Goal: Task Accomplishment & Management: Manage account settings

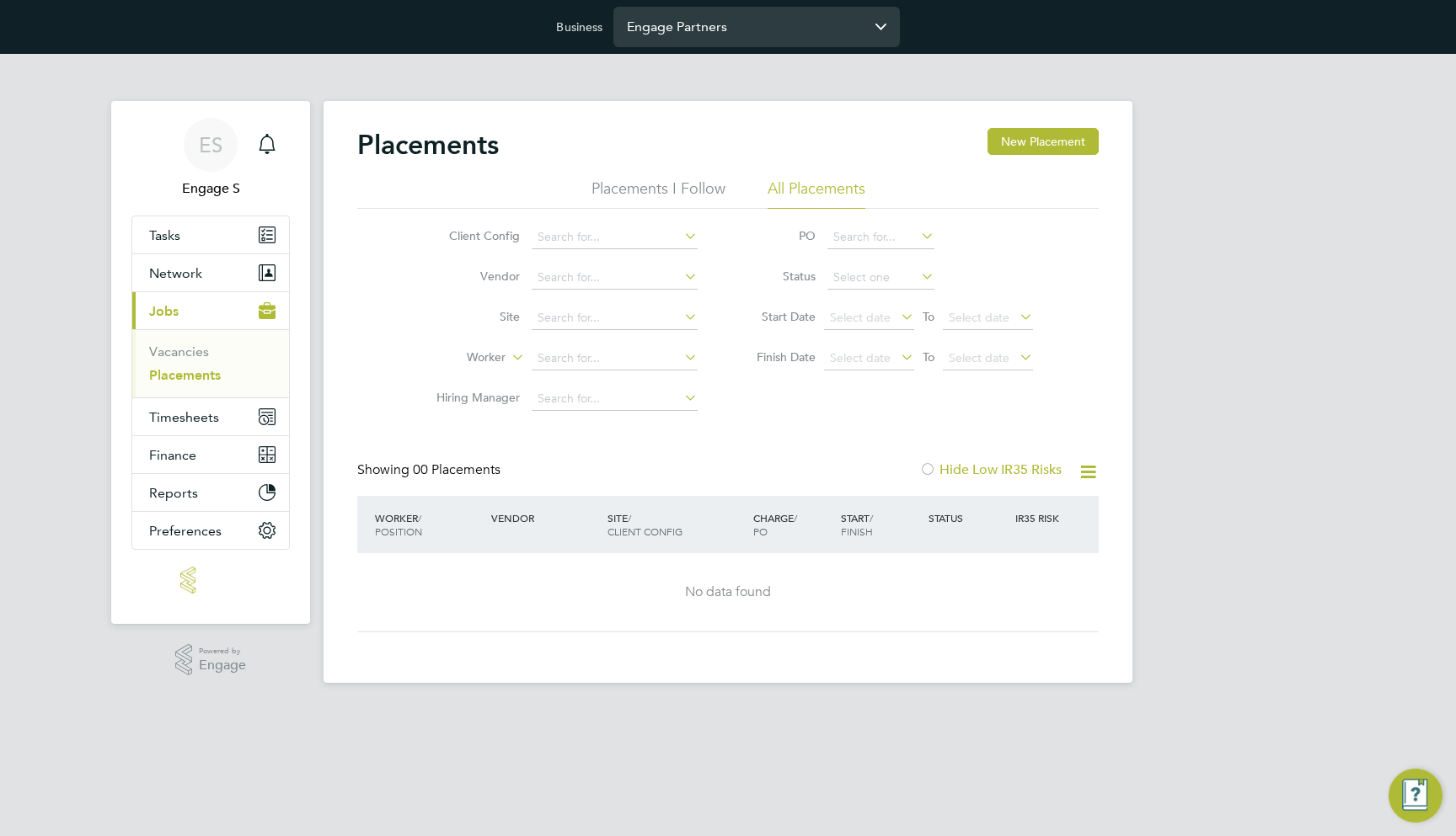
click at [681, 25] on input "Engage Partners" at bounding box center [756, 27] width 287 height 40
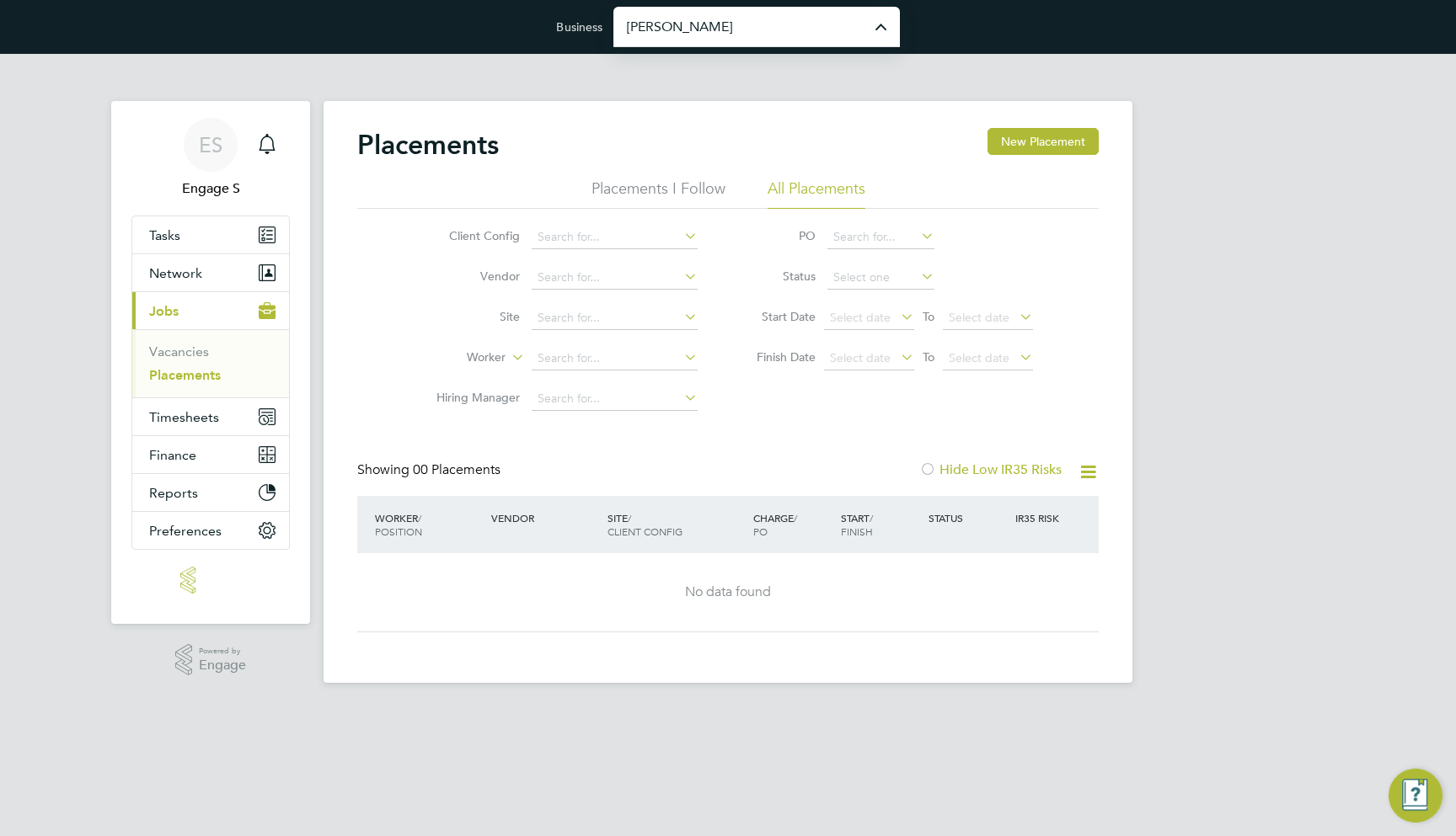
type input "Morgan Sindall Construction & Infrastructure Ltd"
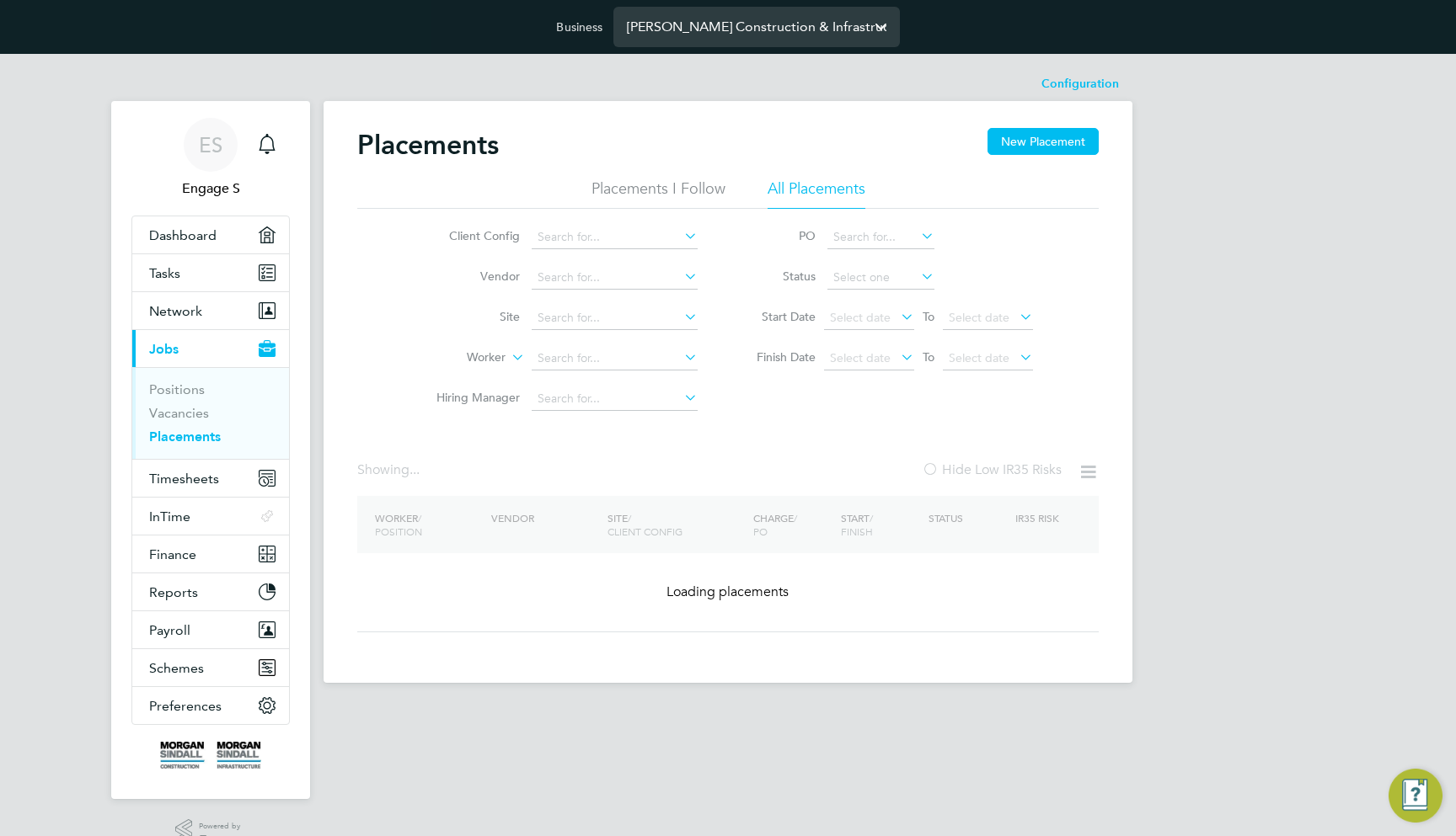
click at [798, 20] on input "Morgan Sindall Construction & Infrastructure Ltd" at bounding box center [756, 27] width 287 height 40
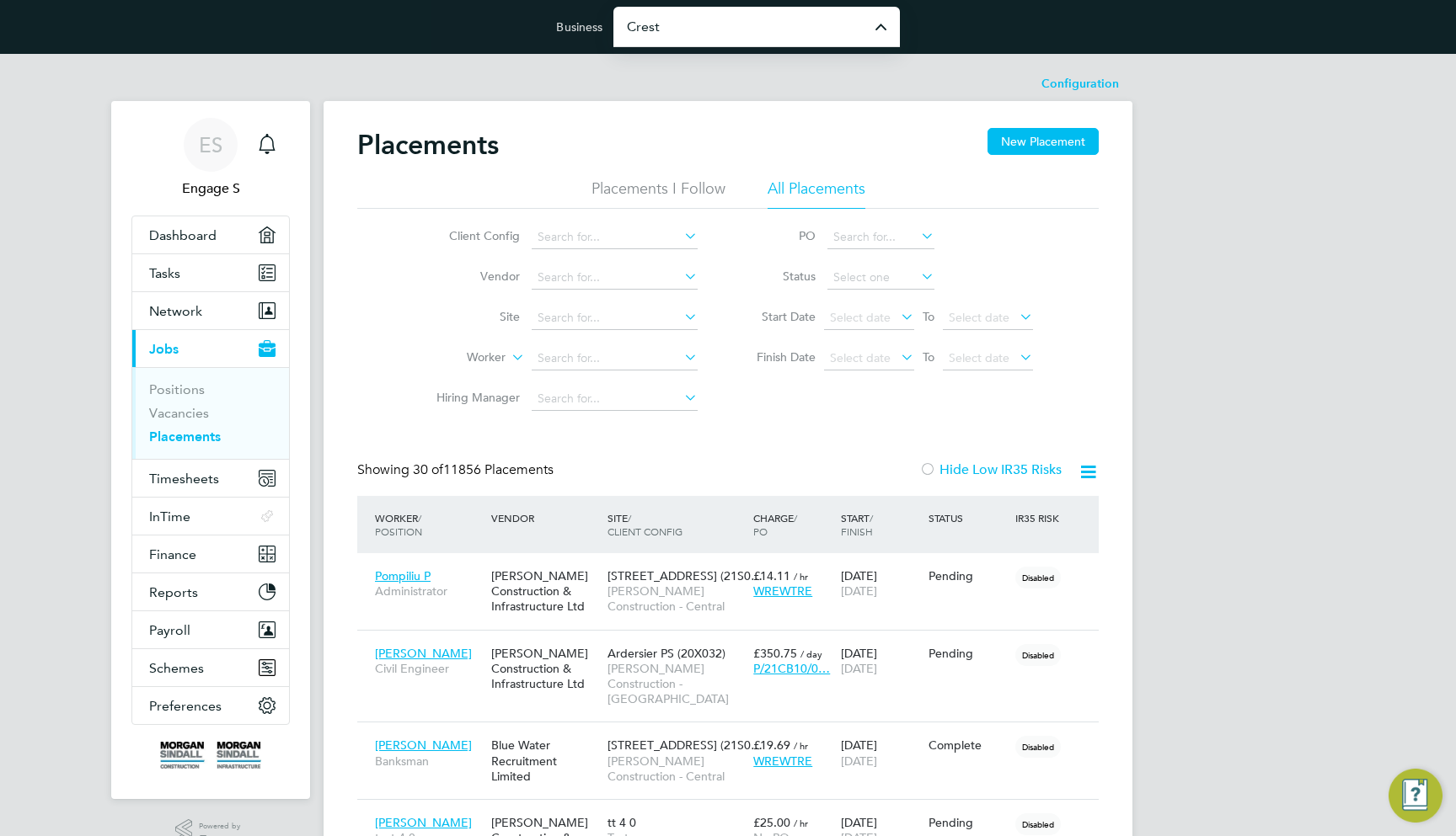
type input "Crest [PERSON_NAME] Operations Limited"
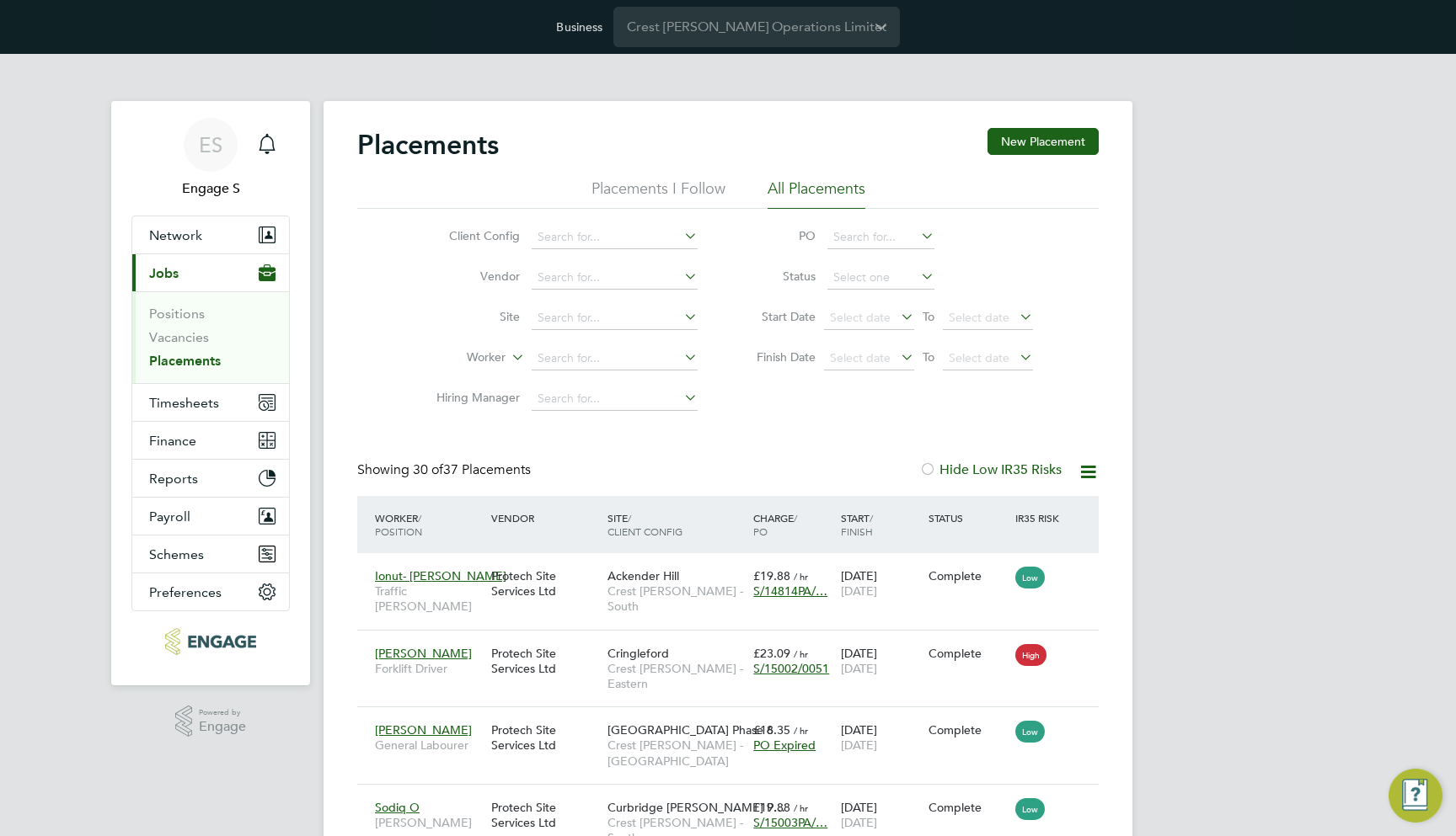
click at [223, 612] on app-nav-logo "Main navigation" at bounding box center [210, 642] width 159 height 60
click at [221, 595] on button "Preferences" at bounding box center [210, 591] width 157 height 37
click at [210, 585] on span "Preferences" at bounding box center [184, 592] width 72 height 16
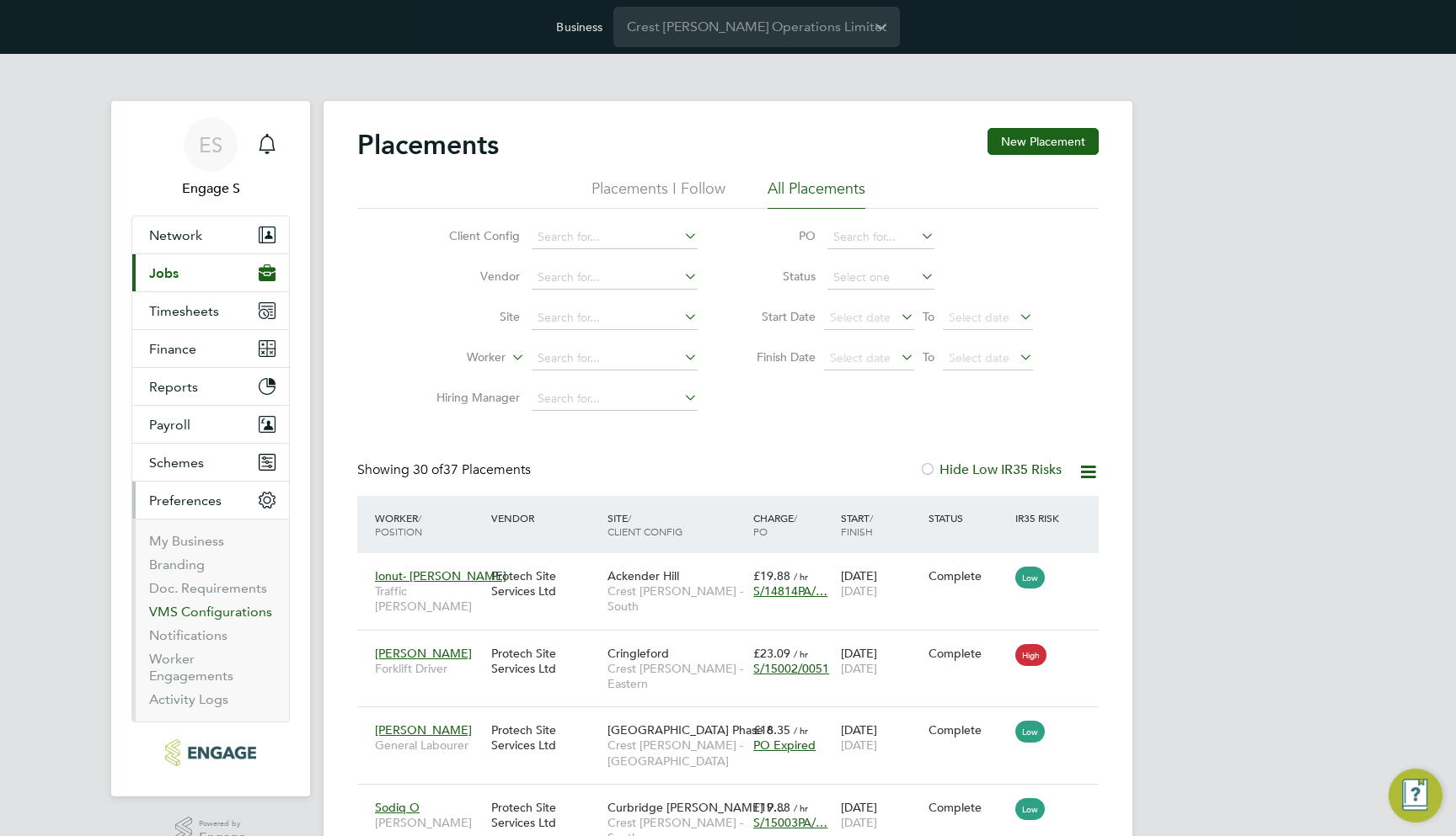
click at [226, 608] on link "VMS Configurations" at bounding box center [210, 612] width 123 height 16
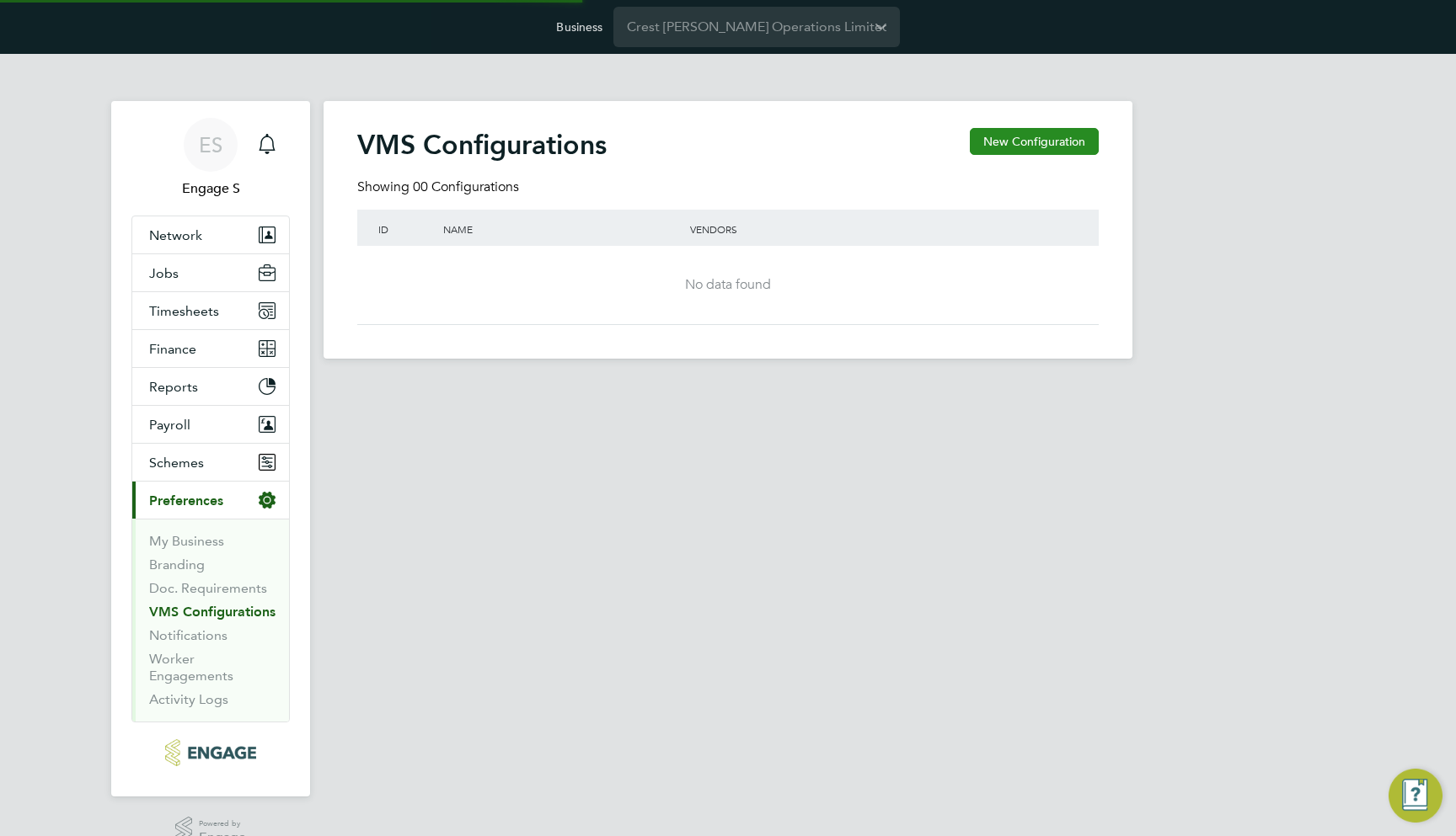
click at [993, 140] on button "New Configuration" at bounding box center [1034, 141] width 129 height 27
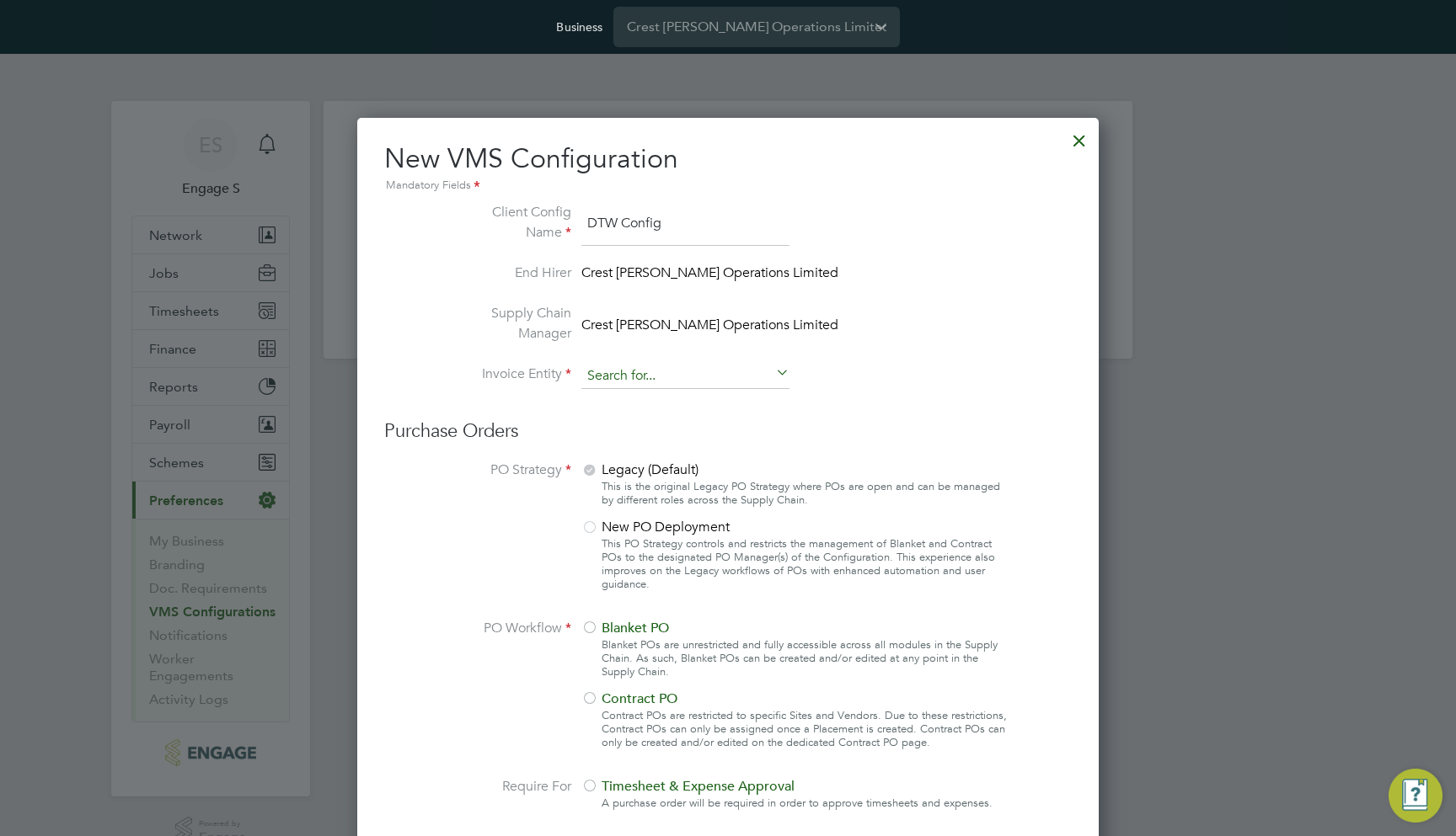
type input "DTW Config"
click at [639, 374] on input at bounding box center [685, 376] width 208 height 25
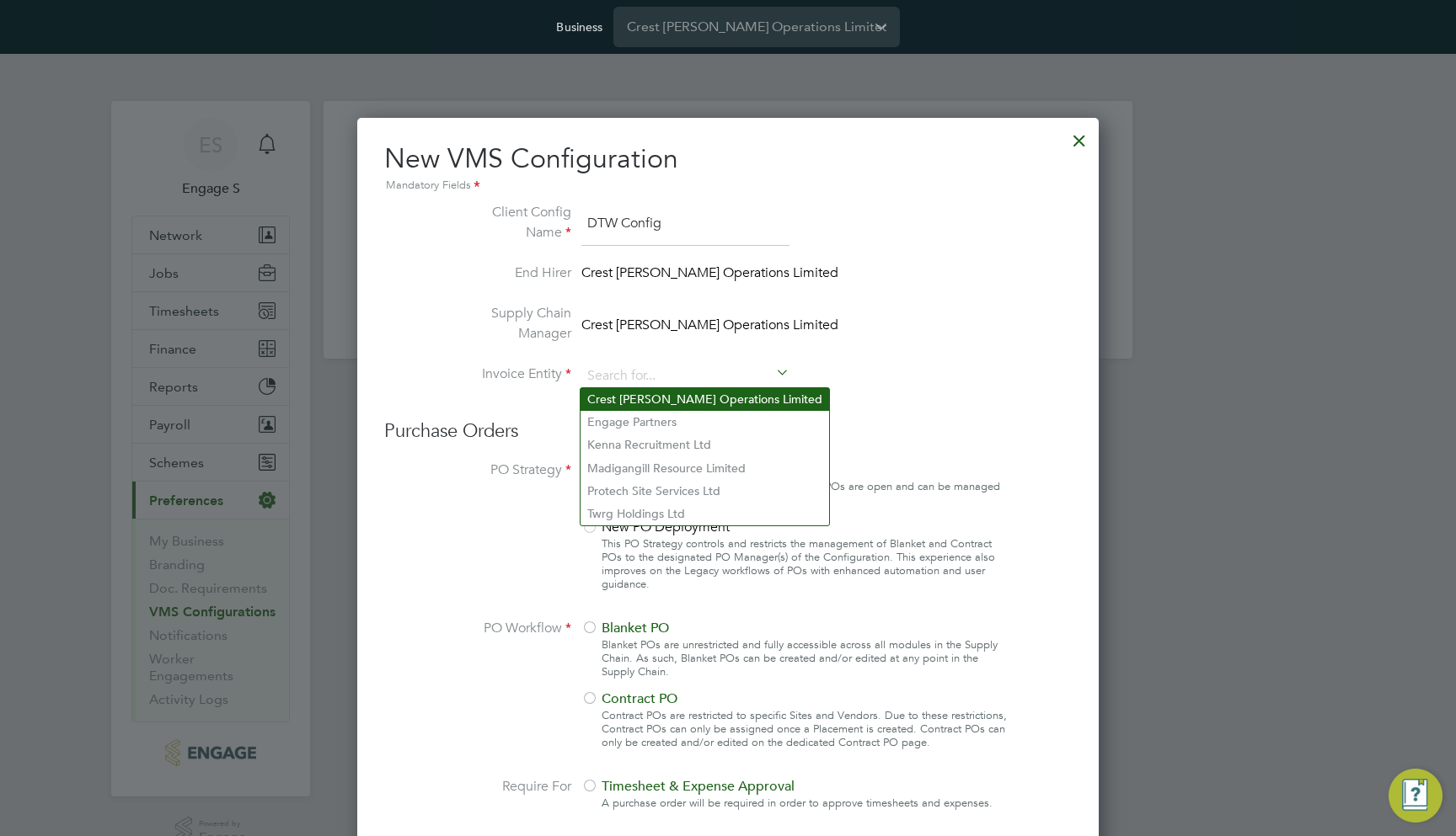
click at [655, 395] on li "Crest Nicholson Operations Limited" at bounding box center [704, 400] width 249 height 23
type input "Crest Nicholson Operations Limited"
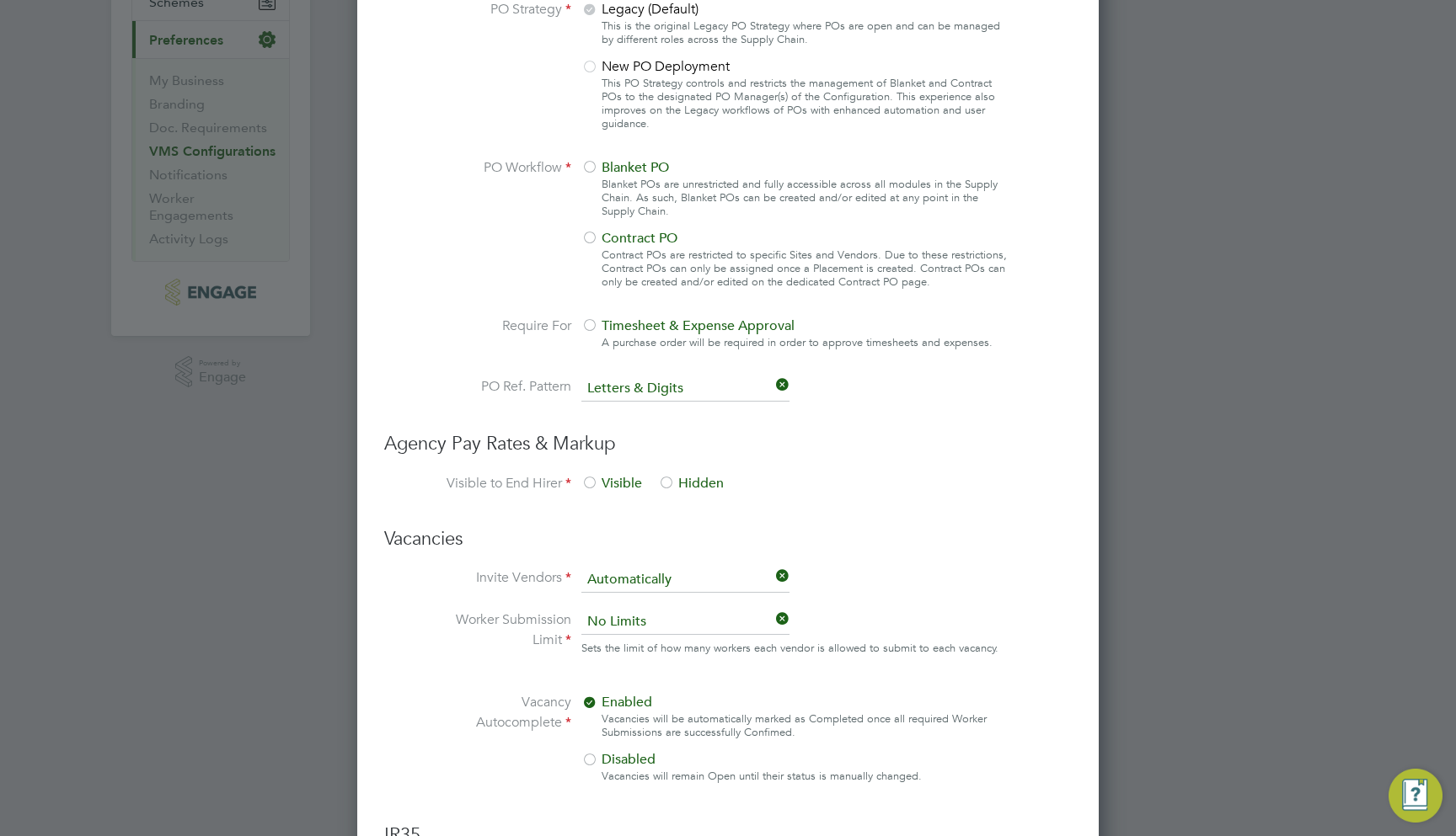
click at [589, 233] on div at bounding box center [589, 239] width 17 height 17
click at [590, 322] on div at bounding box center [589, 326] width 17 height 17
click at [714, 395] on input at bounding box center [685, 389] width 208 height 25
click at [701, 436] on li "Letters & Digits" at bounding box center [684, 433] width 209 height 22
type input "Letters & Digits"
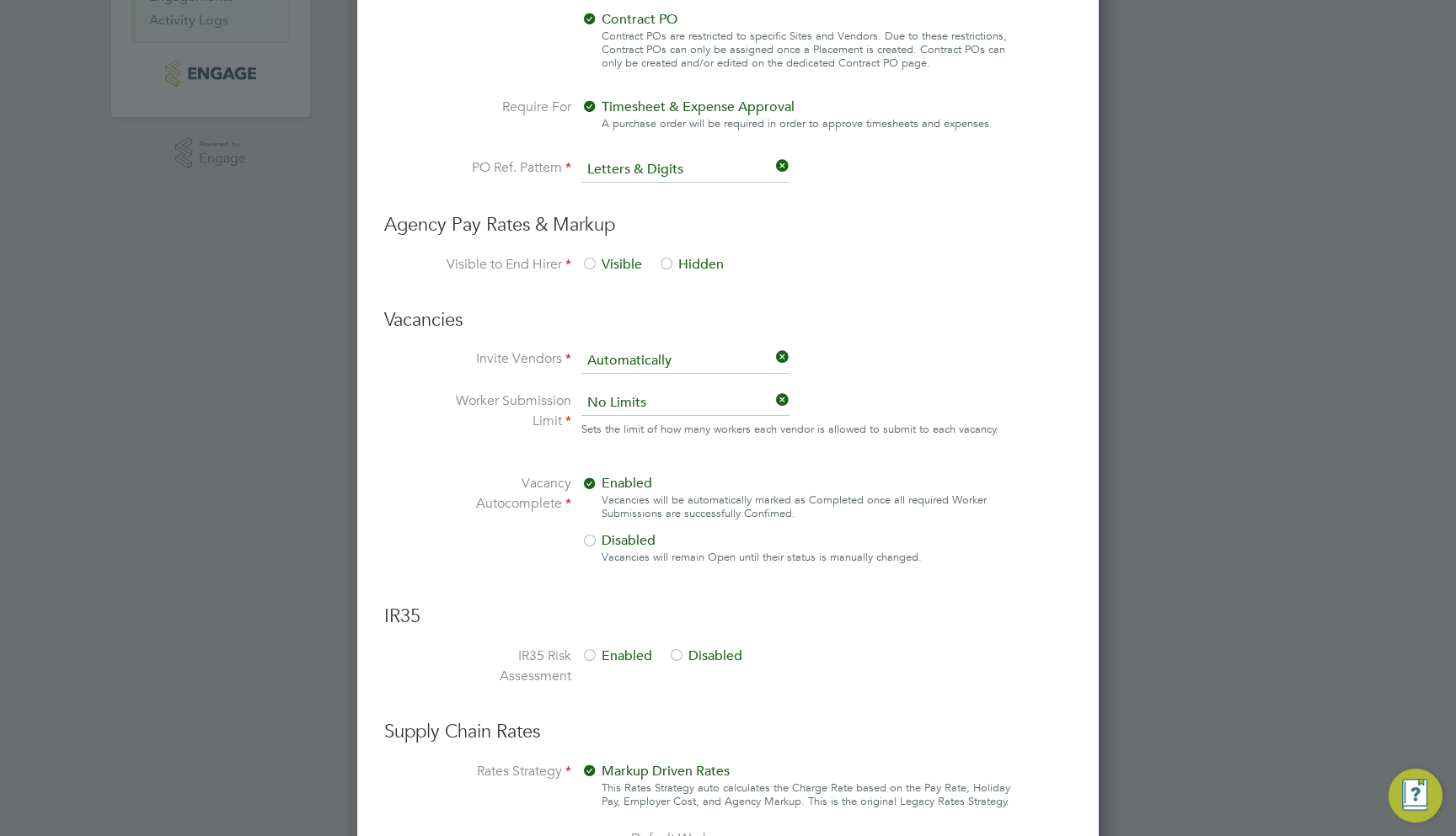
click at [586, 263] on div at bounding box center [589, 265] width 17 height 17
click at [706, 363] on input at bounding box center [685, 361] width 208 height 25
click at [681, 404] on li "Manually" at bounding box center [684, 405] width 209 height 22
type input "Manually"
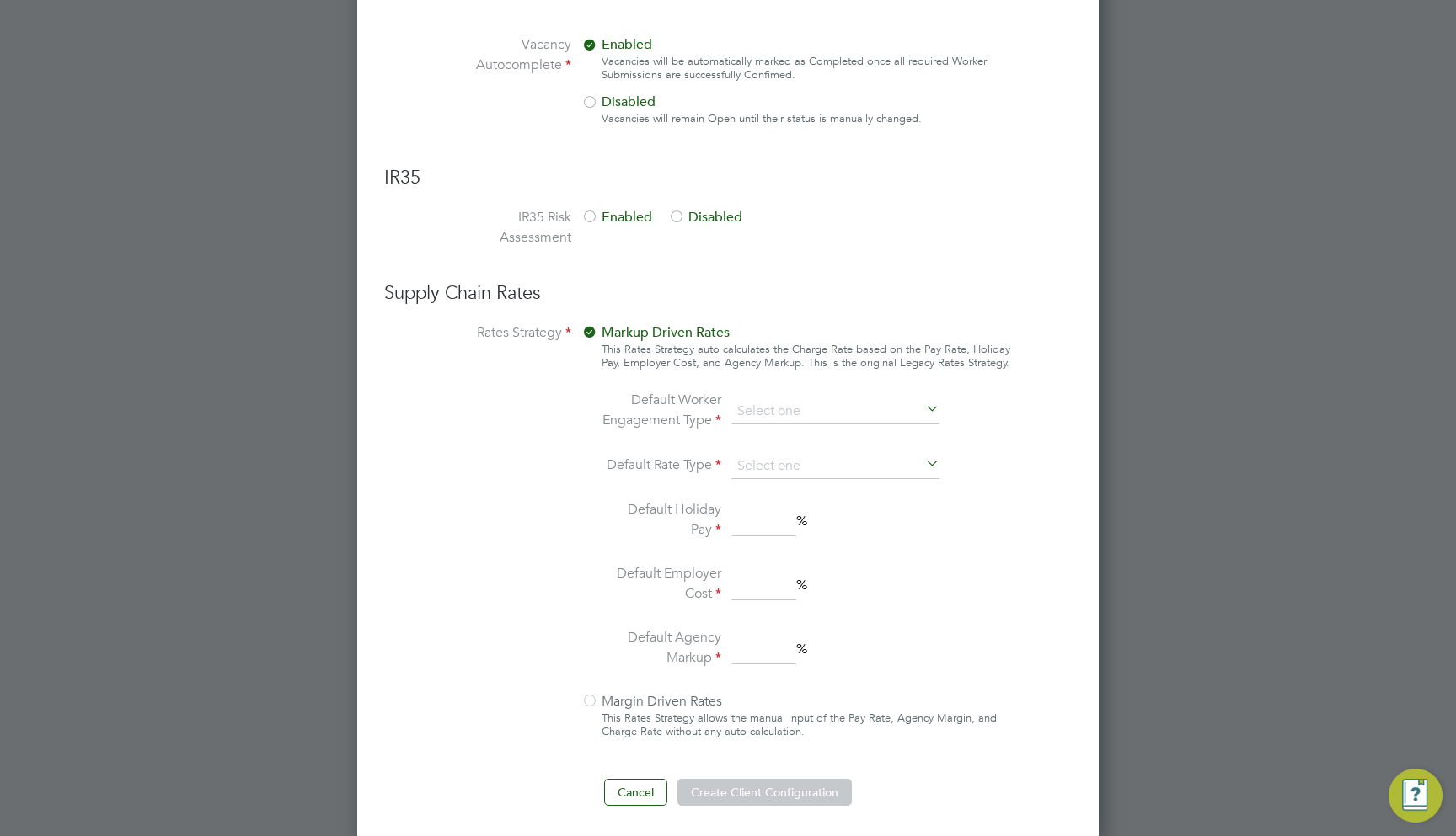
click at [635, 215] on span "Enabled" at bounding box center [616, 217] width 70 height 17
click at [656, 693] on span "Margin Driven Rates" at bounding box center [652, 701] width 141 height 17
click at [590, 700] on div at bounding box center [589, 702] width 17 height 17
click at [587, 693] on div at bounding box center [589, 701] width 17 height 17
click at [592, 695] on div at bounding box center [589, 702] width 17 height 17
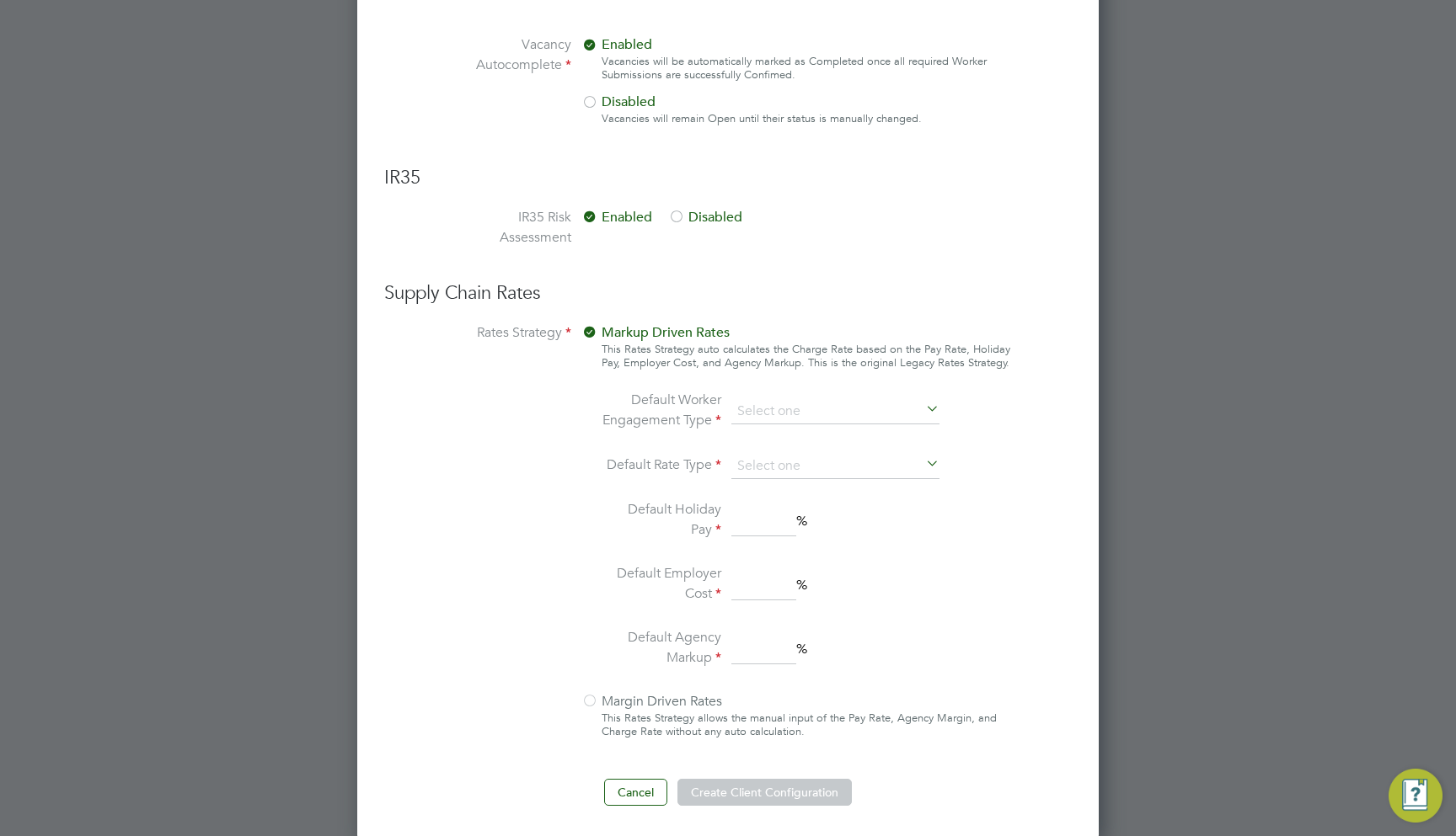
click at [591, 699] on div at bounding box center [589, 702] width 17 height 17
drag, startPoint x: 774, startPoint y: 771, endPoint x: 786, endPoint y: 380, distance: 391.2
click at [786, 380] on div "Markup Driven Rates This Rates Strategy auto calculates the Charge Rate based o…" at bounding box center [795, 536] width 429 height 426
click at [768, 416] on input at bounding box center [835, 412] width 208 height 25
click at [767, 450] on li "PAYE" at bounding box center [834, 454] width 209 height 22
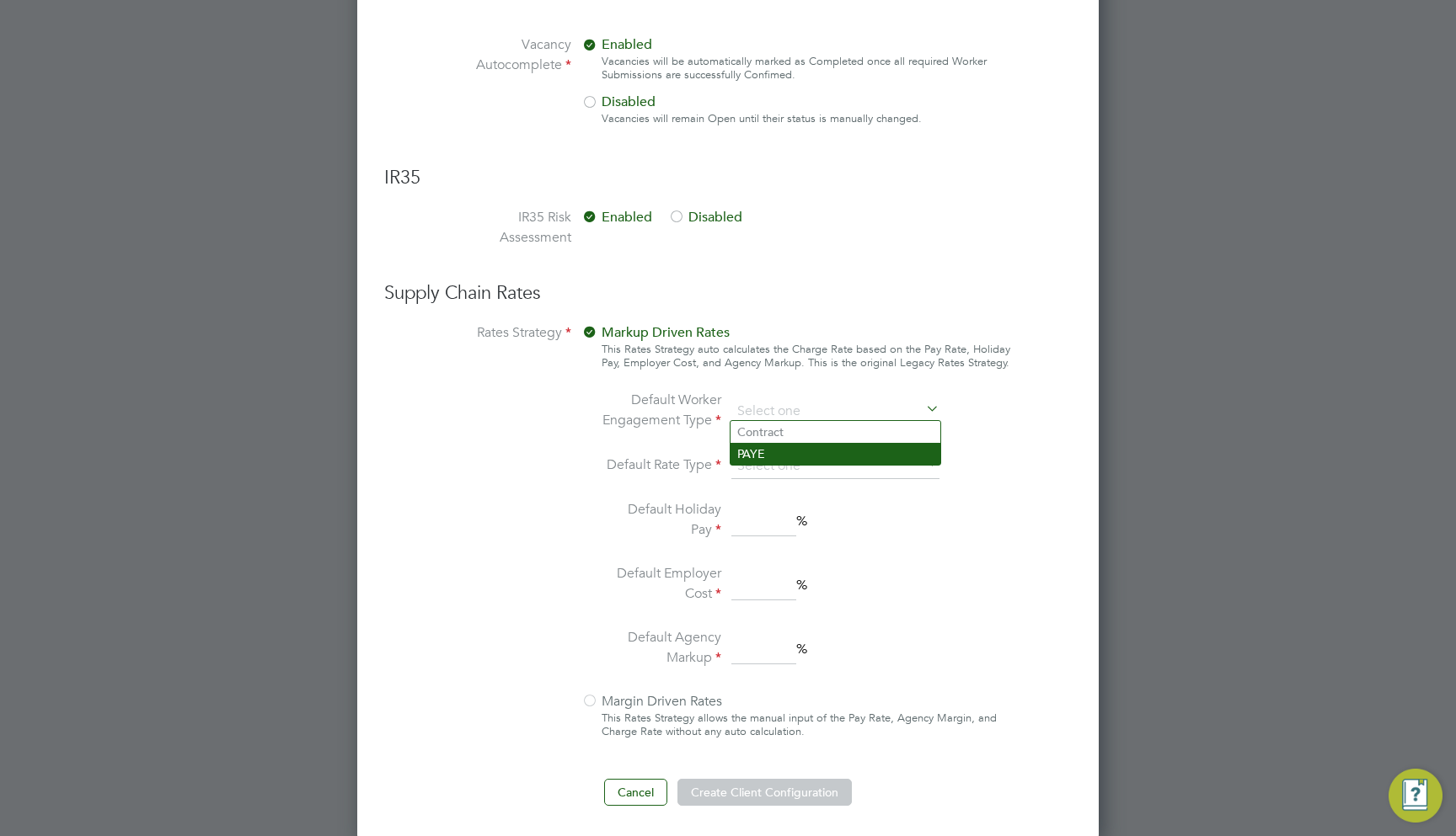
type input "PAYE"
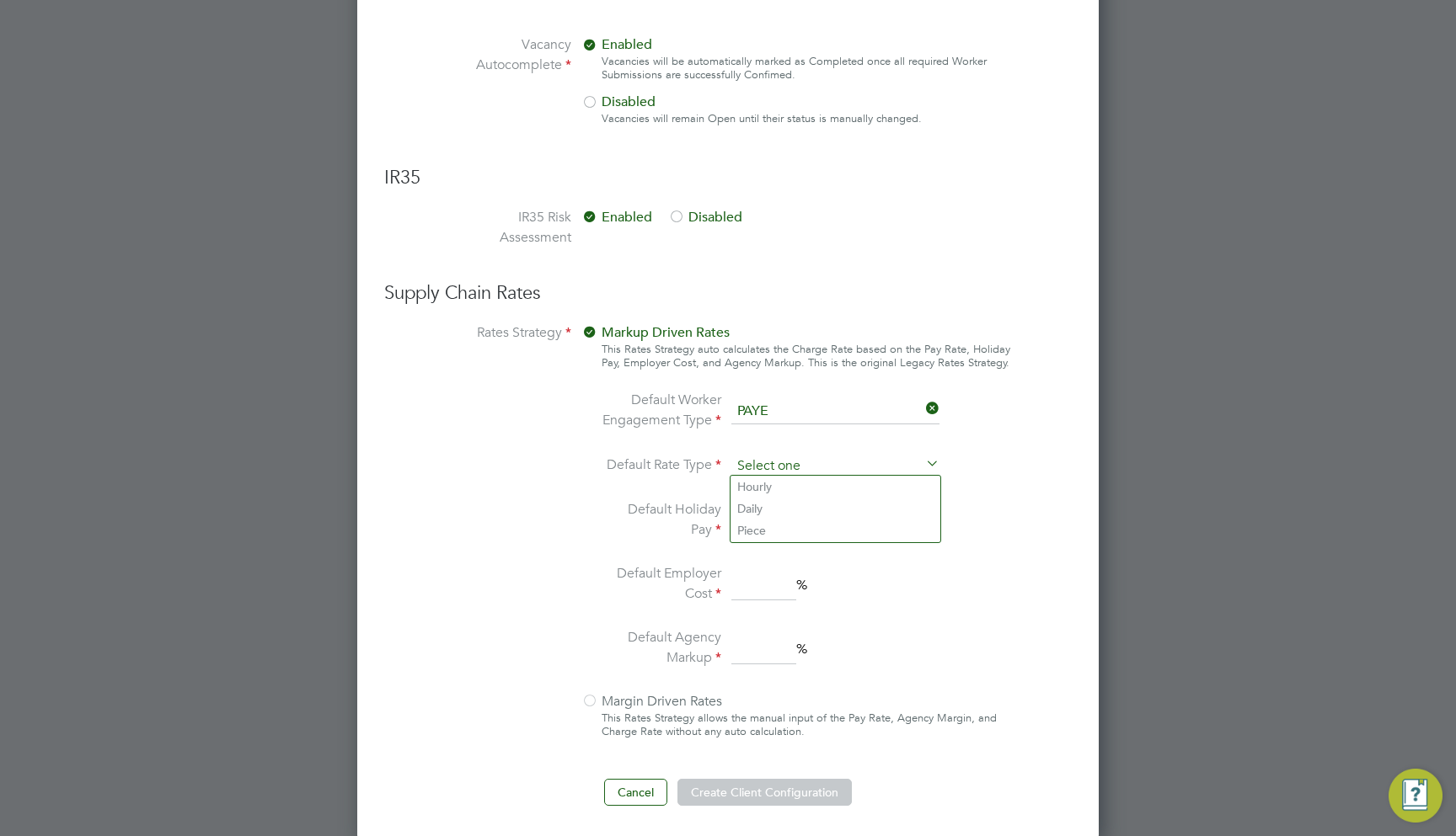
click at [764, 456] on input at bounding box center [835, 466] width 208 height 25
click at [769, 489] on li "Hourly" at bounding box center [834, 487] width 209 height 22
type input "Hourly"
click at [764, 507] on input at bounding box center [763, 521] width 64 height 31
type input "10"
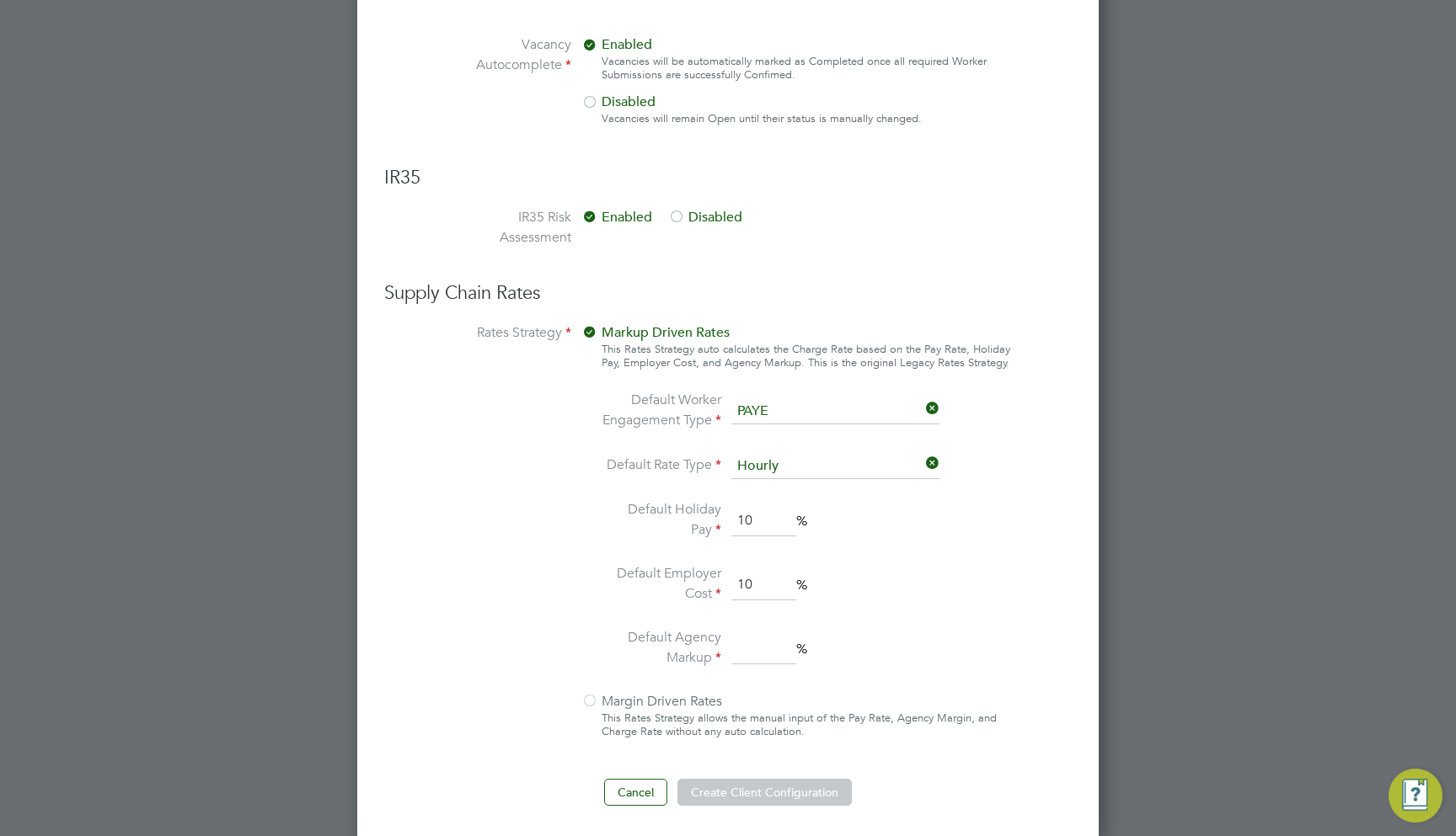
type input "10"
click at [719, 788] on button "Create Client Configuration" at bounding box center [765, 792] width 175 height 27
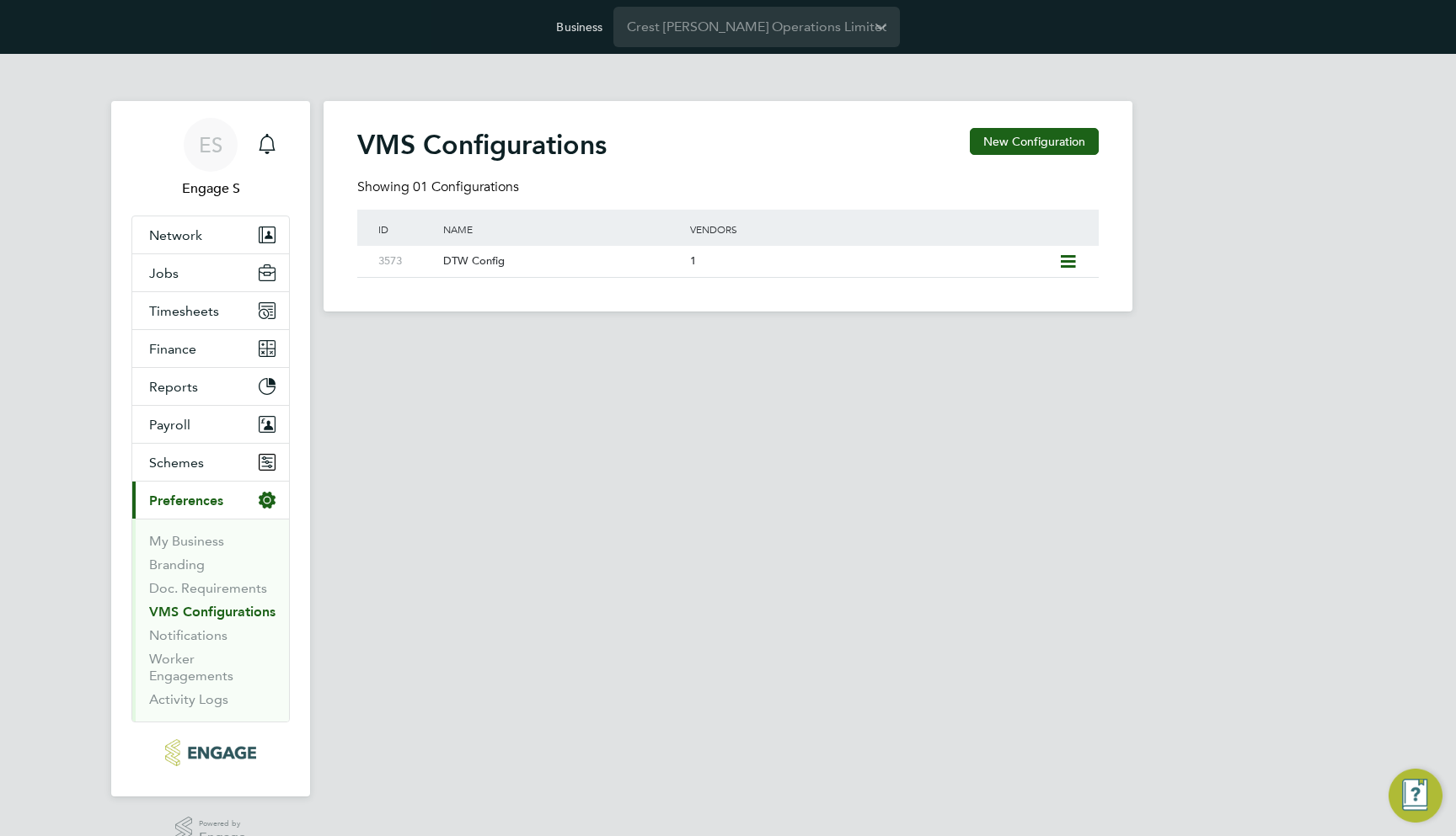
click at [506, 66] on app-barbie "VMS Configurations New Configuration Showing 01 Configurations ID Name Vendors …" at bounding box center [727, 182] width 808 height 258
click at [198, 275] on button "Jobs" at bounding box center [210, 273] width 157 height 37
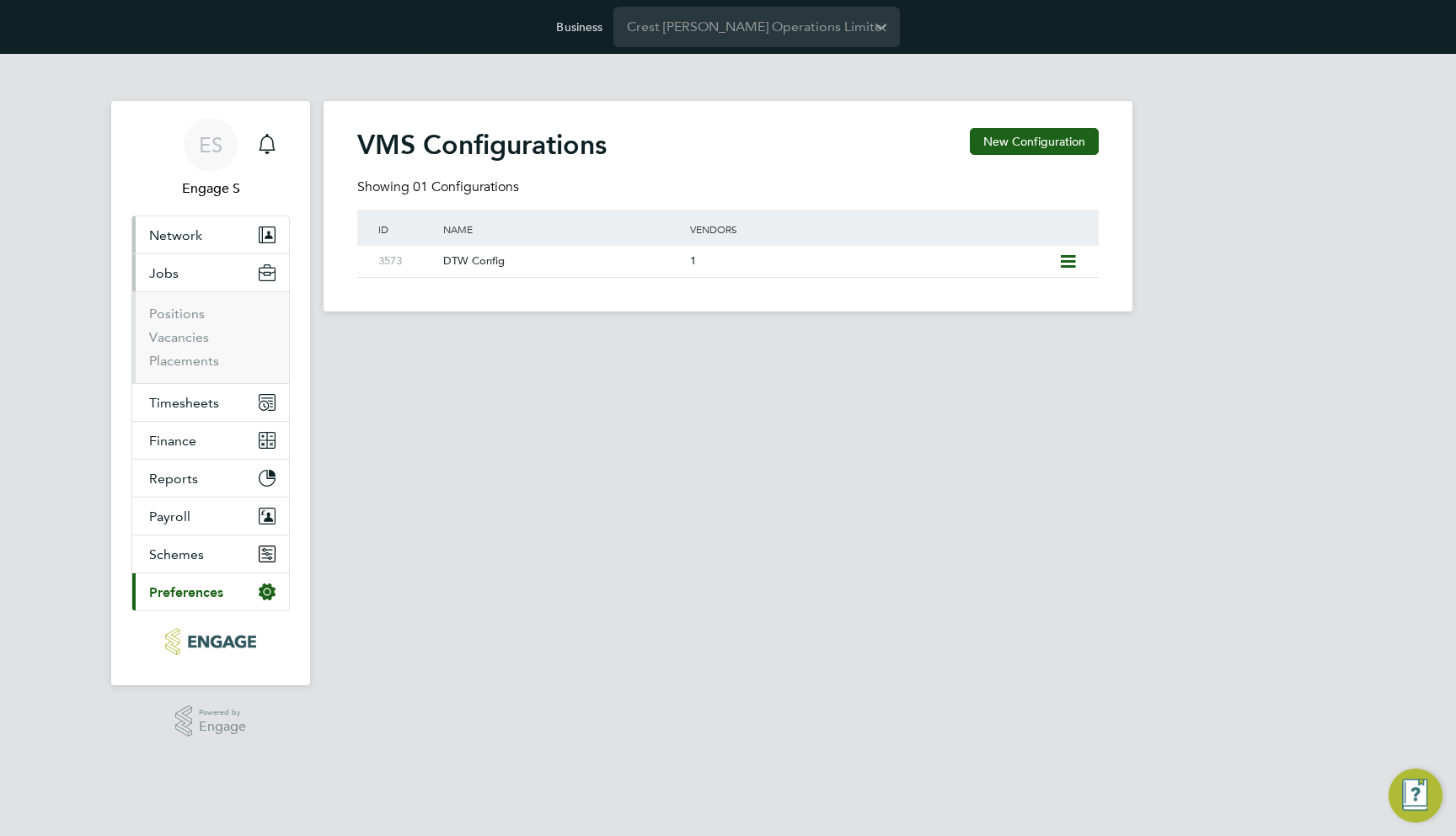
click at [227, 244] on button "Network" at bounding box center [210, 234] width 157 height 37
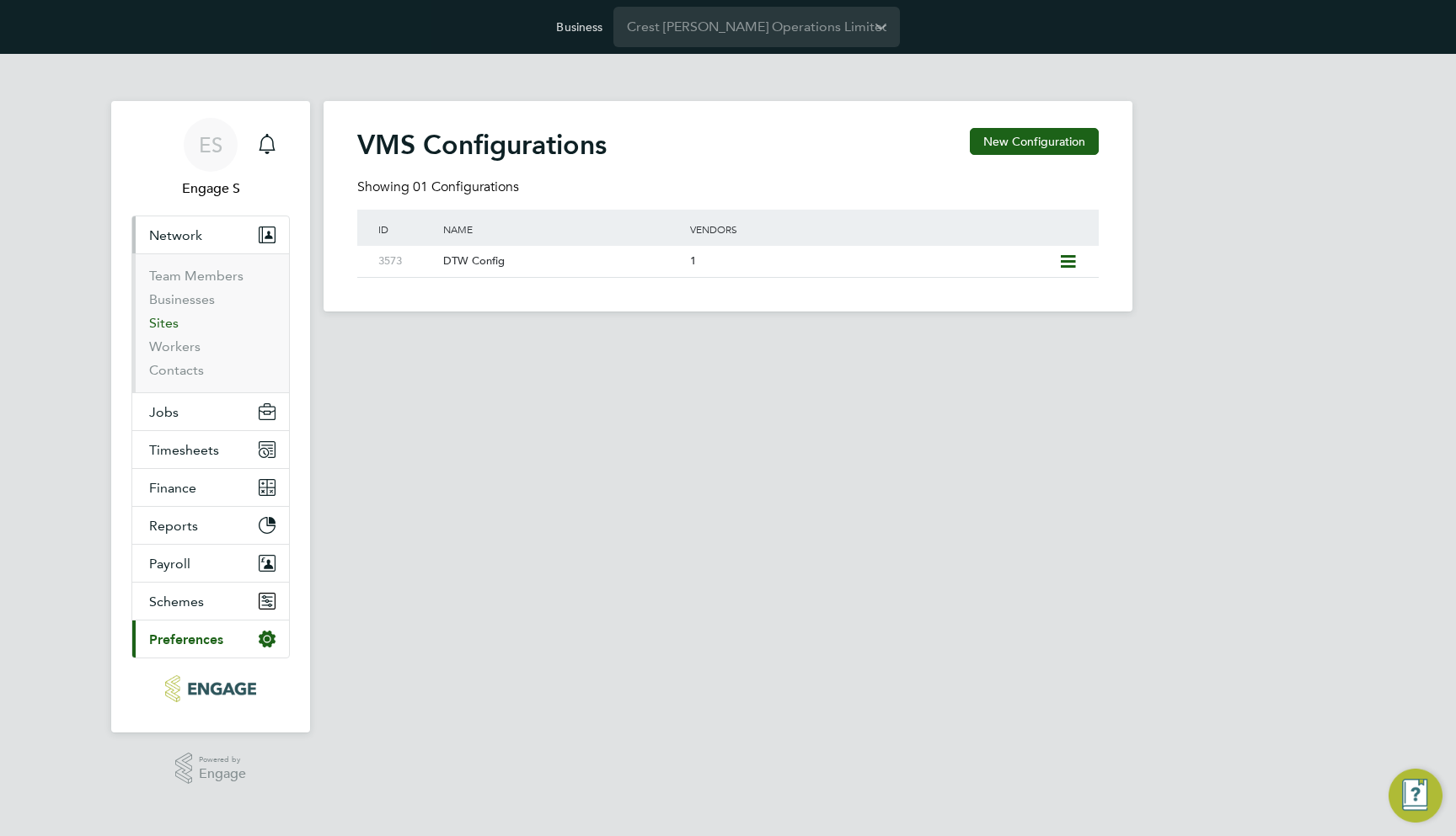
click at [169, 327] on link "Sites" at bounding box center [164, 323] width 30 height 16
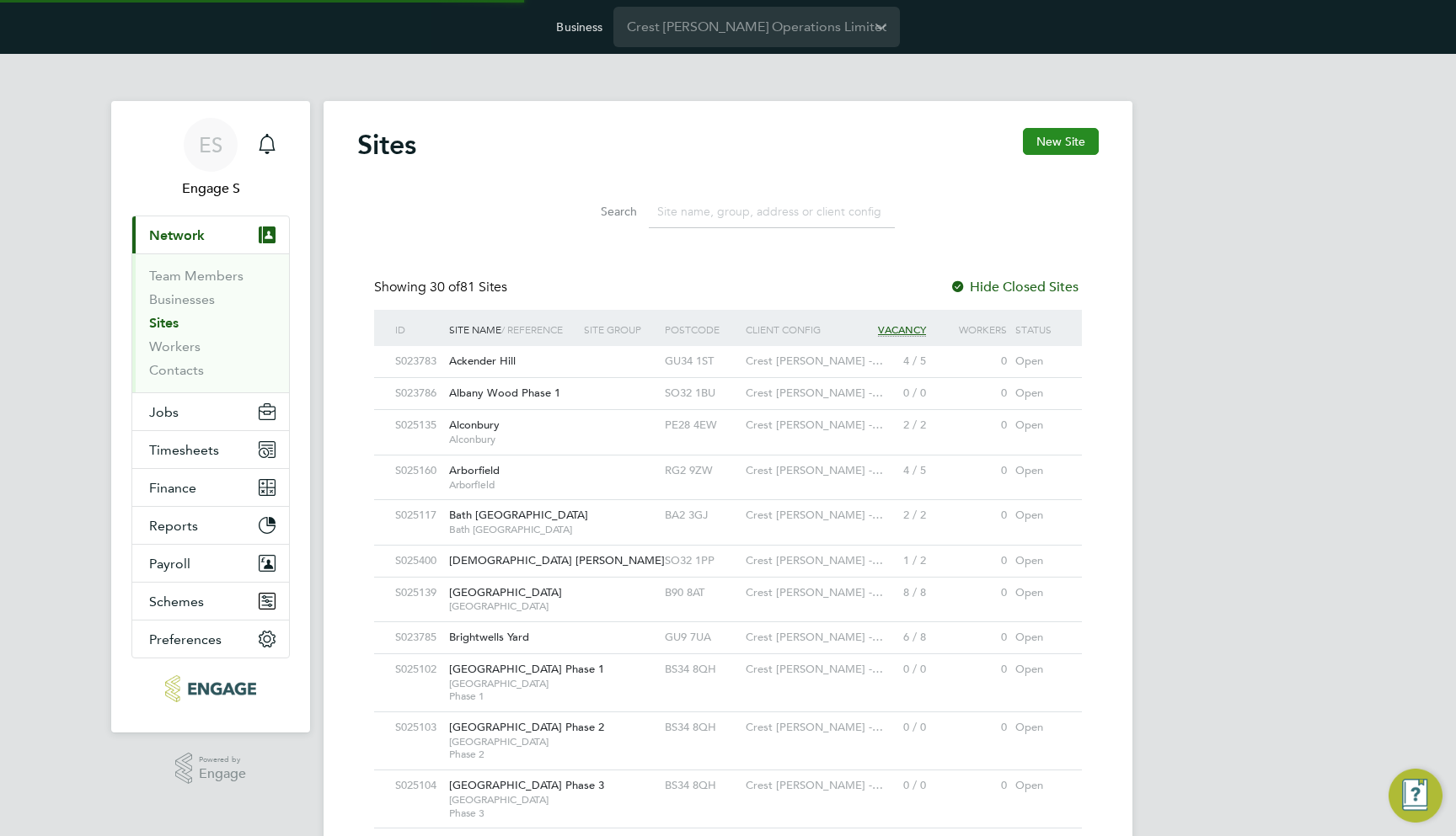
scroll to position [31, 81]
click at [1051, 141] on button "New Site" at bounding box center [1060, 141] width 75 height 27
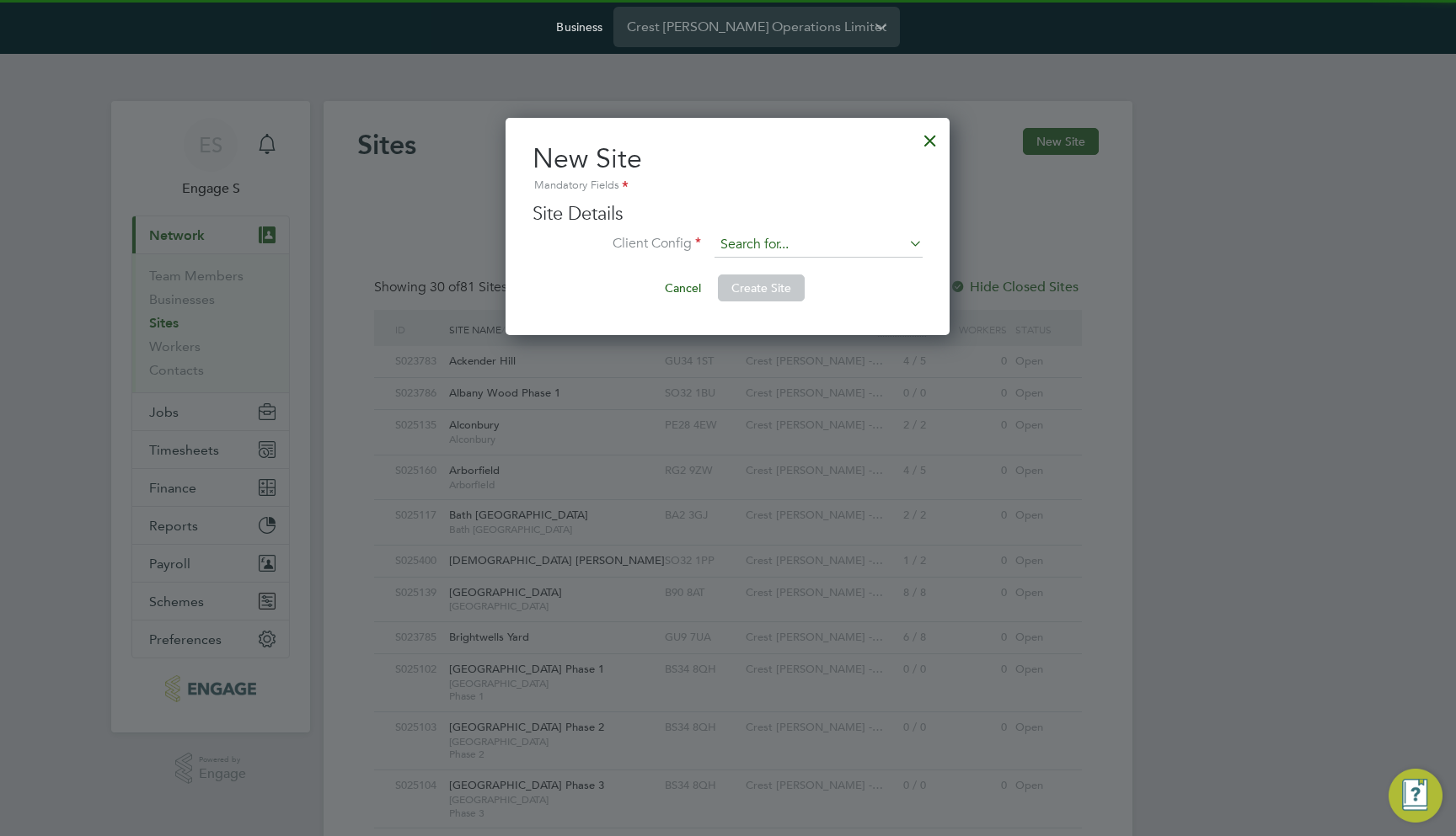
click at [790, 251] on input at bounding box center [818, 244] width 208 height 25
click at [785, 267] on li "DTW Config" at bounding box center [817, 268] width 209 height 23
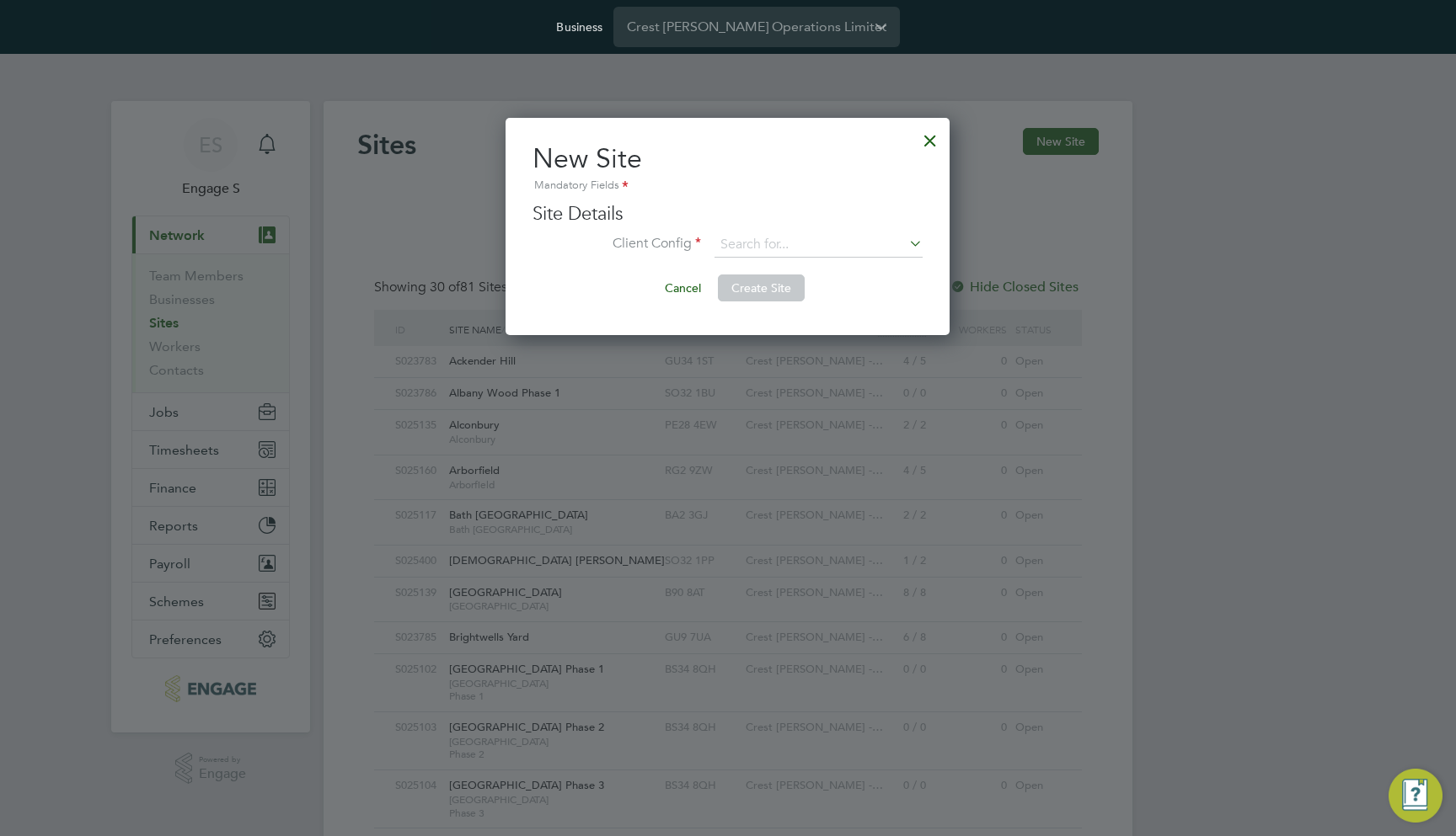
type input "DTW Config"
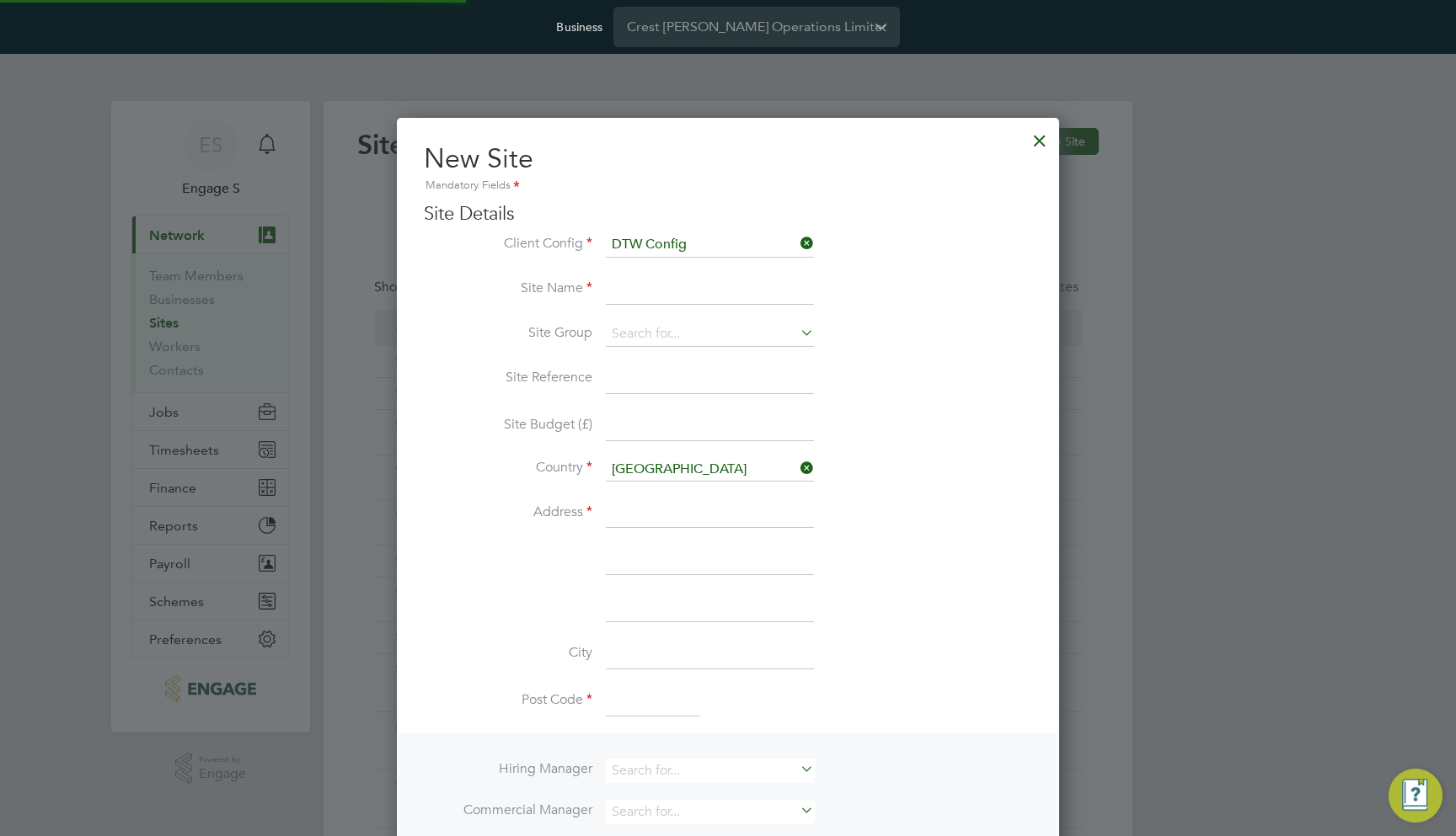
click at [696, 288] on input at bounding box center [710, 290] width 208 height 31
type input "DTW Site"
click at [670, 508] on input at bounding box center [710, 514] width 208 height 31
type input "123 St"
click at [618, 706] on input at bounding box center [653, 701] width 94 height 31
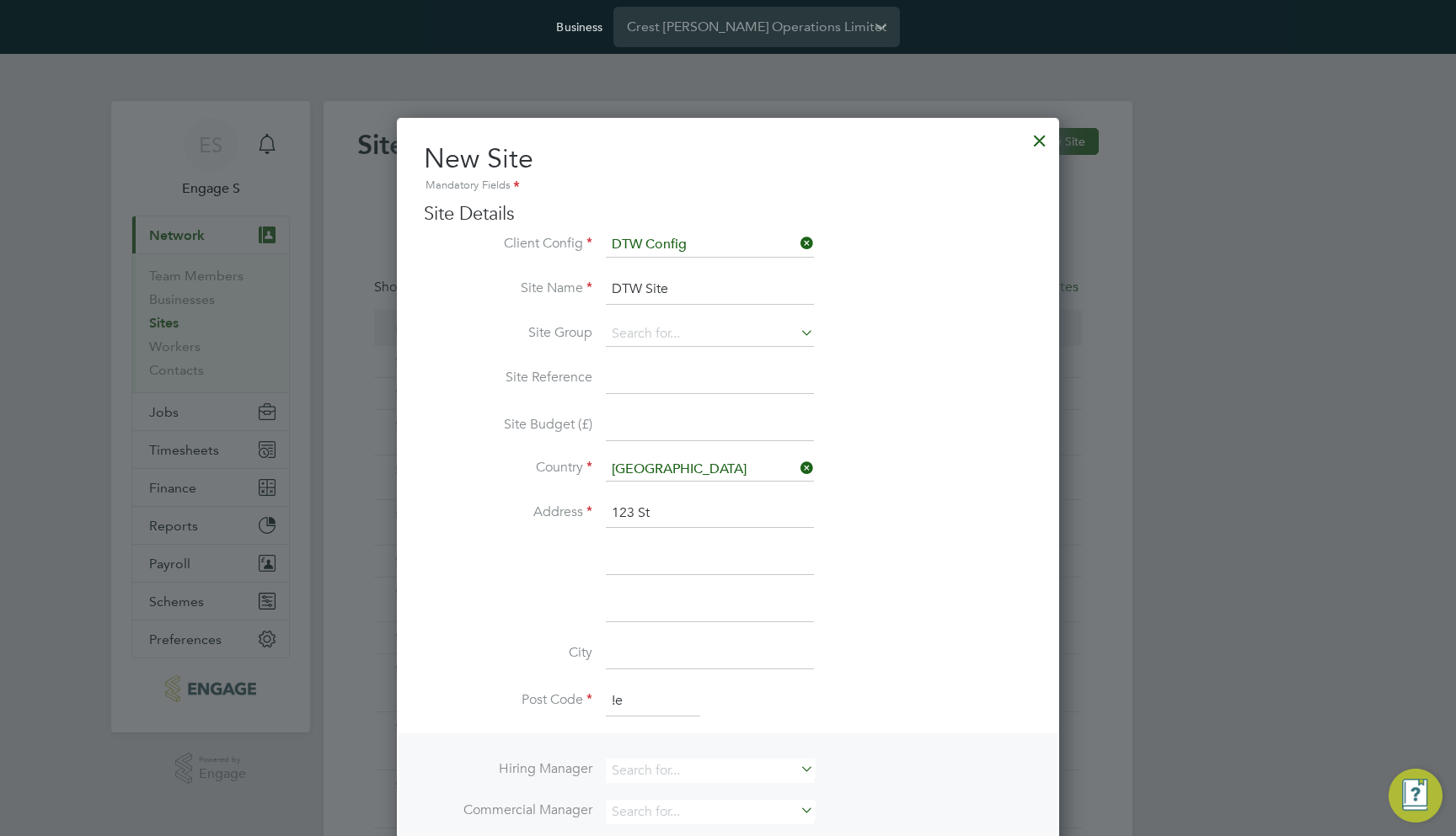
type input "!"
paste input "IP5 3RH"
type input "IP5 3RH"
click at [880, 612] on li at bounding box center [727, 616] width 608 height 48
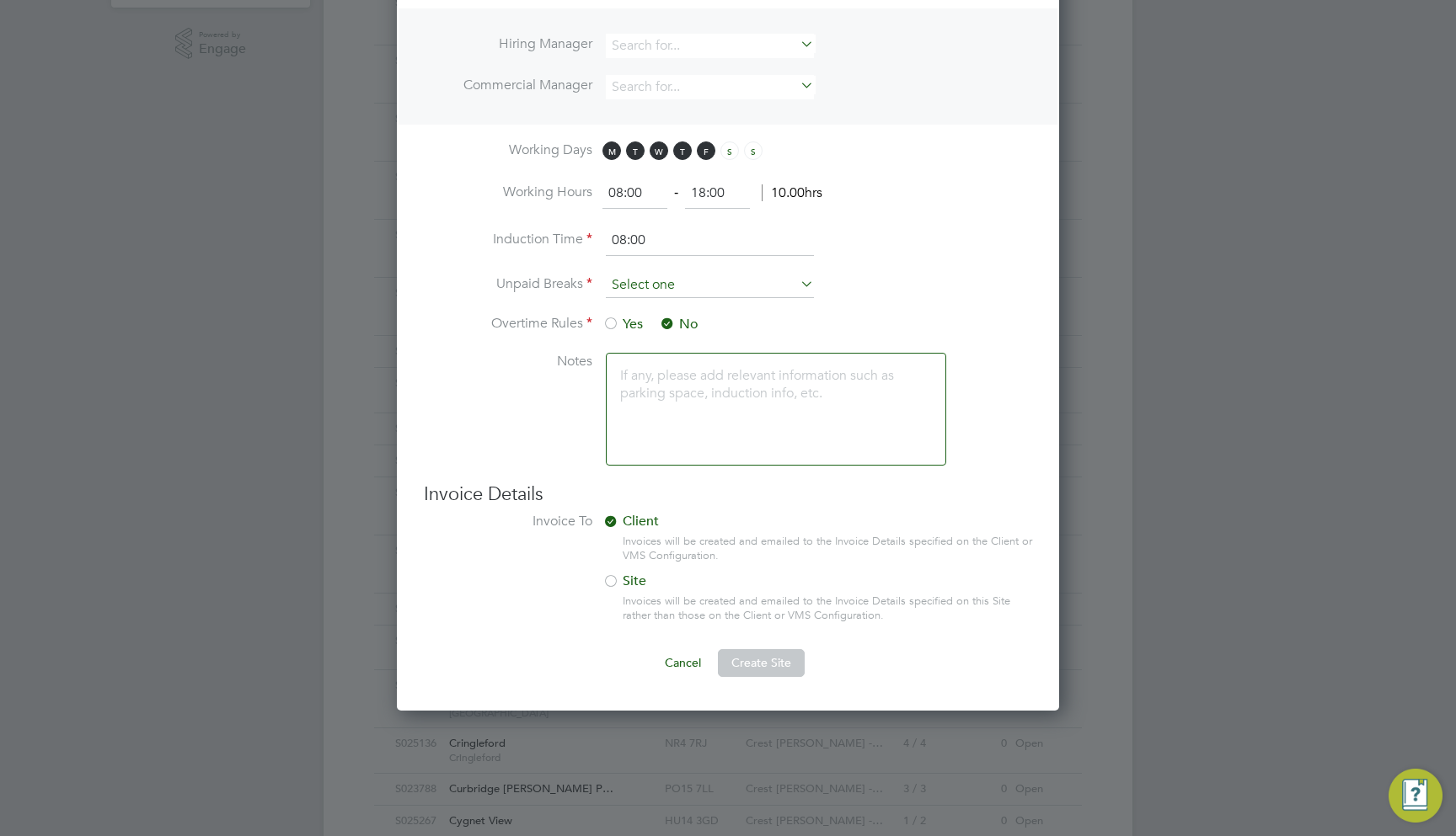
click at [659, 283] on input at bounding box center [710, 285] width 208 height 25
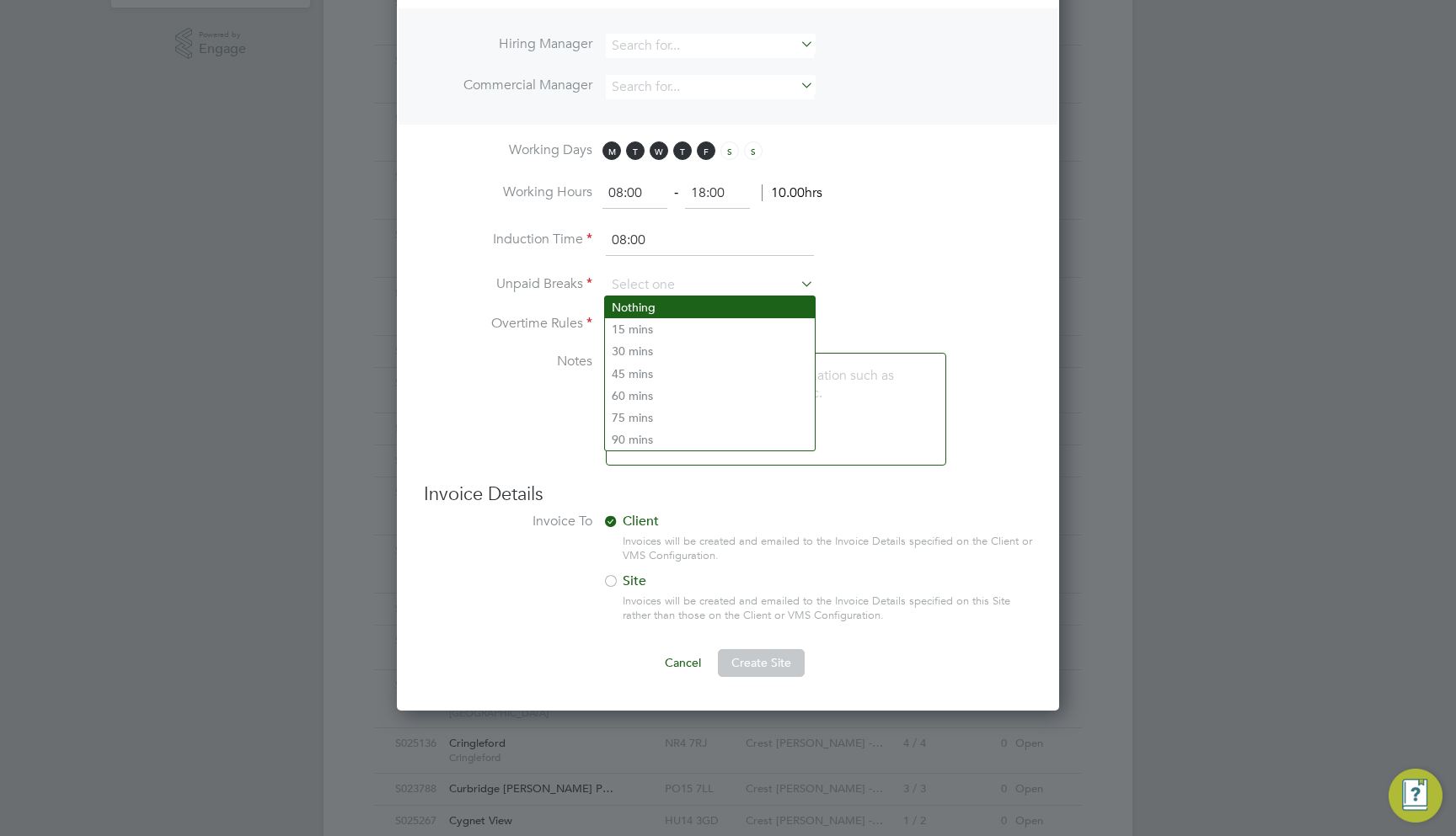
click at [646, 304] on li "Nothing" at bounding box center [709, 307] width 209 height 22
type input "Nothing"
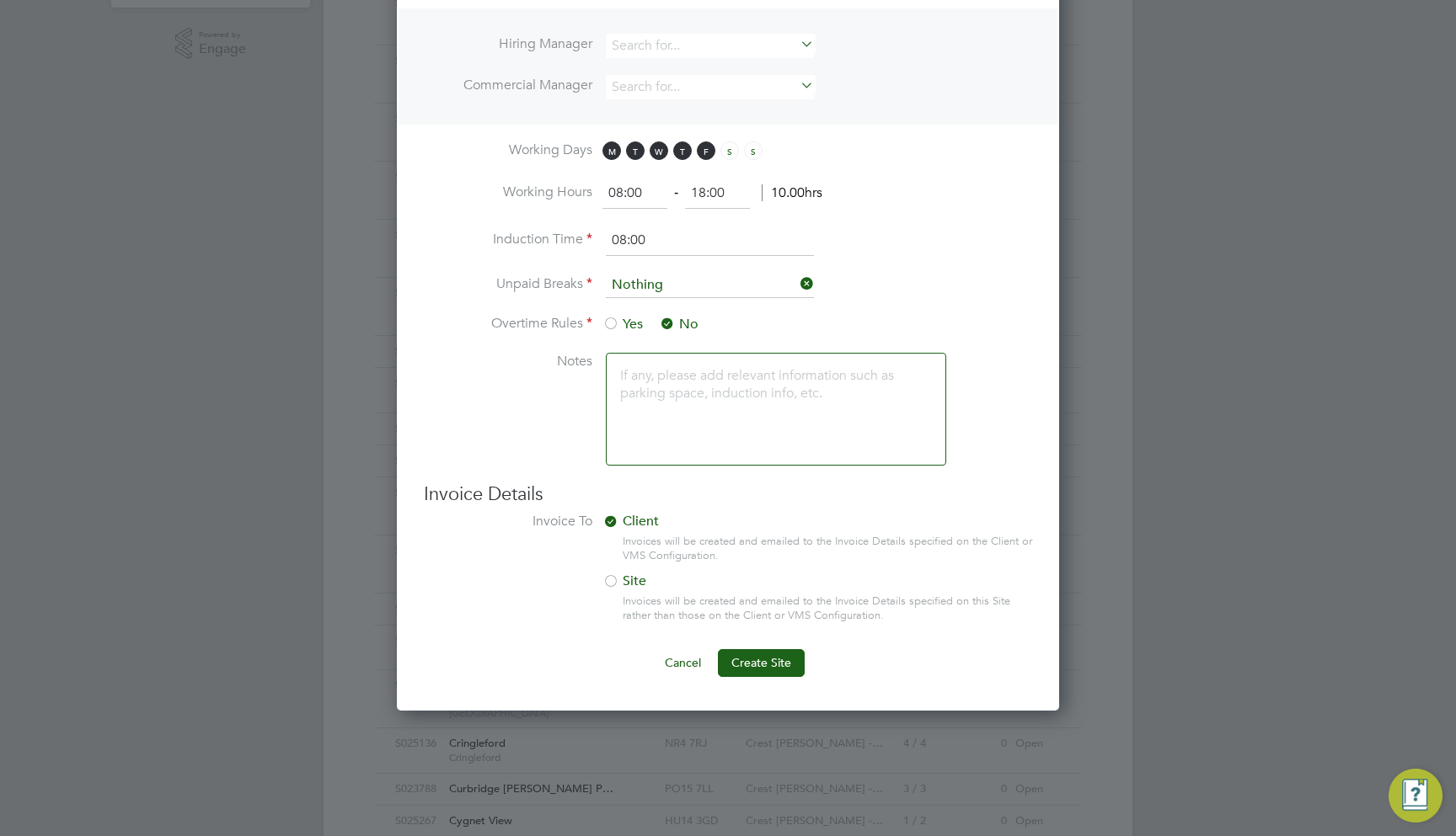
click at [653, 419] on textarea at bounding box center [776, 410] width 340 height 113
type textarea "Test"
click at [758, 656] on span "Create Site" at bounding box center [761, 662] width 60 height 15
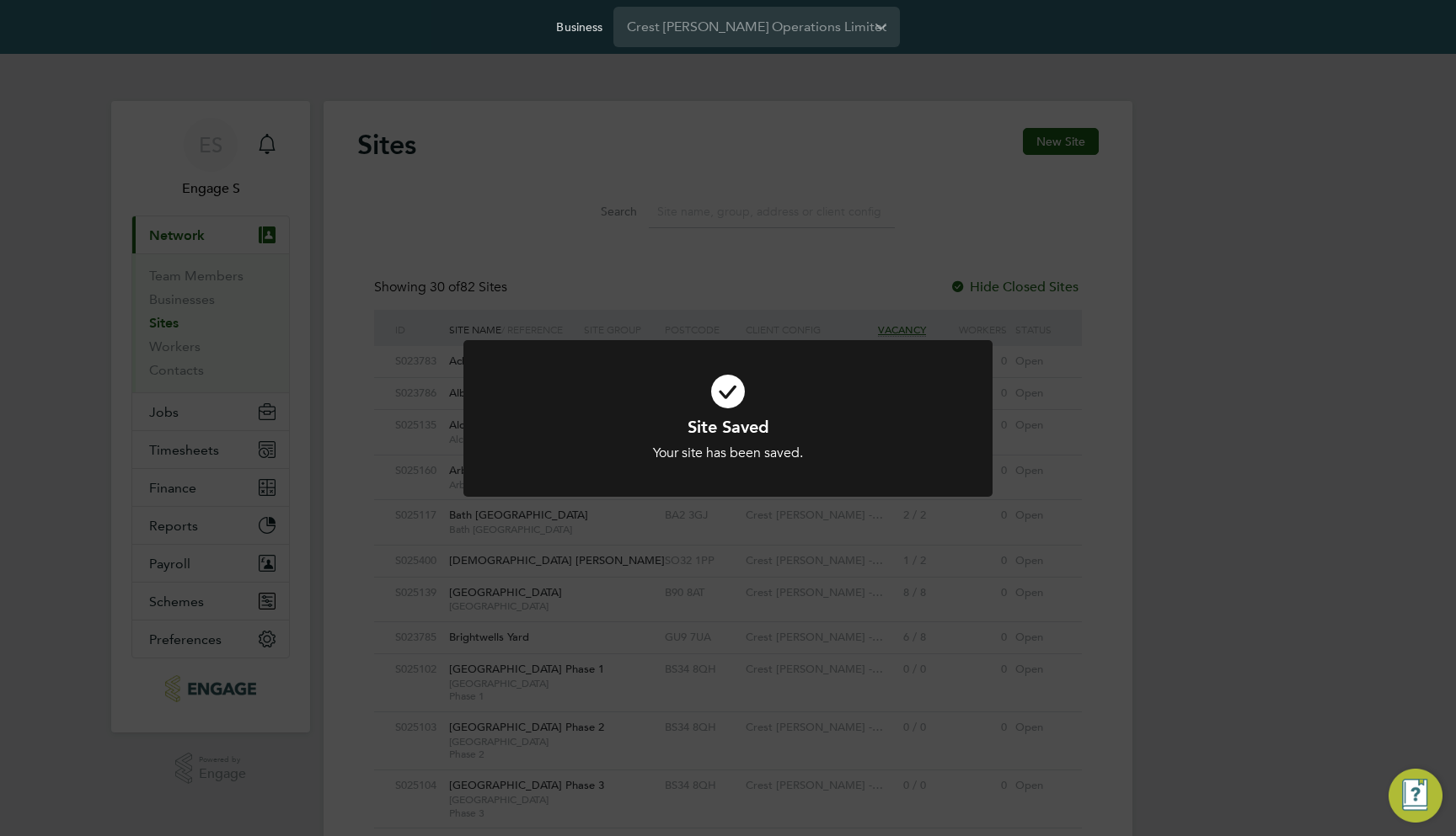
click at [177, 411] on div "Site Saved Your site has been saved. Cancel Okay" at bounding box center [728, 418] width 1456 height 836
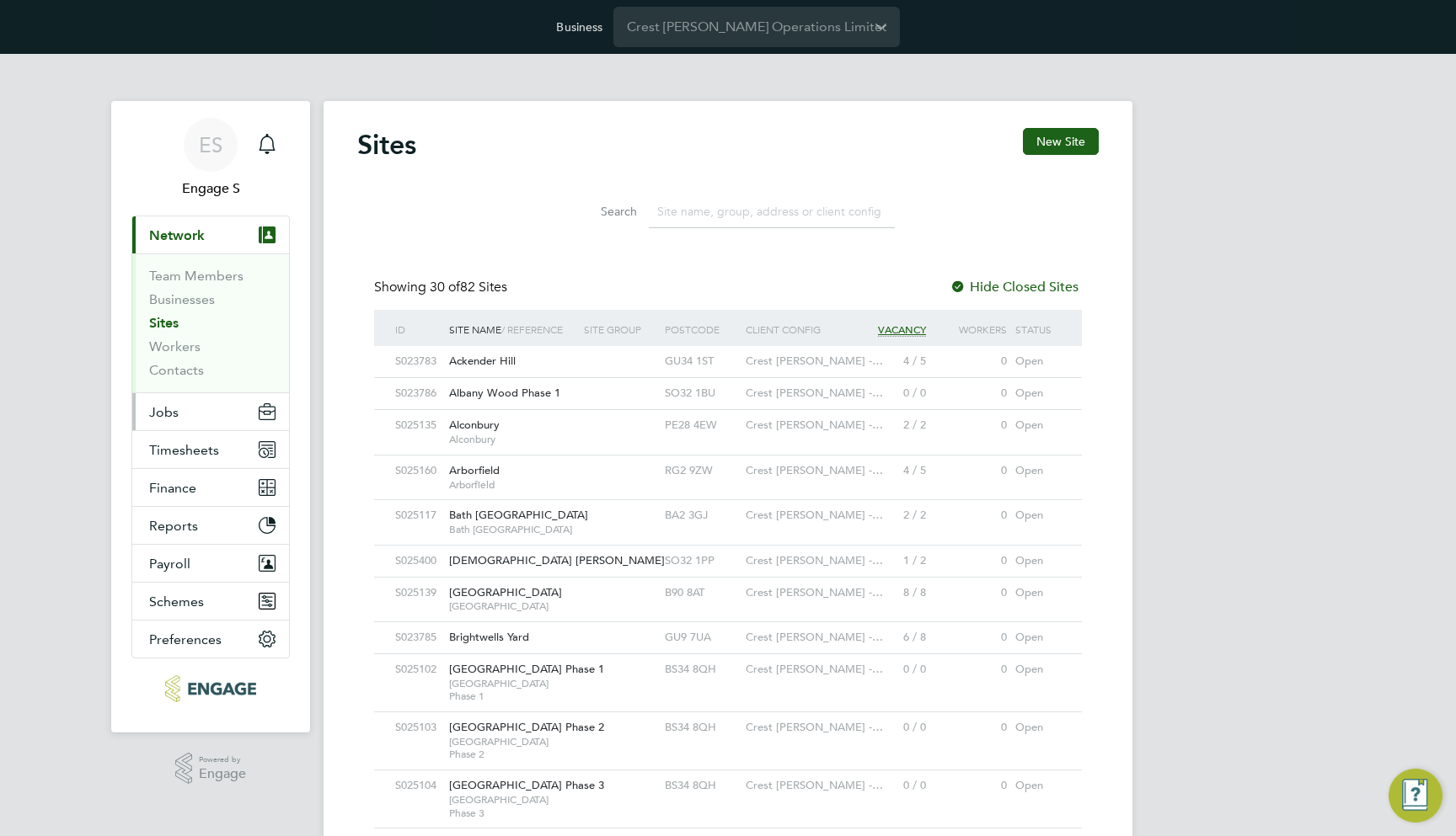
click at [191, 407] on button "Jobs" at bounding box center [210, 412] width 157 height 37
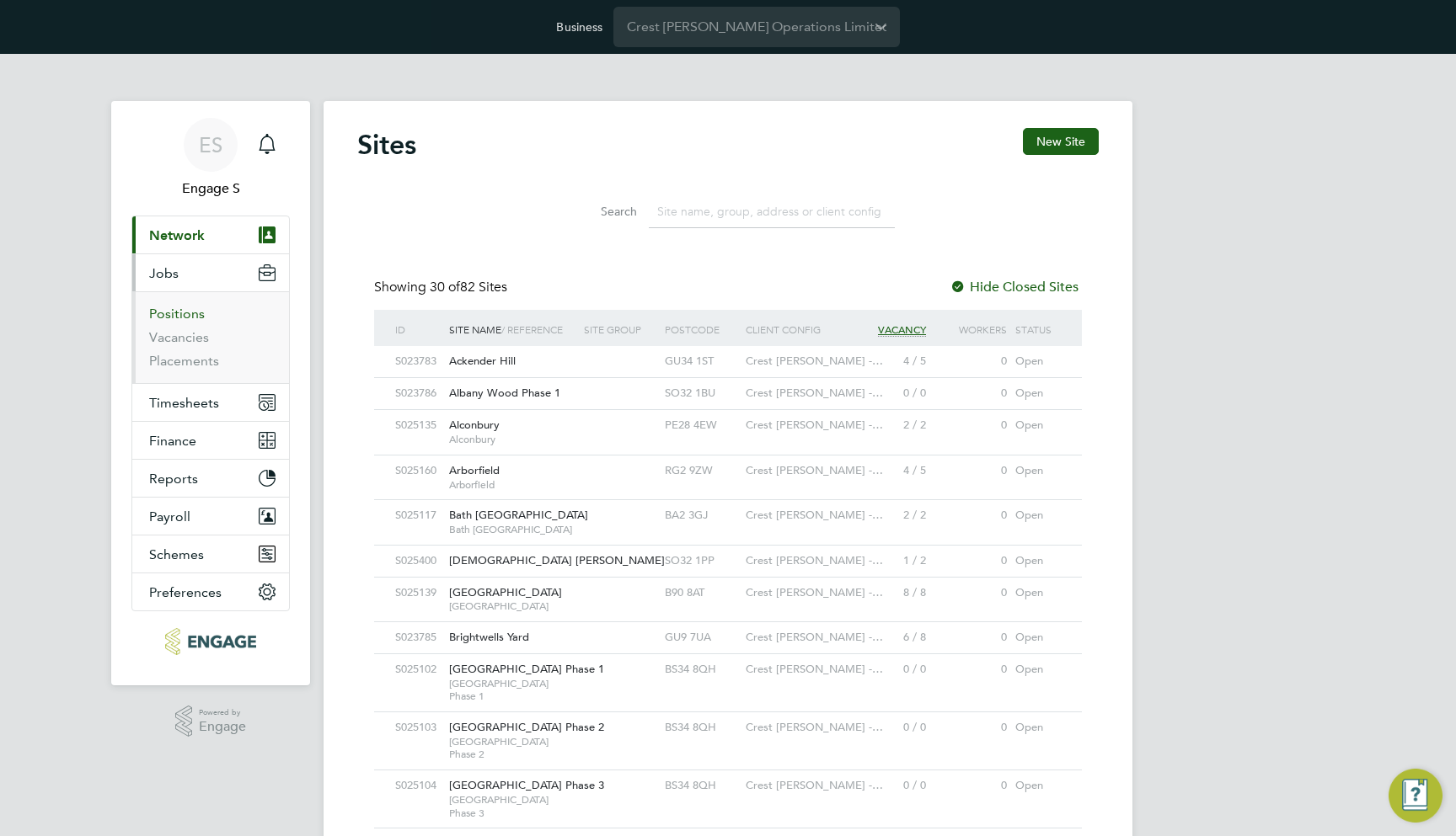
click at [186, 317] on link "Positions" at bounding box center [177, 313] width 56 height 16
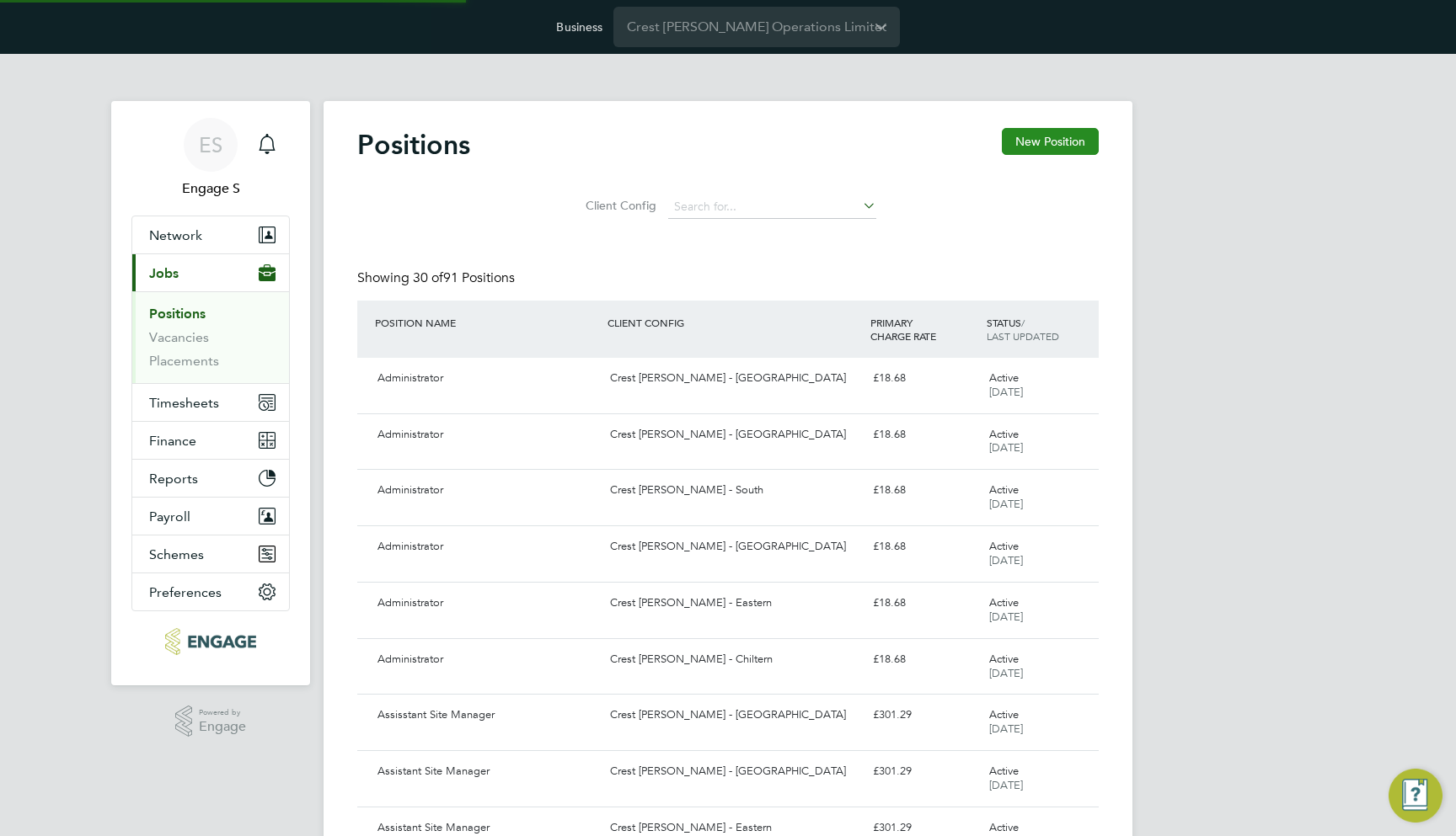
click at [1043, 138] on button "New Position" at bounding box center [1050, 141] width 97 height 27
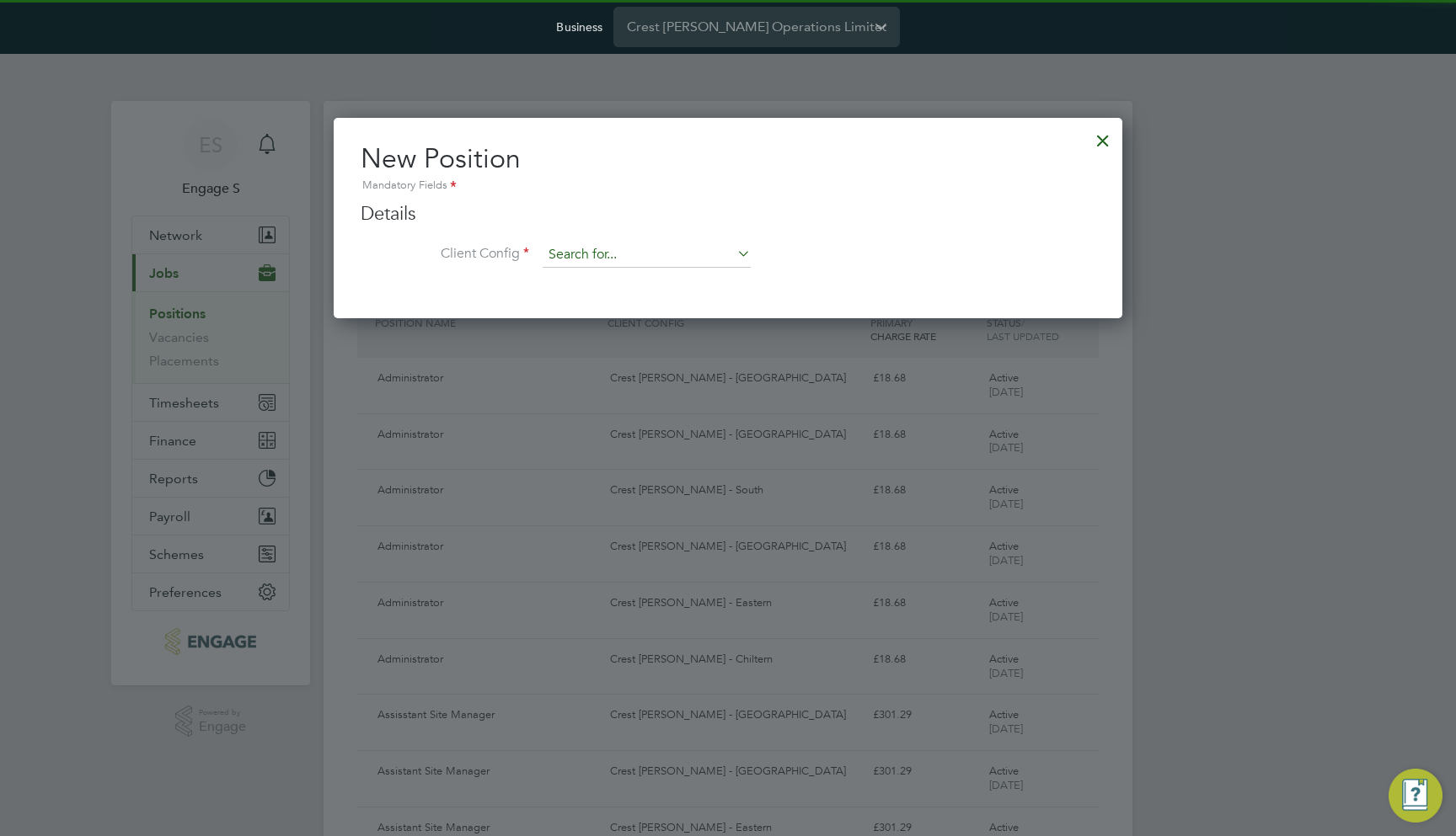
click at [694, 256] on input at bounding box center [647, 255] width 208 height 25
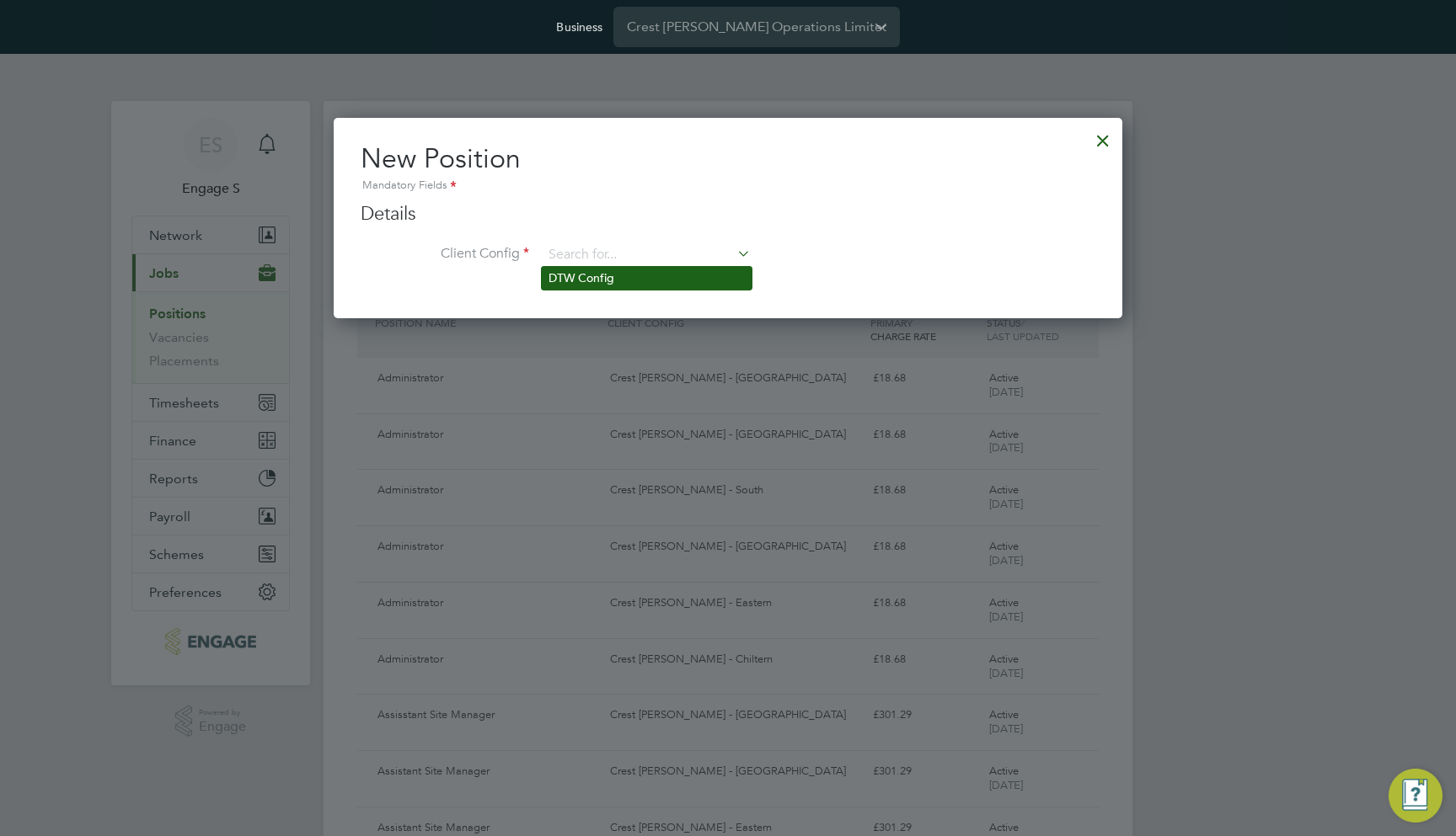
click at [658, 282] on li "DTW Config" at bounding box center [646, 278] width 209 height 23
type input "DTW Config"
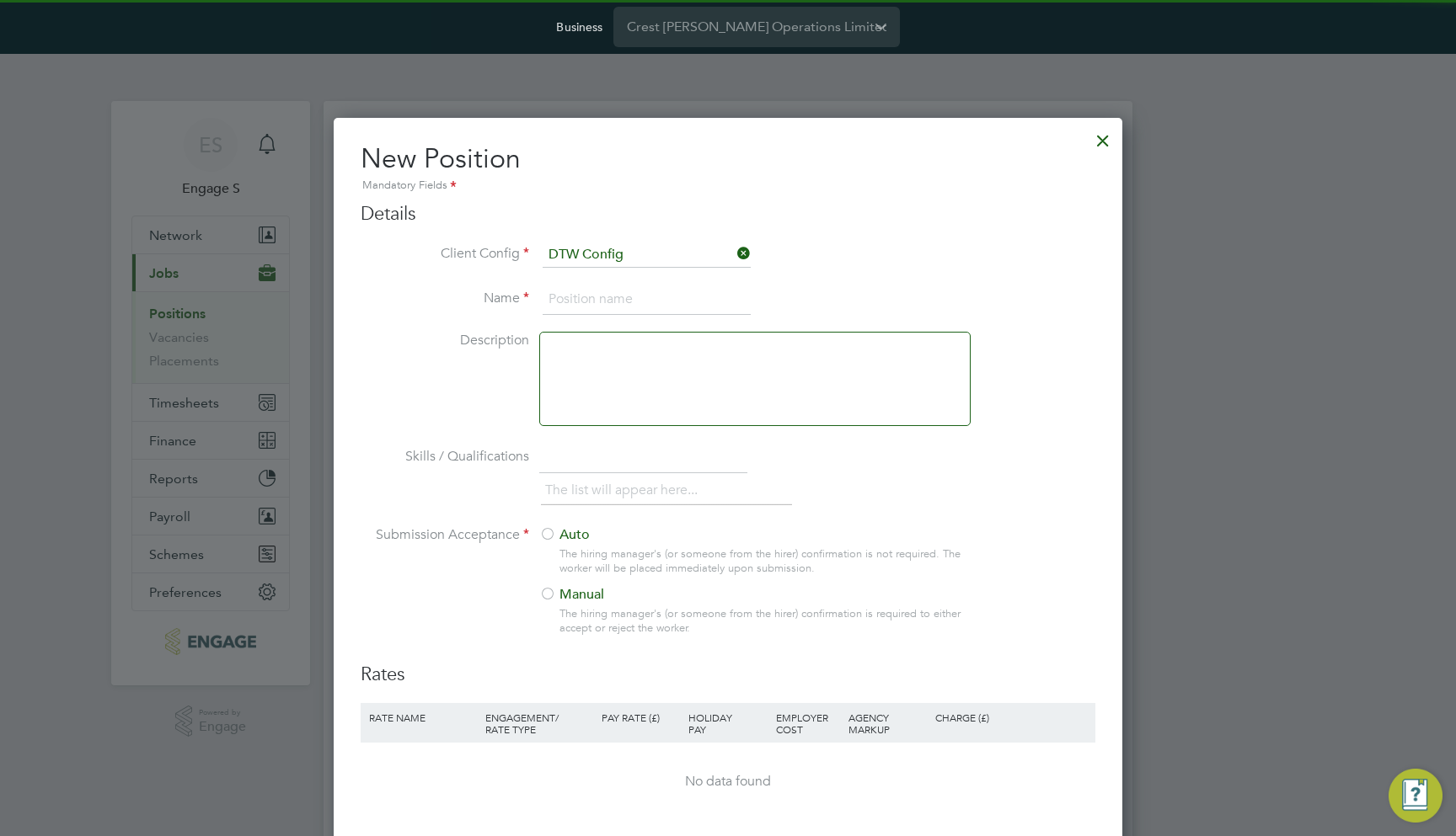
click at [619, 281] on li "Client Config DTW Config" at bounding box center [728, 264] width 735 height 42
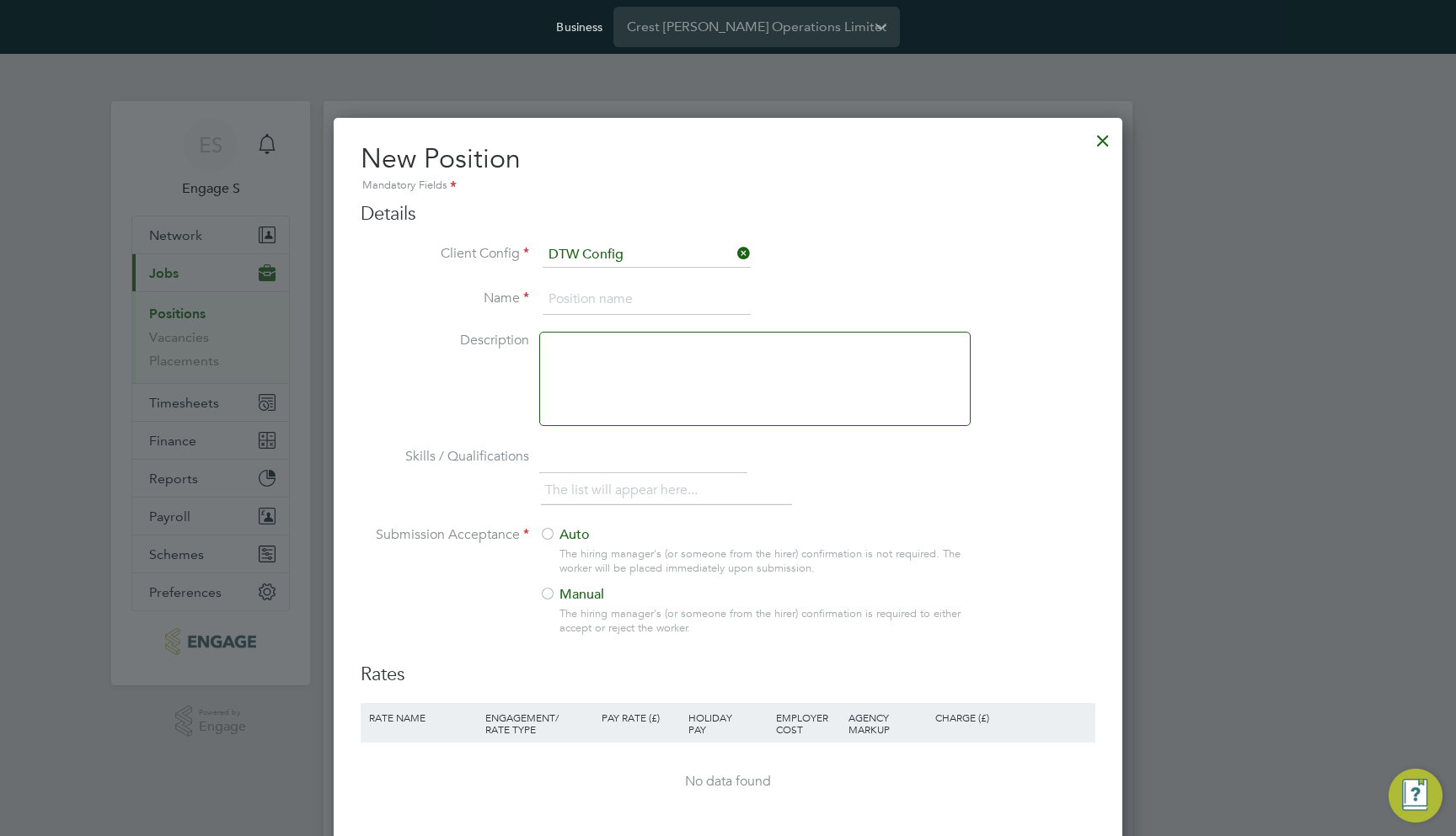
click at [618, 296] on input at bounding box center [647, 299] width 208 height 31
type input "DTW Position"
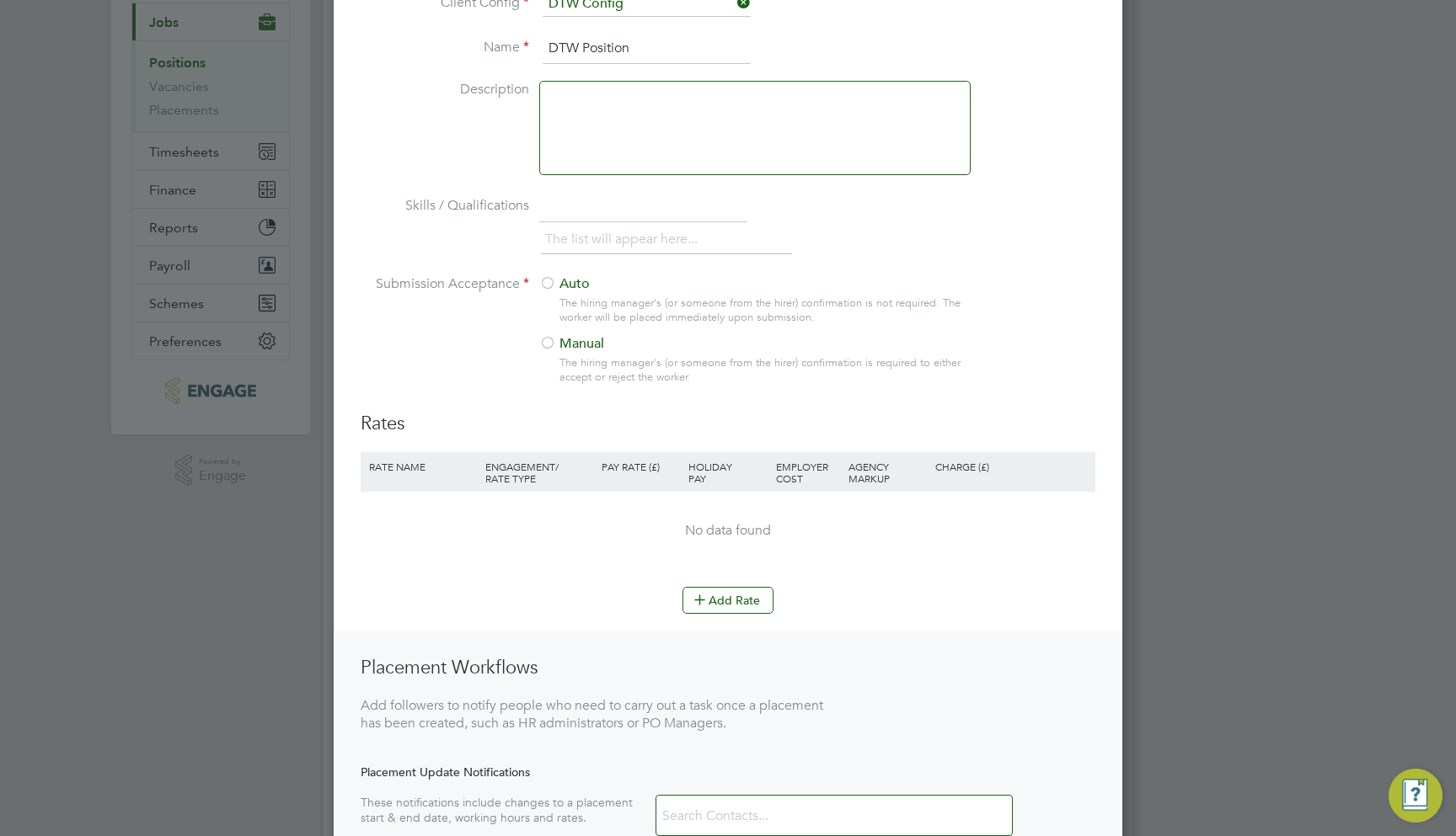
click at [546, 344] on div at bounding box center [547, 344] width 17 height 17
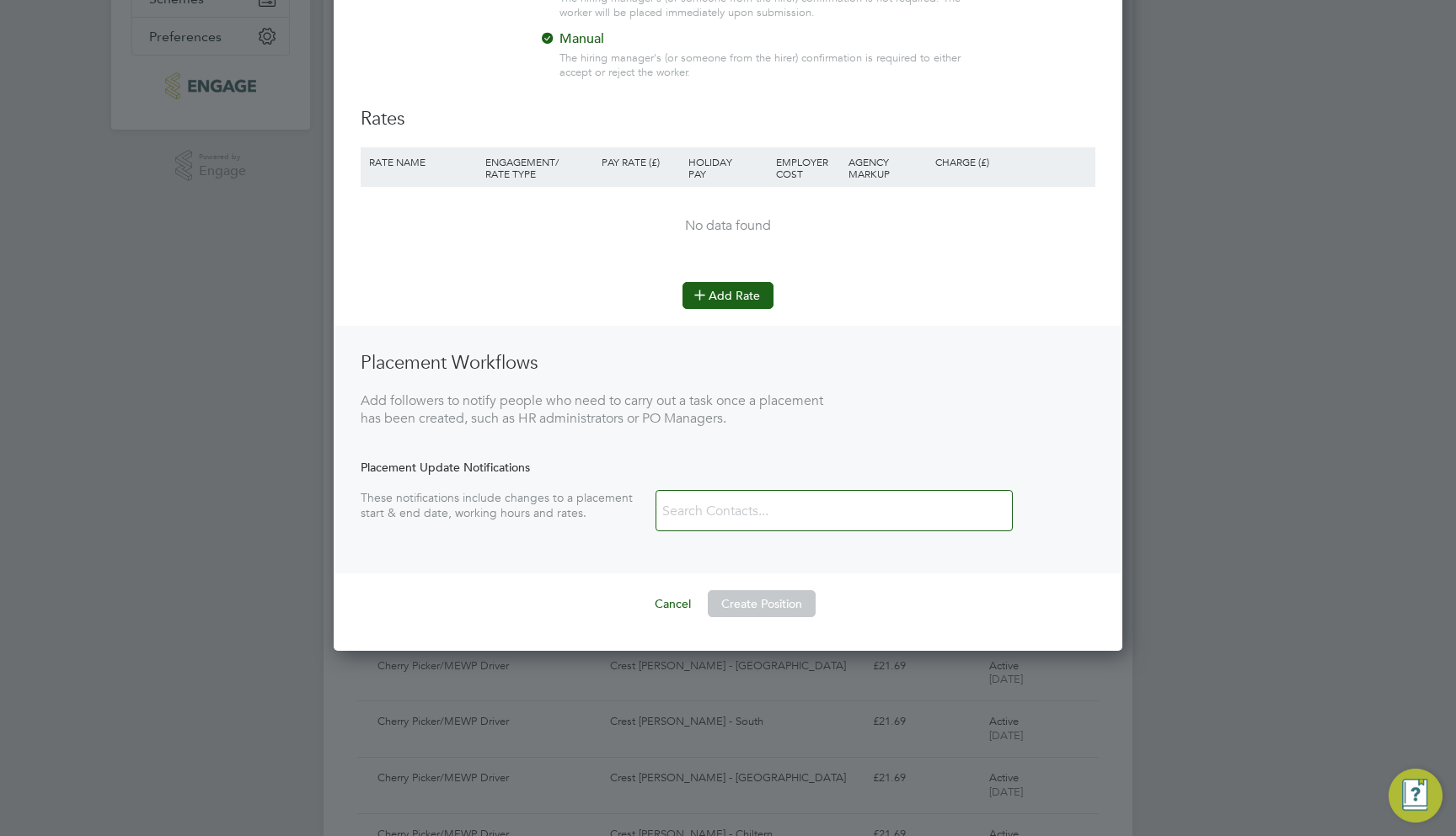
click at [724, 293] on button "Add Rate" at bounding box center [728, 296] width 91 height 27
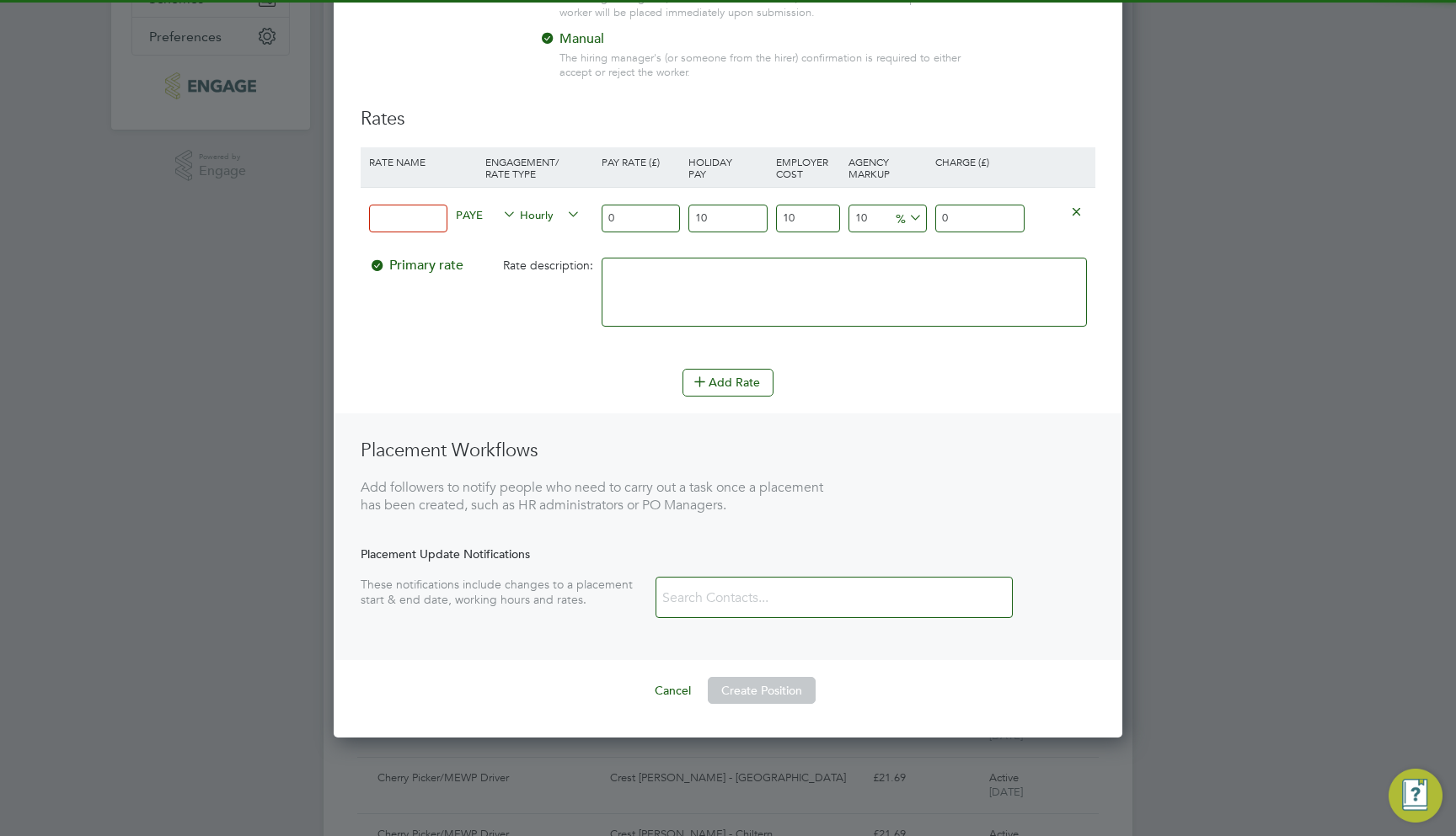
click at [407, 212] on input at bounding box center [408, 218] width 78 height 28
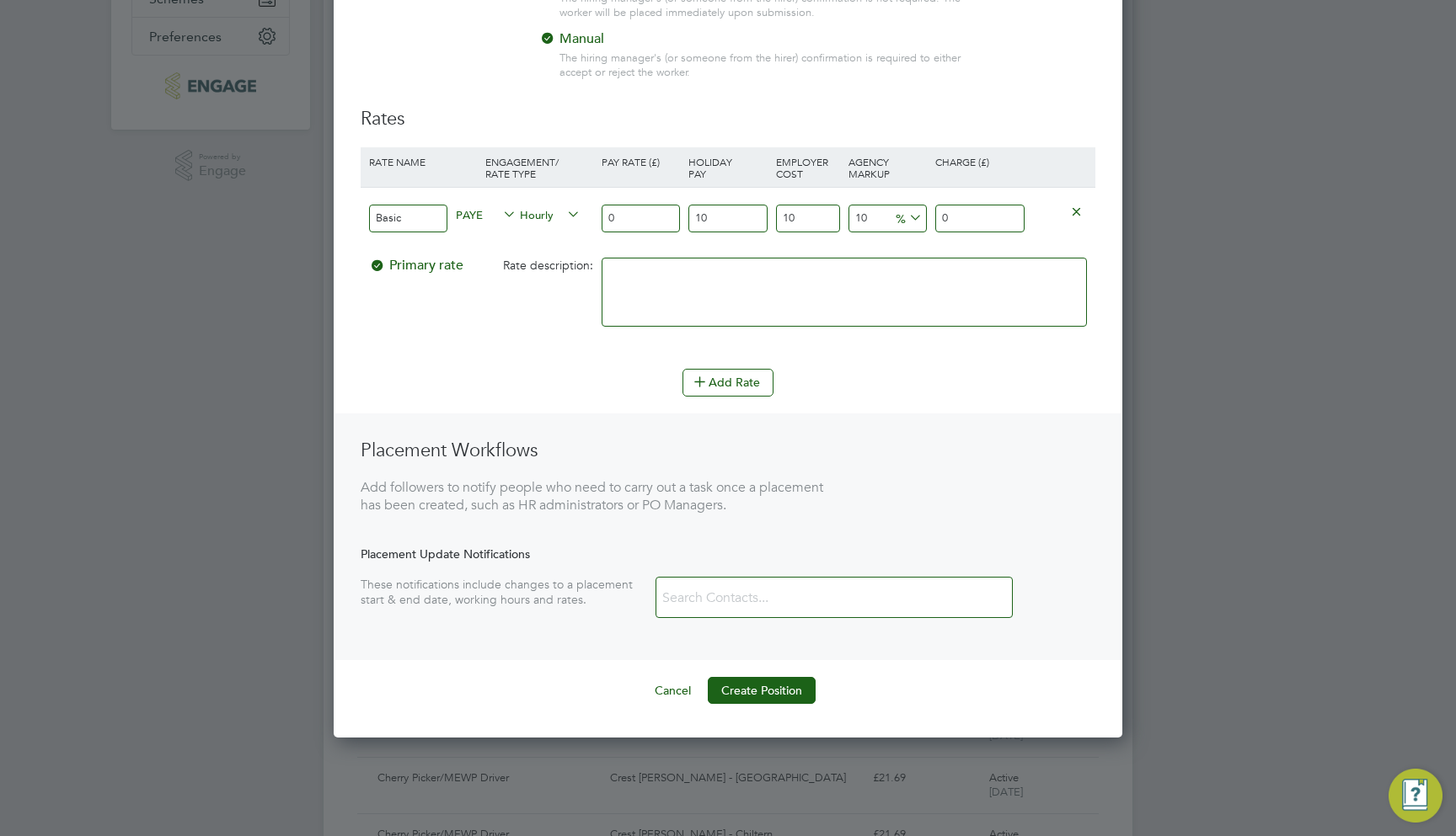
type input "Basic"
click at [629, 221] on input "0" at bounding box center [640, 218] width 78 height 28
type input "1"
type input "1.331"
type input "10"
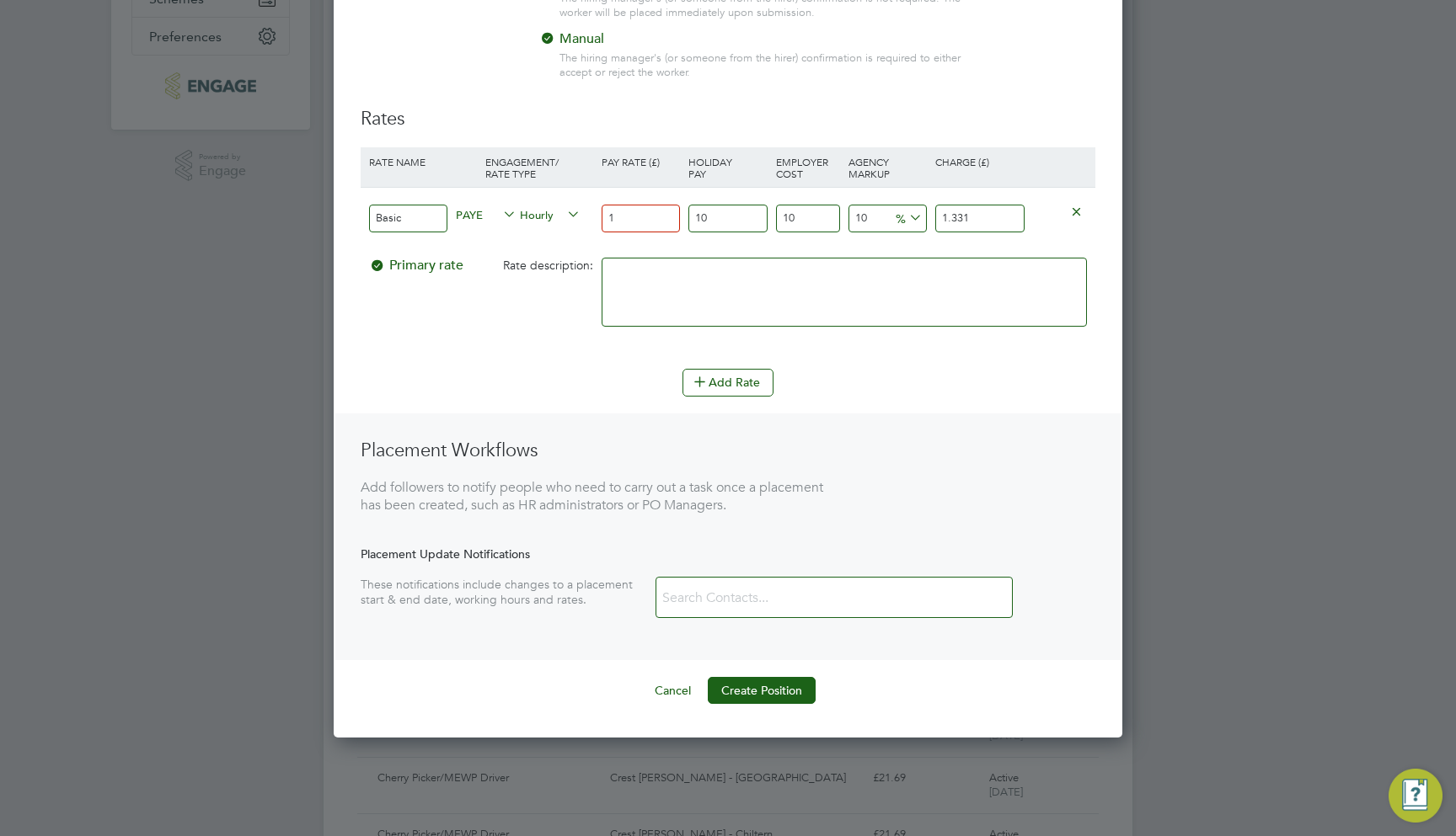
type input "13.31"
type input "10"
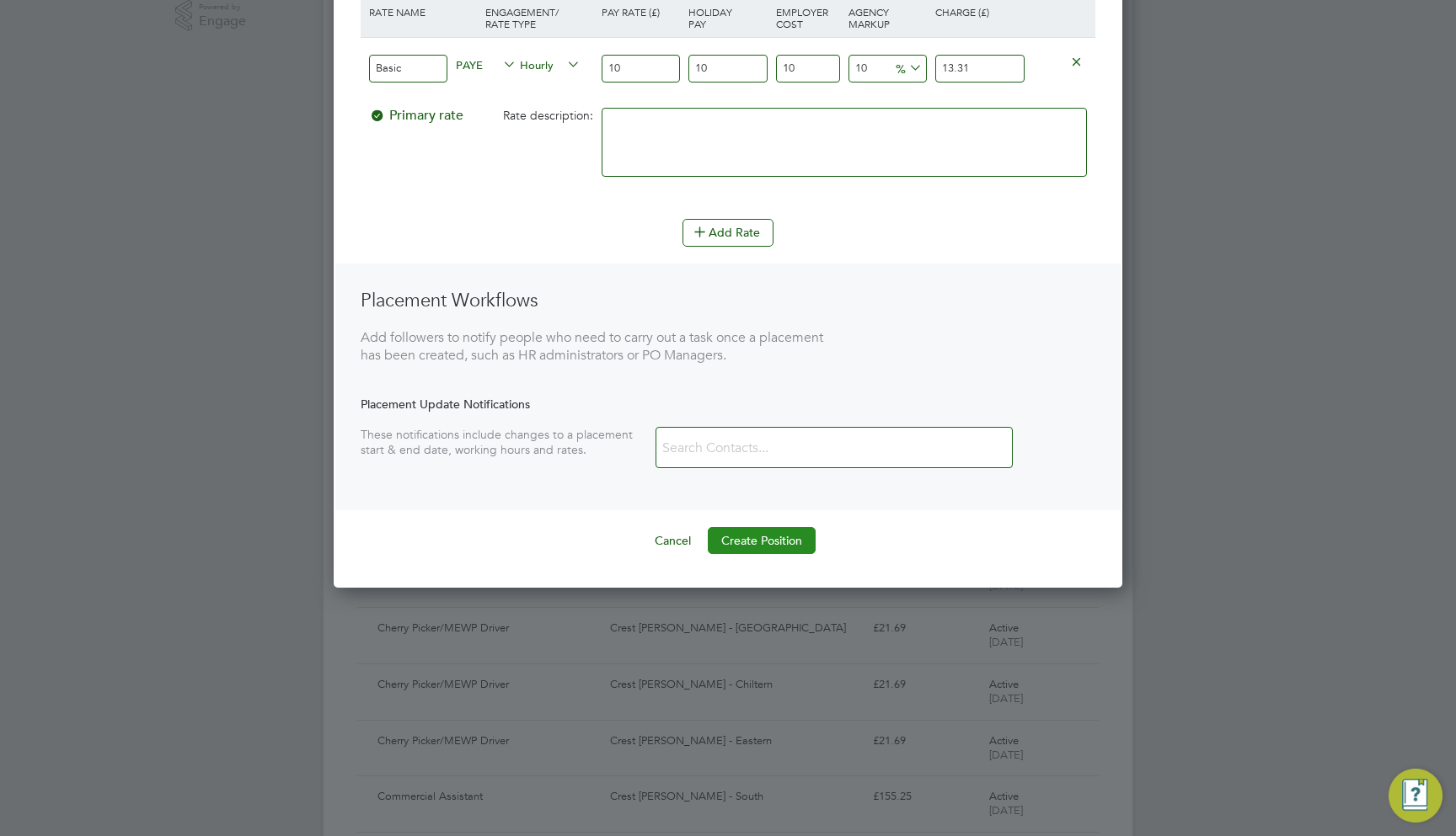
click at [748, 537] on button "Create Position" at bounding box center [761, 540] width 108 height 27
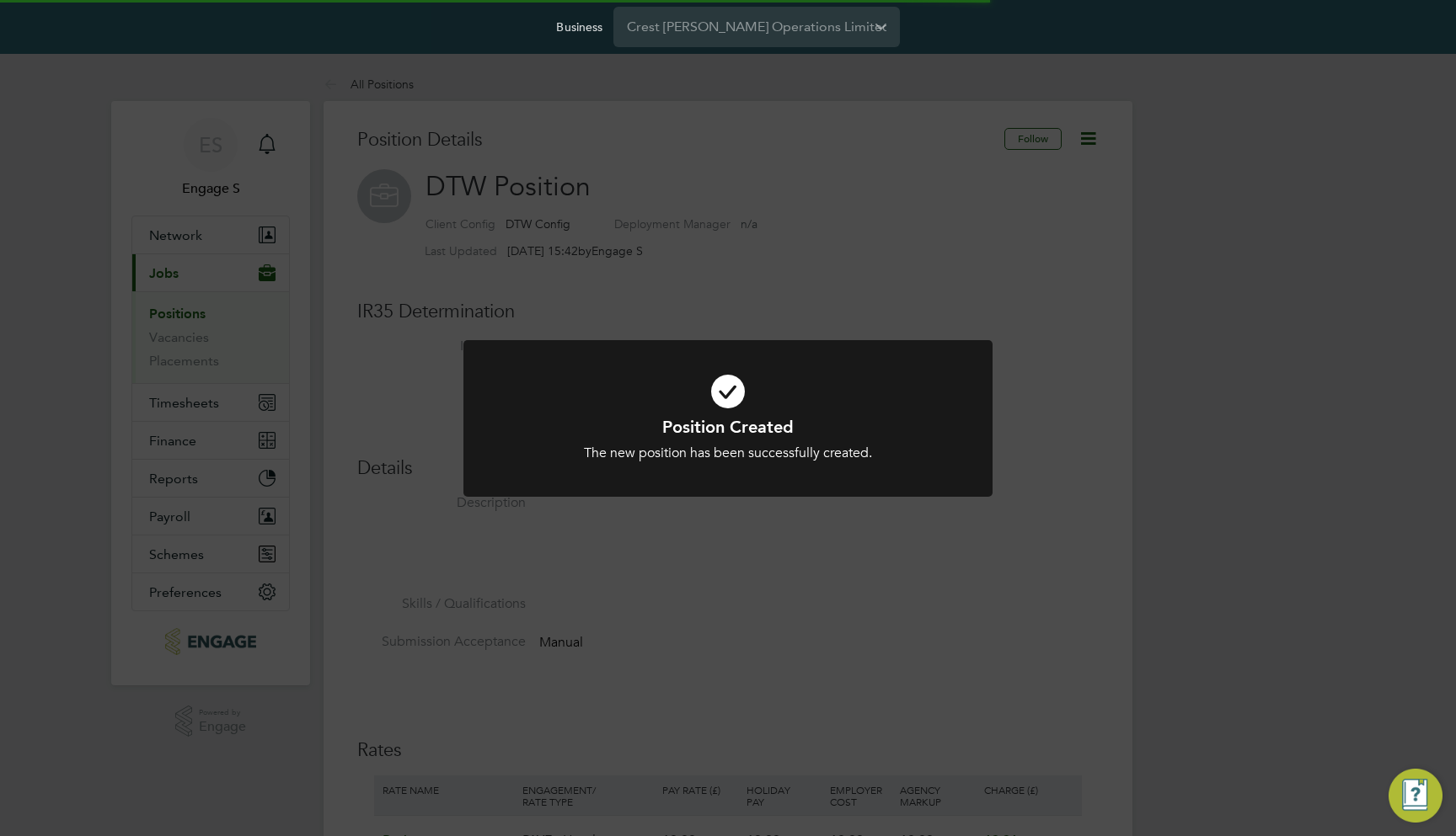
click at [396, 447] on div "Position Created The new position has been successfully created. Cancel Okay" at bounding box center [728, 418] width 1456 height 836
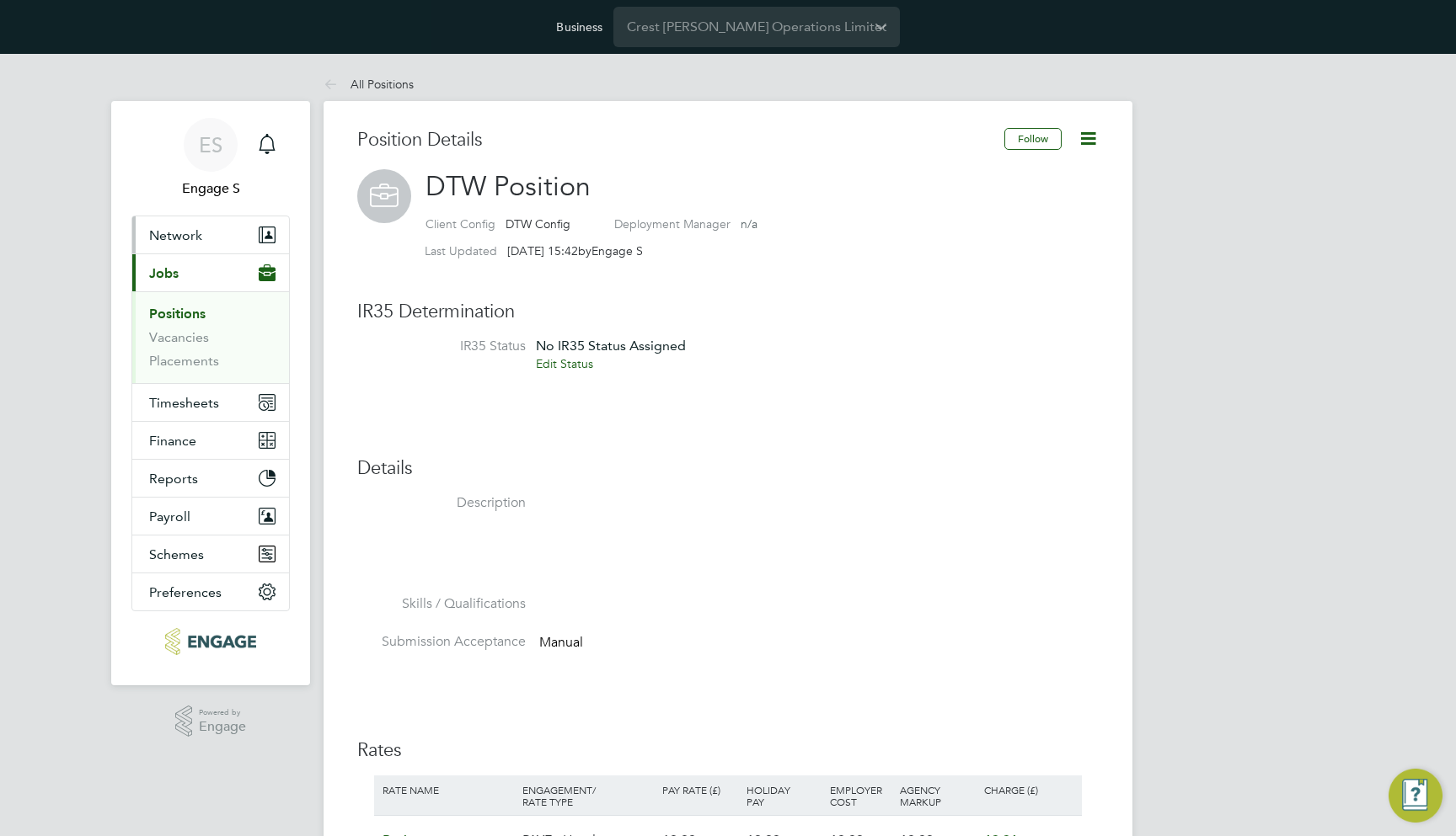
click at [211, 245] on button "Network" at bounding box center [210, 234] width 157 height 37
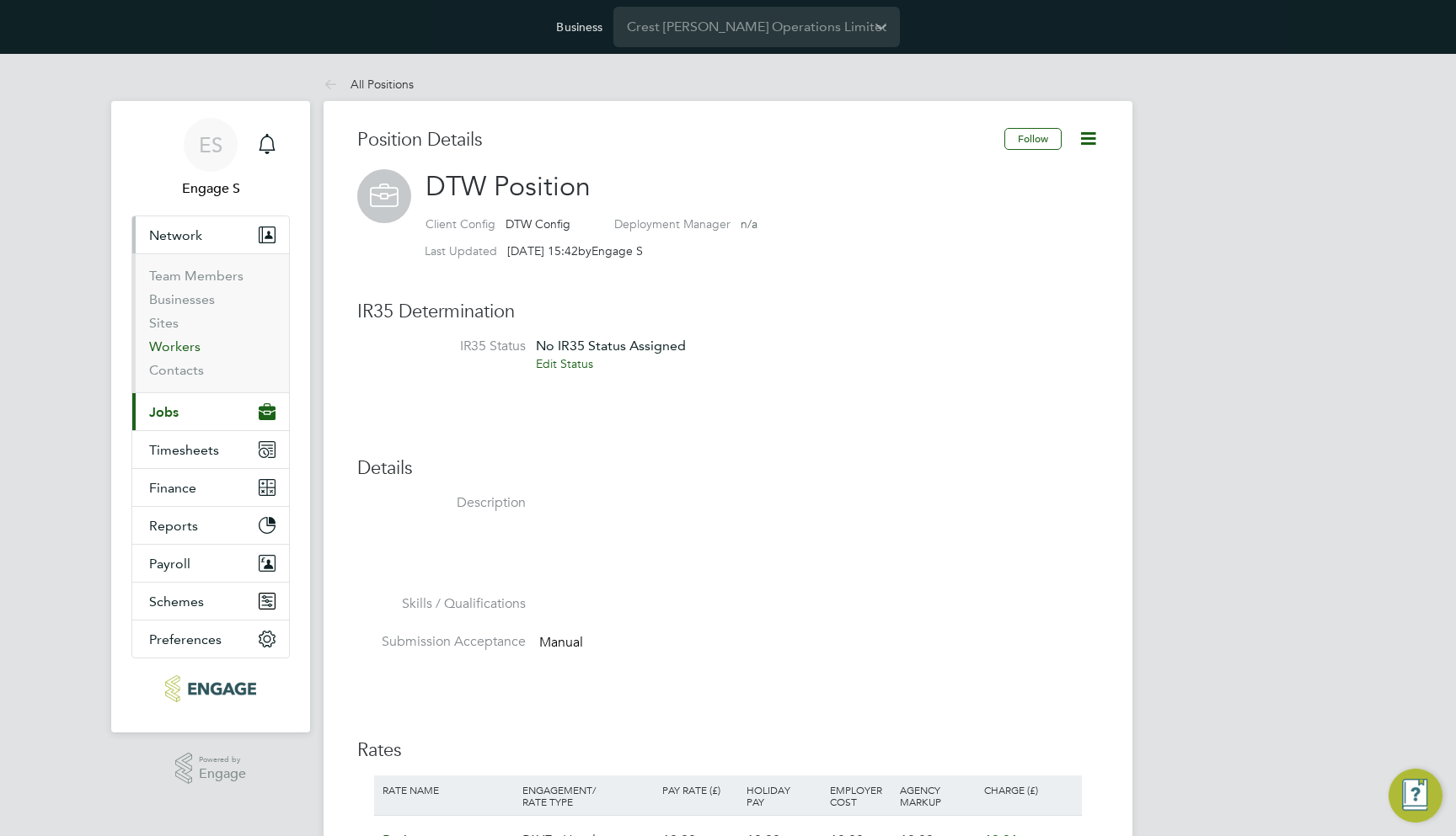
click at [185, 339] on link "Workers" at bounding box center [175, 346] width 52 height 16
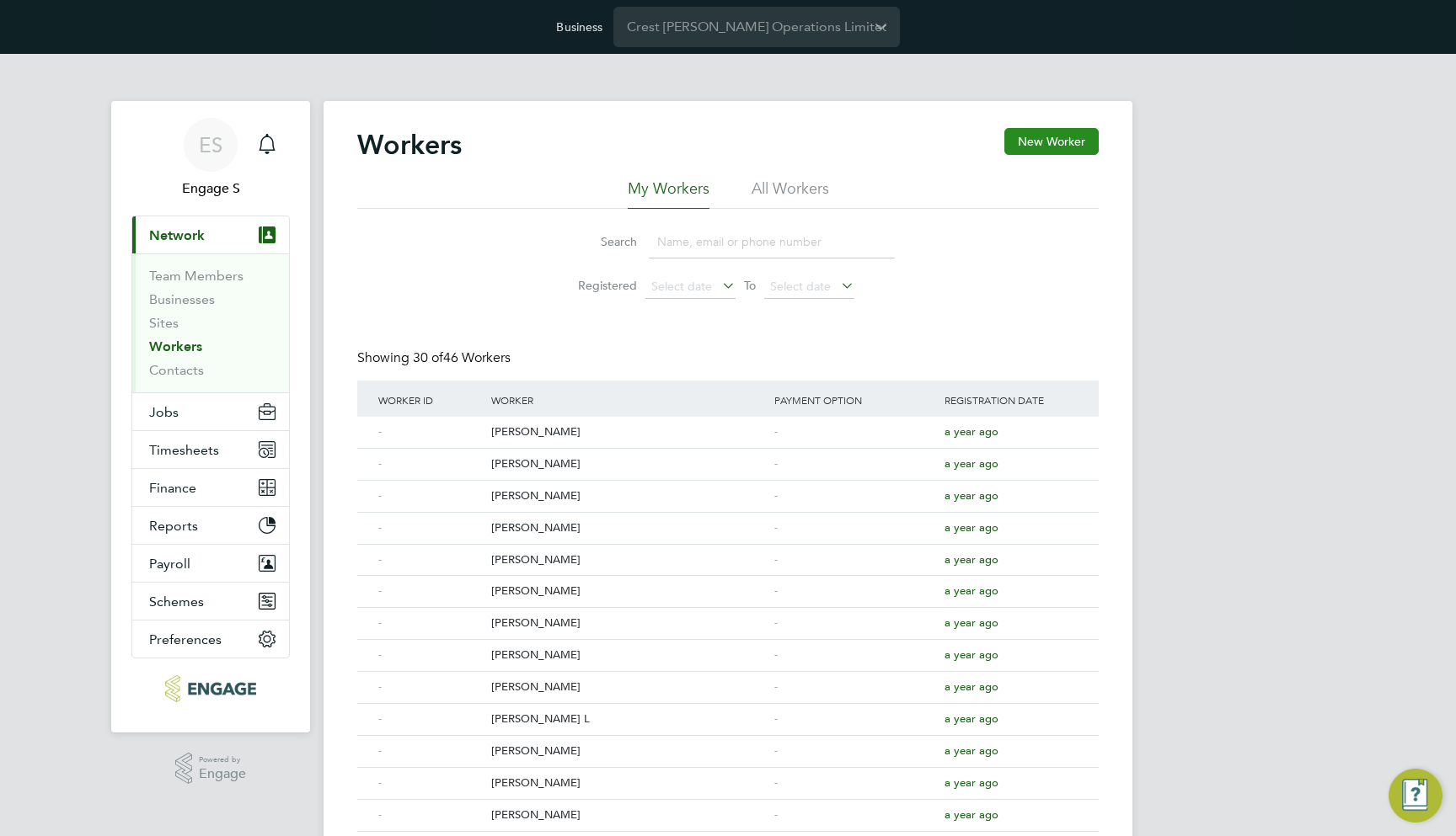
click at [1035, 137] on button "New Worker" at bounding box center [1050, 141] width 94 height 27
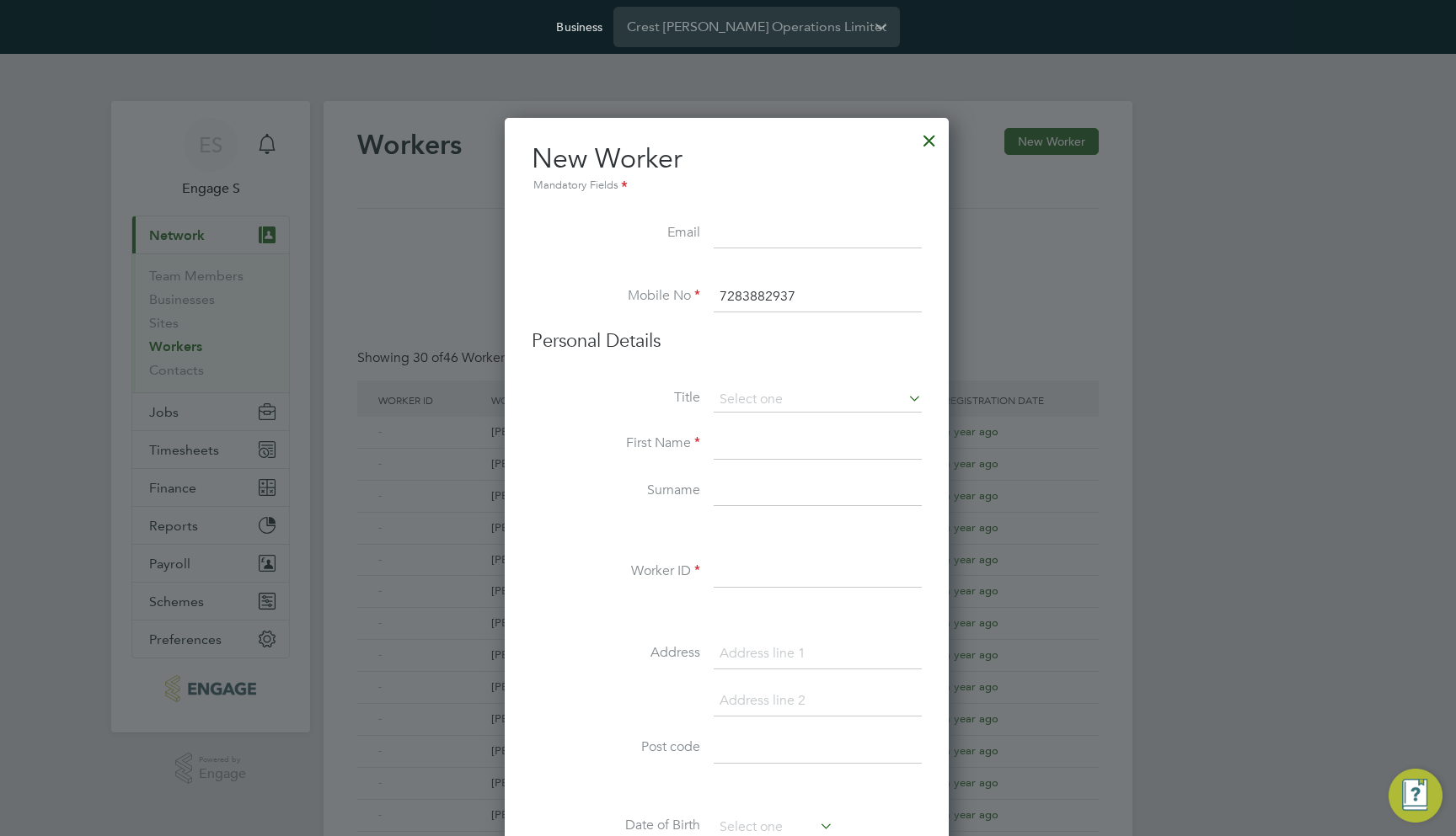
type input "7283882937"
type input "John"
type input "Smith"
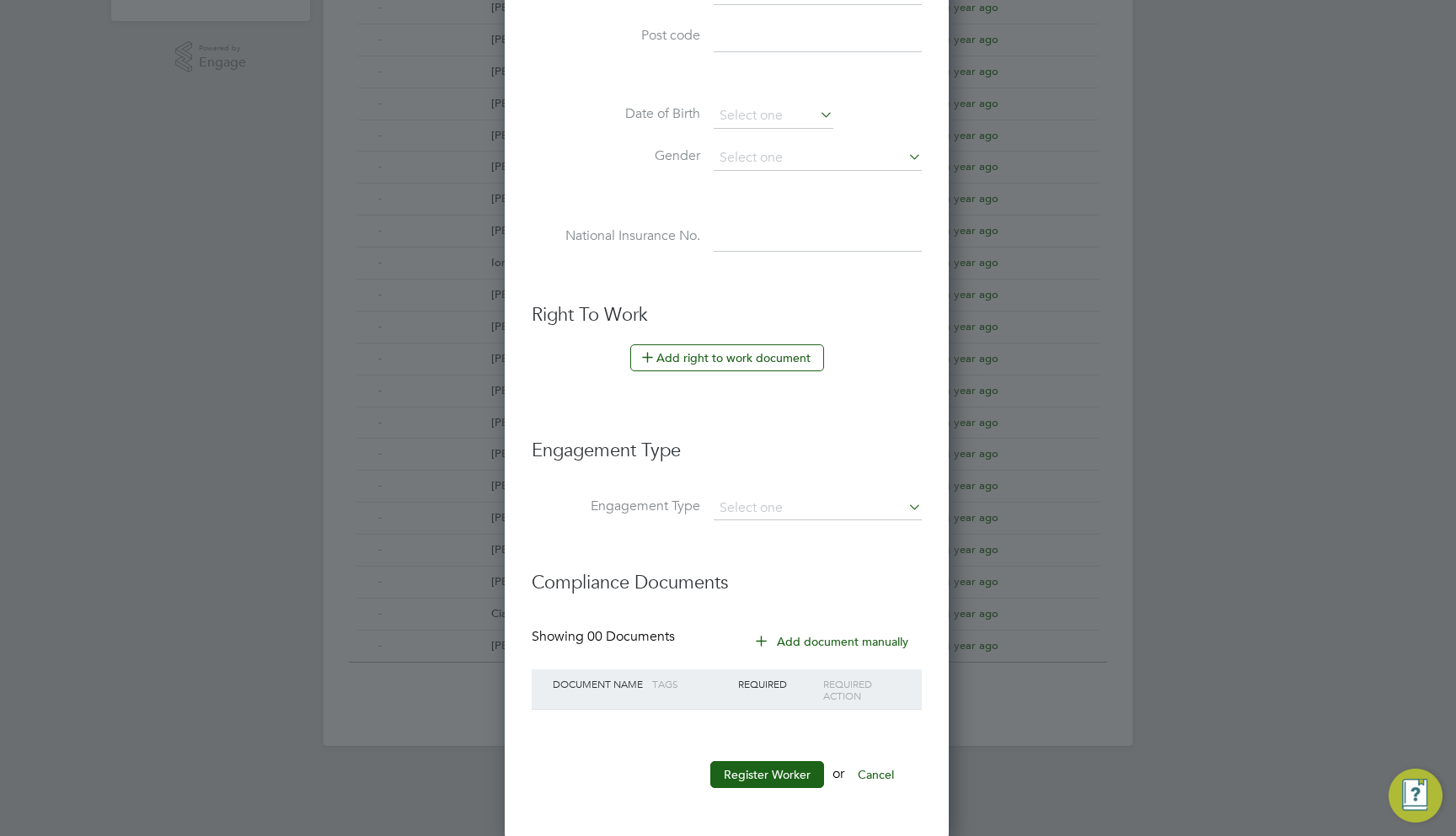
scroll to position [711, 0]
type input "12345"
click at [749, 769] on button "Register Worker" at bounding box center [767, 776] width 114 height 27
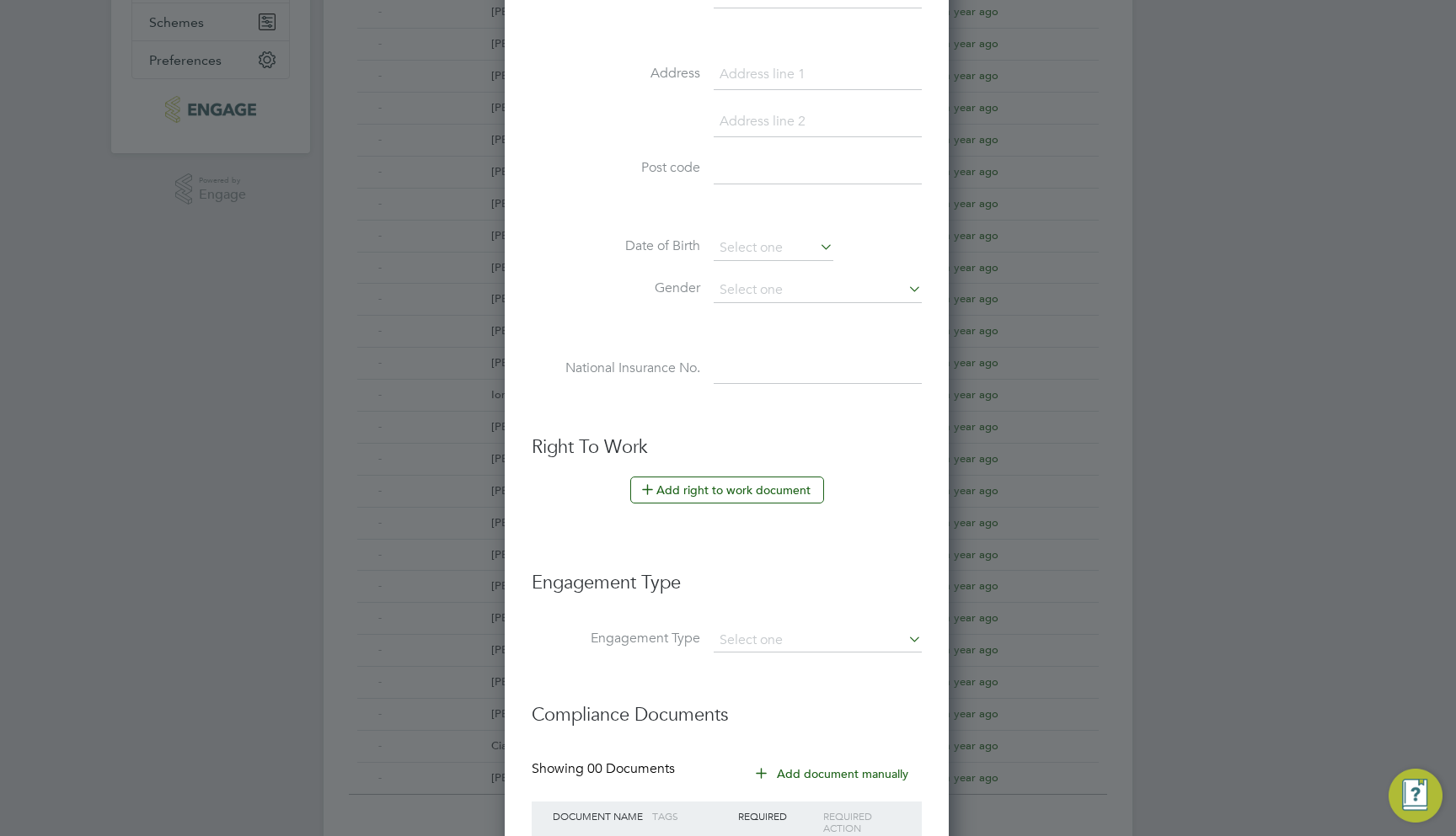
scroll to position [723, 0]
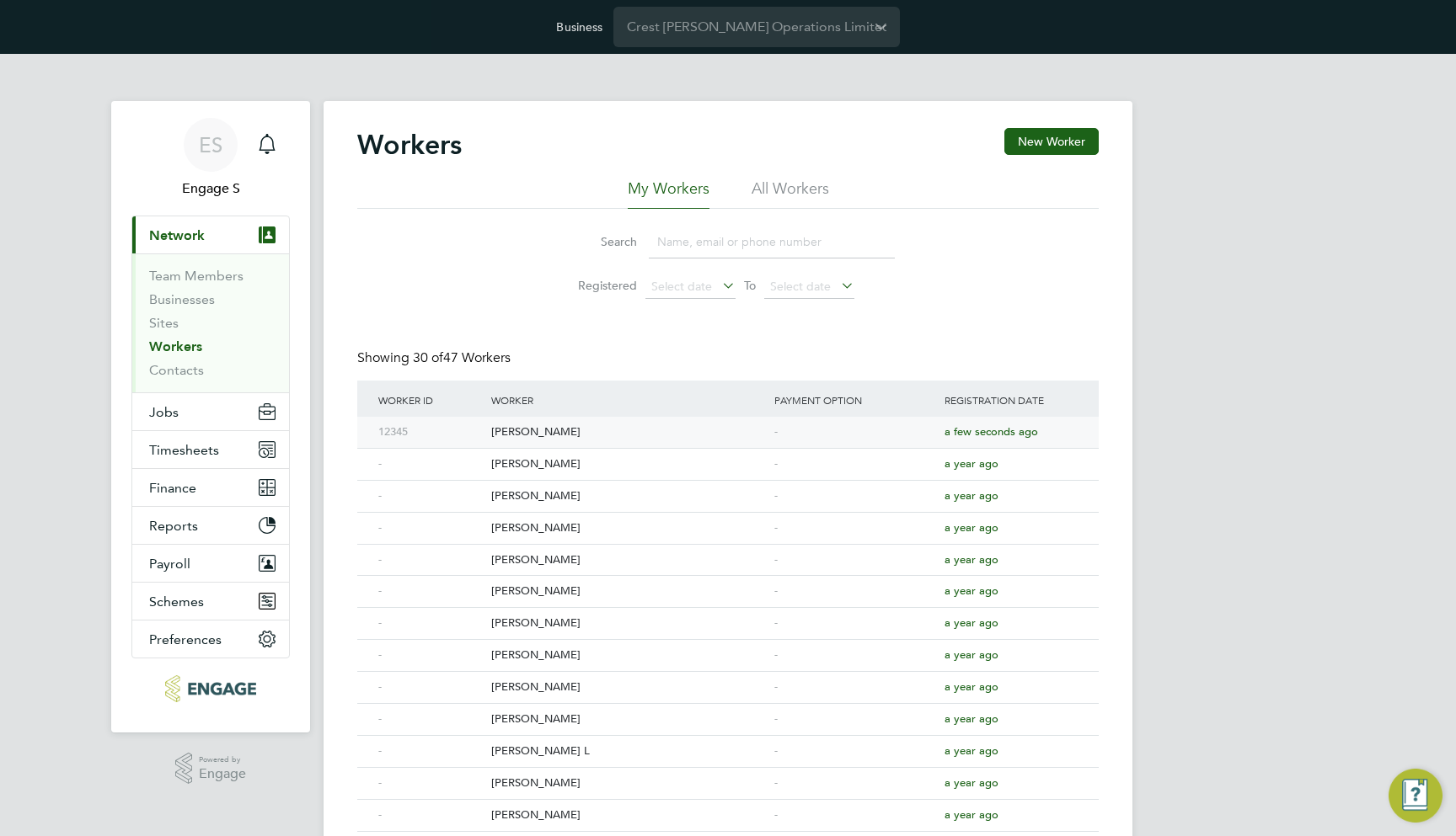
click at [646, 429] on div "John Smith" at bounding box center [628, 431] width 283 height 31
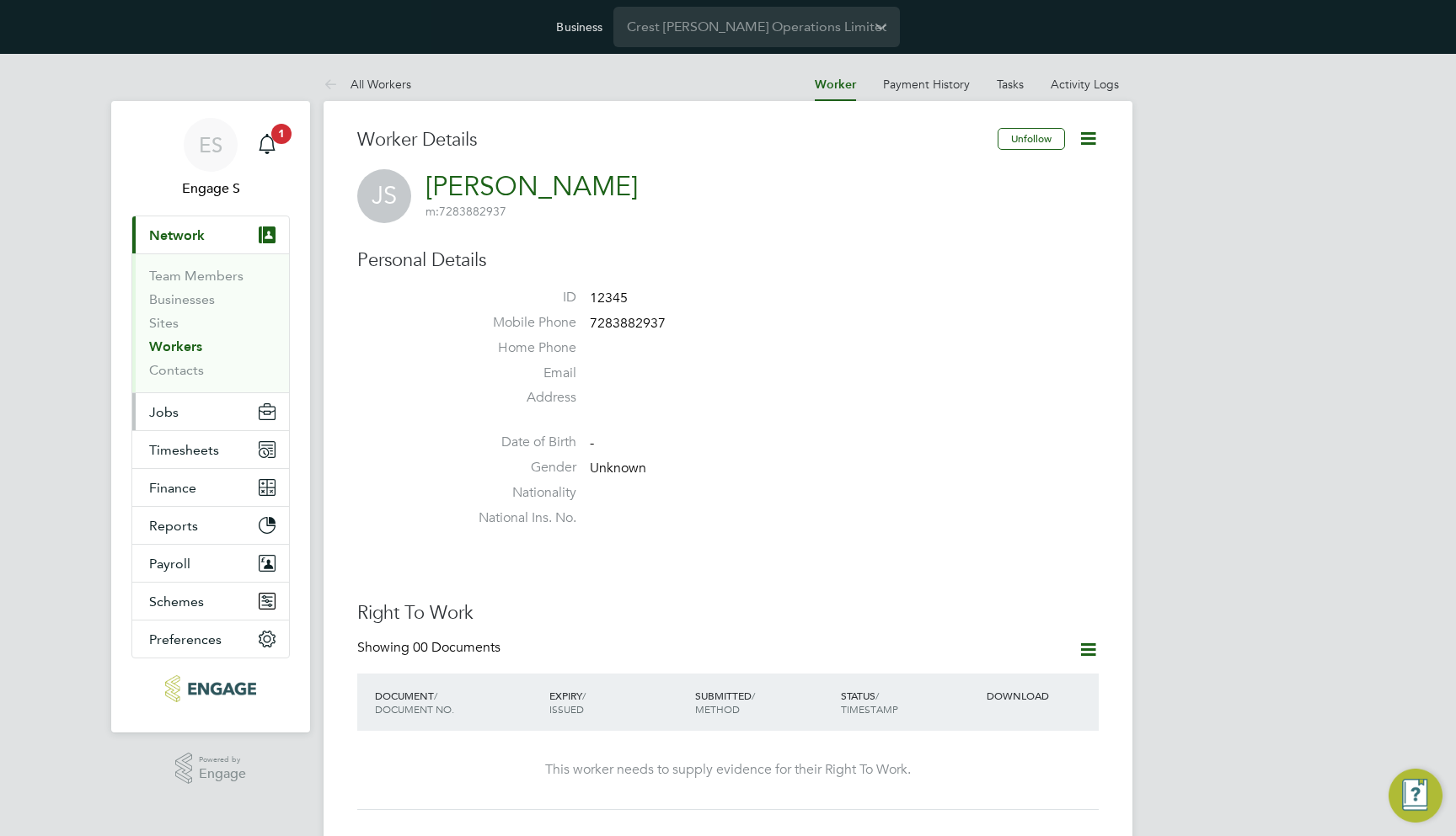
drag, startPoint x: 0, startPoint y: 0, endPoint x: 201, endPoint y: 413, distance: 459.3
click at [201, 413] on button "Jobs" at bounding box center [210, 412] width 157 height 37
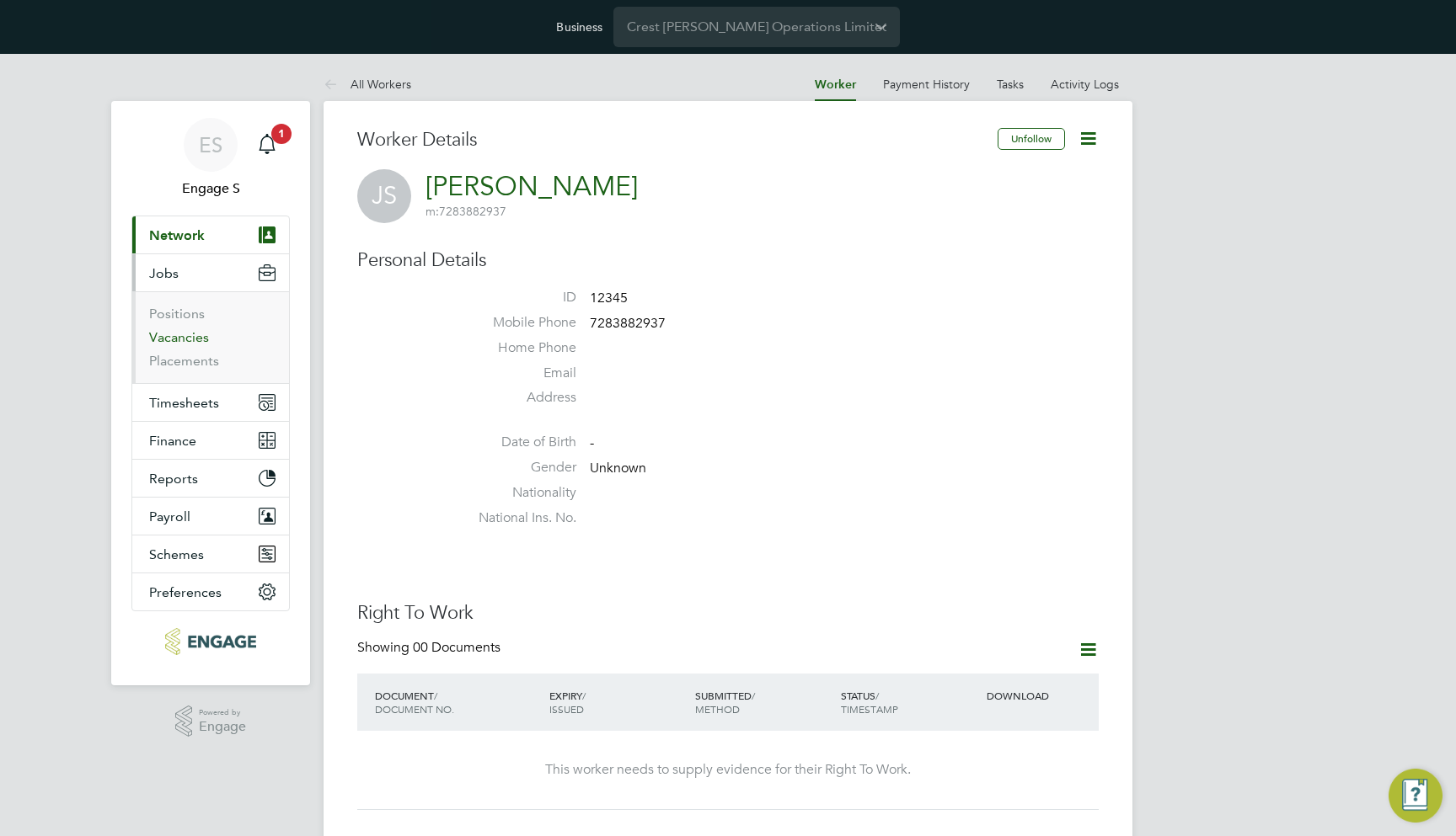
click at [193, 344] on link "Vacancies" at bounding box center [179, 337] width 60 height 16
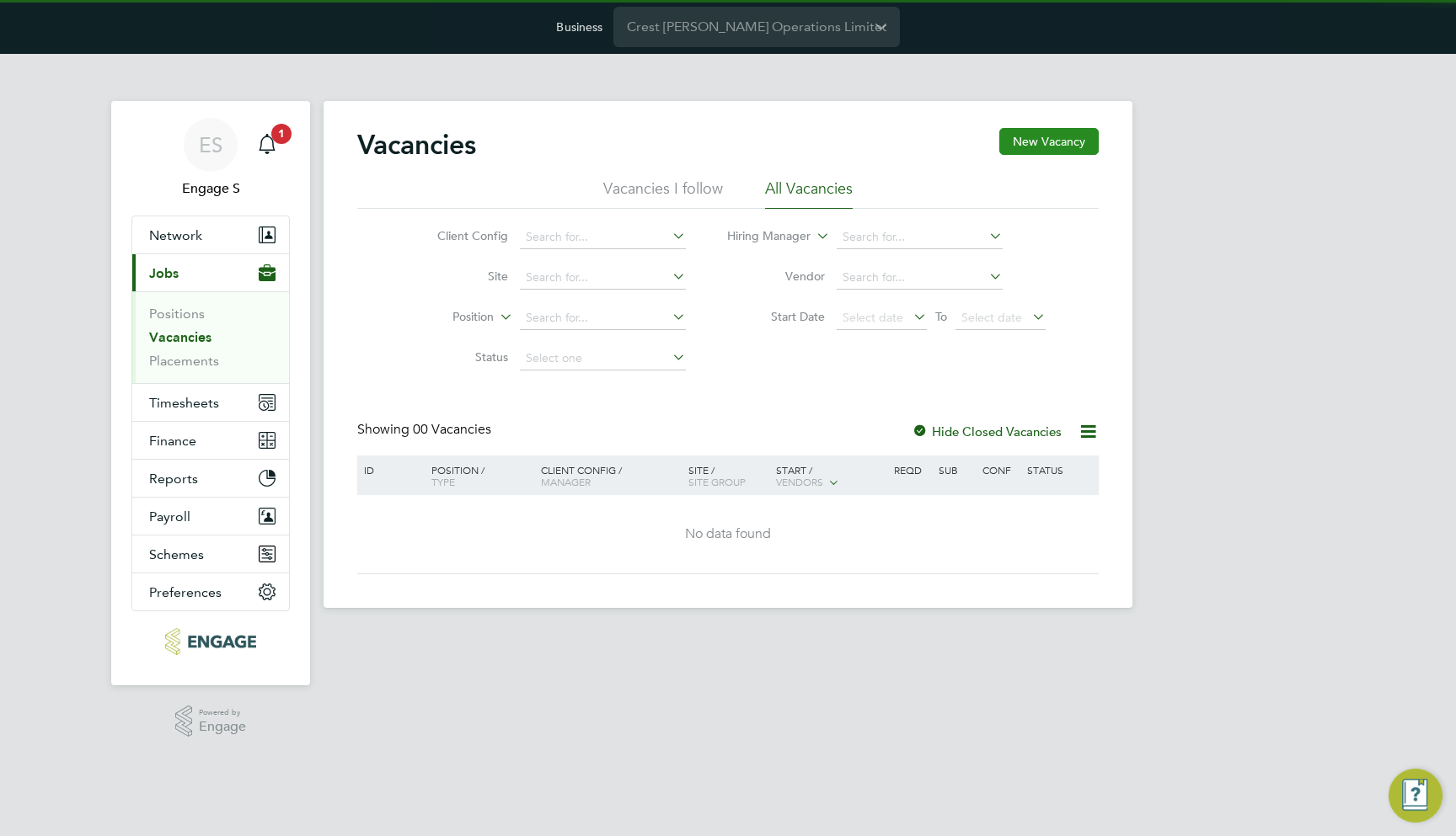
click at [1044, 130] on button "New Vacancy" at bounding box center [1048, 141] width 99 height 27
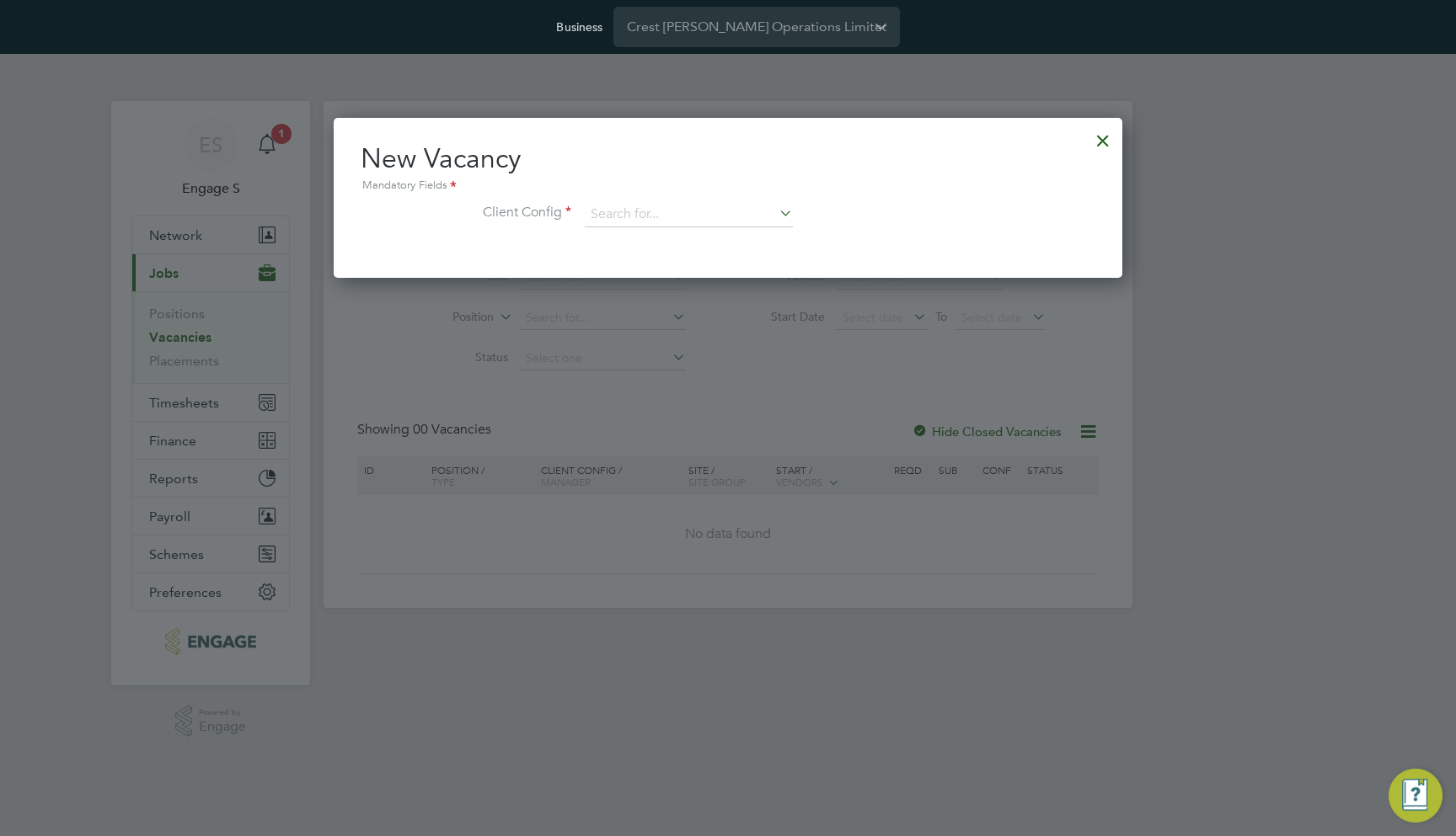
scroll to position [160, 789]
click at [661, 215] on input at bounding box center [688, 214] width 208 height 25
click at [656, 238] on li "DTW Config" at bounding box center [688, 237] width 209 height 23
type input "DTW Config"
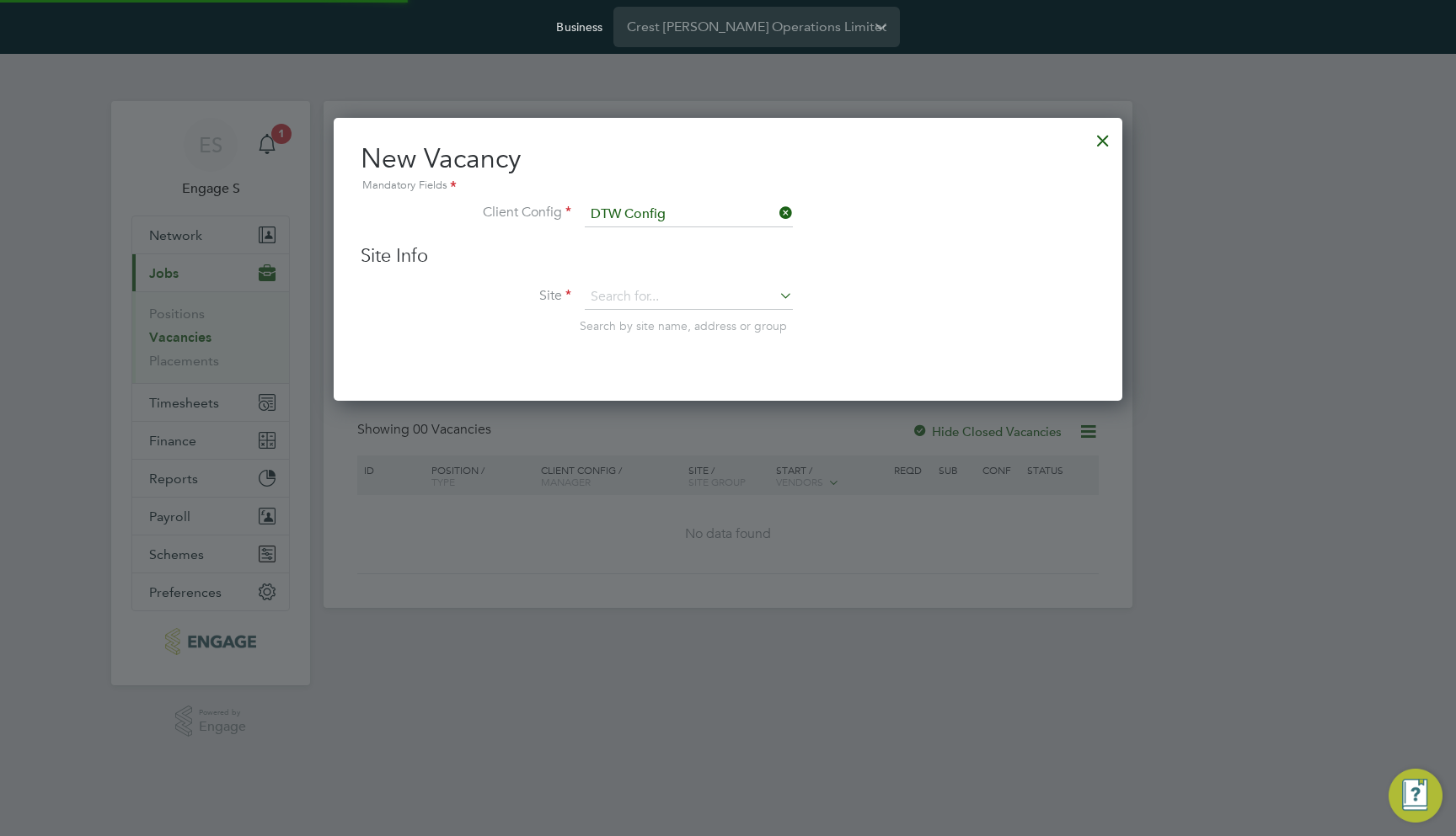
scroll to position [283, 789]
click at [643, 294] on input at bounding box center [688, 297] width 208 height 25
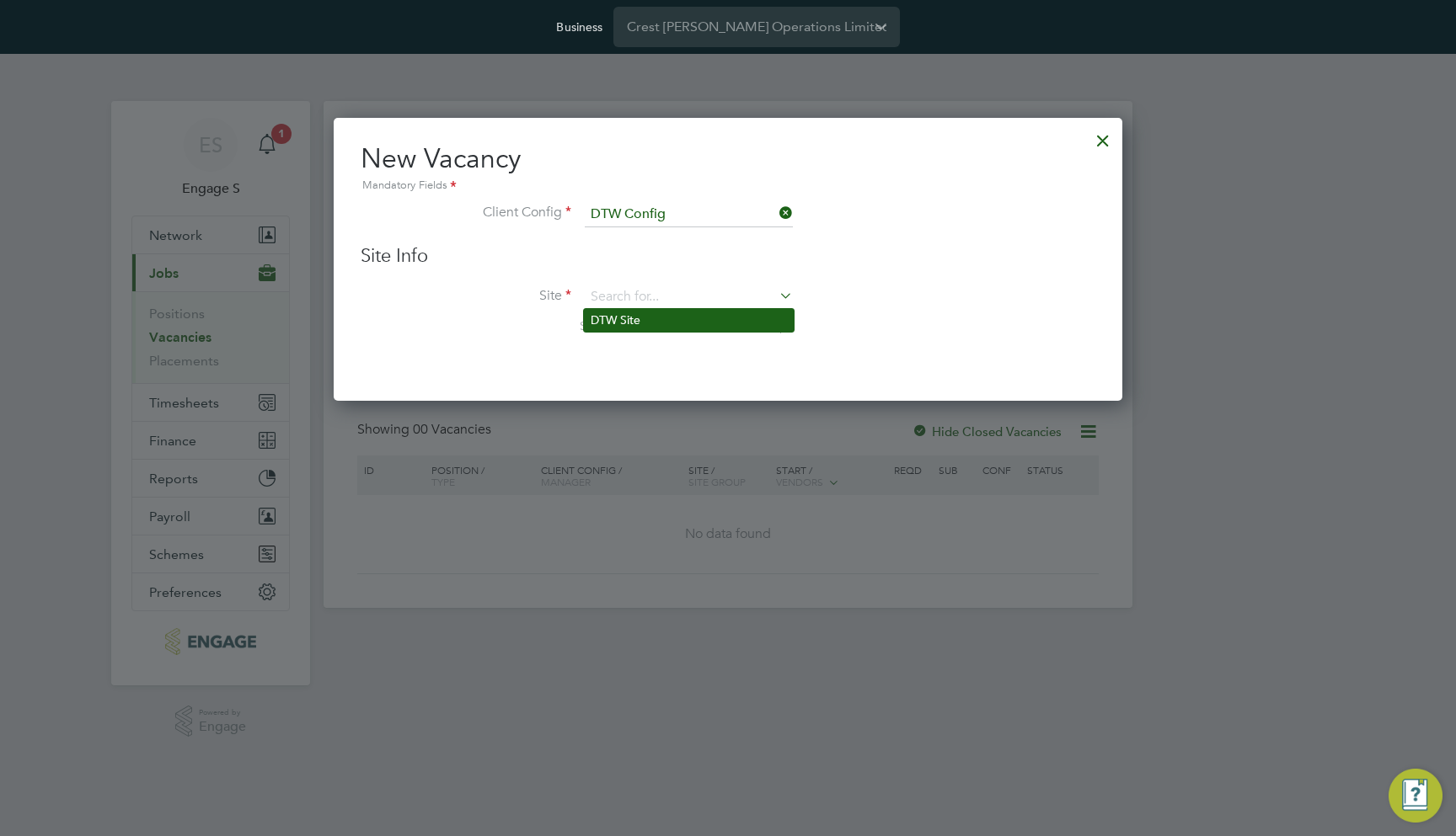
click at [635, 327] on li "DTW Site" at bounding box center [688, 320] width 209 height 23
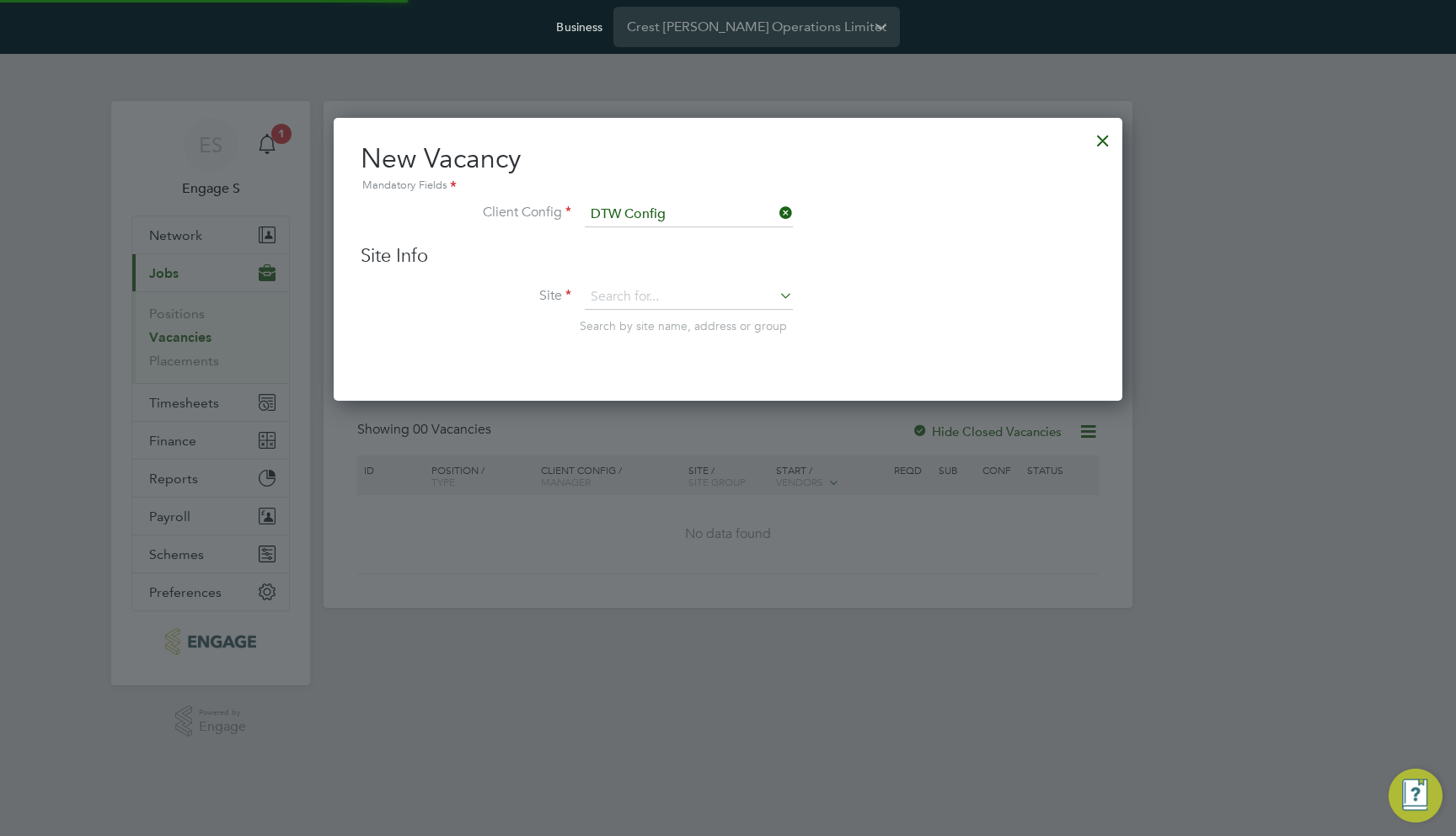
type input "DTW Site"
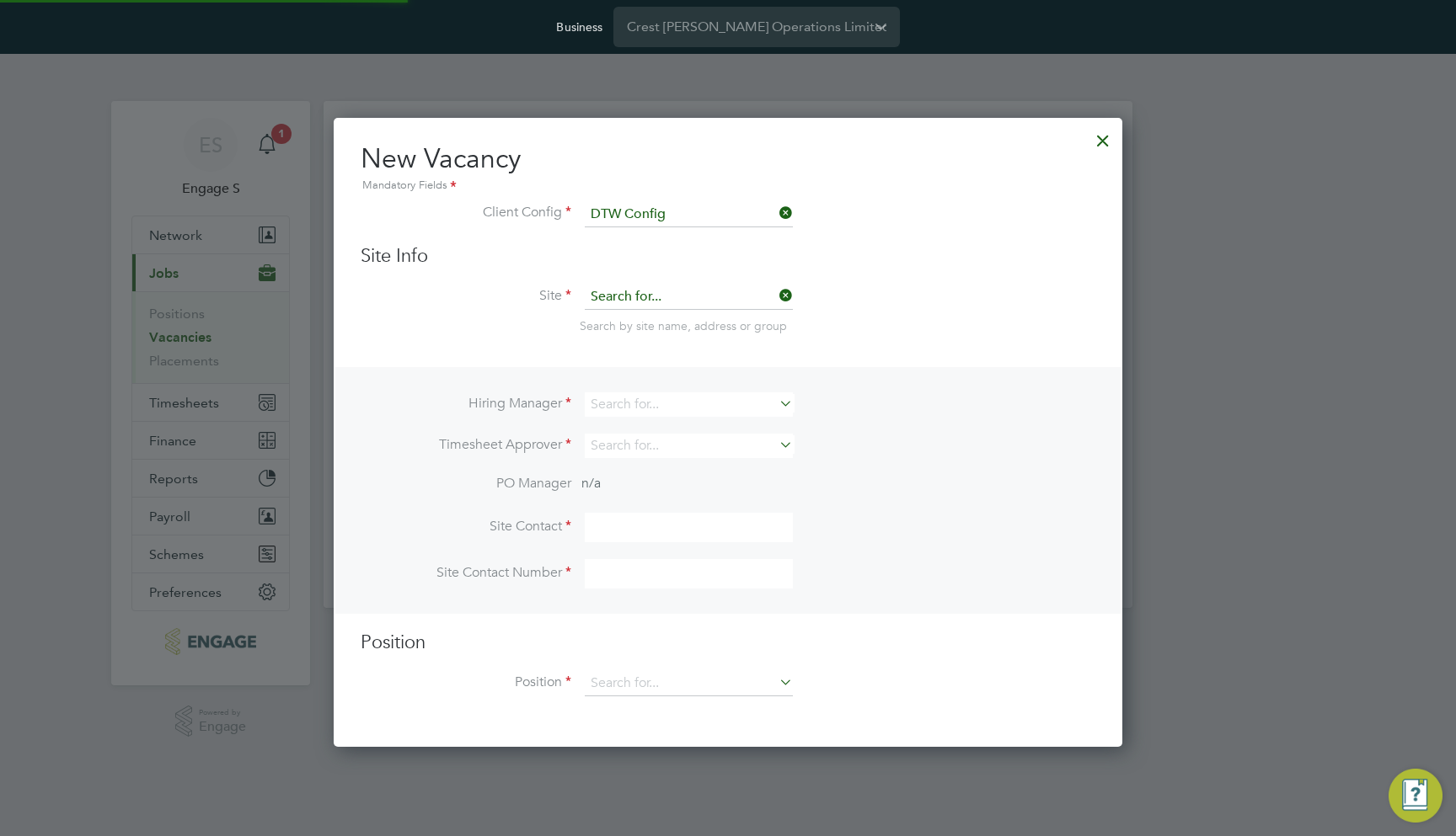
click at [640, 297] on input at bounding box center [688, 297] width 208 height 25
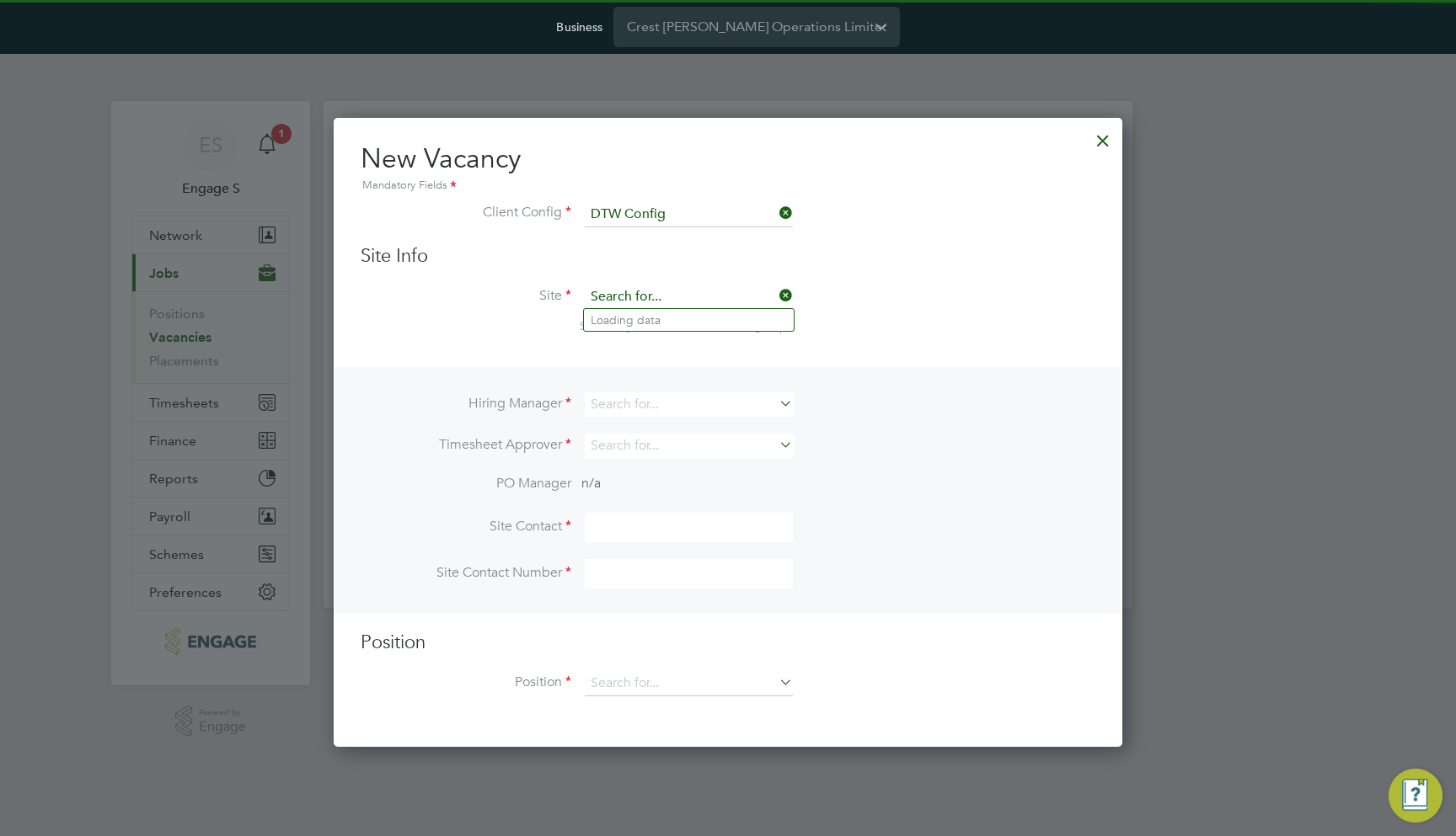
scroll to position [283, 789]
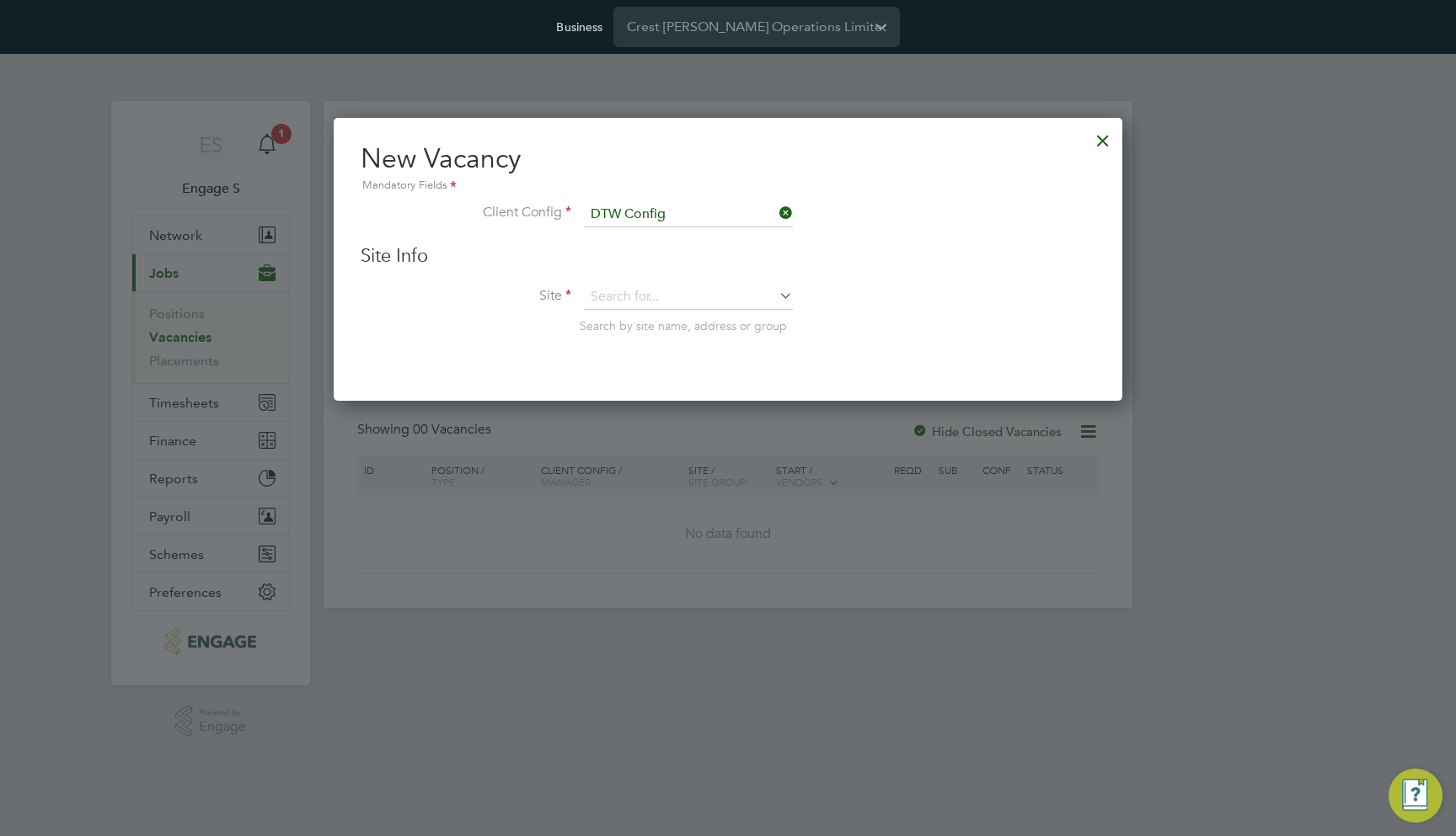
click at [636, 422] on div at bounding box center [728, 418] width 1456 height 836
click at [641, 310] on li "Site Search by site name, address or group" at bounding box center [728, 325] width 735 height 82
click at [636, 291] on input at bounding box center [688, 297] width 208 height 25
click at [627, 320] on li "DTW Site" at bounding box center [688, 320] width 209 height 23
type input "DTW Site"
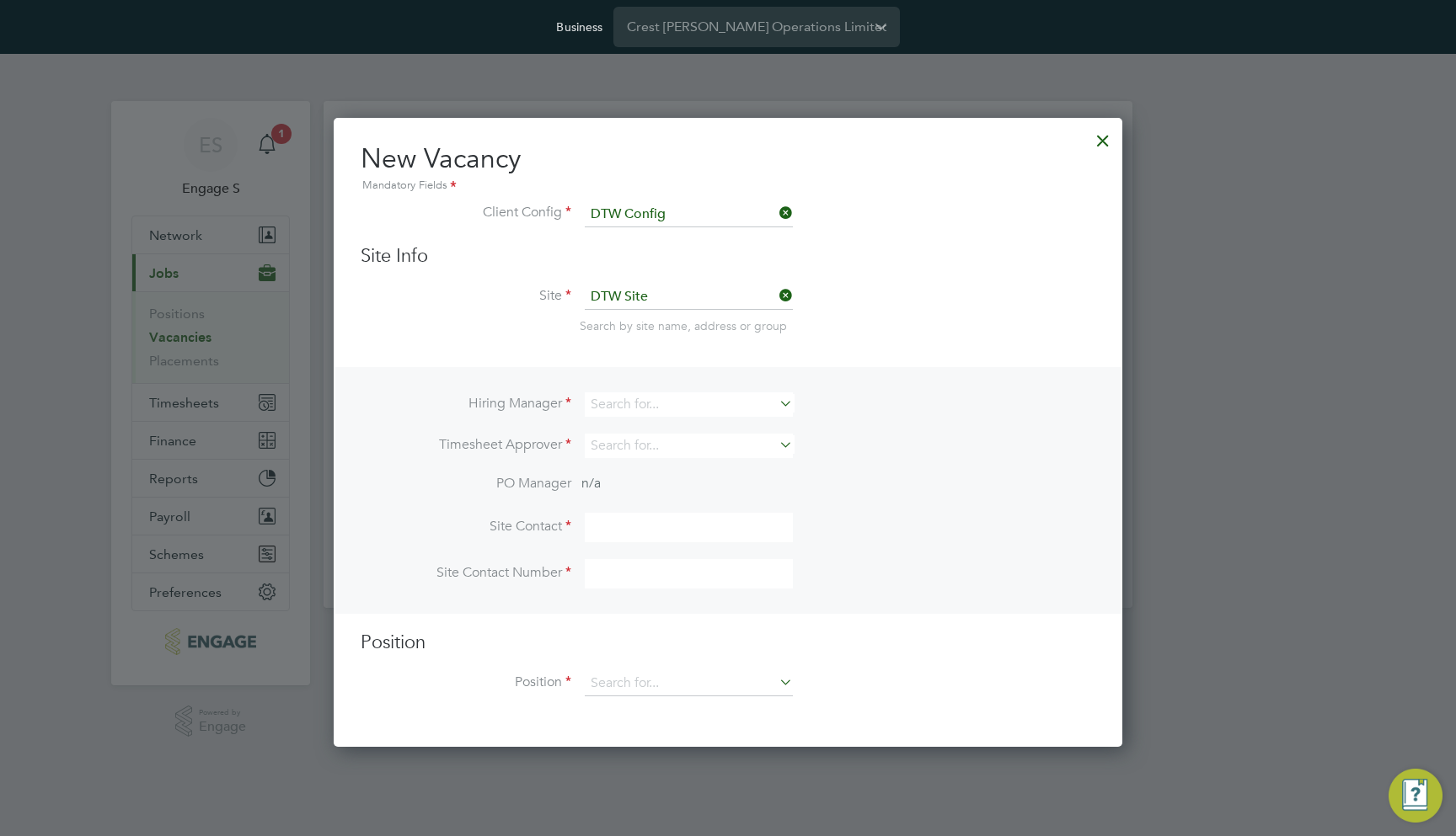
scroll to position [628, 789]
click at [638, 405] on input at bounding box center [688, 405] width 208 height 25
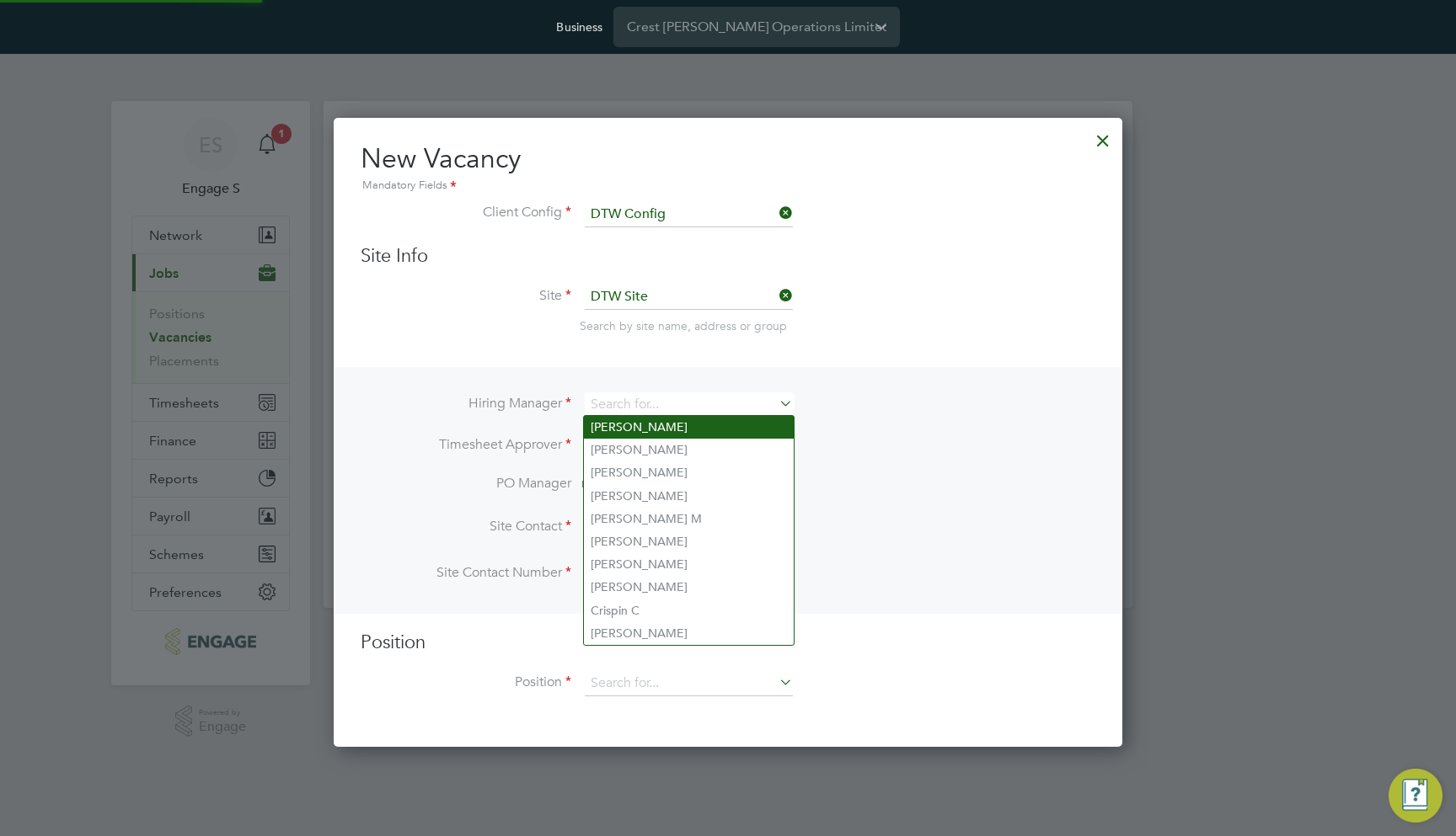
click at [667, 435] on li "Ben G" at bounding box center [688, 427] width 209 height 23
type input "Ben G"
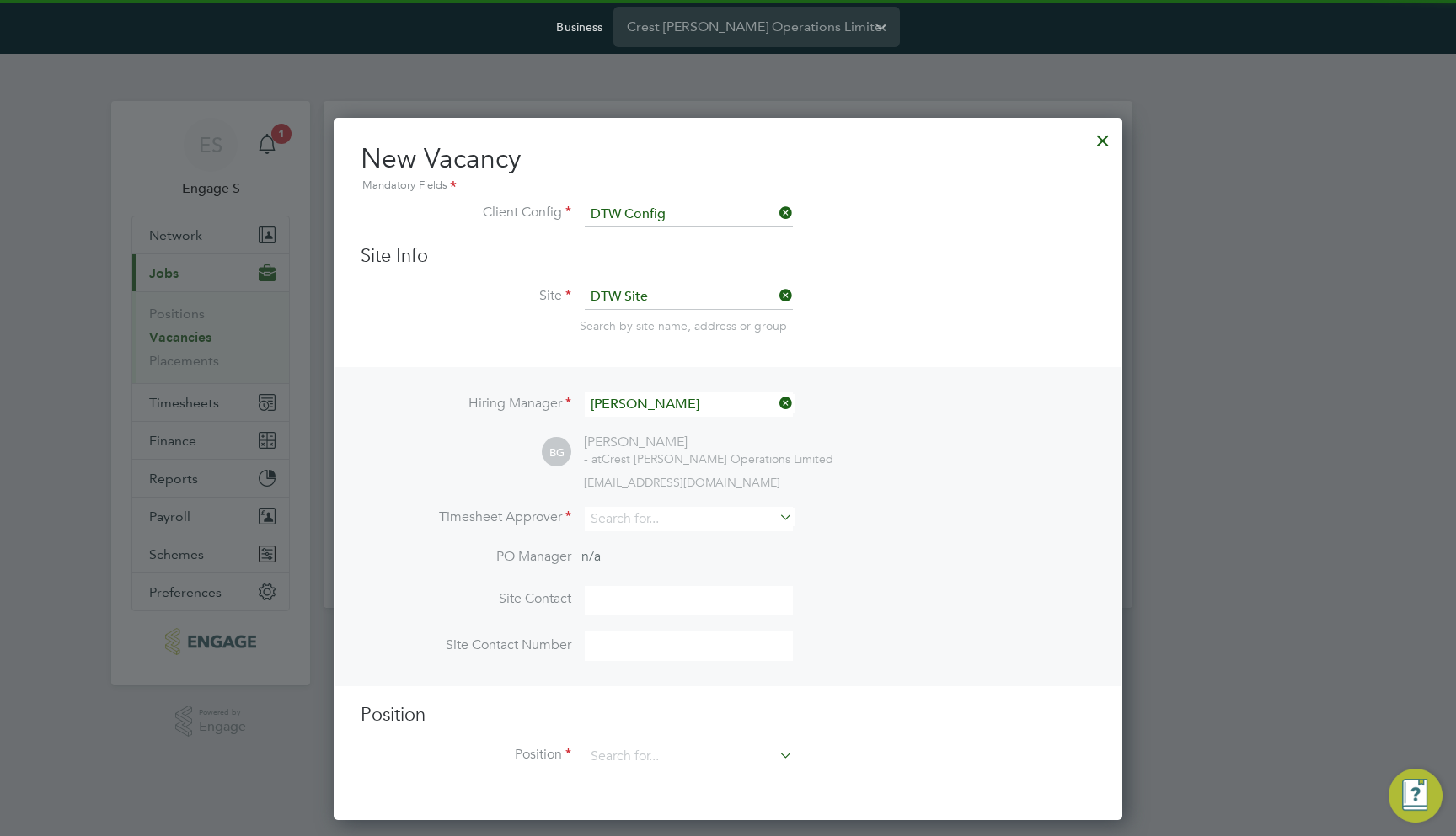
scroll to position [700, 789]
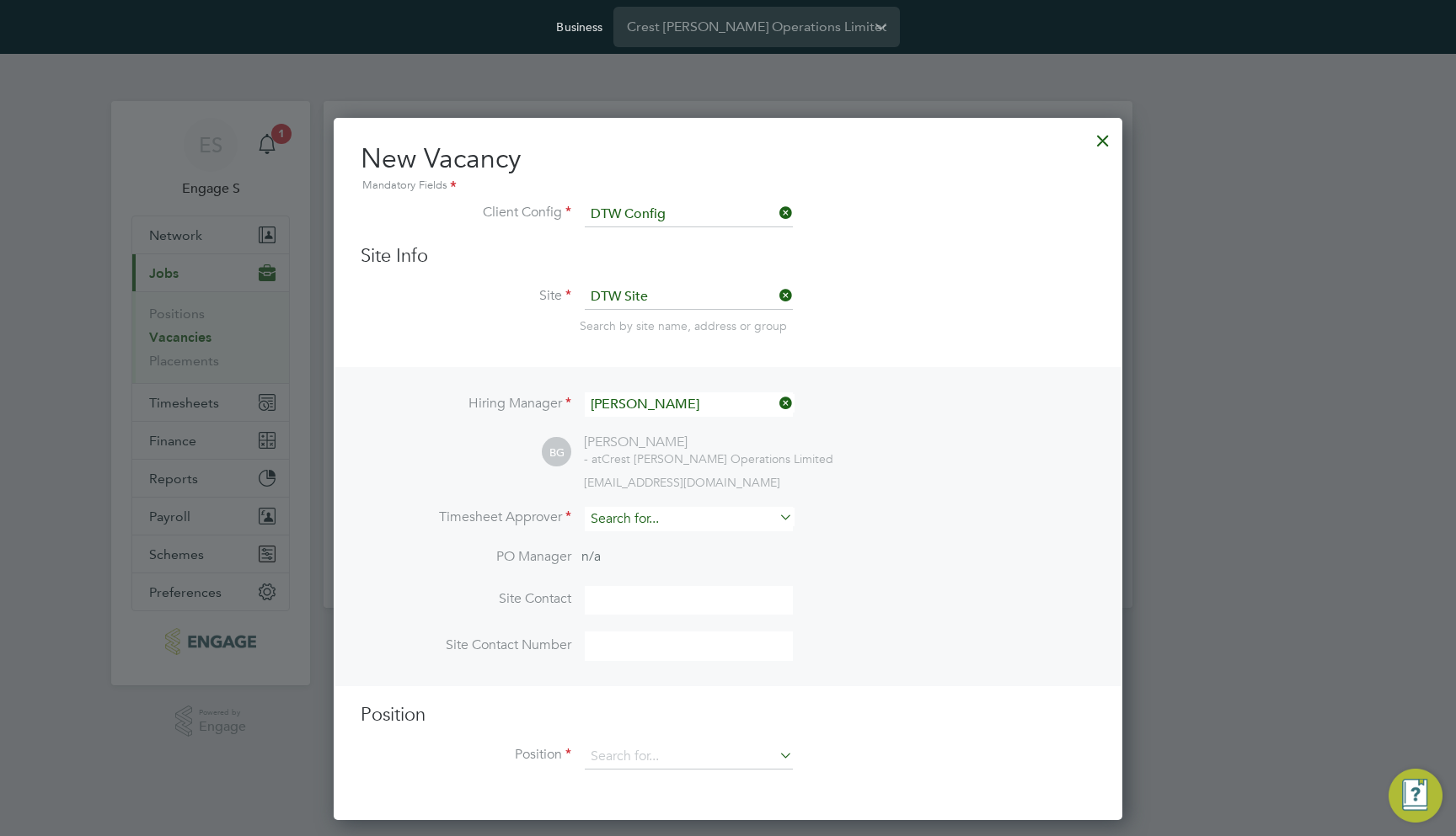
click at [652, 508] on input at bounding box center [688, 519] width 208 height 25
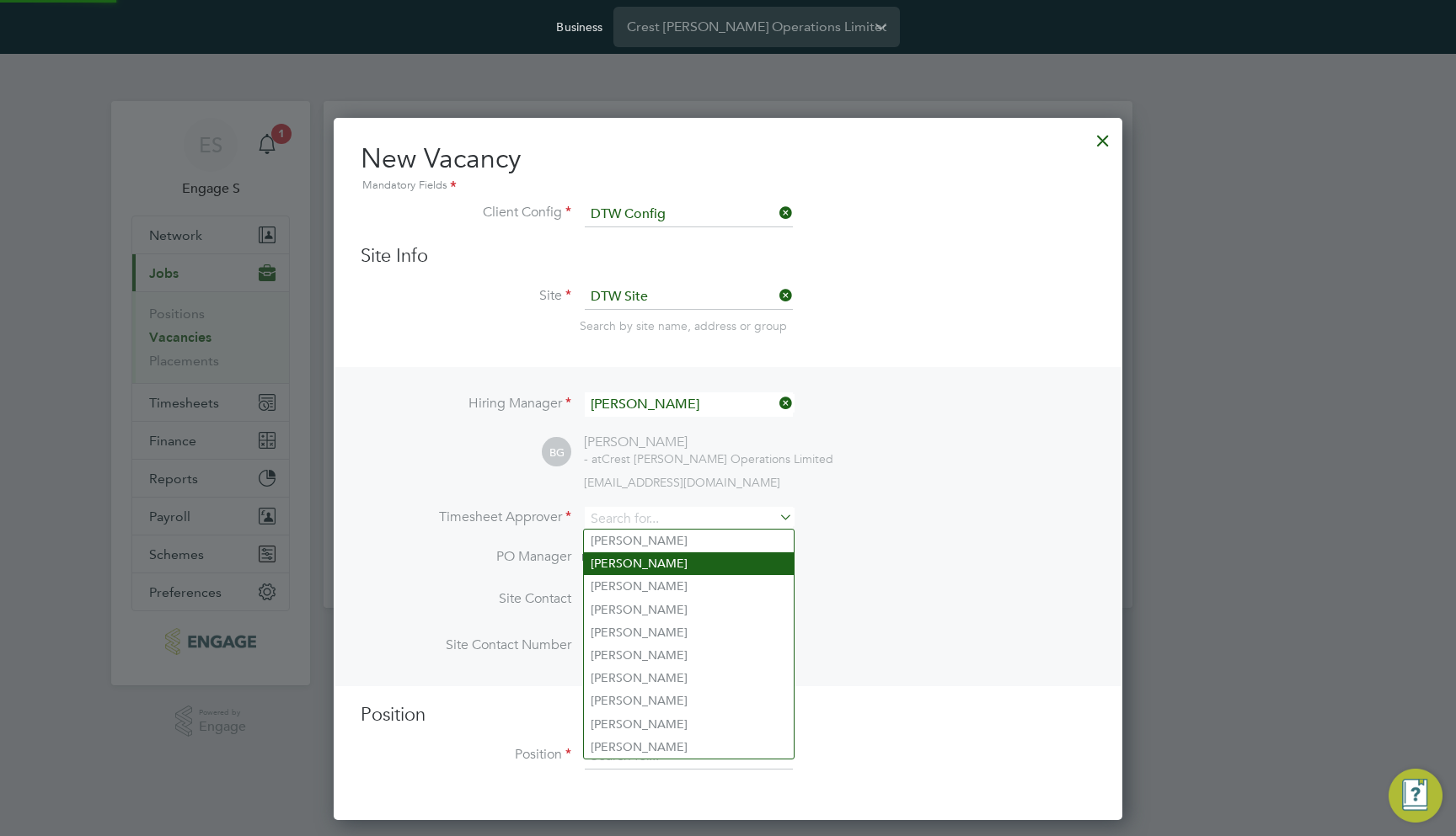
click at [657, 559] on li "Ashley P" at bounding box center [688, 563] width 209 height 23
type input "Ashley P"
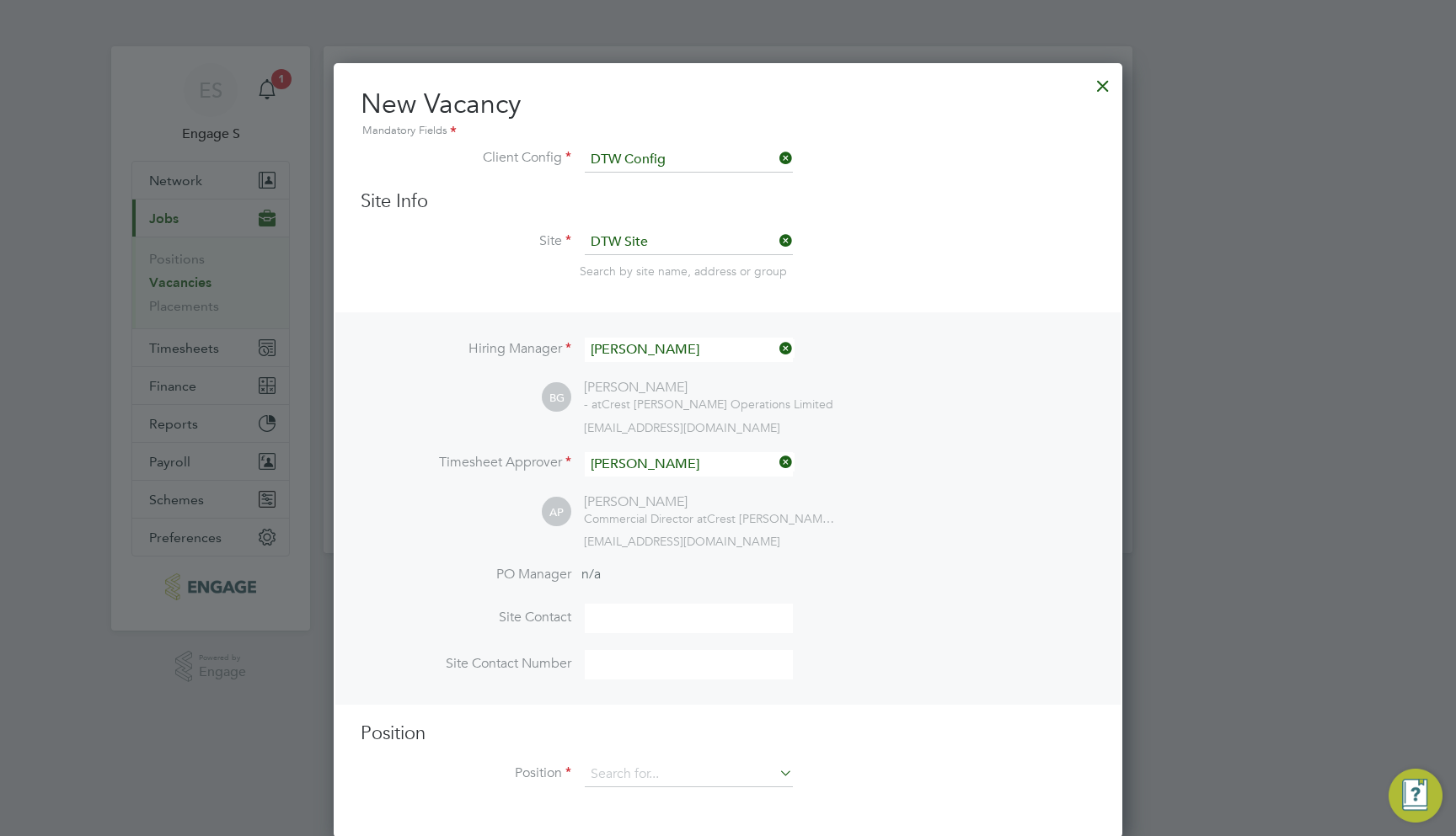
scroll to position [54, 0]
drag, startPoint x: 685, startPoint y: 742, endPoint x: 687, endPoint y: 759, distance: 17.1
click at [687, 759] on div "Position Position" at bounding box center [728, 765] width 735 height 83
click at [683, 770] on input at bounding box center [688, 776] width 208 height 25
click at [659, 793] on li "DTW Position" at bounding box center [688, 796] width 209 height 23
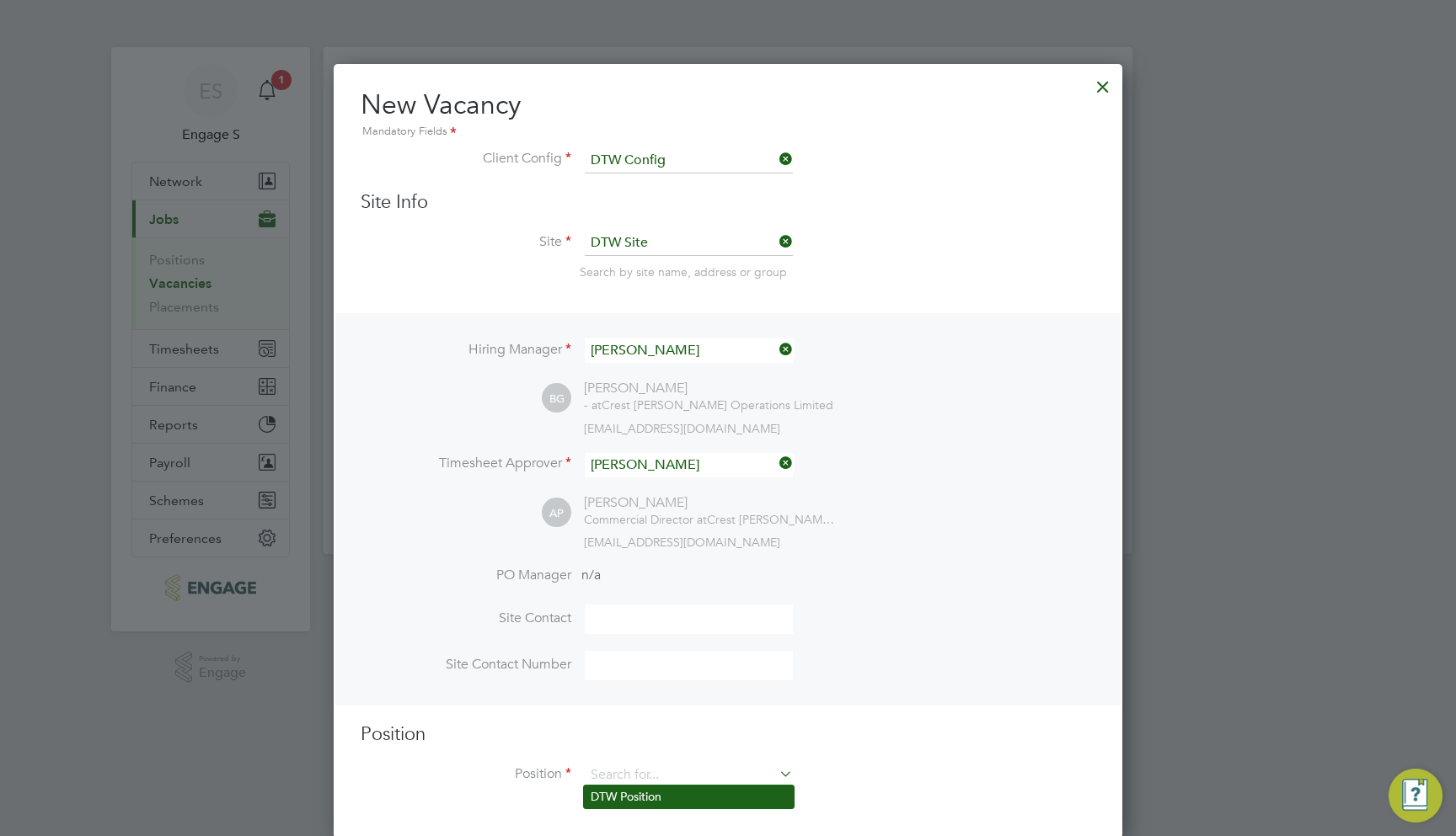
type input "DTW Position"
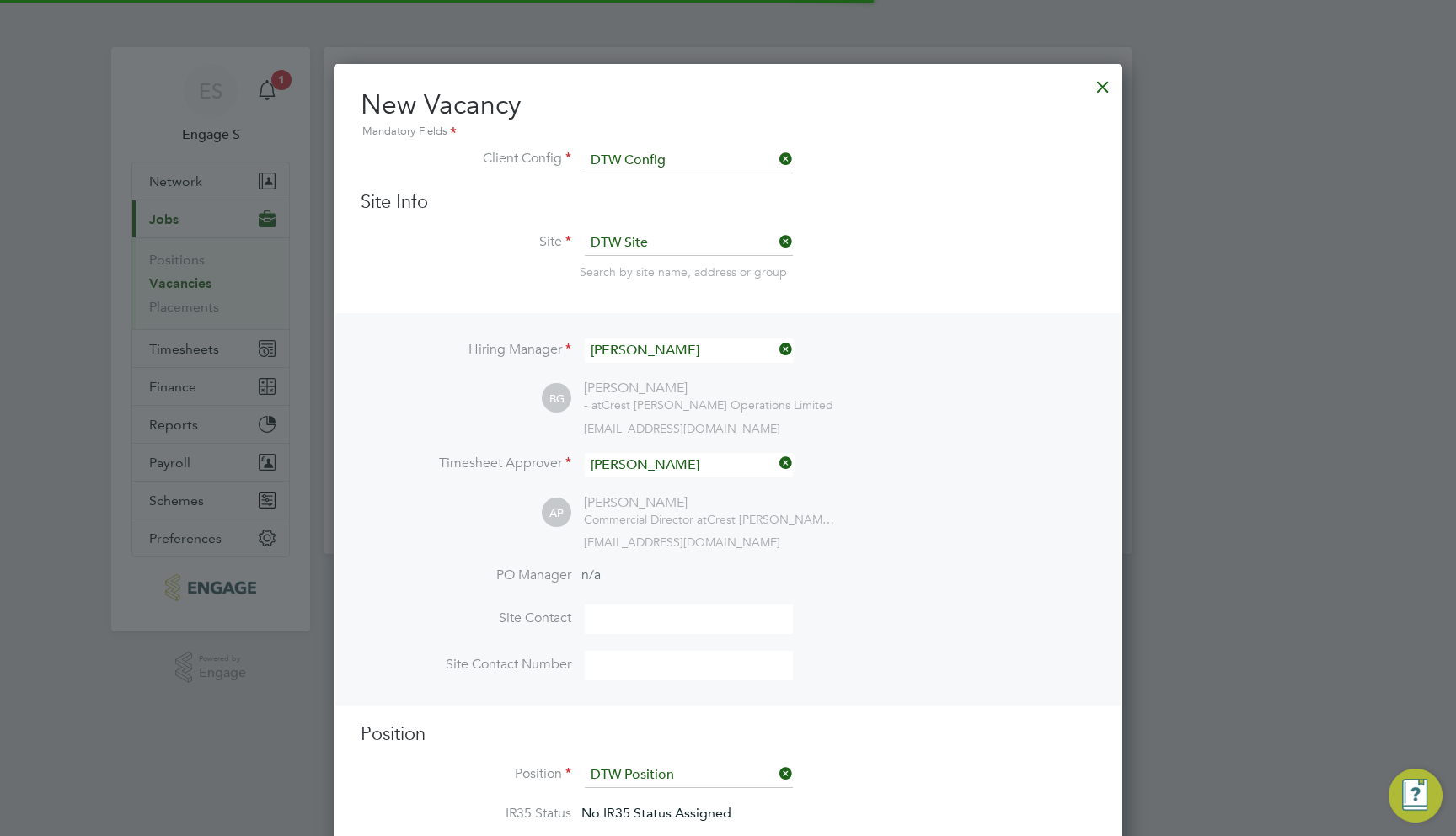
scroll to position [50, 117]
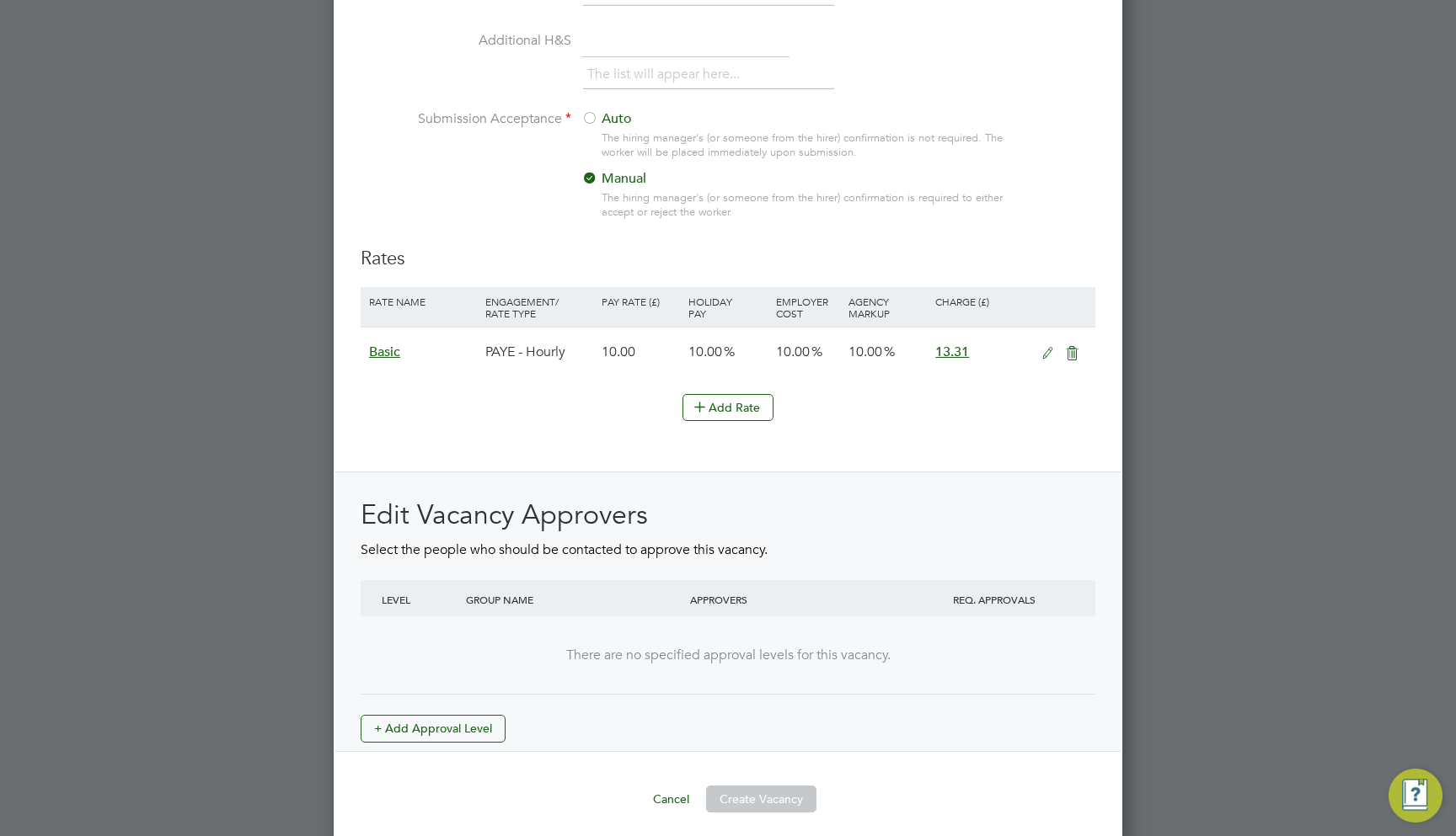
click at [719, 786] on button "Create Vacancy" at bounding box center [761, 798] width 110 height 27
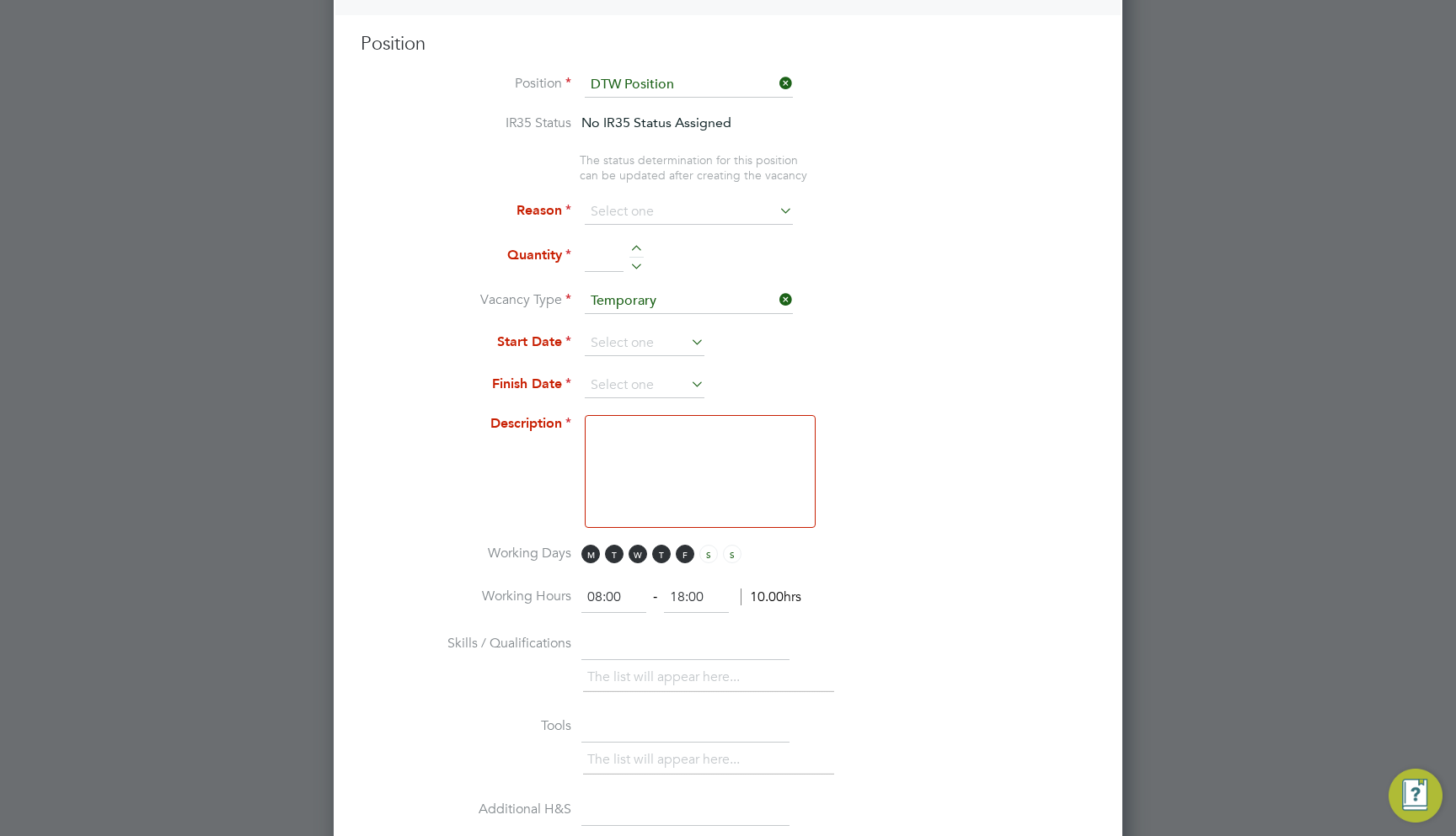
scroll to position [775, 0]
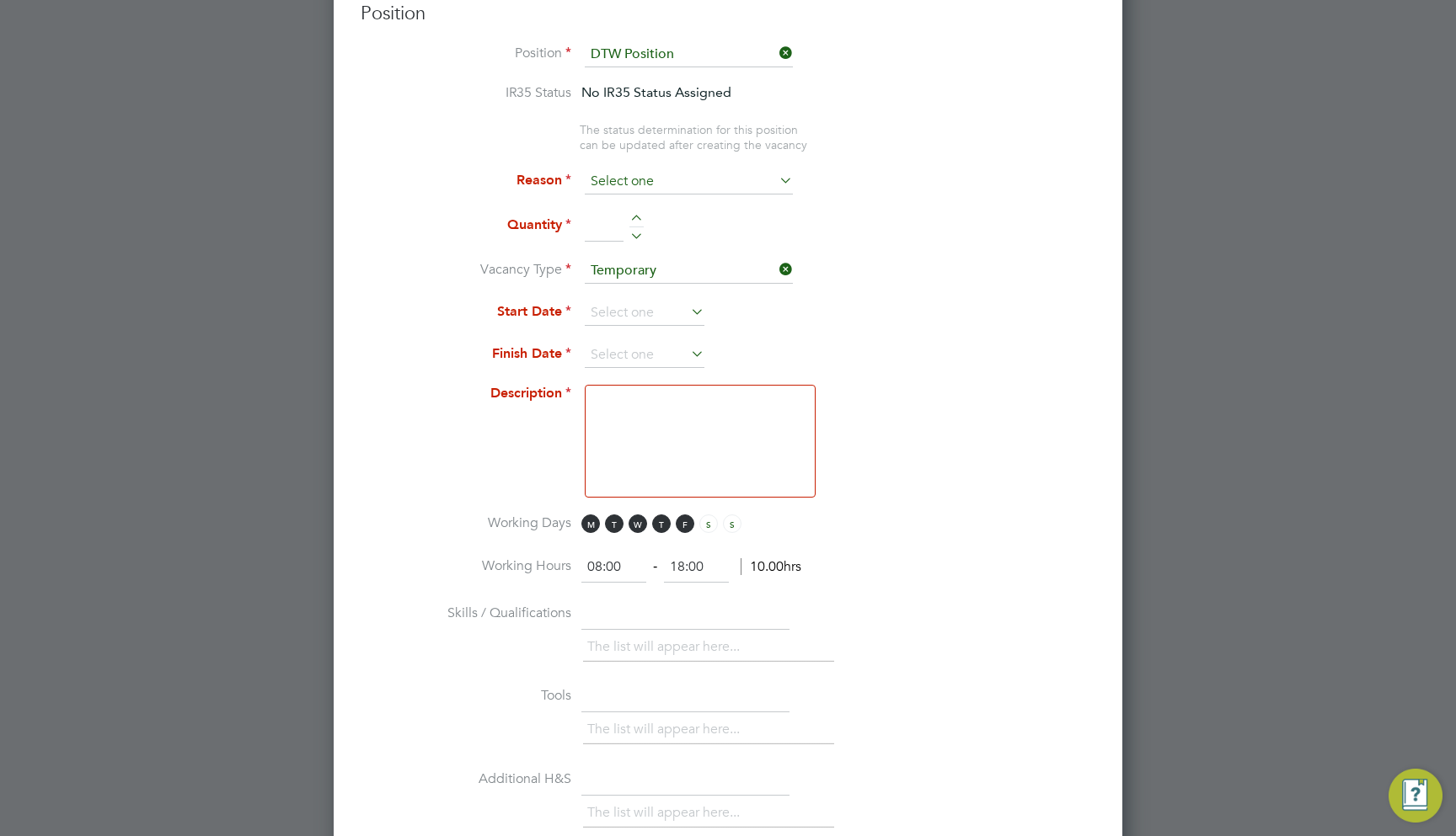
click at [631, 181] on input at bounding box center [688, 181] width 208 height 25
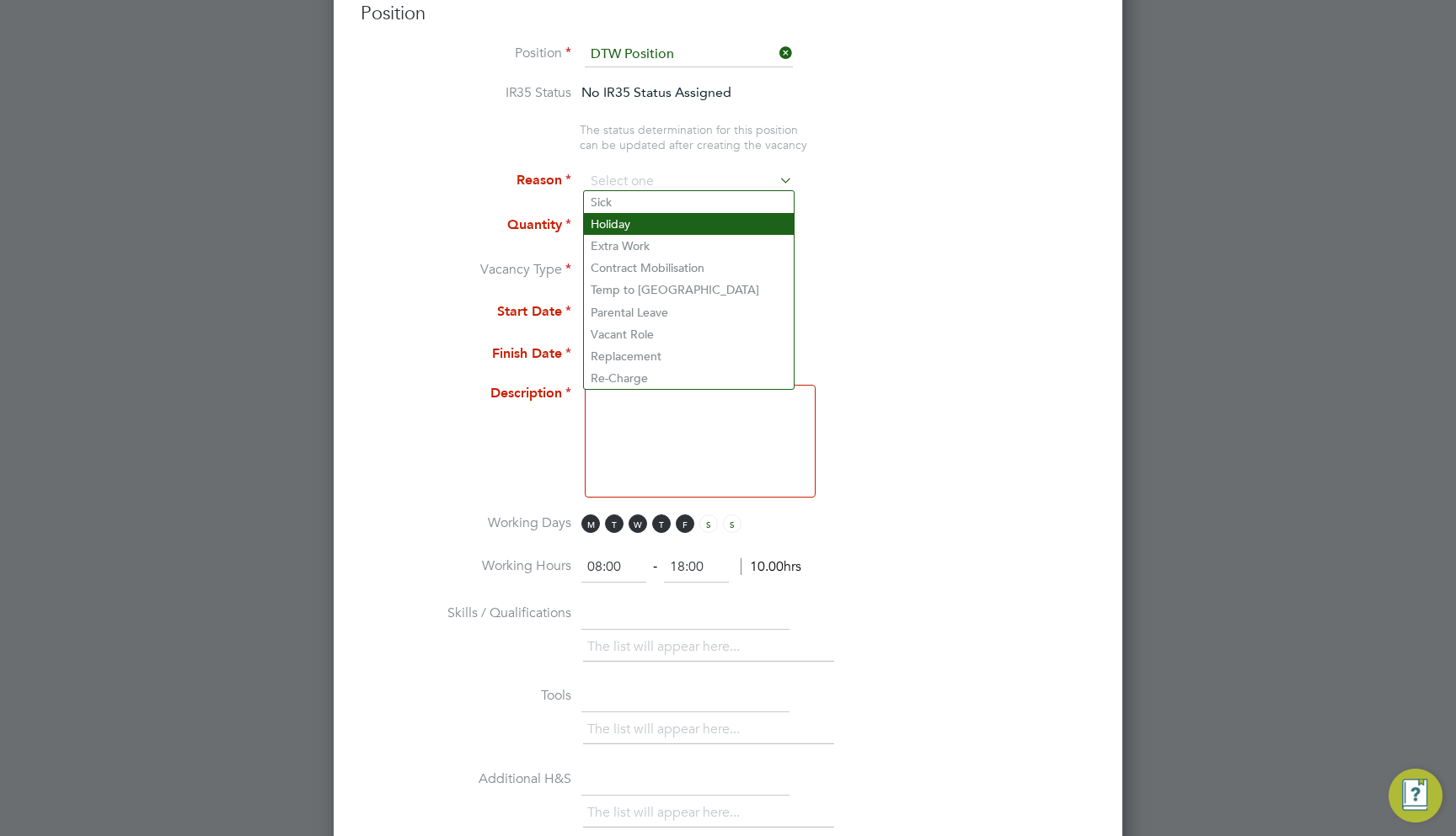
click at [637, 214] on li "Holiday" at bounding box center [688, 224] width 209 height 22
type input "Holiday"
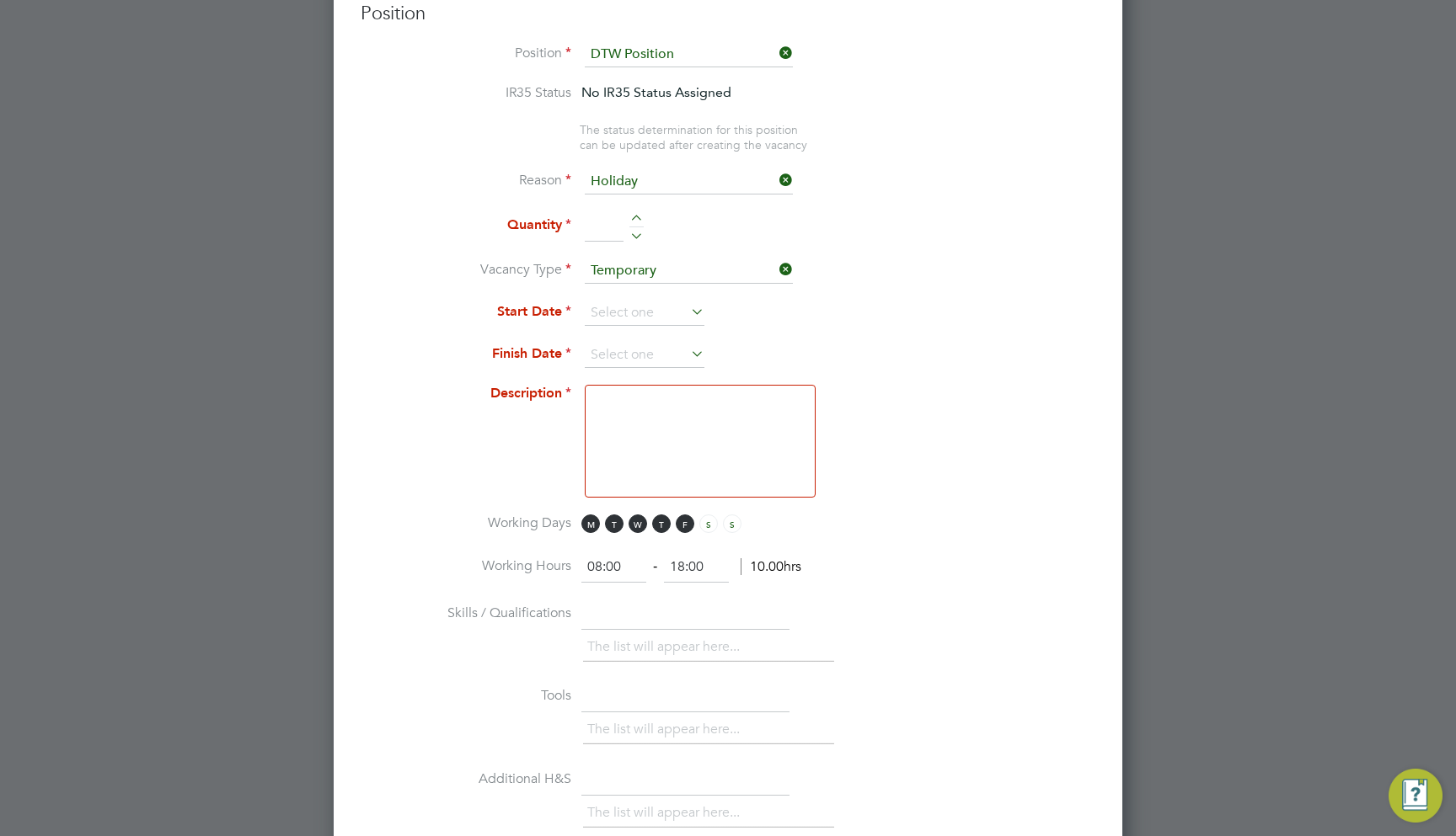
click at [604, 227] on input at bounding box center [603, 226] width 39 height 31
type input "4"
click at [624, 302] on input at bounding box center [644, 312] width 120 height 25
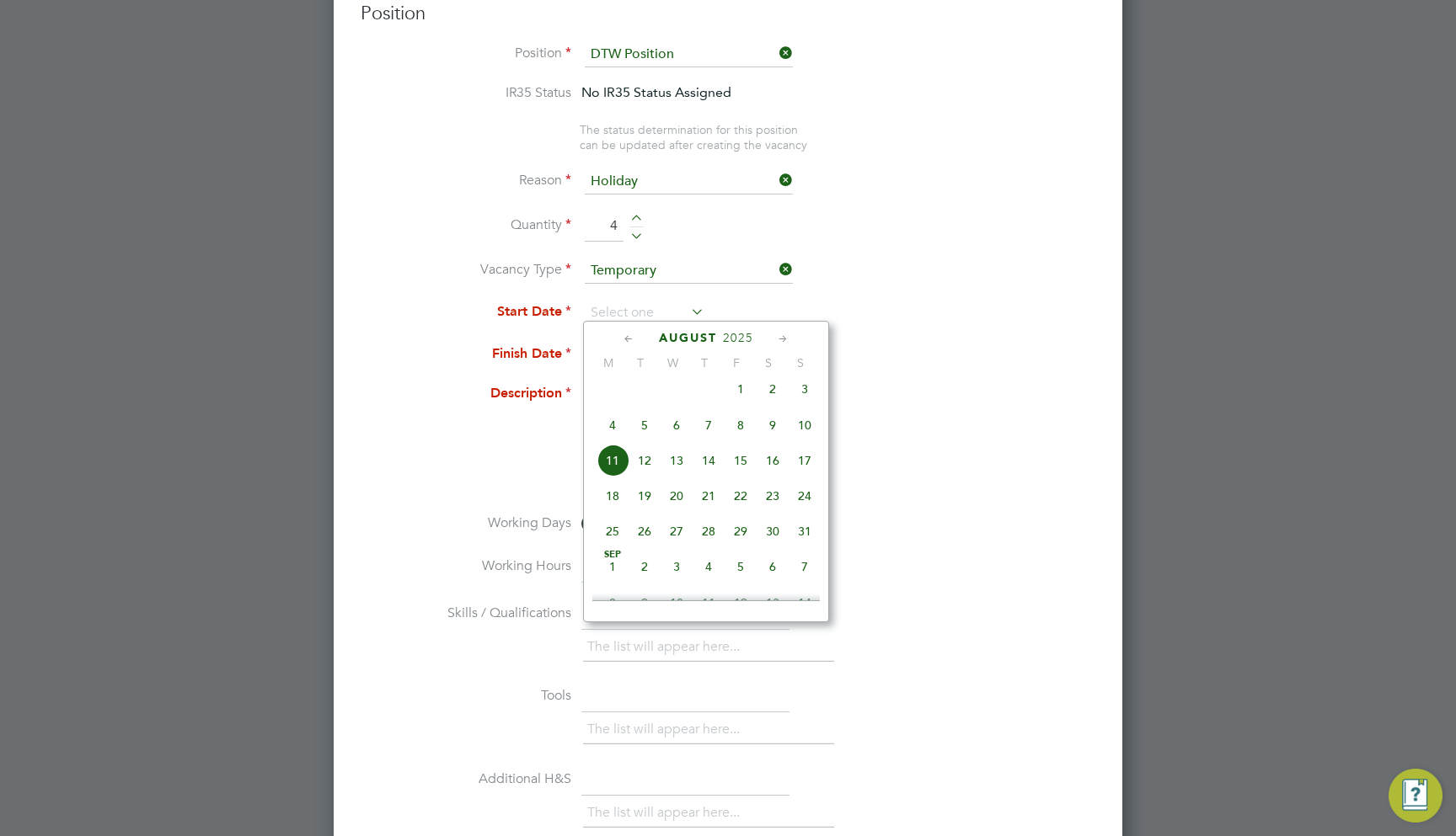
click at [730, 399] on span "Aug 1" at bounding box center [740, 389] width 32 height 32
type input "01 Aug 2025"
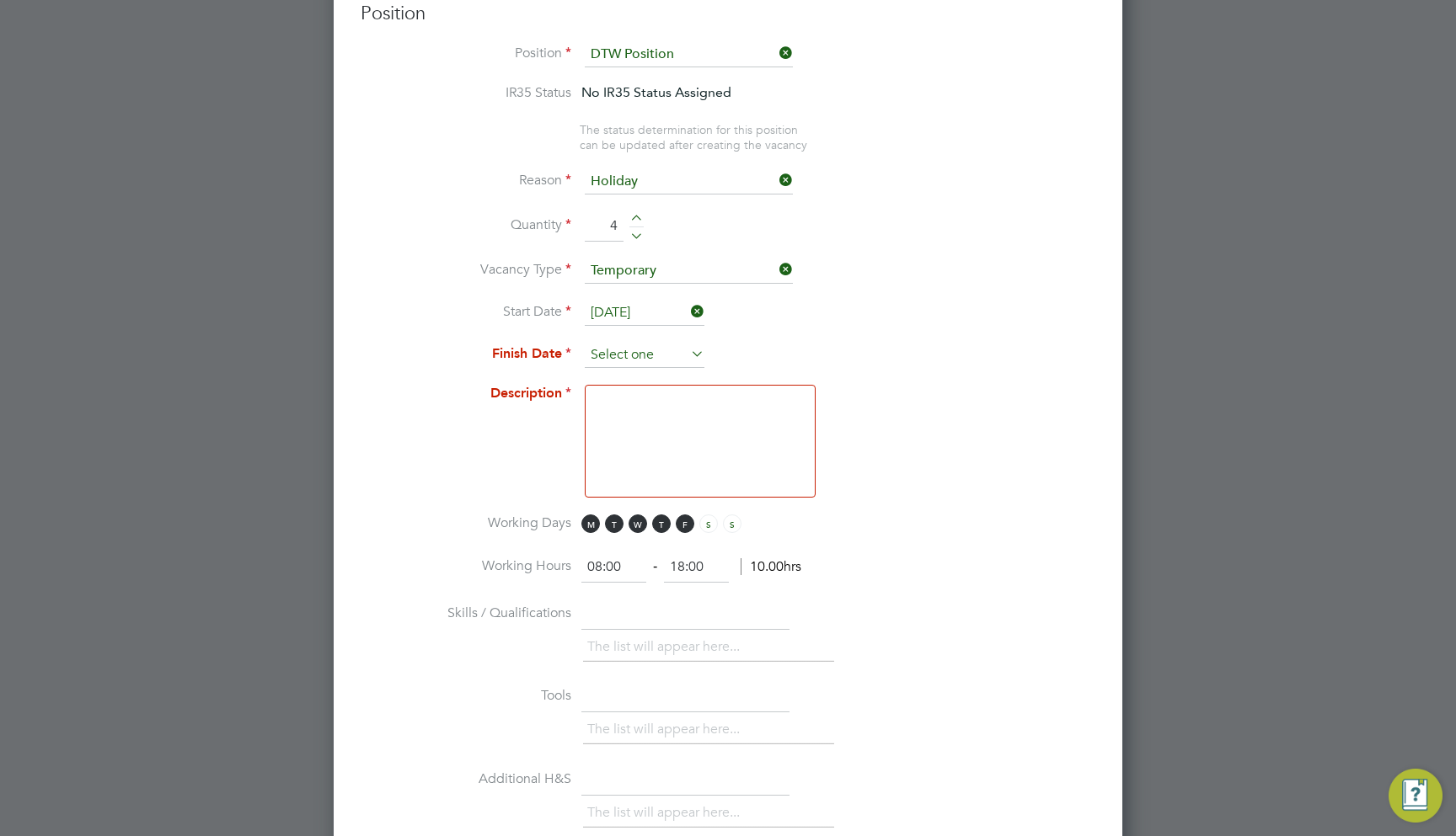
click at [640, 343] on input at bounding box center [644, 355] width 120 height 25
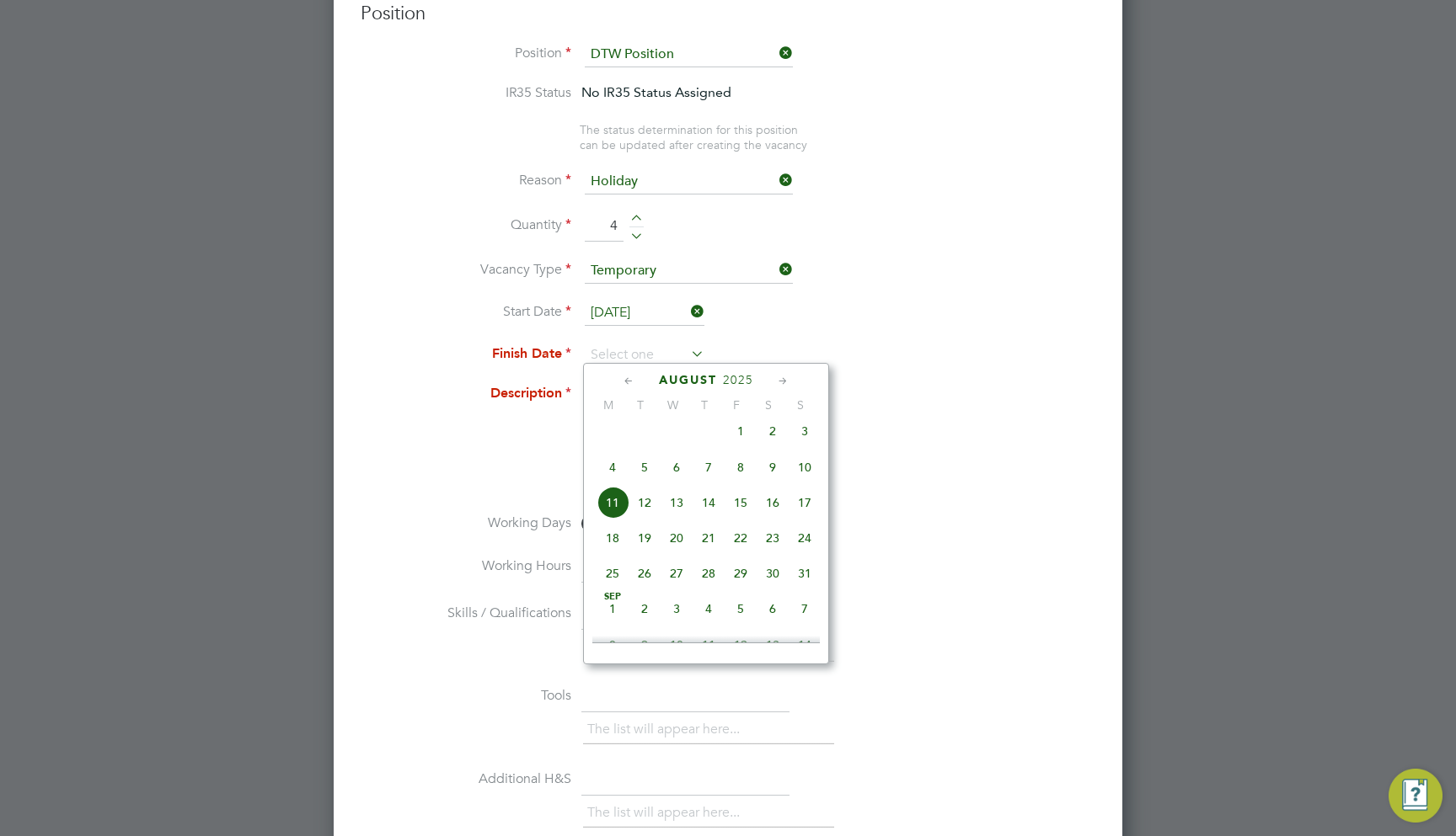
click at [805, 544] on span "24" at bounding box center [804, 538] width 32 height 32
type input "24 Aug 2025"
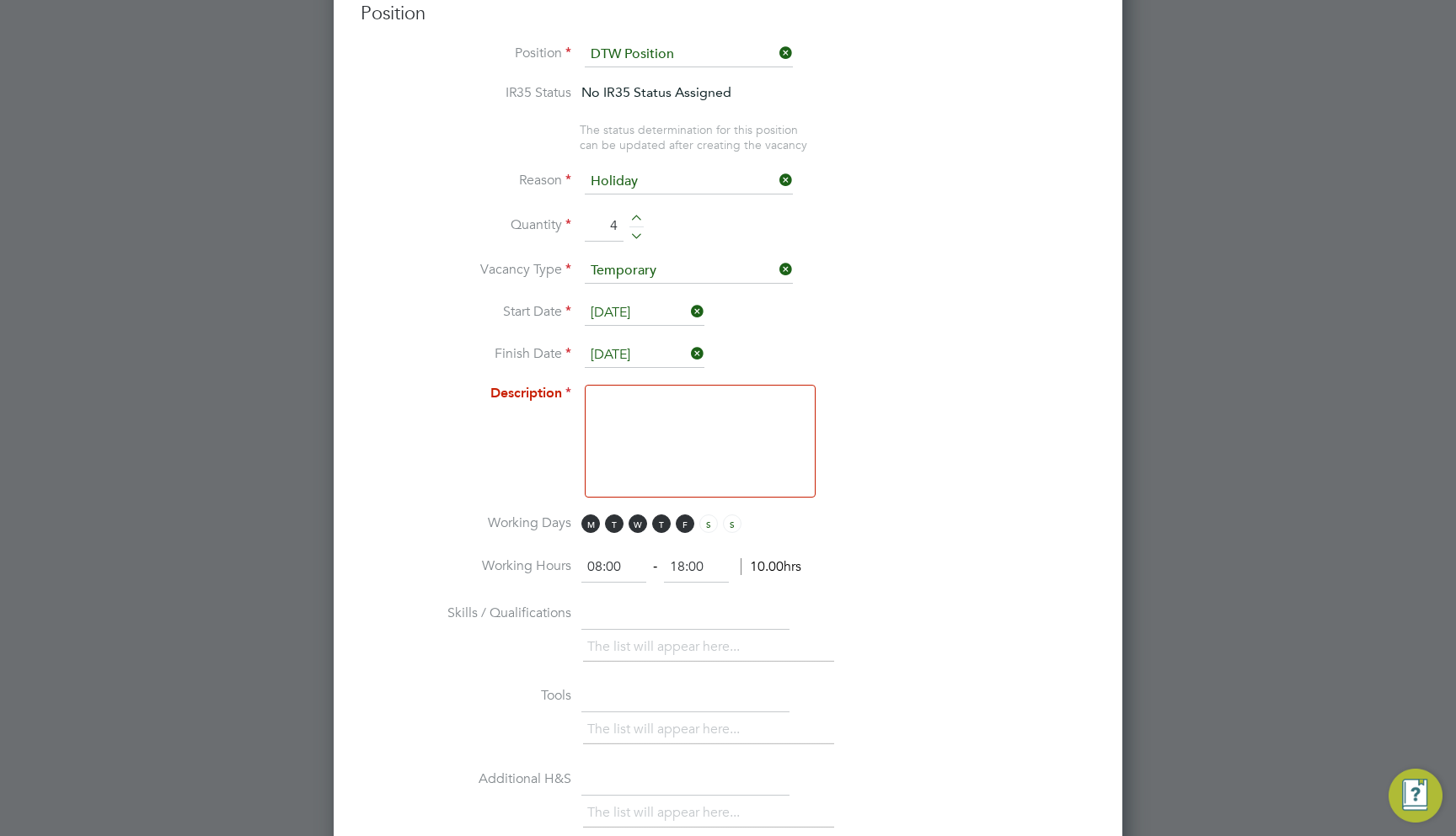
scroll to position [1010, 0]
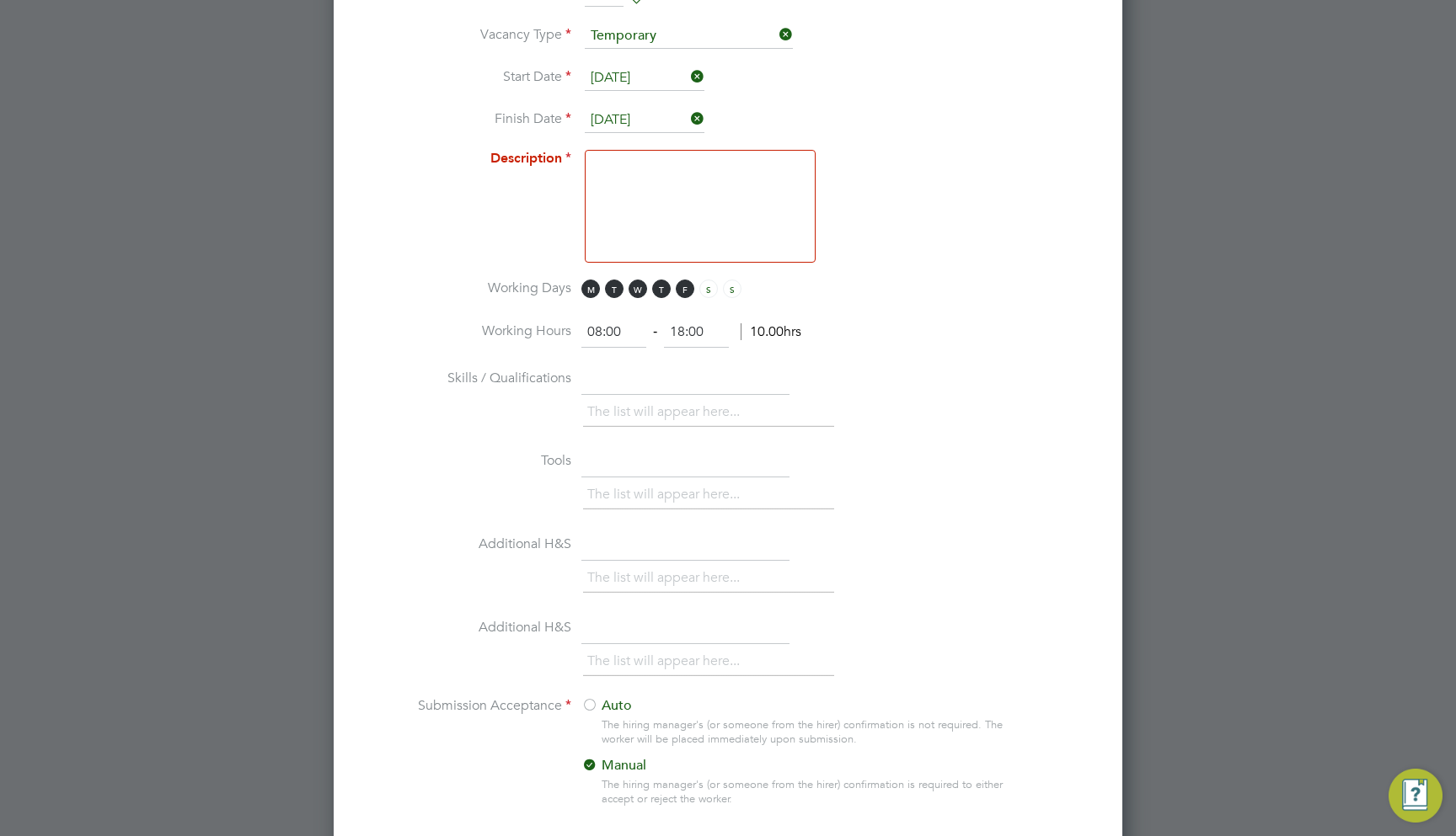
click at [683, 229] on textarea at bounding box center [699, 206] width 231 height 113
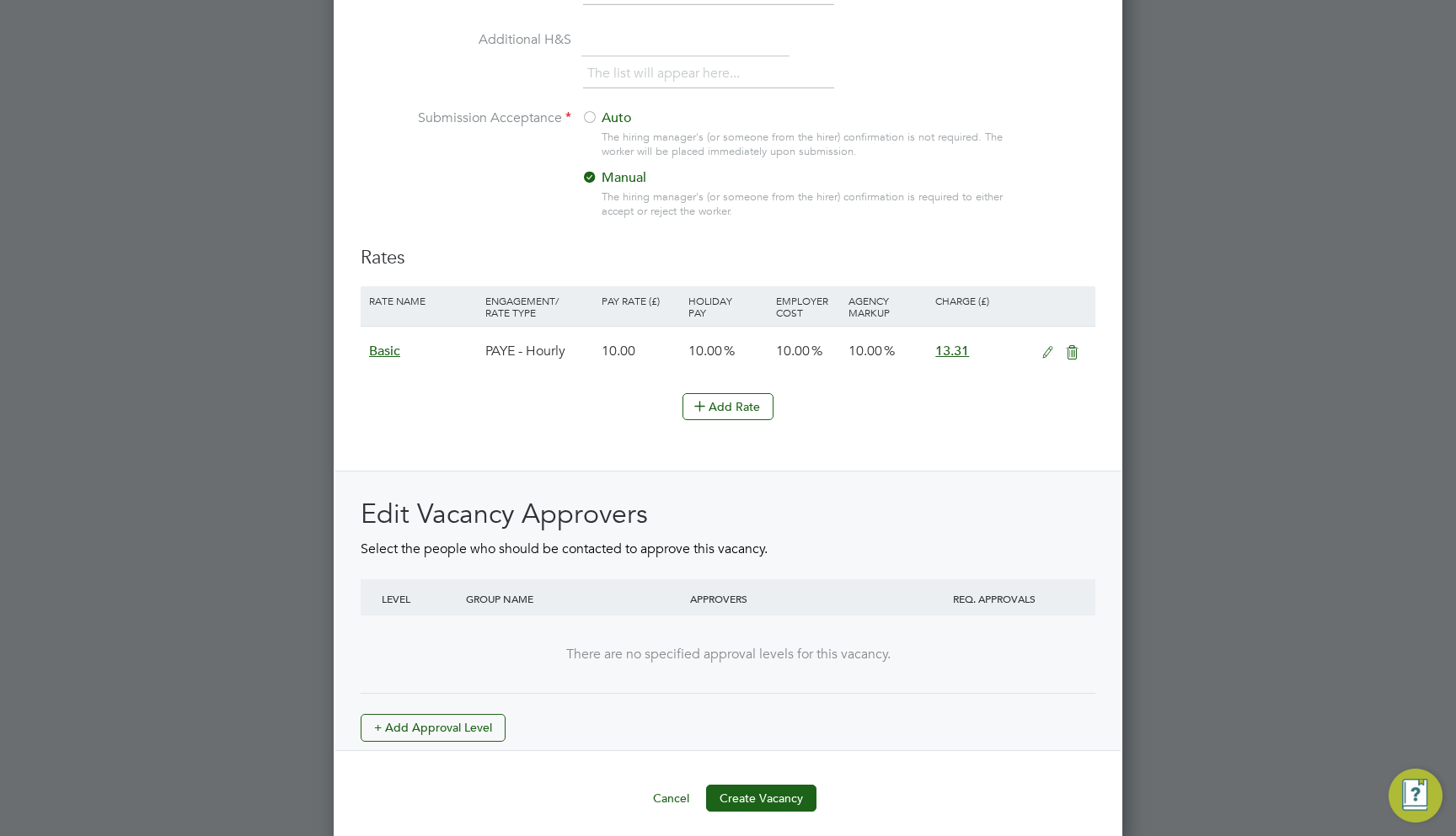
scroll to position [1597, 0]
type textarea "Test"
click at [746, 785] on button "Create Vacancy" at bounding box center [761, 798] width 110 height 27
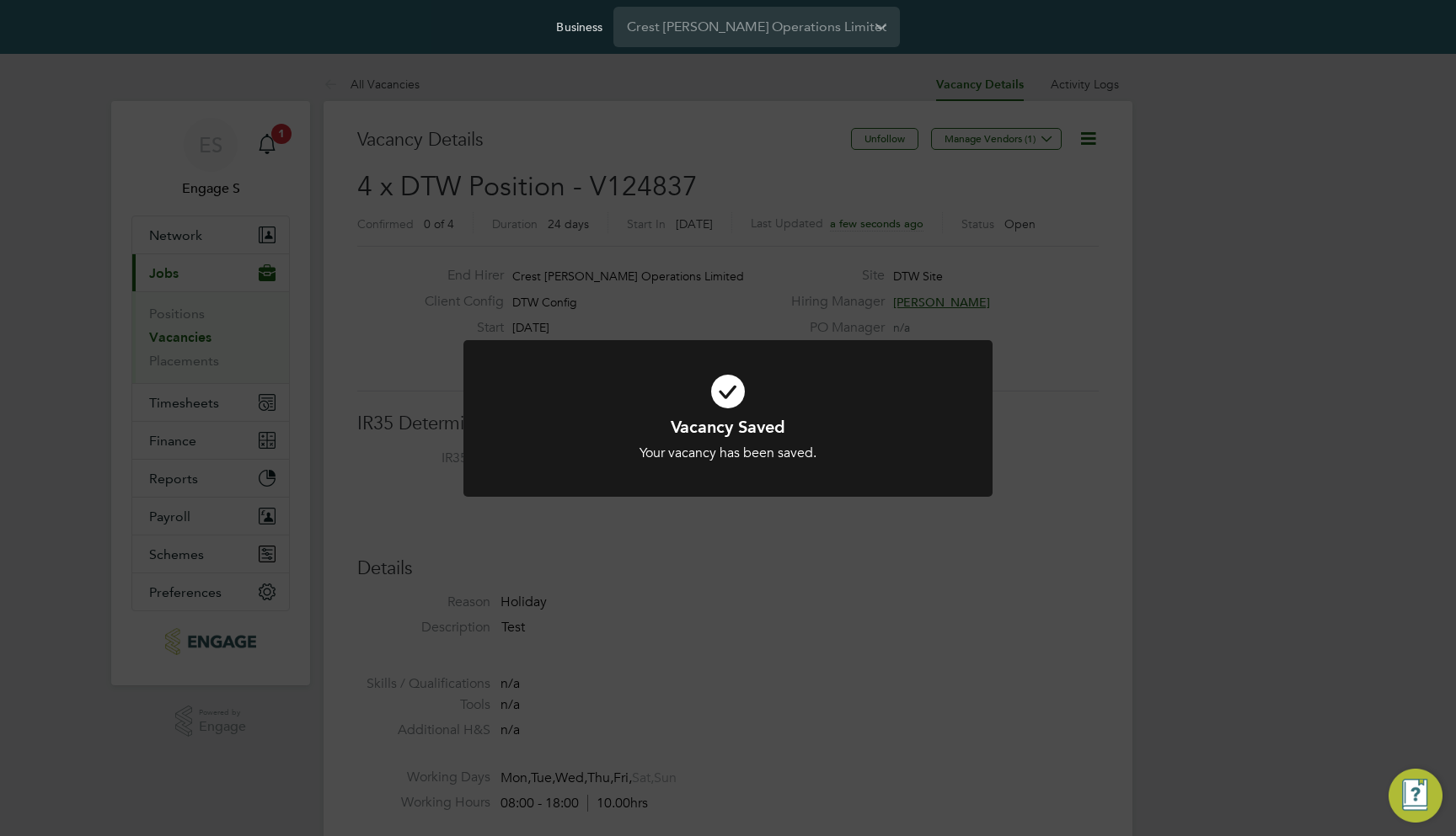
click at [1044, 171] on div "Vacancy Saved Your vacancy has been saved. Cancel Okay" at bounding box center [728, 418] width 1456 height 836
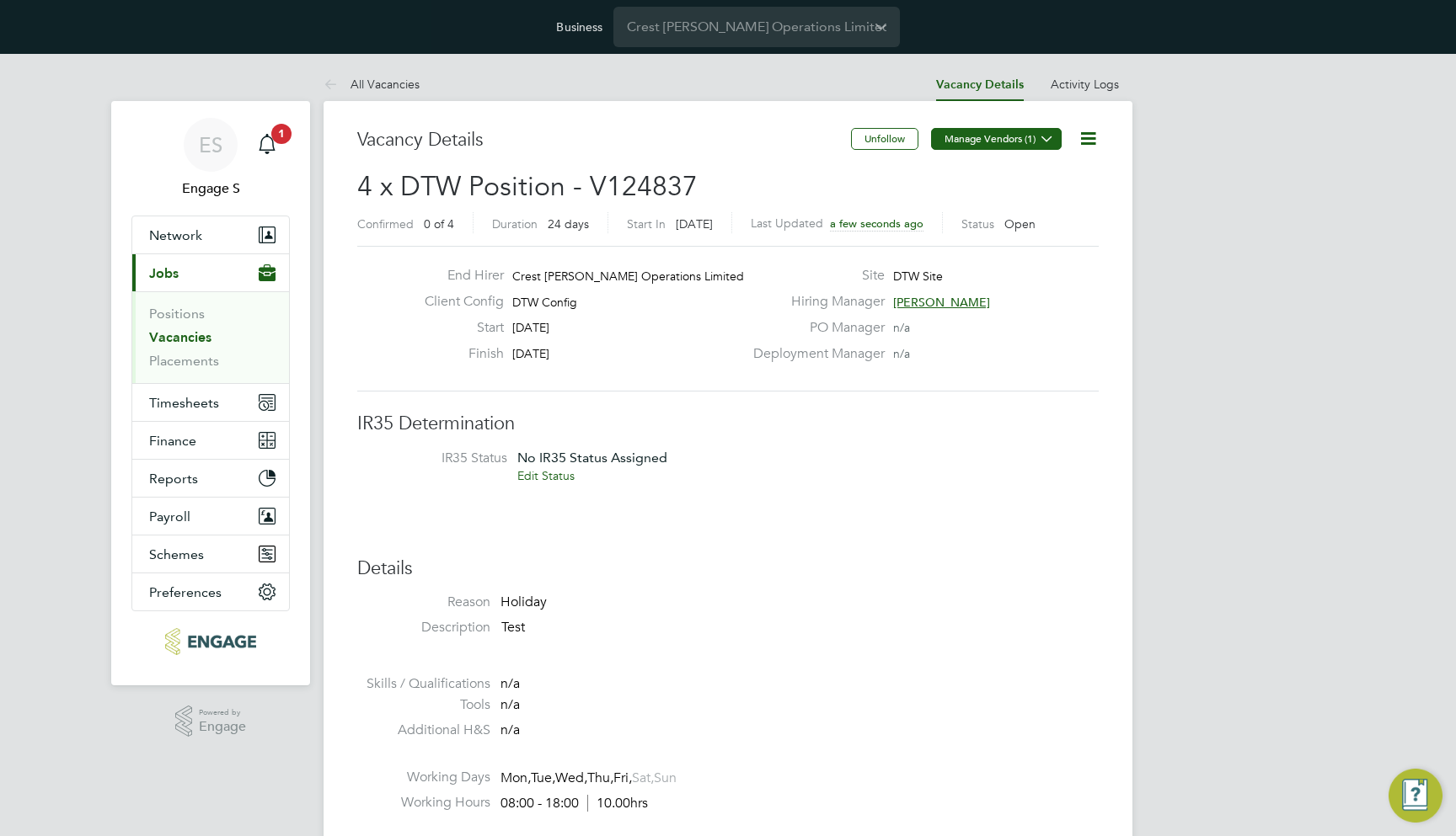
click at [1043, 138] on icon at bounding box center [1046, 138] width 13 height 13
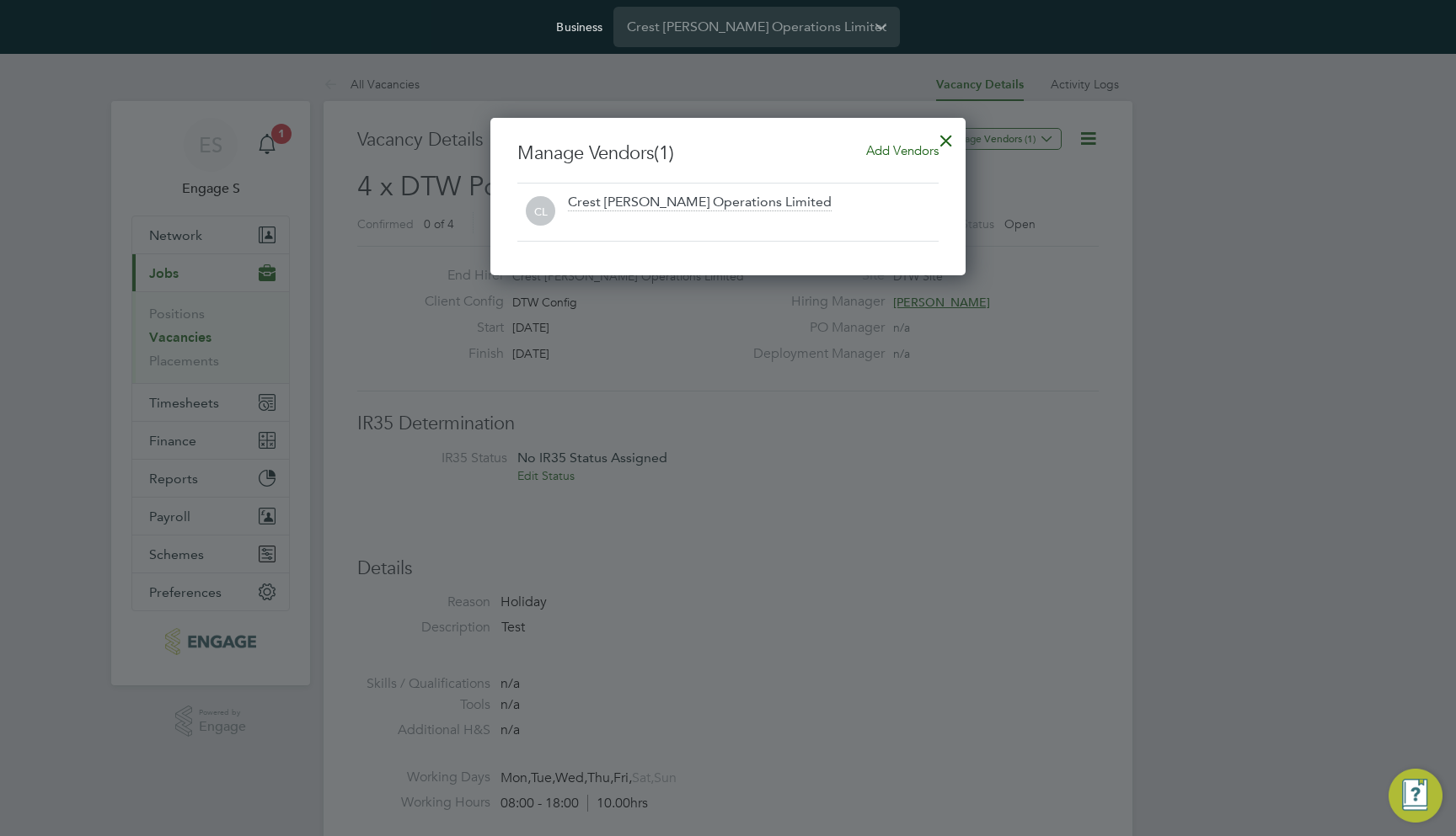
click at [994, 251] on div at bounding box center [728, 418] width 1456 height 836
click at [886, 144] on span "Add Vendors" at bounding box center [902, 151] width 72 height 16
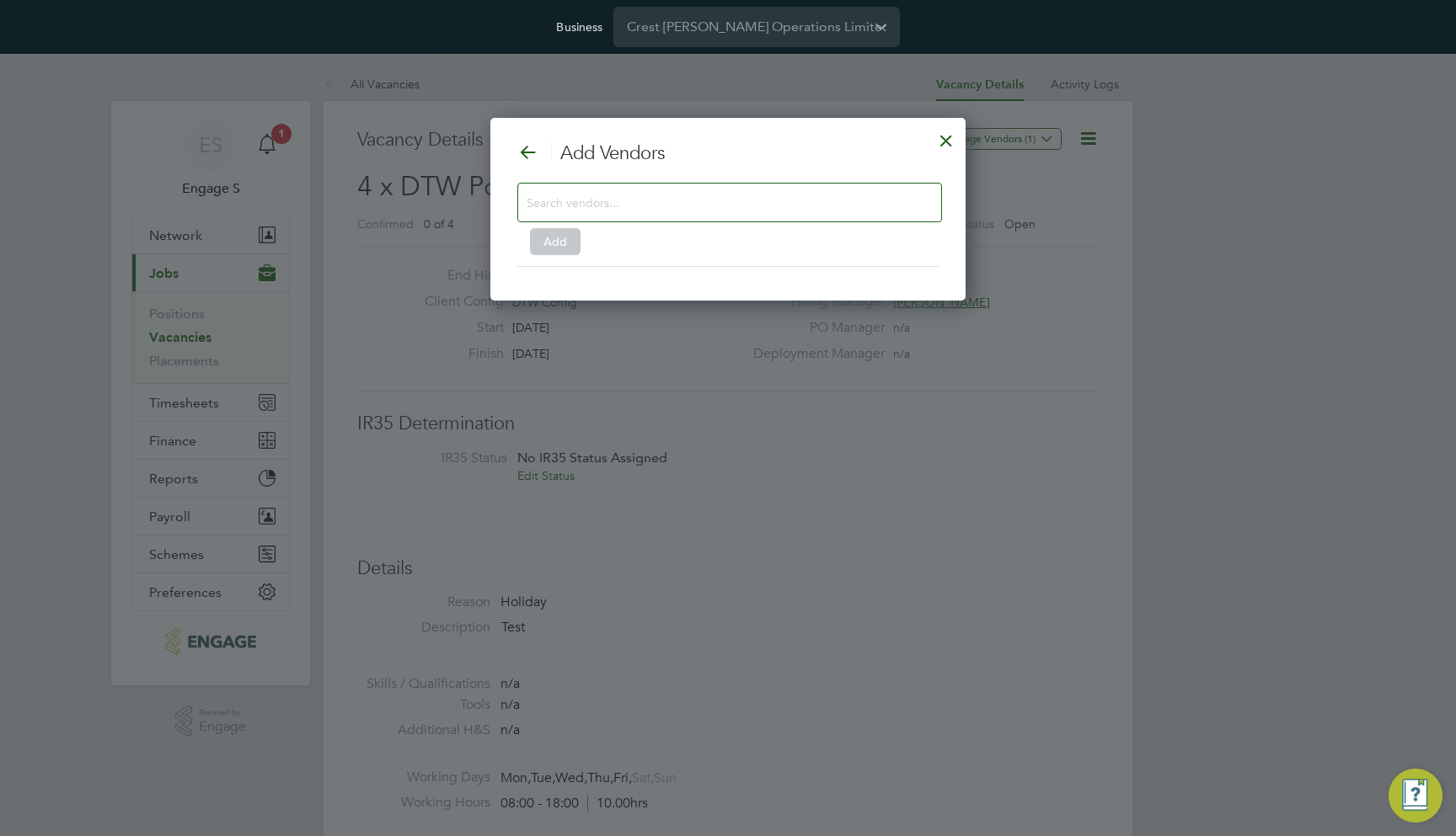
click at [953, 152] on div at bounding box center [946, 136] width 31 height 31
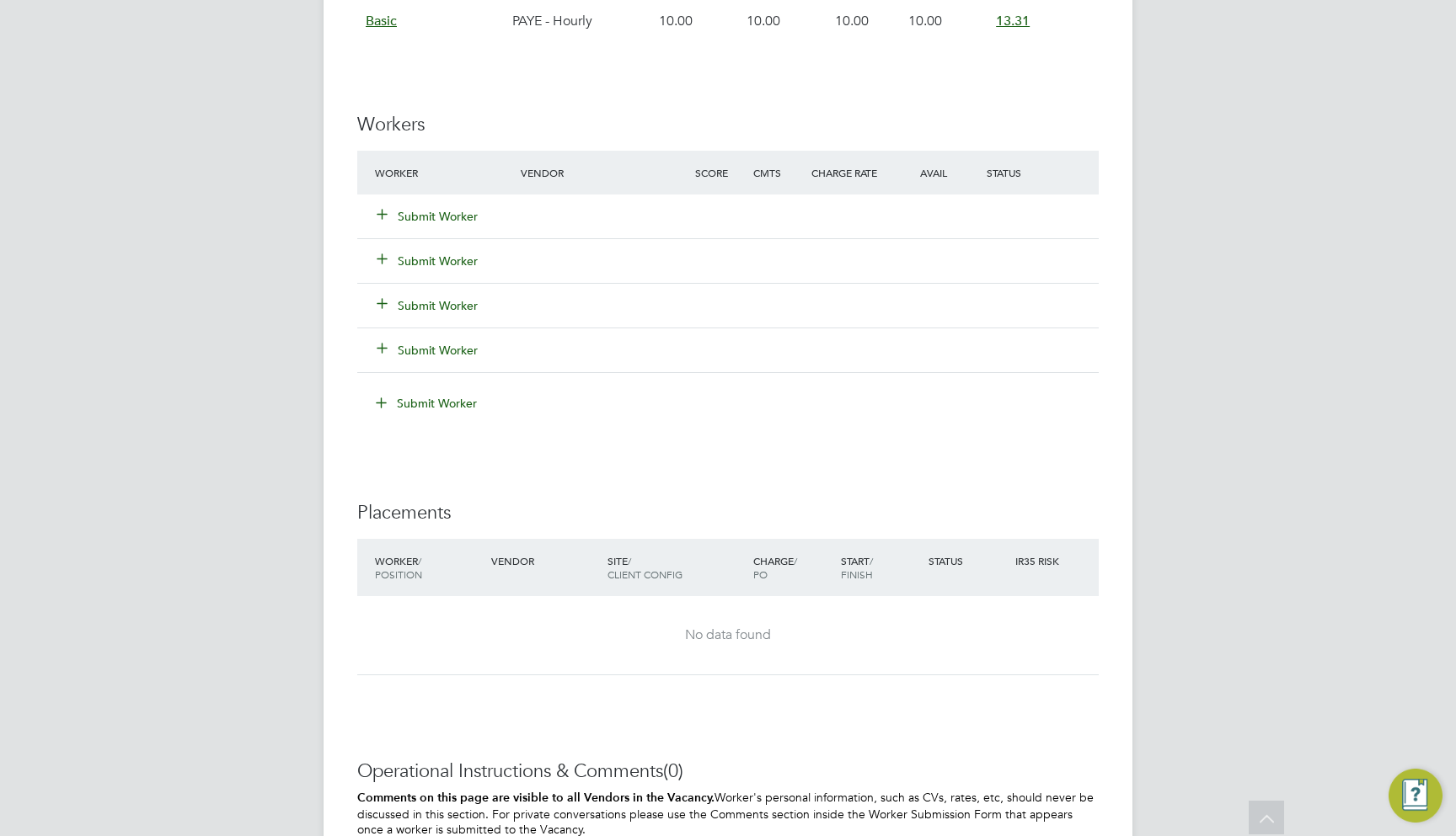
click at [453, 208] on button "Submit Worker" at bounding box center [428, 216] width 101 height 17
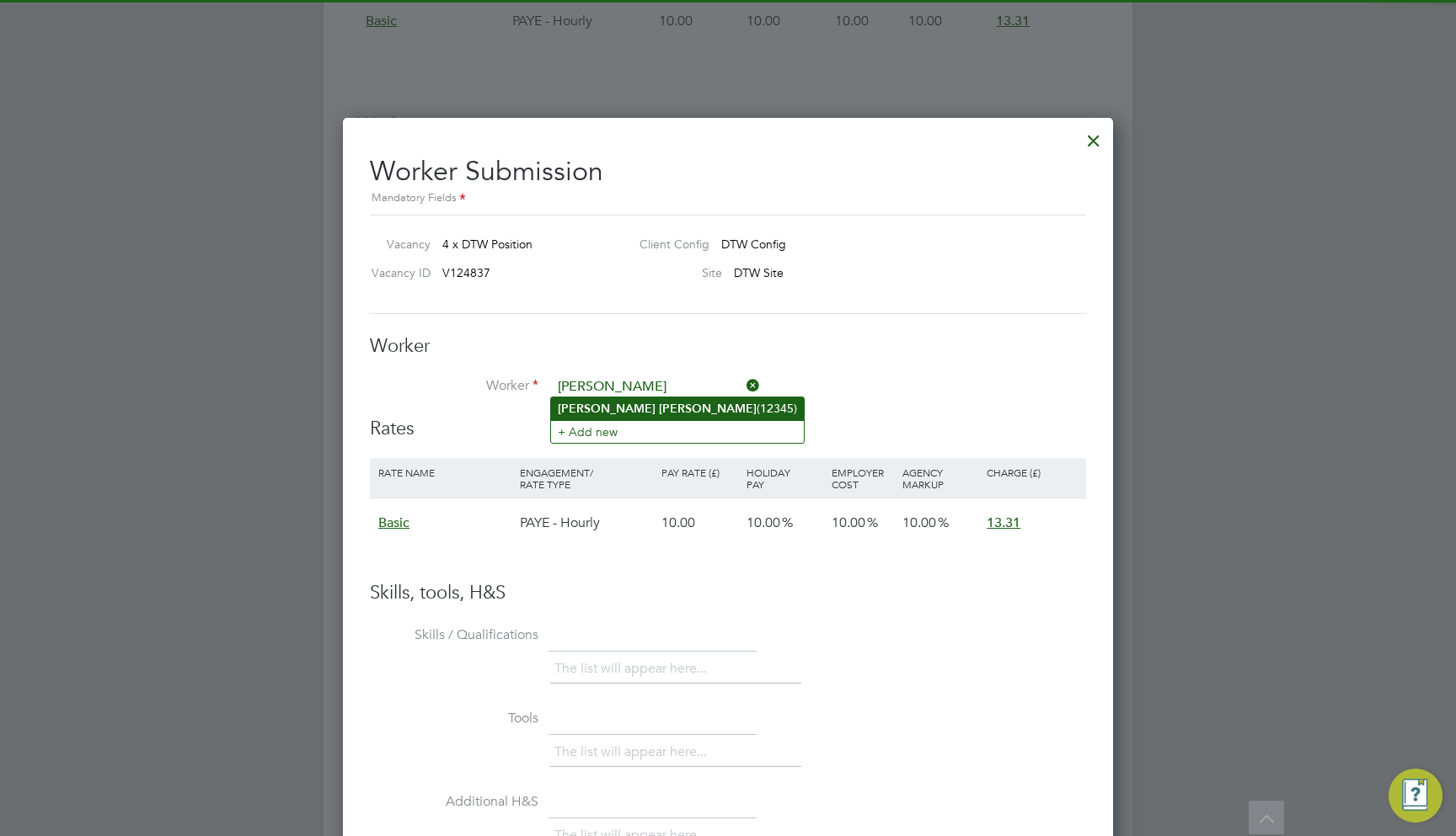
click at [701, 410] on li "John Smith (12345)" at bounding box center [676, 409] width 253 height 23
type input "John Smith (12345)"
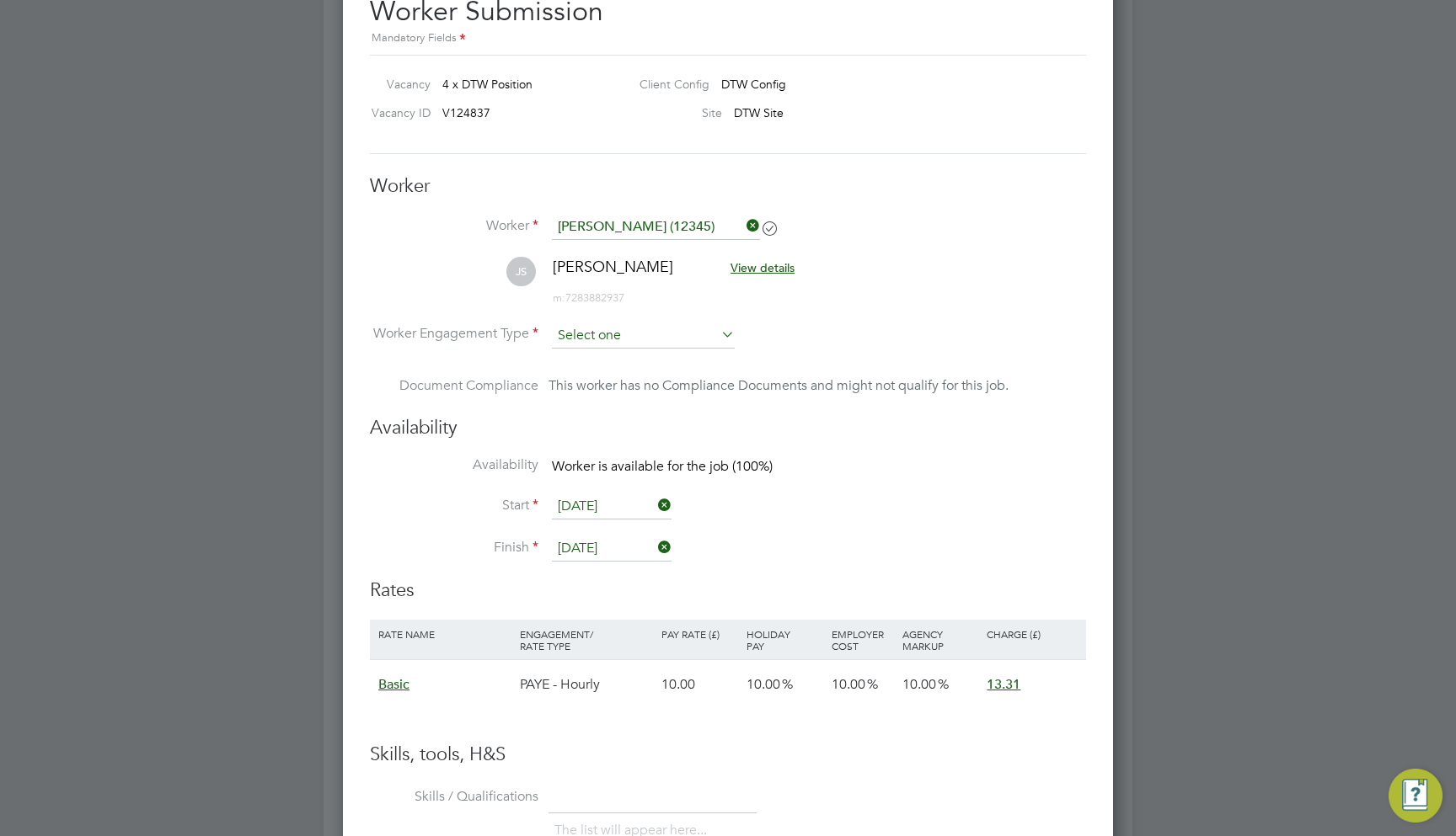
click at [620, 332] on input at bounding box center [643, 335] width 182 height 25
click at [611, 380] on li "PAYE" at bounding box center [643, 377] width 184 height 22
type input "PAYE"
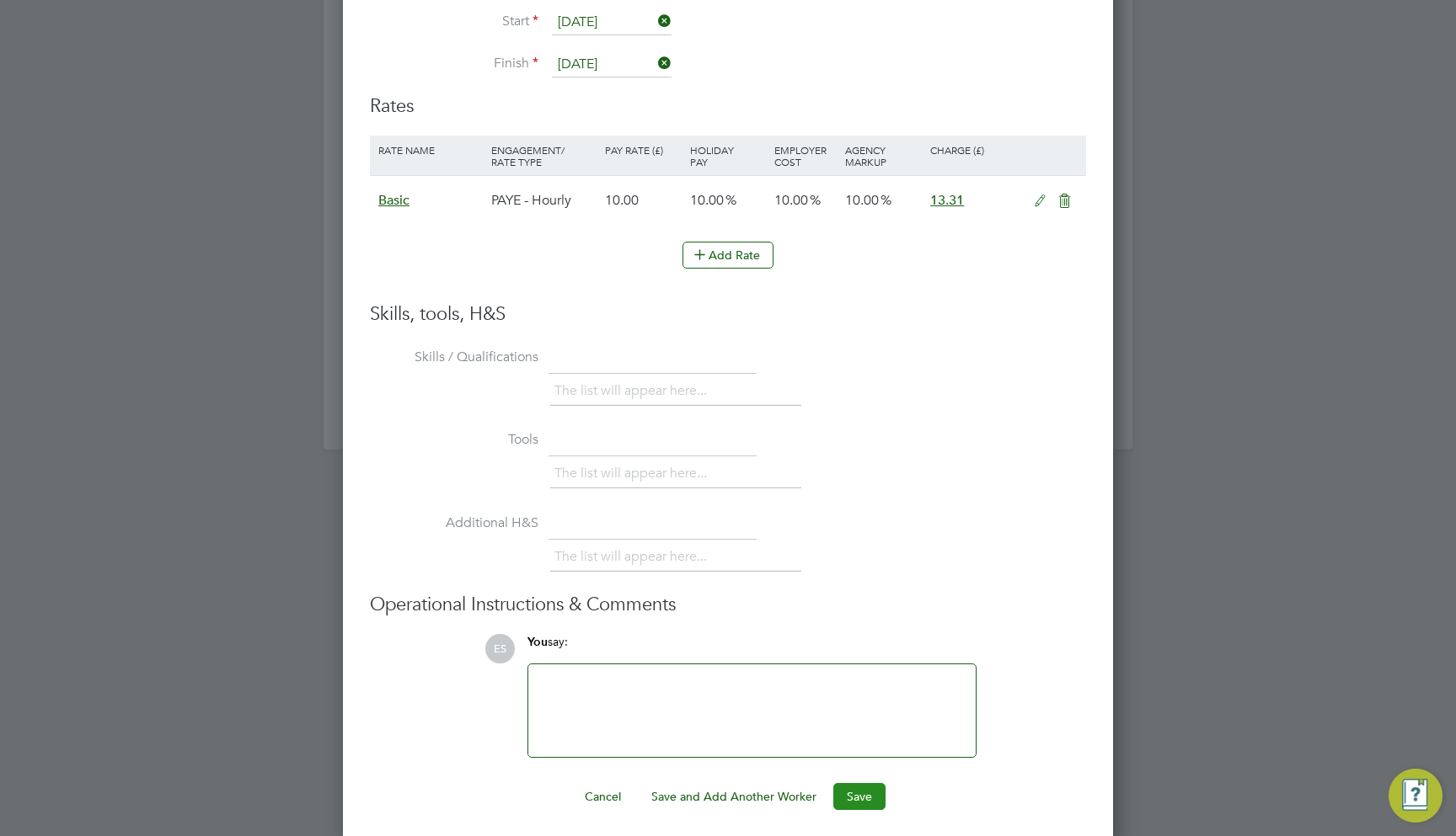
click at [839, 789] on button "Save" at bounding box center [859, 796] width 53 height 27
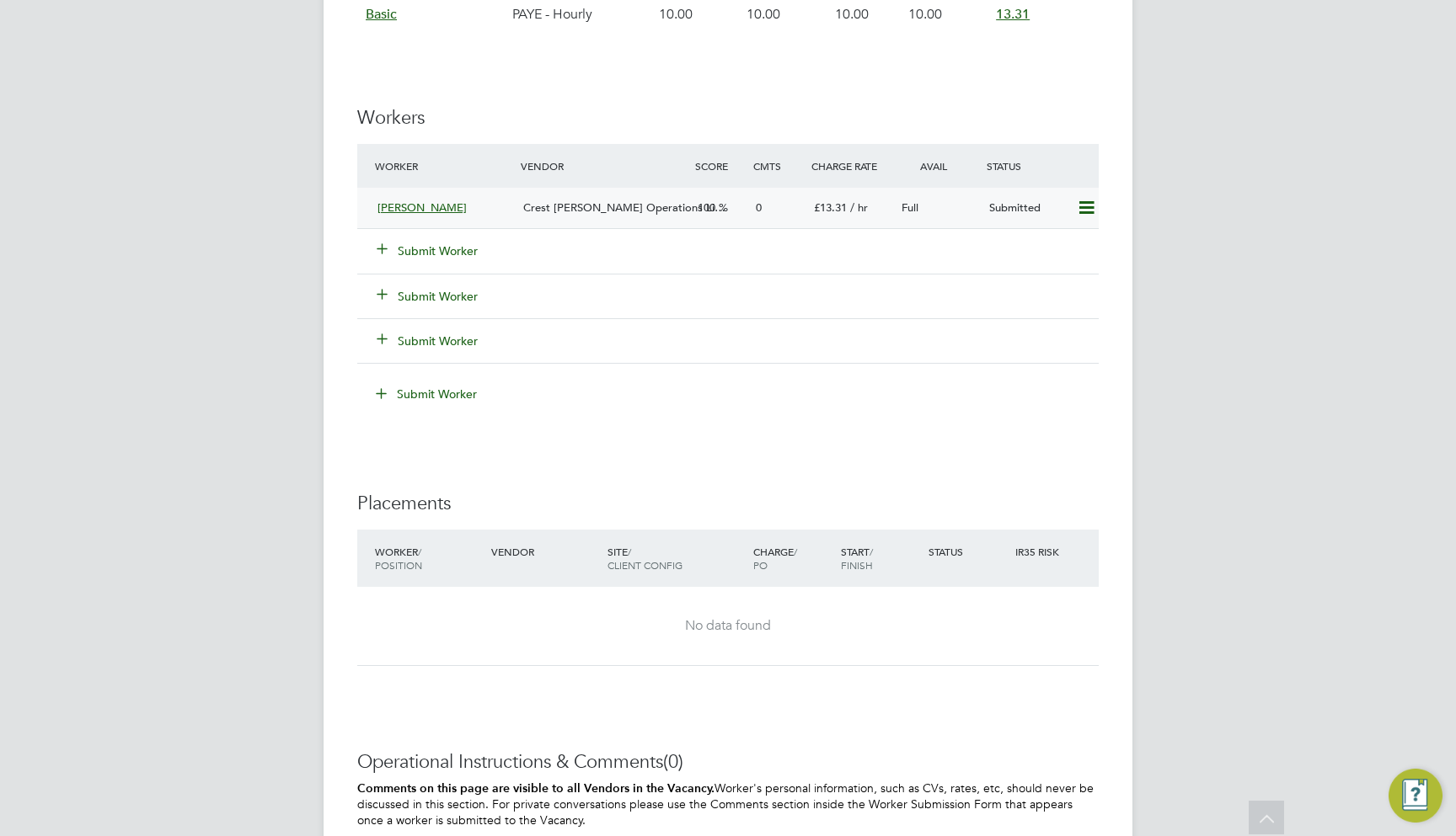
click at [1086, 201] on icon at bounding box center [1086, 208] width 21 height 14
click at [879, 282] on div at bounding box center [822, 289] width 553 height 14
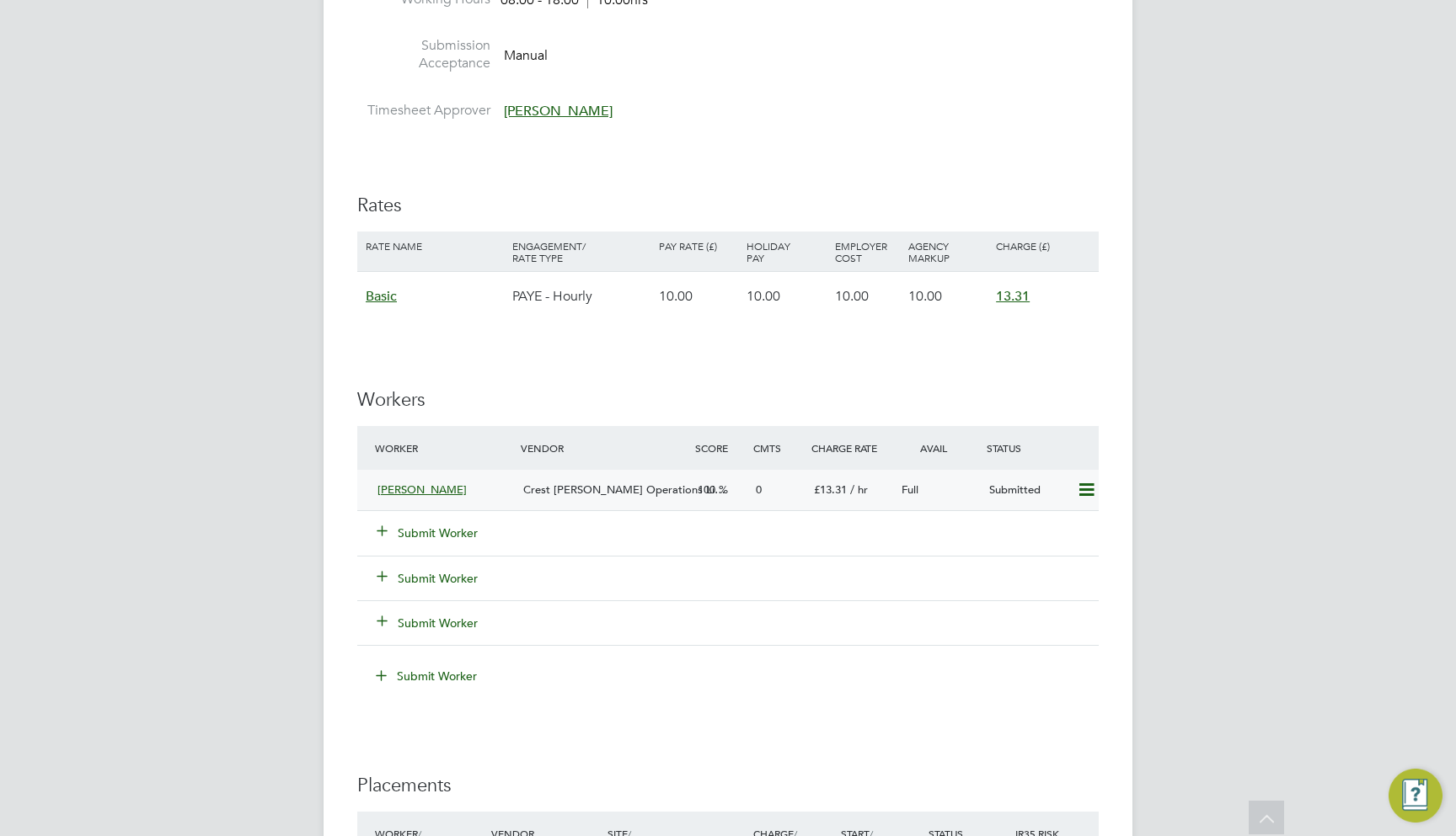
click at [829, 477] on div "£13.31 / hr" at bounding box center [851, 491] width 87 height 28
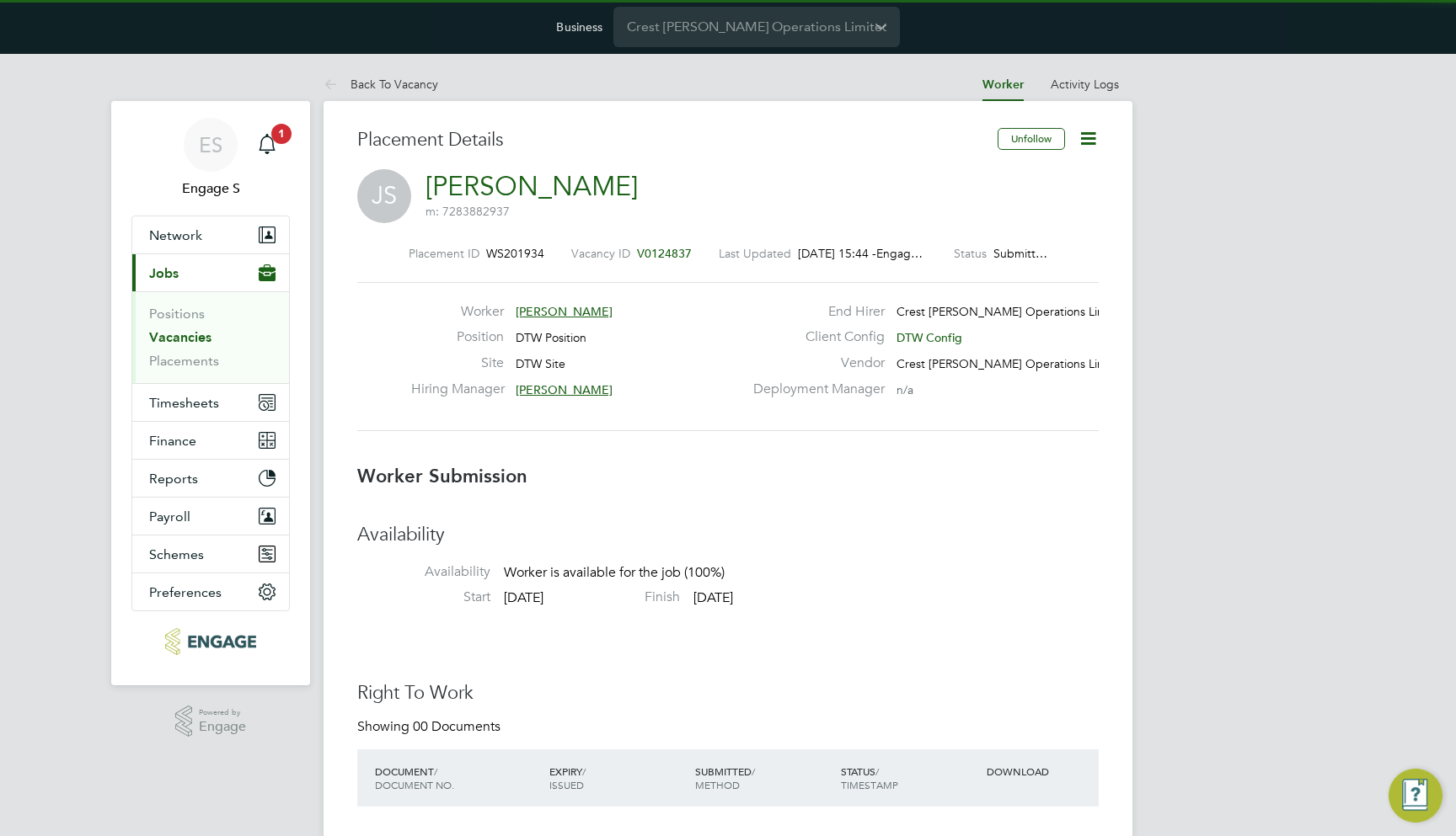
click at [1090, 149] on icon at bounding box center [1087, 138] width 21 height 21
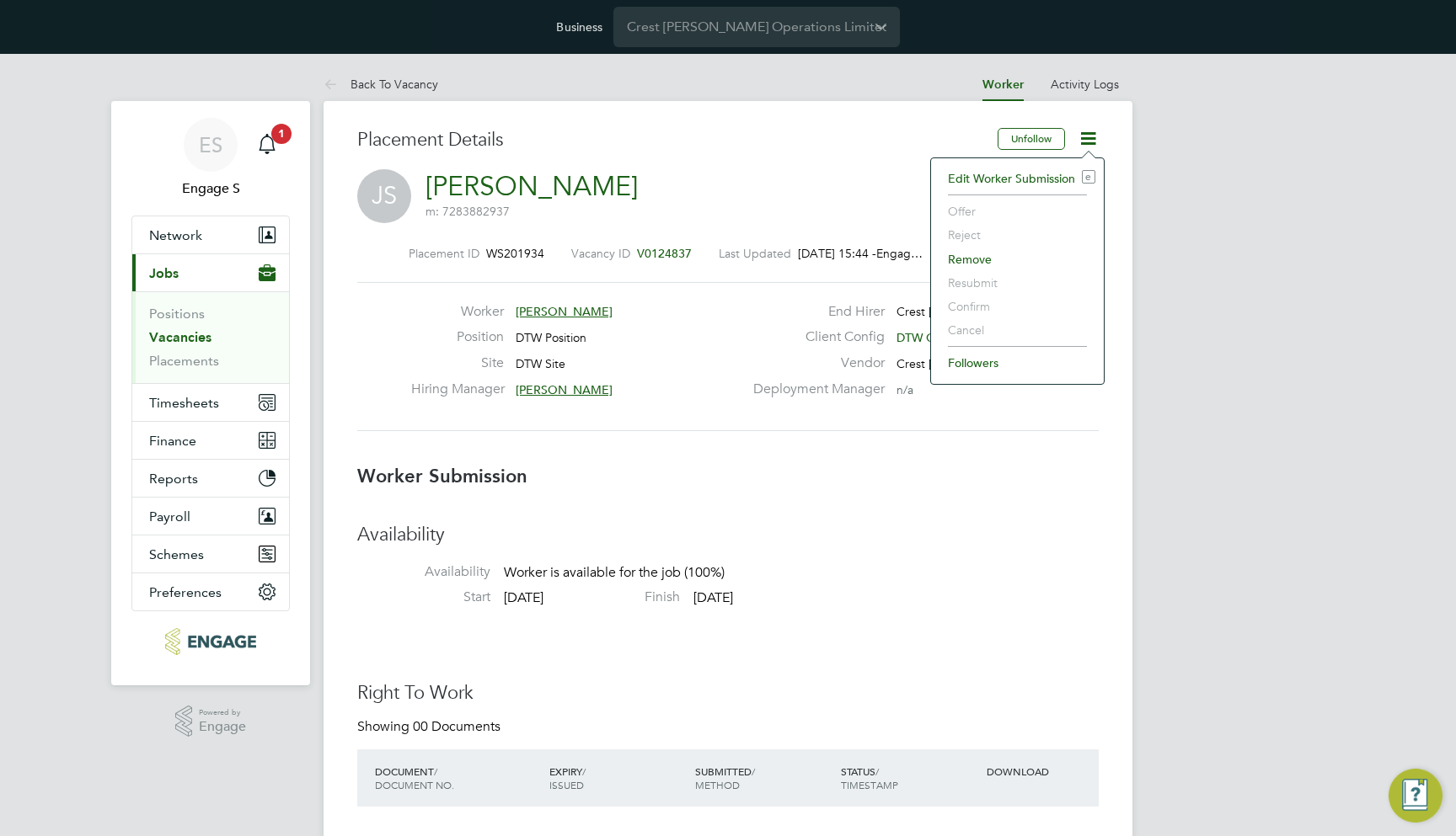
click at [985, 252] on li "Remove" at bounding box center [1017, 260] width 156 height 24
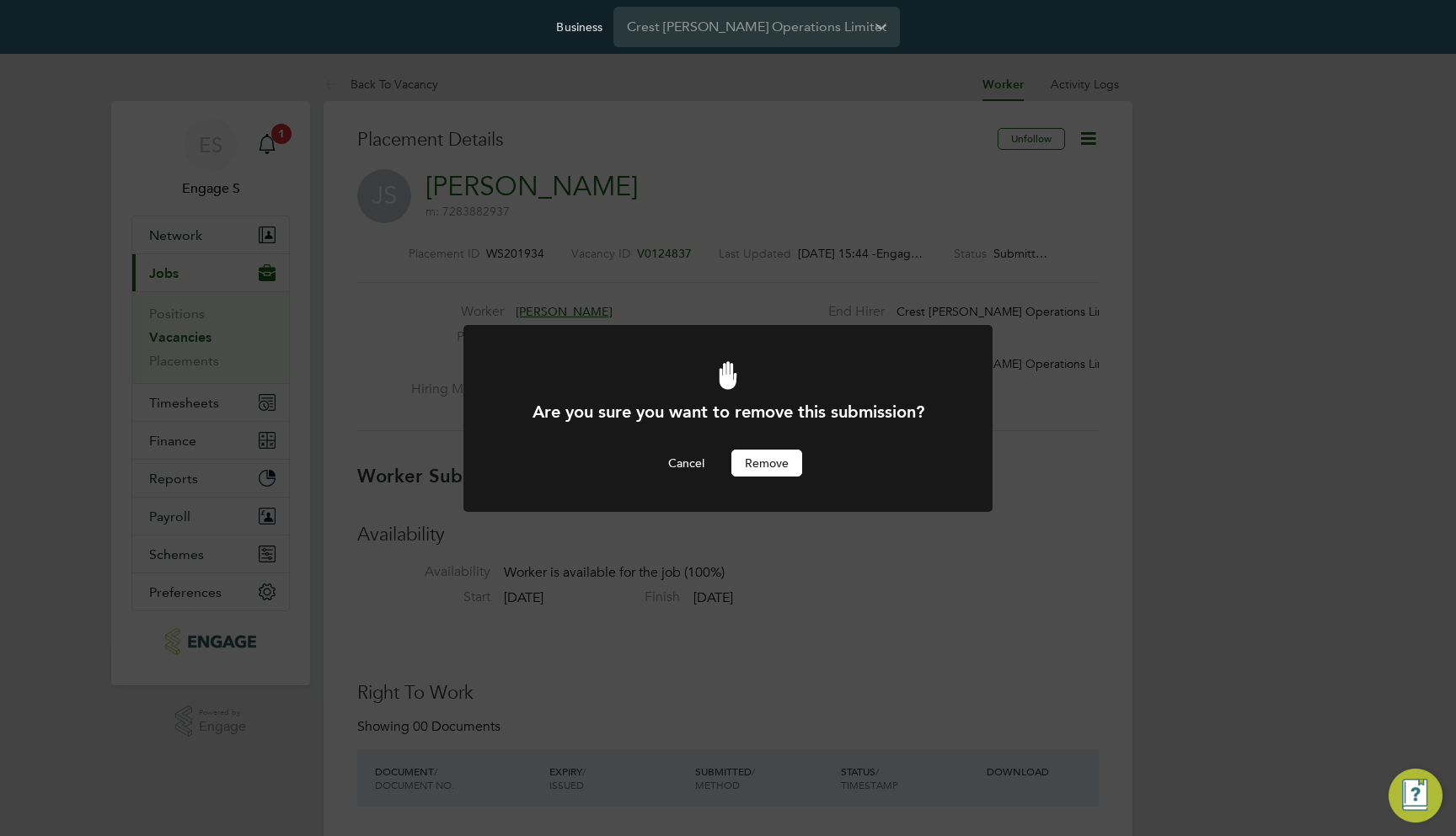
click at [758, 461] on button "Remove" at bounding box center [766, 463] width 70 height 27
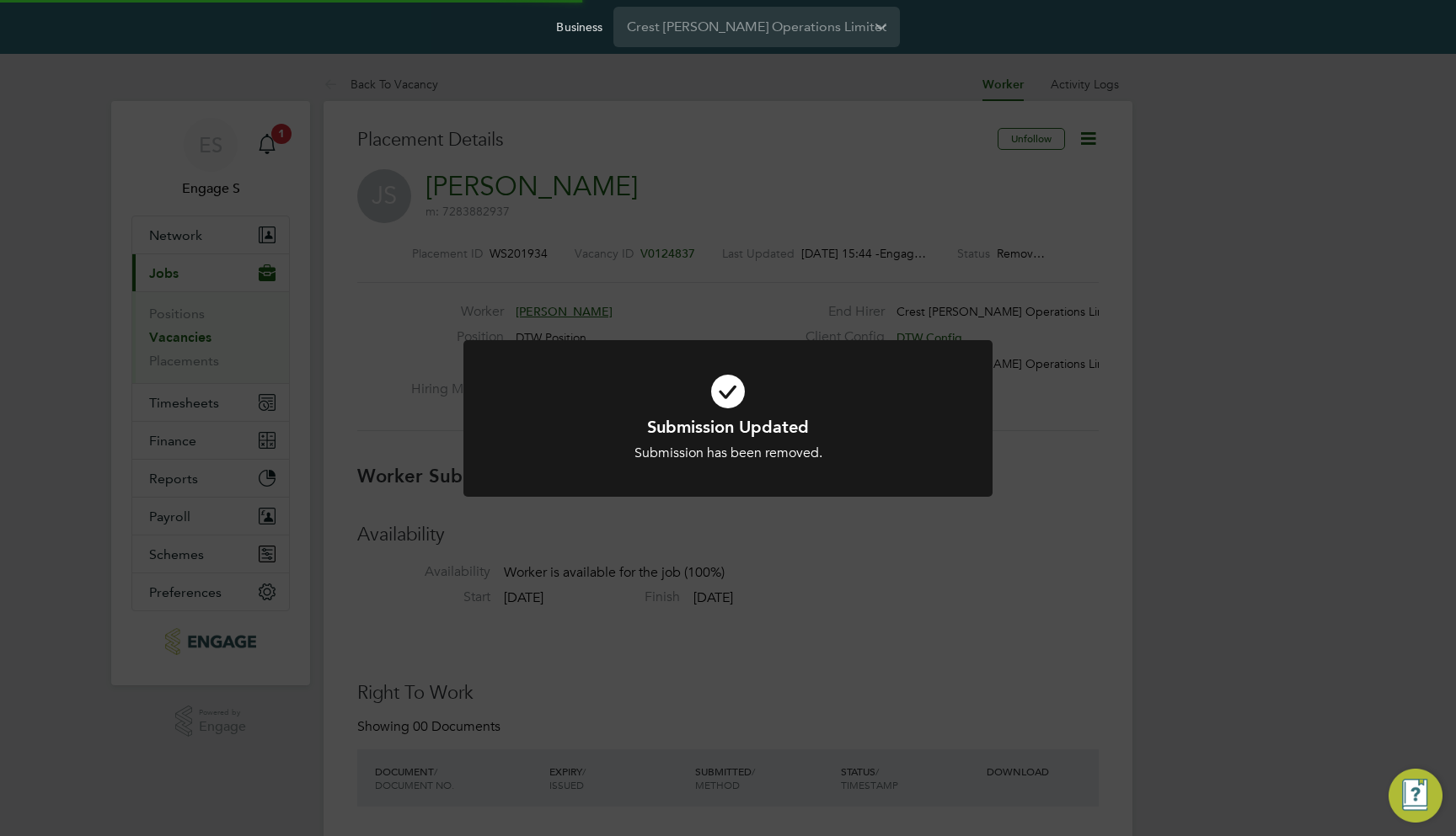
click at [667, 299] on div "Submission Updated Submission has been removed. Cancel Okay" at bounding box center [728, 418] width 1456 height 836
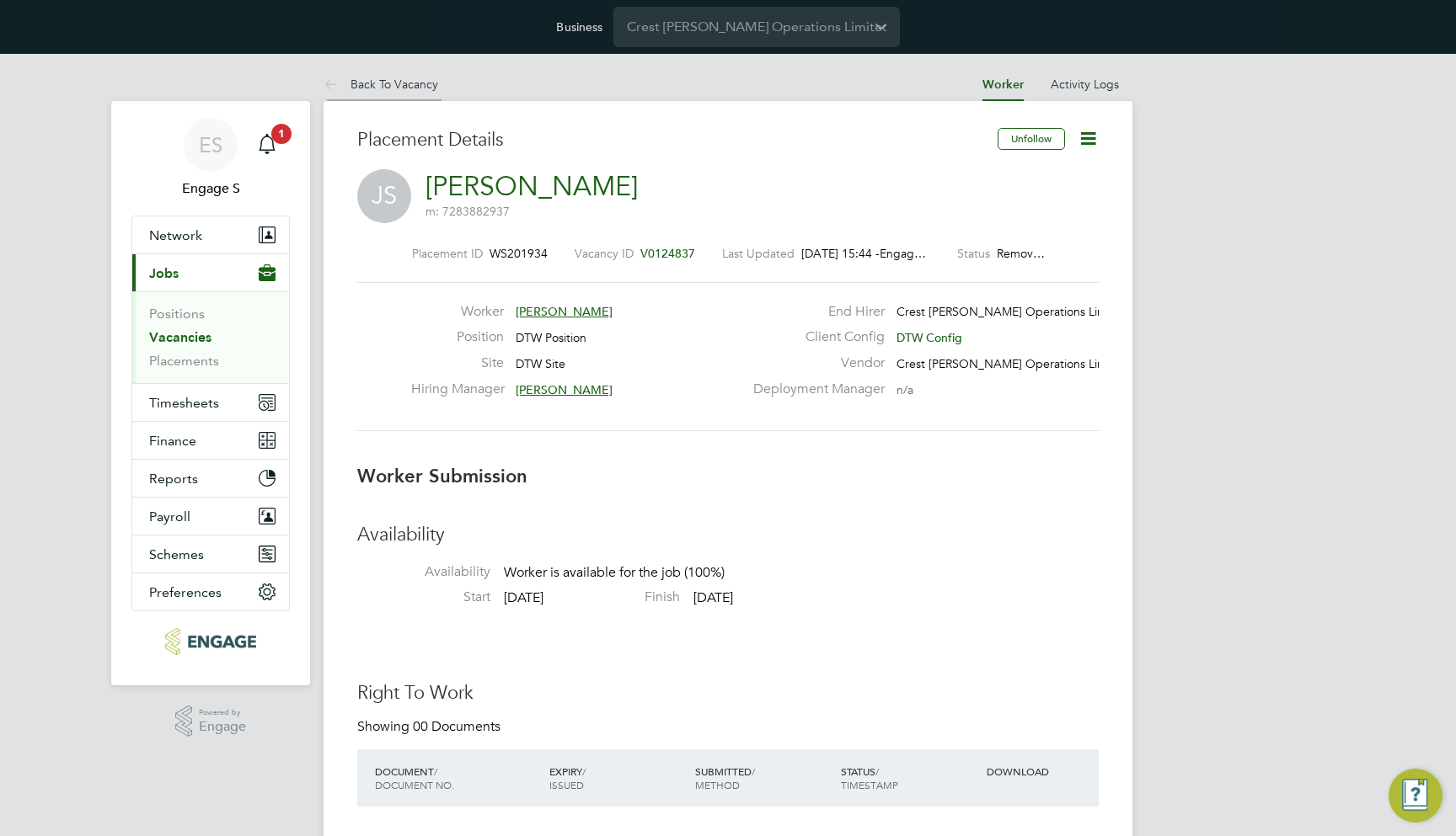
click at [416, 84] on link "Back To Vacancy" at bounding box center [381, 83] width 115 height 15
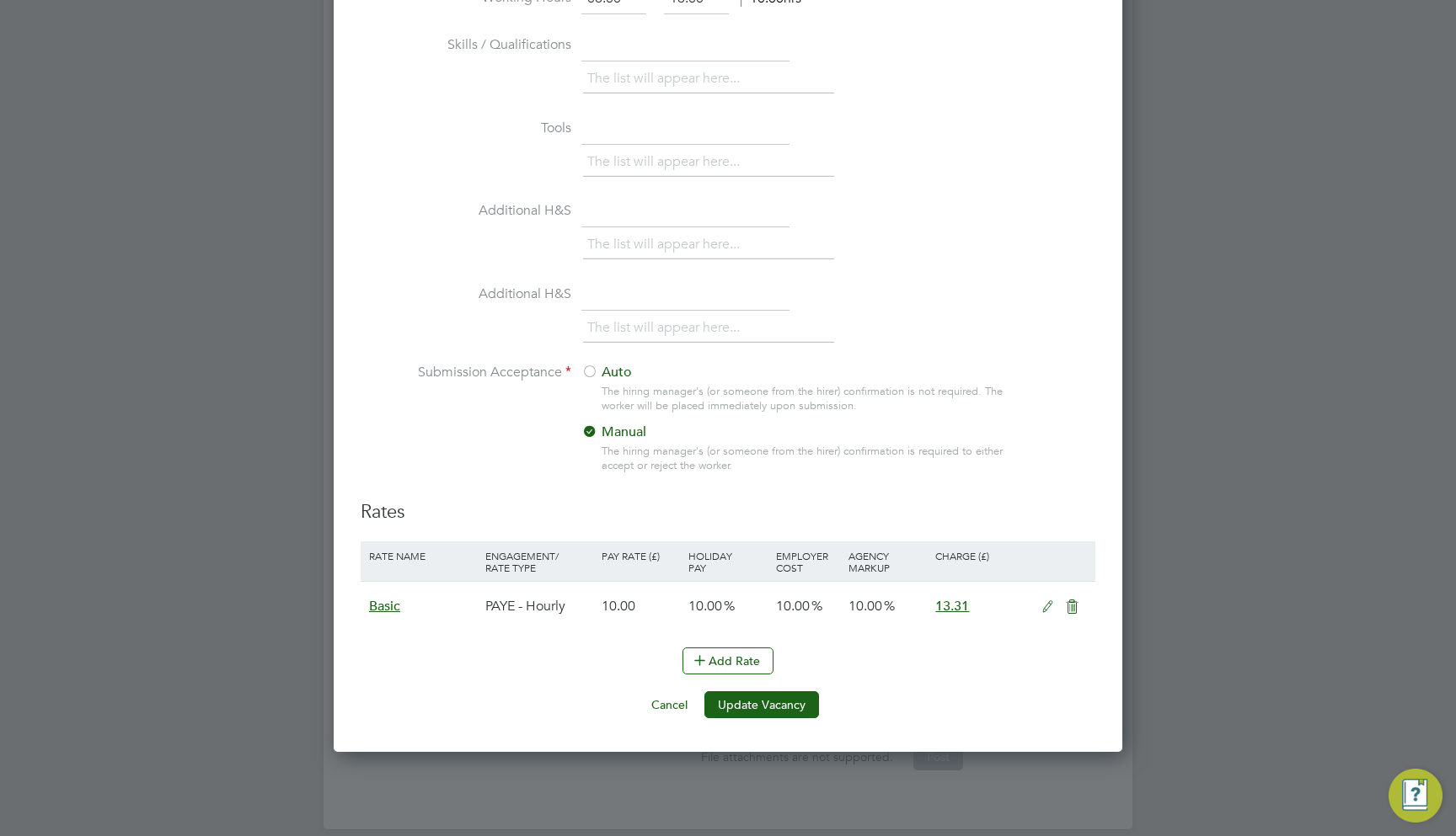
click at [590, 365] on div at bounding box center [589, 373] width 17 height 17
click at [761, 702] on button "Update Vacancy" at bounding box center [762, 704] width 115 height 27
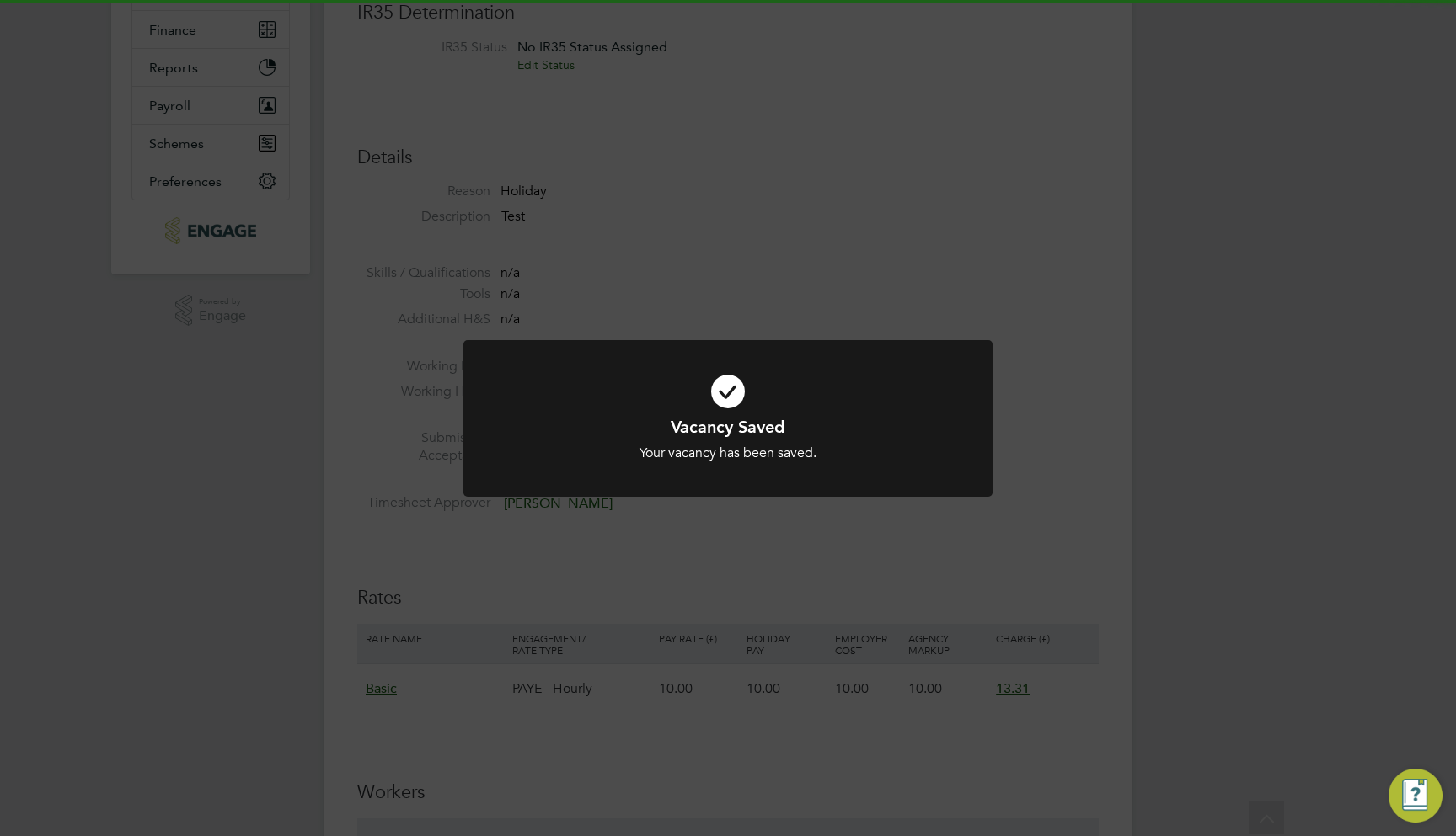
click at [763, 191] on div "Vacancy Saved Your vacancy has been saved. Cancel Okay" at bounding box center [728, 418] width 1456 height 836
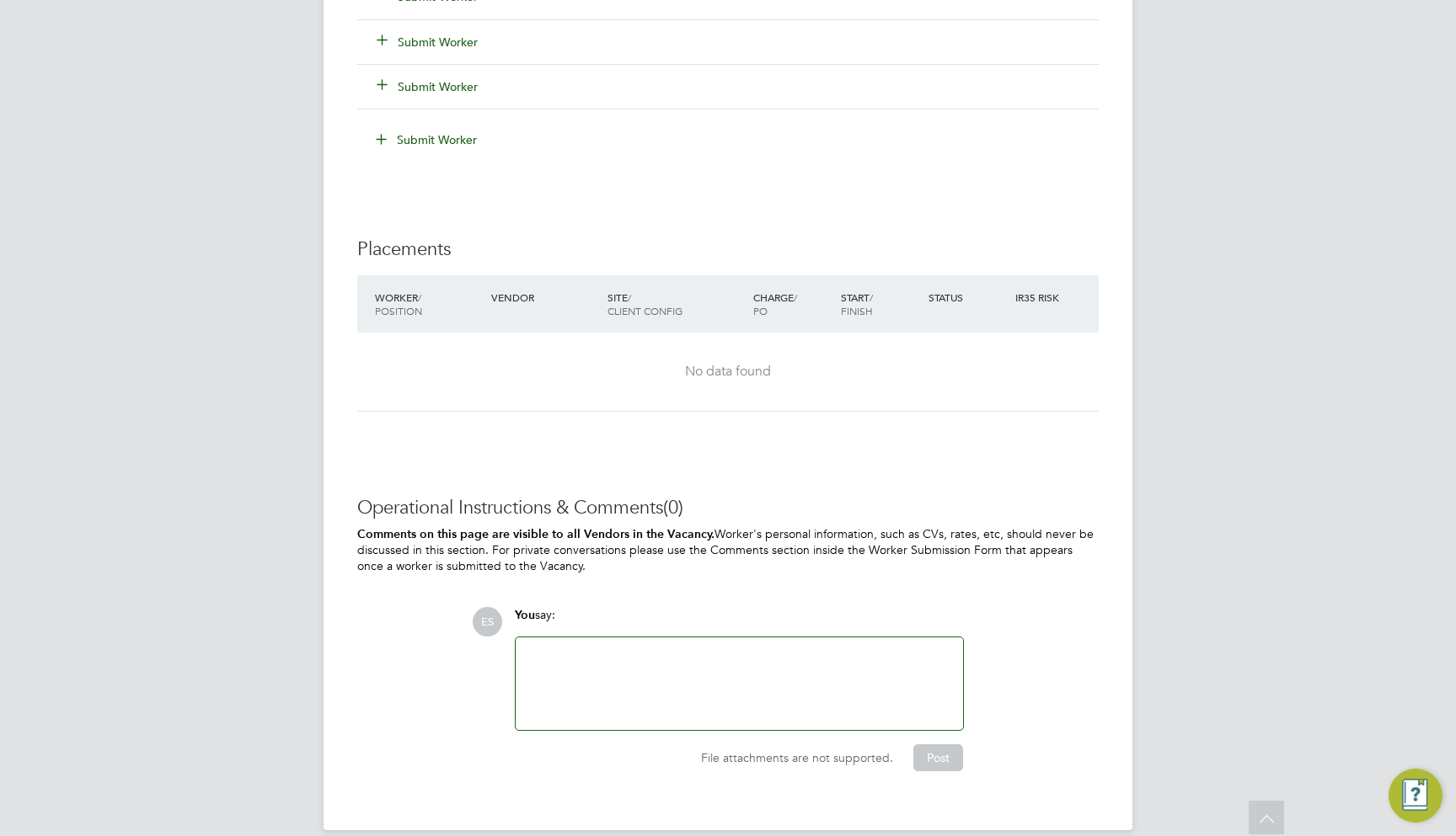
drag, startPoint x: 564, startPoint y: 453, endPoint x: 525, endPoint y: 338, distance: 121.4
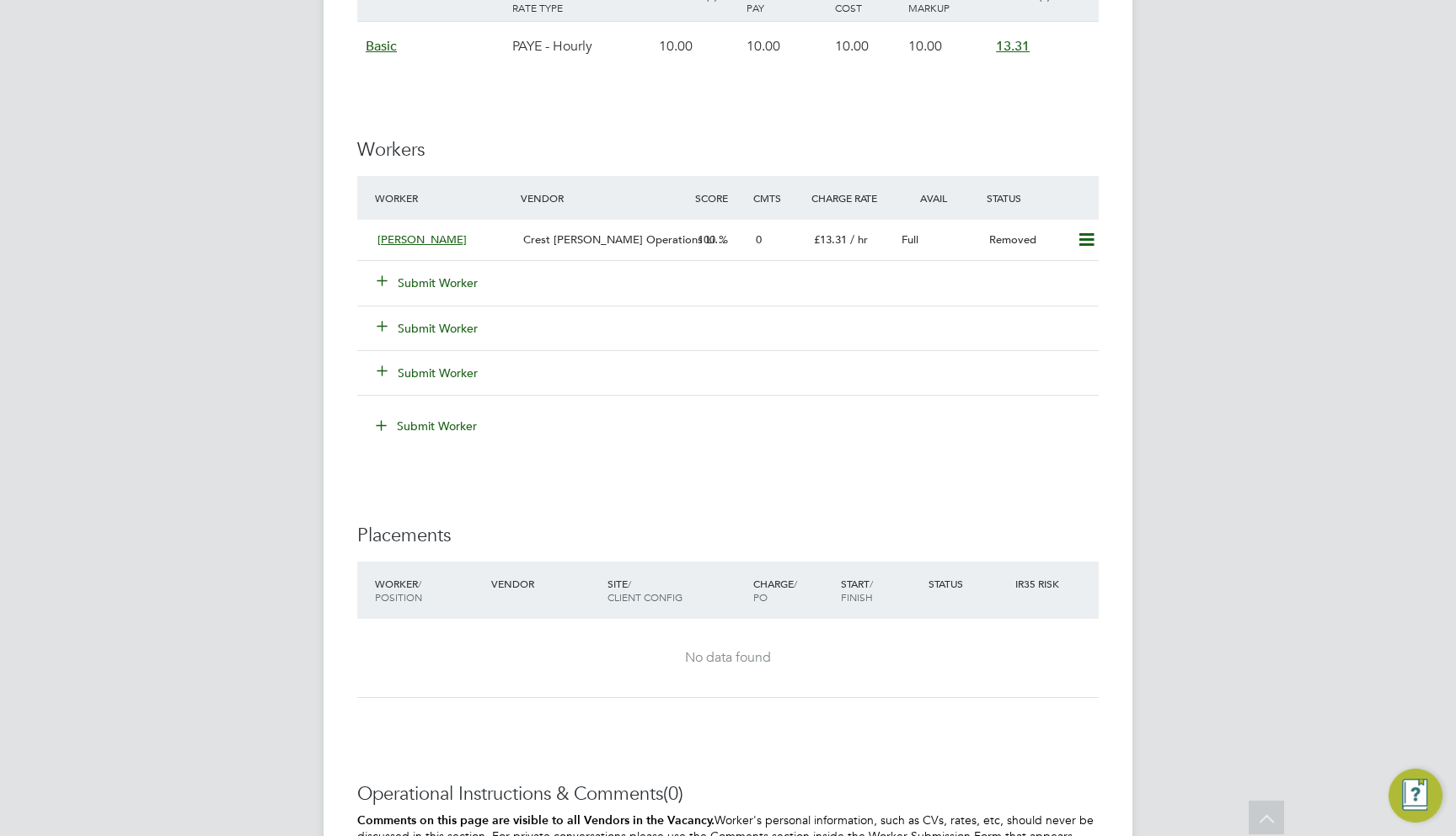
click at [433, 268] on div "Submit Worker" at bounding box center [458, 283] width 175 height 31
click at [433, 275] on button "Submit Worker" at bounding box center [428, 283] width 101 height 17
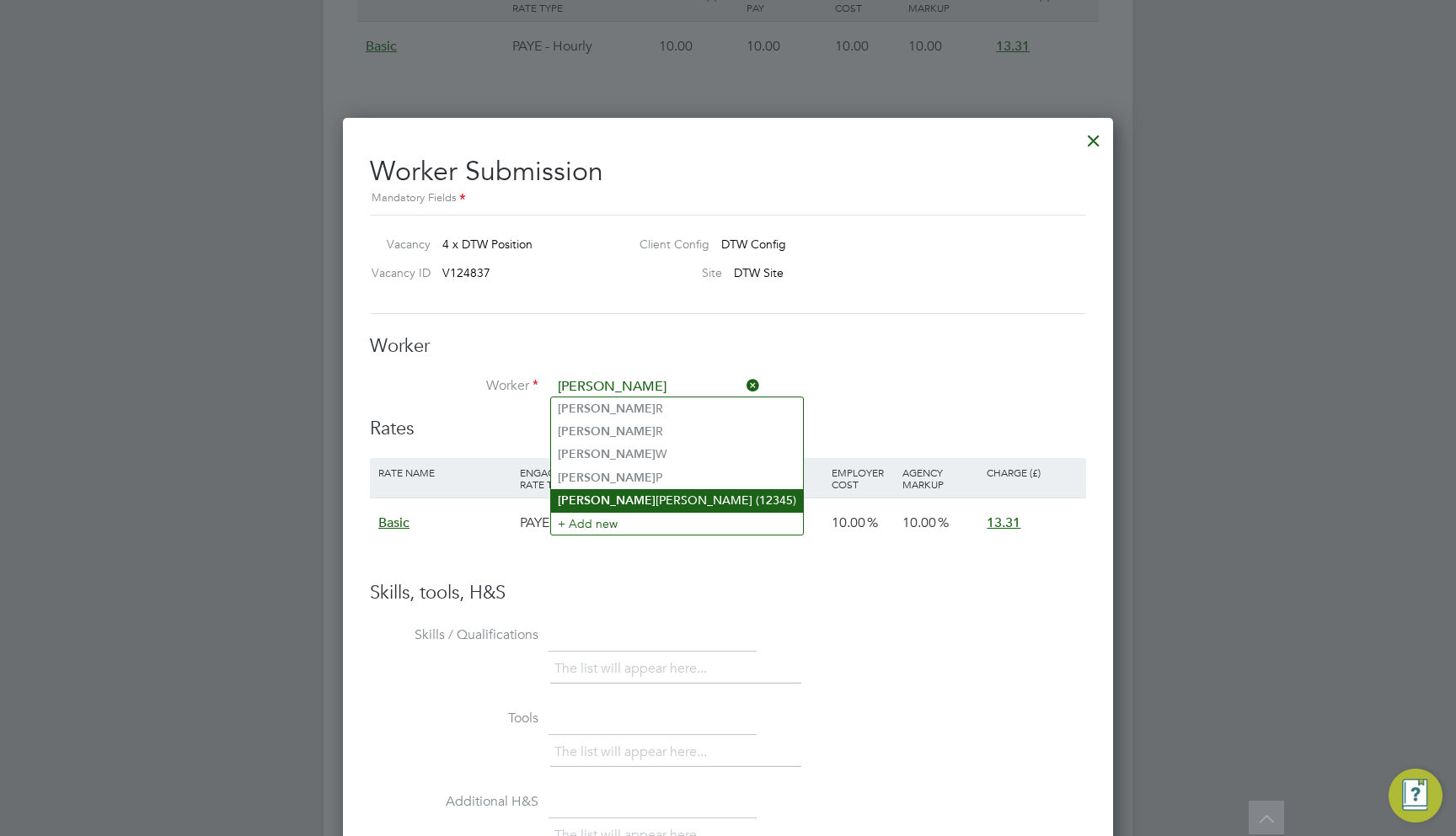
click at [661, 489] on li "John Smith (12345)" at bounding box center [676, 500] width 252 height 23
type input "John Smith (12345)"
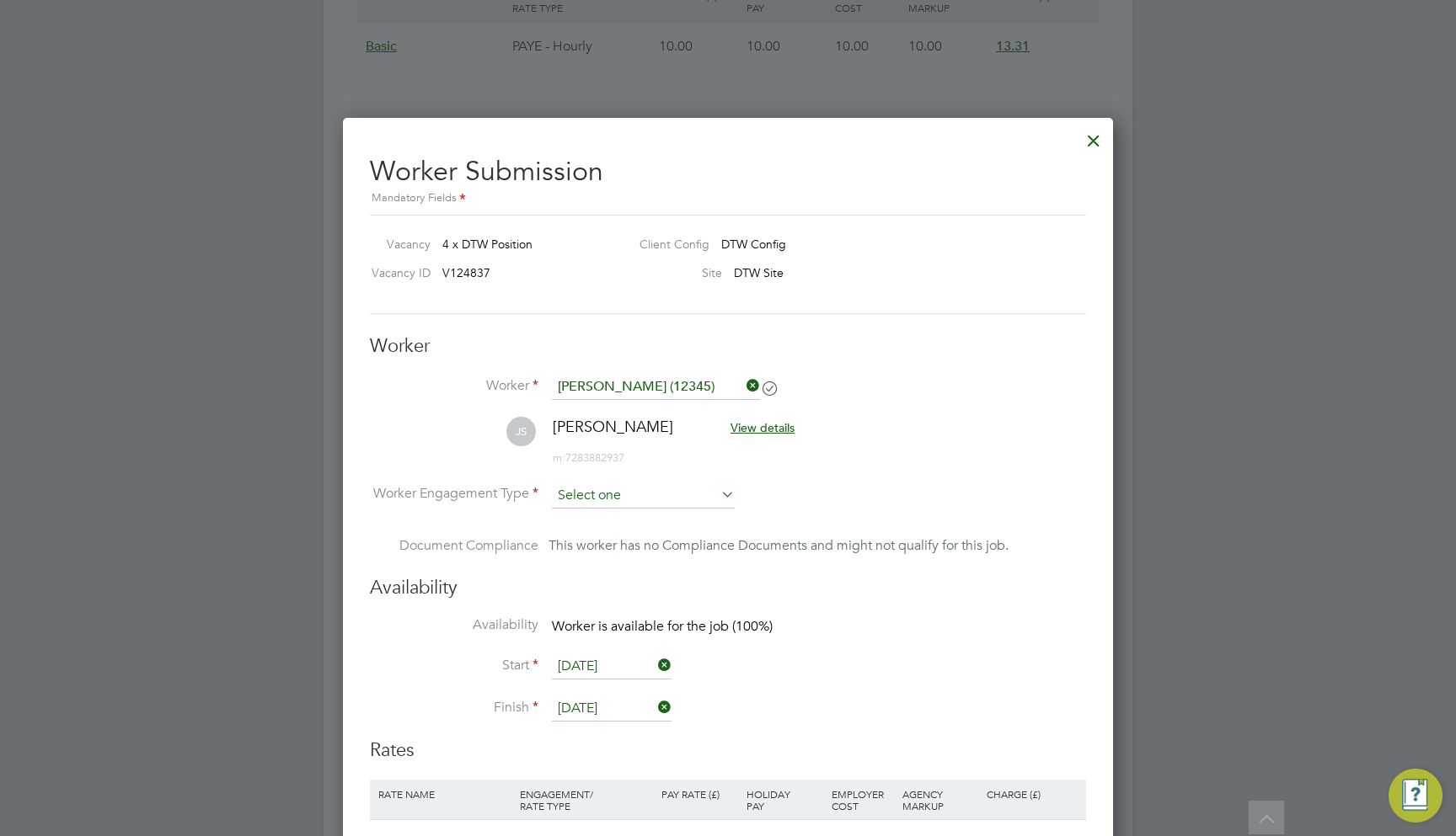
click at [658, 492] on input at bounding box center [643, 496] width 182 height 25
click at [644, 534] on li "PAYE" at bounding box center [643, 537] width 184 height 22
type input "PAYE"
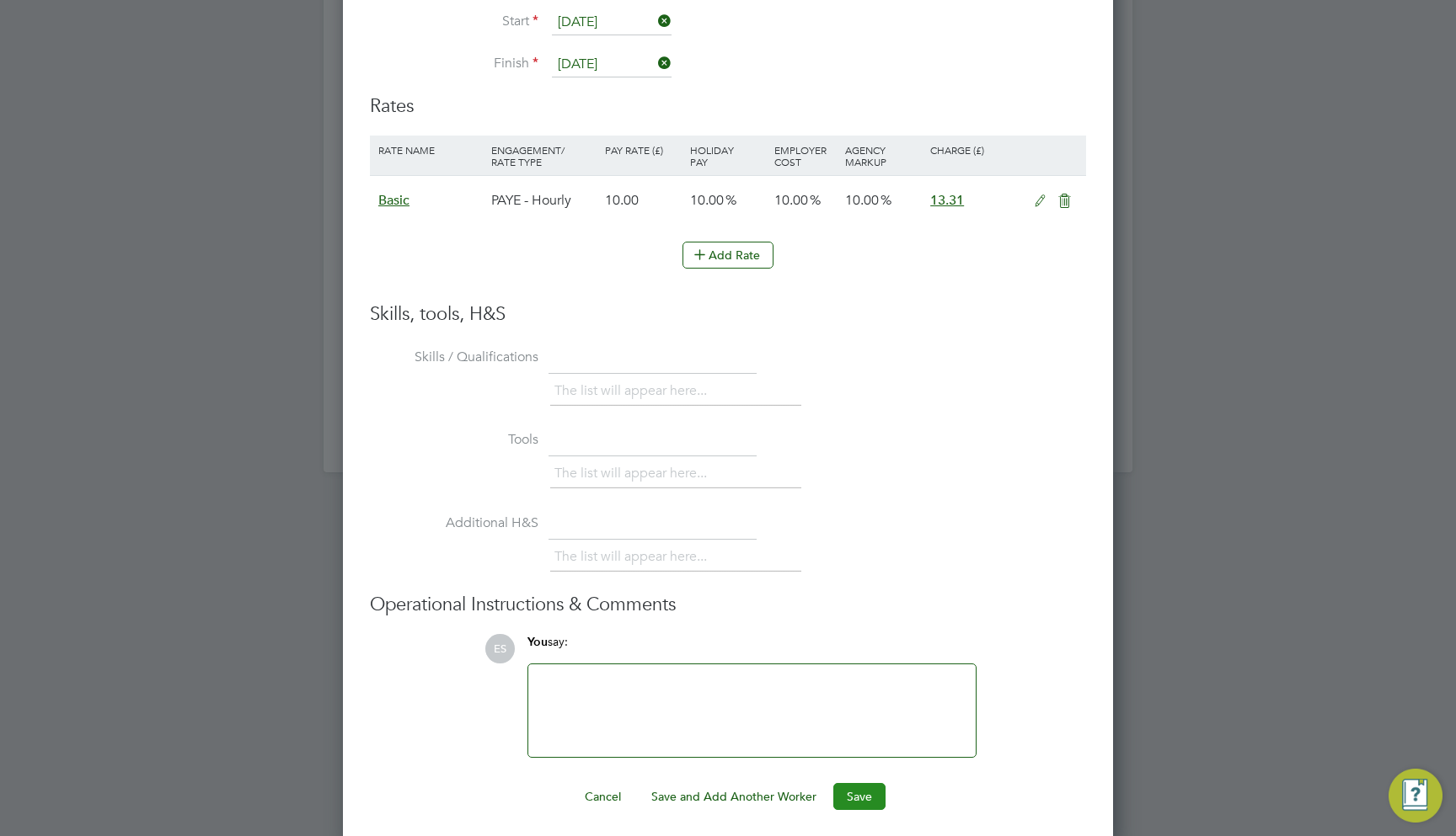
click at [859, 785] on button "Save" at bounding box center [859, 796] width 53 height 27
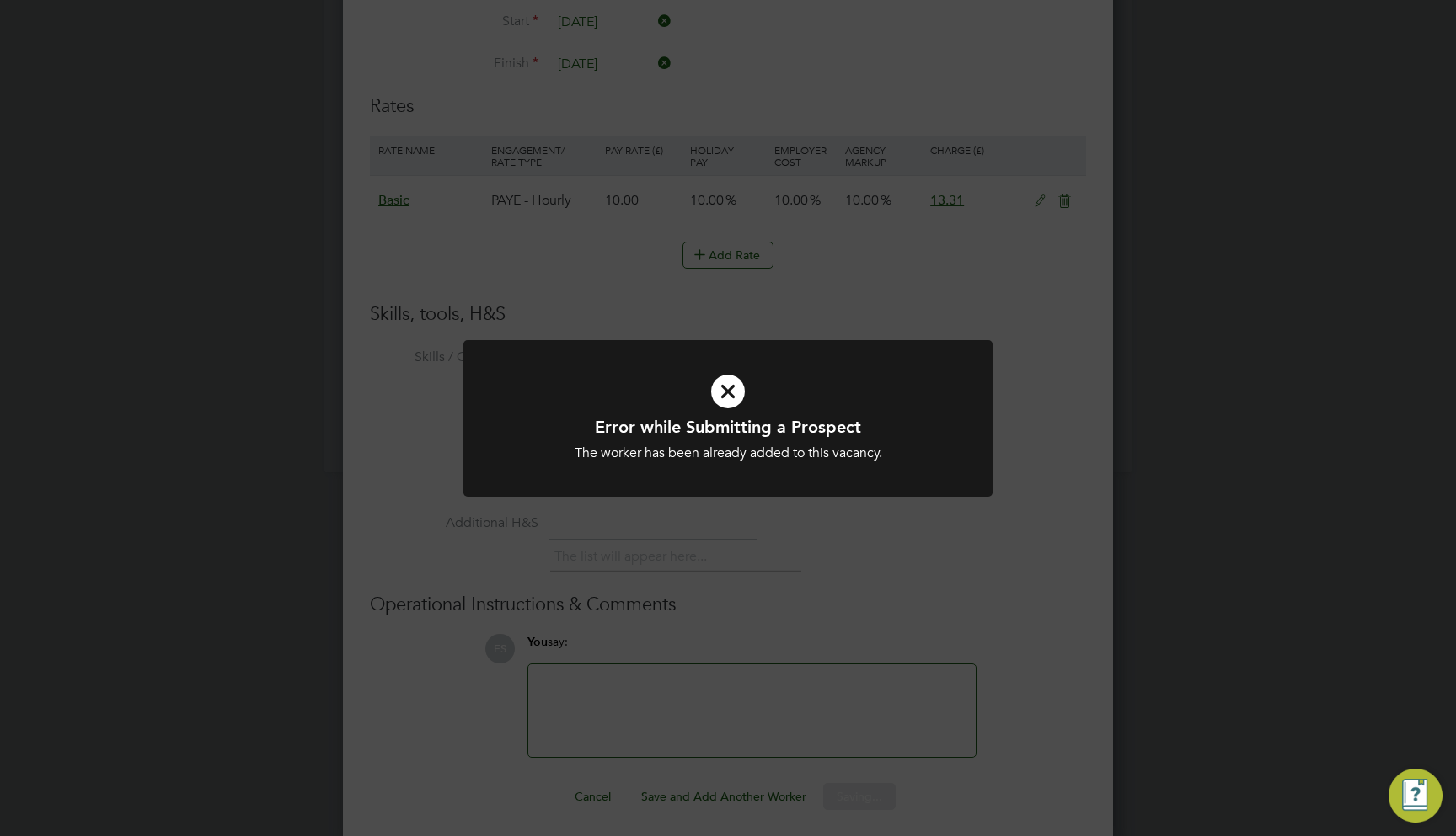
click at [1022, 446] on div "Error while Submitting a Prospect The worker has been already added to this vac…" at bounding box center [728, 418] width 1456 height 836
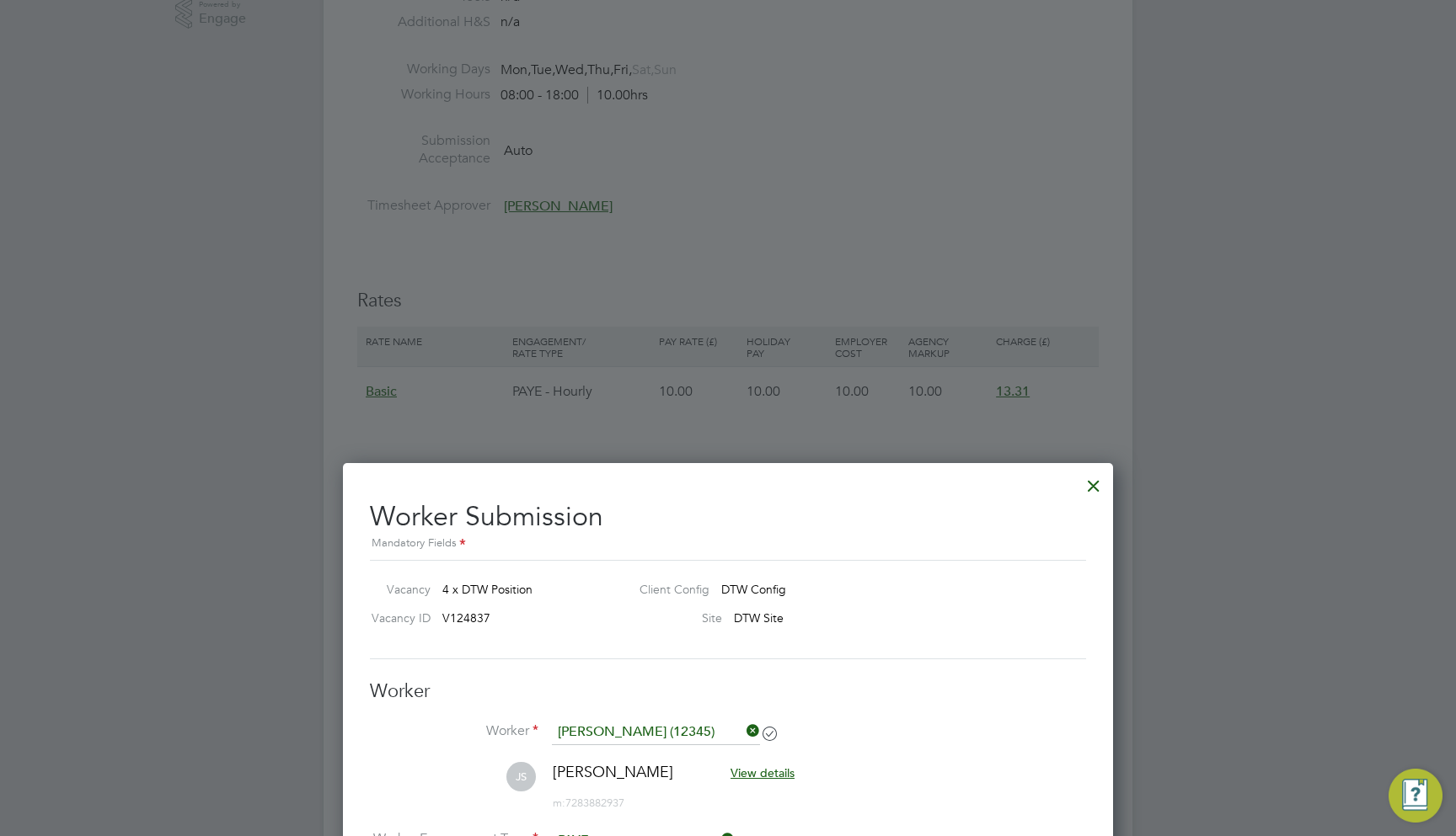
click at [1091, 480] on div at bounding box center [1093, 482] width 31 height 31
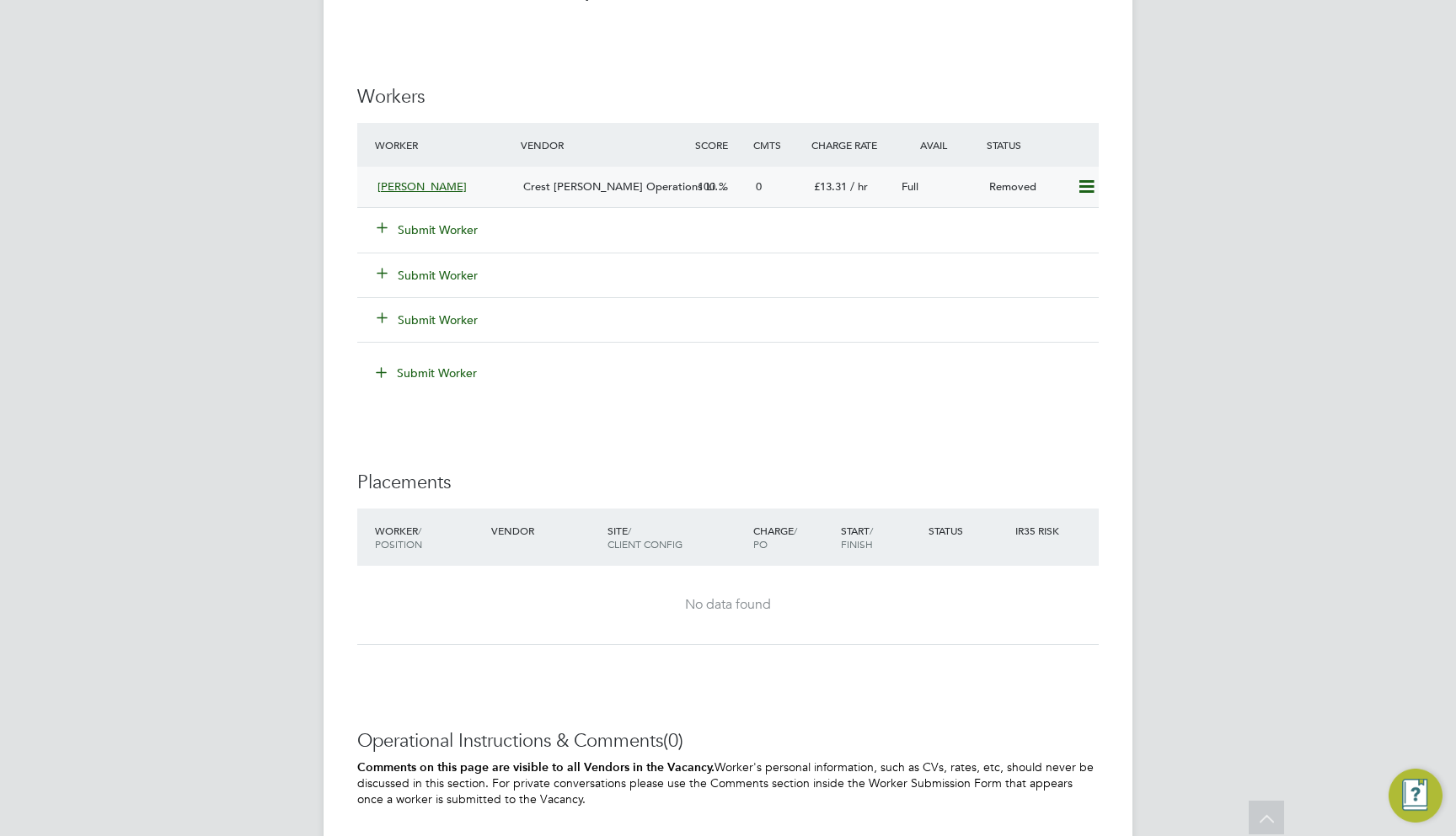
click at [1084, 180] on icon at bounding box center [1086, 187] width 21 height 14
click at [1054, 209] on li "Resubmit" at bounding box center [1058, 207] width 71 height 24
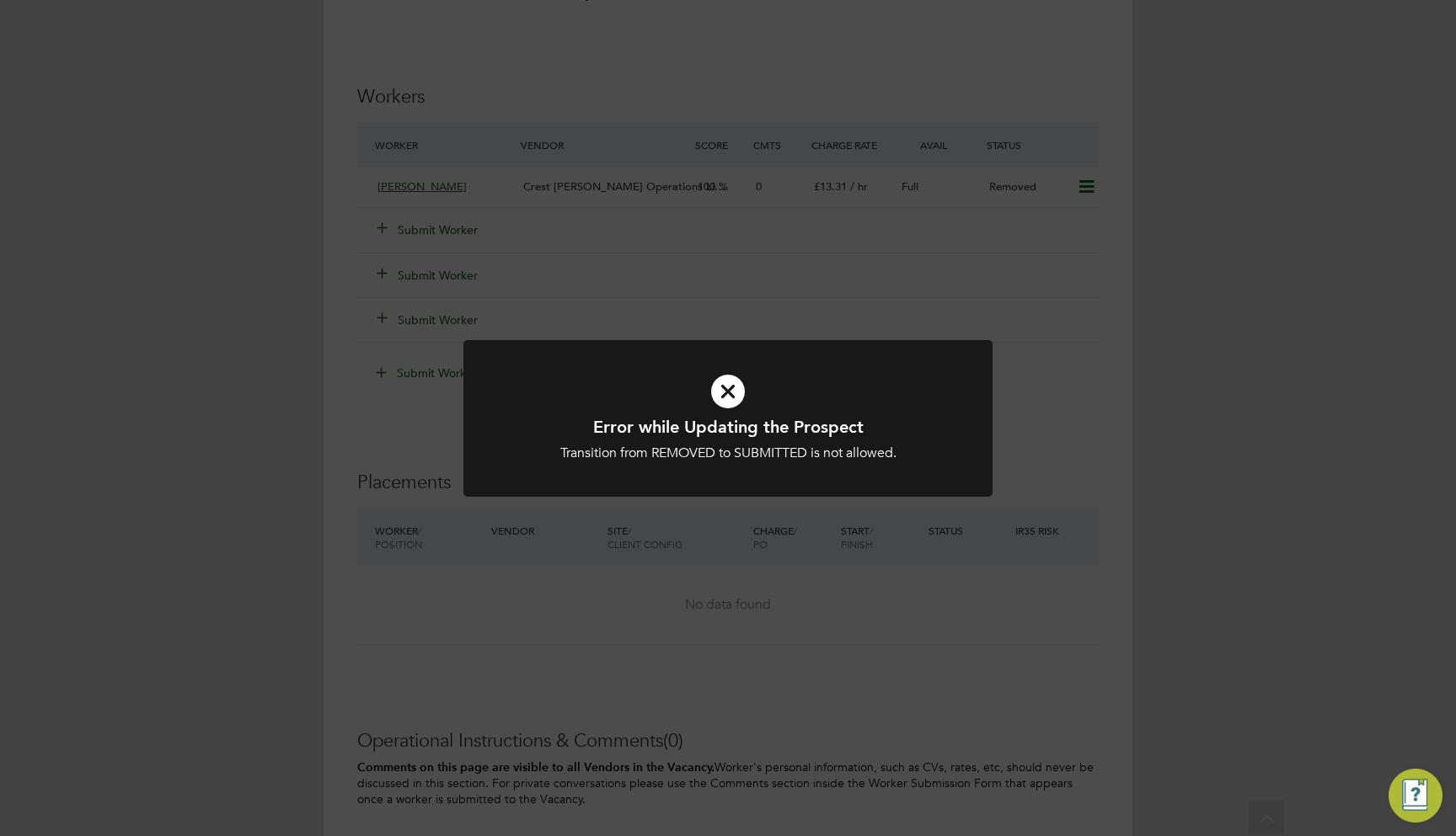
click at [1044, 406] on div "Error while Updating the Prospect Transition from REMOVED to SUBMITTED is not a…" at bounding box center [728, 418] width 1456 height 836
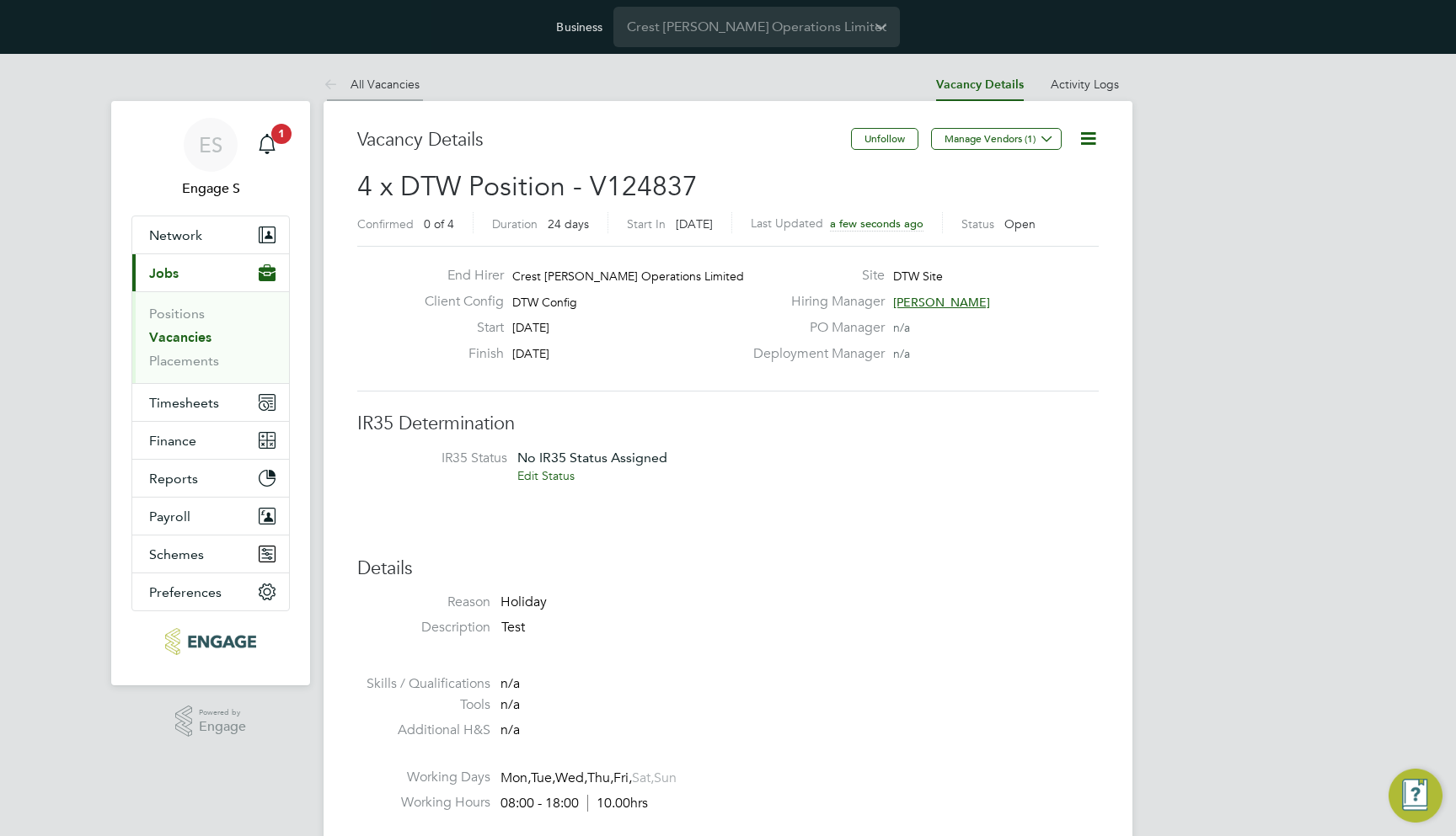
click at [385, 81] on link "All Vacancies" at bounding box center [371, 83] width 96 height 15
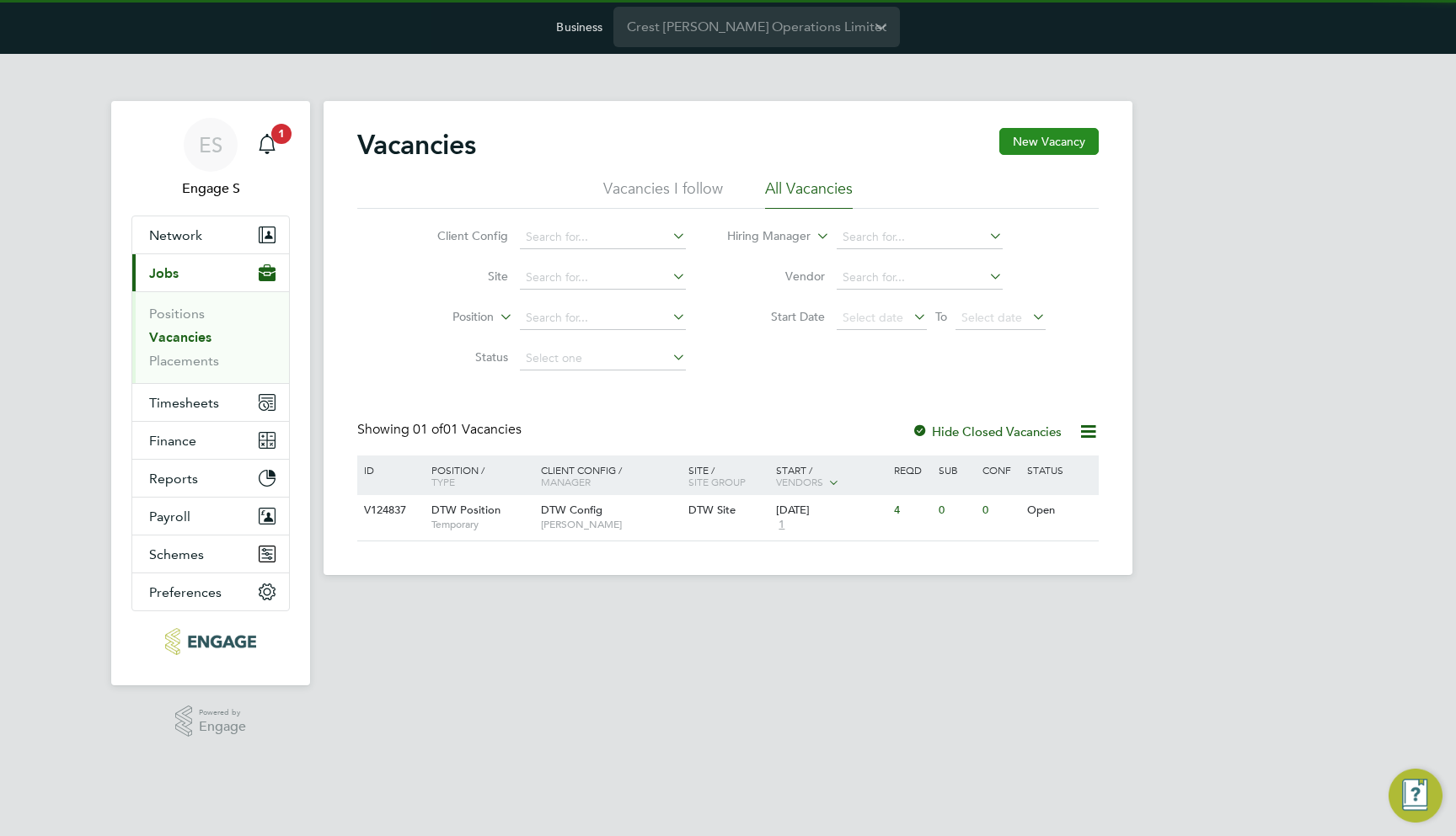
click at [1038, 145] on button "New Vacancy" at bounding box center [1048, 141] width 99 height 27
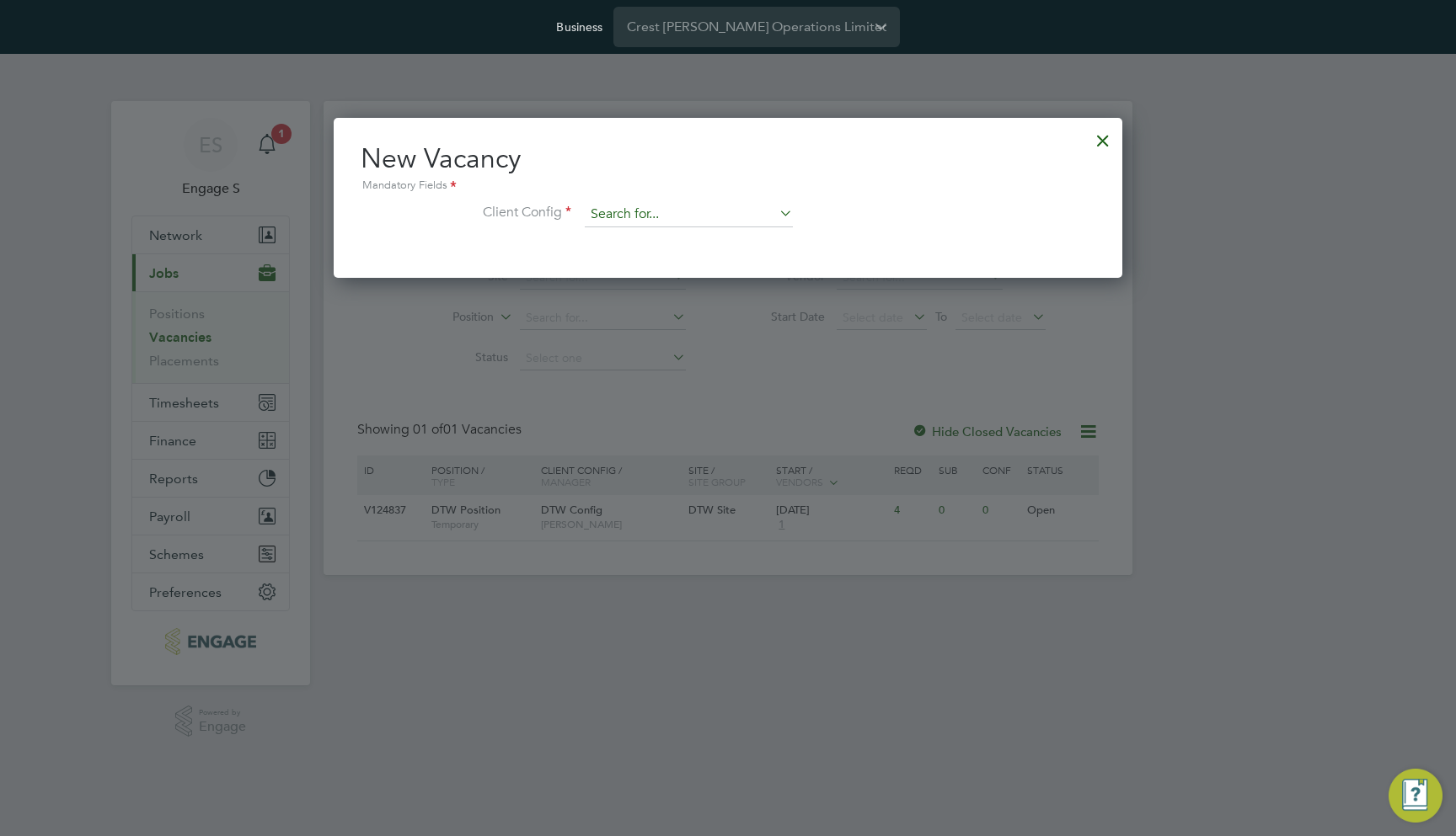
click at [615, 207] on input at bounding box center [688, 214] width 208 height 25
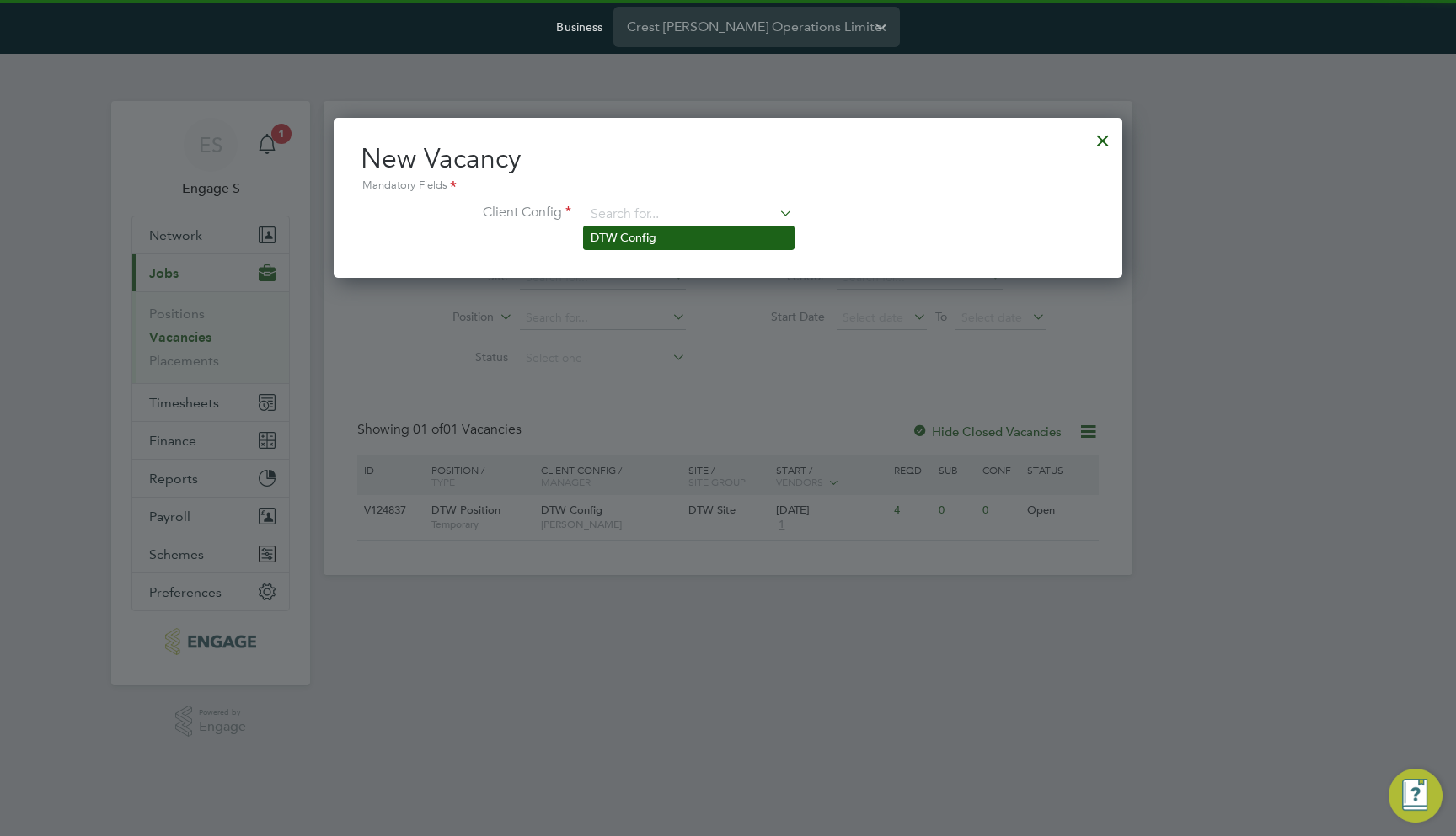
click at [611, 242] on li "DTW Config" at bounding box center [688, 237] width 209 height 23
type input "DTW Config"
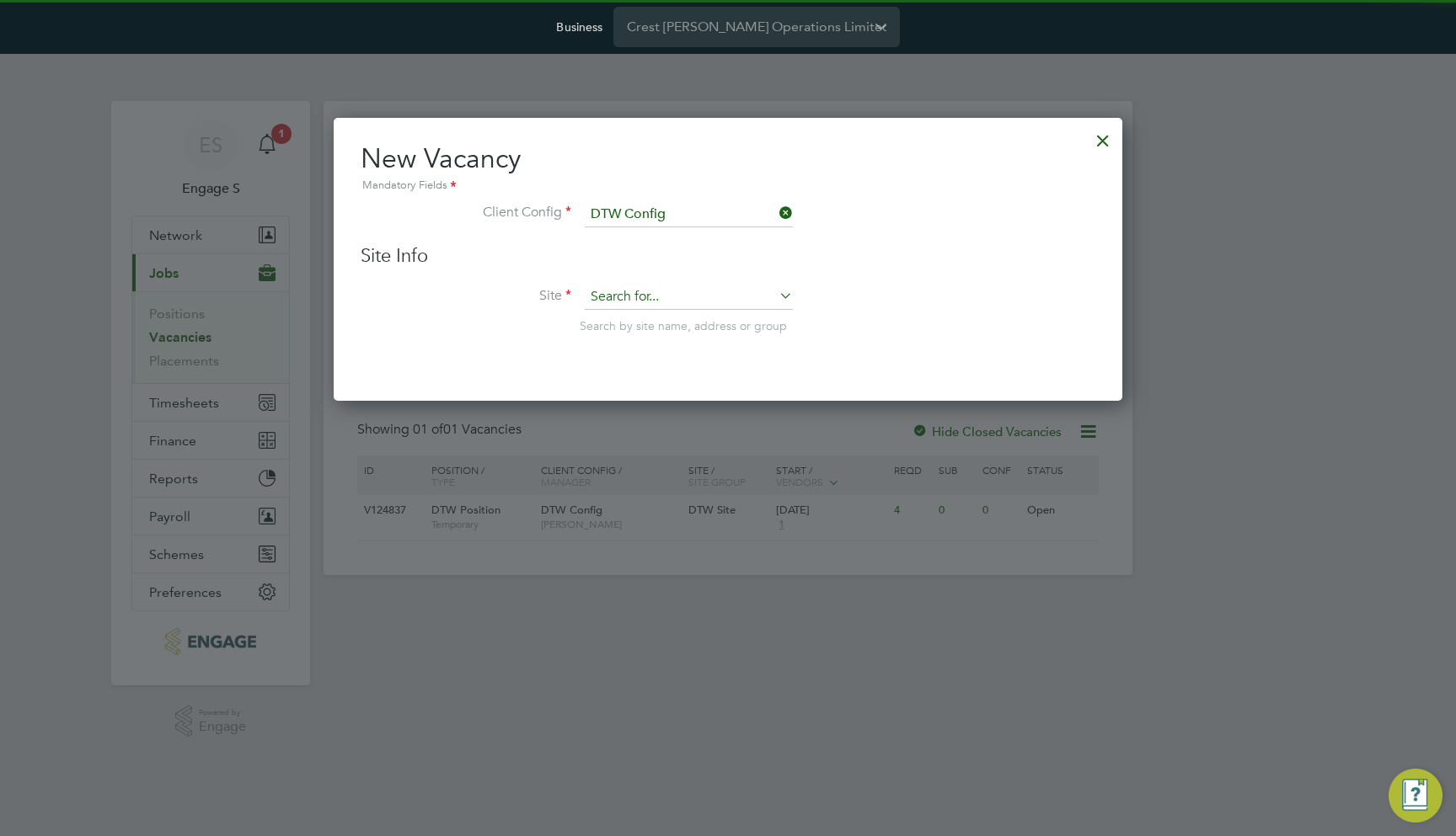
click at [612, 299] on input at bounding box center [688, 297] width 208 height 25
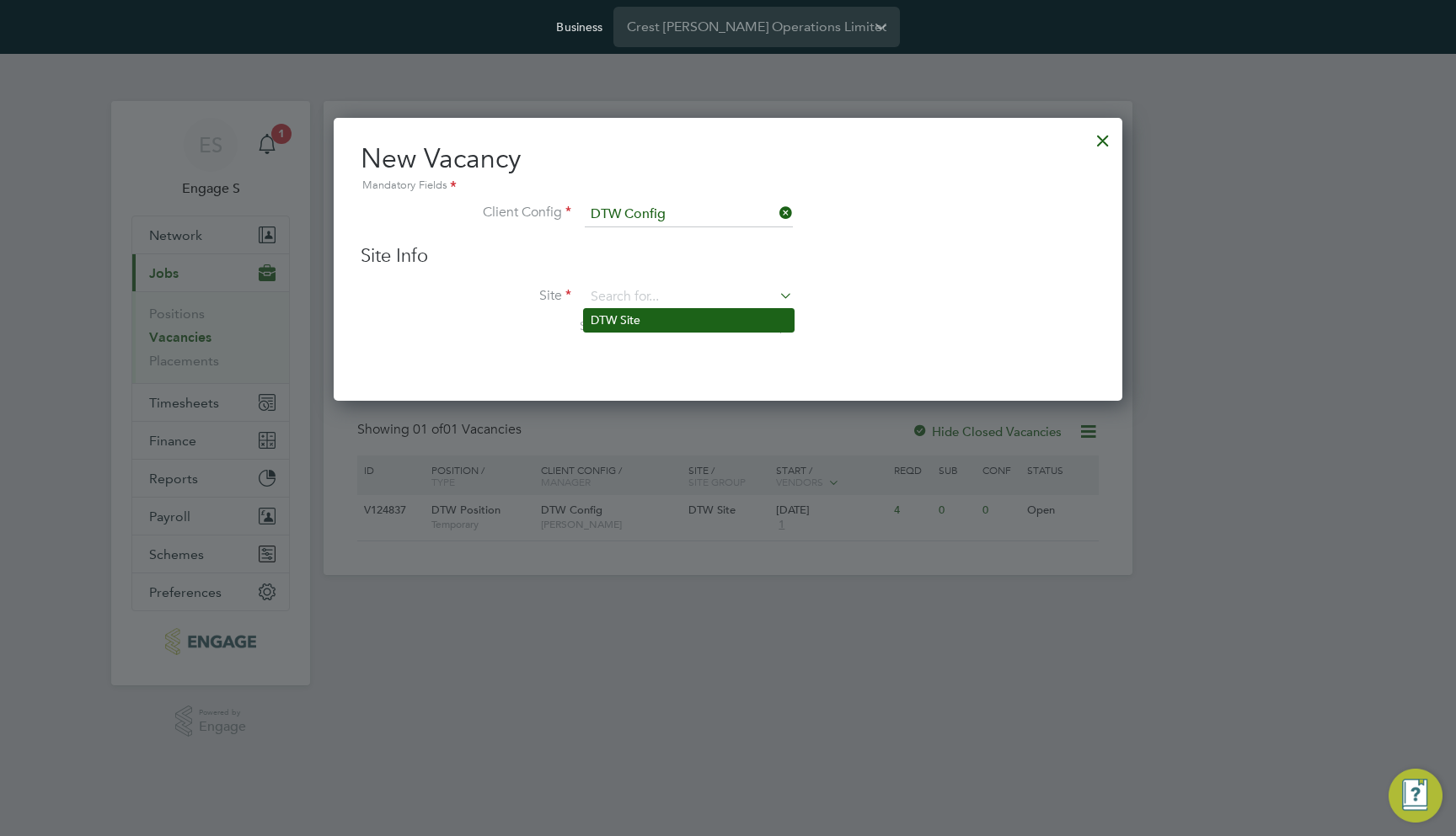
click at [615, 326] on li "DTW Site" at bounding box center [688, 320] width 209 height 23
type input "DTW Site"
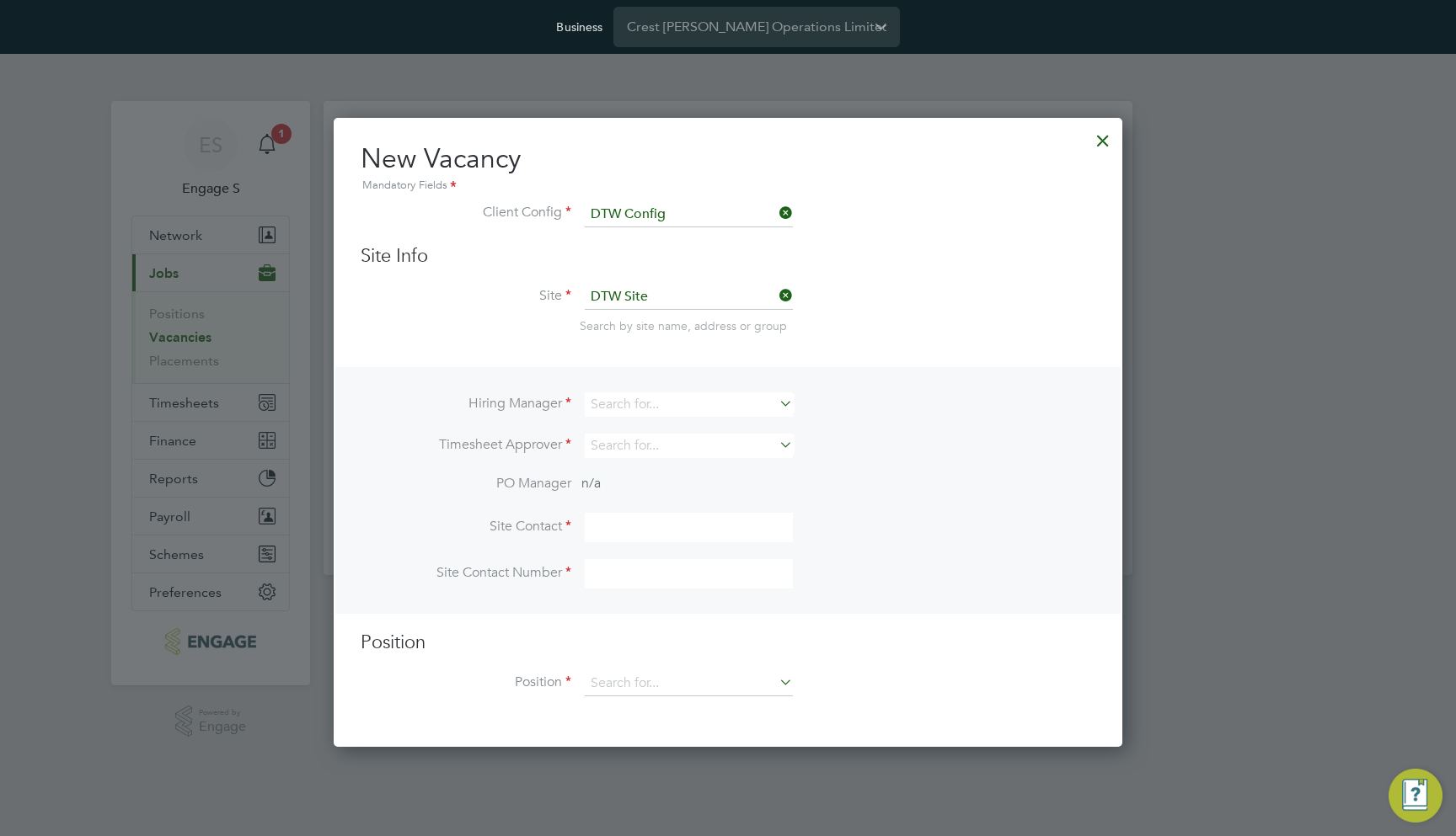
click at [629, 374] on div "Hiring Manager Timesheet Approver PO Manager n/a Site Contact Site Contact Numb…" at bounding box center [728, 490] width 786 height 246
drag, startPoint x: 719, startPoint y: 632, endPoint x: 719, endPoint y: 550, distance: 82.0
click at [718, 577] on ng-template "Hiring Manager Timesheet Approver PO Manager n/a Site Contact Site Contact Numb…" at bounding box center [728, 539] width 735 height 346
drag, startPoint x: 720, startPoint y: 562, endPoint x: 654, endPoint y: 394, distance: 180.5
click at [654, 394] on input at bounding box center [688, 405] width 208 height 25
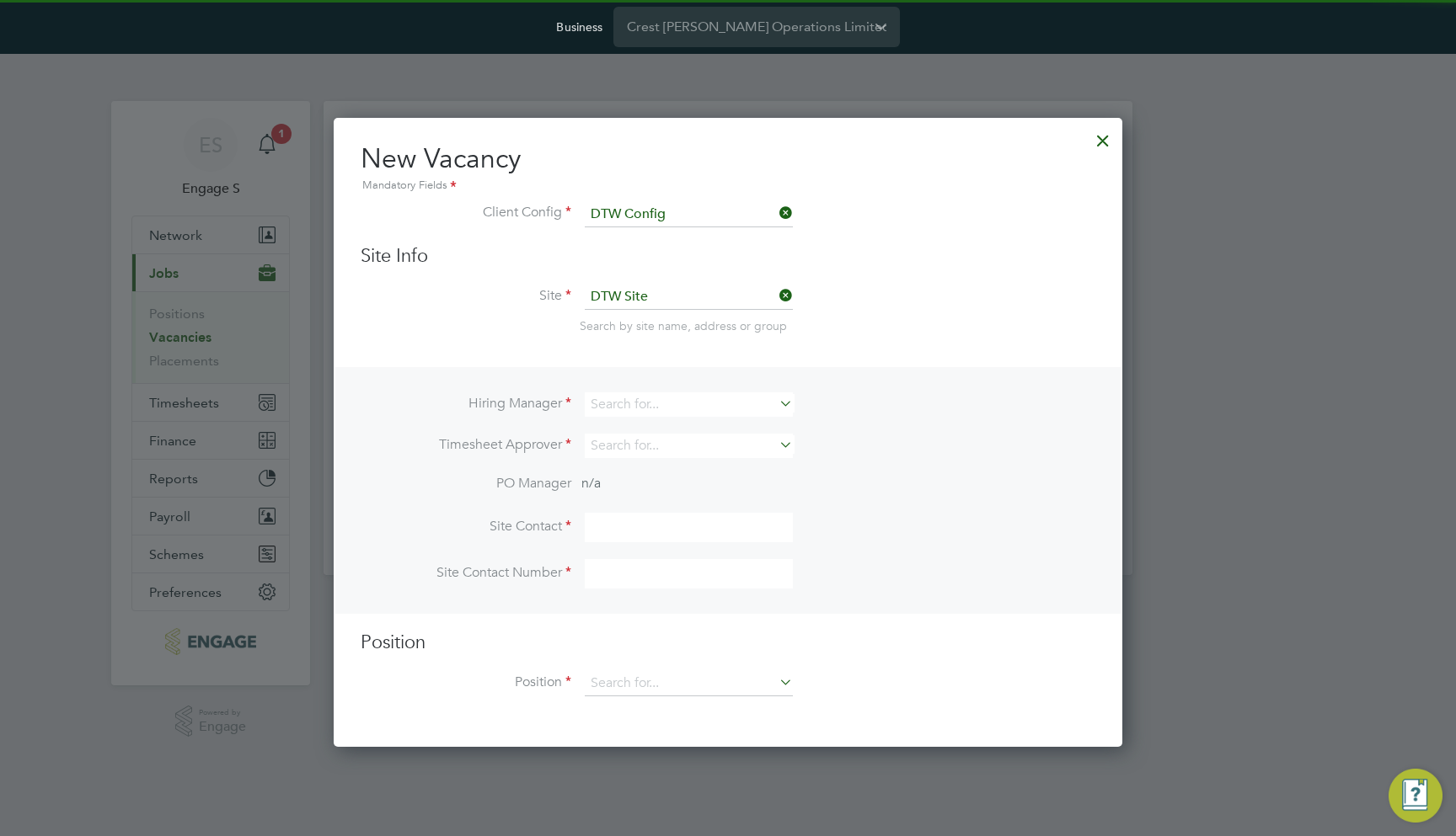
click at [643, 485] on li "Dan C" at bounding box center [688, 496] width 209 height 23
type input "Dan C"
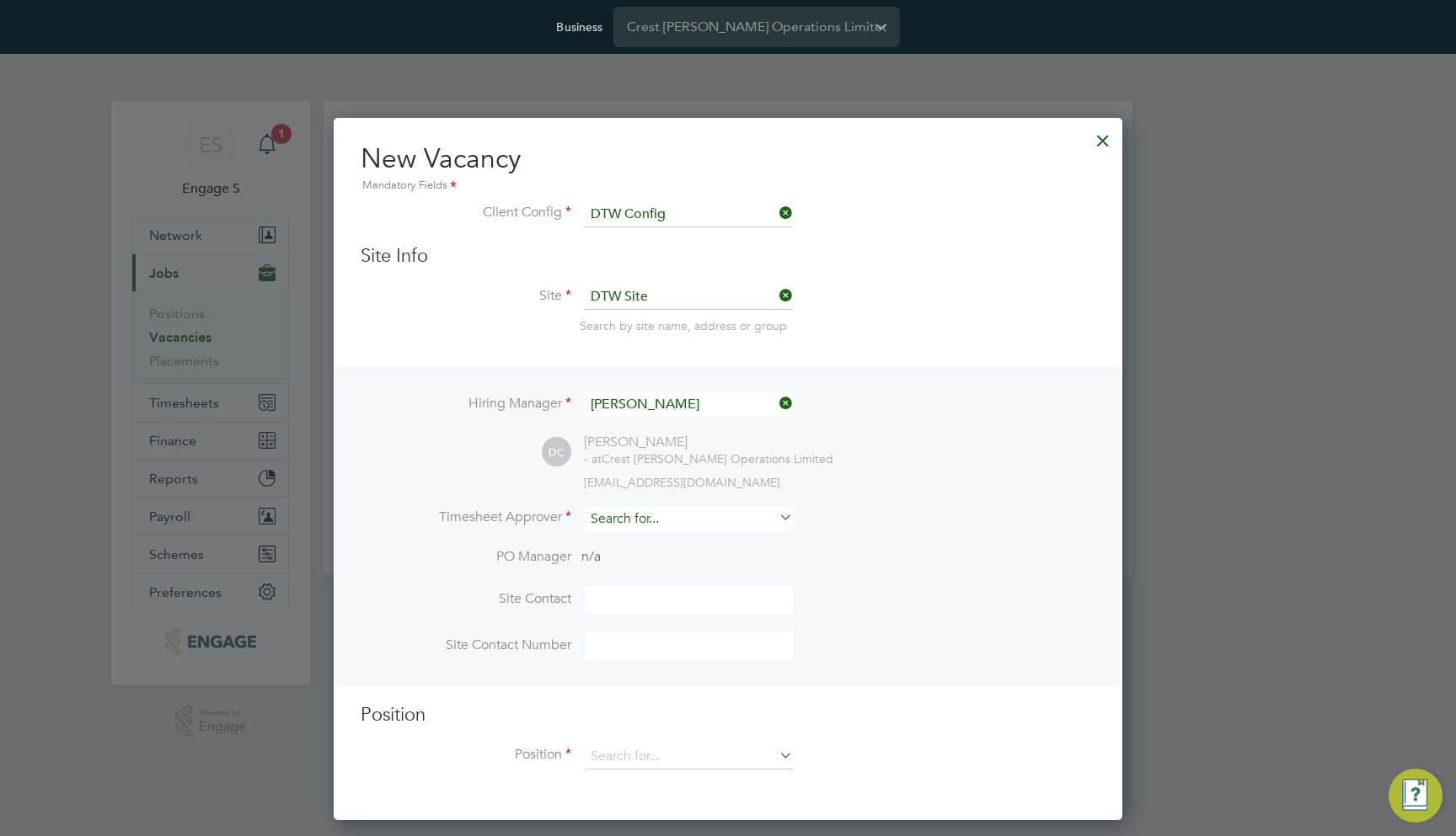
click at [638, 514] on input at bounding box center [688, 519] width 208 height 25
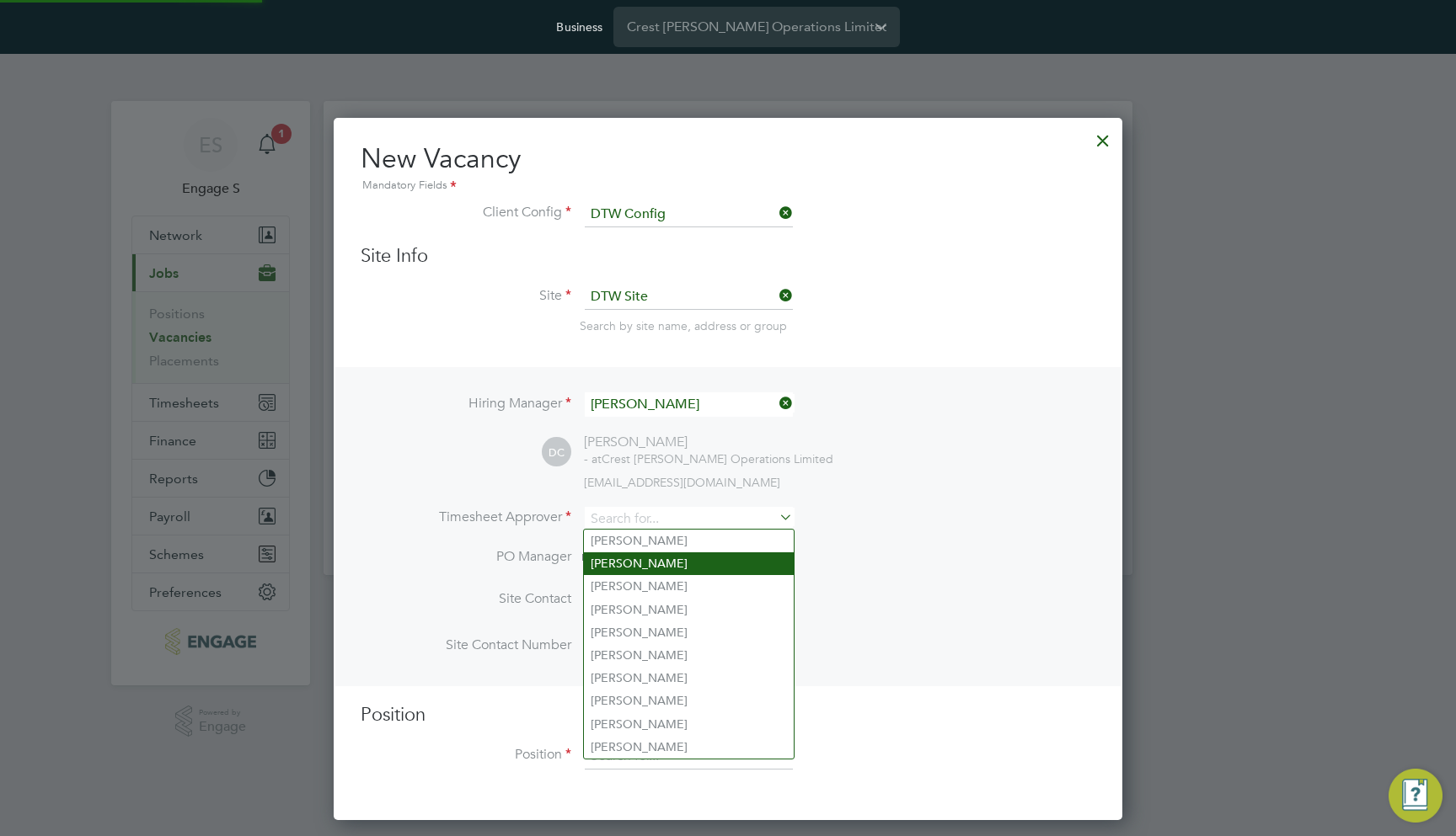
click at [679, 554] on li "Ashley P" at bounding box center [688, 563] width 209 height 23
type input "Ashley P"
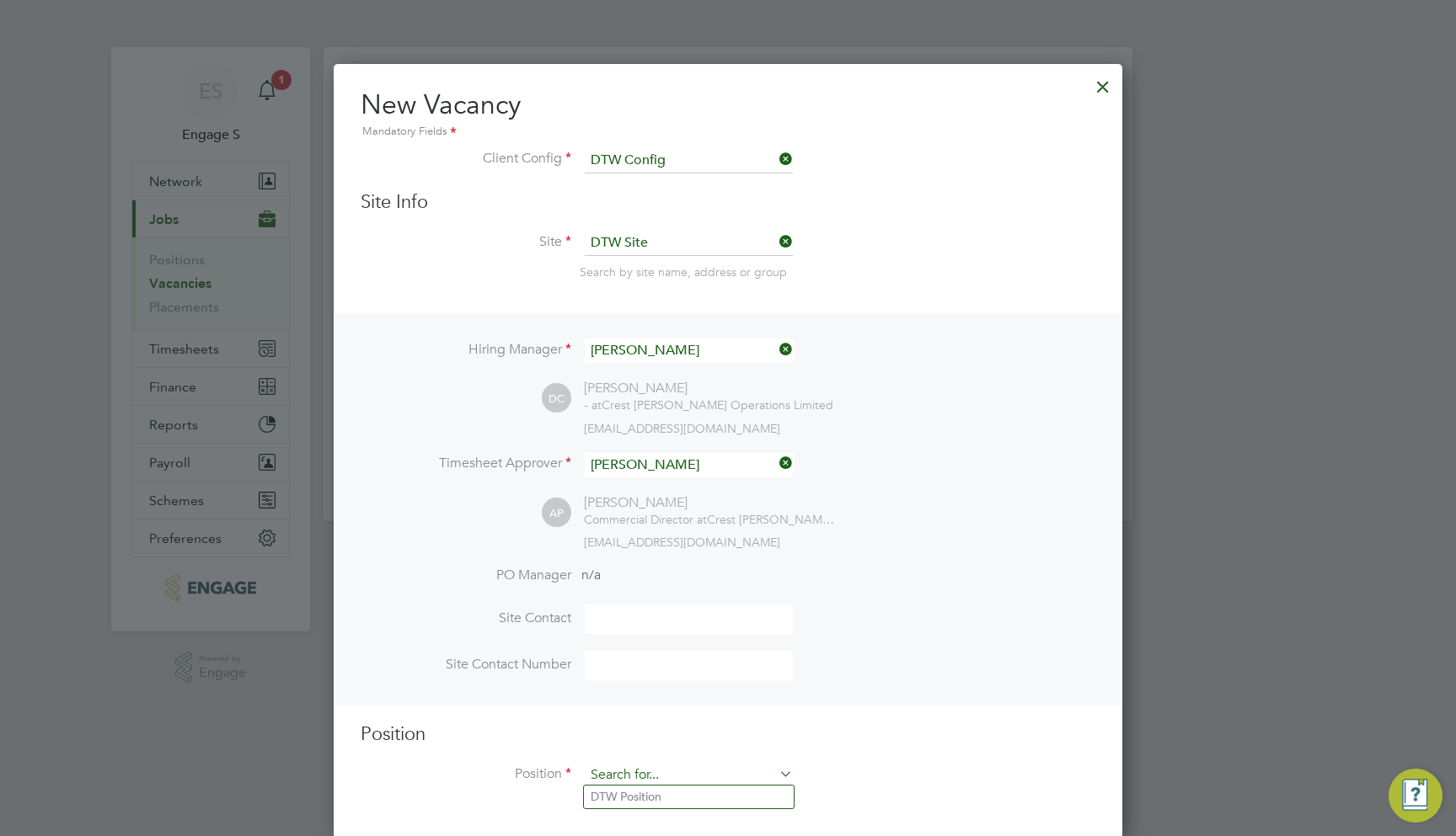
click at [642, 768] on input at bounding box center [688, 776] width 208 height 25
click at [639, 792] on li "DTW Position" at bounding box center [688, 796] width 209 height 23
type input "DTW Position"
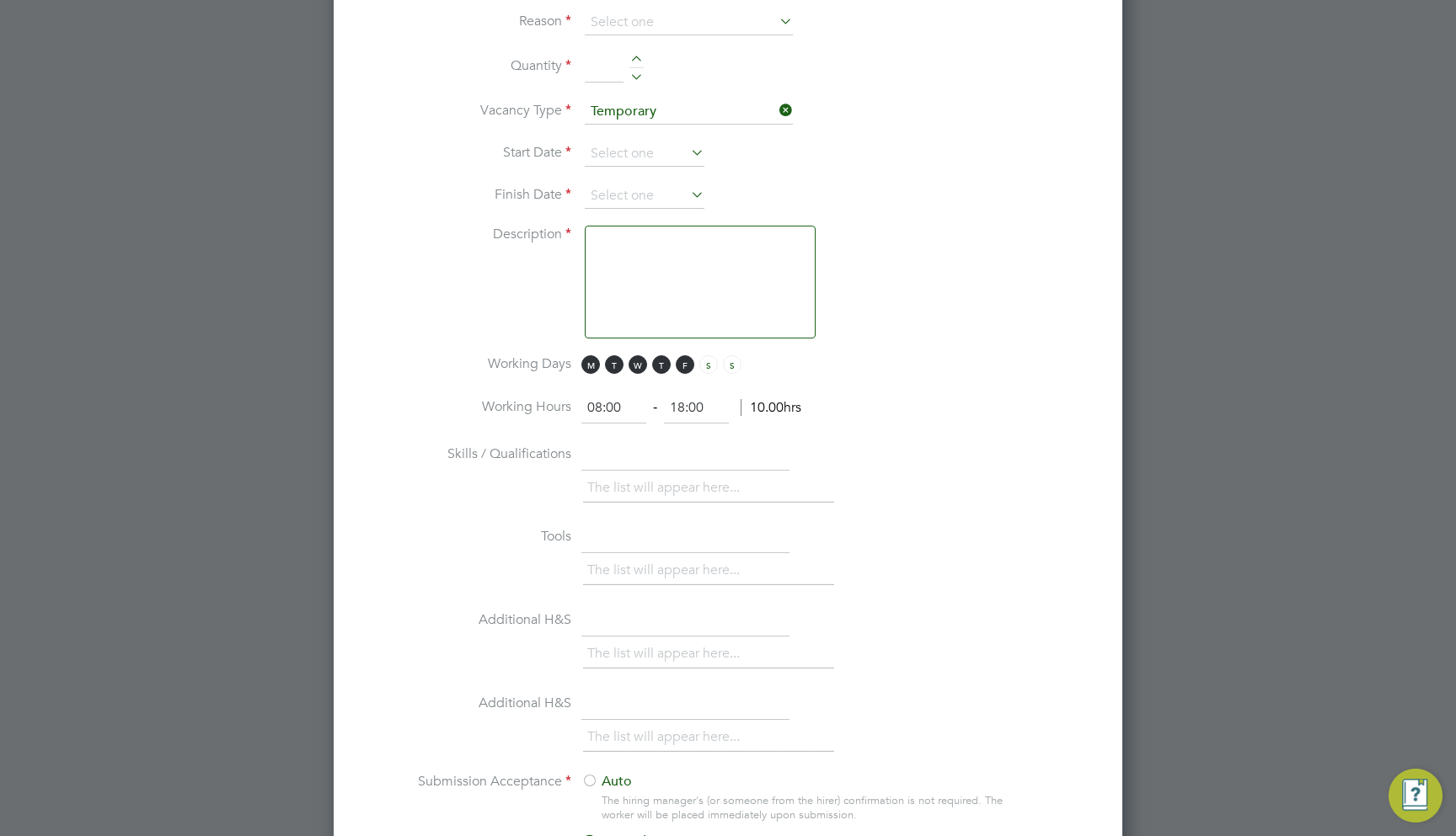
click at [630, 252] on textarea at bounding box center [699, 283] width 231 height 113
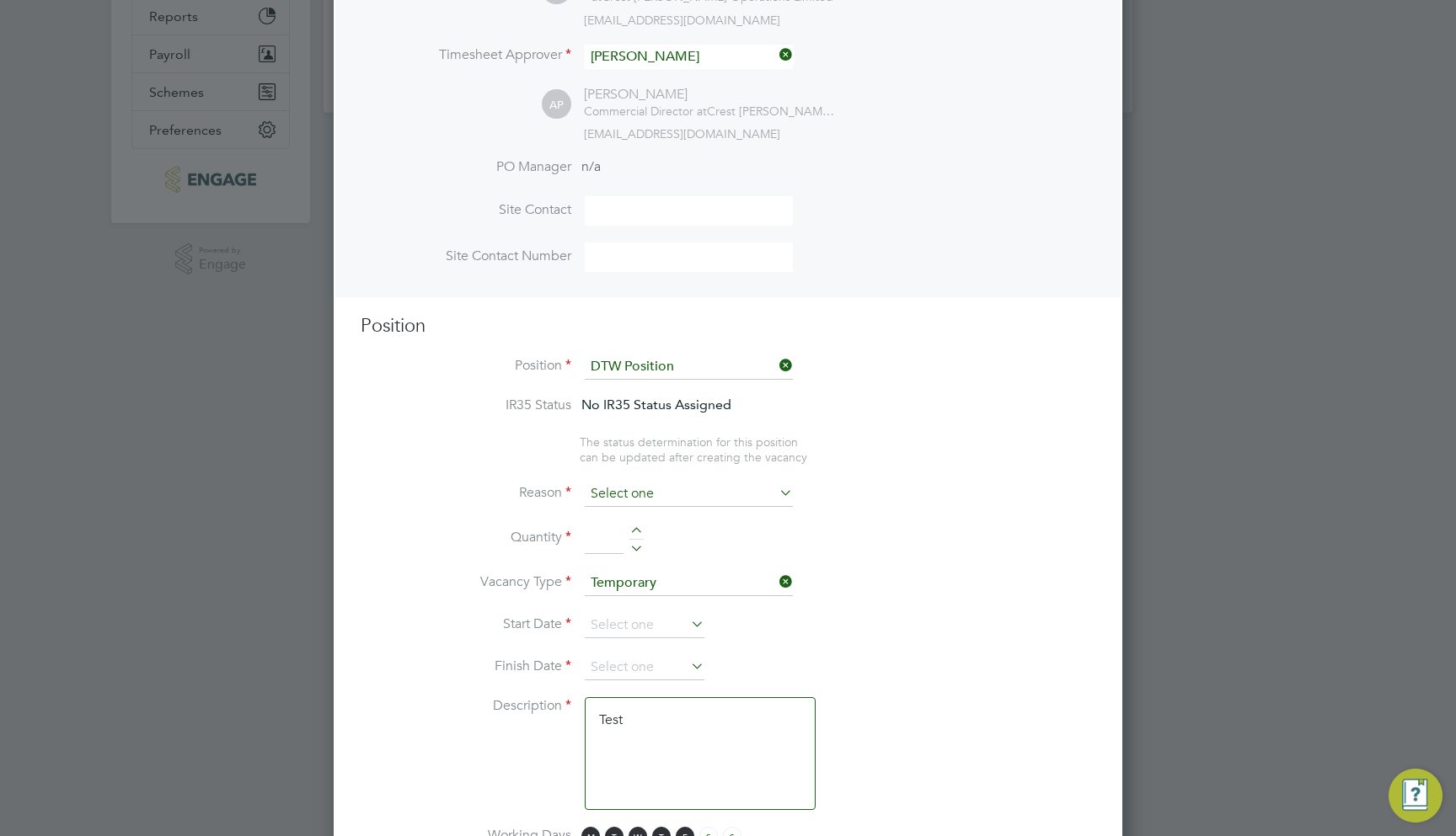
type textarea "Test"
click at [642, 492] on input at bounding box center [688, 494] width 208 height 25
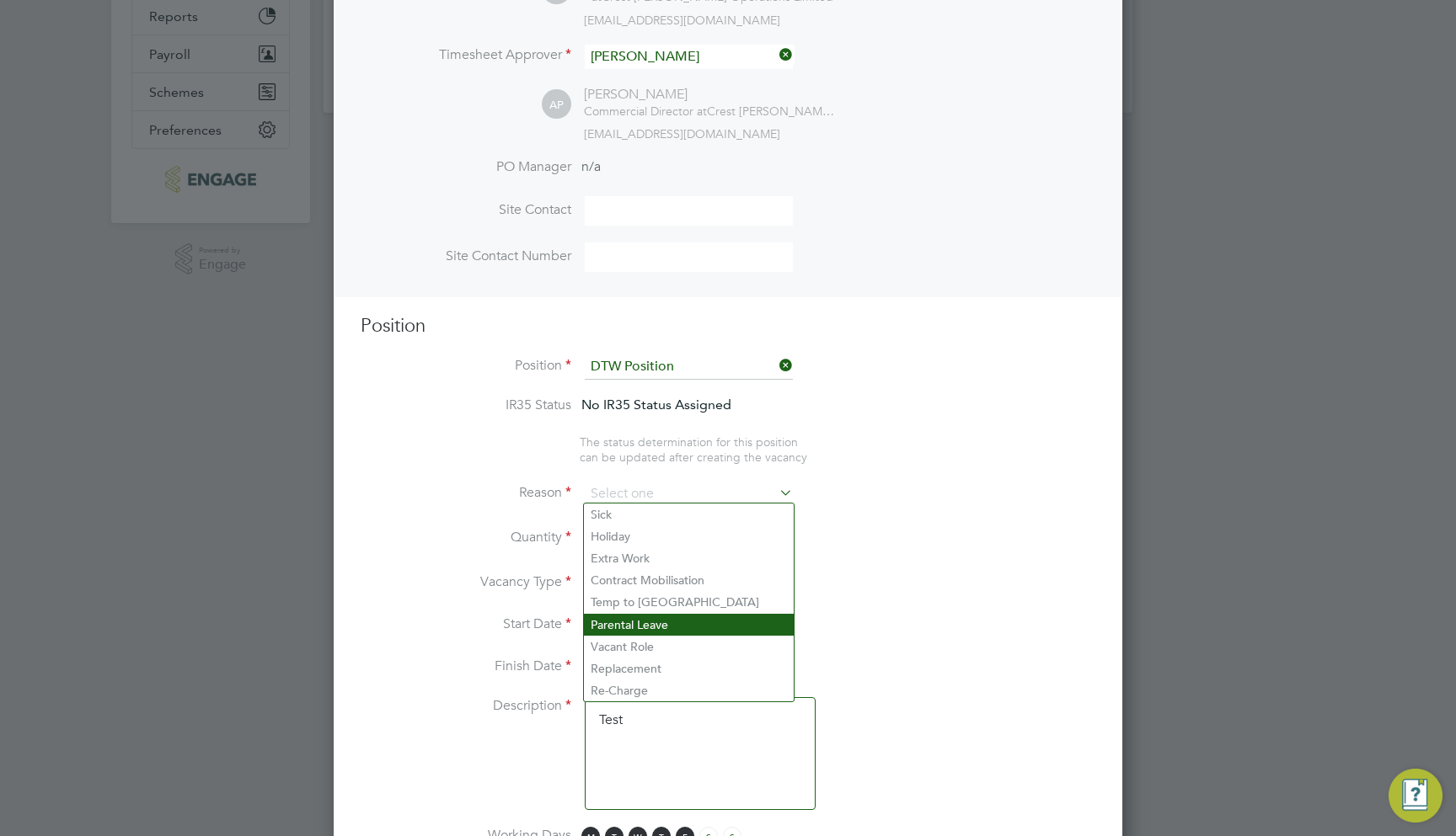
click at [672, 630] on li "Parental Leave" at bounding box center [688, 625] width 209 height 22
type input "Parental Leave"
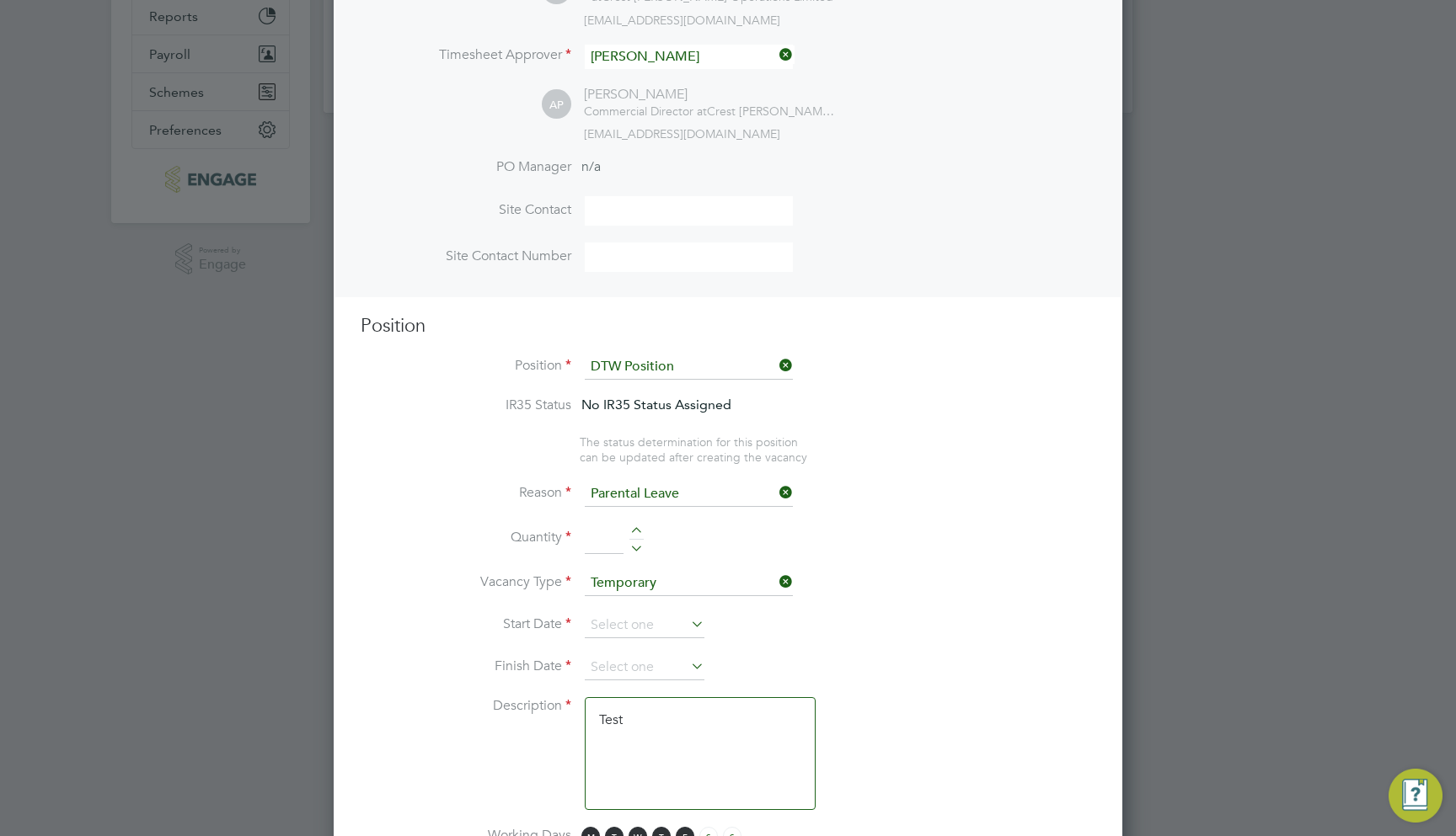
click at [595, 529] on input at bounding box center [603, 538] width 39 height 31
type input "4"
click at [630, 613] on input at bounding box center [644, 625] width 120 height 25
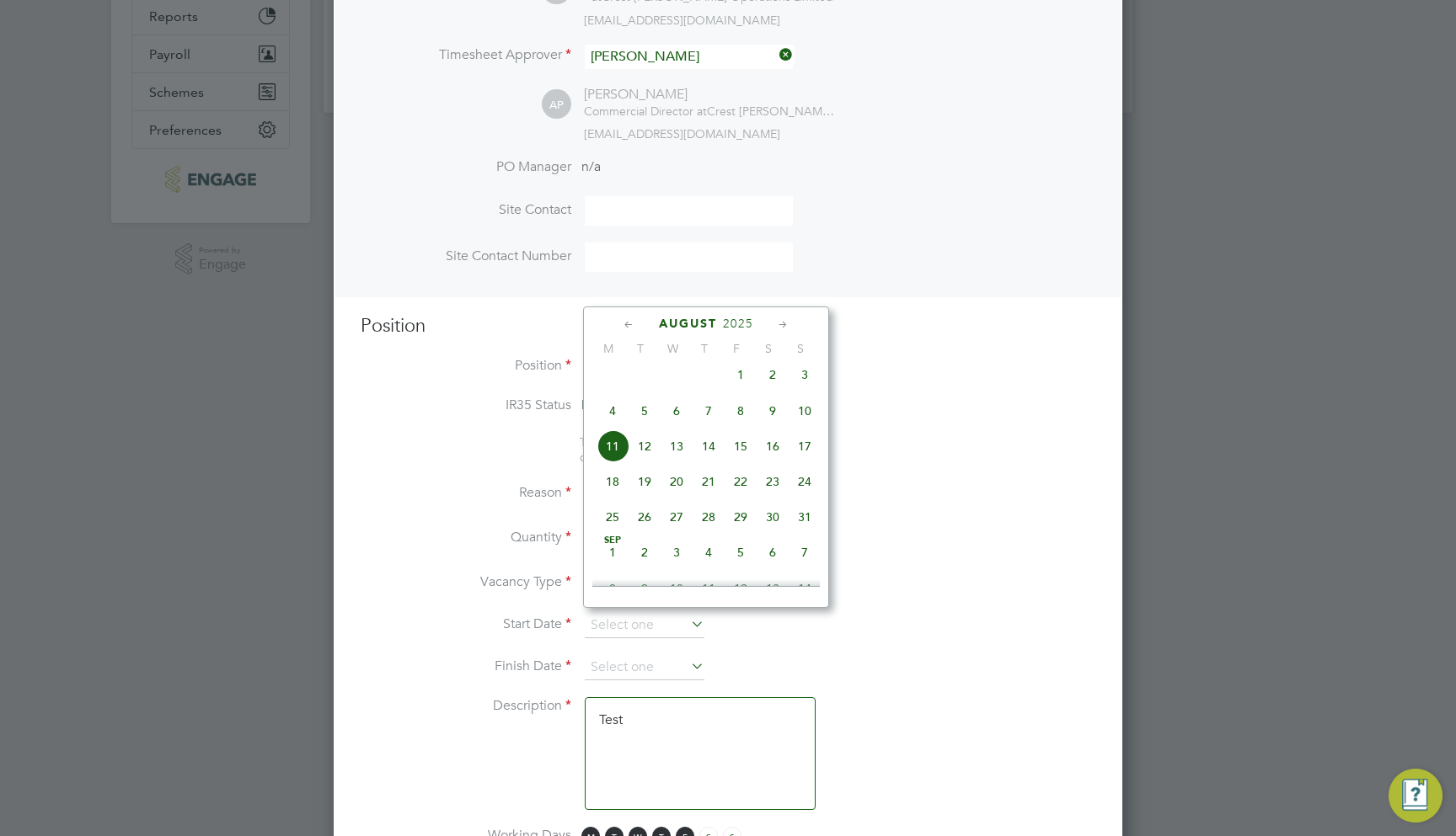
click at [609, 409] on span "4" at bounding box center [612, 411] width 32 height 32
type input "04 Aug 2025"
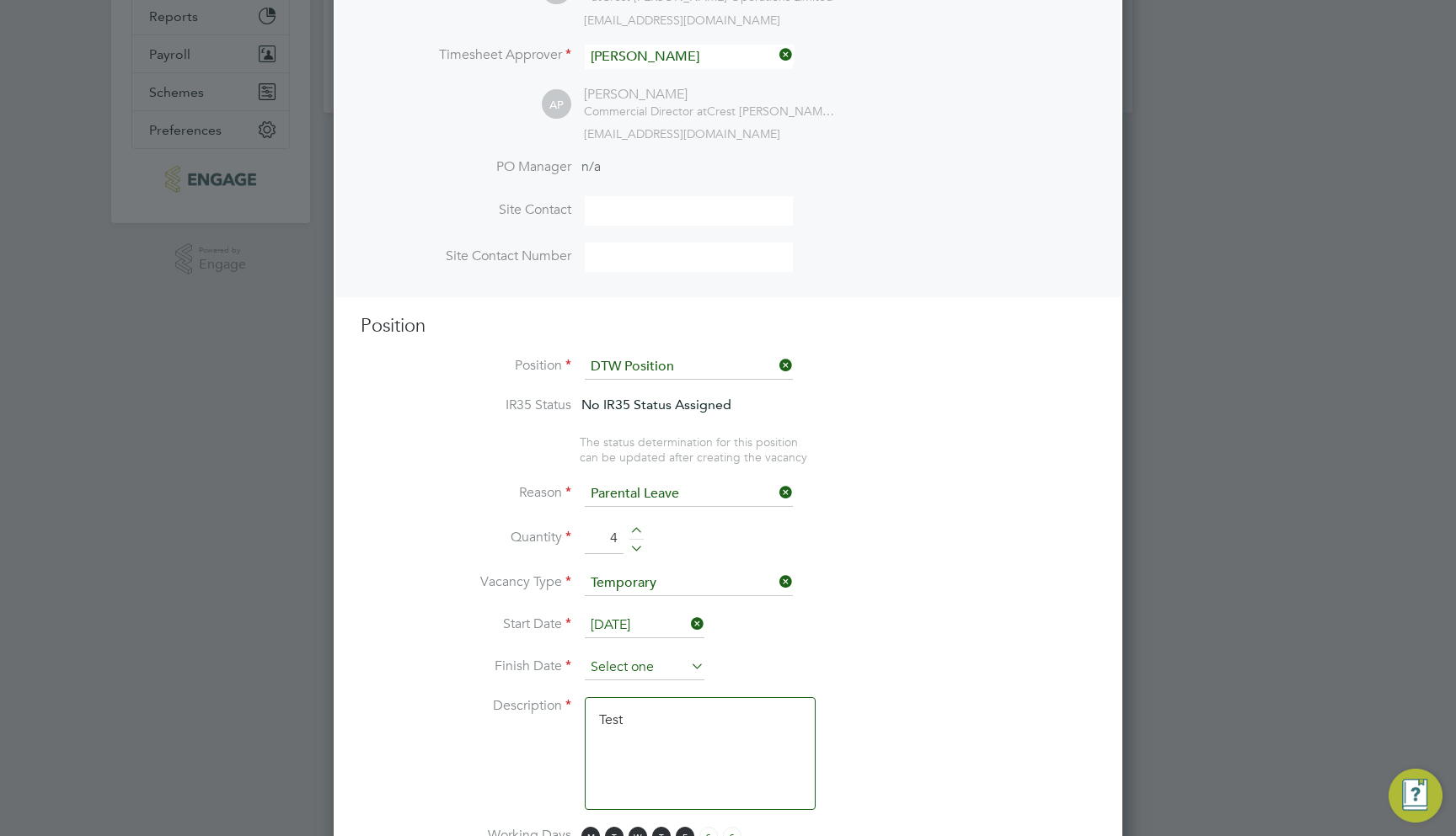
click at [652, 657] on input at bounding box center [644, 667] width 120 height 25
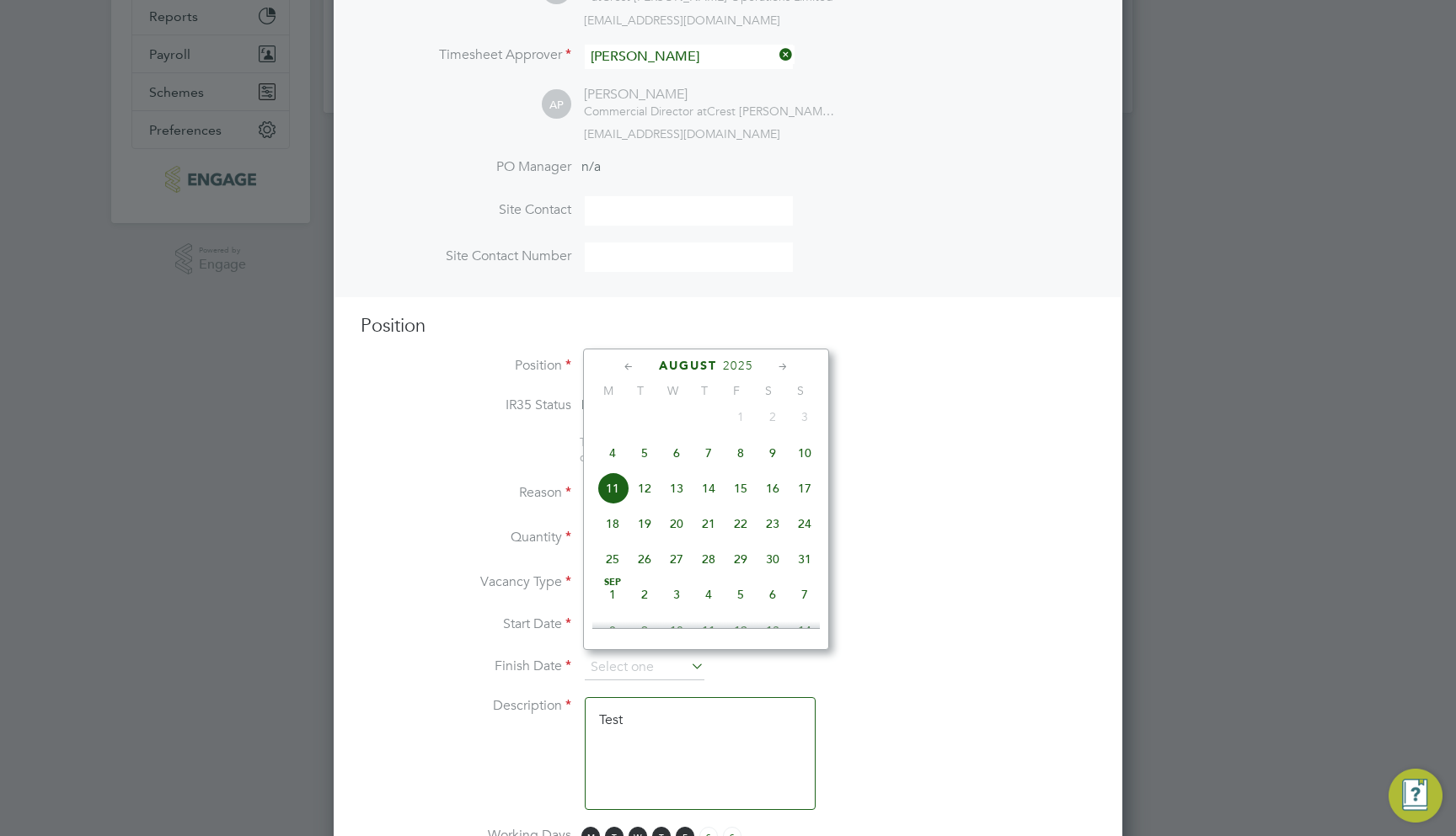
click at [808, 539] on span "24" at bounding box center [804, 524] width 32 height 32
type input "24 Aug 2025"
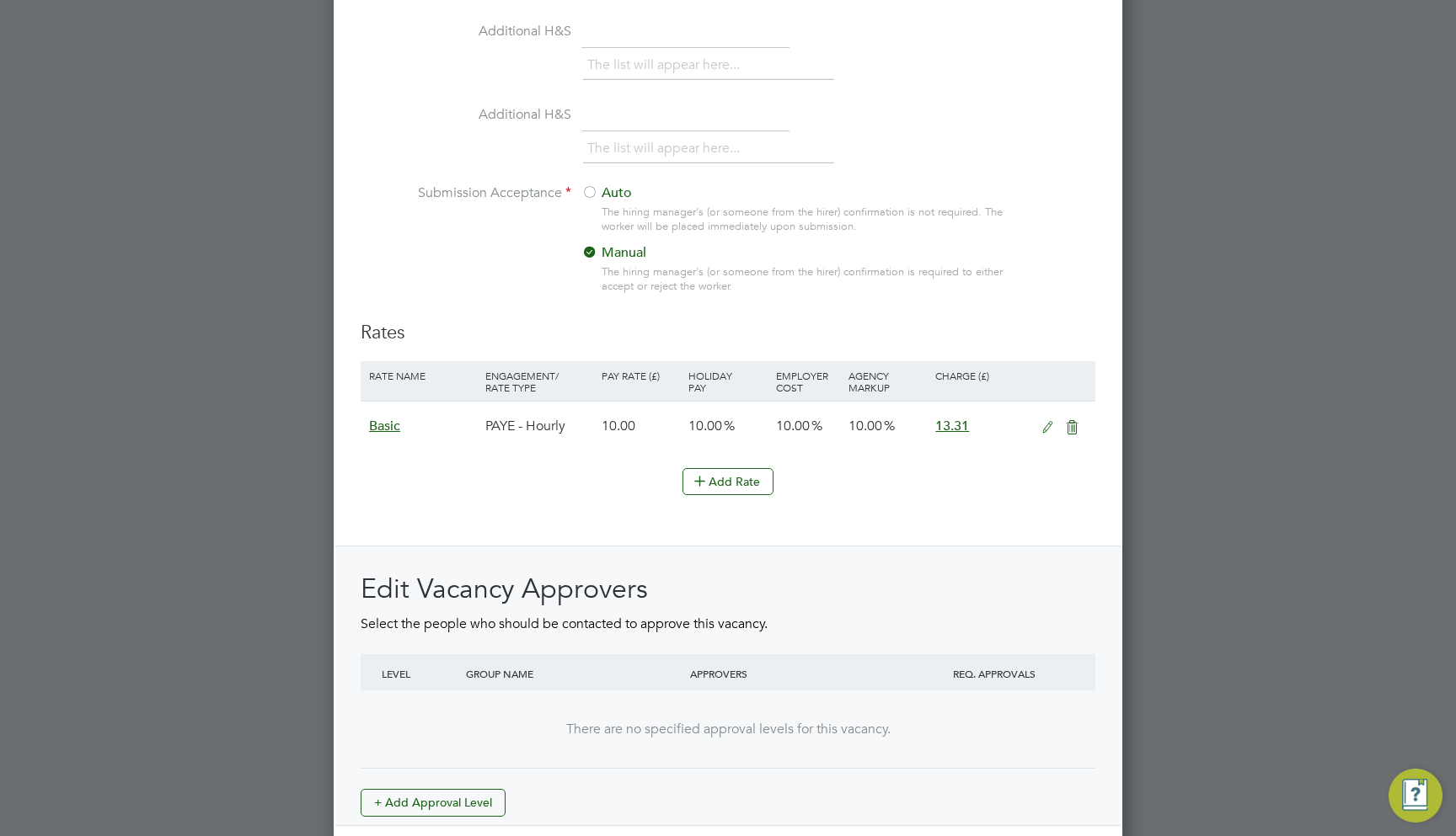
click at [618, 192] on label "Auto" at bounding box center [686, 193] width 210 height 18
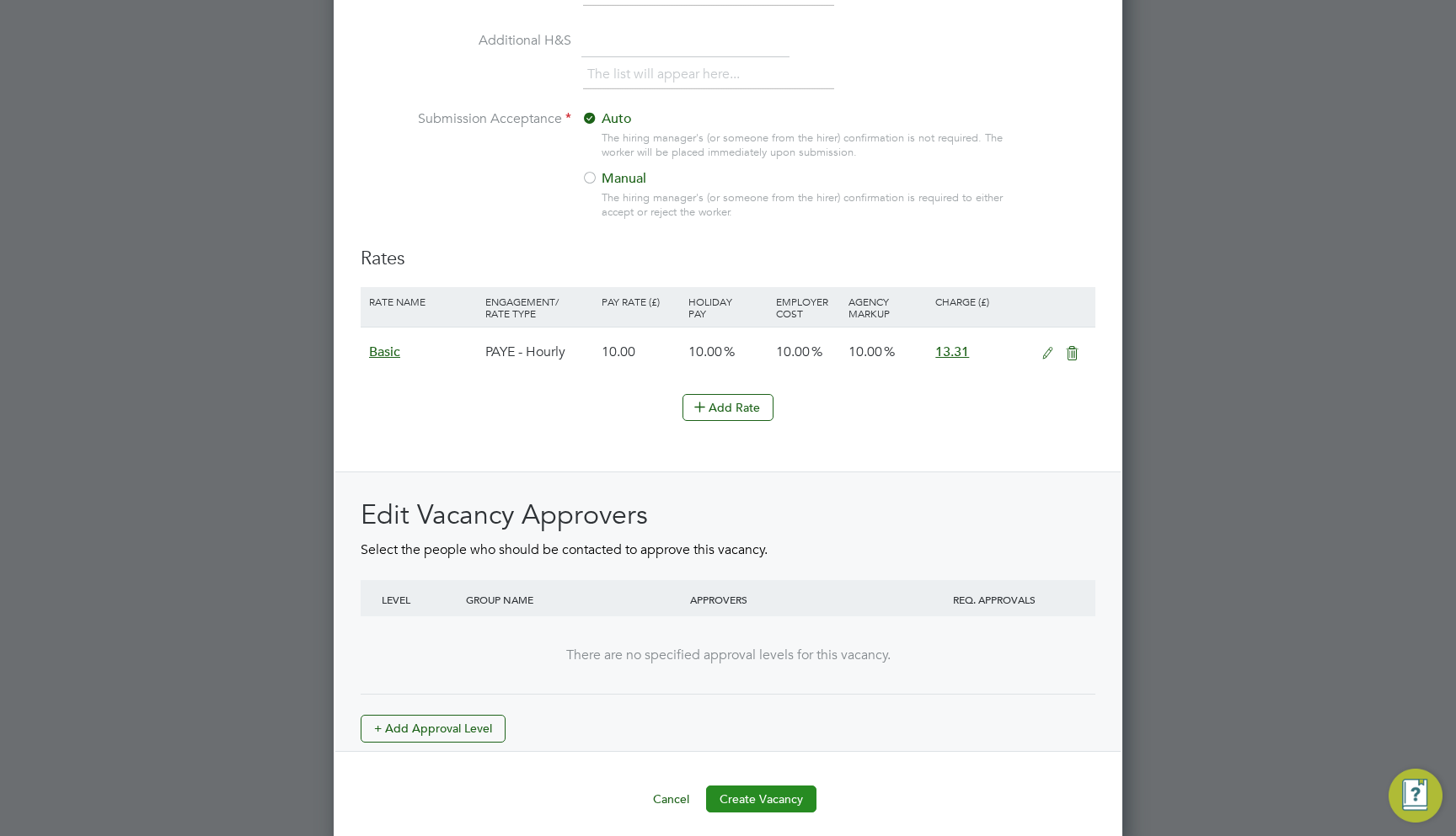
click at [752, 785] on button "Create Vacancy" at bounding box center [761, 798] width 110 height 27
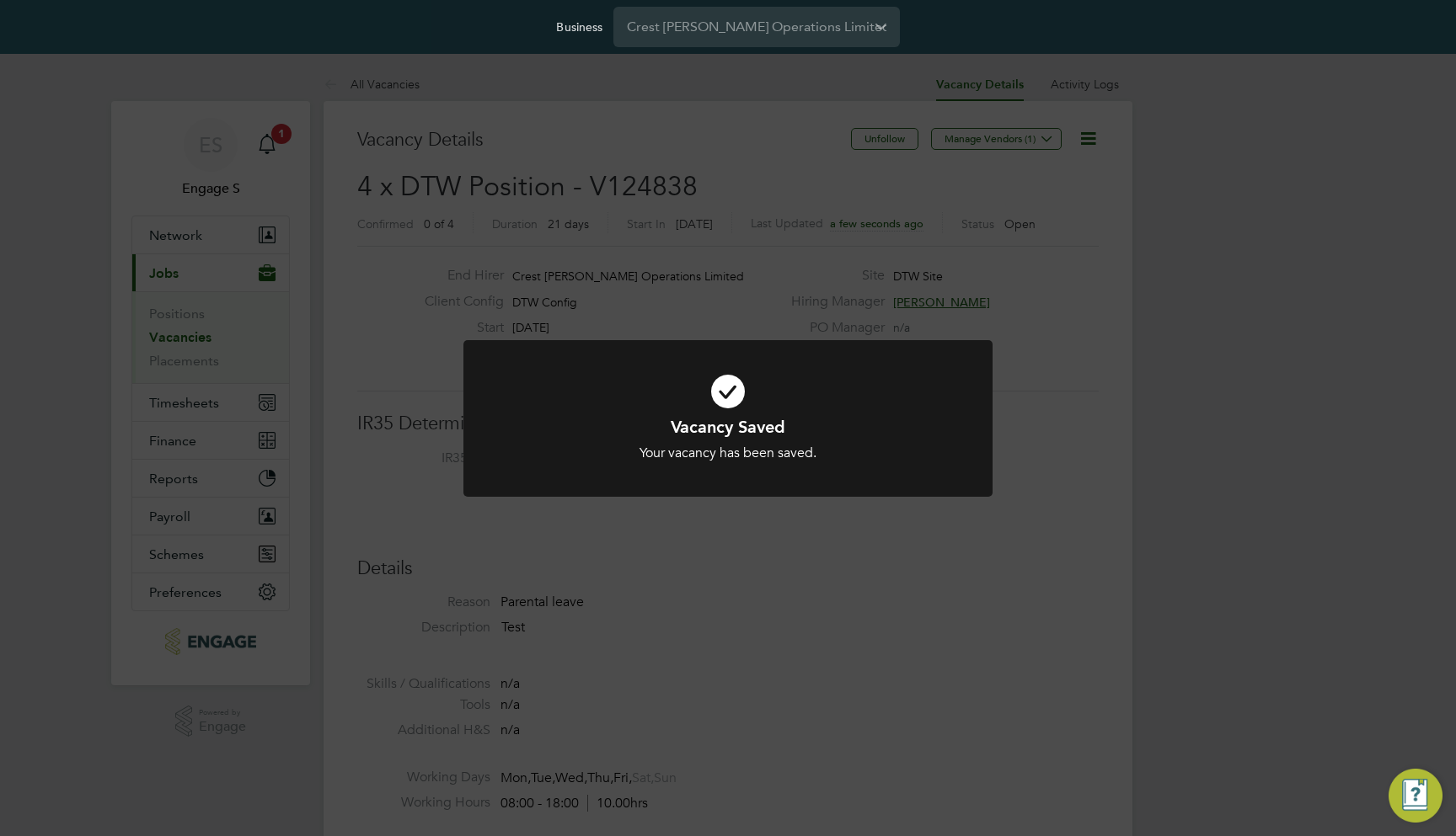
click at [751, 545] on div "Vacancy Saved Your vacancy has been saved. Cancel Okay" at bounding box center [728, 418] width 1456 height 836
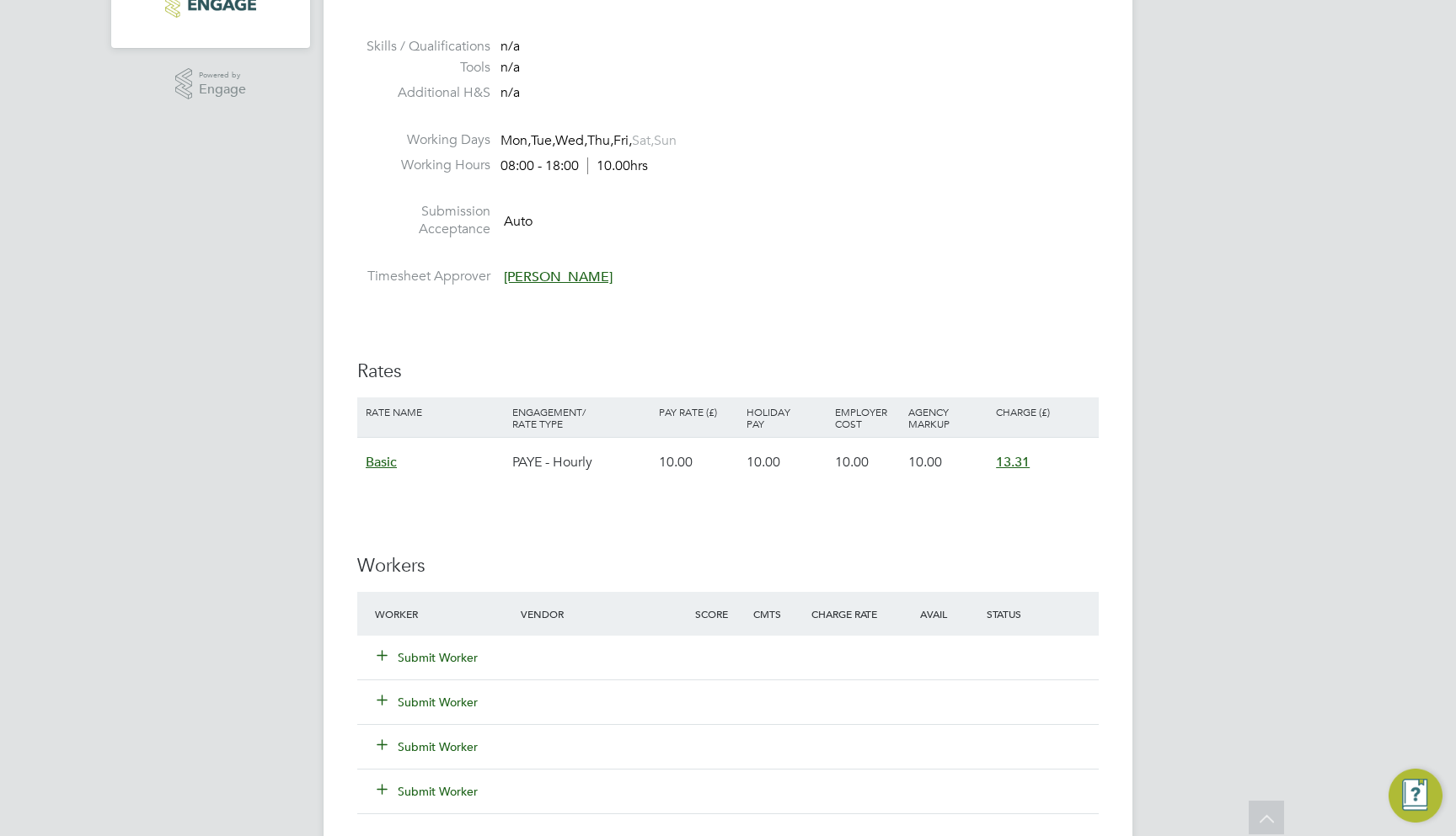
click at [459, 650] on button "Submit Worker" at bounding box center [428, 657] width 101 height 17
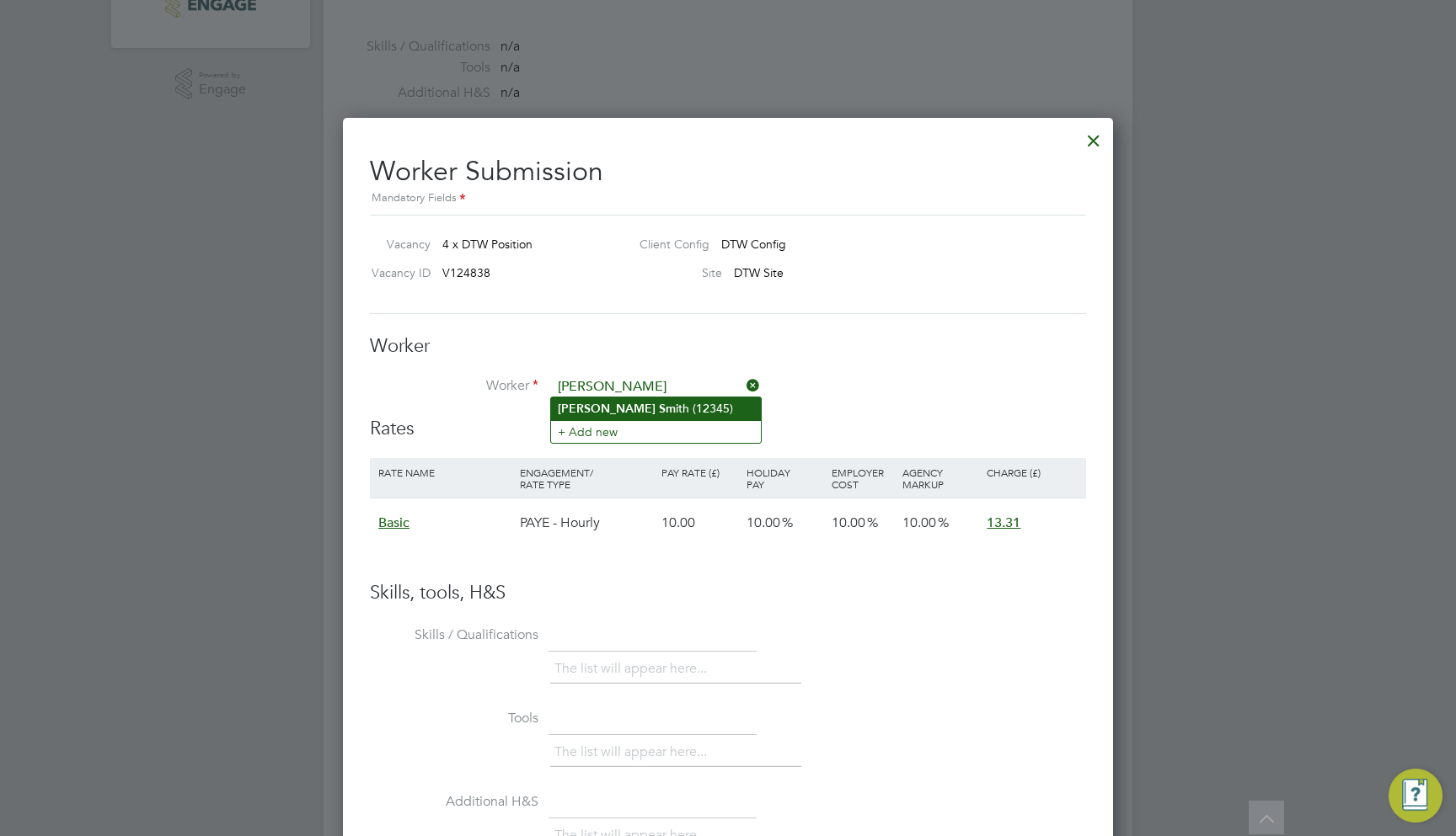
click at [641, 416] on li "John Sm ith (12345)" at bounding box center [655, 409] width 209 height 23
type input "John Smith (12345)"
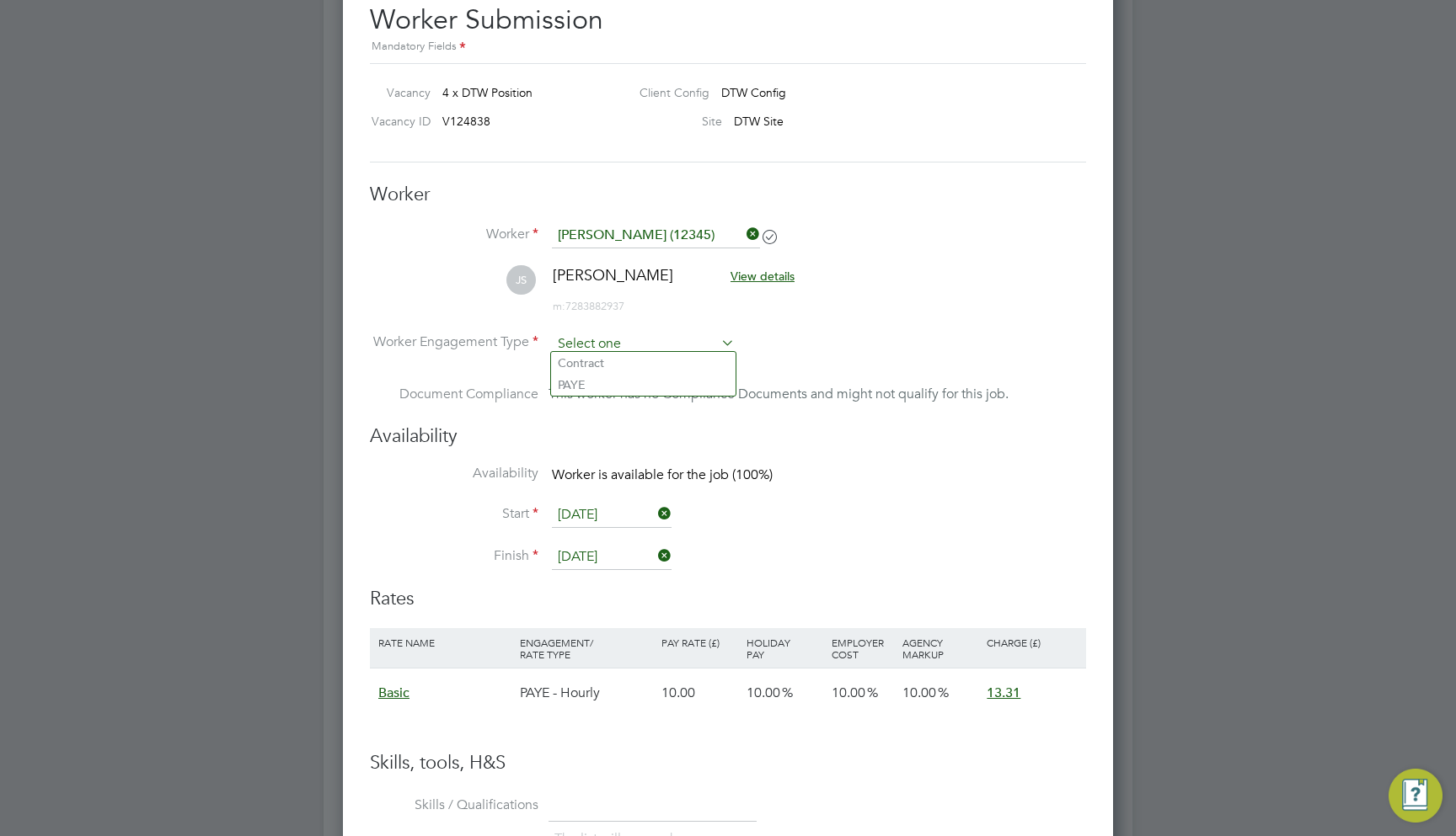
click at [629, 334] on input at bounding box center [643, 344] width 182 height 25
click at [612, 376] on li "PAYE" at bounding box center [643, 385] width 184 height 22
type input "PAYE"
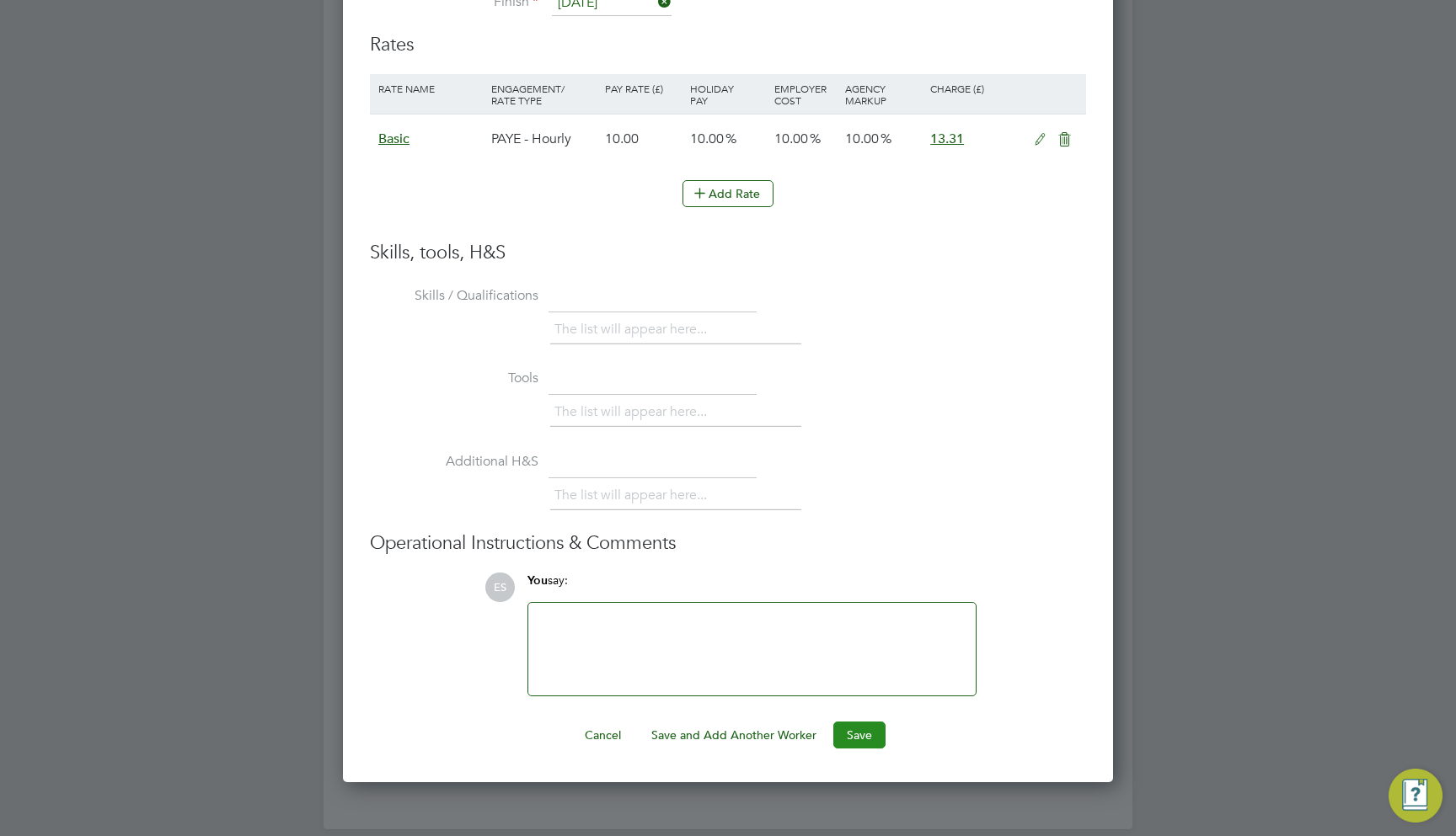
click at [850, 722] on button "Save" at bounding box center [859, 735] width 53 height 27
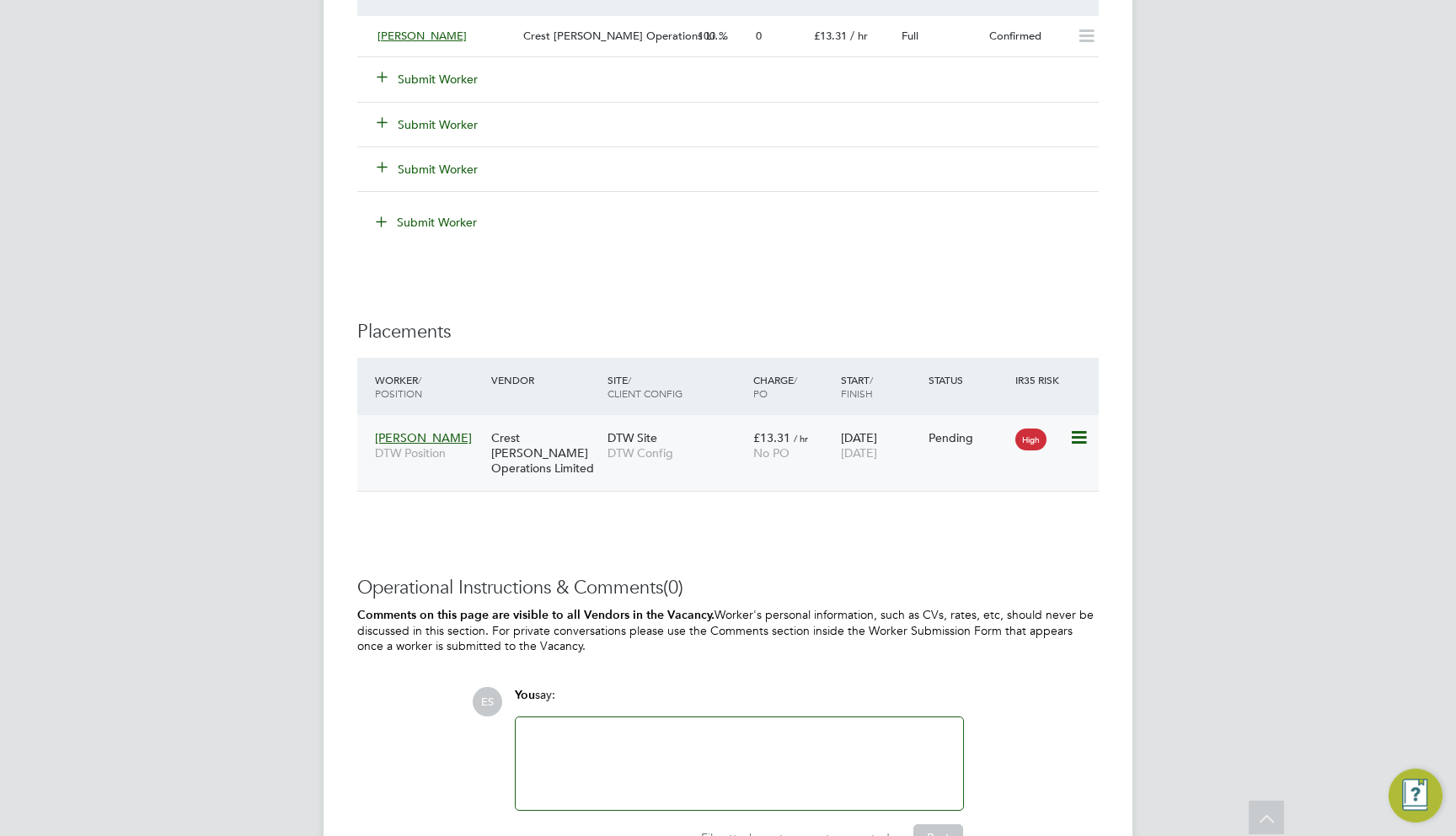
click at [698, 445] on span "DTW Config" at bounding box center [675, 452] width 137 height 15
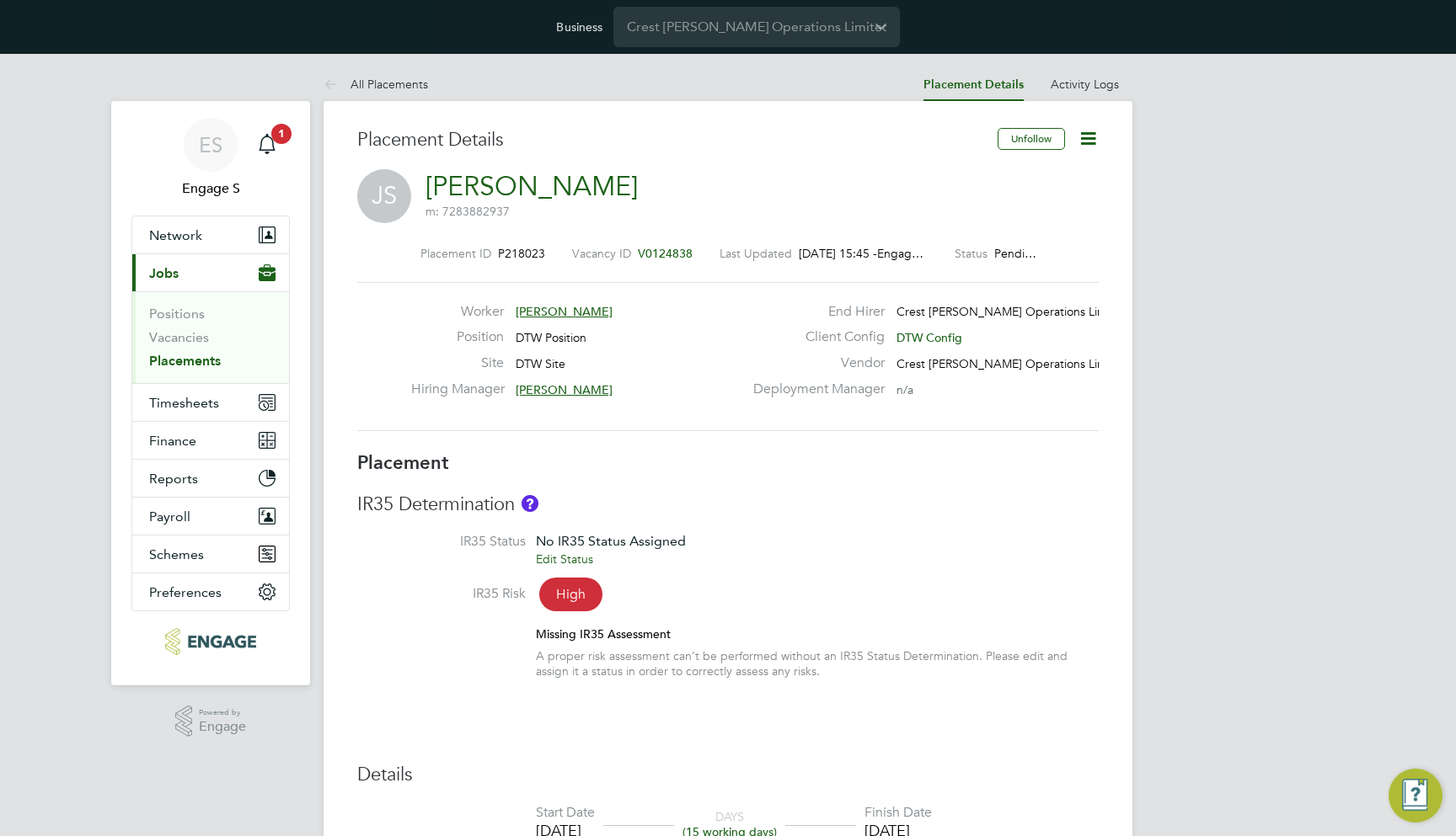
scroll to position [-1, 0]
click at [1088, 145] on icon at bounding box center [1087, 138] width 21 height 21
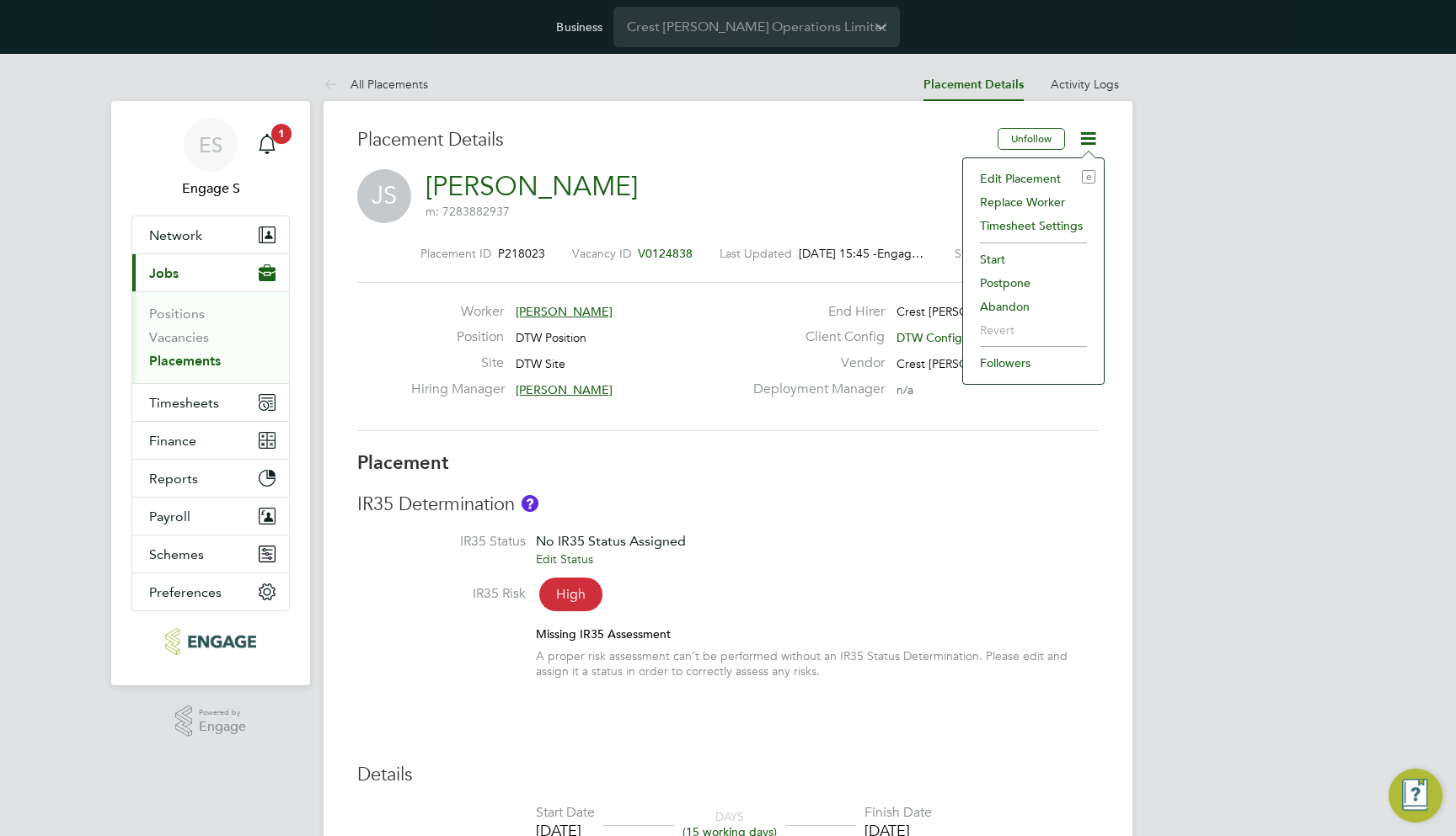
click at [996, 257] on li "Start" at bounding box center [1032, 260] width 124 height 24
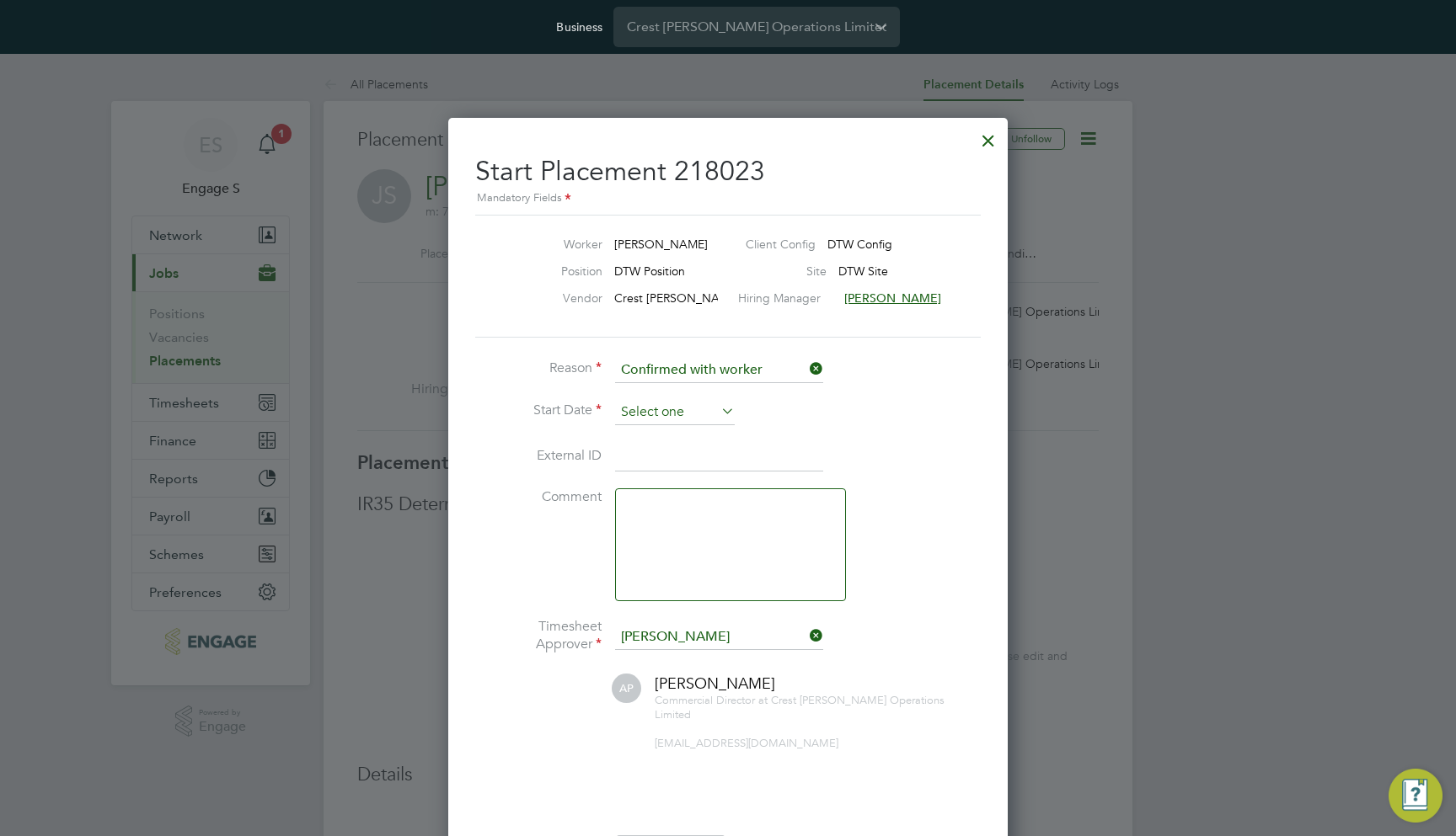
click at [654, 413] on input at bounding box center [674, 412] width 120 height 25
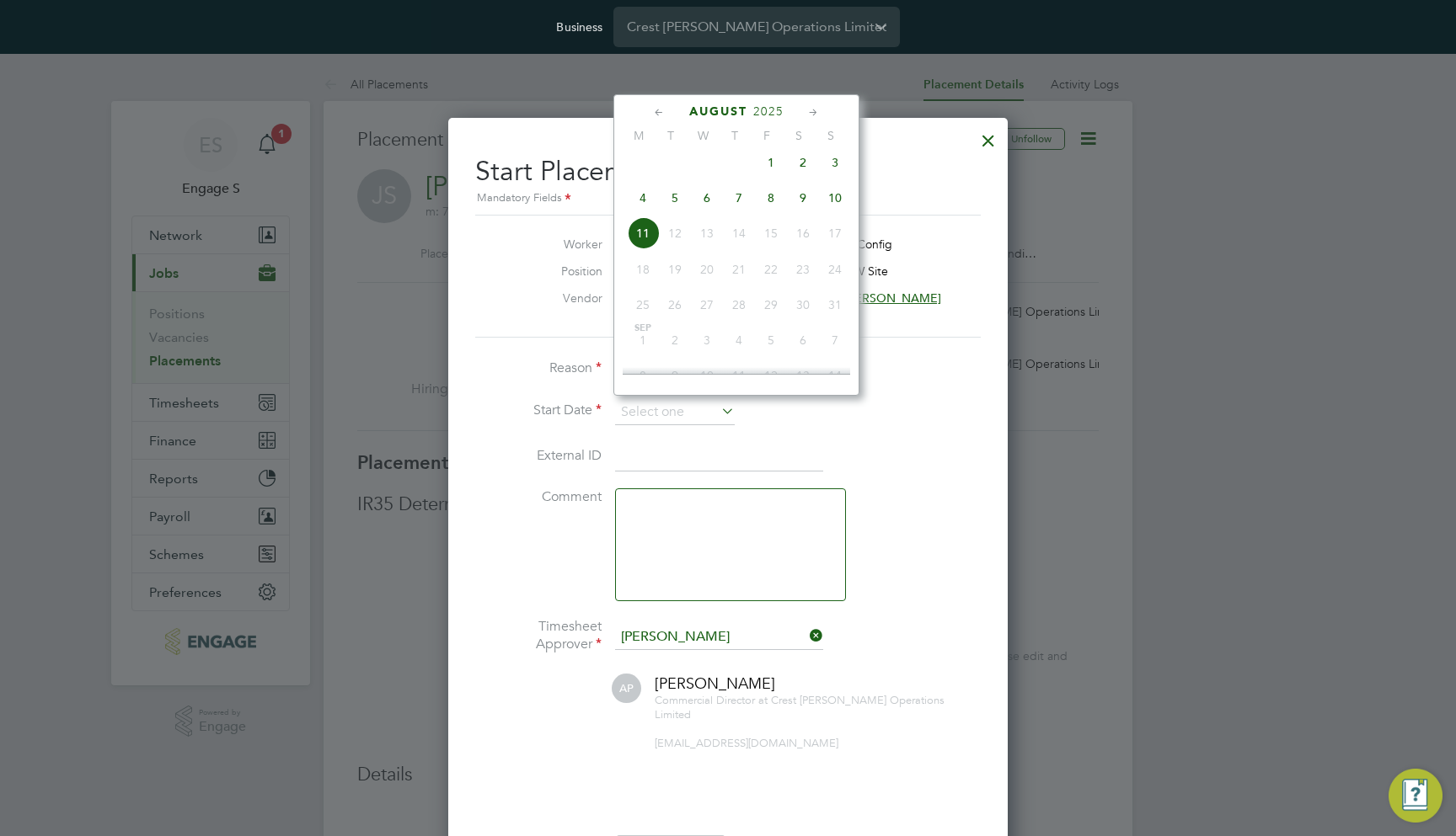
click at [645, 209] on span "4" at bounding box center [643, 197] width 32 height 32
type input "04 Aug 2025"
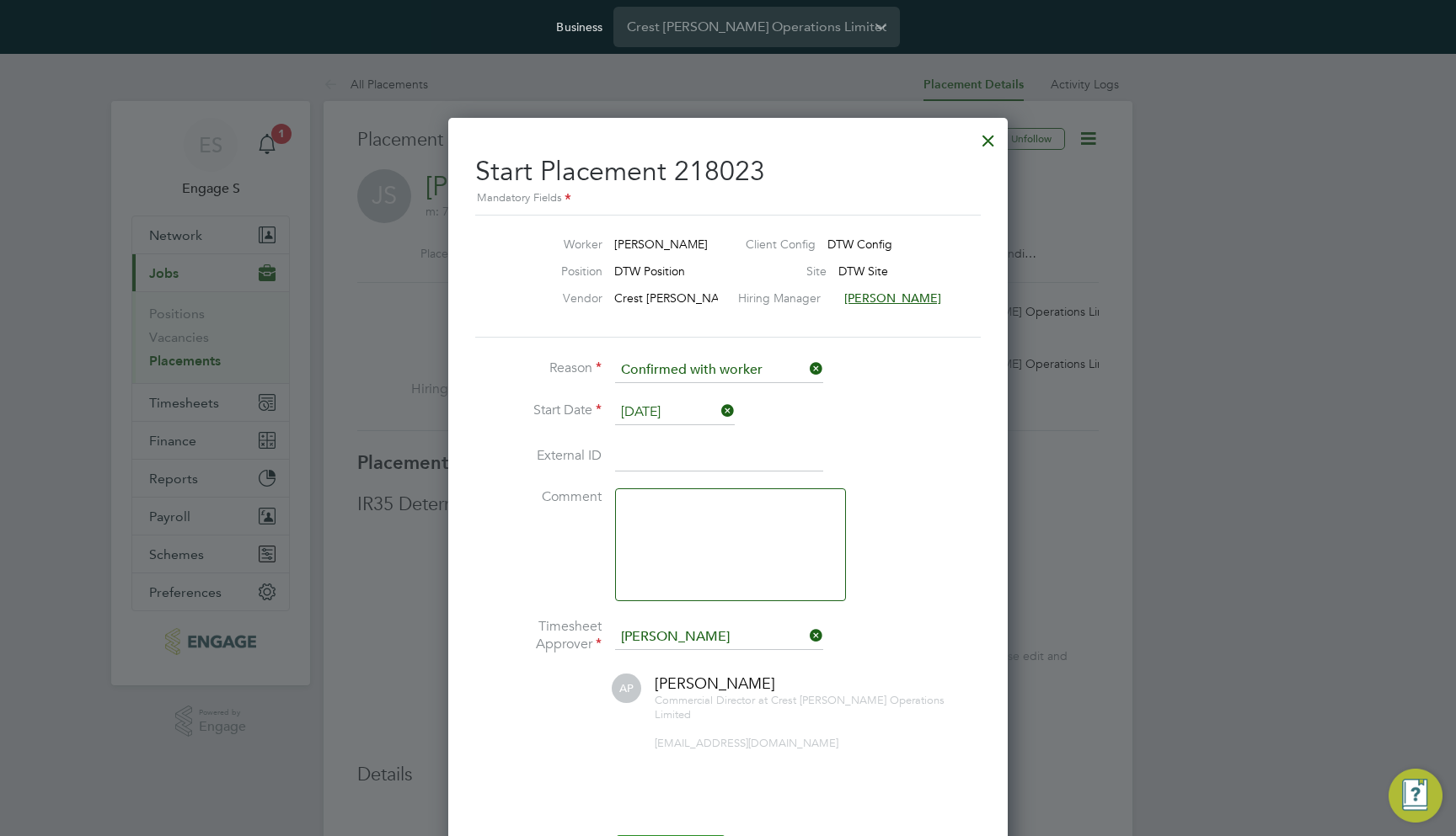
click at [685, 836] on button "Start Placement" at bounding box center [670, 849] width 111 height 27
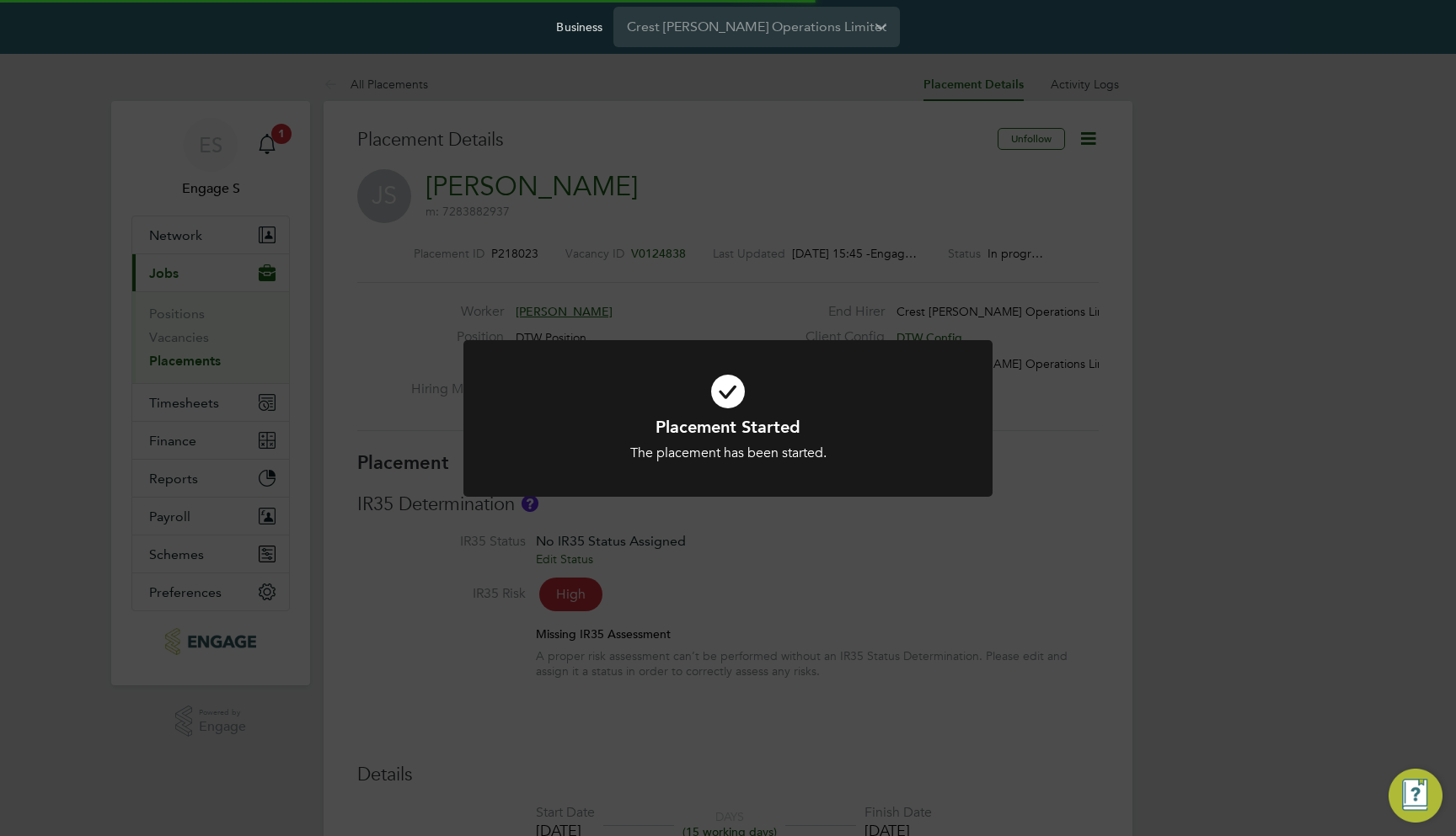
click at [890, 552] on div "Placement Started The placement has been started. Cancel Okay" at bounding box center [728, 418] width 1456 height 836
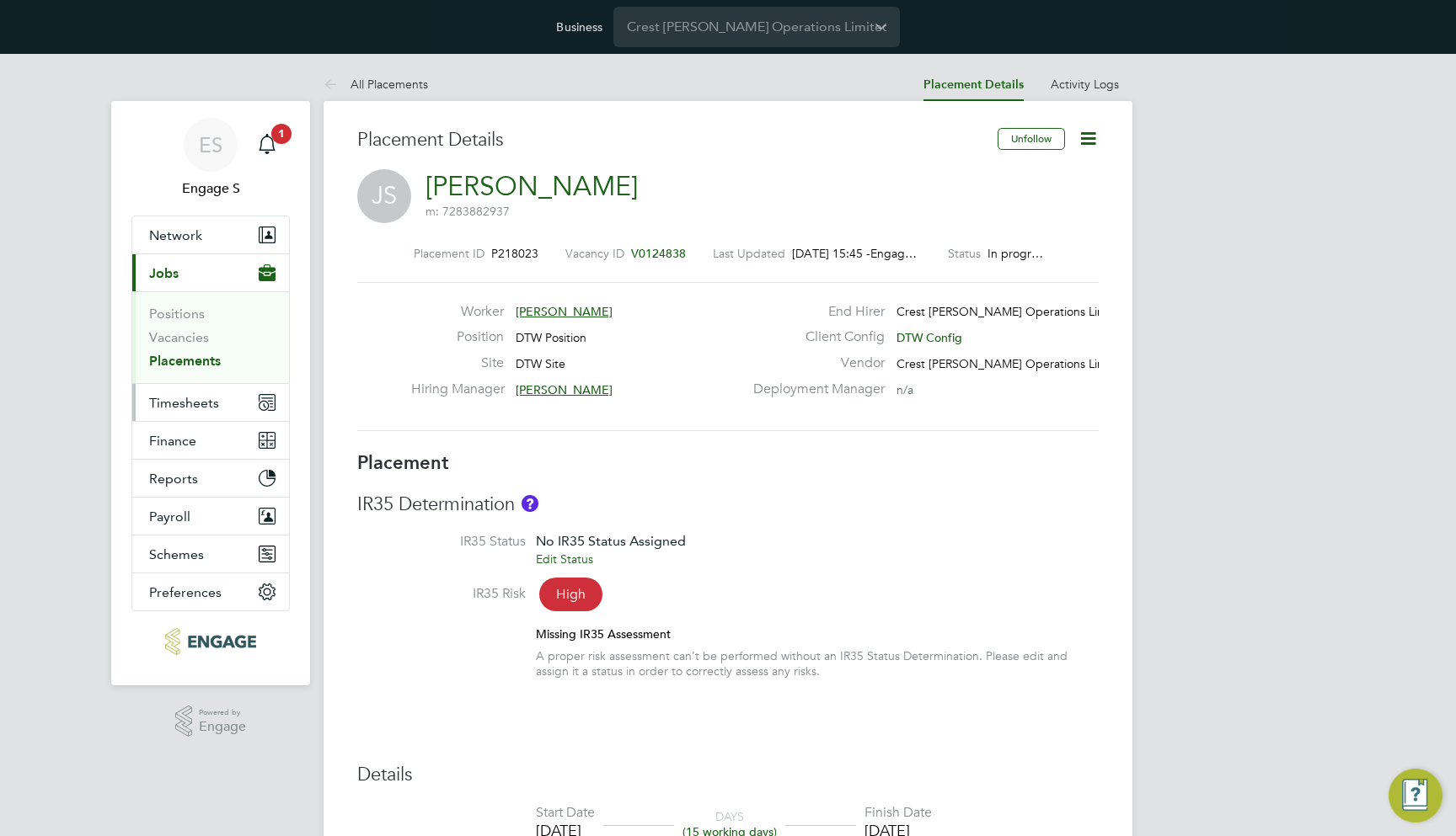
click at [185, 394] on button "Timesheets" at bounding box center [210, 402] width 157 height 37
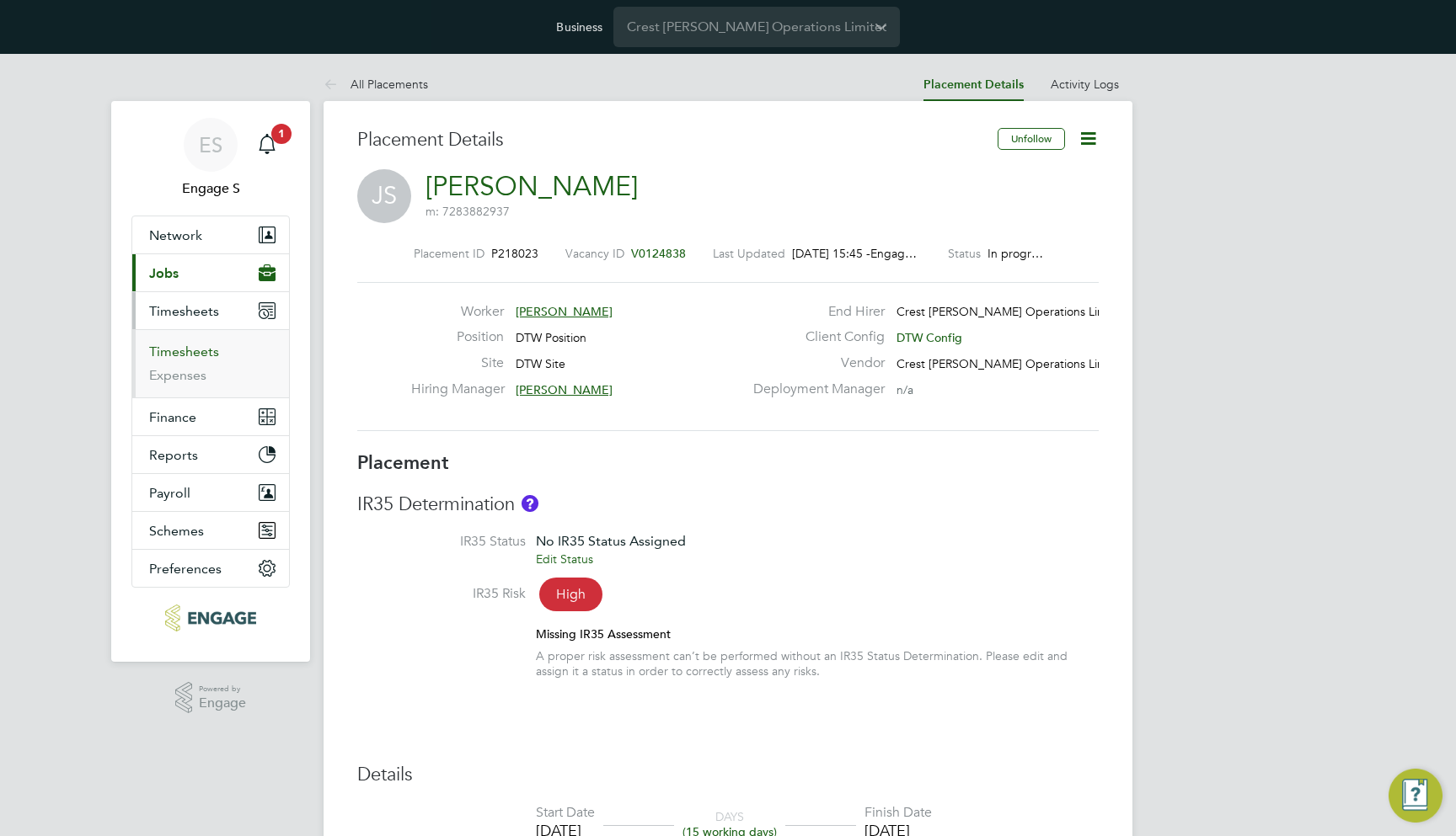
click at [202, 344] on link "Timesheets" at bounding box center [183, 352] width 69 height 16
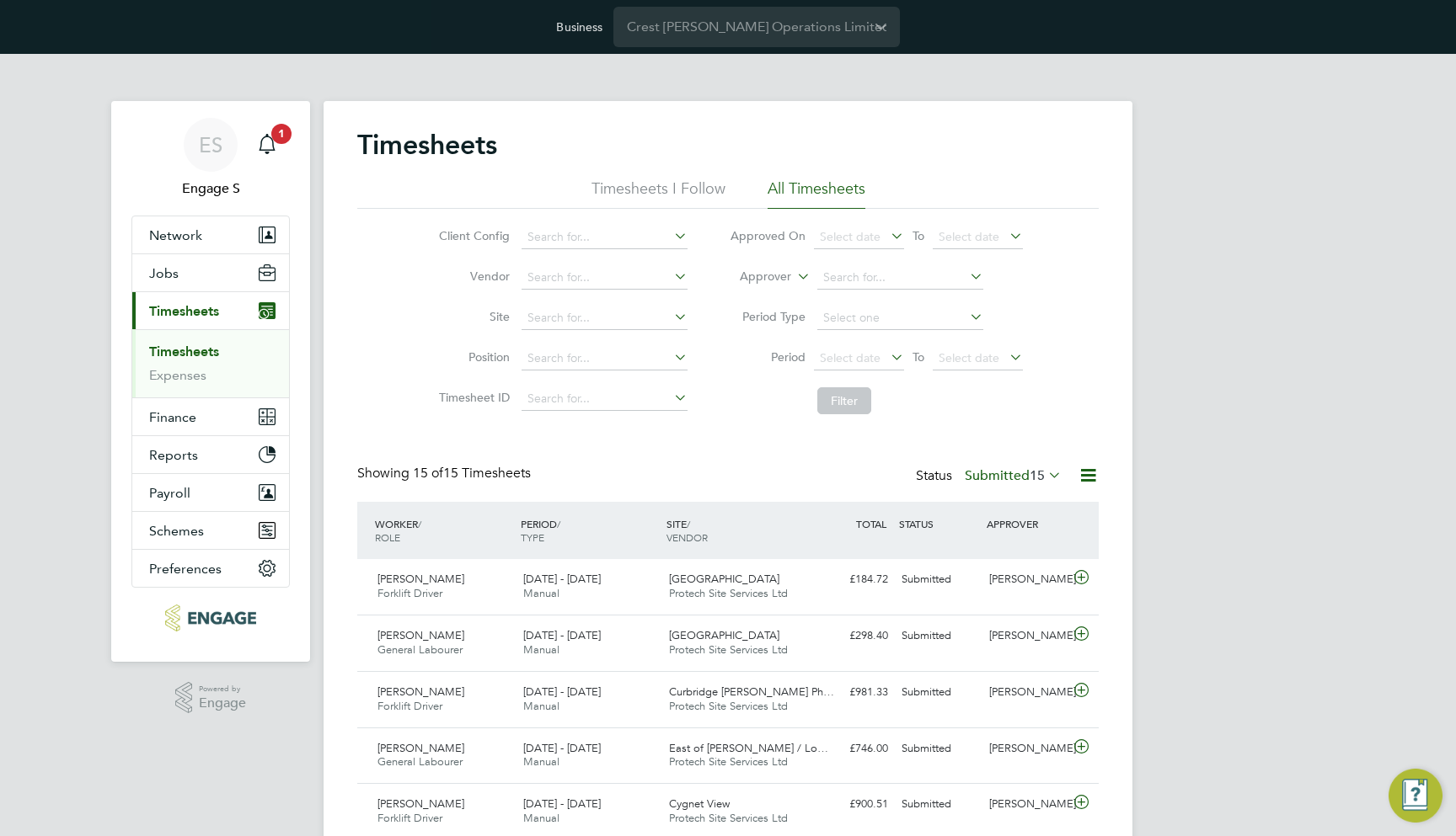
click at [226, 239] on button "Network" at bounding box center [210, 234] width 157 height 37
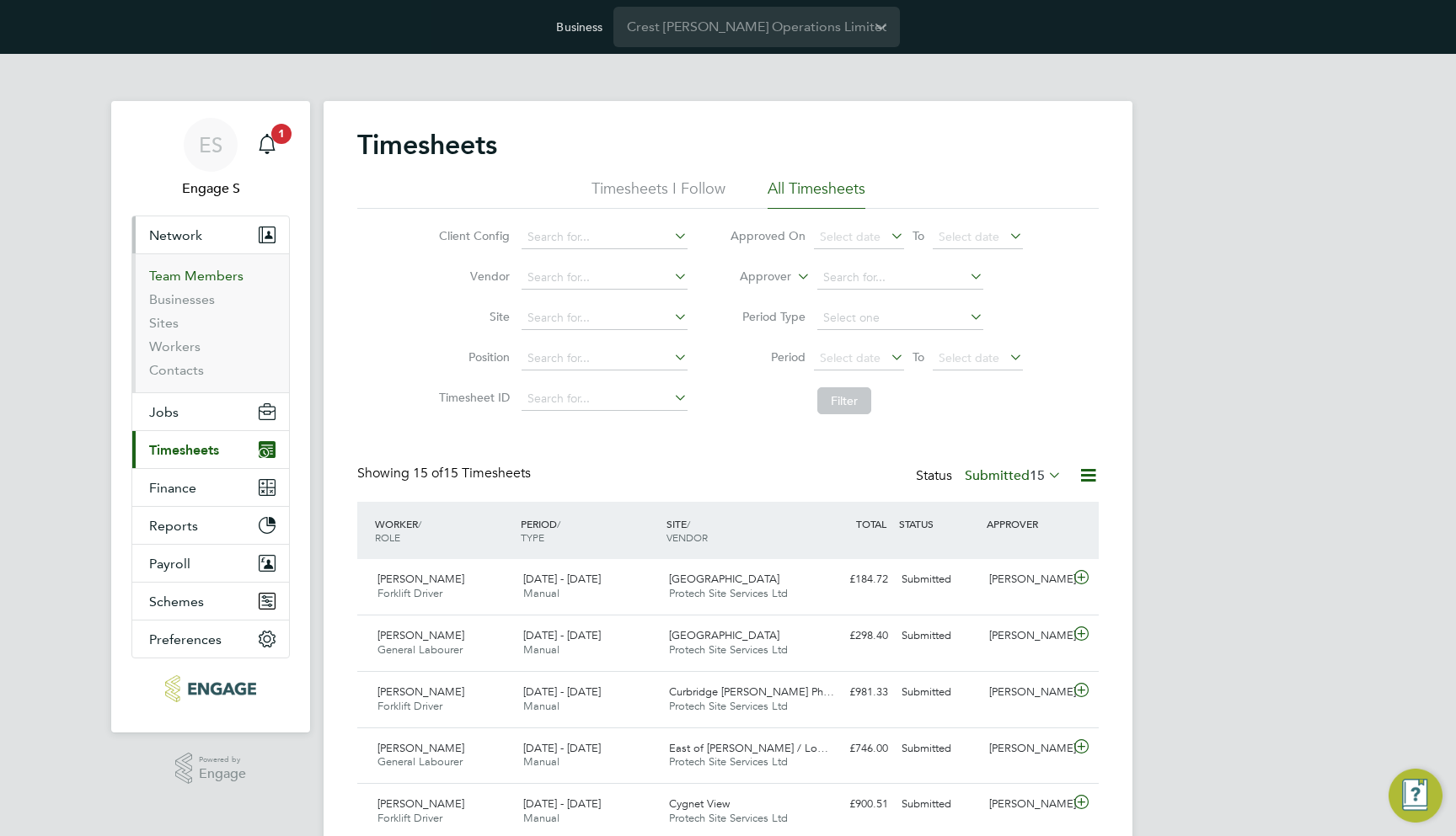
click at [204, 282] on link "Team Members" at bounding box center [195, 276] width 94 height 16
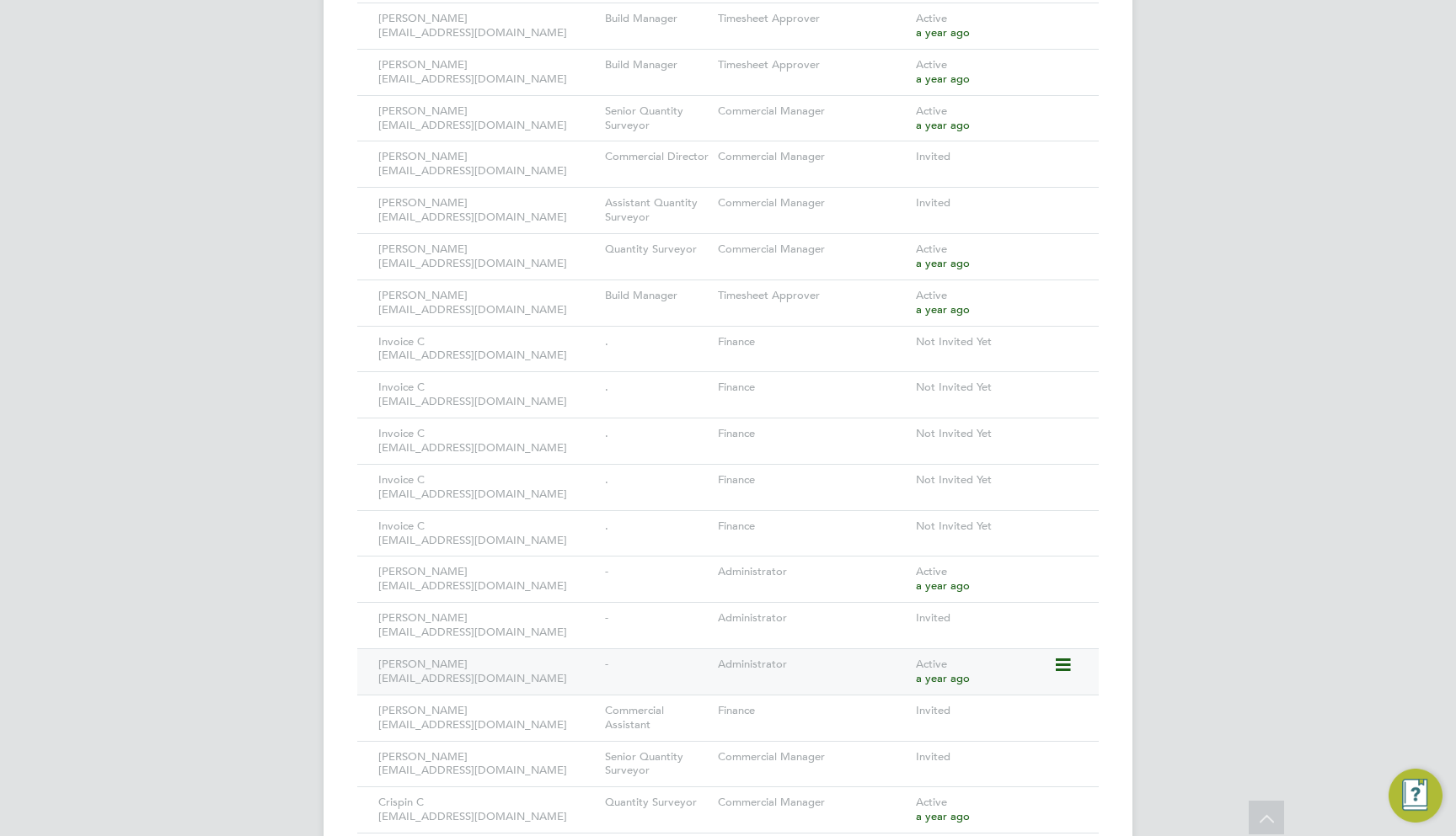
click at [1065, 656] on icon at bounding box center [1061, 665] width 17 height 20
click at [928, 751] on li "Impersonate" at bounding box center [968, 756] width 203 height 24
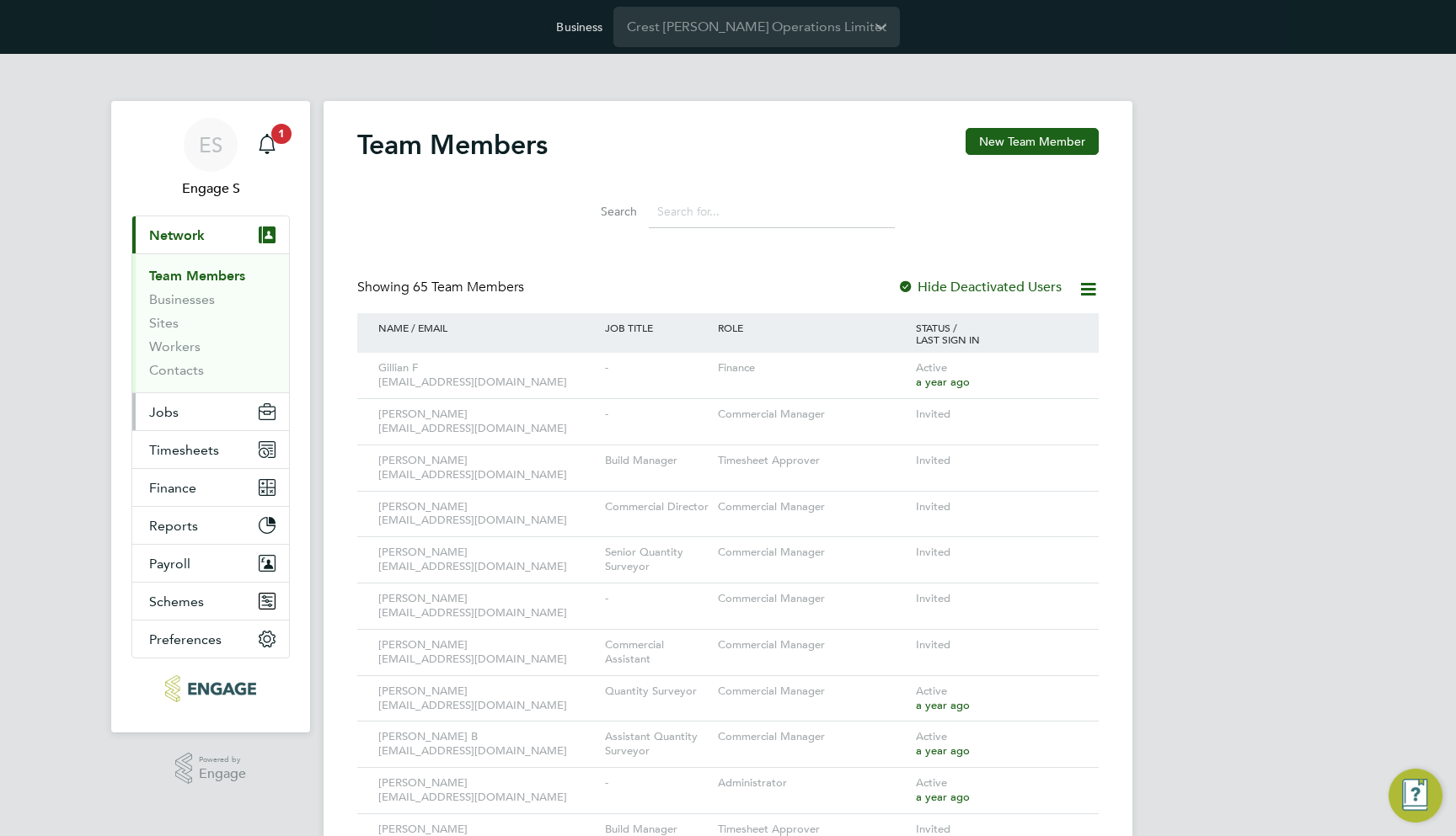
click at [199, 425] on button "Jobs" at bounding box center [210, 412] width 157 height 37
click at [199, 443] on span "Timesheets" at bounding box center [183, 450] width 69 height 16
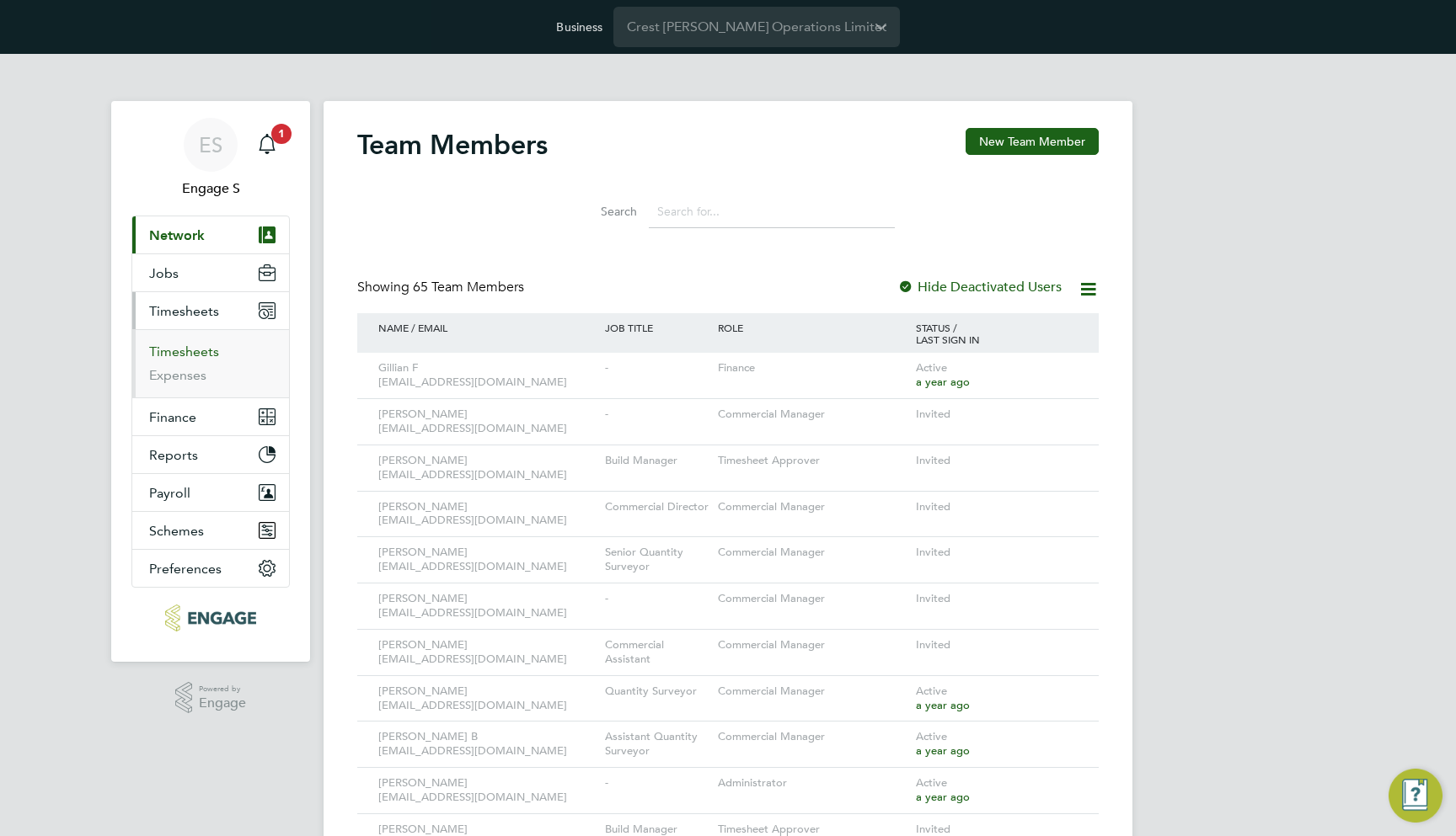
click at [198, 353] on link "Timesheets" at bounding box center [183, 352] width 69 height 16
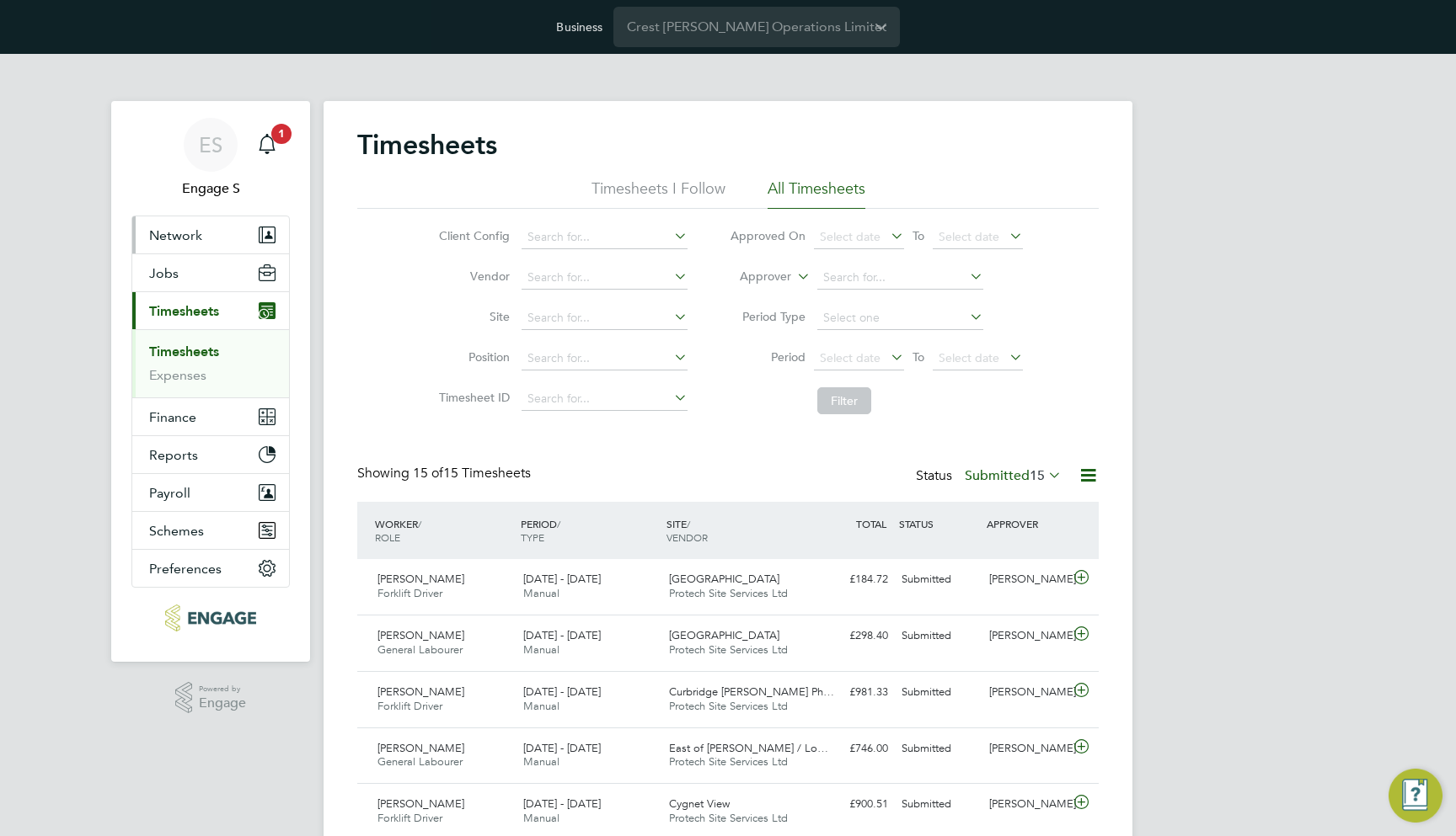
click at [224, 222] on button "Network" at bounding box center [210, 234] width 157 height 37
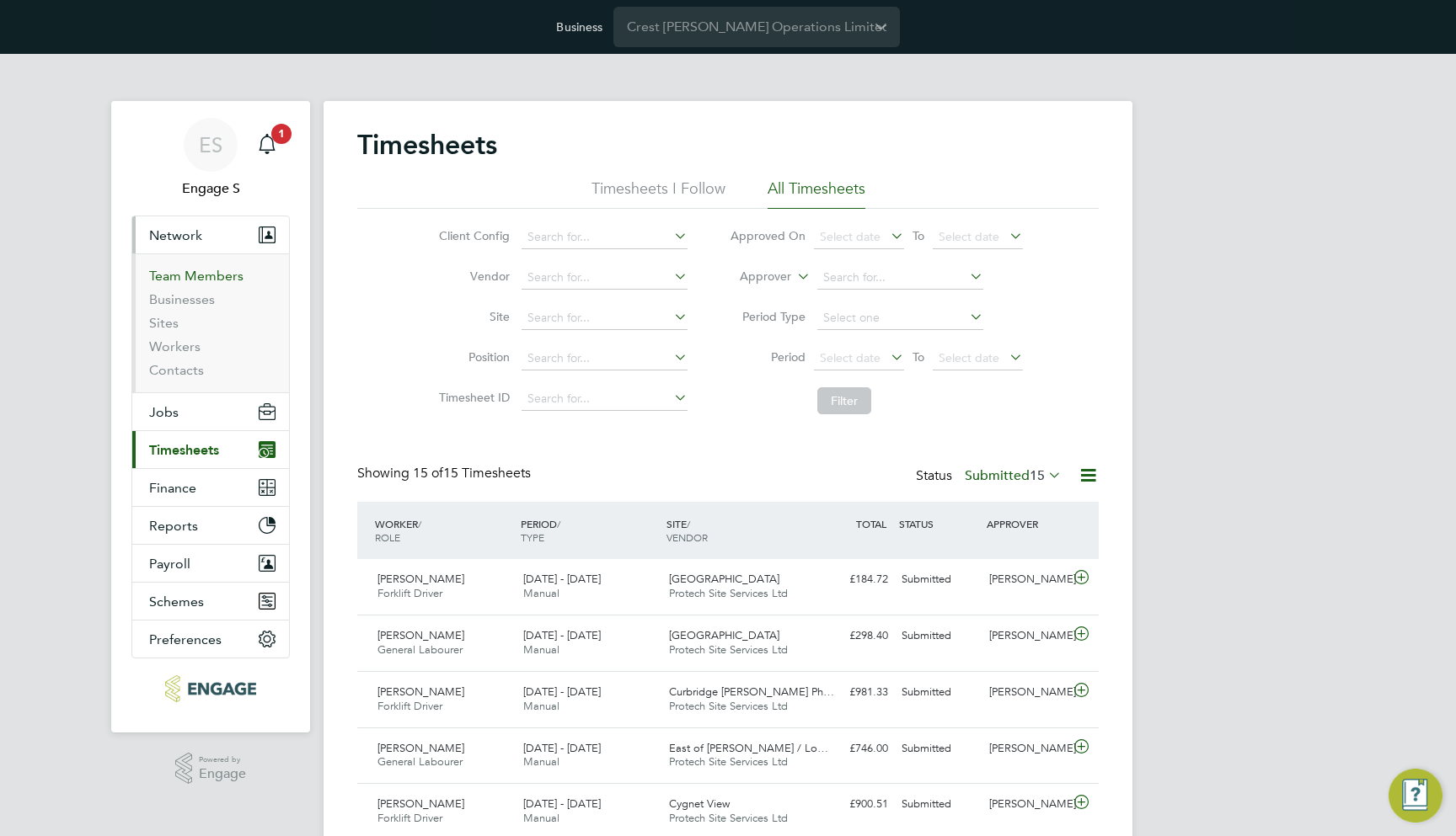
click at [215, 271] on link "Team Members" at bounding box center [195, 276] width 94 height 16
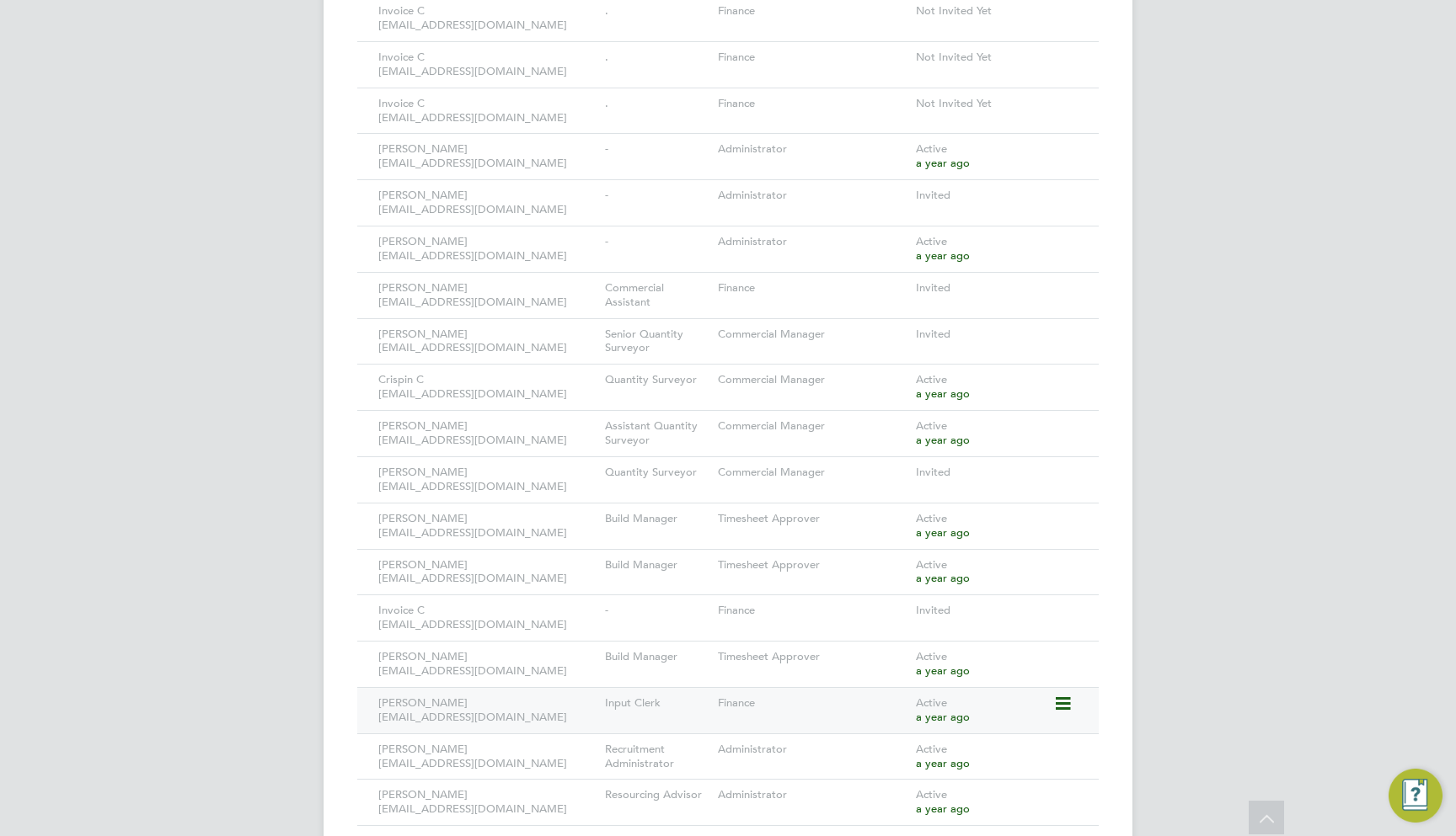
scroll to position [2479, 0]
click at [1059, 786] on icon at bounding box center [1061, 796] width 17 height 20
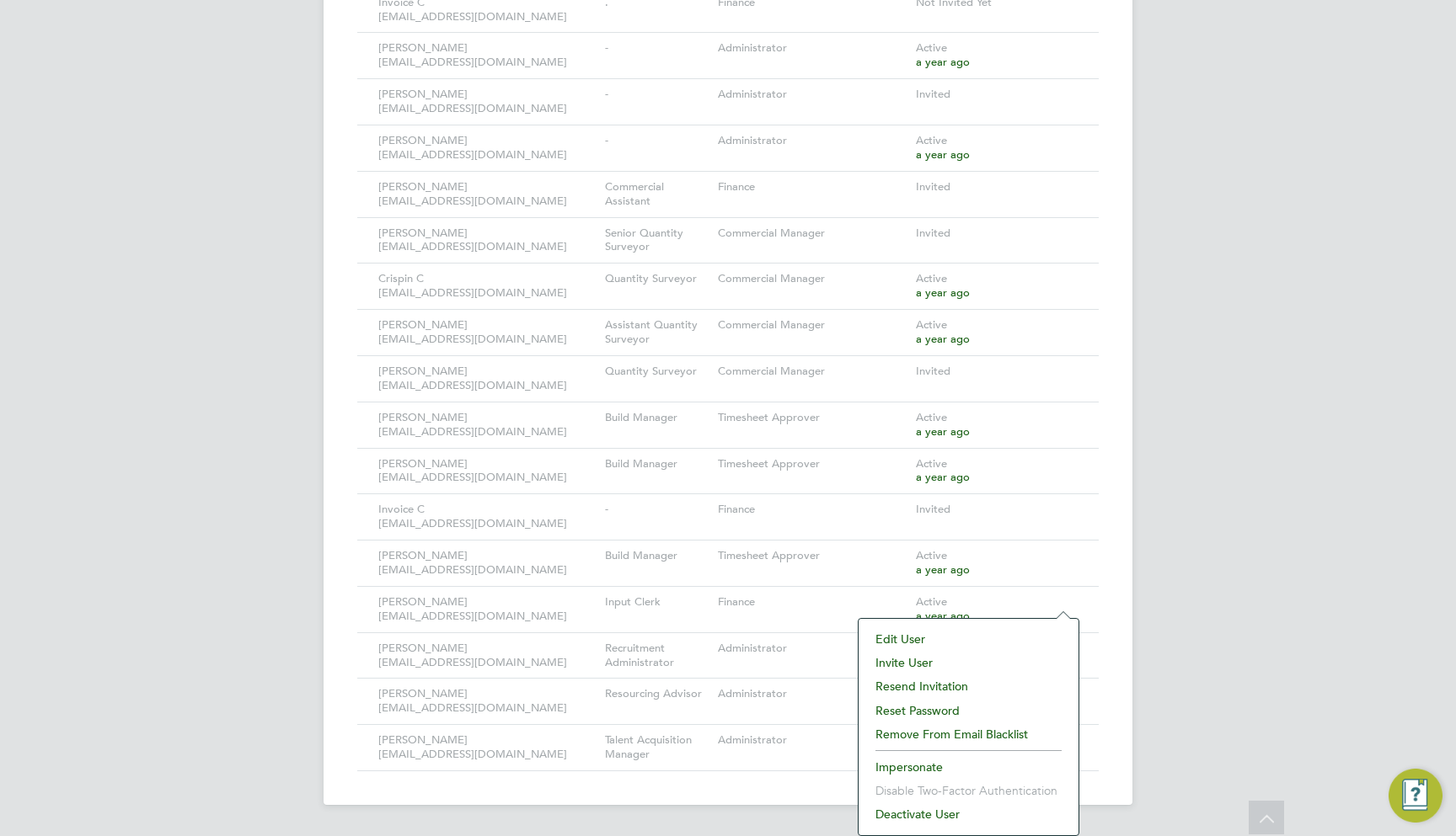
scroll to position [2579, 0]
click at [927, 764] on li "Impersonate" at bounding box center [968, 770] width 203 height 24
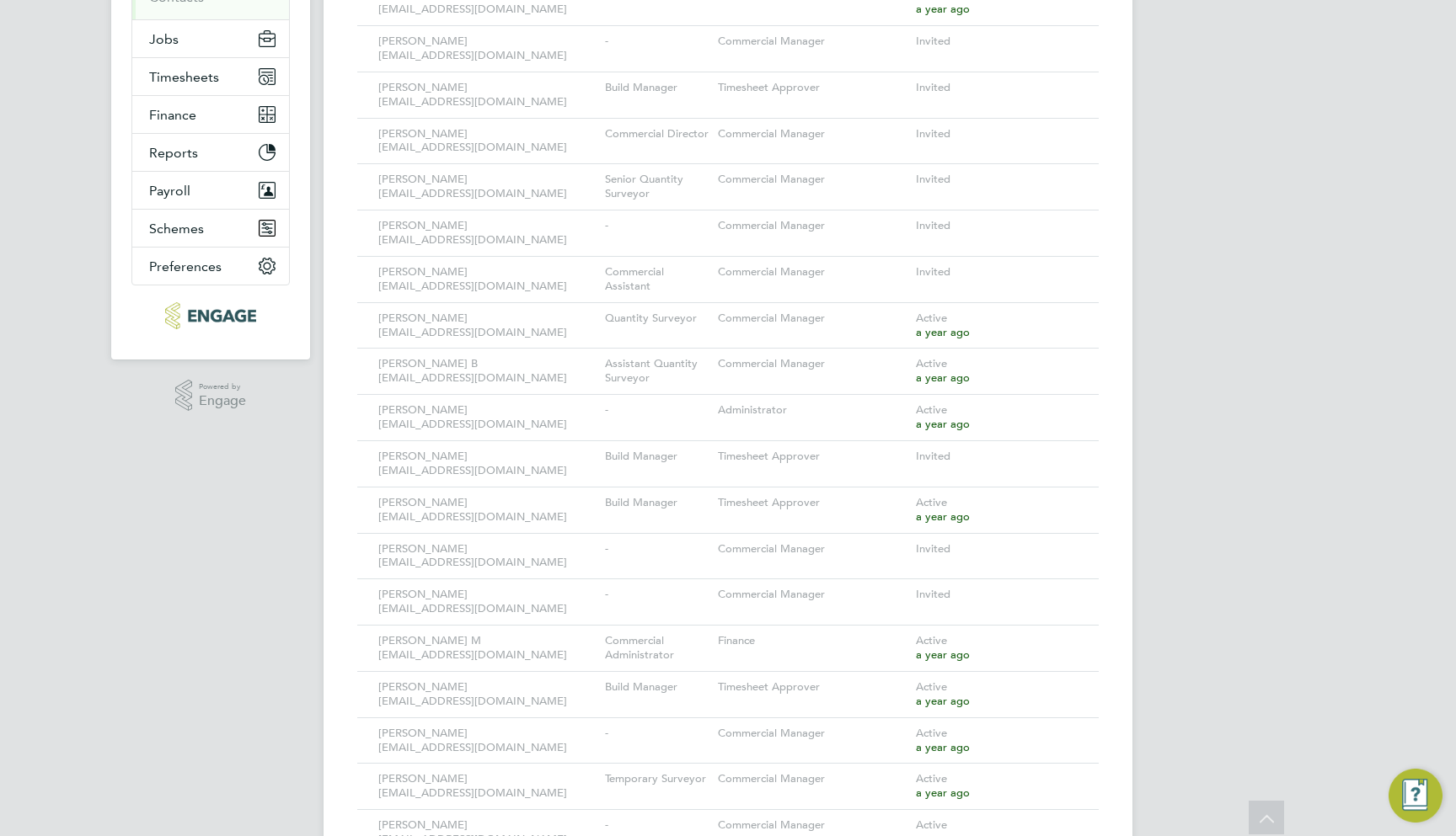
scroll to position [33, 0]
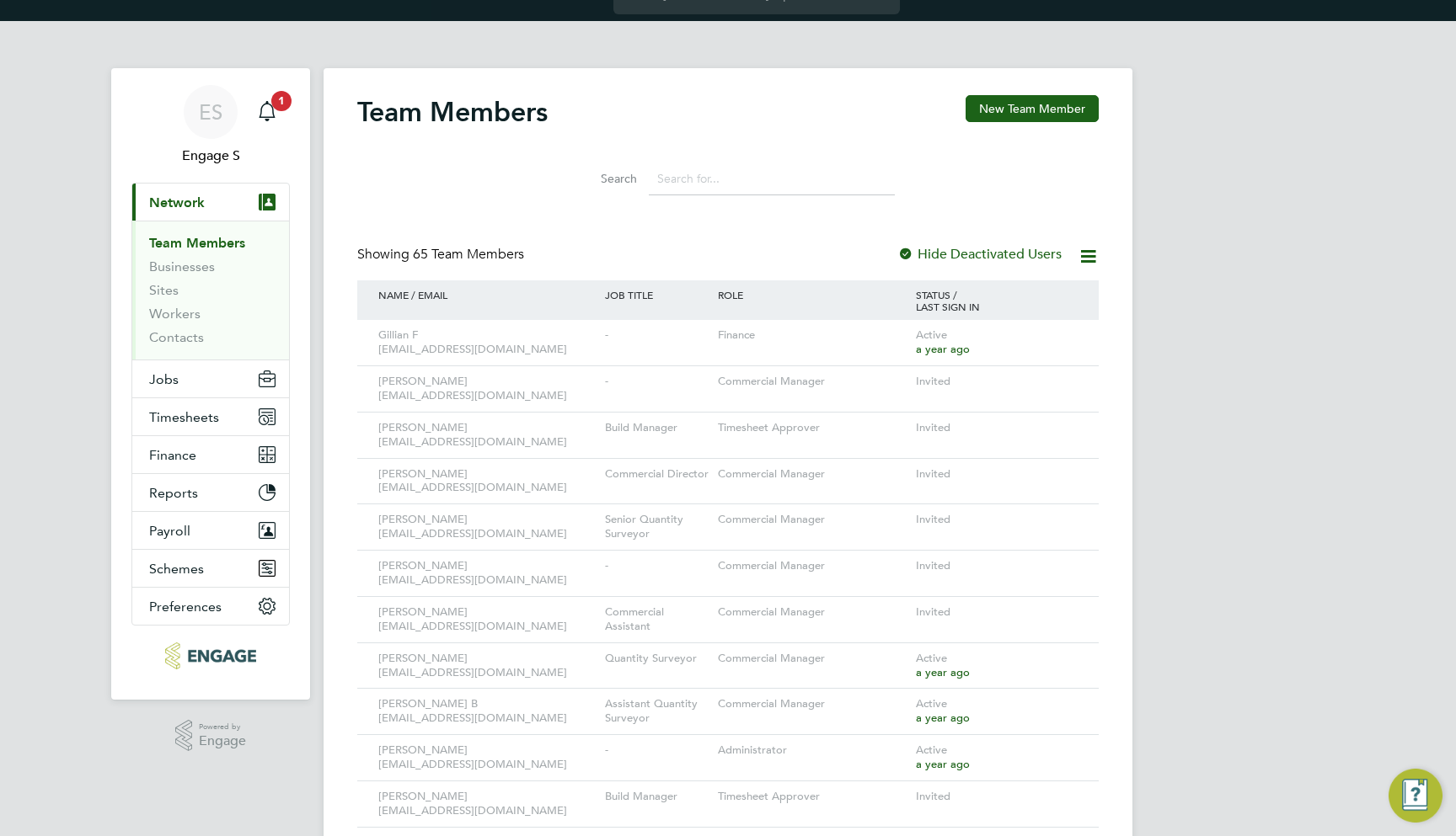
click at [685, 189] on input at bounding box center [772, 179] width 246 height 33
paste input "Ashley P"
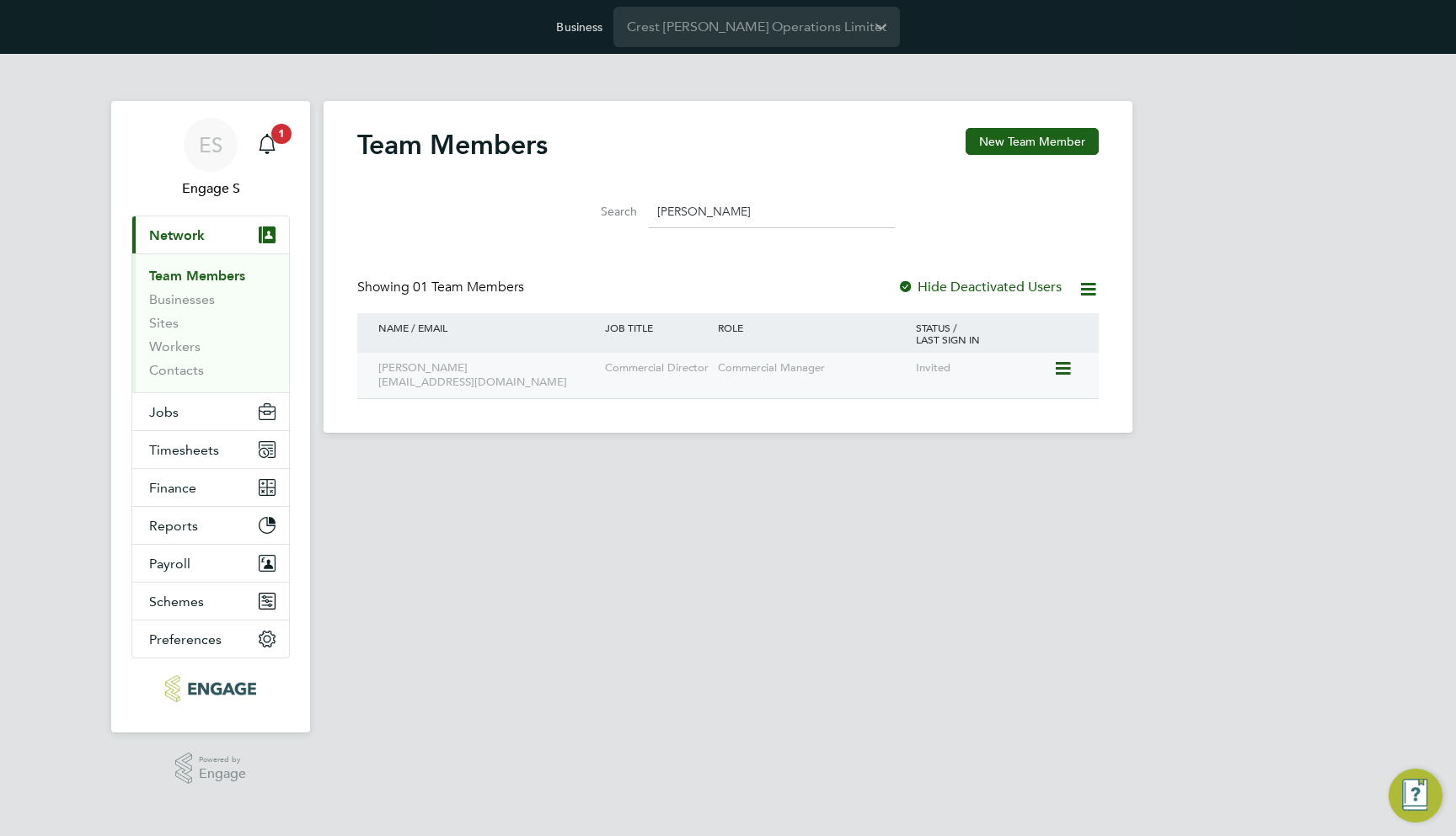
type input "Ashley P"
click at [1063, 369] on icon at bounding box center [1061, 369] width 17 height 20
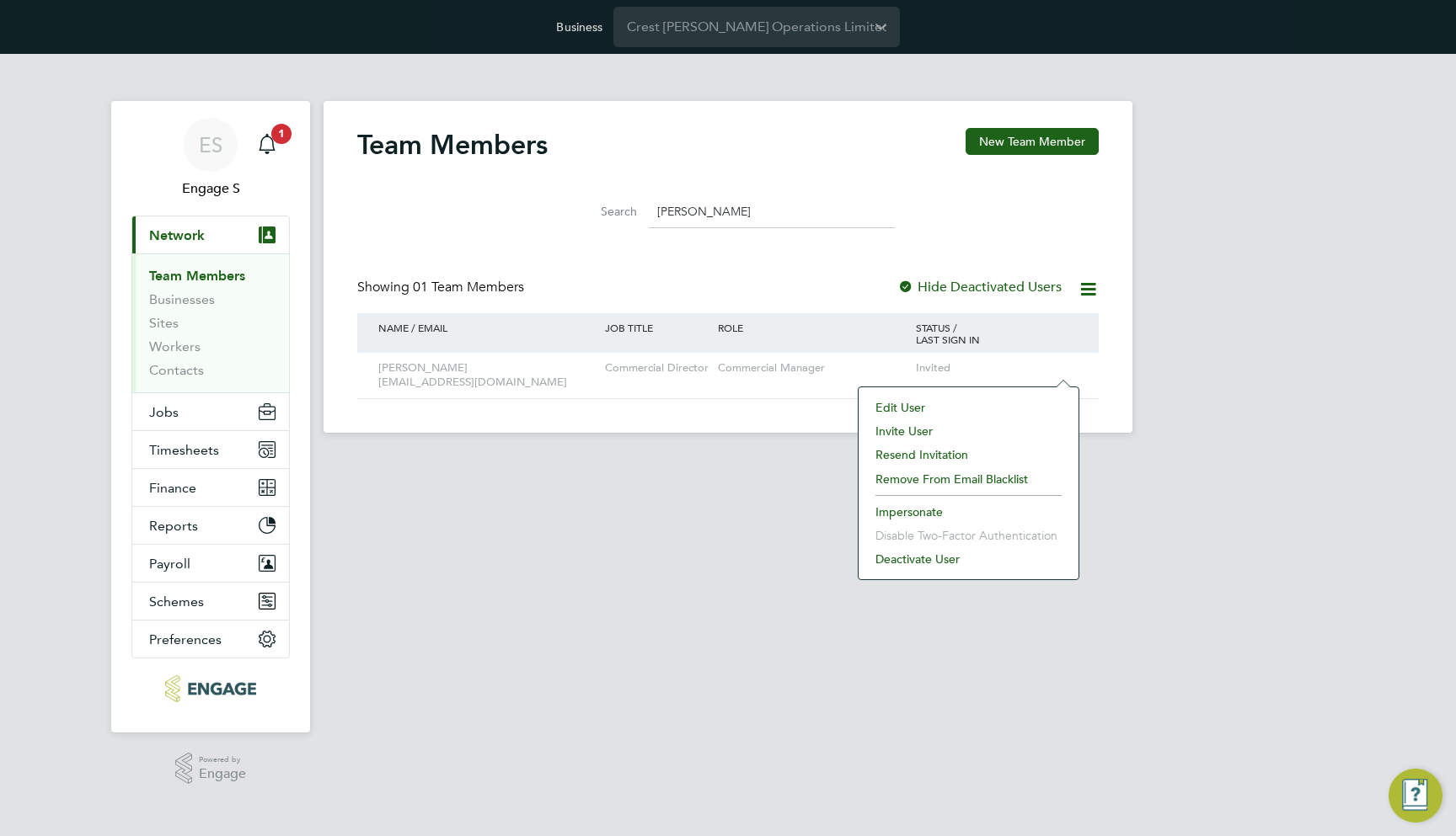
click at [931, 509] on li "Impersonate" at bounding box center [968, 513] width 203 height 24
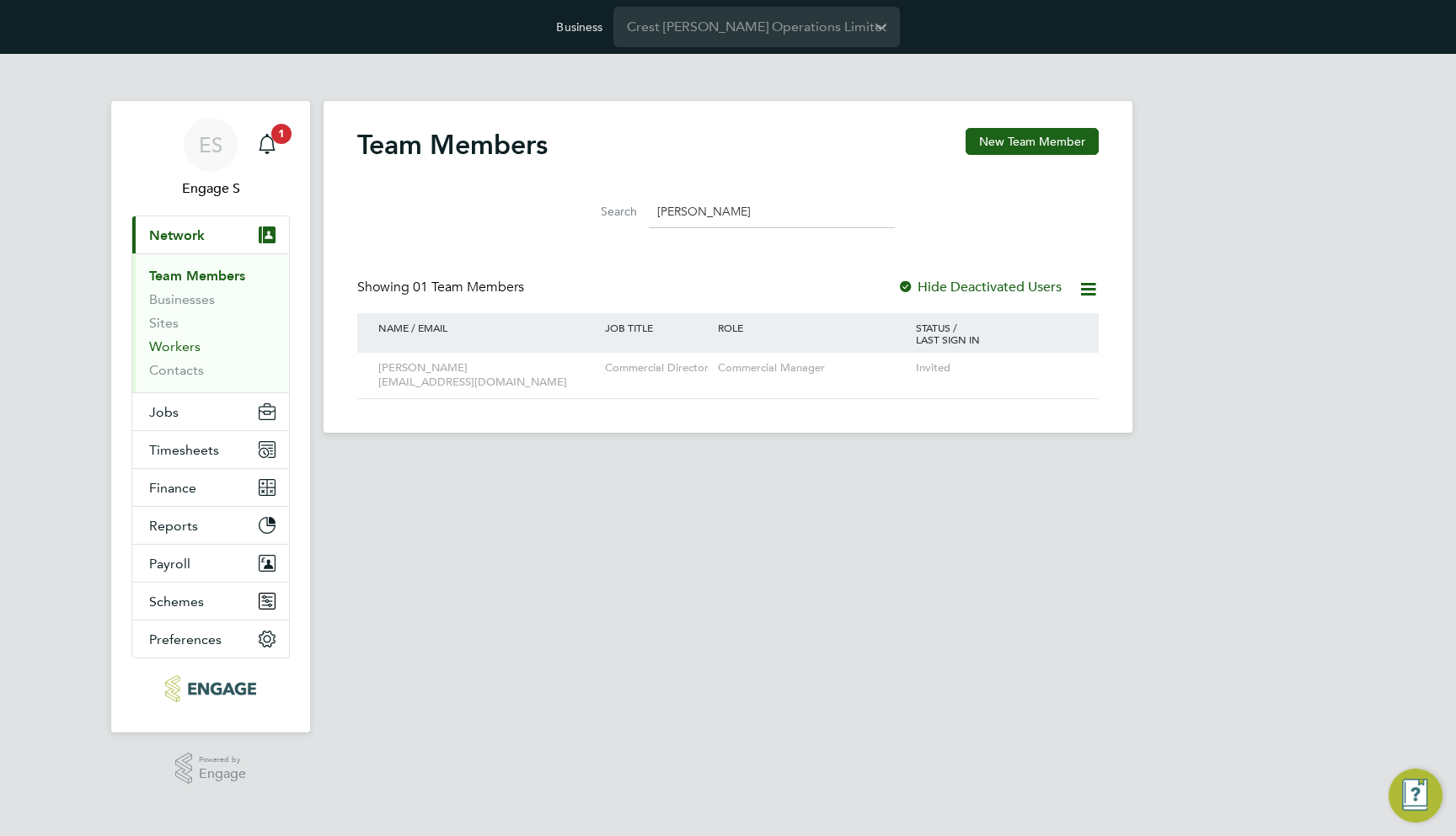
click at [186, 345] on link "Workers" at bounding box center [175, 346] width 52 height 16
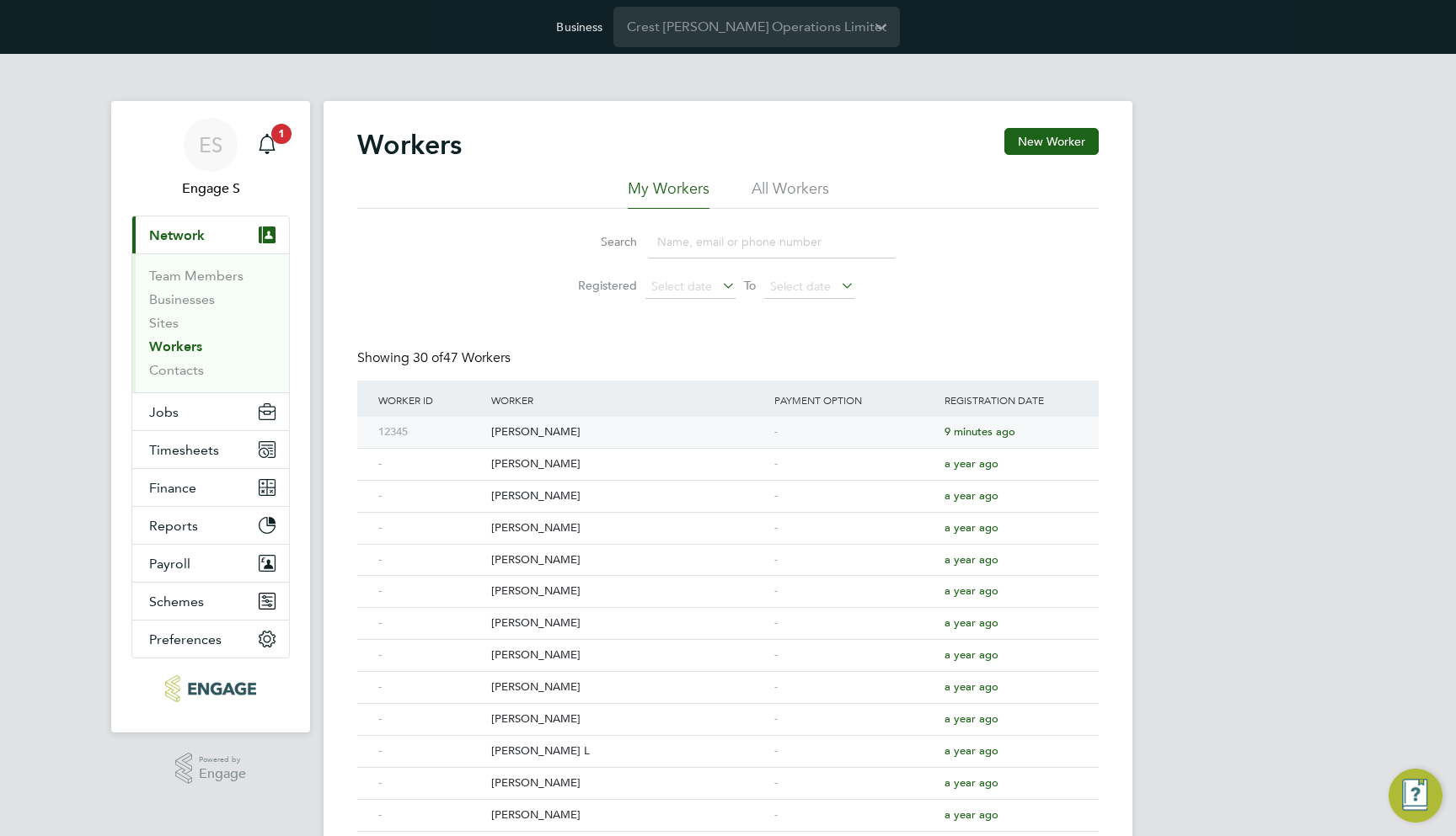
click at [617, 422] on div "John Smith" at bounding box center [628, 431] width 283 height 31
click at [221, 418] on button "Jobs" at bounding box center [210, 412] width 157 height 37
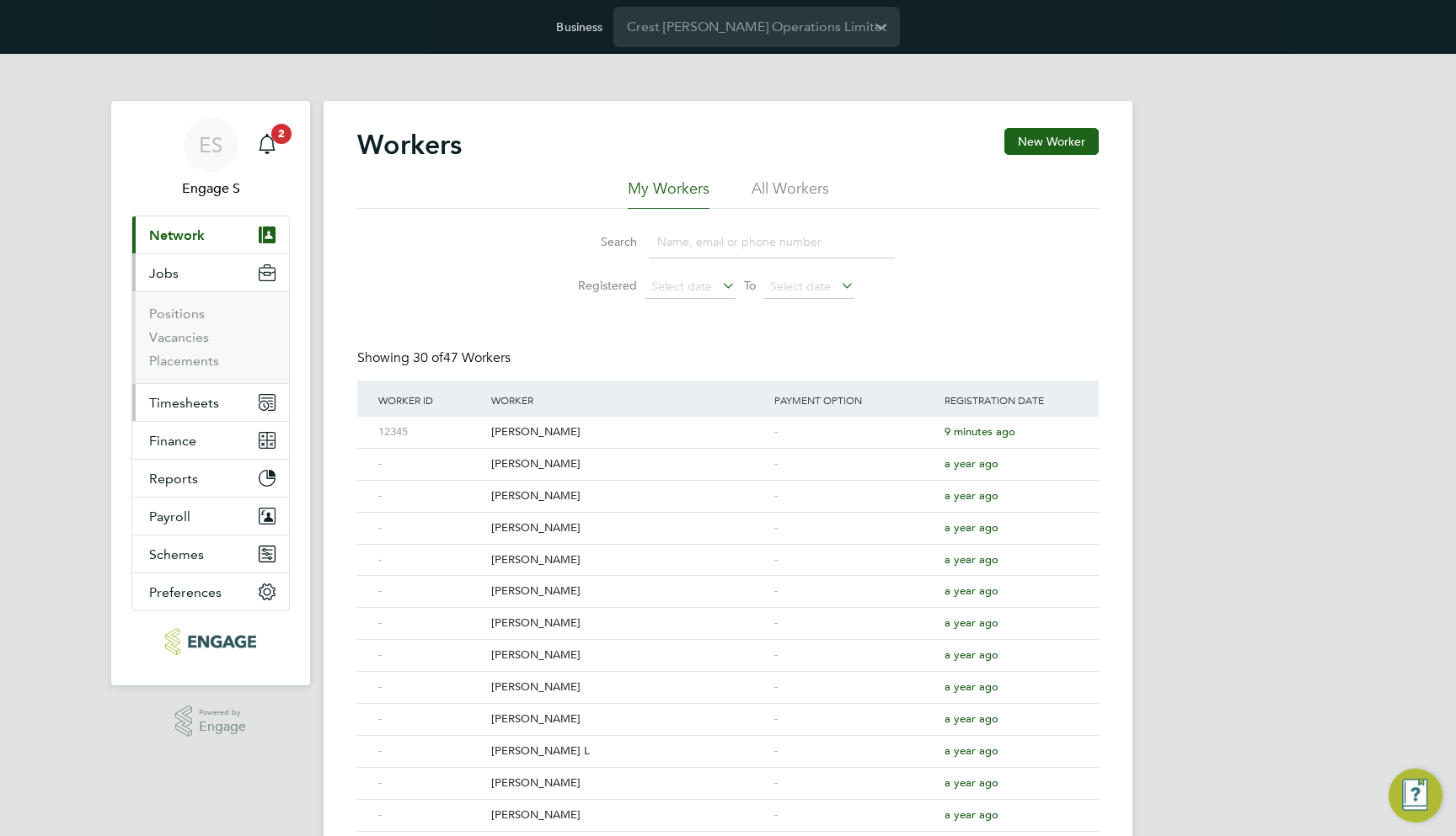
click at [220, 416] on button "Timesheets" at bounding box center [210, 402] width 157 height 37
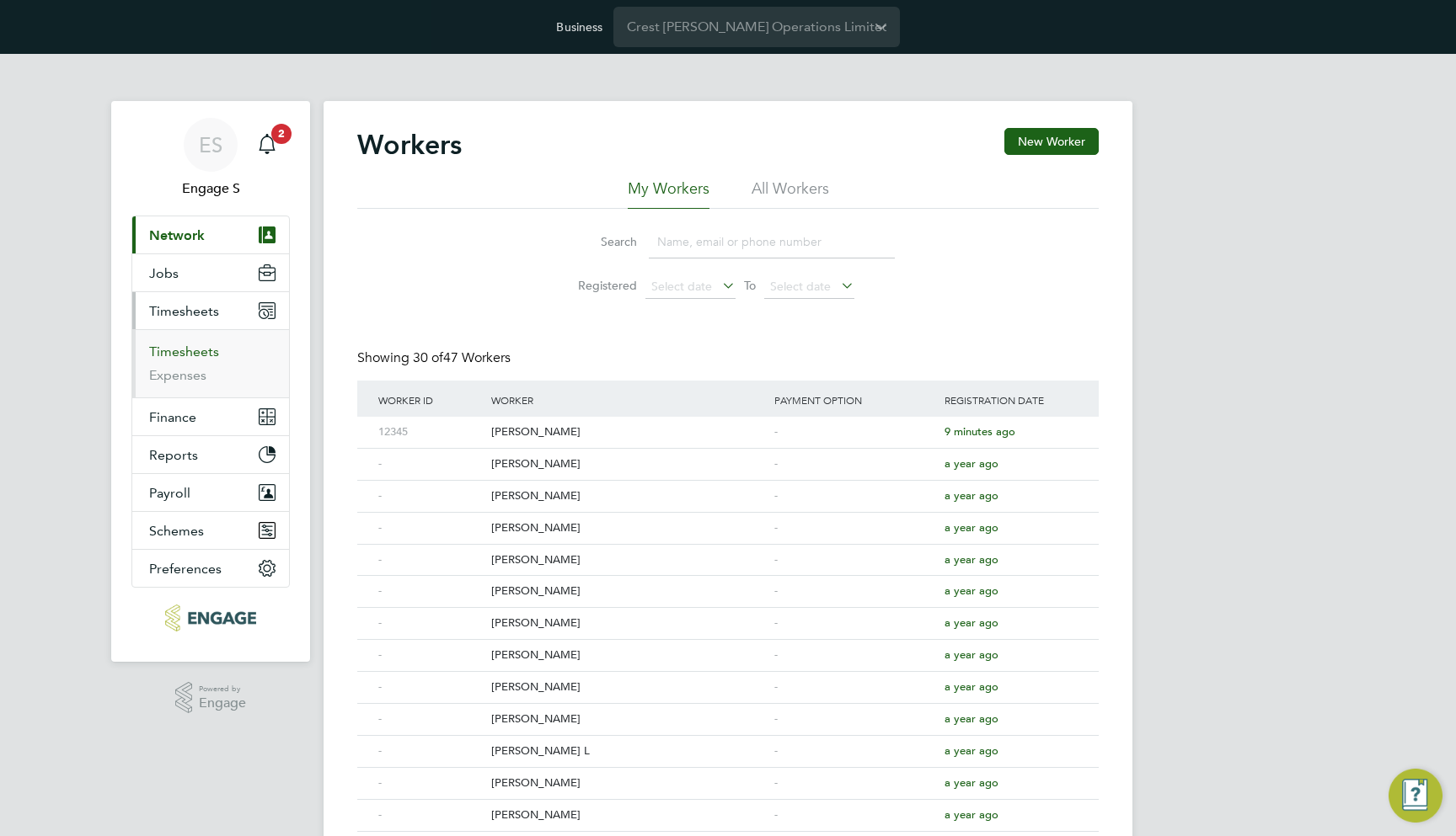
click at [196, 356] on link "Timesheets" at bounding box center [183, 352] width 69 height 16
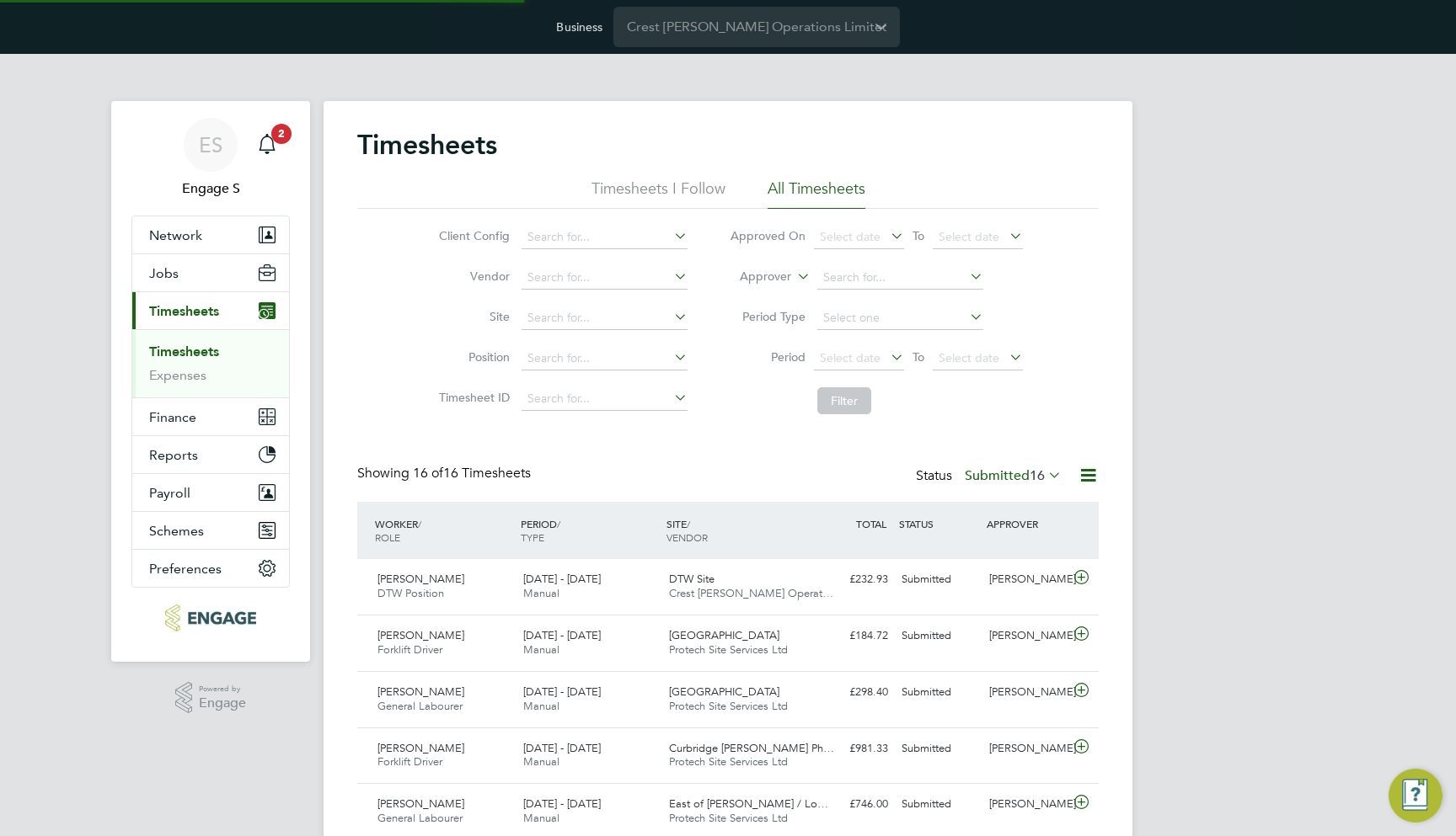
scroll to position [42, 147]
click at [817, 589] on div "£232.93 Submitted" at bounding box center [851, 580] width 87 height 28
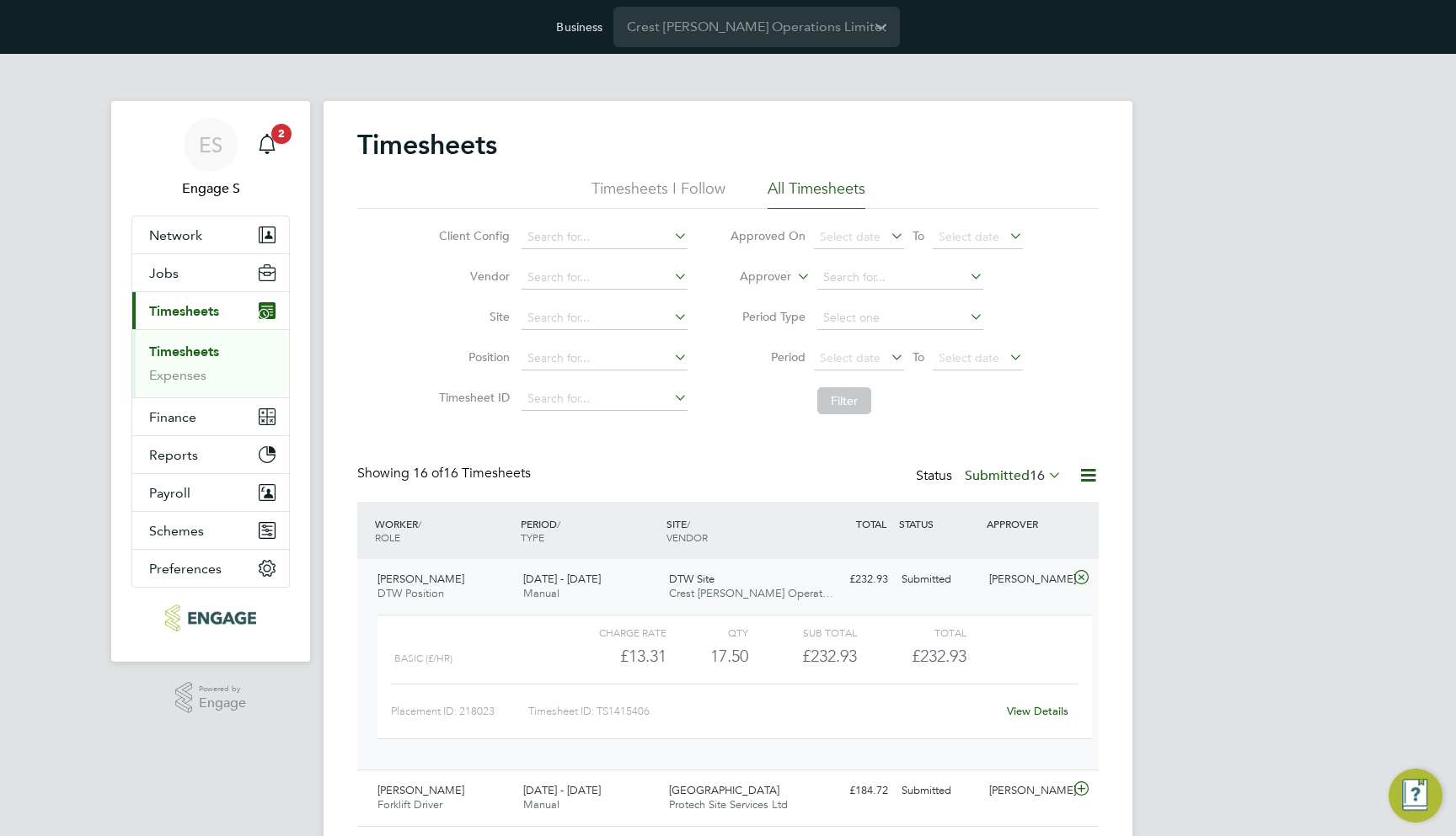
click at [1027, 707] on link "View Details" at bounding box center [1037, 711] width 61 height 14
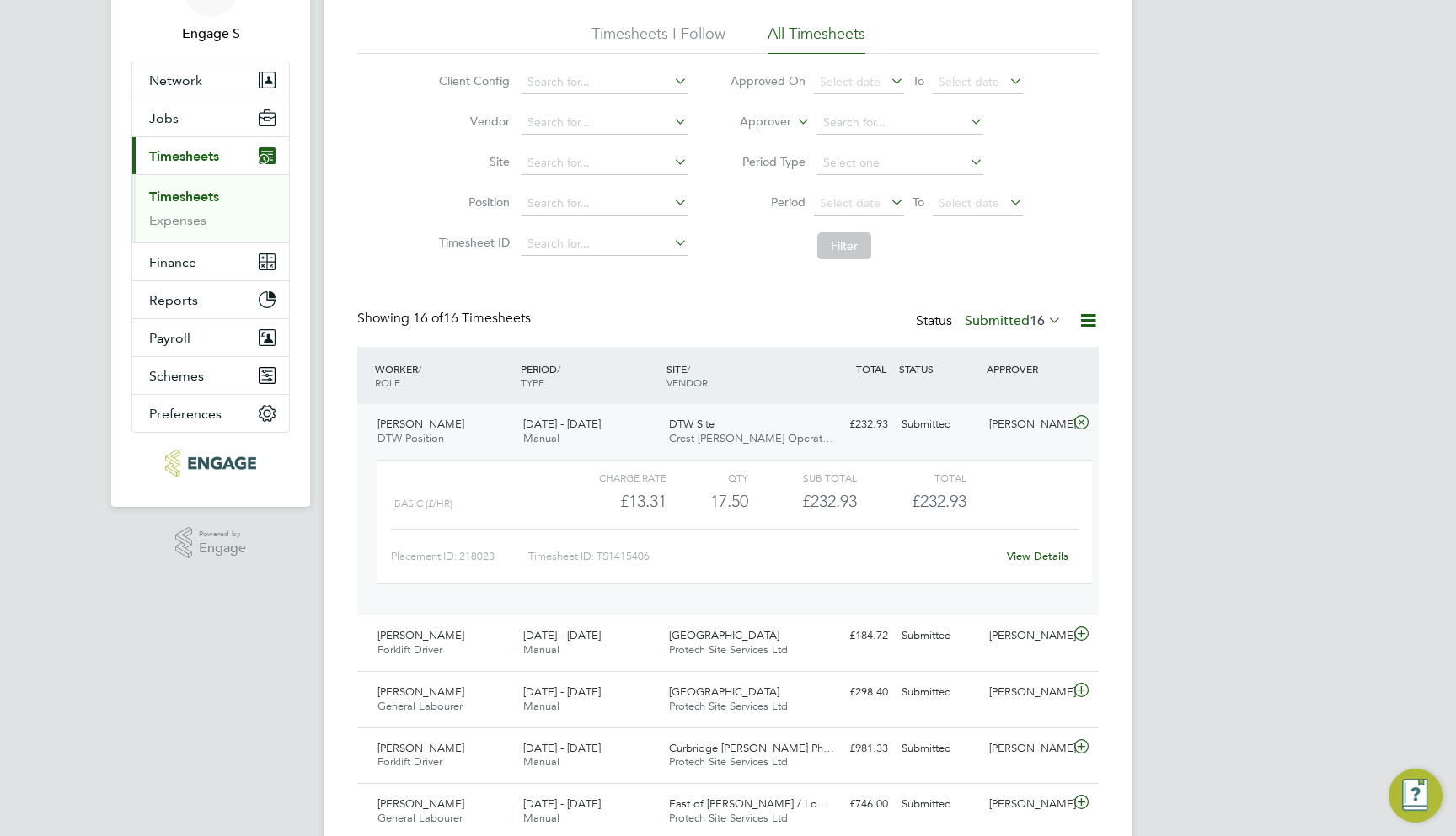
scroll to position [157, 0]
click at [1050, 550] on link "View Details" at bounding box center [1037, 554] width 61 height 14
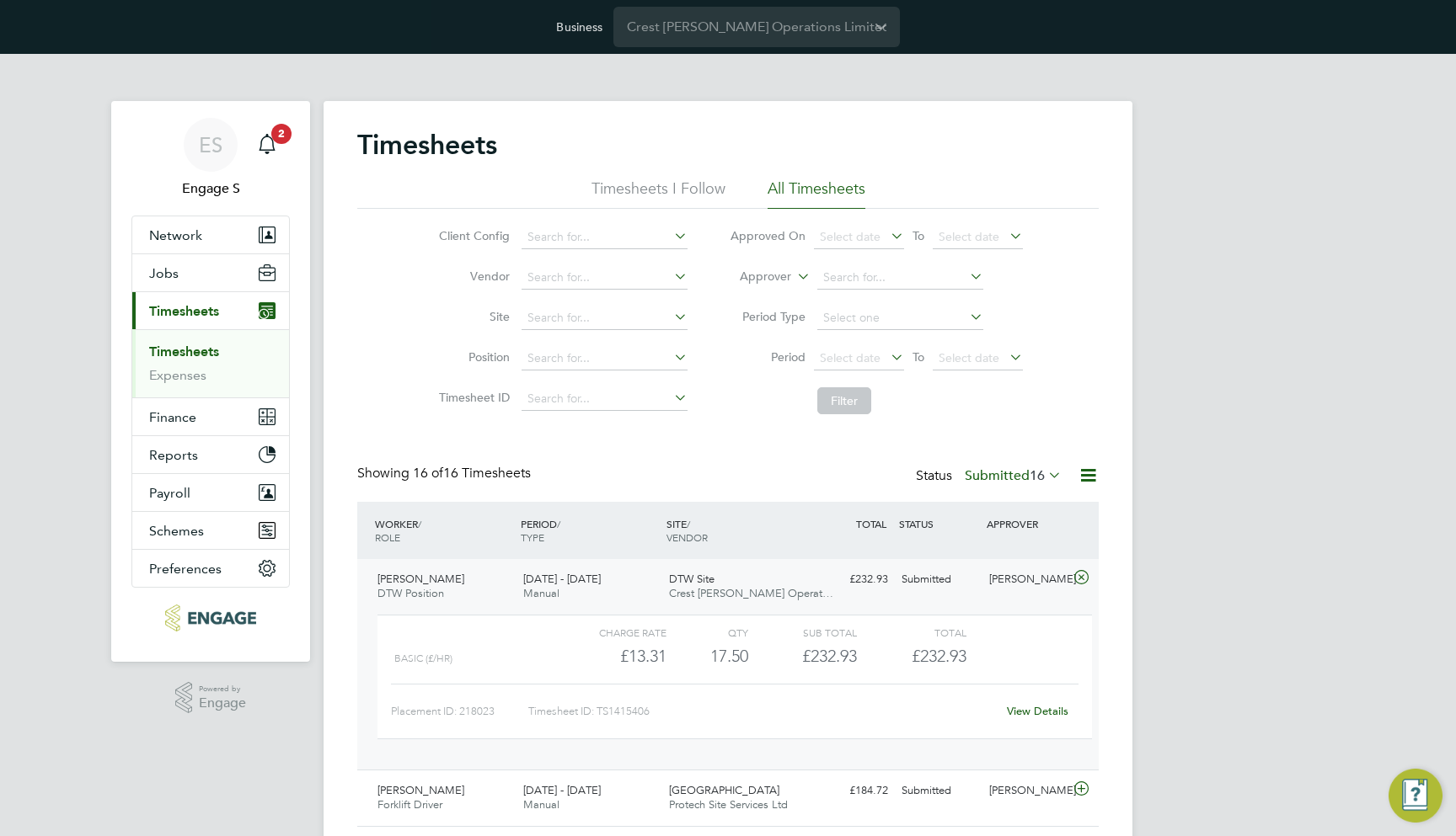
scroll to position [0, 0]
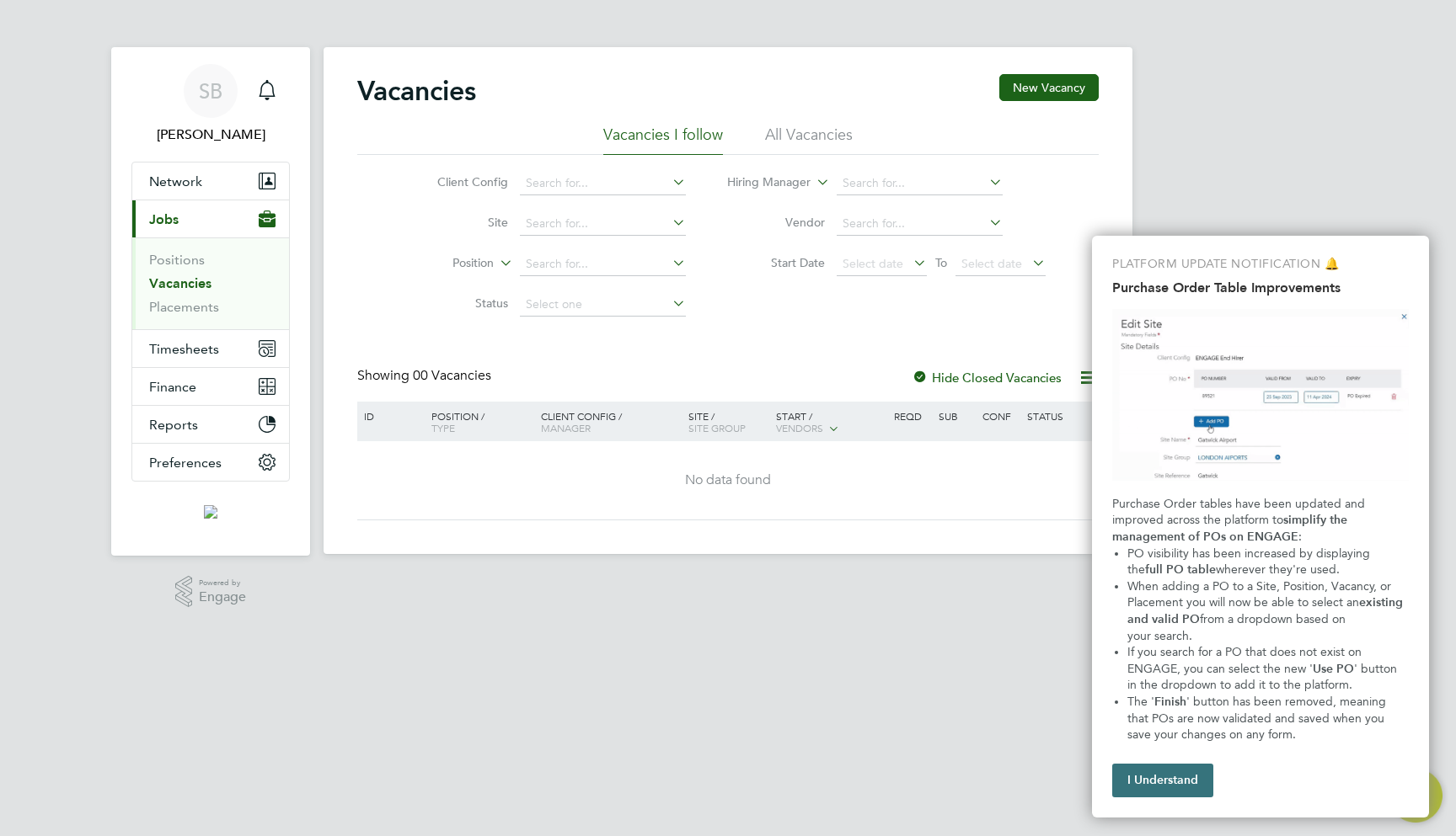
click at [1181, 775] on button "I Understand" at bounding box center [1162, 780] width 101 height 34
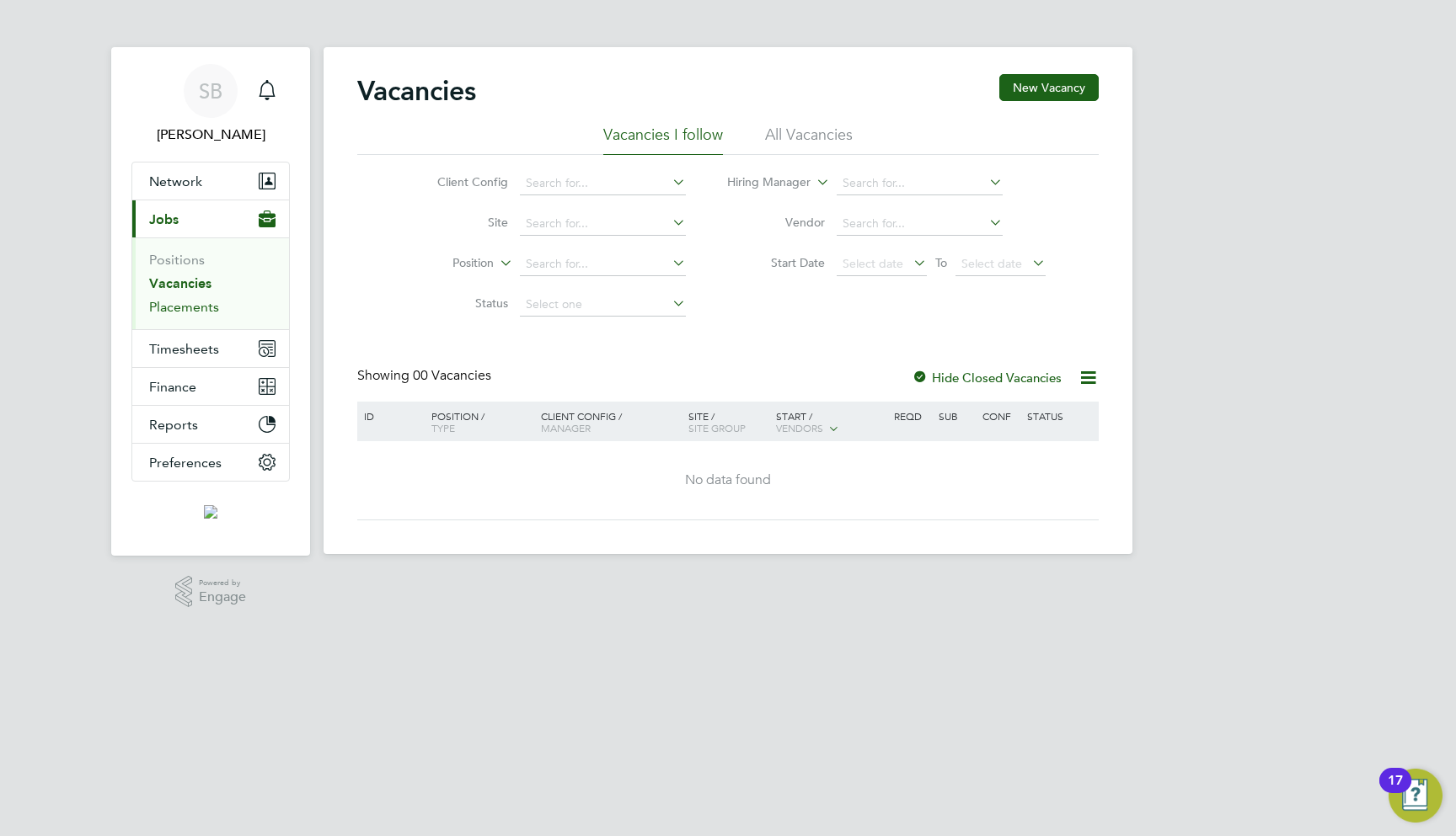
click at [193, 307] on link "Placements" at bounding box center [183, 307] width 69 height 16
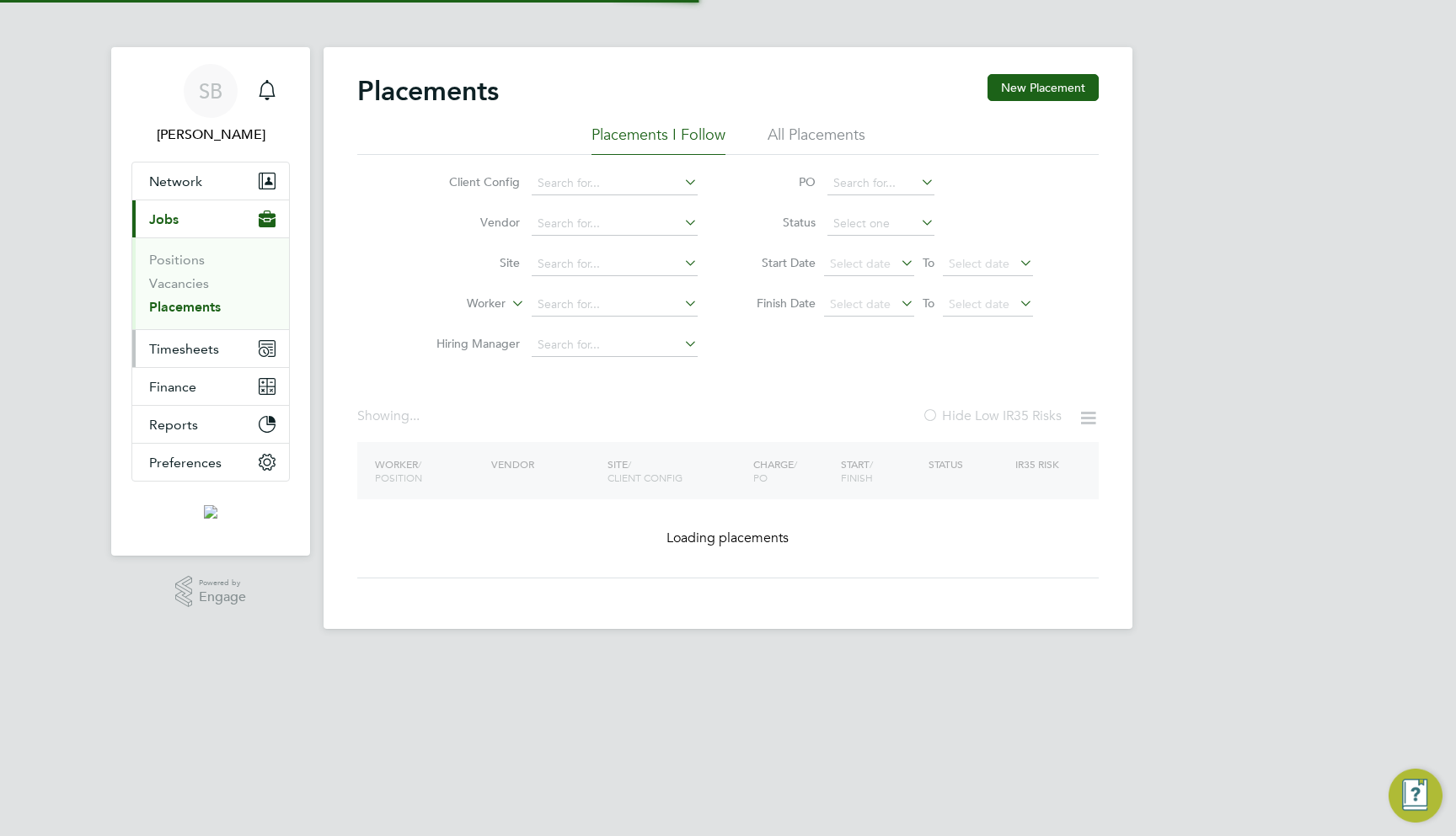
click at [193, 352] on span "Timesheets" at bounding box center [183, 349] width 69 height 16
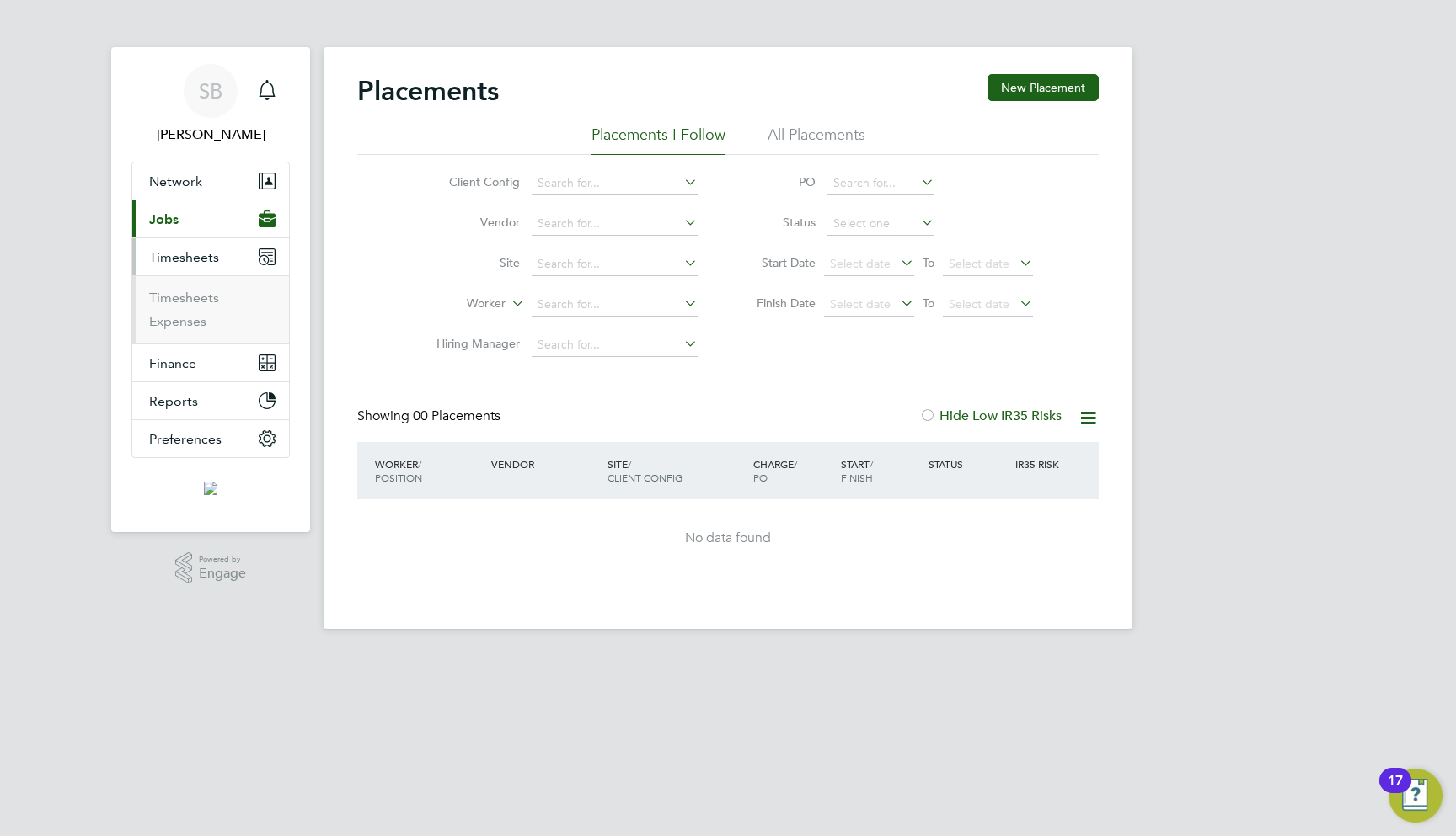
click at [182, 287] on ul "Timesheets Expenses" at bounding box center [210, 309] width 157 height 68
click at [194, 294] on link "Timesheets" at bounding box center [183, 298] width 69 height 16
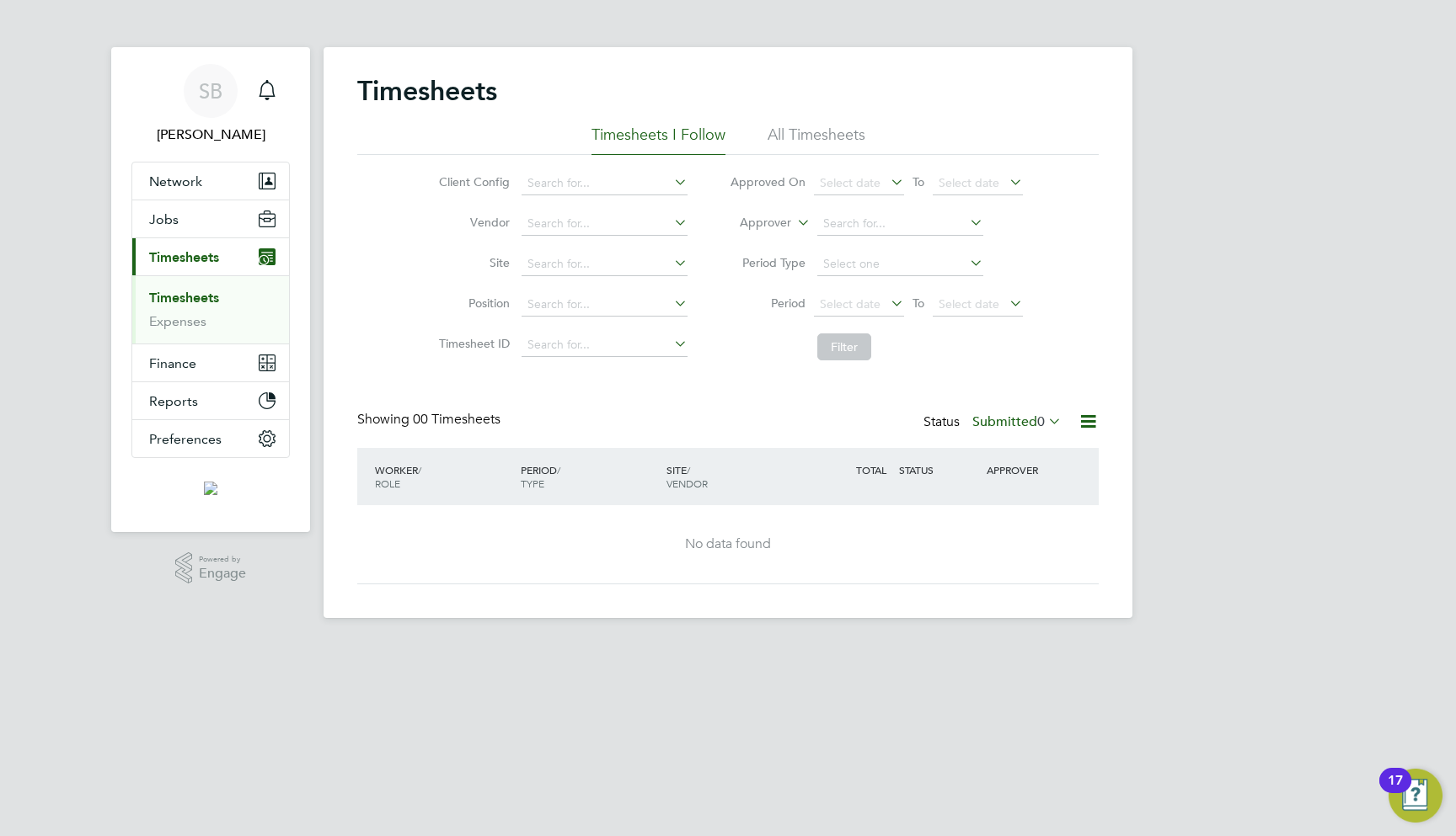
click at [848, 150] on li "All Timesheets" at bounding box center [816, 140] width 98 height 31
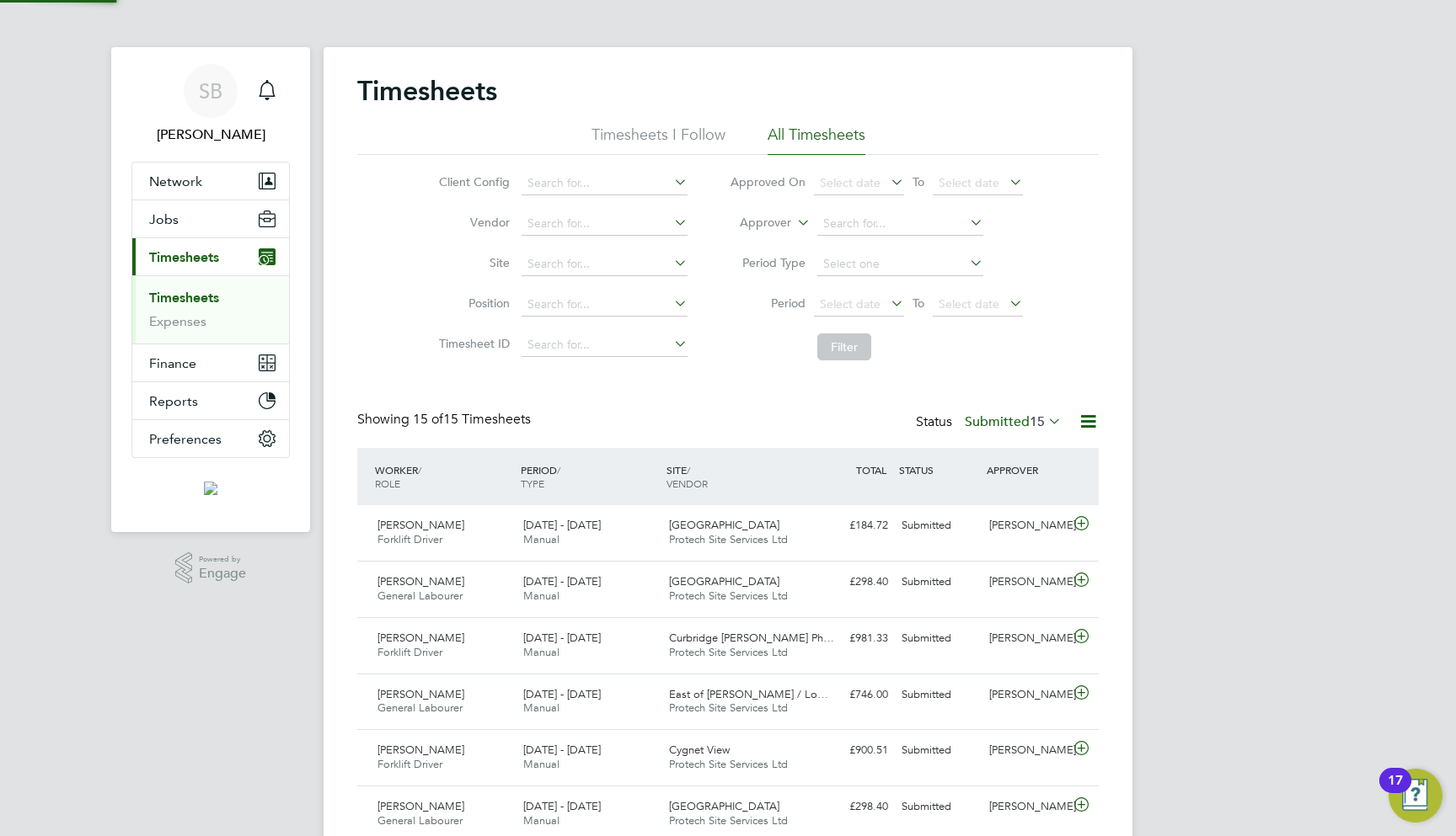
click at [835, 136] on li "All Timesheets" at bounding box center [816, 140] width 98 height 31
click at [1036, 422] on span "15" at bounding box center [1036, 421] width 15 height 17
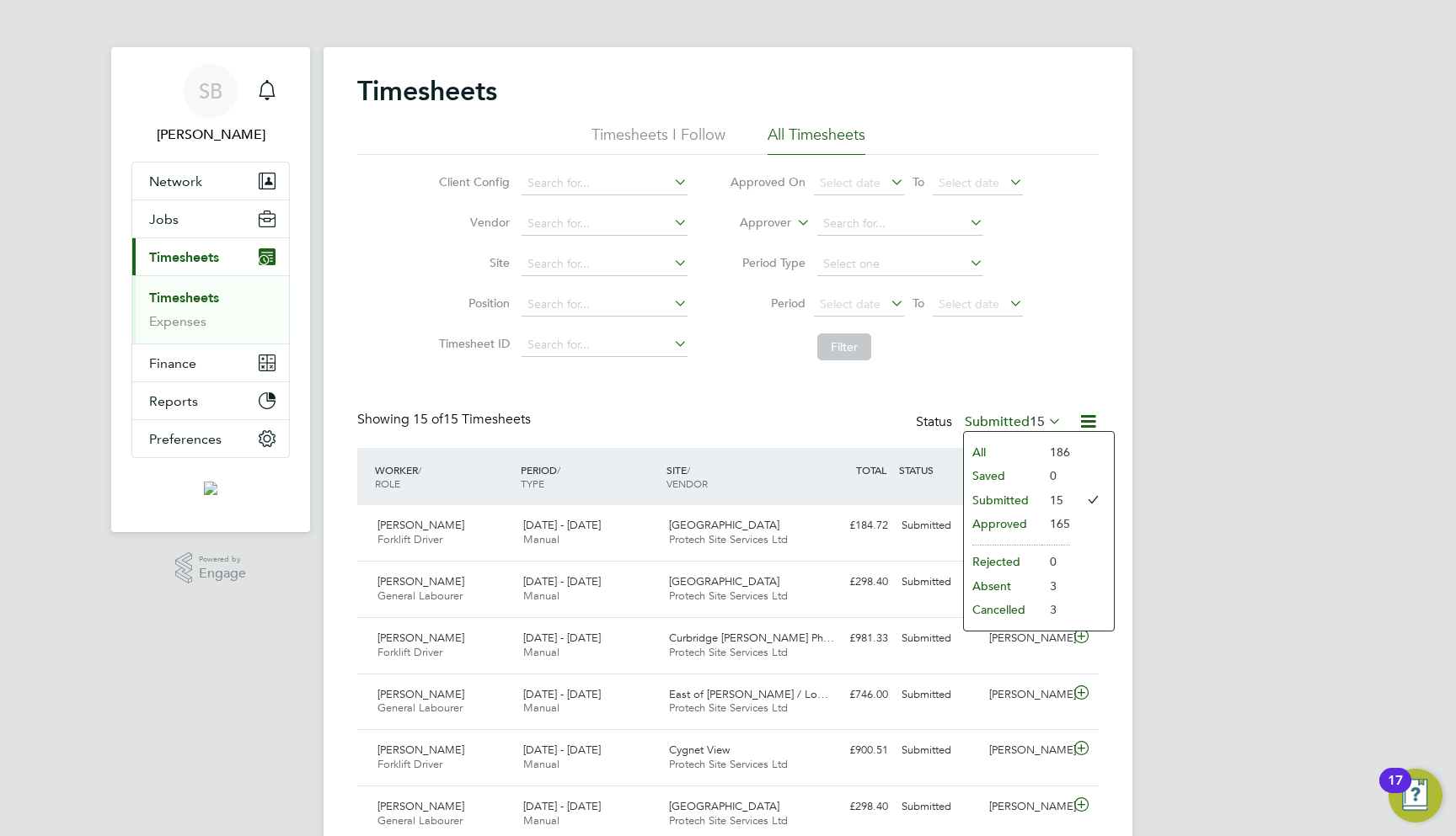
click at [1009, 444] on li "All" at bounding box center [1003, 452] width 77 height 24
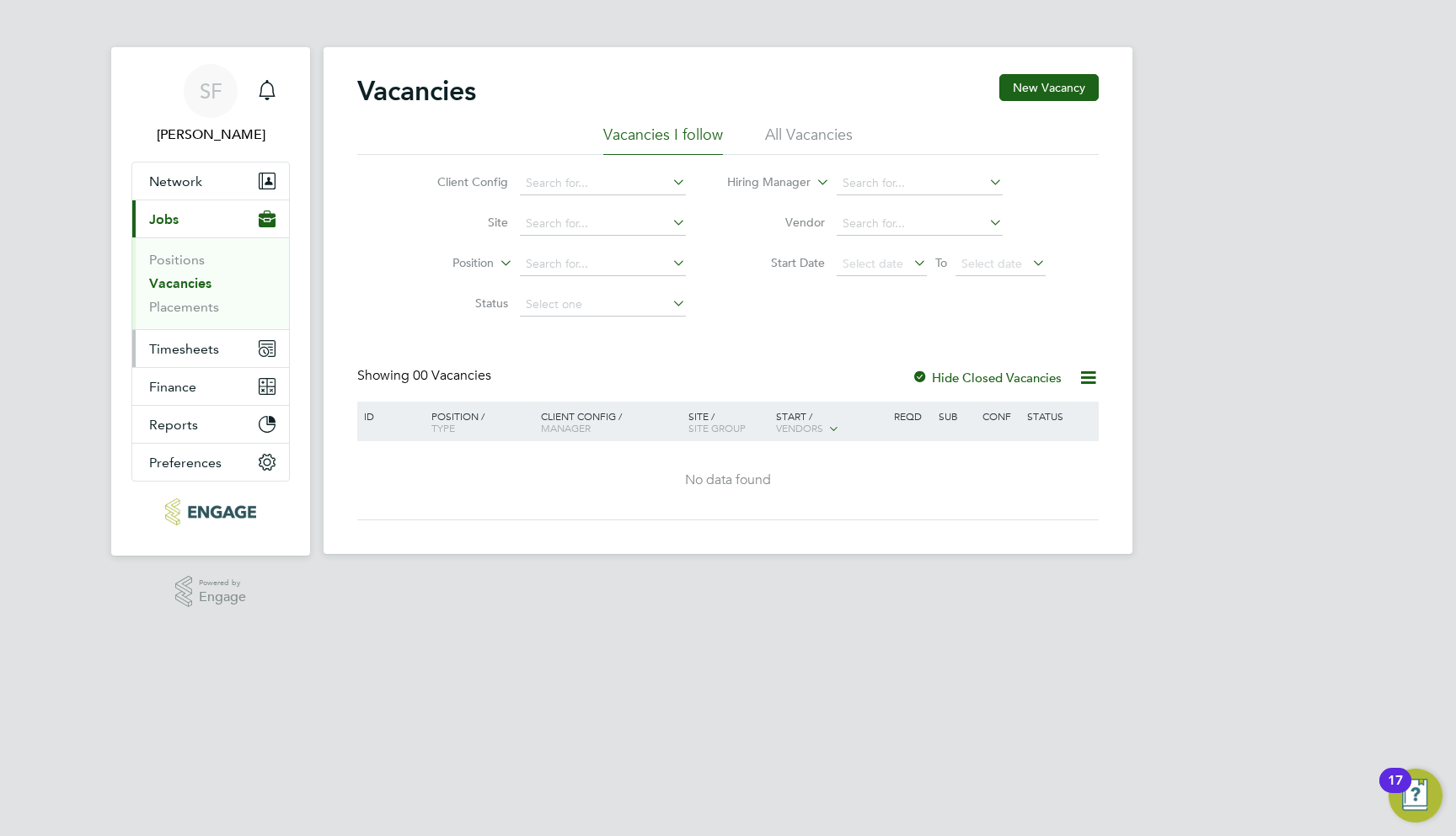
click at [197, 350] on span "Timesheets" at bounding box center [183, 349] width 69 height 16
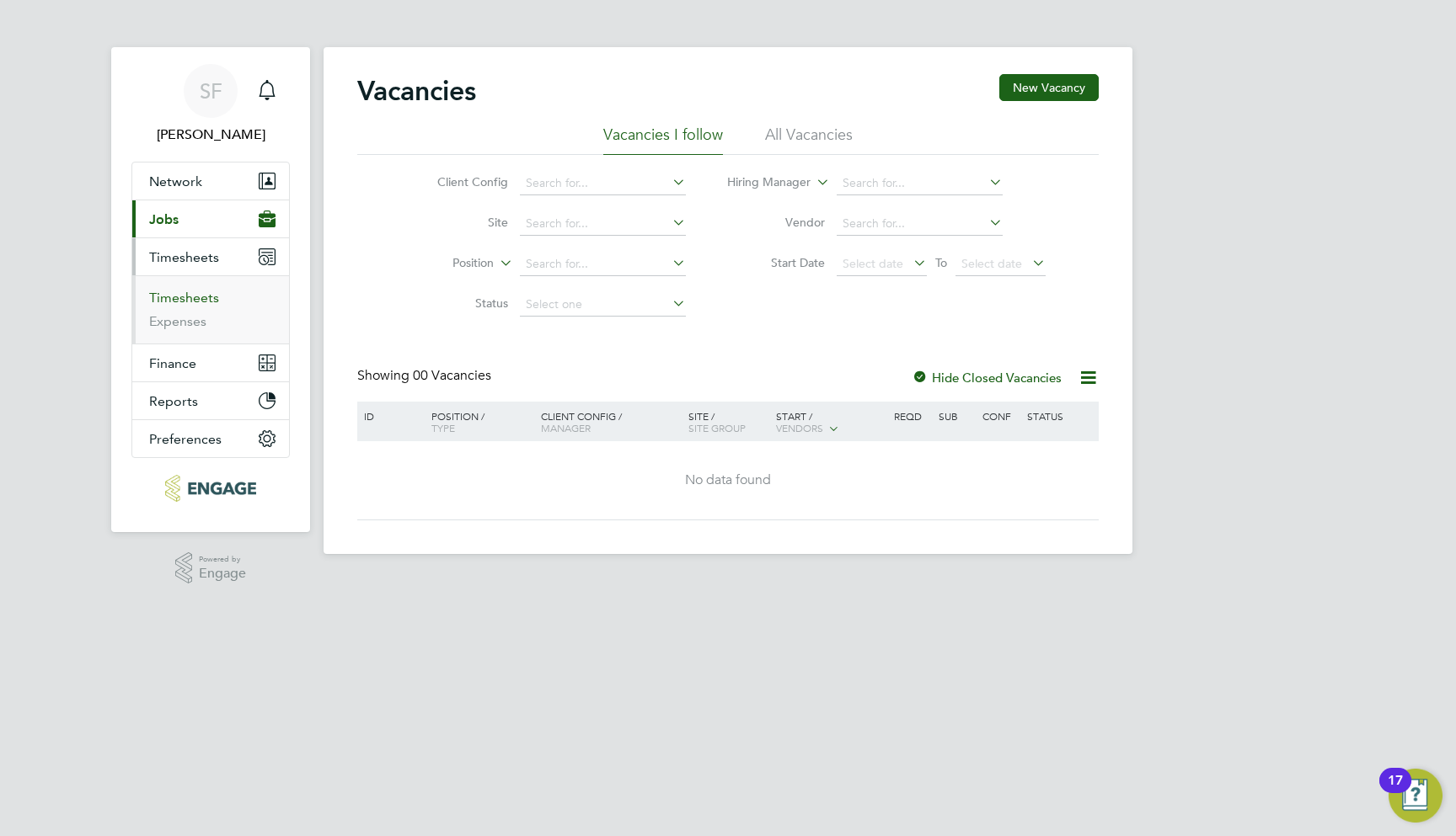
click at [193, 299] on link "Timesheets" at bounding box center [183, 298] width 69 height 16
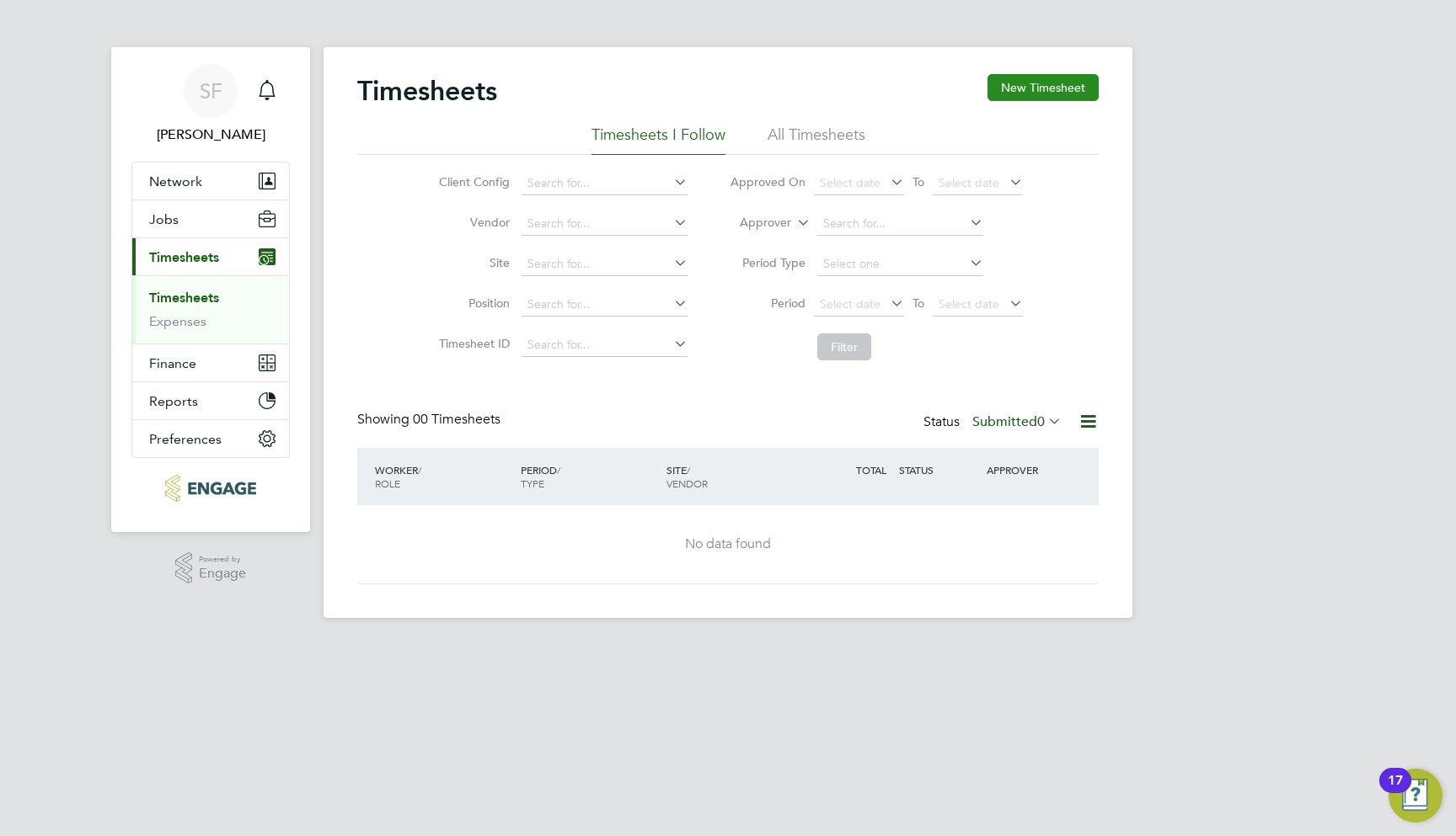
click at [1060, 89] on button "New Timesheet" at bounding box center [1042, 87] width 111 height 27
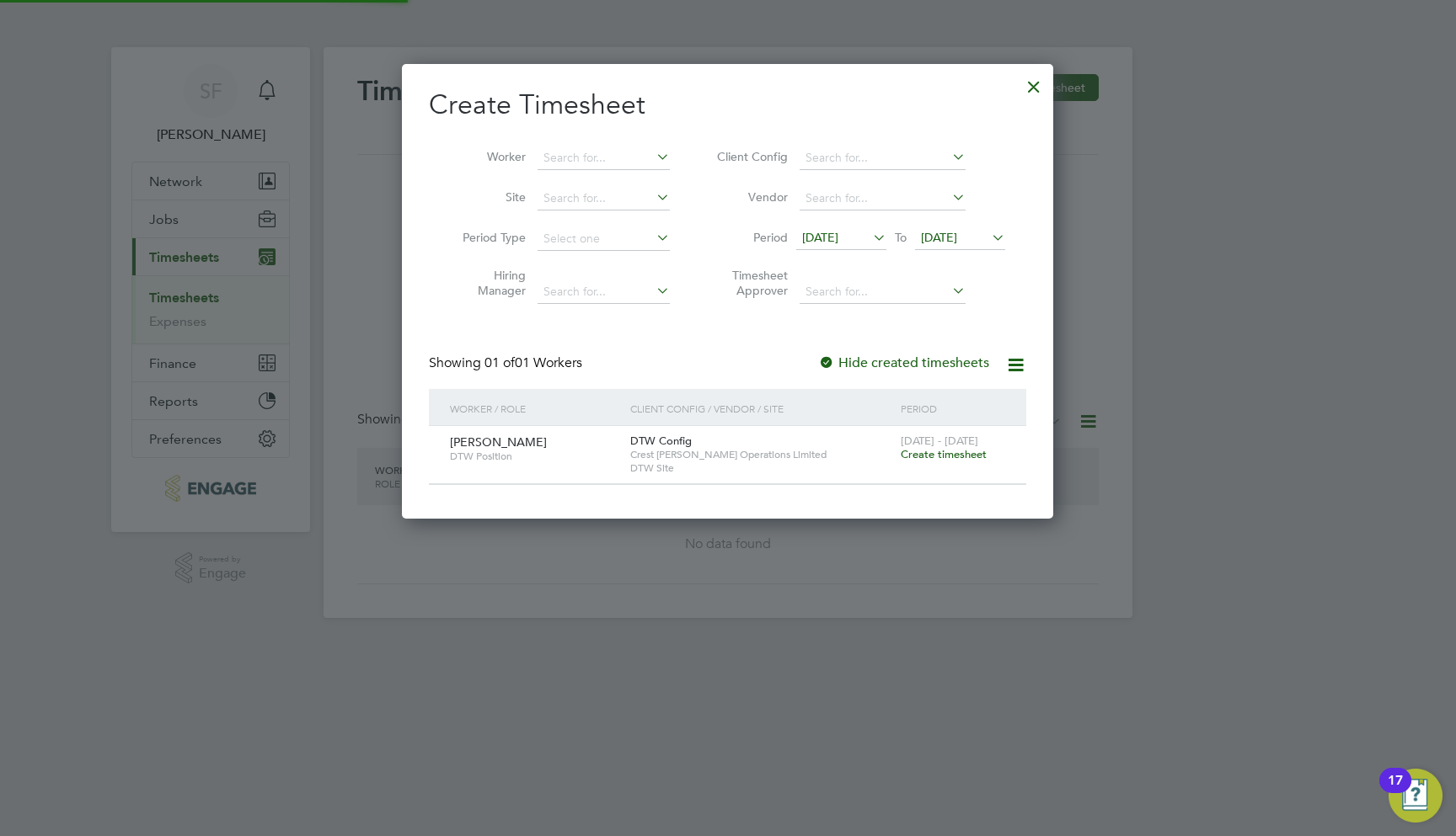
scroll to position [8, 8]
click at [932, 455] on span "Create timesheet" at bounding box center [943, 454] width 86 height 14
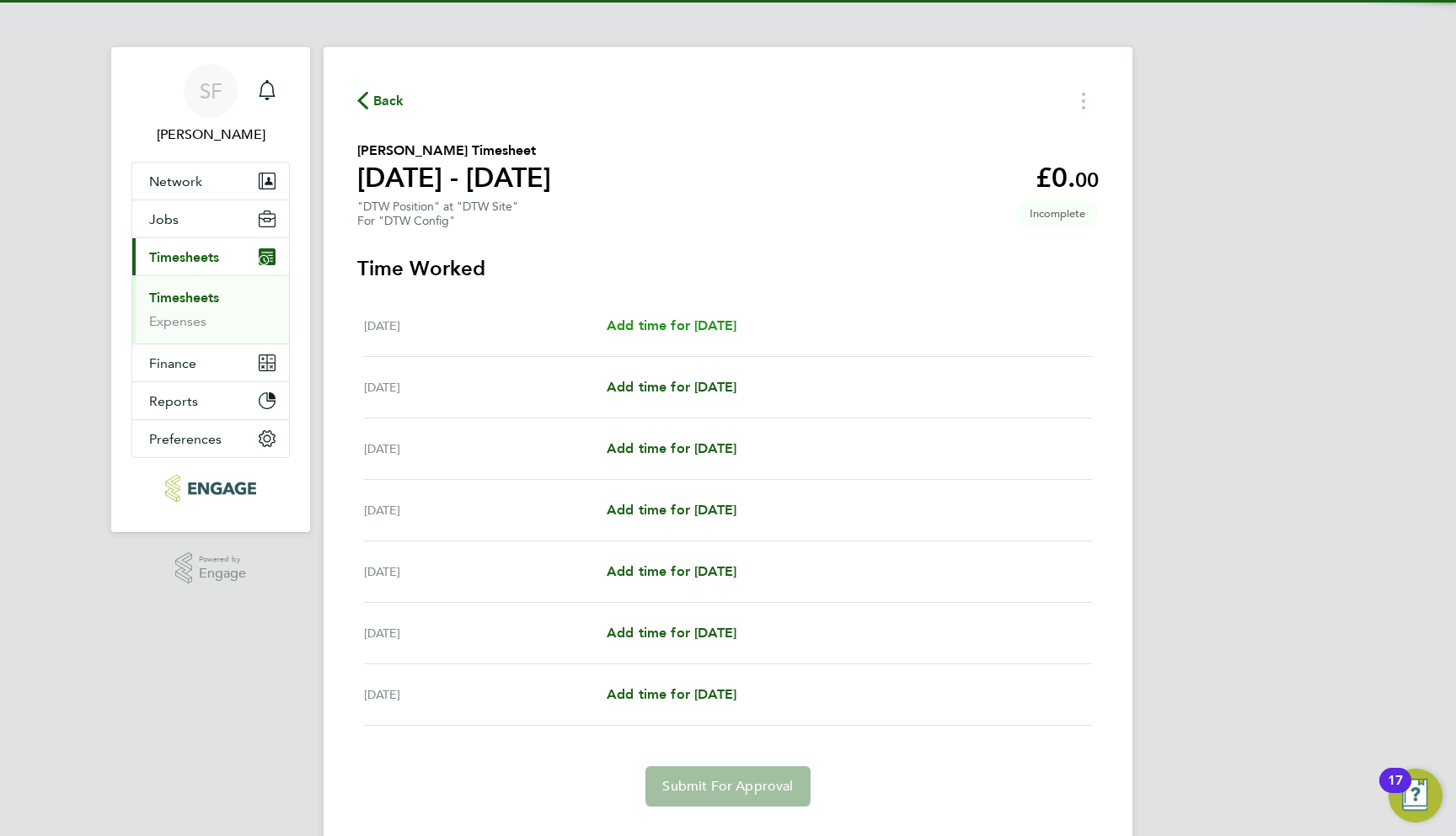
click at [699, 327] on span "Add time for Mon 04 Aug" at bounding box center [671, 325] width 130 height 16
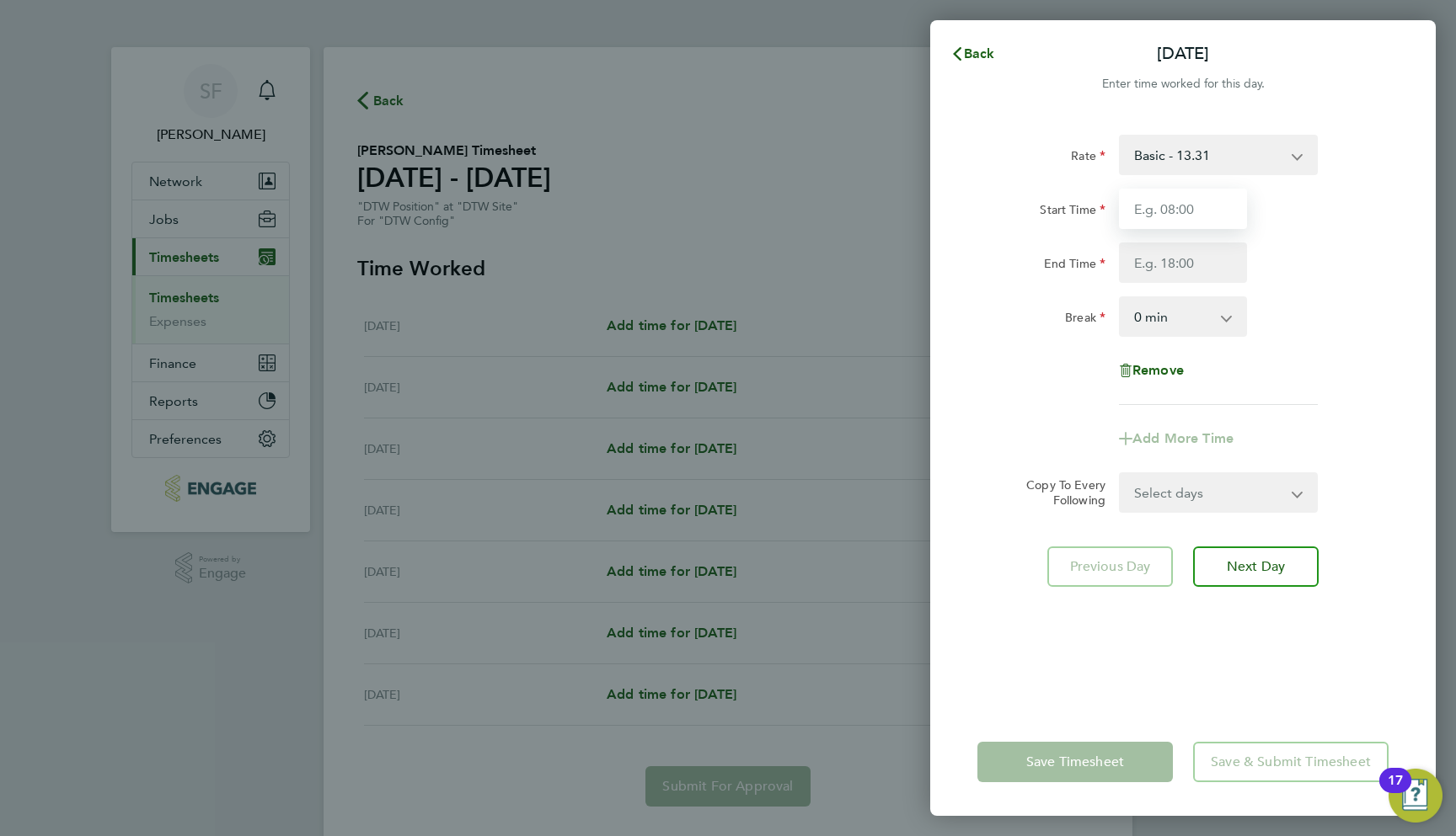
click at [1150, 211] on input "Start Time" at bounding box center [1182, 208] width 128 height 41
type input "08:00"
type input "12:00"
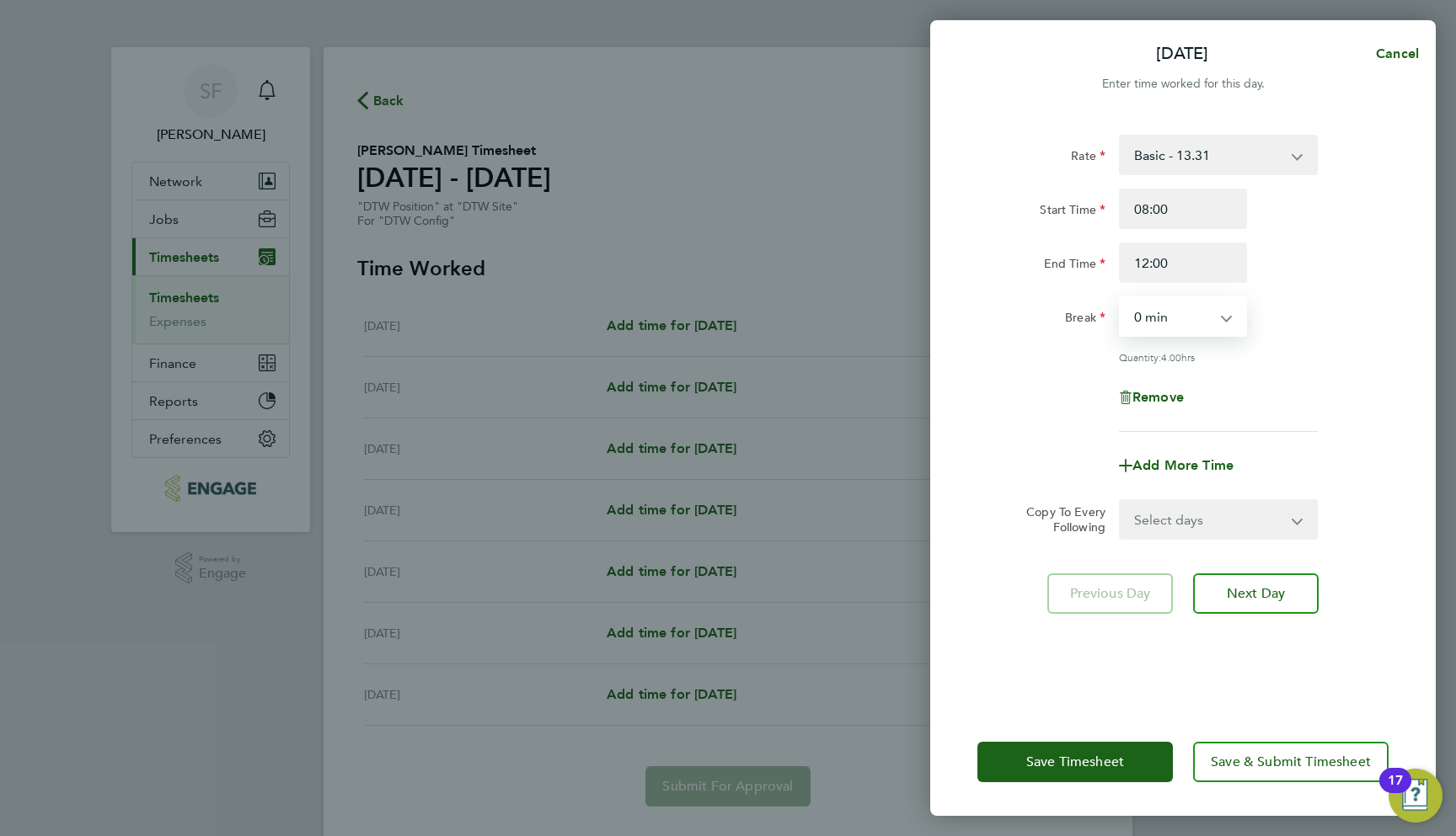
click at [1202, 344] on div "Rate Basic - 13.31 Start Time 08:00 End Time 12:00 Break 0 min 15 min 30 min 45…" at bounding box center [1182, 284] width 411 height 298
select select "30"
select select "WEEKDAY"
select select "2025-08-10"
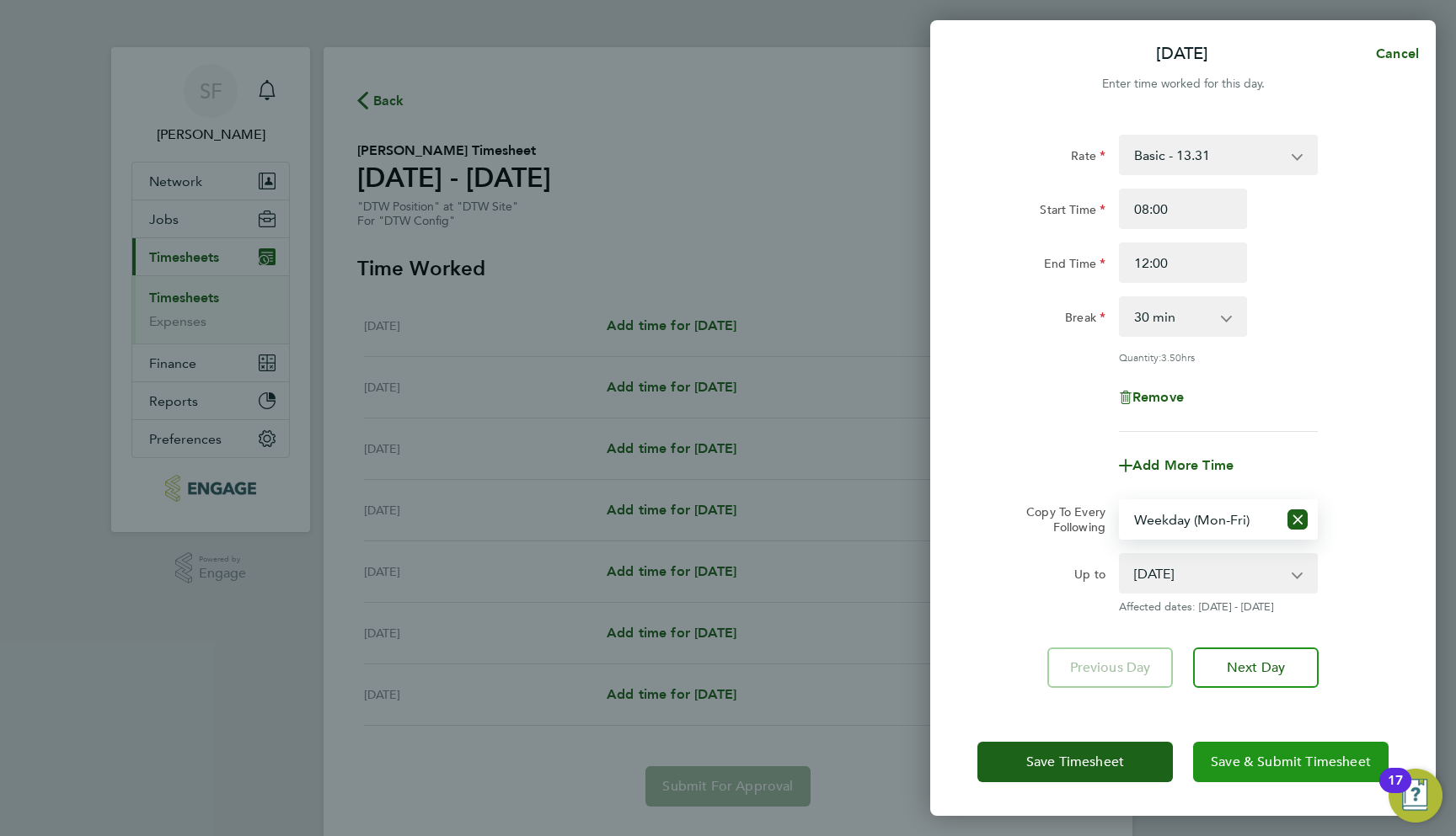
click at [1222, 758] on span "Save & Submit Timesheet" at bounding box center [1290, 762] width 160 height 17
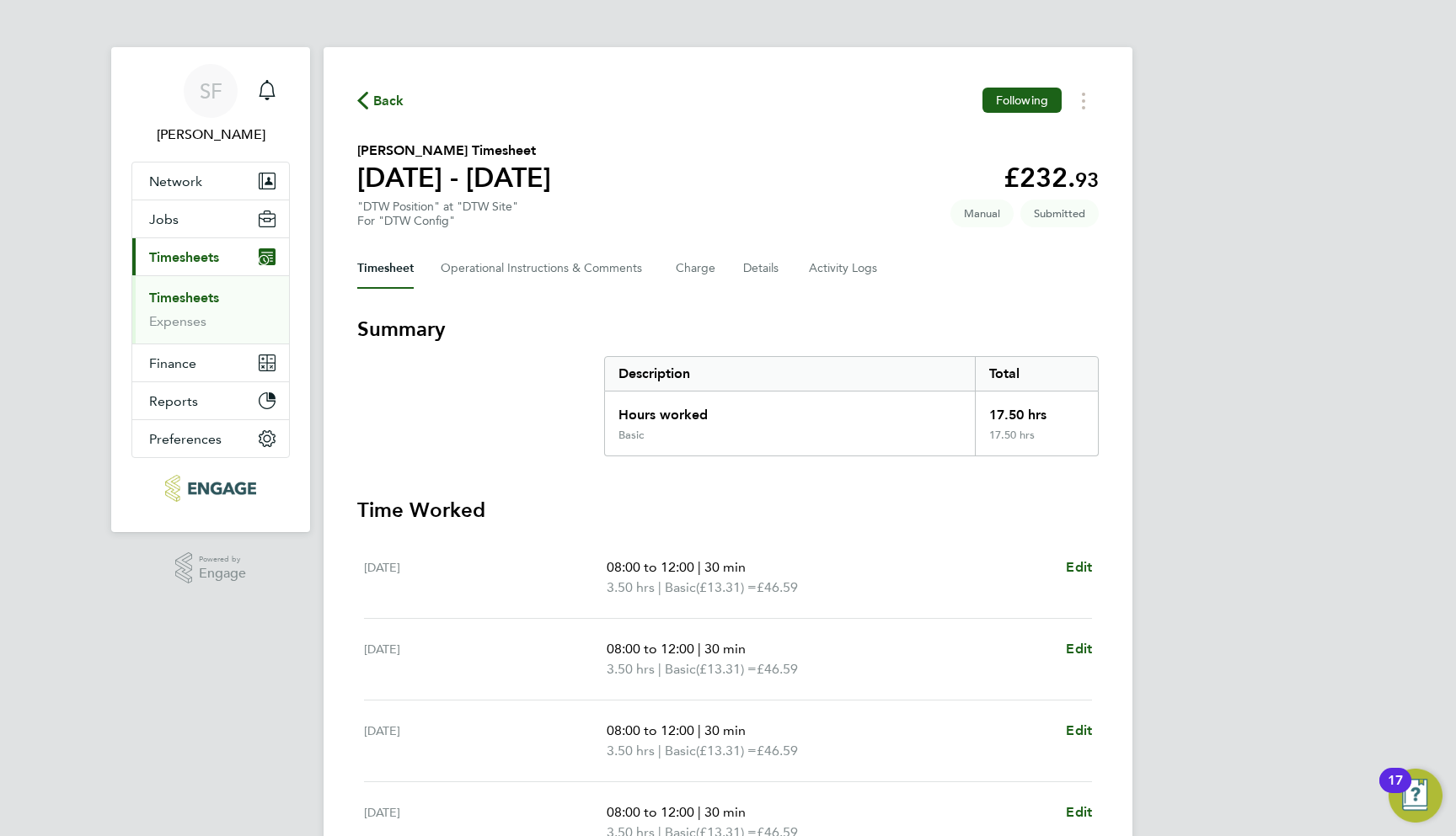
click at [206, 295] on link "Timesheets" at bounding box center [183, 298] width 69 height 16
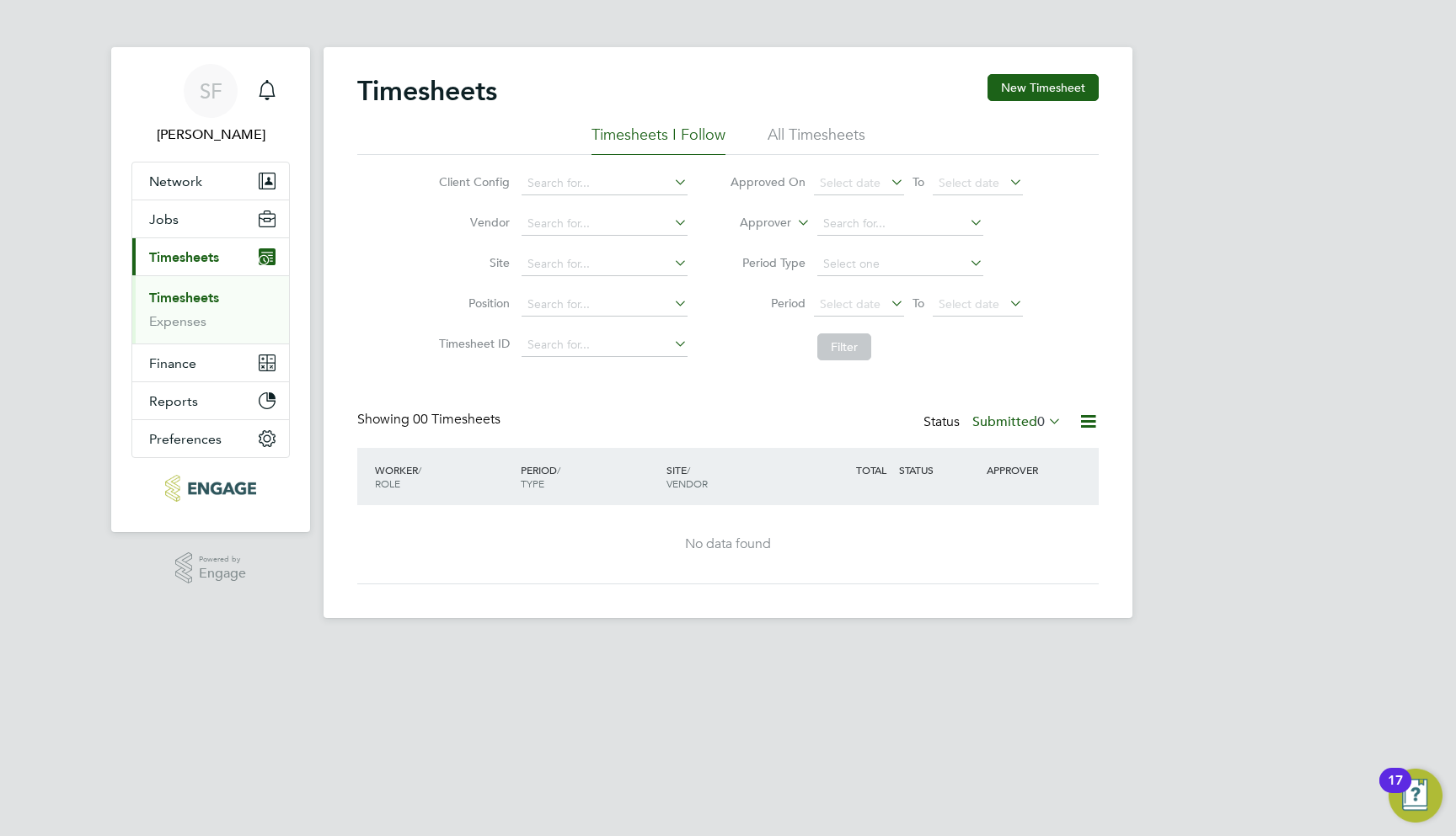
click at [817, 131] on li "All Timesheets" at bounding box center [816, 140] width 98 height 31
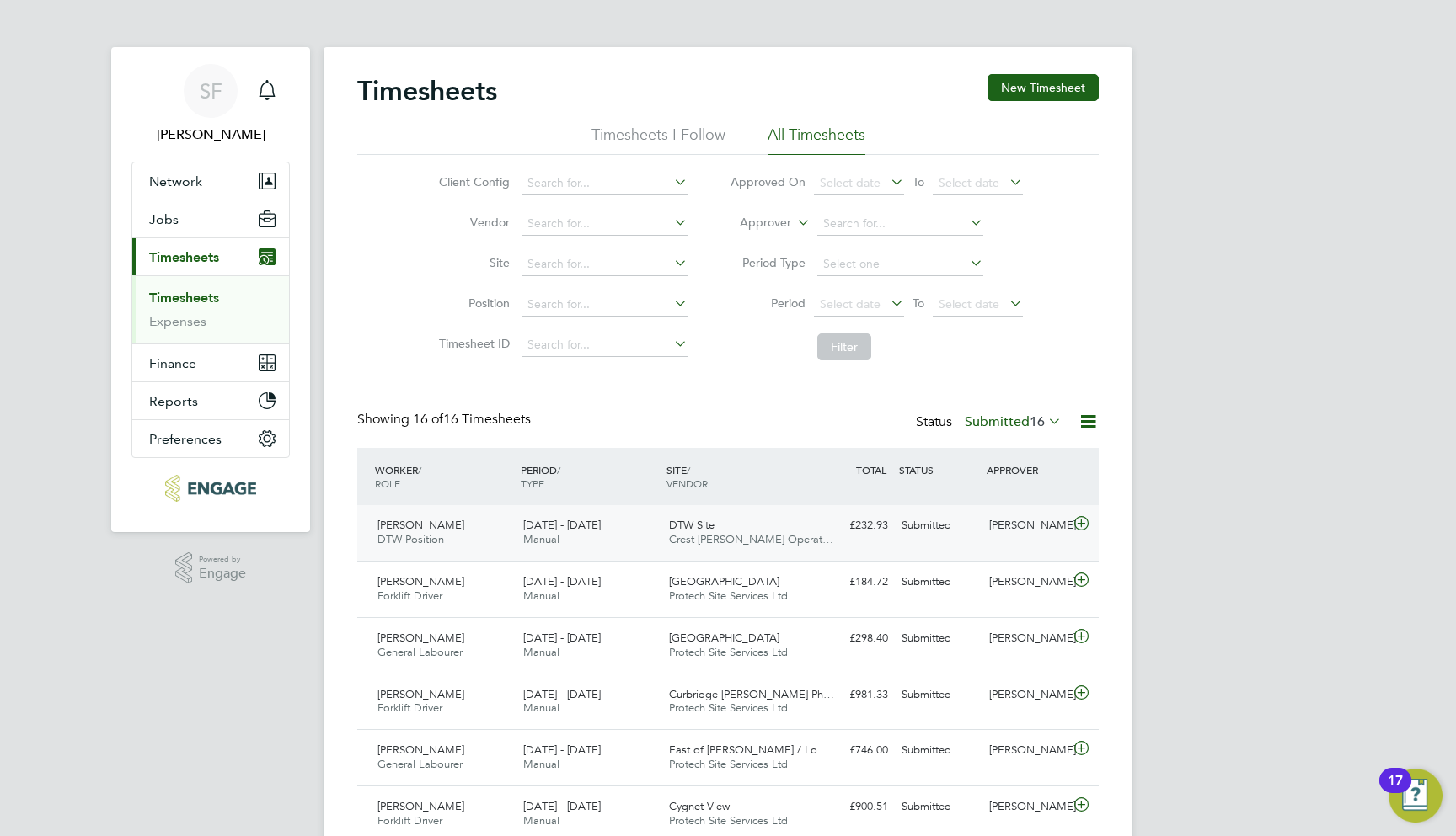
click at [868, 539] on div "John Smith DTW Position 4 - 10 Aug 2025 4 - 10 Aug 2025 Manual DTW Site Crest N…" at bounding box center [727, 534] width 741 height 56
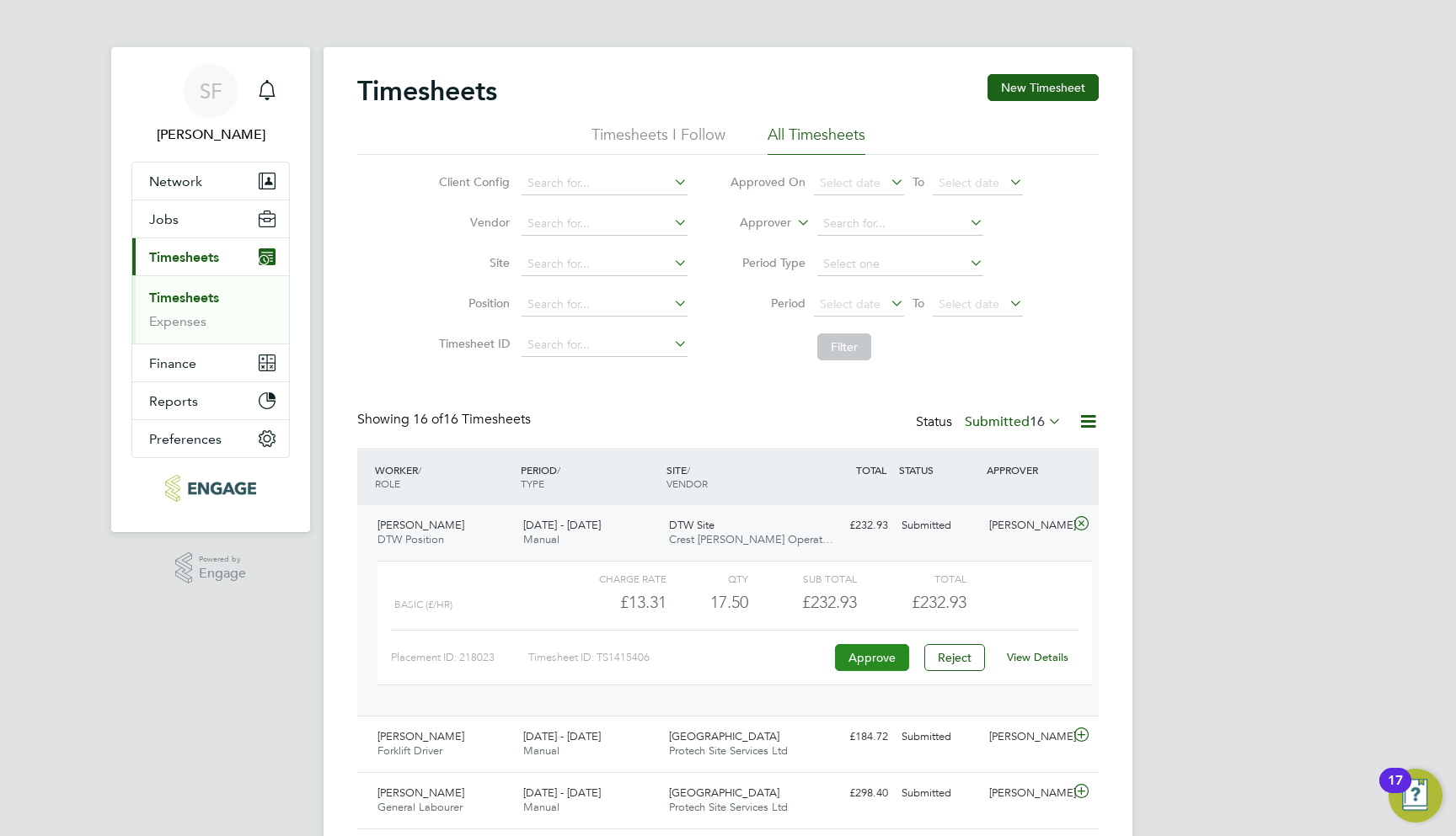
click at [887, 657] on button "Approve" at bounding box center [872, 657] width 74 height 27
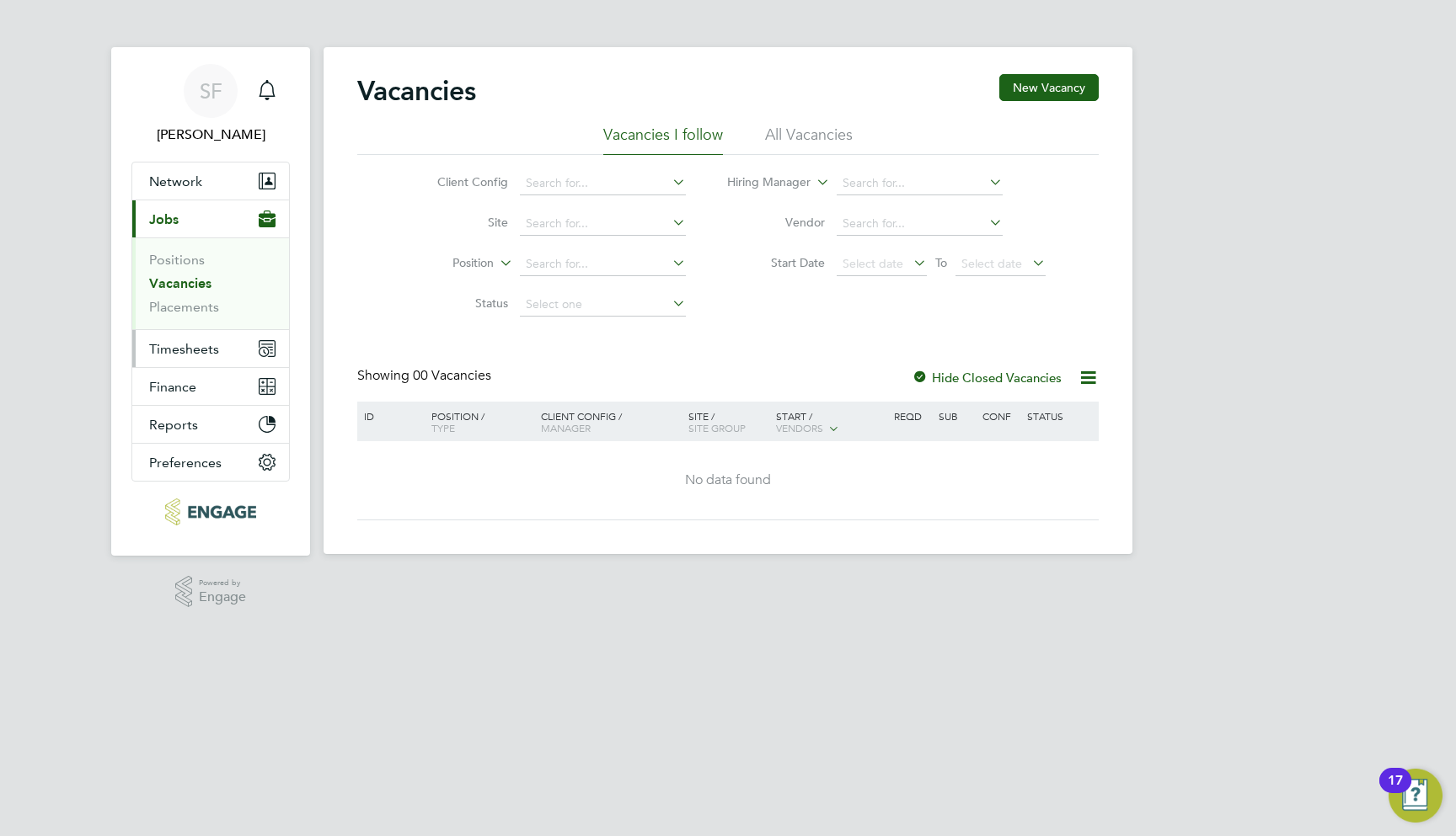
click at [204, 333] on button "Timesheets" at bounding box center [210, 348] width 157 height 37
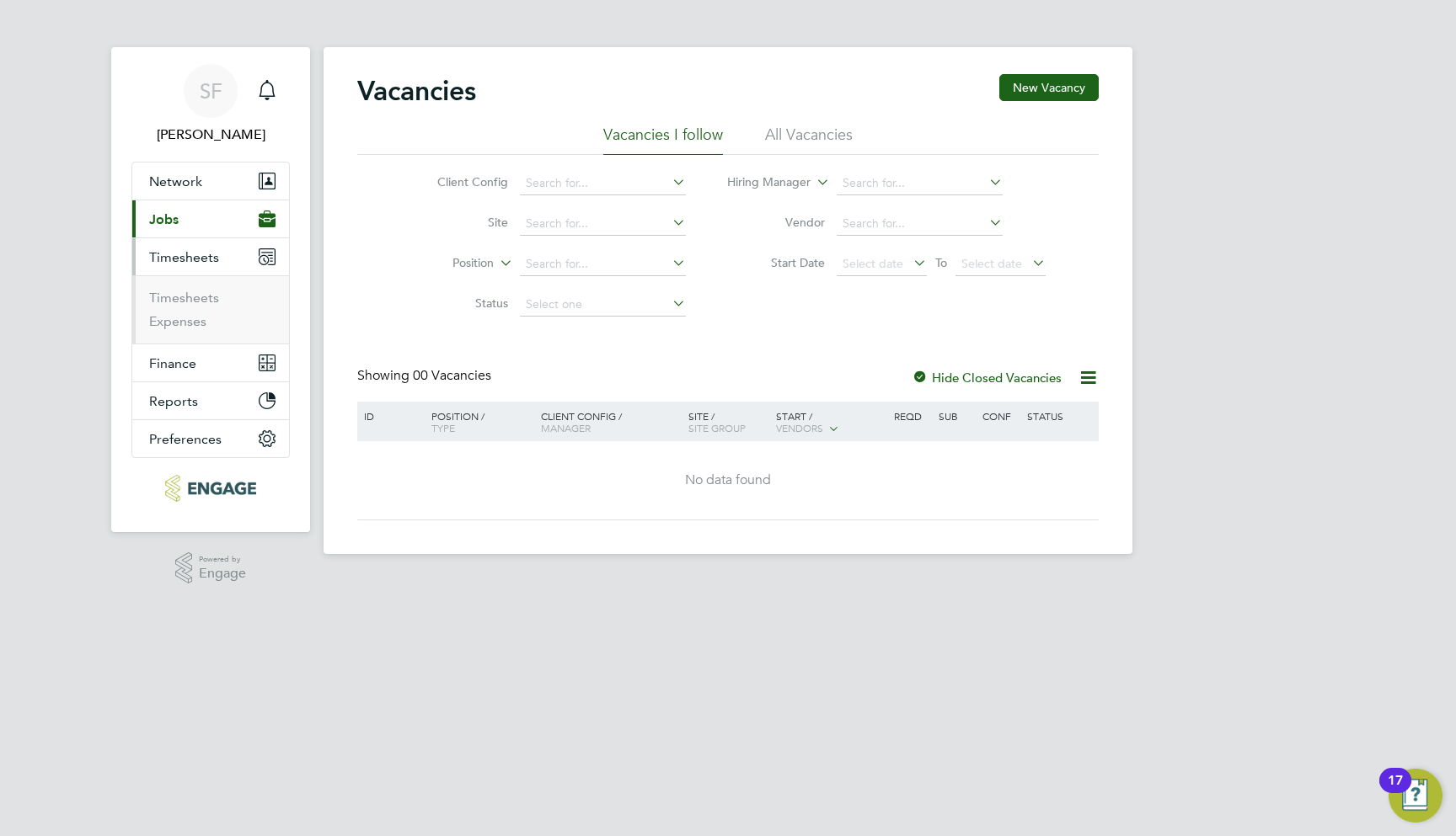
click at [209, 288] on ul "Timesheets Expenses" at bounding box center [210, 309] width 157 height 68
click at [203, 295] on link "Timesheets" at bounding box center [183, 298] width 69 height 16
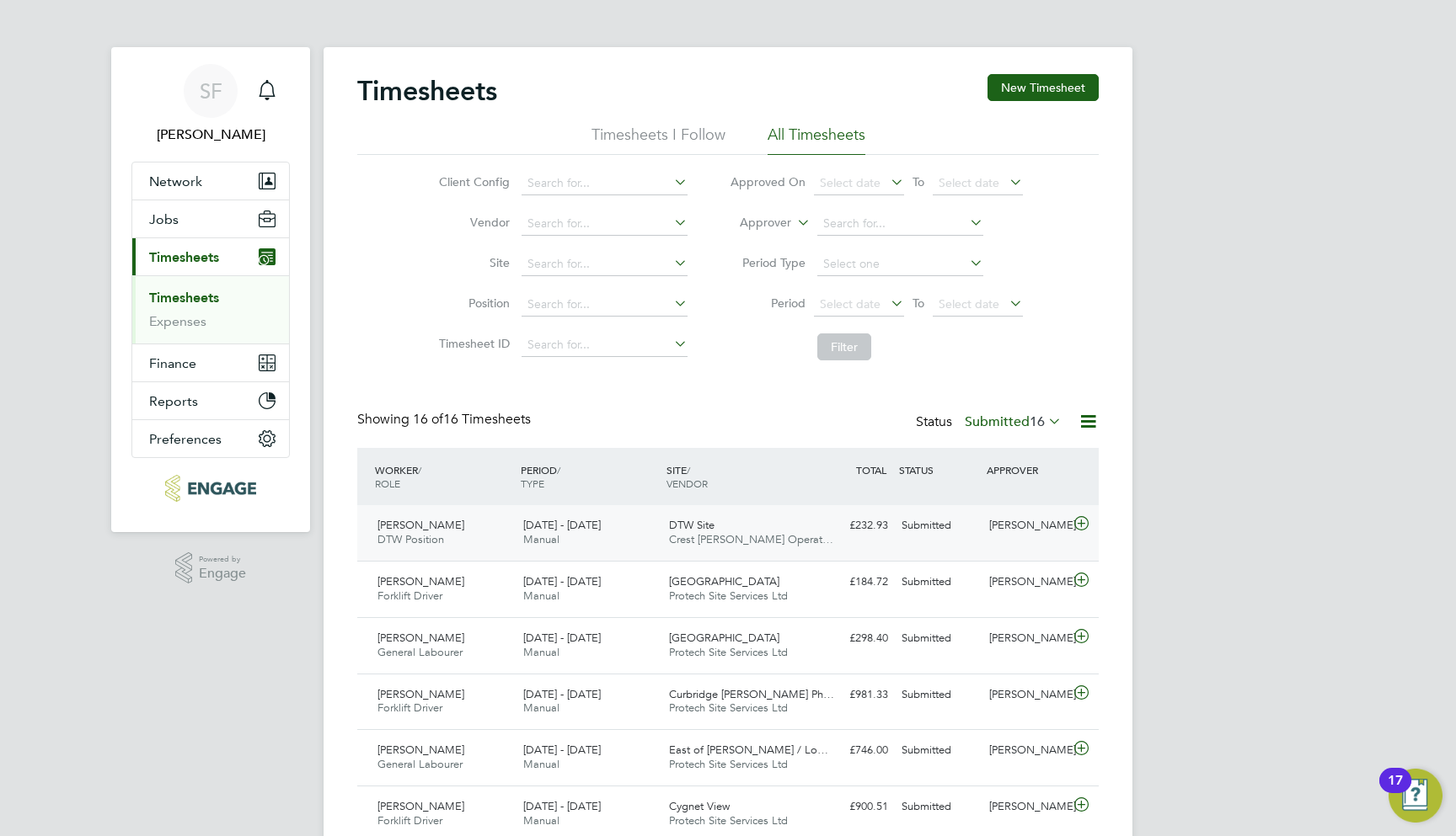
click at [921, 514] on div "Submitted" at bounding box center [938, 526] width 87 height 28
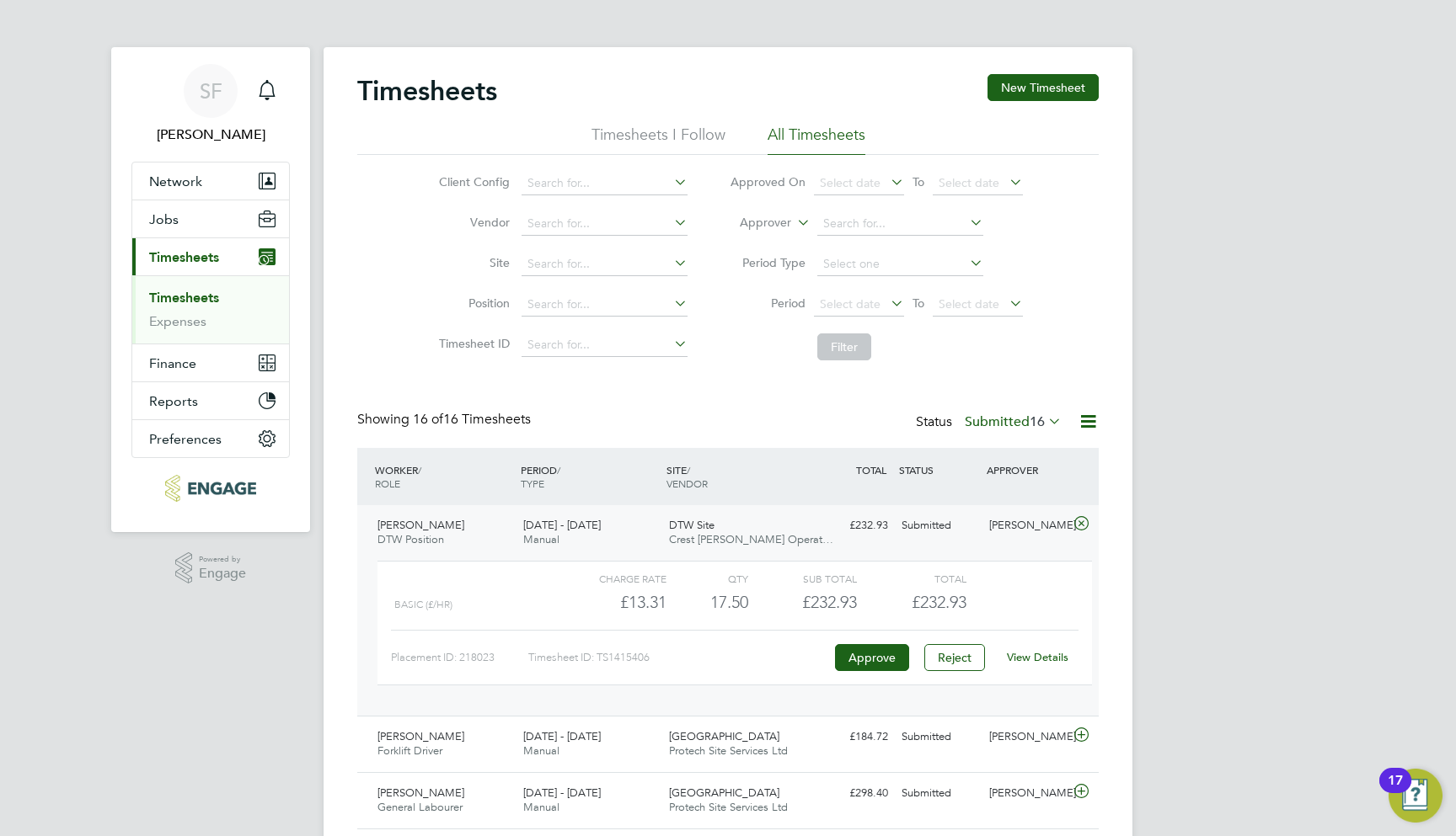
click at [1031, 657] on link "View Details" at bounding box center [1037, 657] width 61 height 14
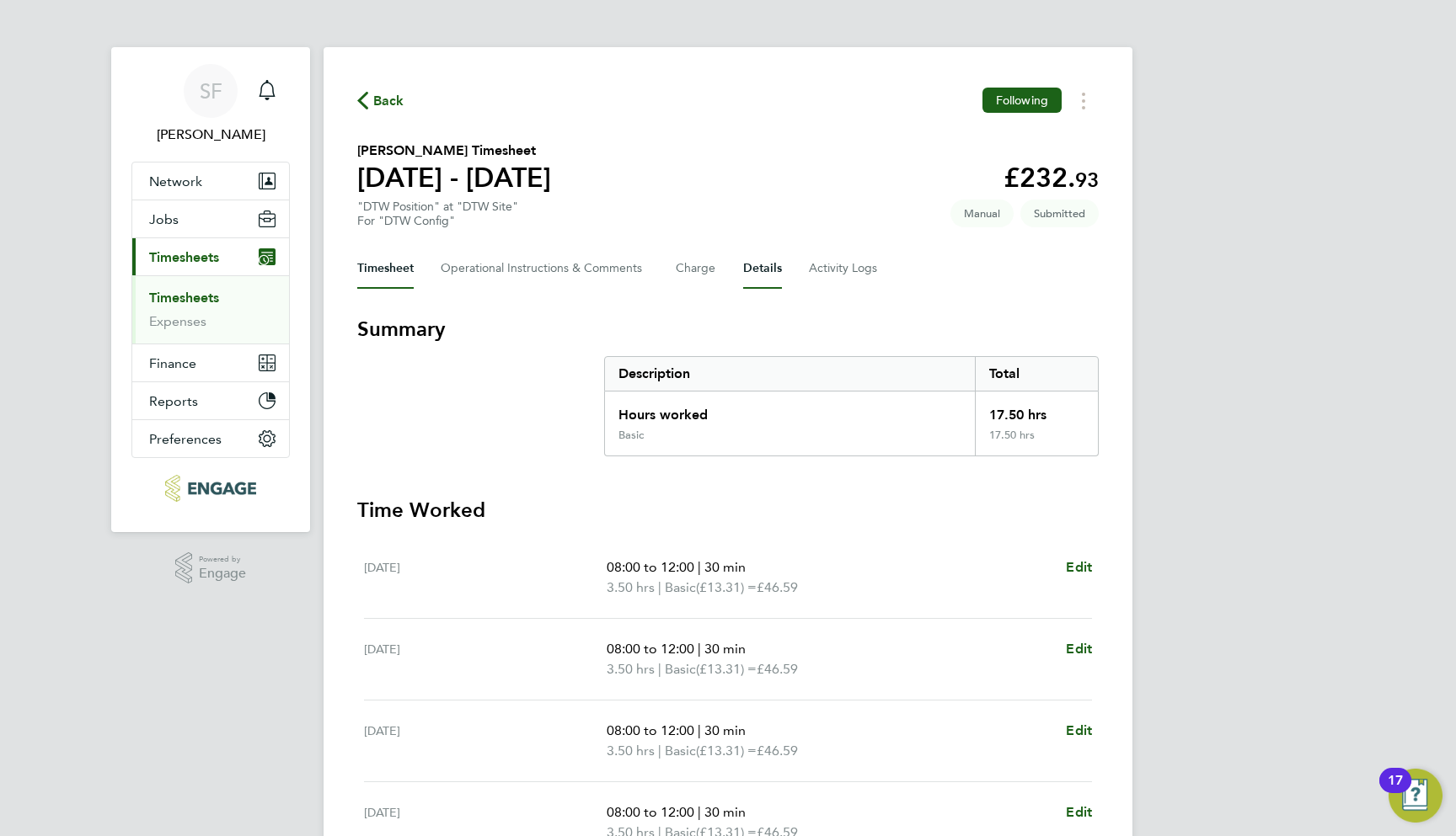
click at [764, 274] on button "Details" at bounding box center [762, 269] width 39 height 41
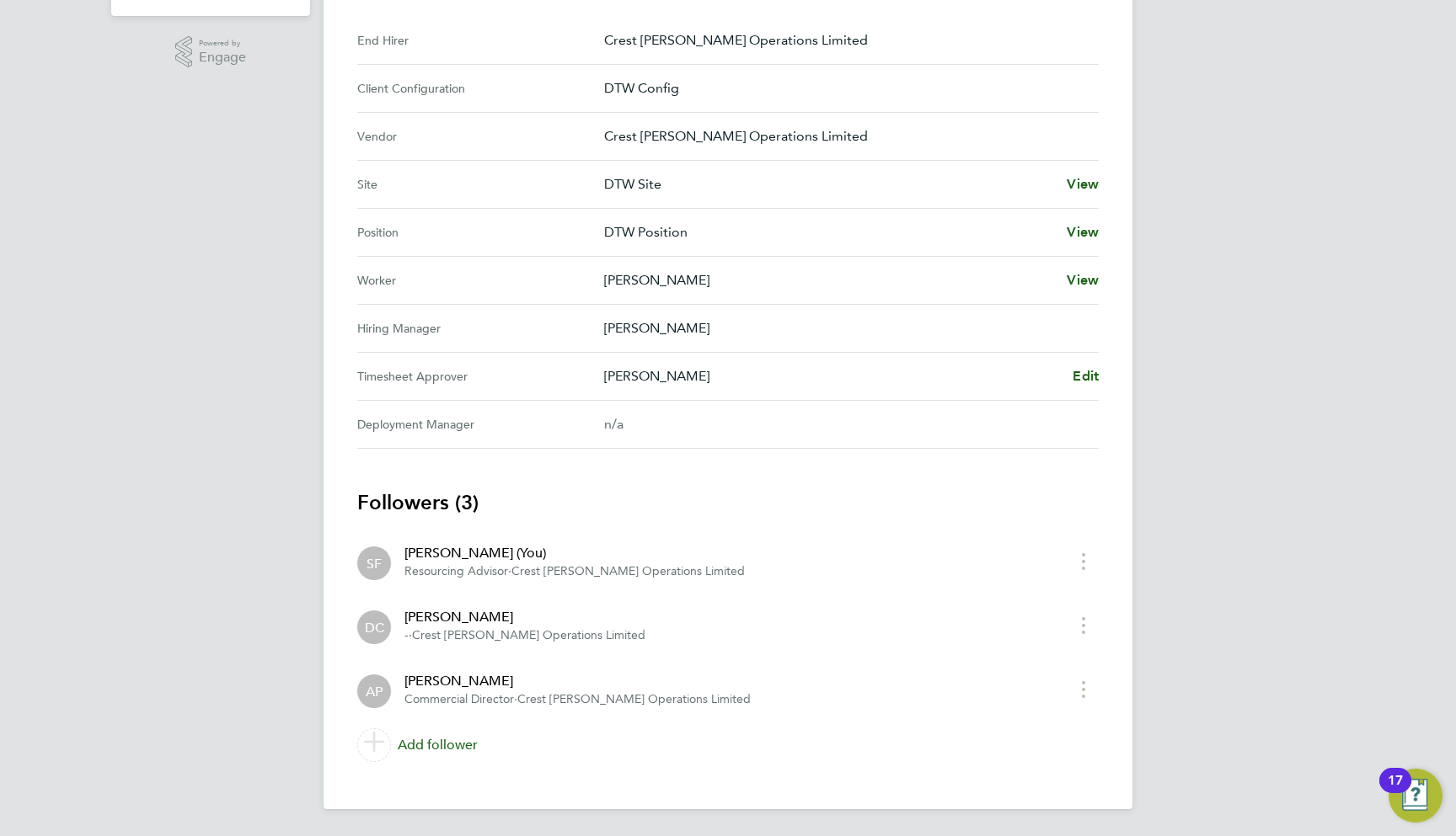
scroll to position [517, 0]
drag, startPoint x: 601, startPoint y: 372, endPoint x: 696, endPoint y: 380, distance: 95.3
click at [690, 378] on Approver "Timesheet Approver [PERSON_NAME] Edit" at bounding box center [727, 377] width 741 height 48
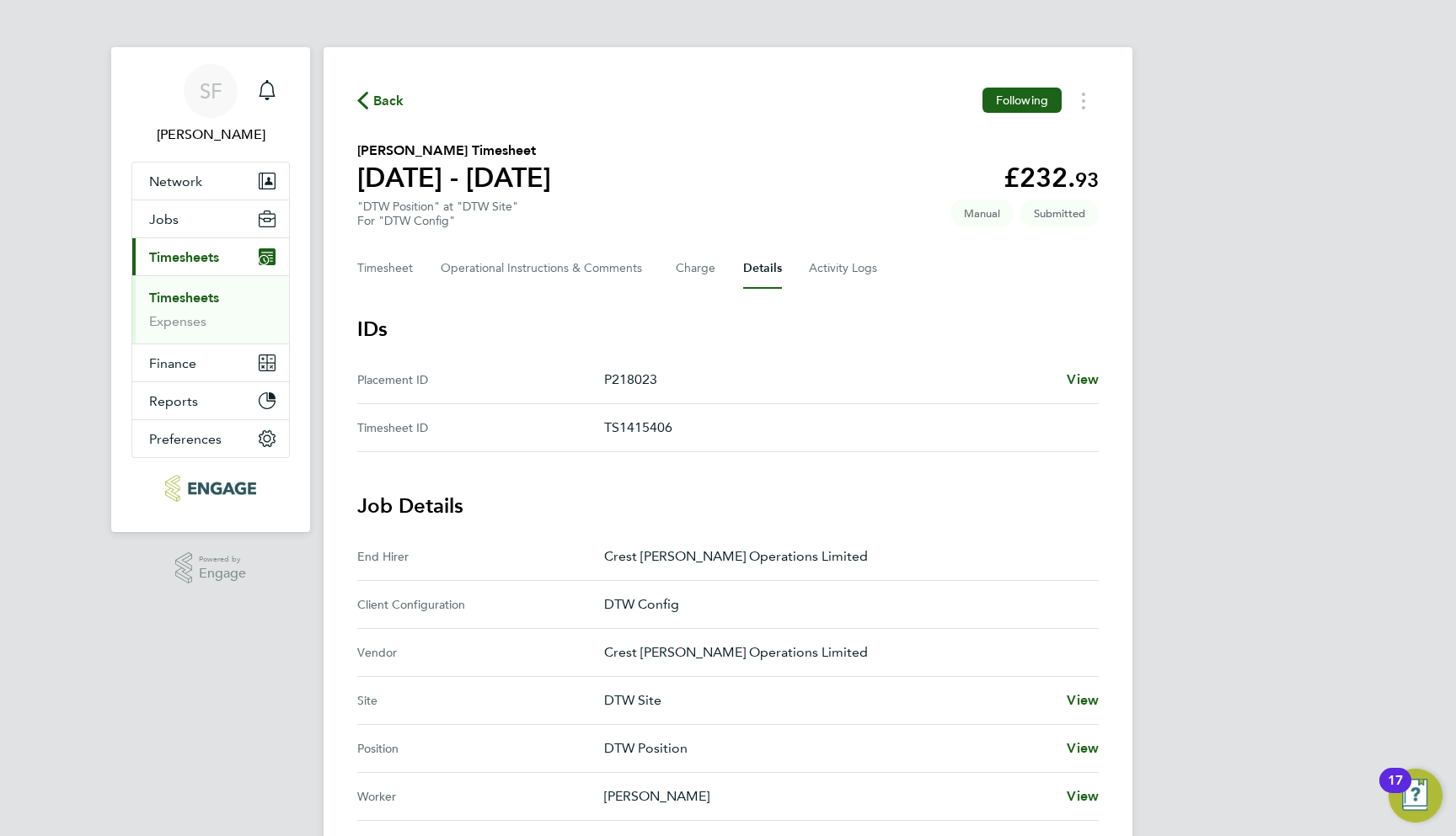
scroll to position [0, 0]
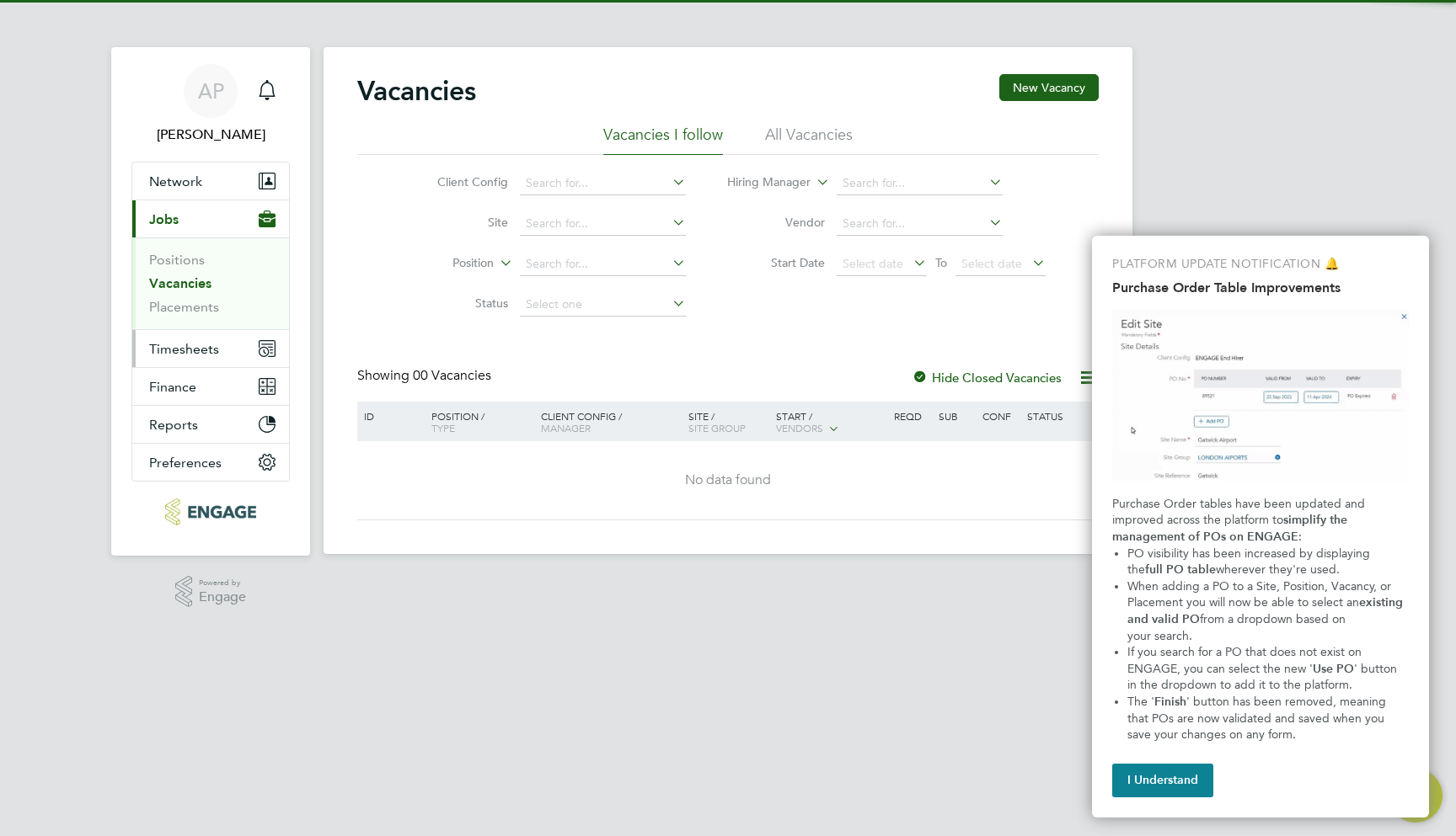
click at [204, 345] on span "Timesheets" at bounding box center [183, 349] width 69 height 16
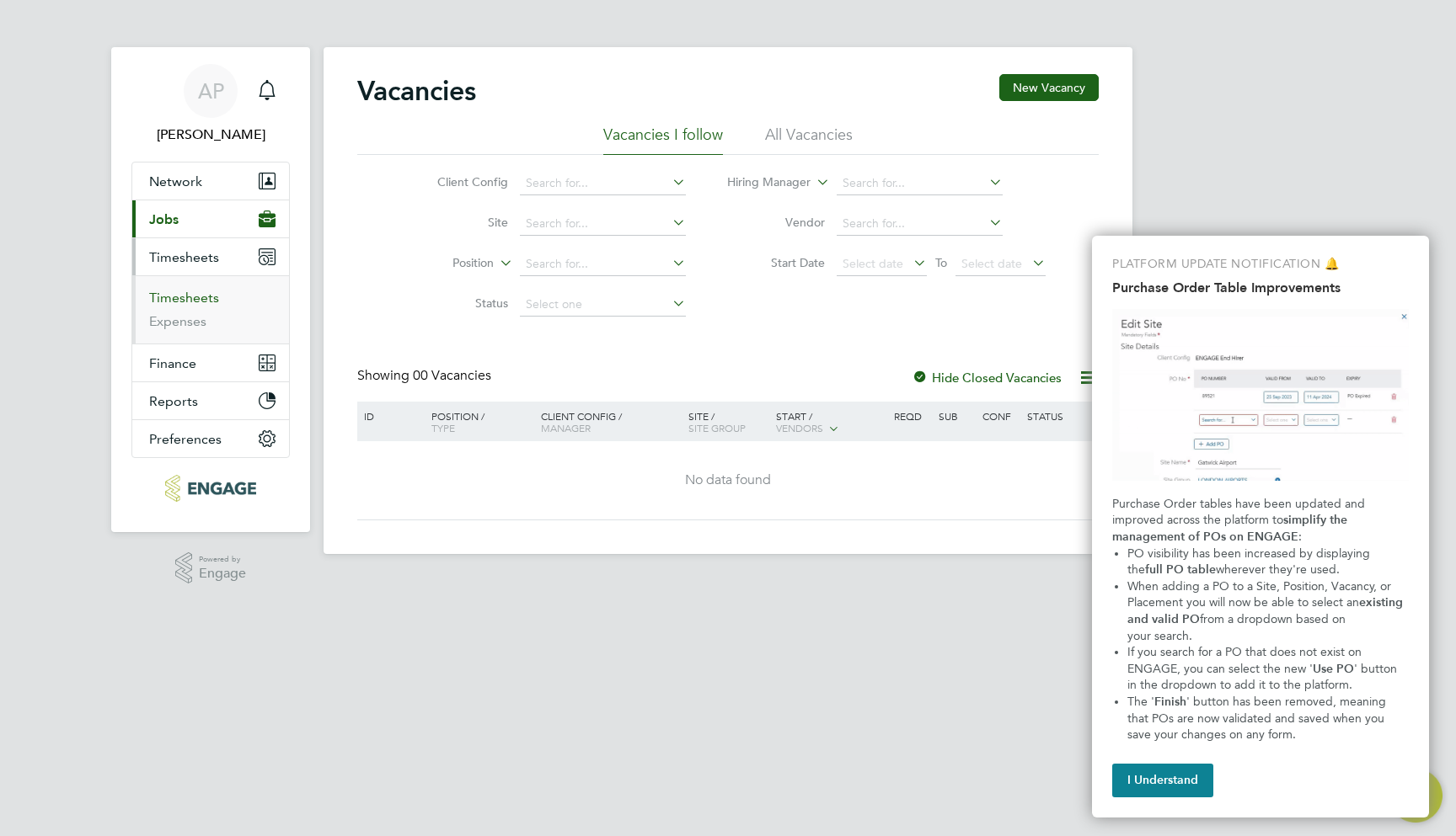
click at [206, 301] on link "Timesheets" at bounding box center [183, 298] width 69 height 16
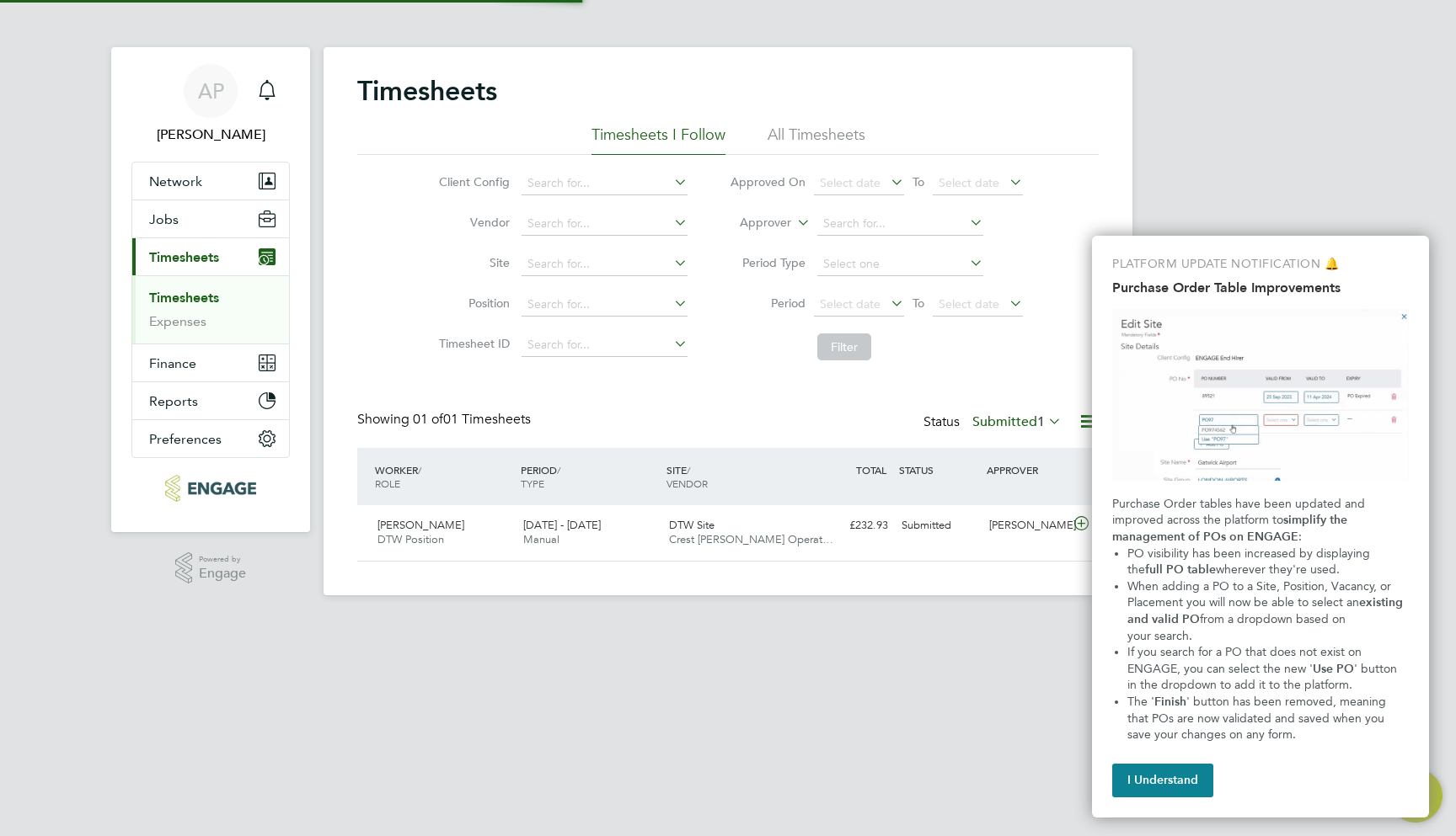
scroll to position [42, 147]
click at [1153, 771] on button "I Understand" at bounding box center [1162, 780] width 101 height 34
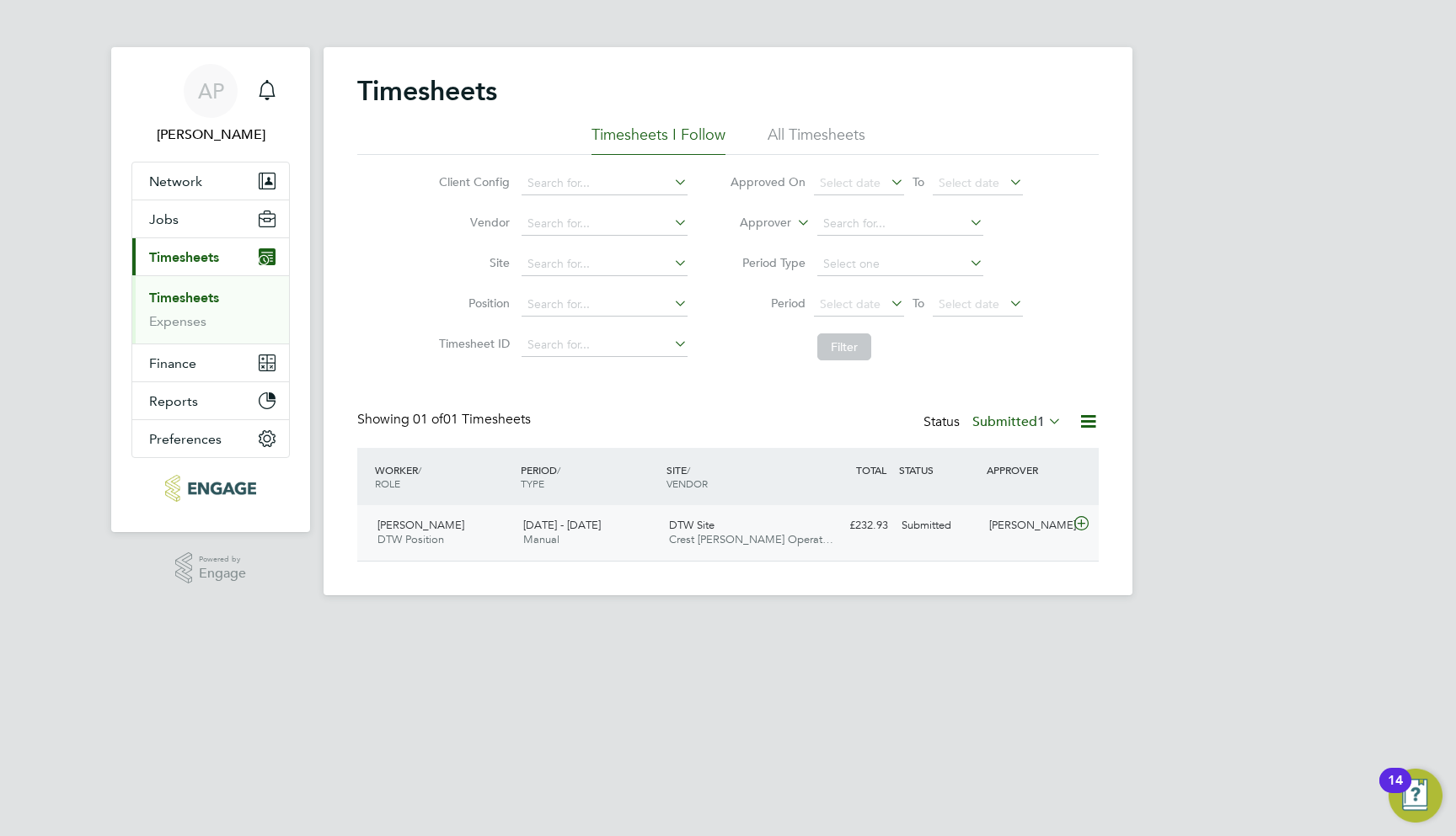
click at [965, 539] on div "John Smith DTW Position 4 - 10 Aug 2025 4 - 10 Aug 2025 Manual DTW Site Crest N…" at bounding box center [727, 534] width 741 height 56
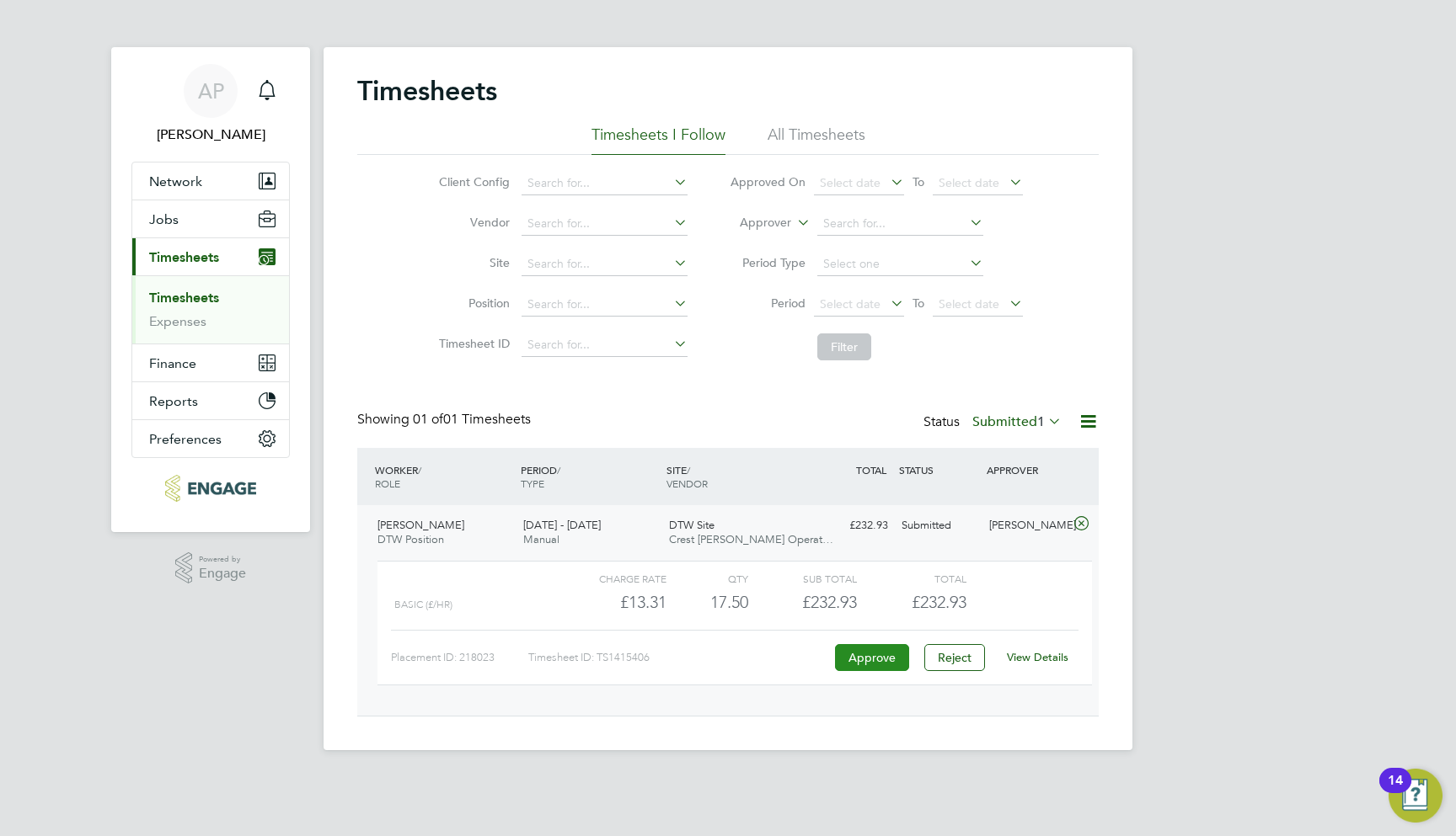
click at [891, 661] on button "Approve" at bounding box center [872, 657] width 74 height 27
click at [1032, 652] on link "View Details" at bounding box center [1037, 657] width 61 height 14
click at [872, 646] on button "Approve" at bounding box center [872, 657] width 74 height 27
click at [244, 198] on button "Network" at bounding box center [210, 180] width 157 height 37
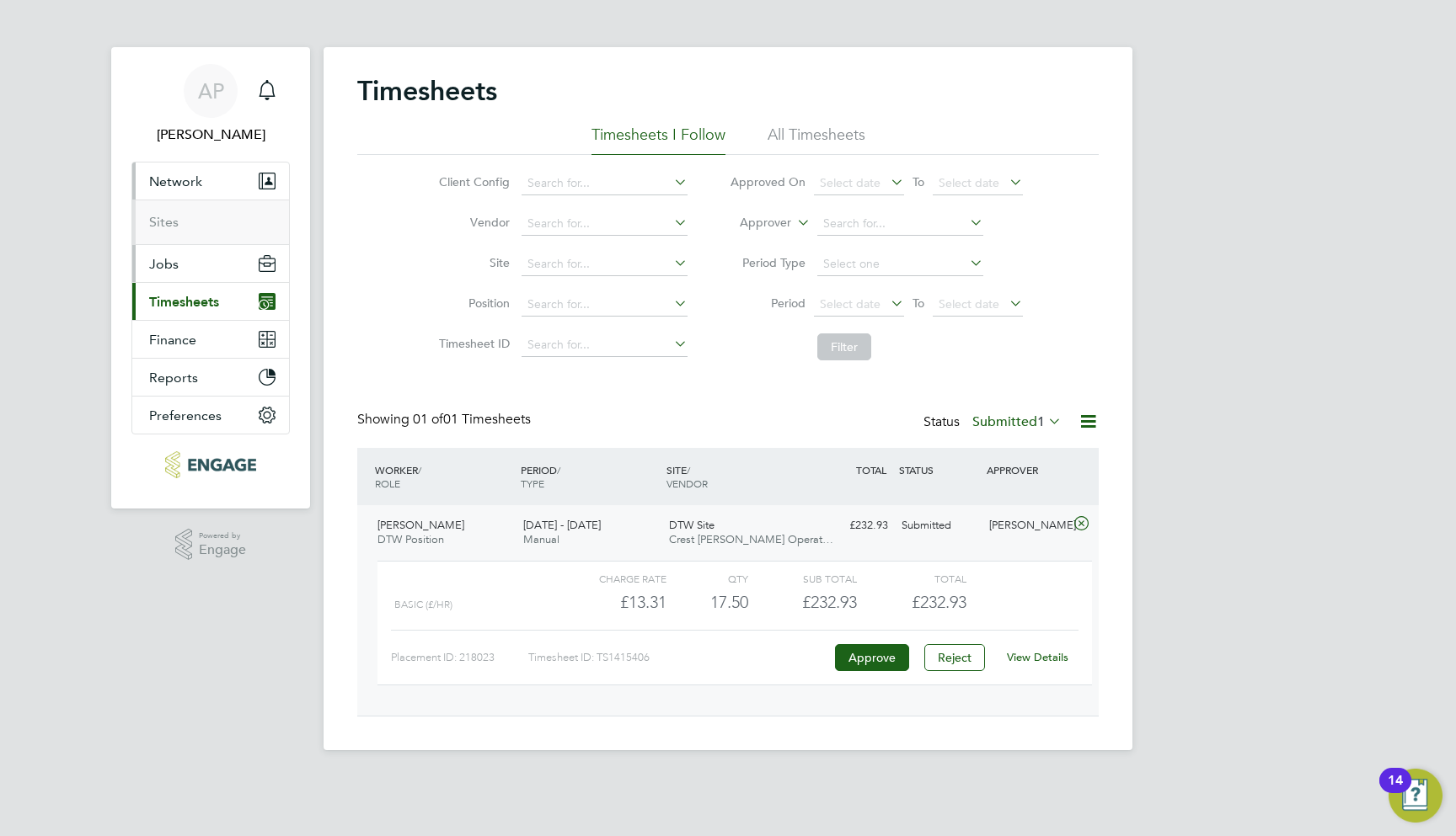
click at [196, 262] on button "Jobs" at bounding box center [210, 263] width 157 height 37
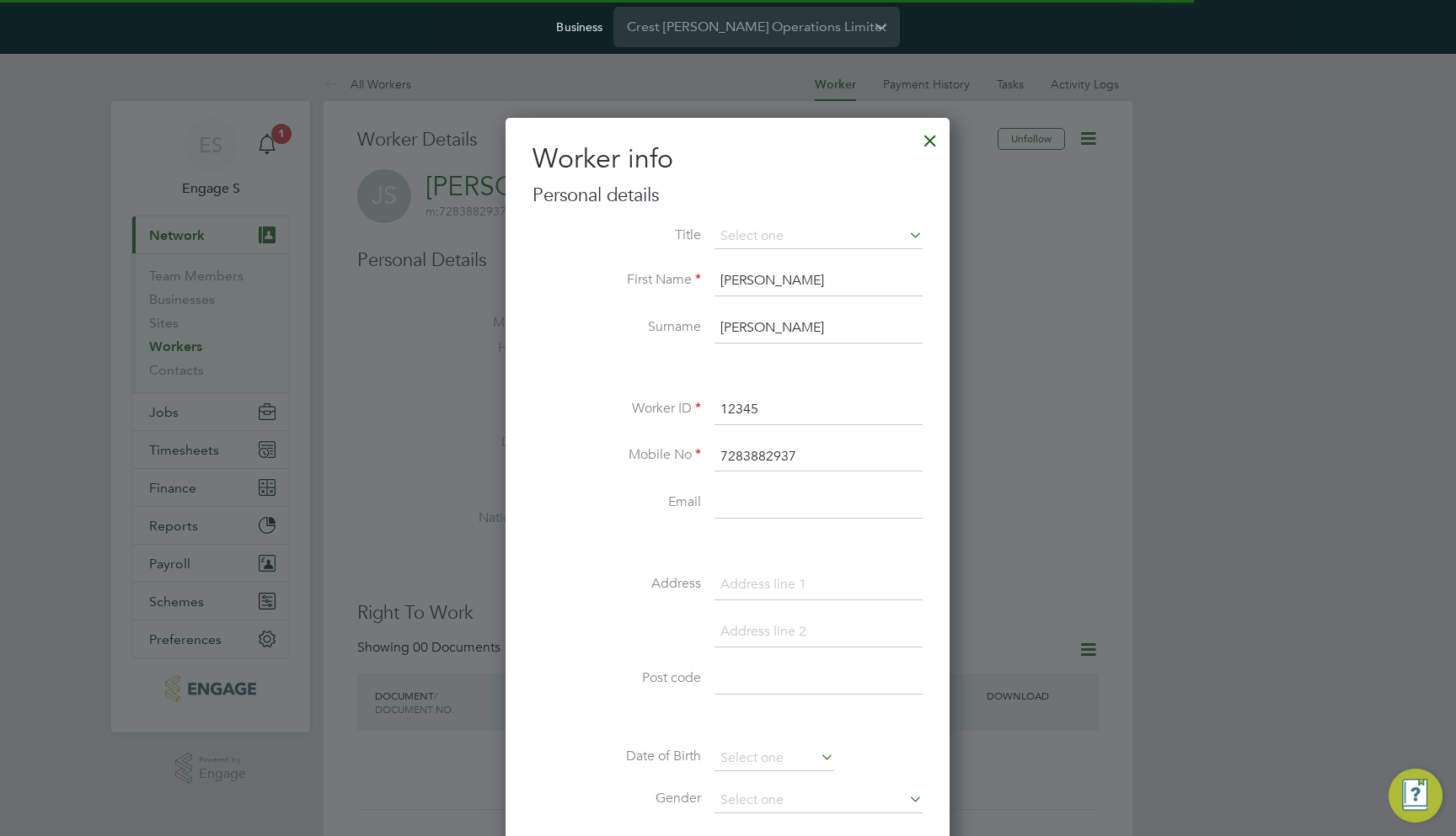
scroll to position [953, 445]
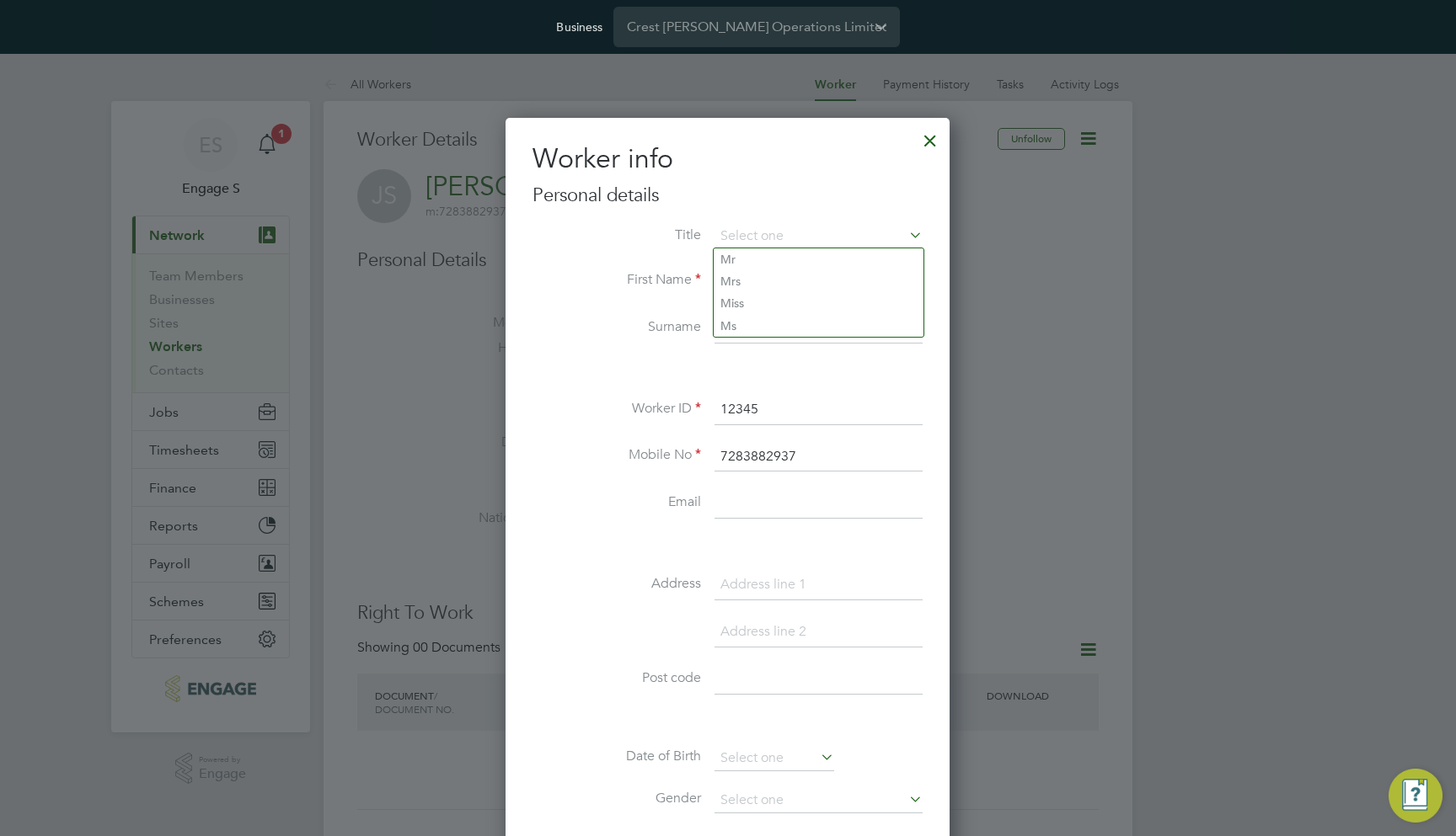
click at [761, 180] on div "Worker info Personal details Title First Name John Surname Smith Worker ID 1234…" at bounding box center [727, 589] width 390 height 896
click at [735, 279] on input "John" at bounding box center [818, 281] width 208 height 31
click at [763, 329] on input "Smith" at bounding box center [818, 328] width 208 height 31
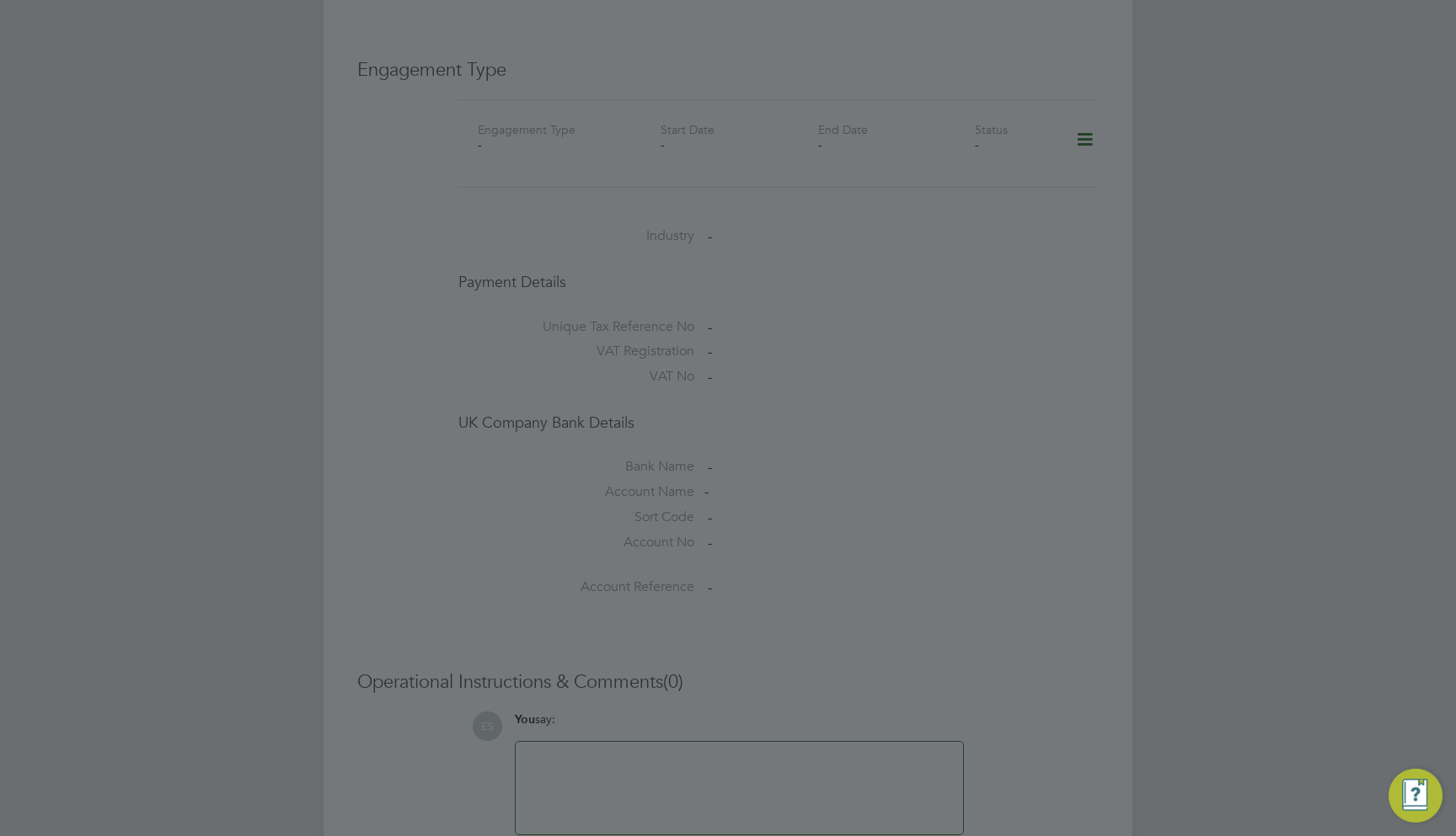
scroll to position [427, 0]
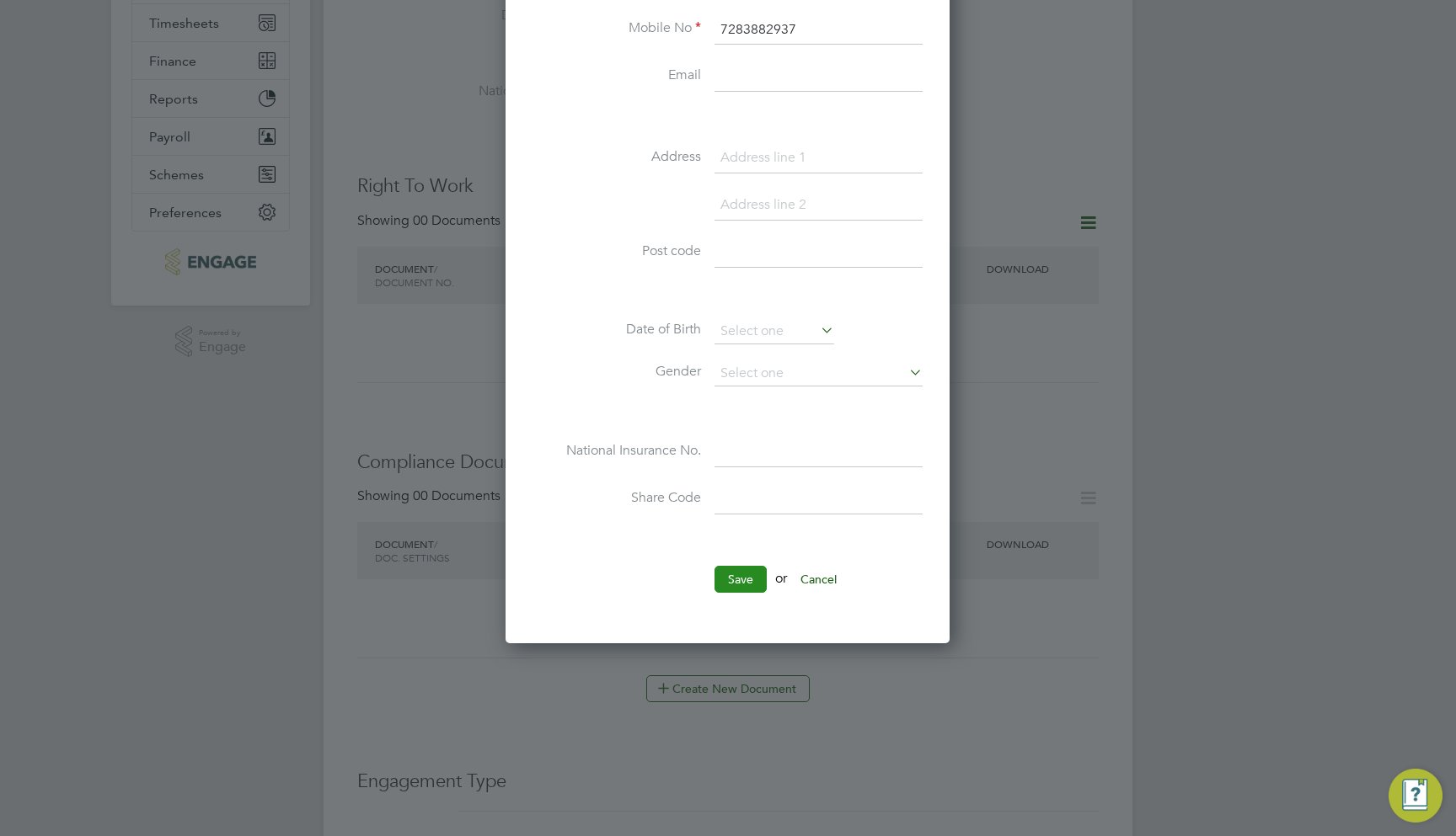
type input "DTW"
click at [739, 585] on button "Save" at bounding box center [740, 579] width 53 height 27
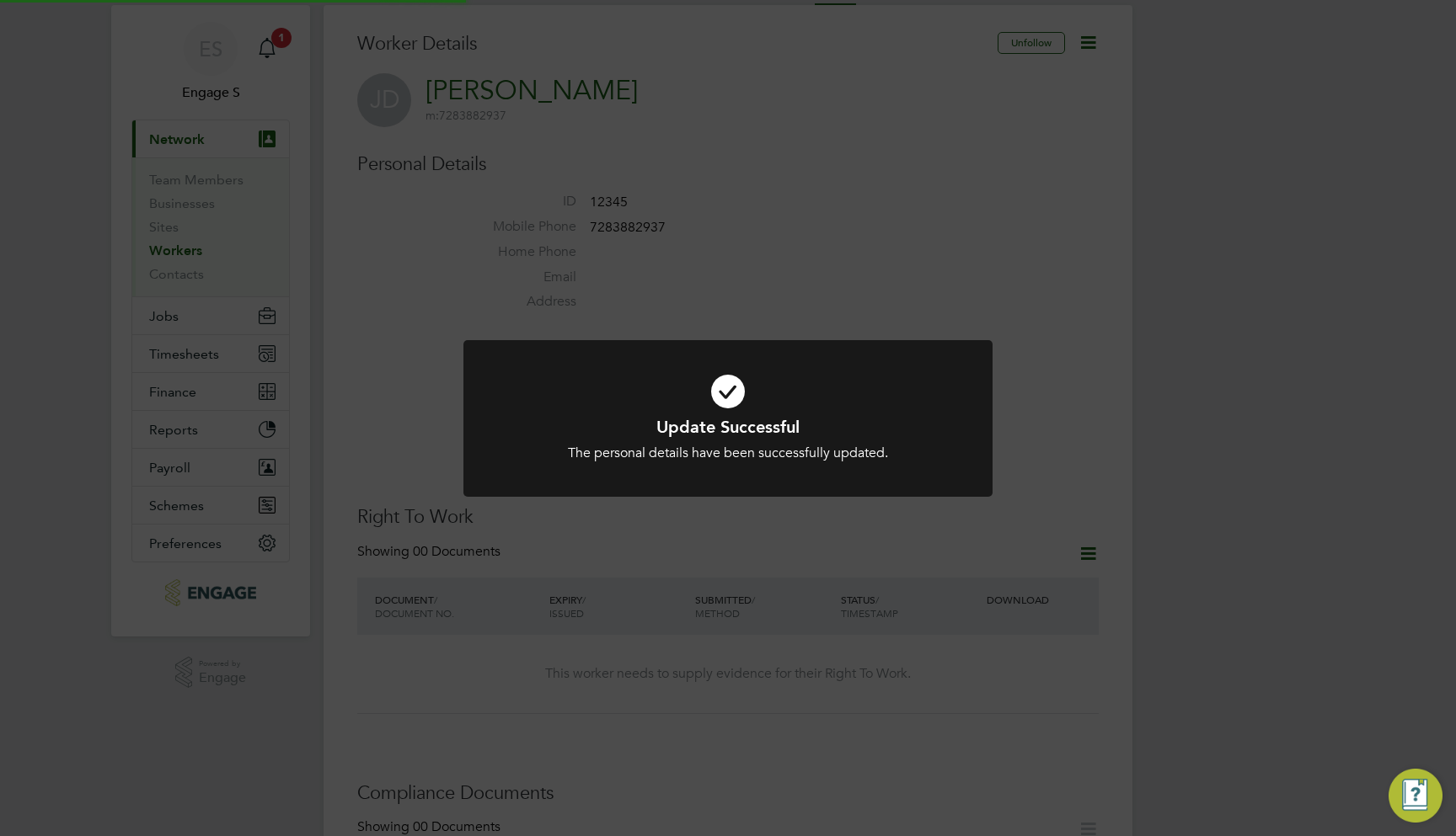
scroll to position [0, 0]
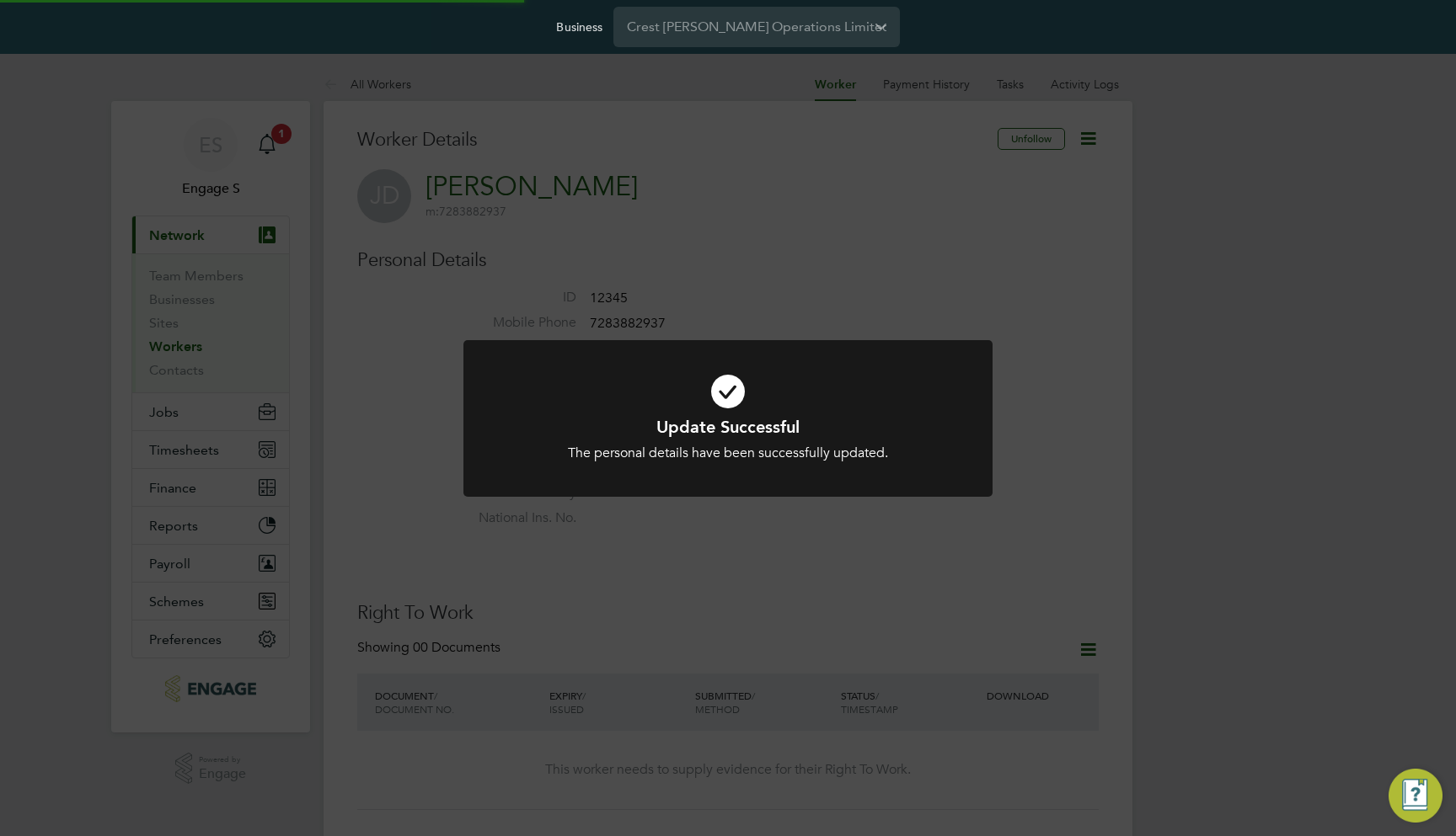
click at [1022, 321] on div "Update Successful The personal details have been successfully updated. Cancel O…" at bounding box center [728, 418] width 1456 height 836
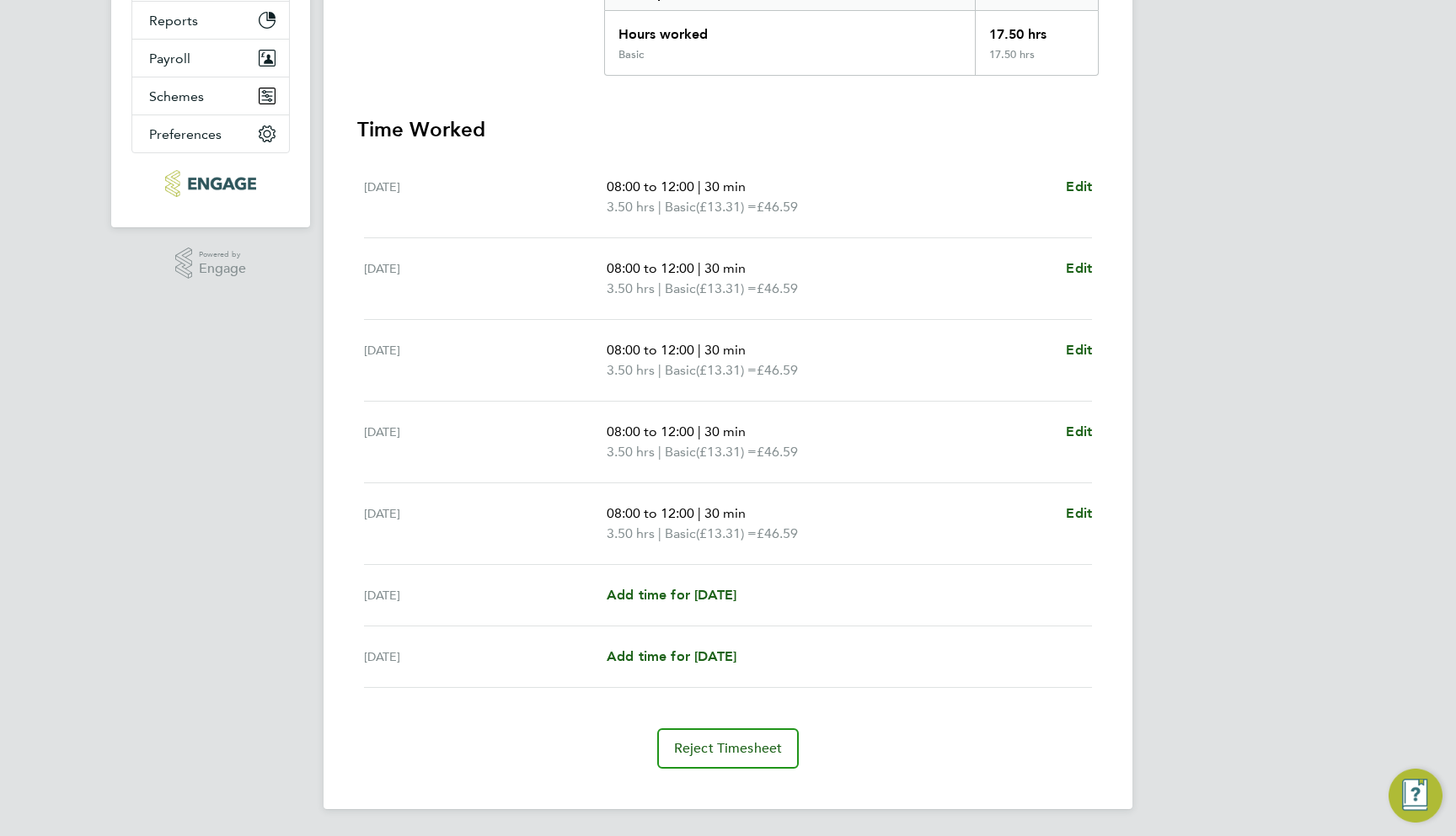
scroll to position [434, 0]
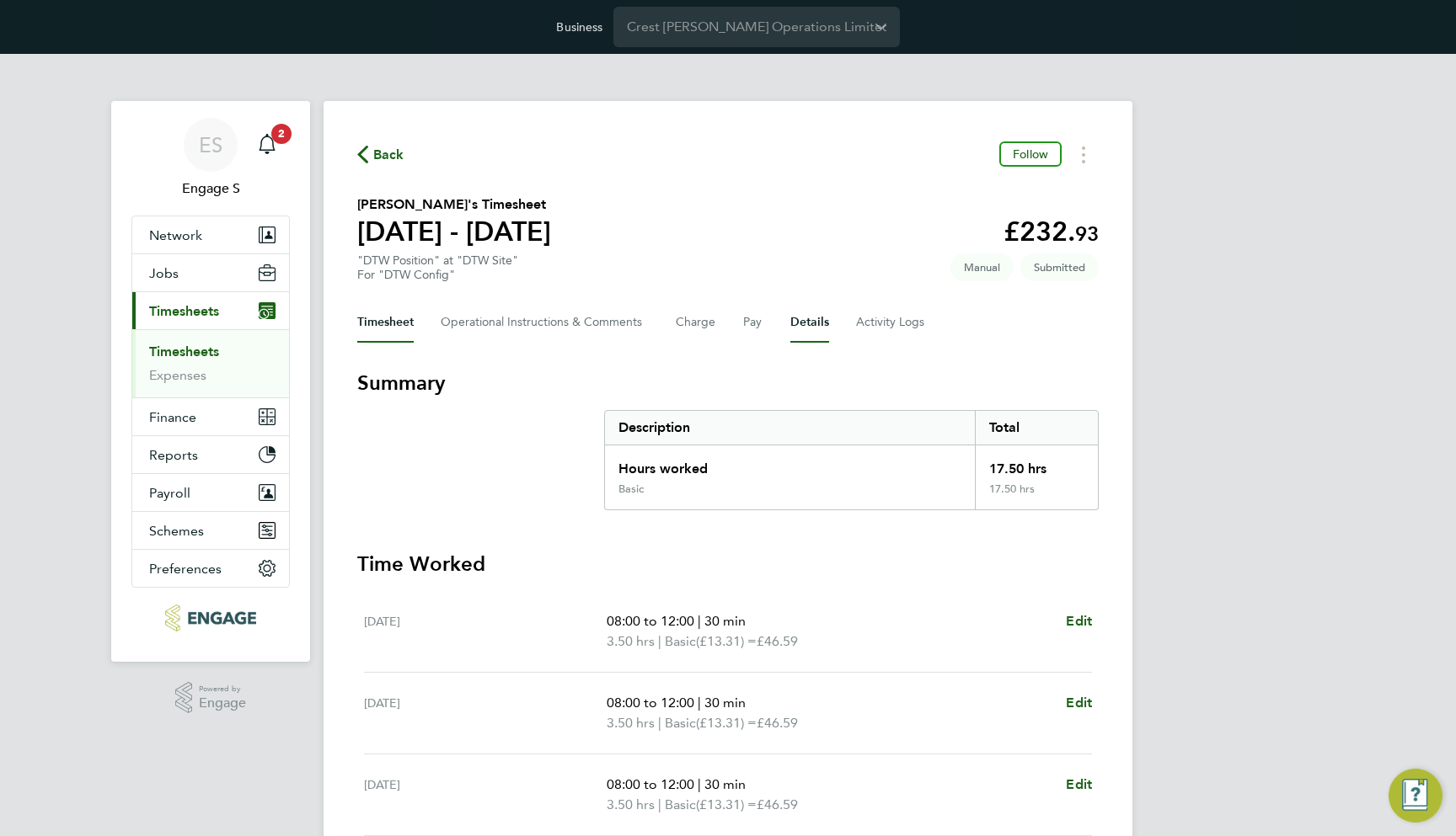
click at [792, 320] on button "Details" at bounding box center [809, 322] width 39 height 41
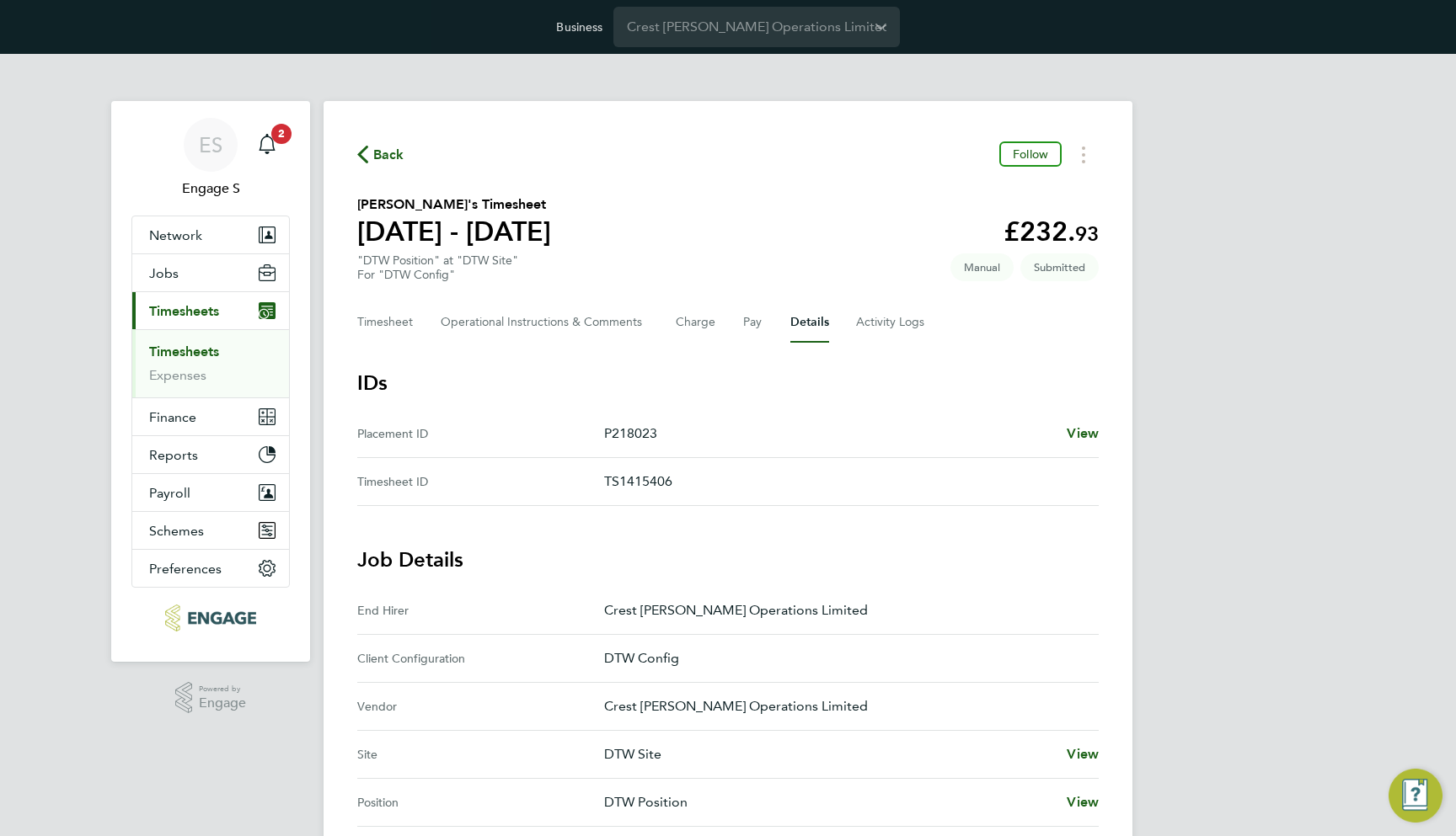
click at [632, 570] on h3 "Job Details" at bounding box center [727, 559] width 741 height 27
click at [215, 234] on button "Network" at bounding box center [210, 234] width 157 height 37
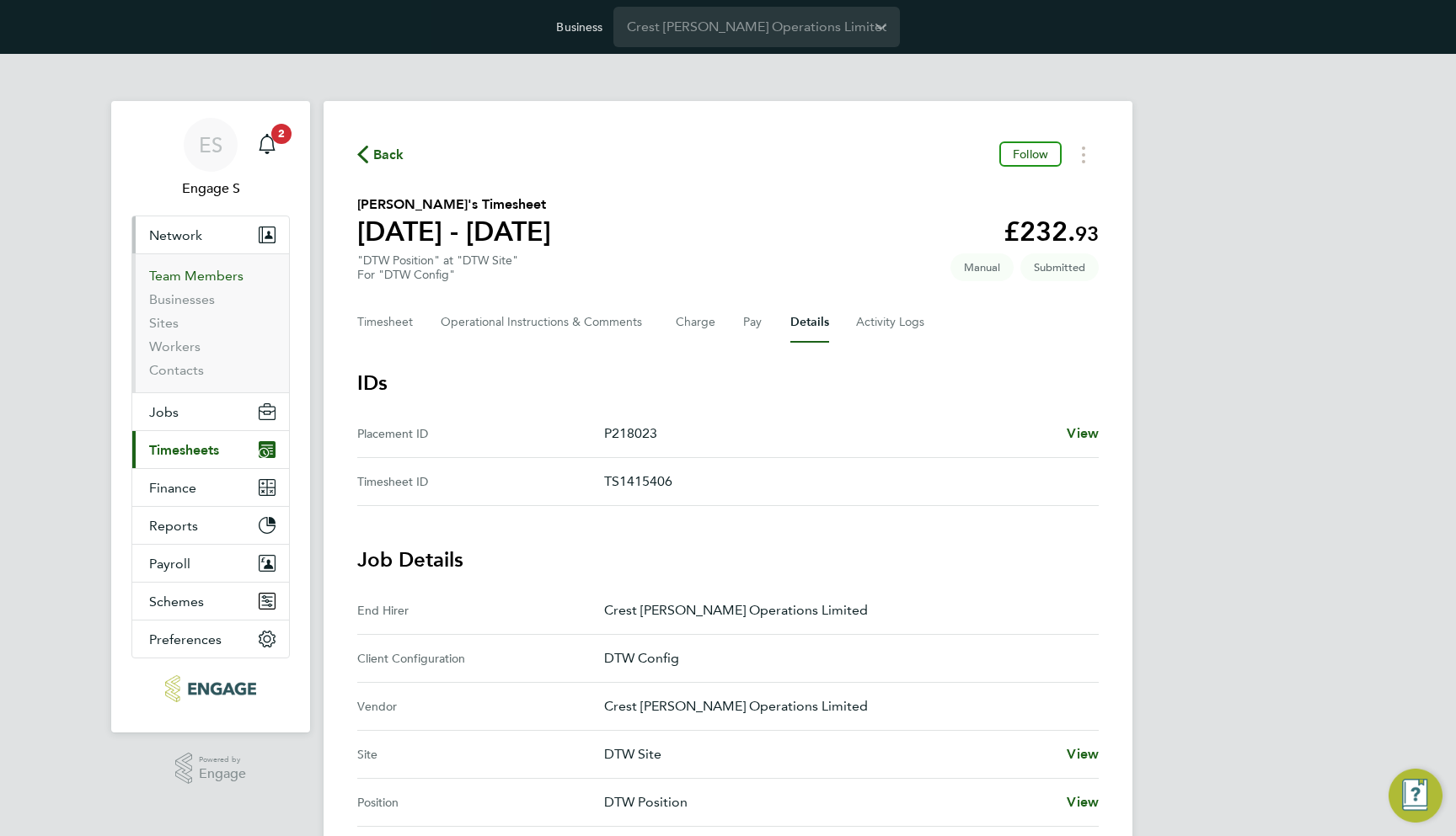
click at [212, 280] on link "Team Members" at bounding box center [195, 276] width 94 height 16
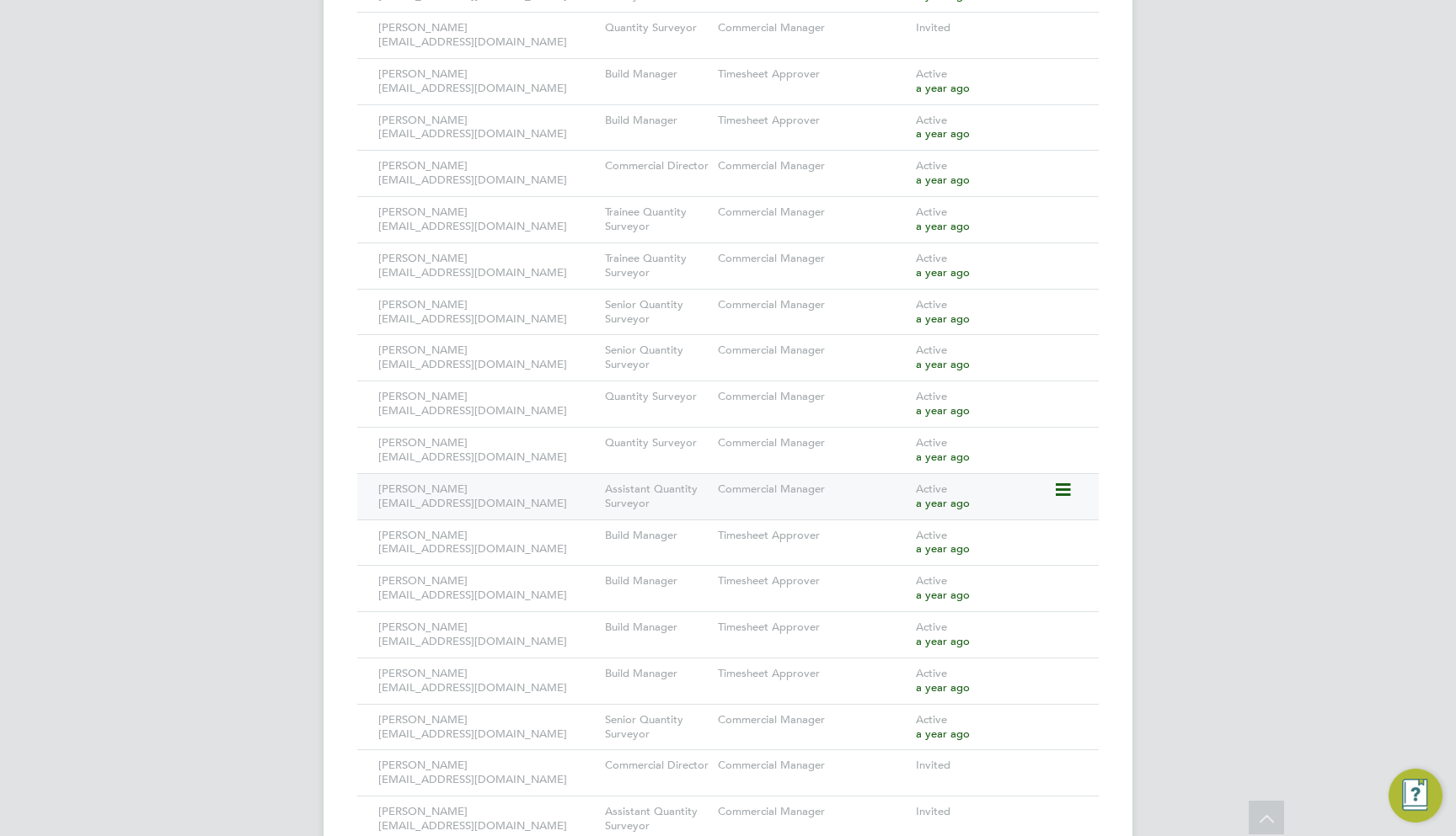
scroll to position [2471, 0]
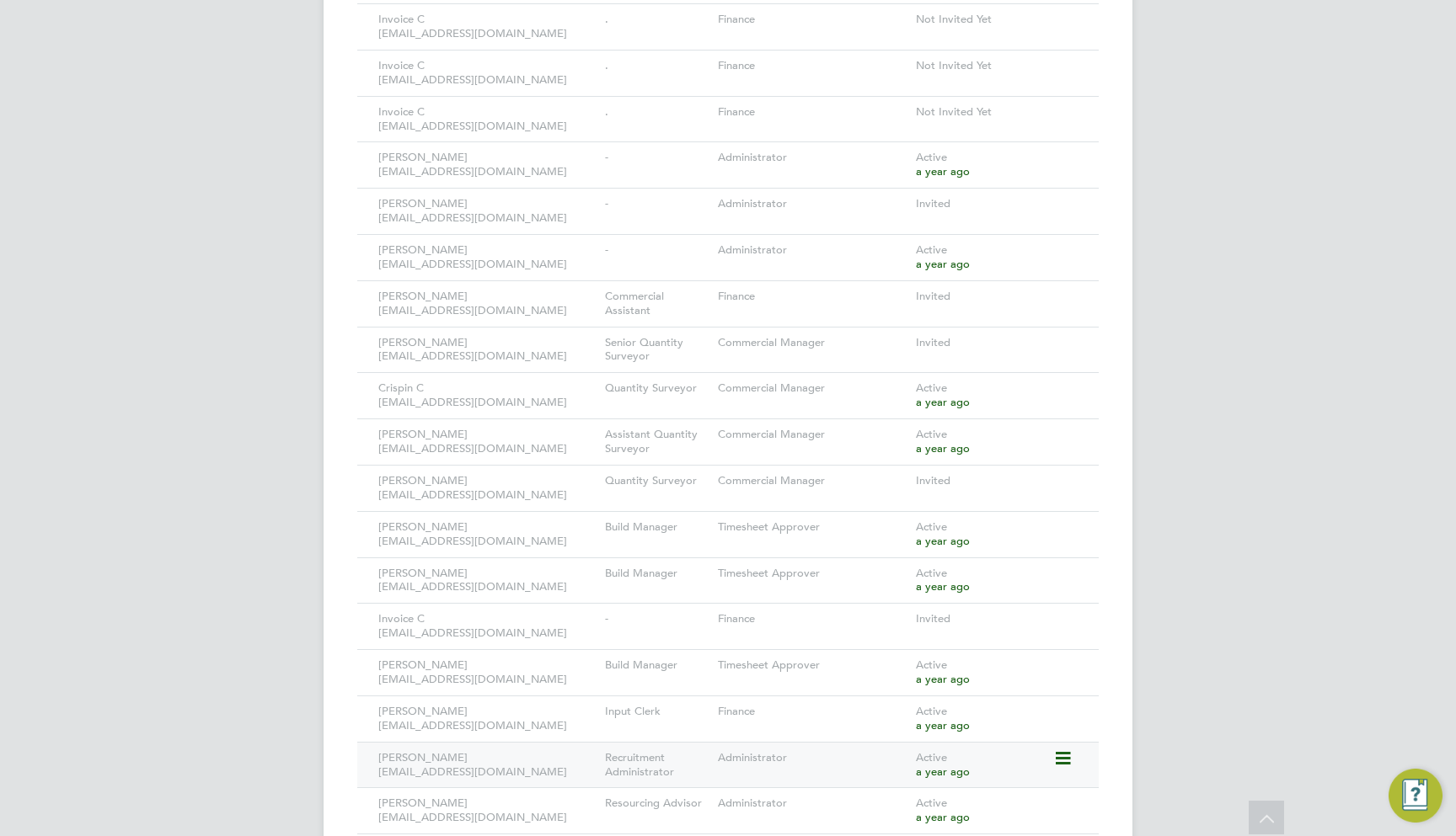
click at [1062, 749] on icon at bounding box center [1061, 759] width 17 height 20
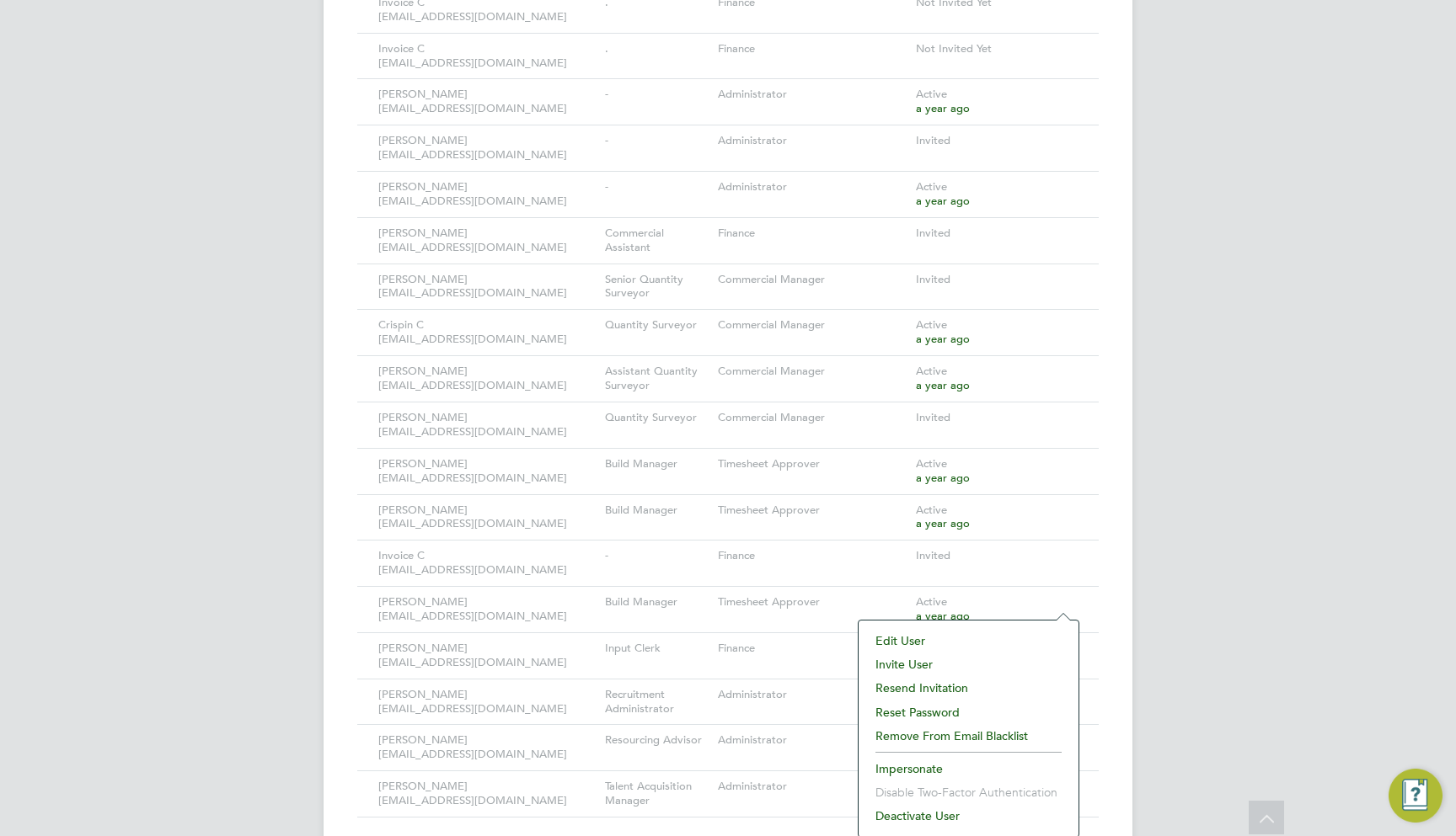
click at [906, 766] on li "Impersonate" at bounding box center [968, 770] width 203 height 24
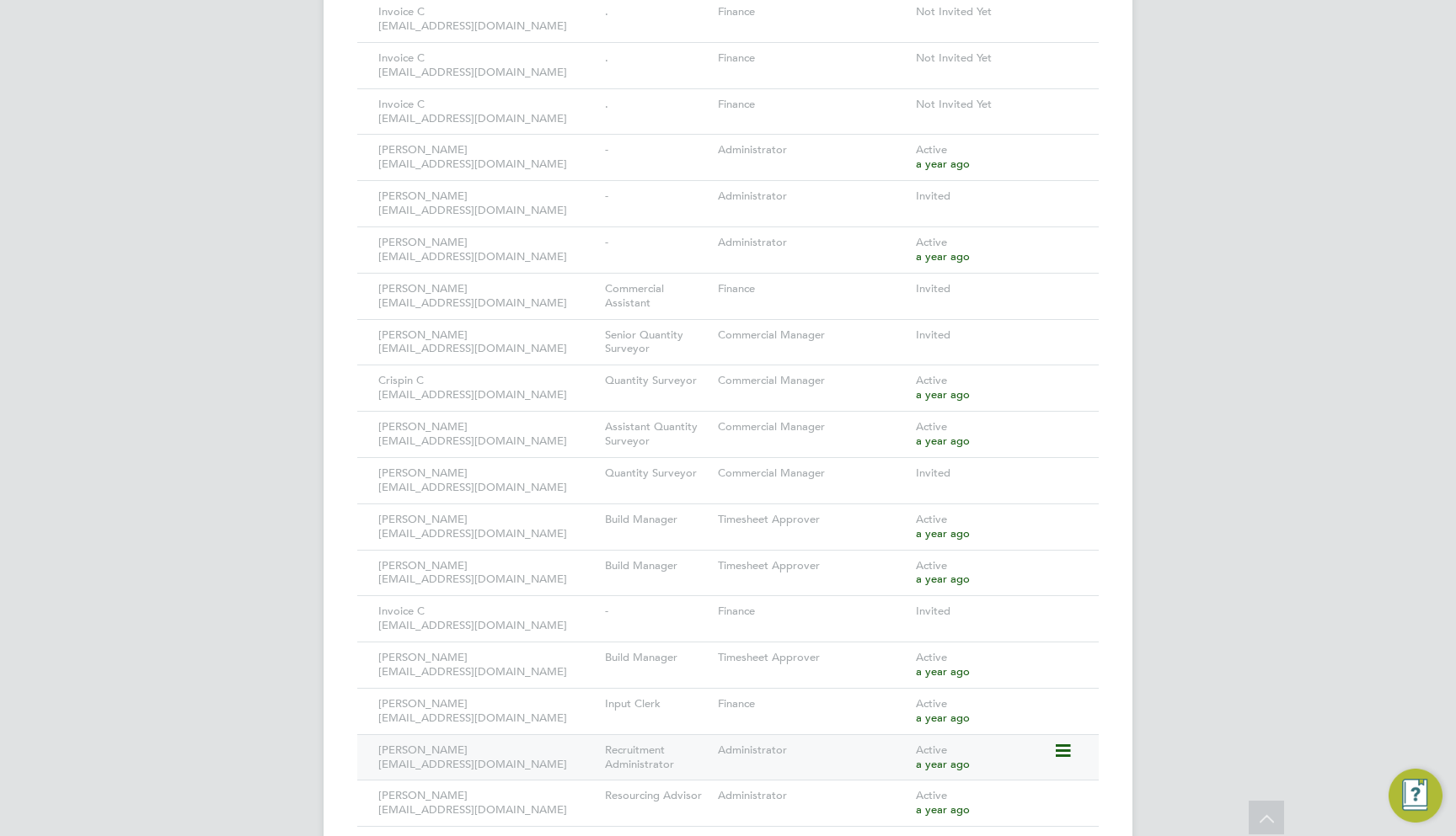
click at [1064, 741] on icon at bounding box center [1061, 751] width 17 height 20
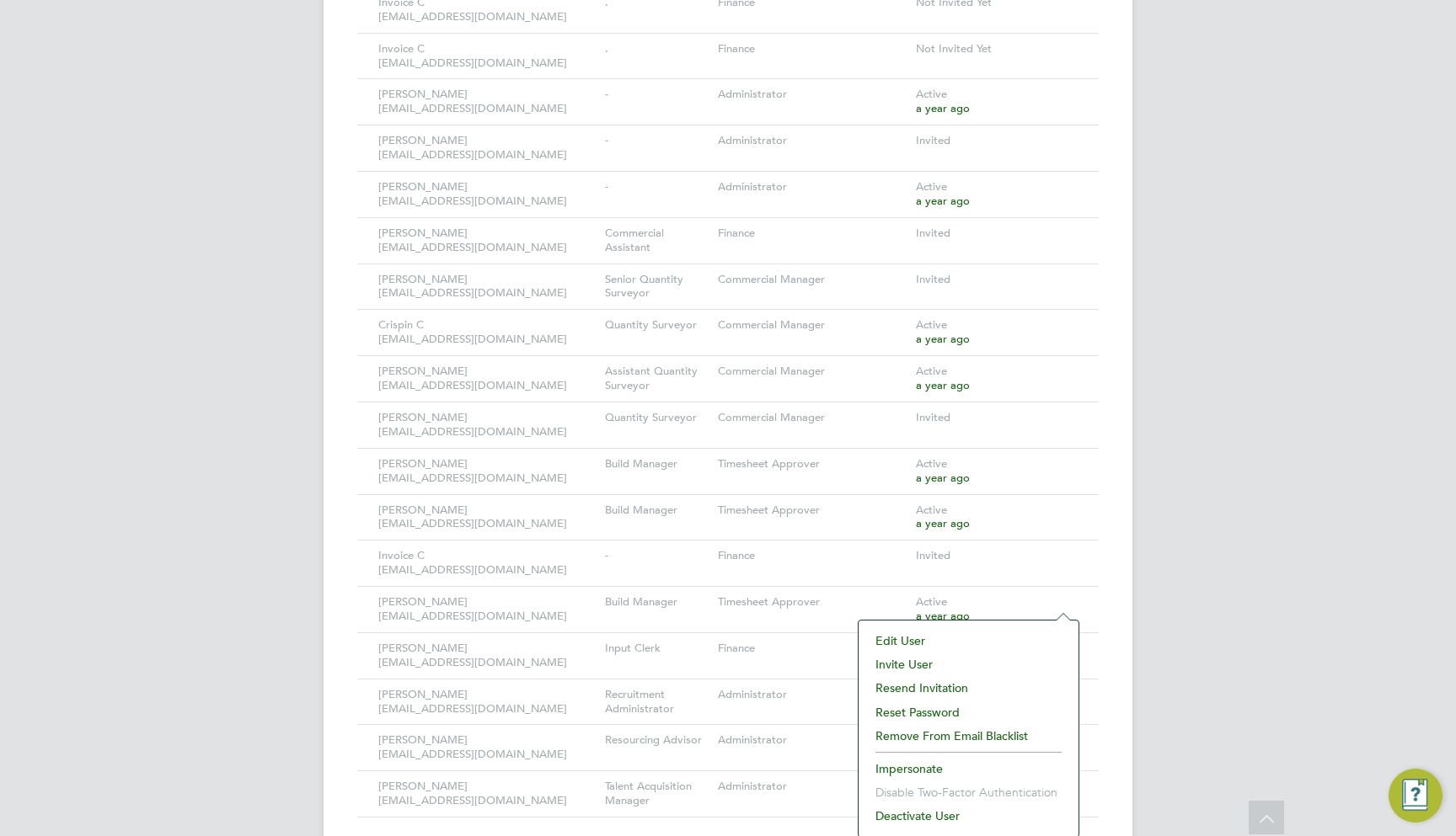
click at [914, 768] on li "Impersonate" at bounding box center [968, 770] width 203 height 24
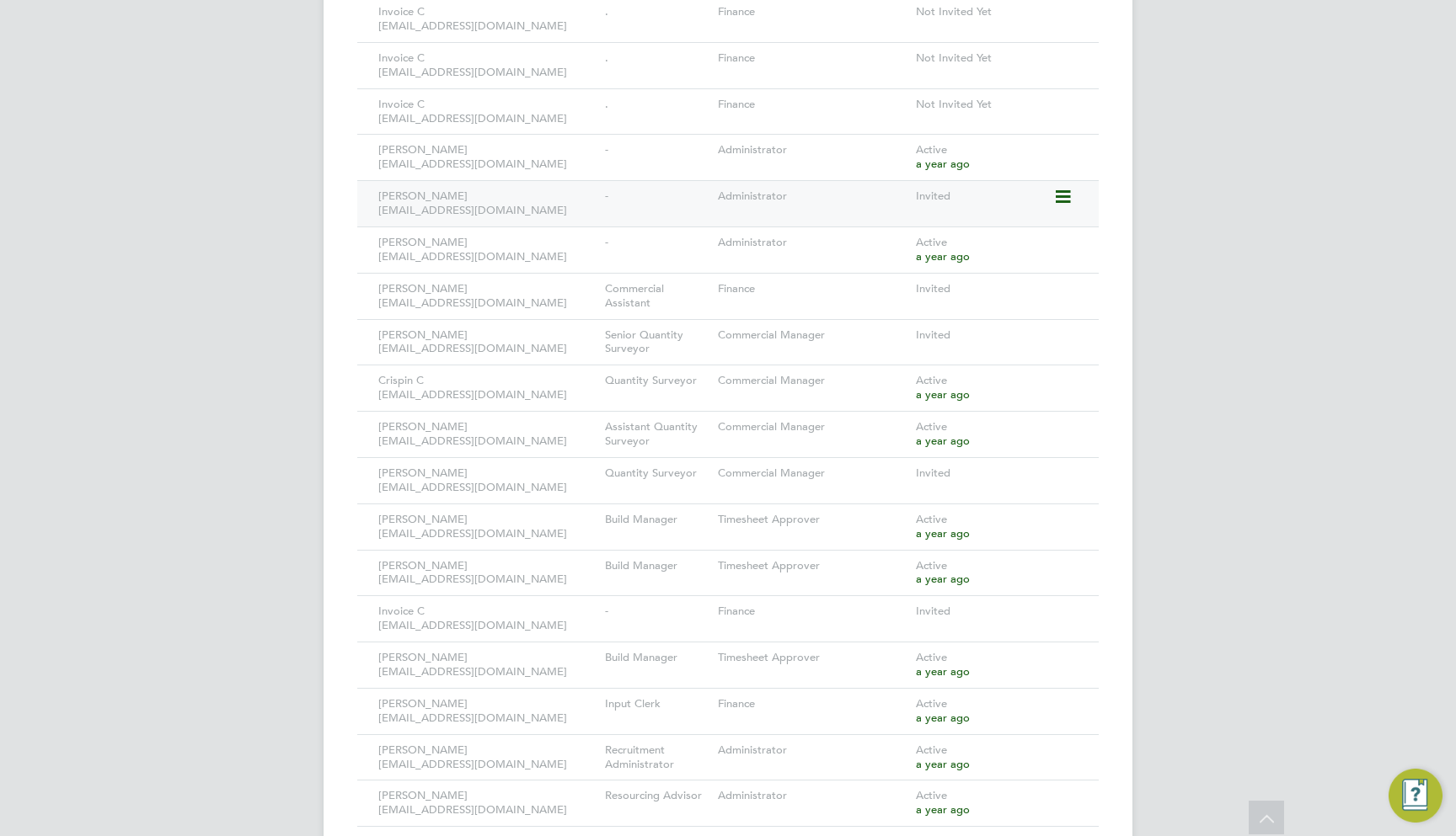
click at [1058, 187] on icon at bounding box center [1061, 197] width 17 height 20
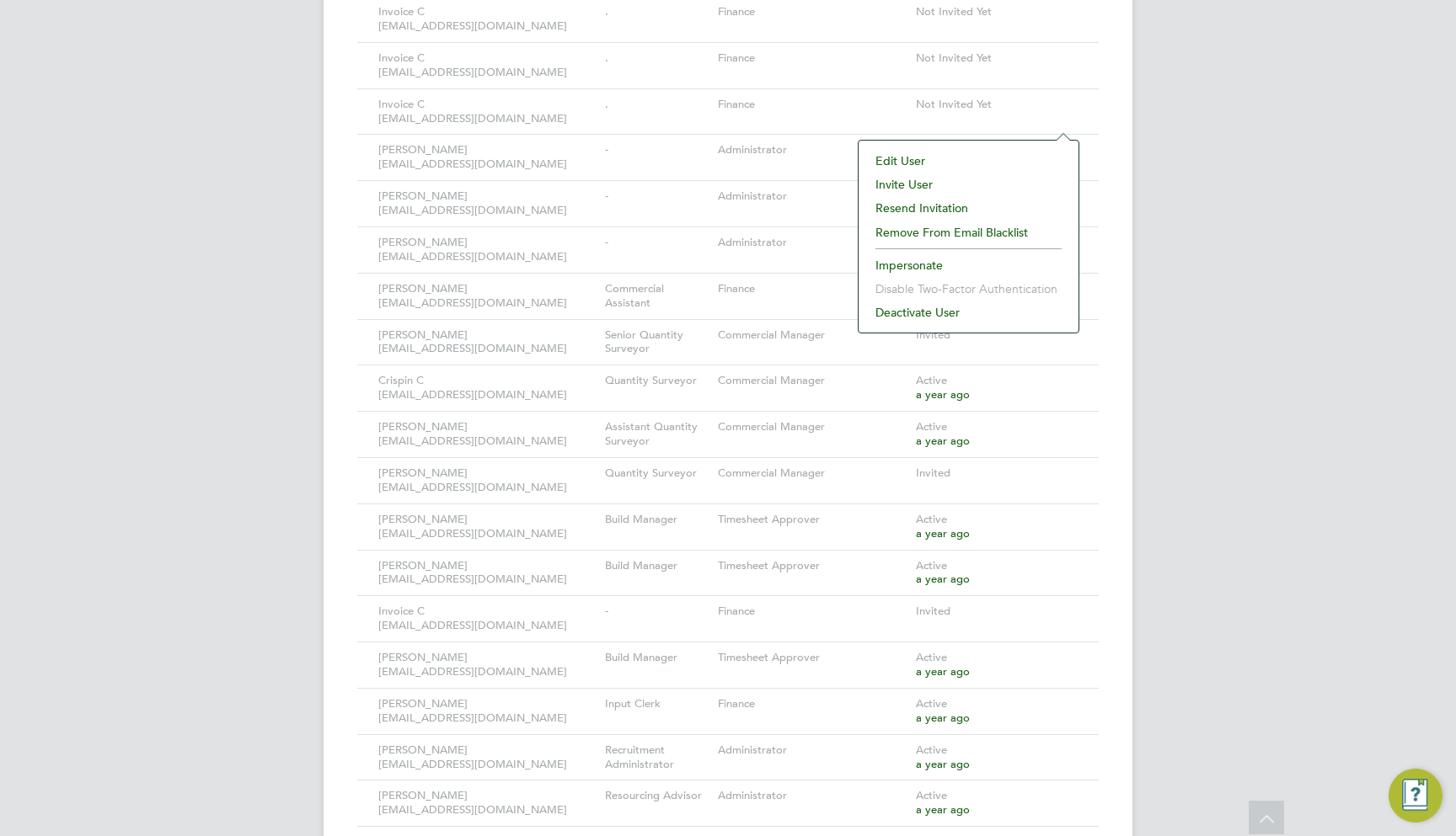
click at [920, 263] on li "Impersonate" at bounding box center [968, 266] width 203 height 24
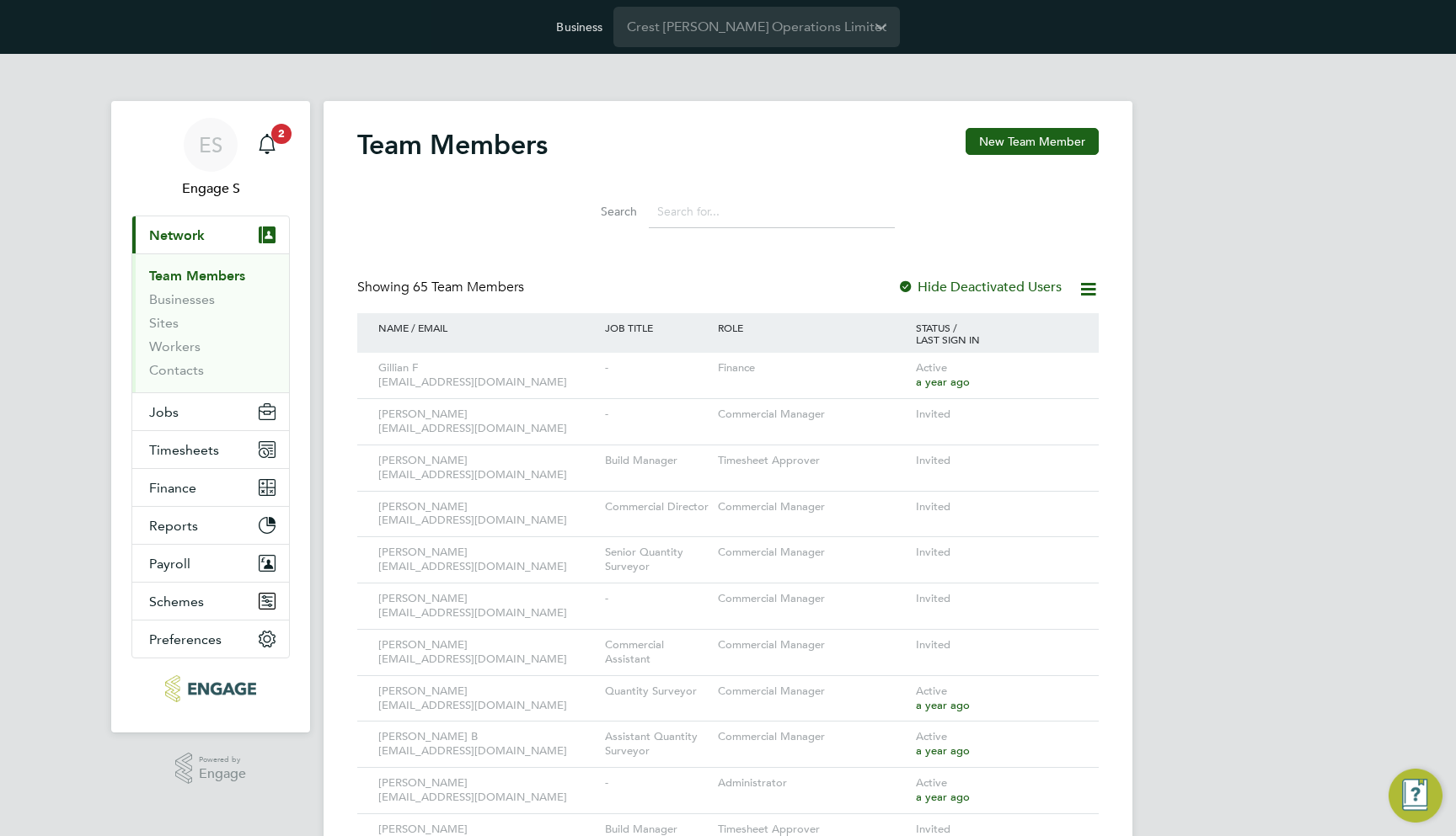
scroll to position [0, 0]
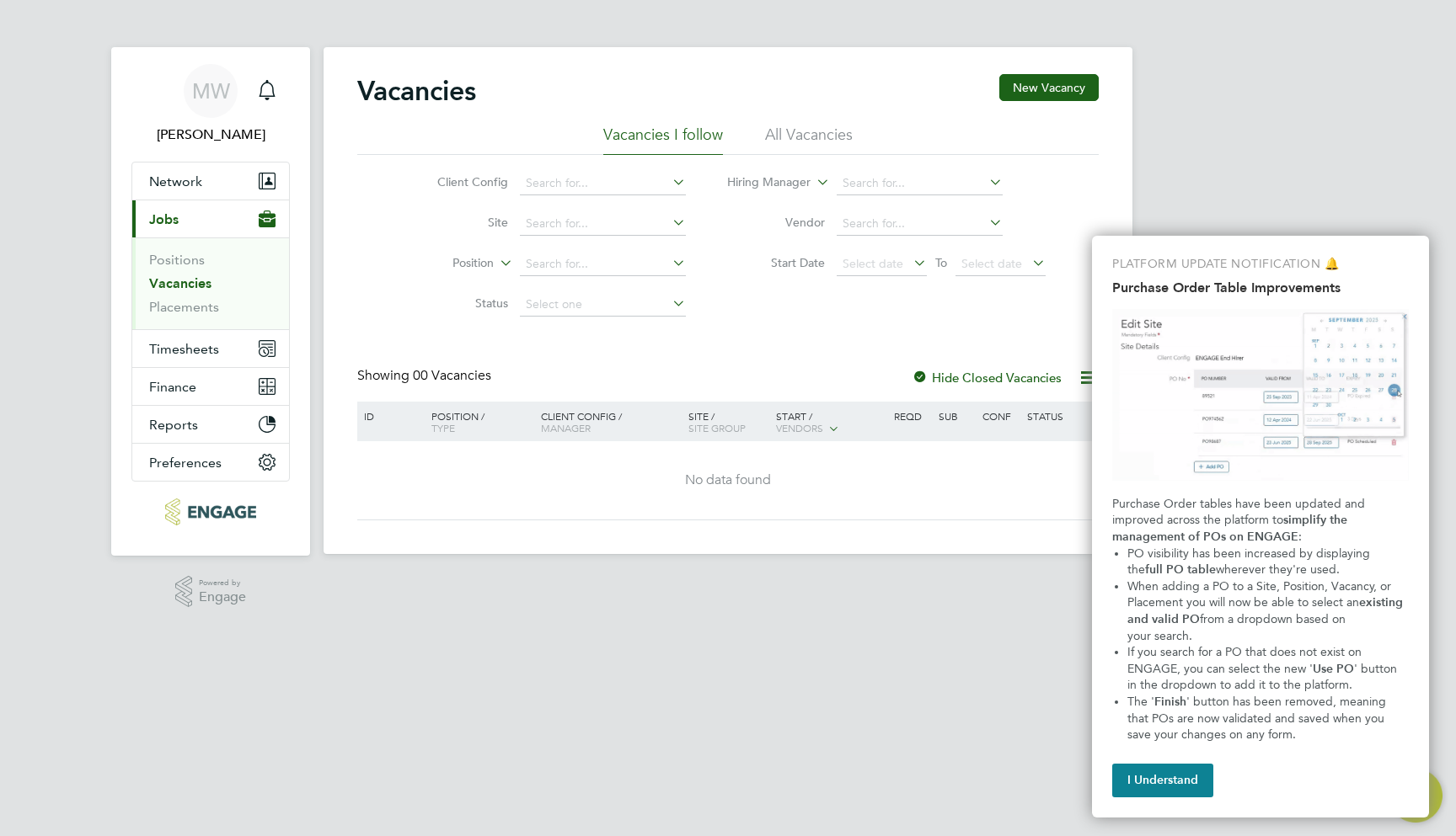
click at [224, 337] on button "Timesheets" at bounding box center [210, 348] width 157 height 37
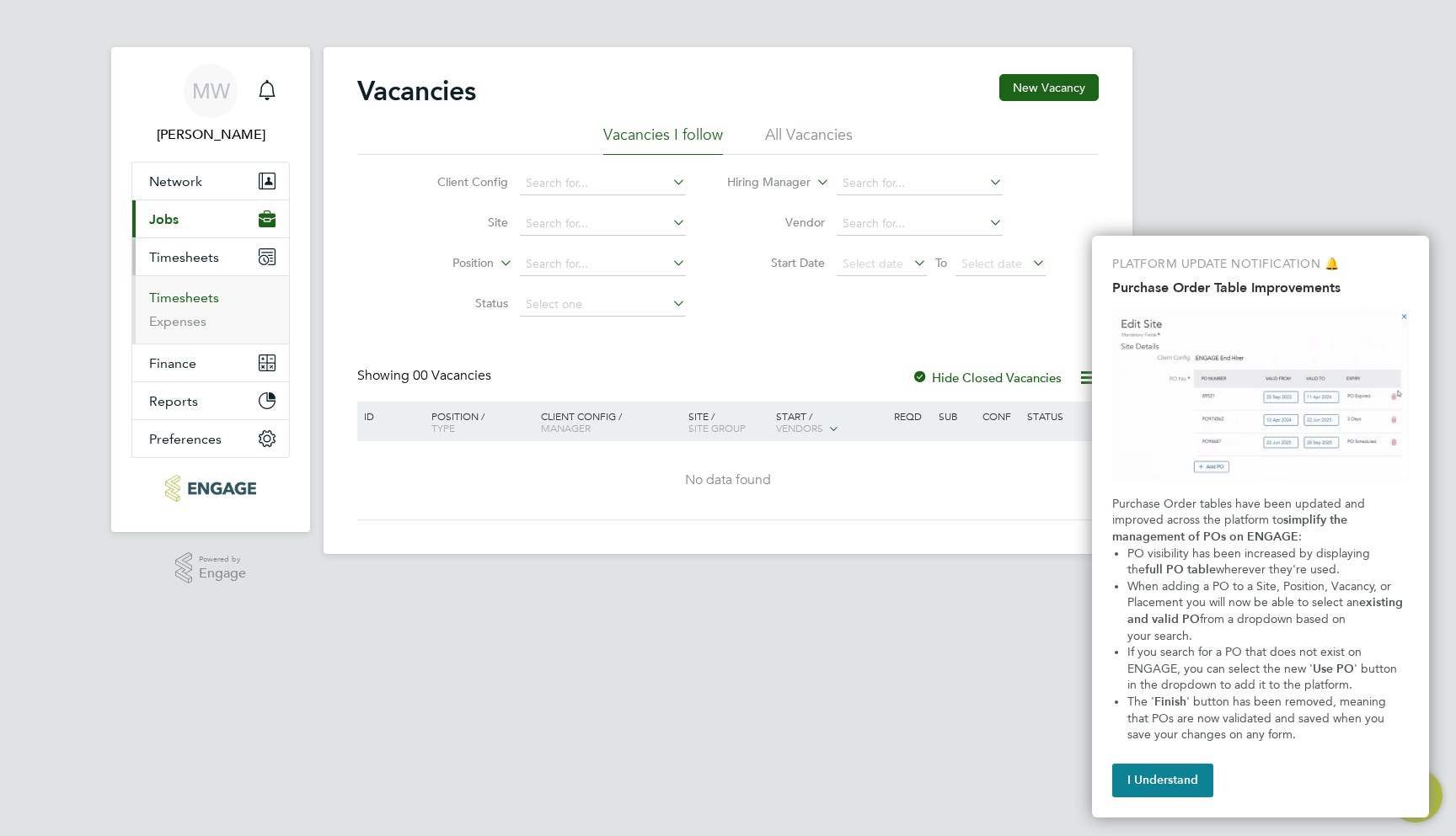
click at [203, 294] on link "Timesheets" at bounding box center [183, 298] width 69 height 16
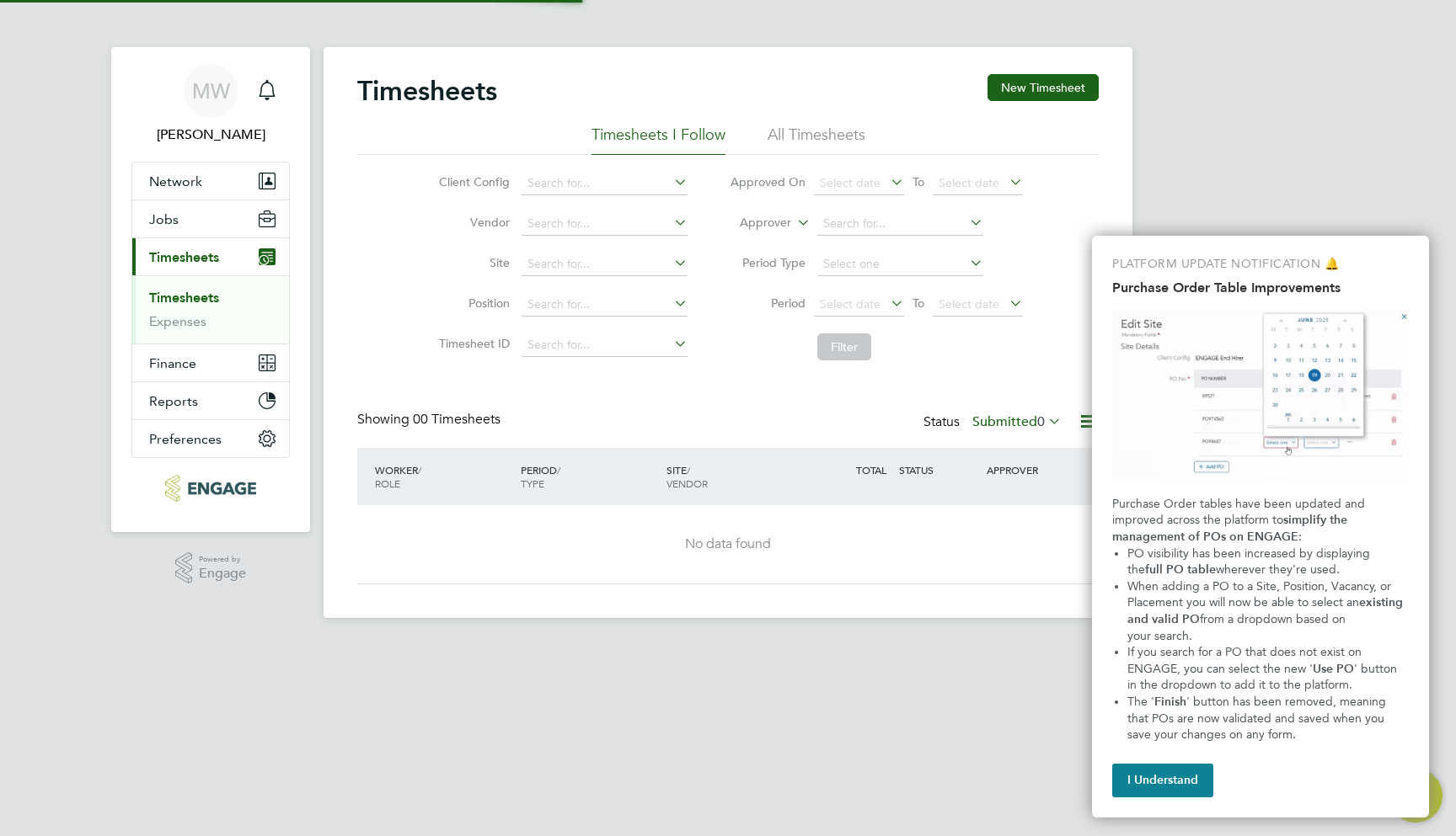
click at [1184, 747] on div "PLATFORM UPDATE NOTIFICATION 🔔 Purchase Order Table Improvements Purchase Order…" at bounding box center [1261, 527] width 337 height 582
click at [1186, 768] on button "I Understand" at bounding box center [1162, 780] width 101 height 34
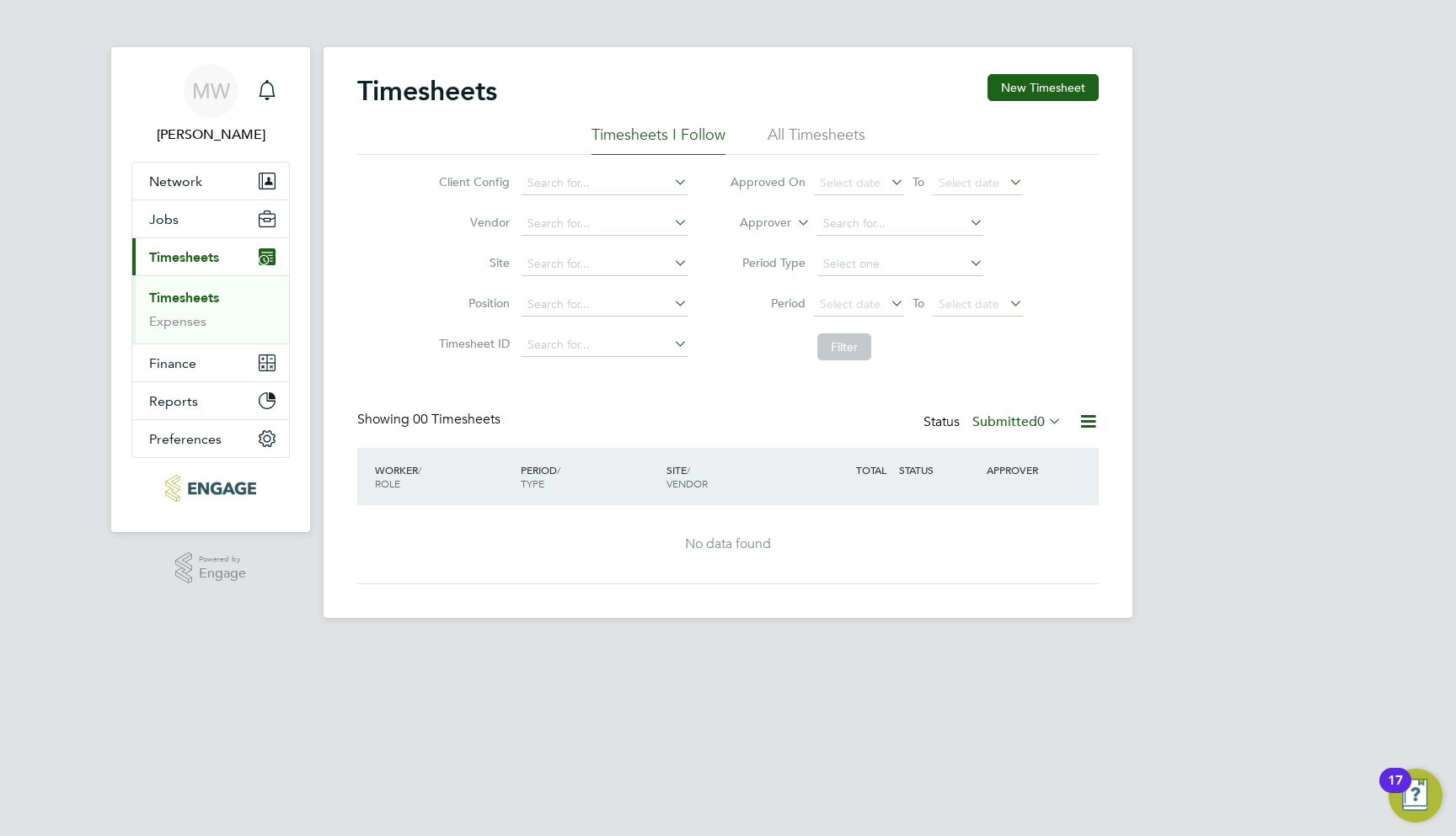
click at [825, 133] on li "All Timesheets" at bounding box center [816, 140] width 98 height 31
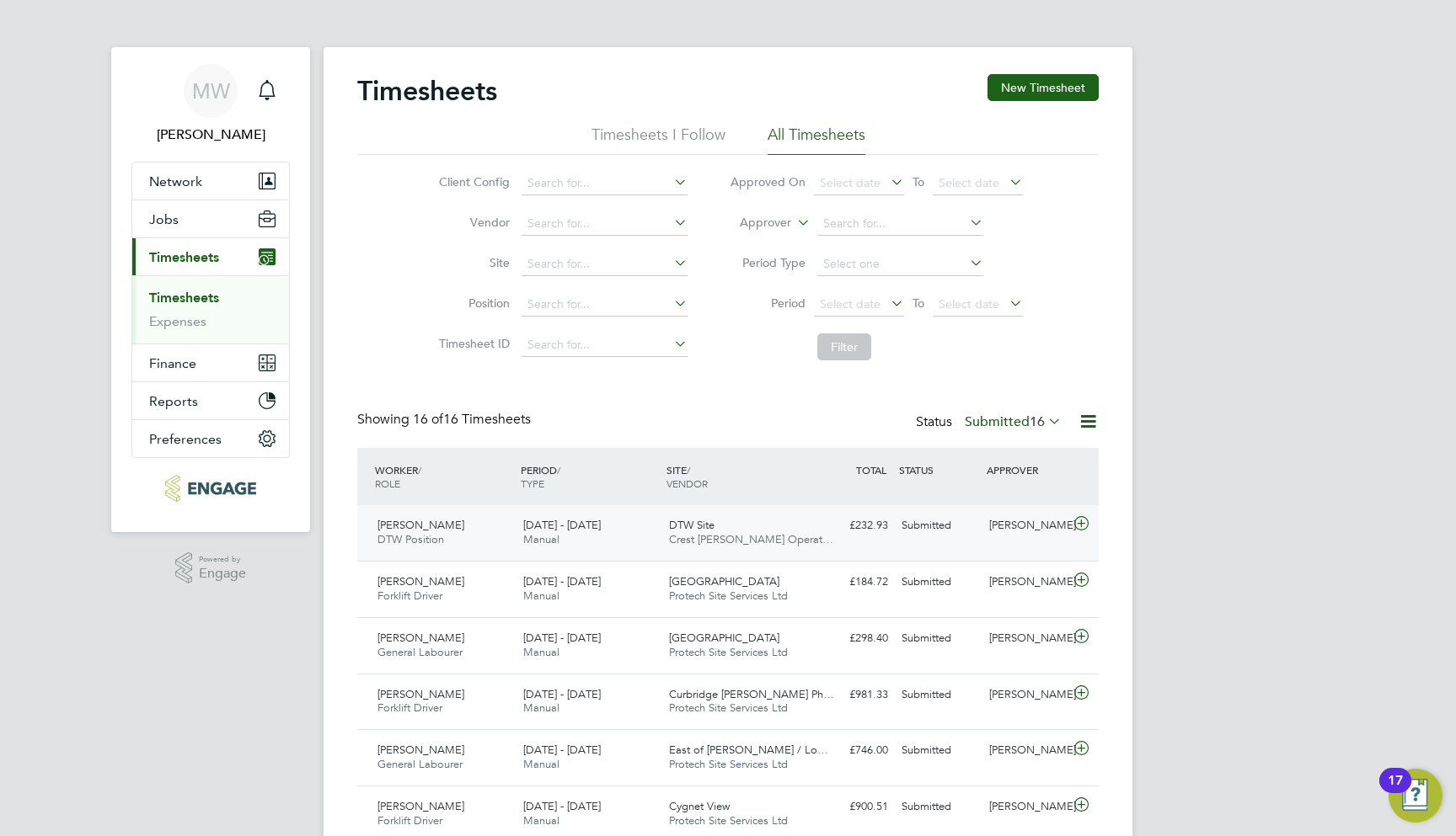
click at [967, 536] on div "Submitted" at bounding box center [938, 526] width 87 height 28
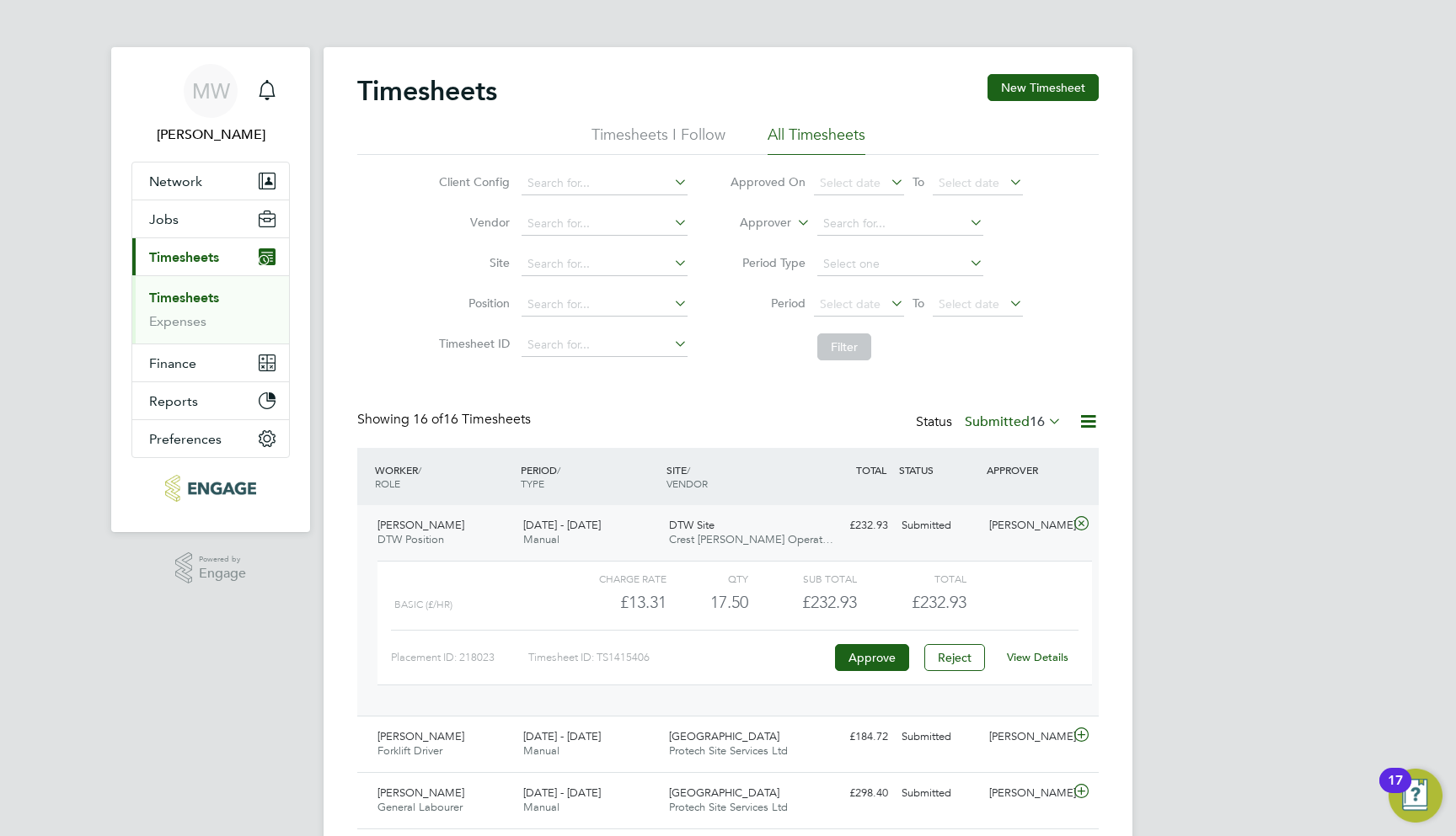
click at [1036, 657] on link "View Details" at bounding box center [1037, 657] width 61 height 14
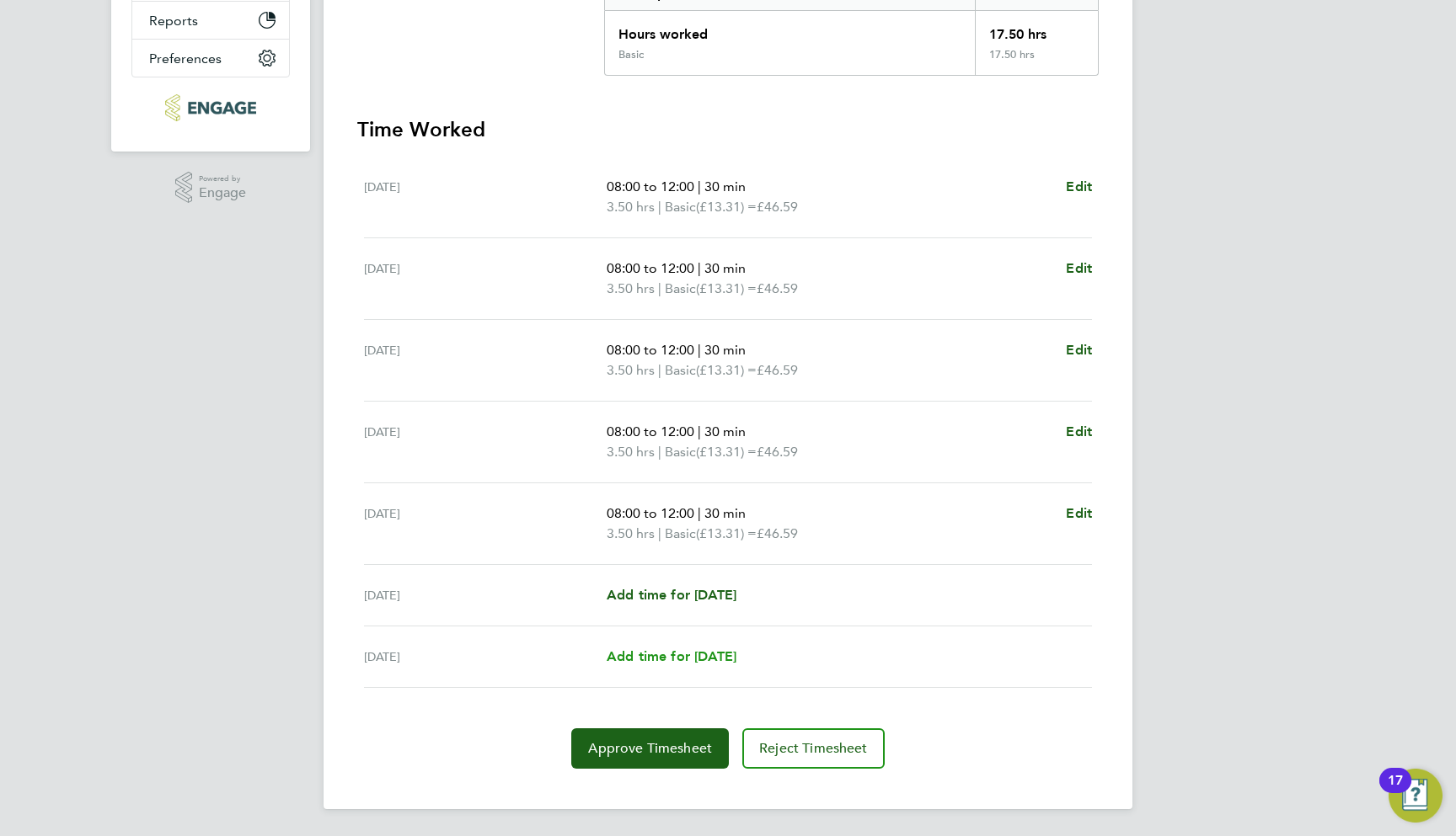
scroll to position [381, 0]
drag, startPoint x: 724, startPoint y: 742, endPoint x: 538, endPoint y: 756, distance: 186.5
click at [538, 756] on div "Approve Timesheet Reject Timesheet" at bounding box center [727, 749] width 741 height 41
click at [681, 758] on button "Approve Timesheet" at bounding box center [650, 749] width 158 height 41
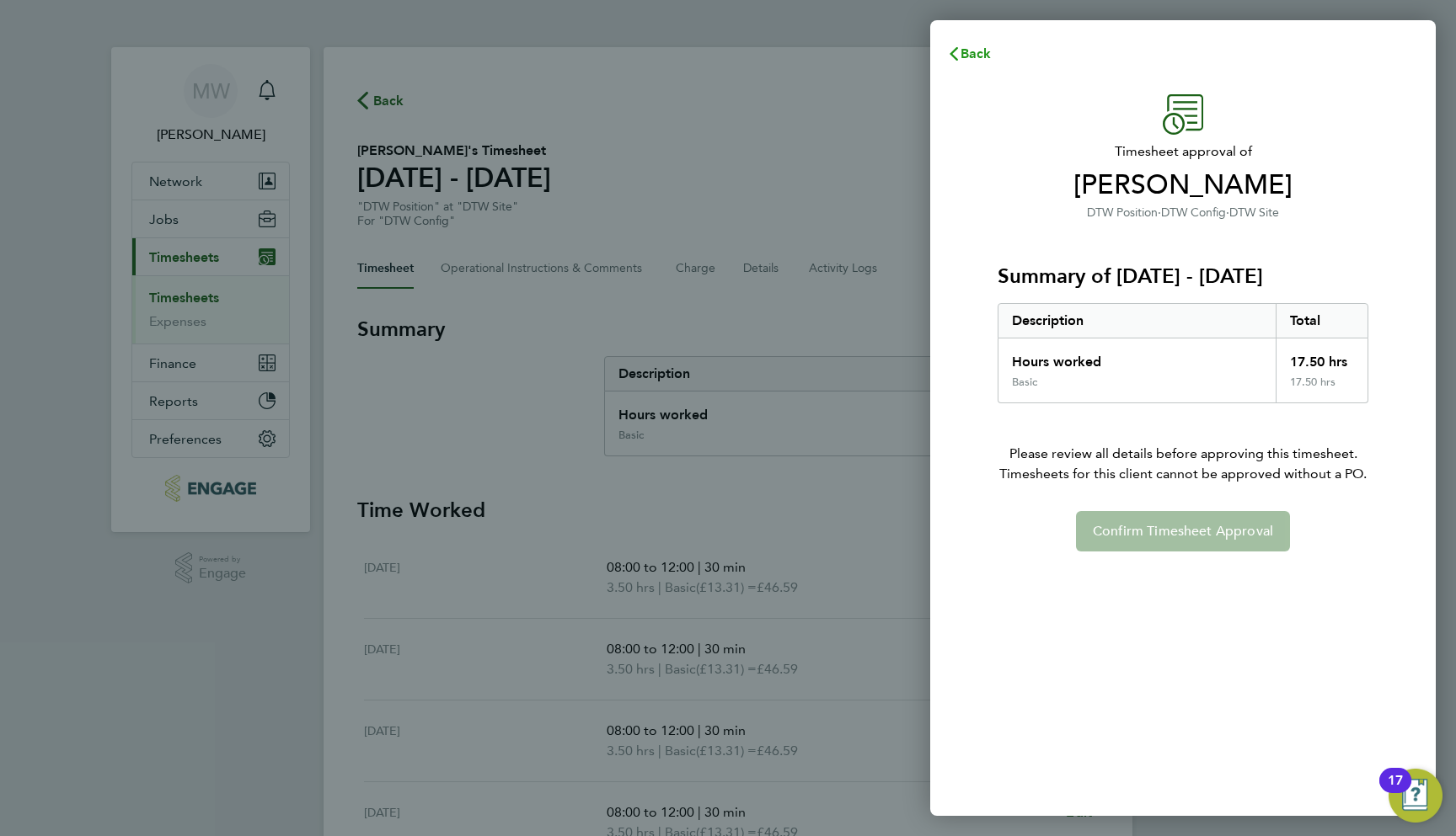
click at [971, 54] on span "Back" at bounding box center [975, 54] width 31 height 16
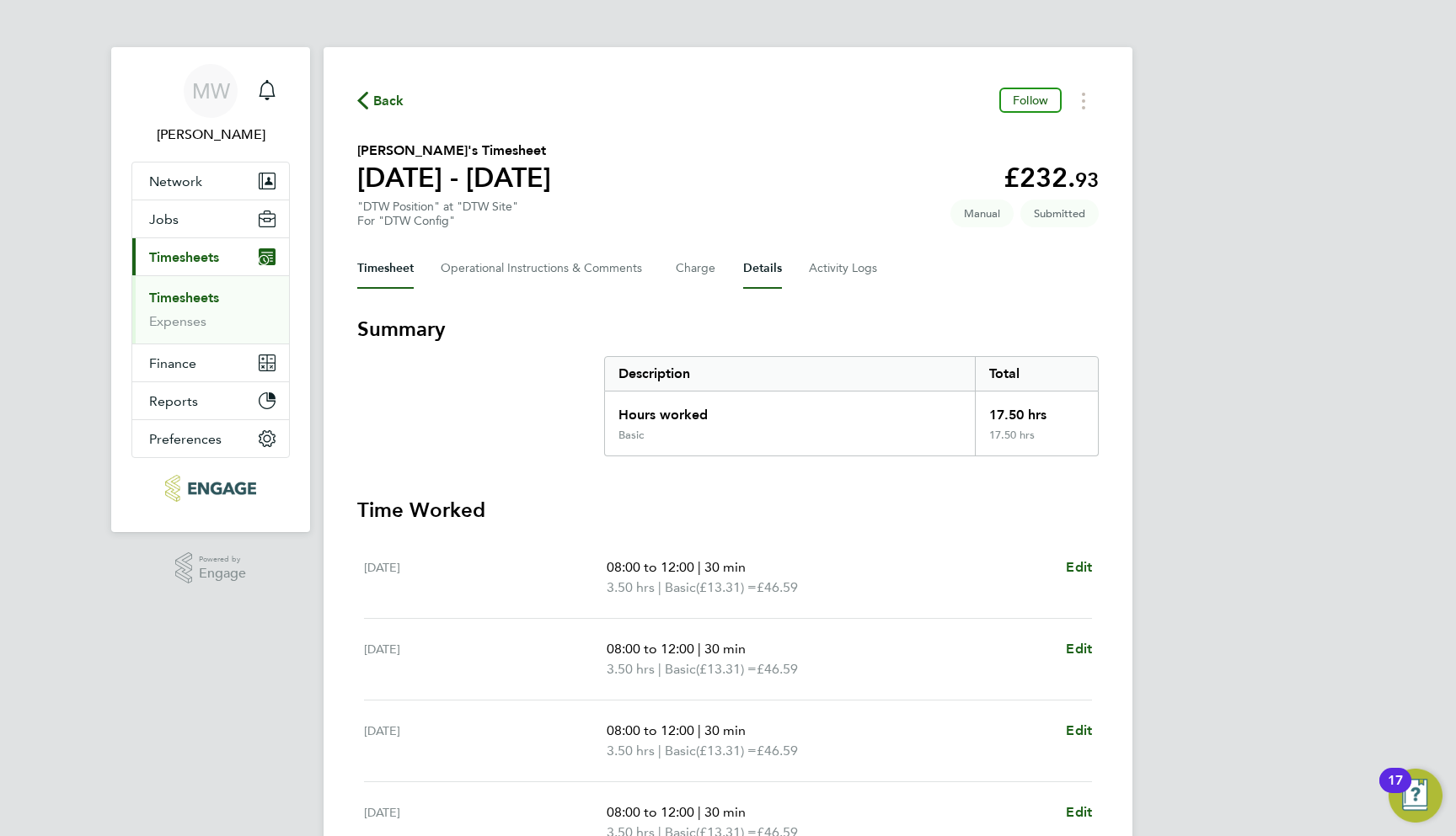
click at [761, 269] on button "Details" at bounding box center [762, 269] width 39 height 41
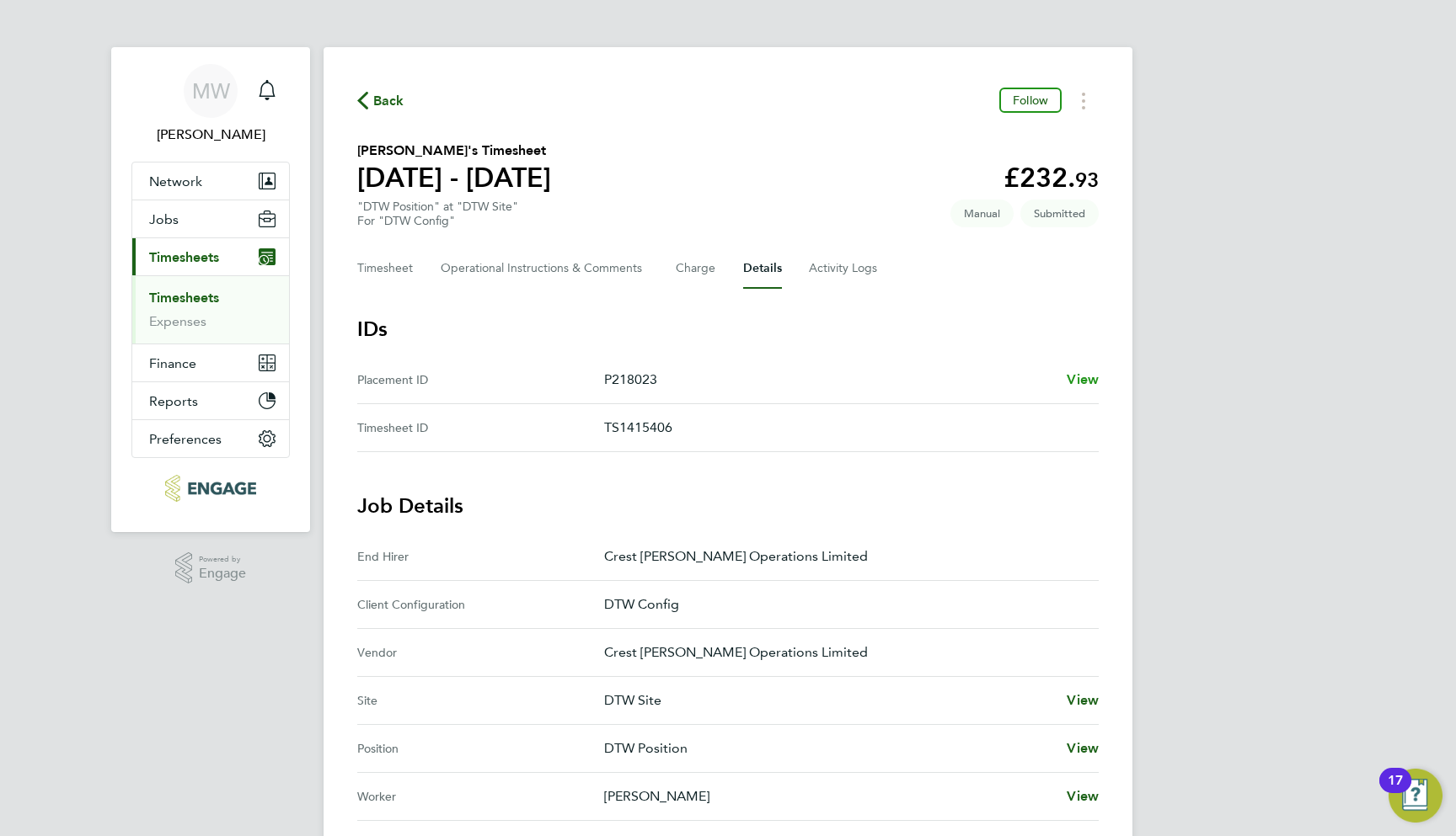
click at [1088, 379] on span "View" at bounding box center [1082, 380] width 32 height 16
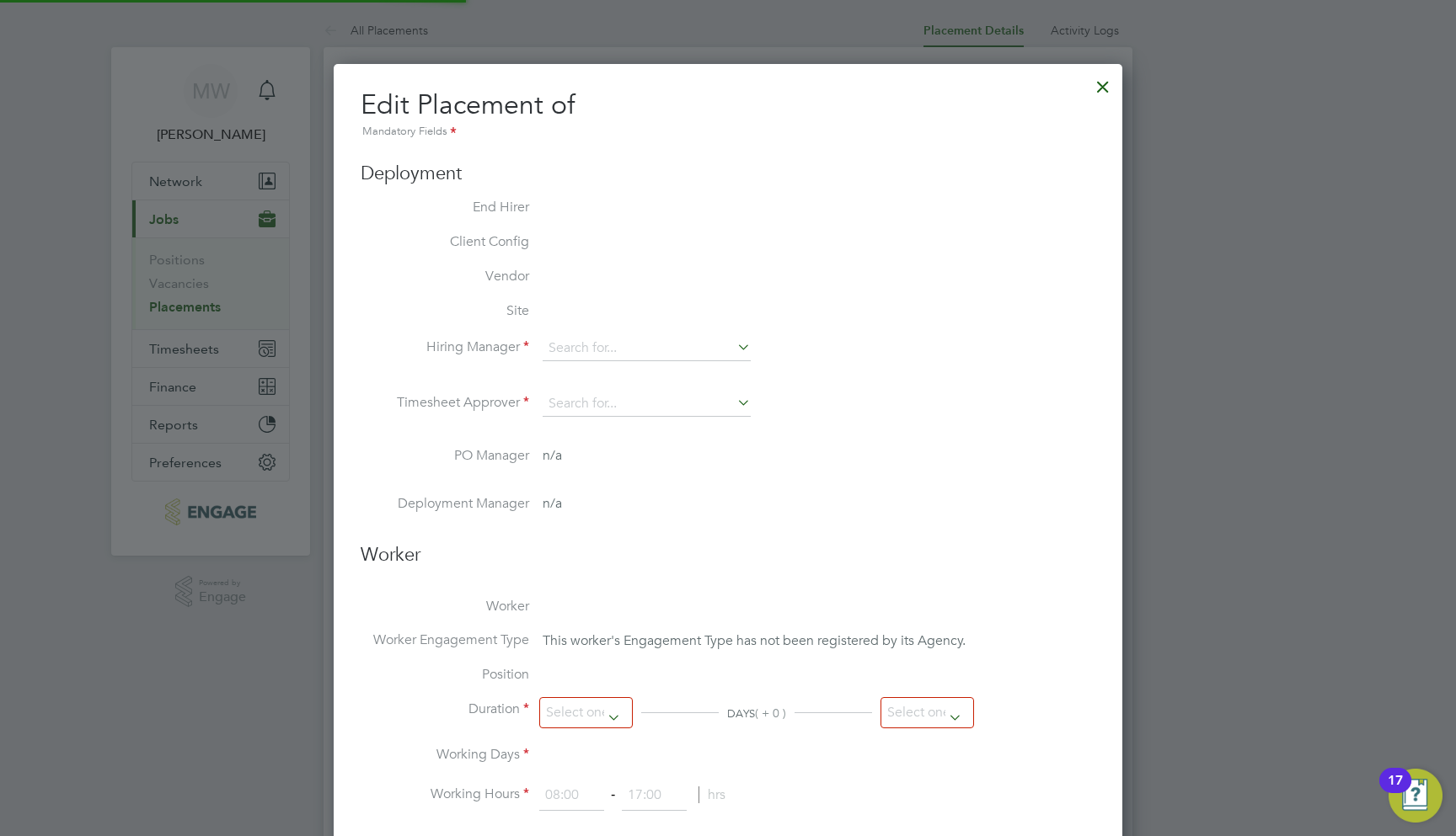
type input "[PERSON_NAME]"
type input "[DATE]"
type input "08:00"
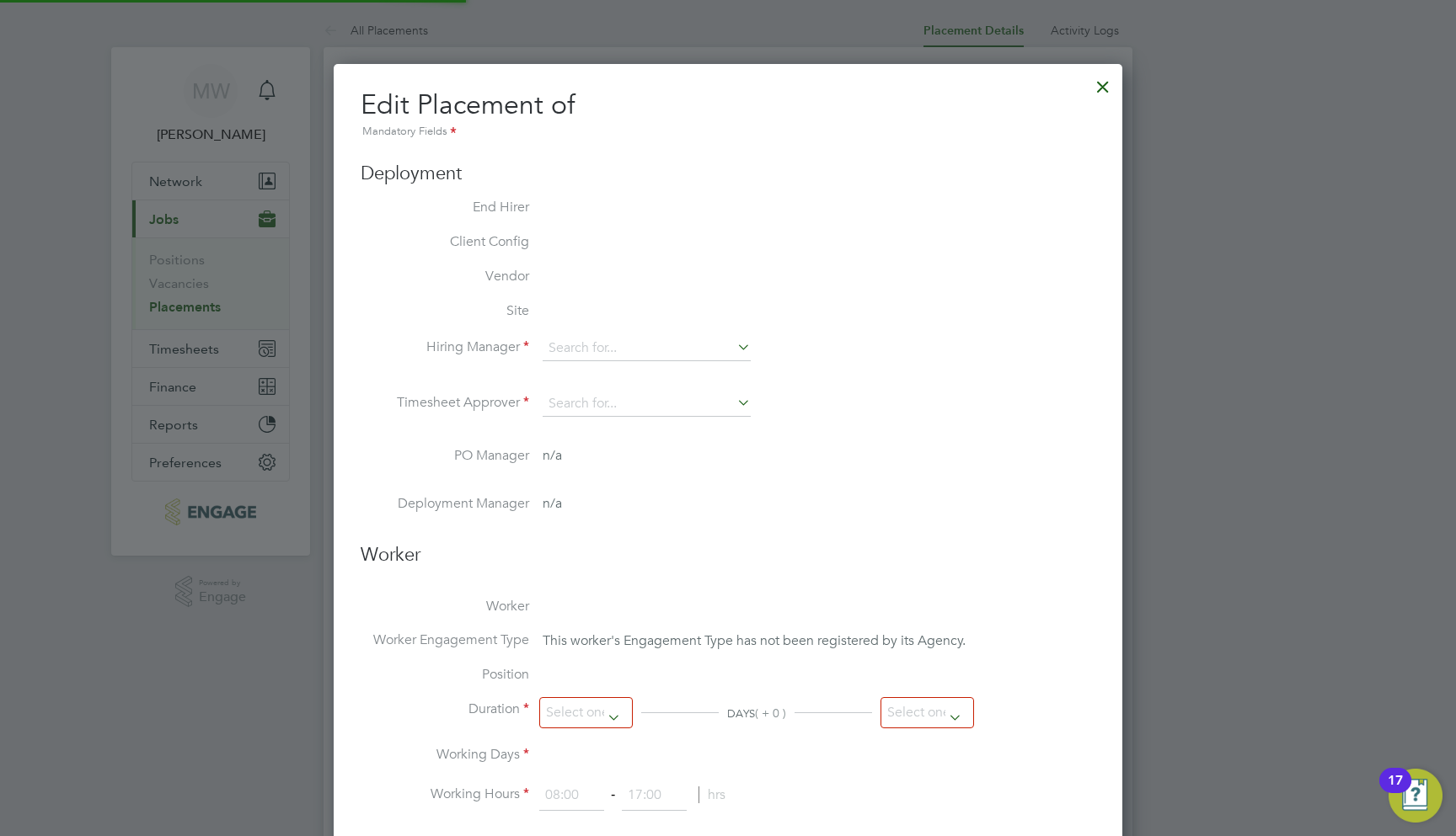
type input "18:00"
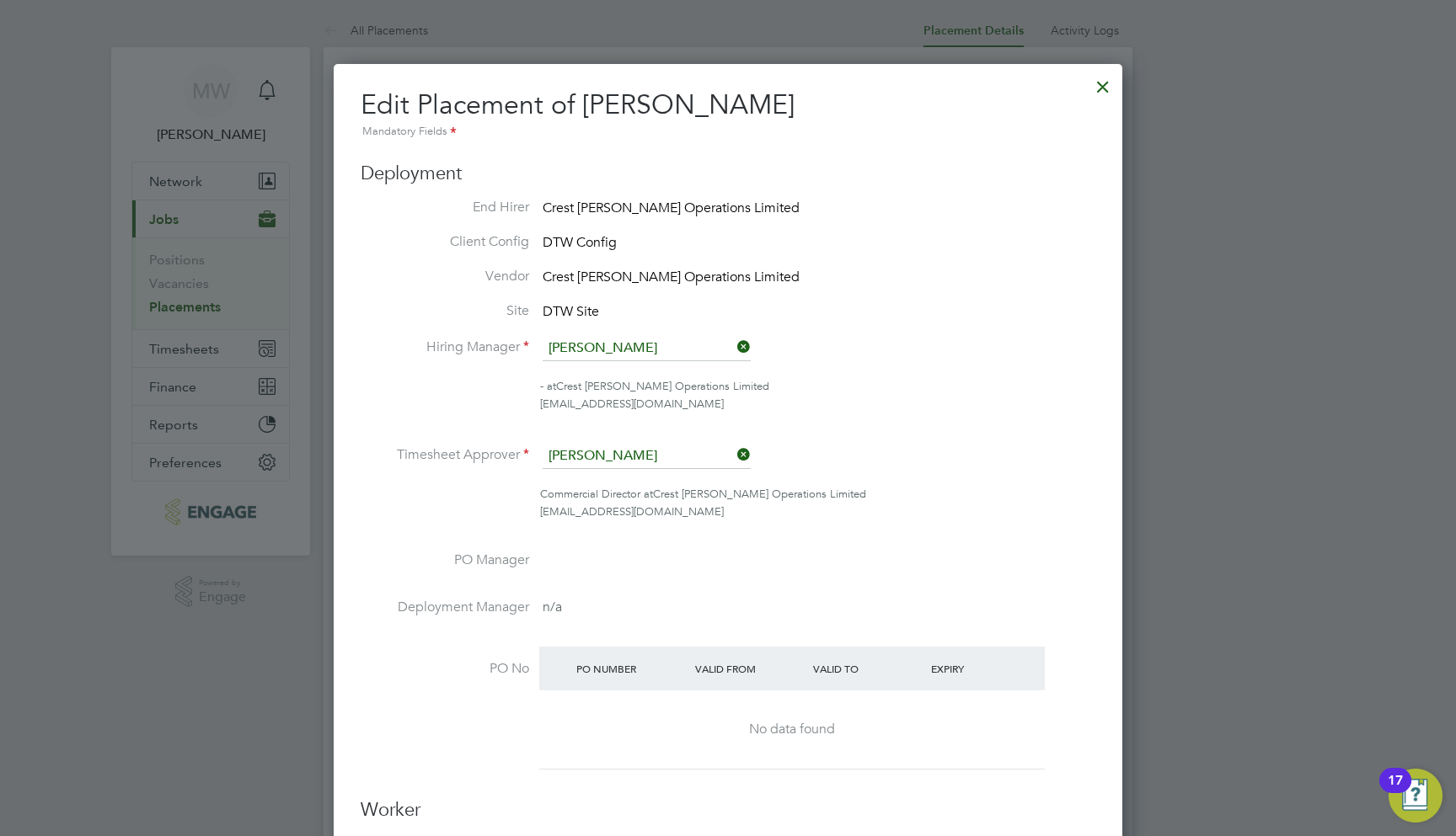
click at [1115, 90] on div at bounding box center [1103, 82] width 31 height 31
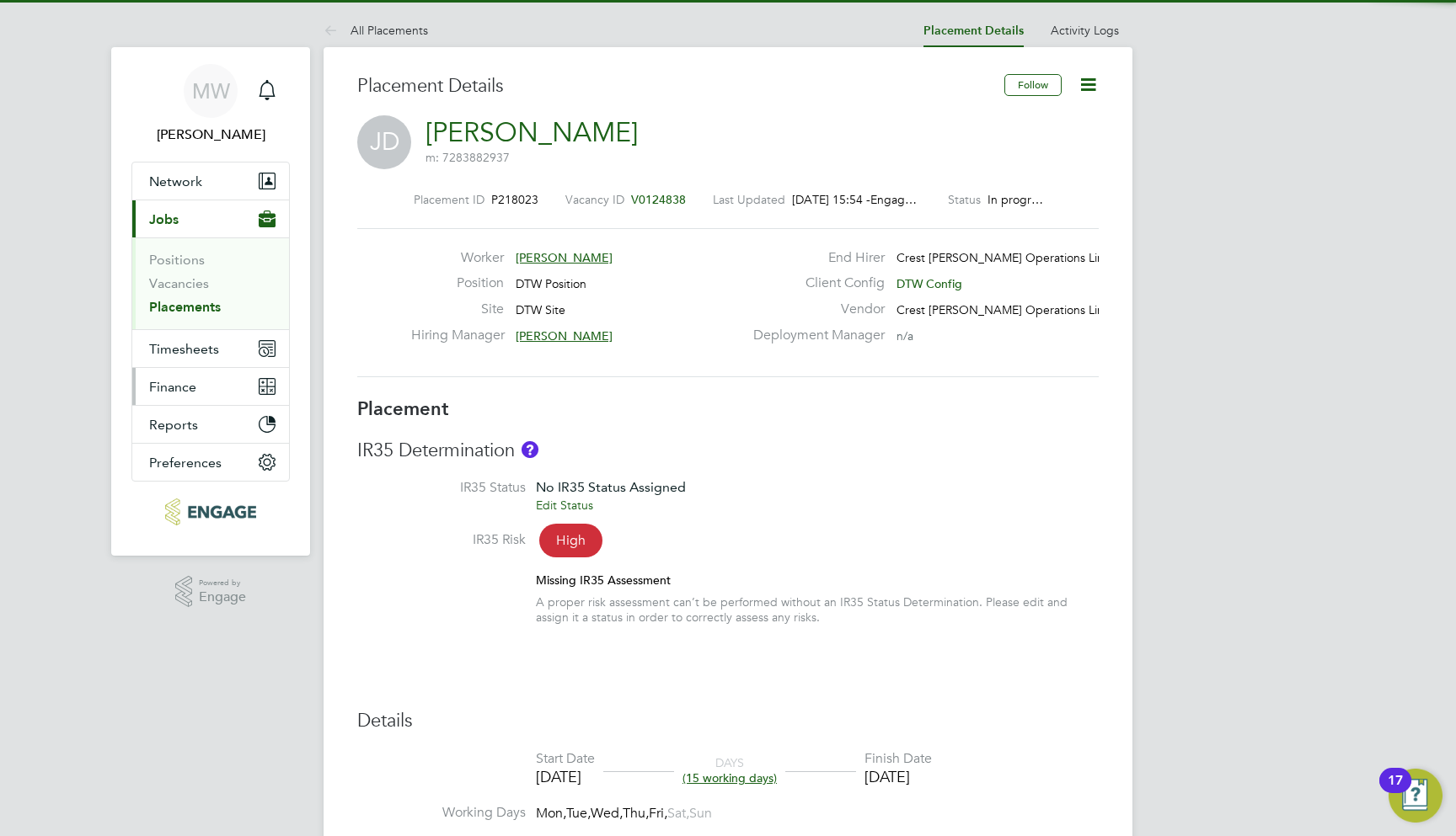
click at [223, 382] on button "Finance" at bounding box center [210, 386] width 157 height 37
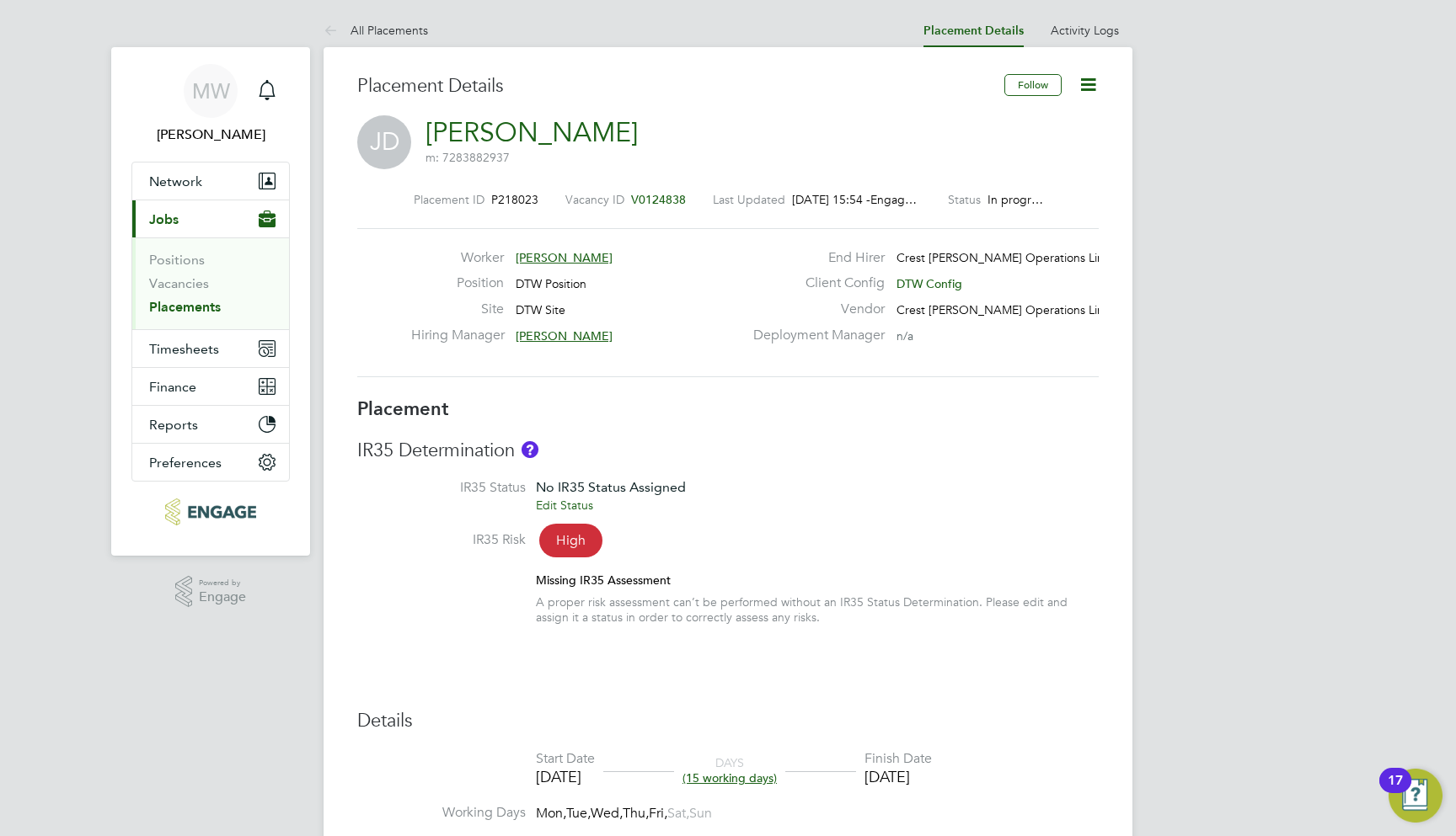
click at [729, 398] on h3 "Placement" at bounding box center [727, 410] width 741 height 25
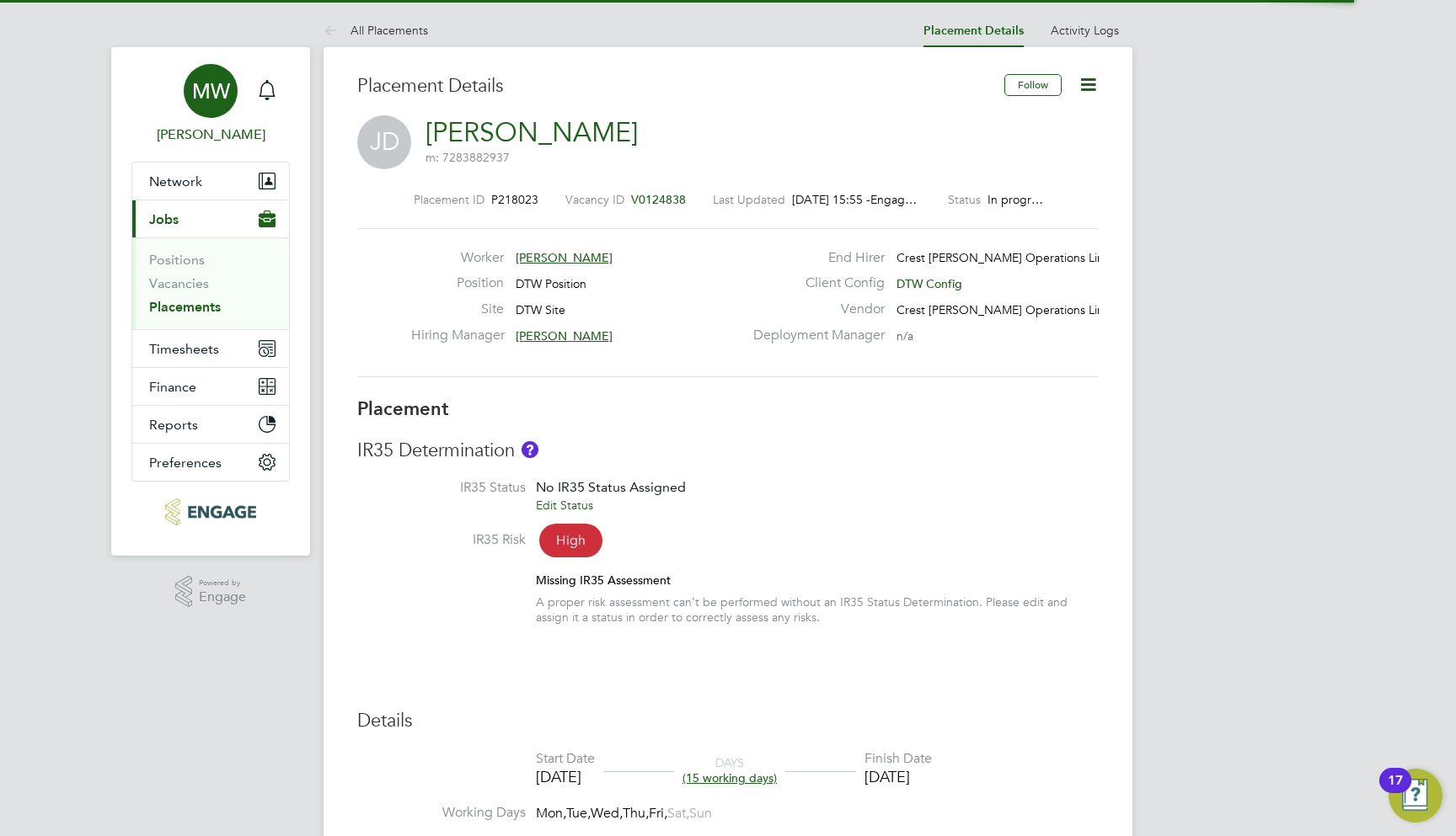
click at [226, 106] on div "MW" at bounding box center [210, 91] width 54 height 54
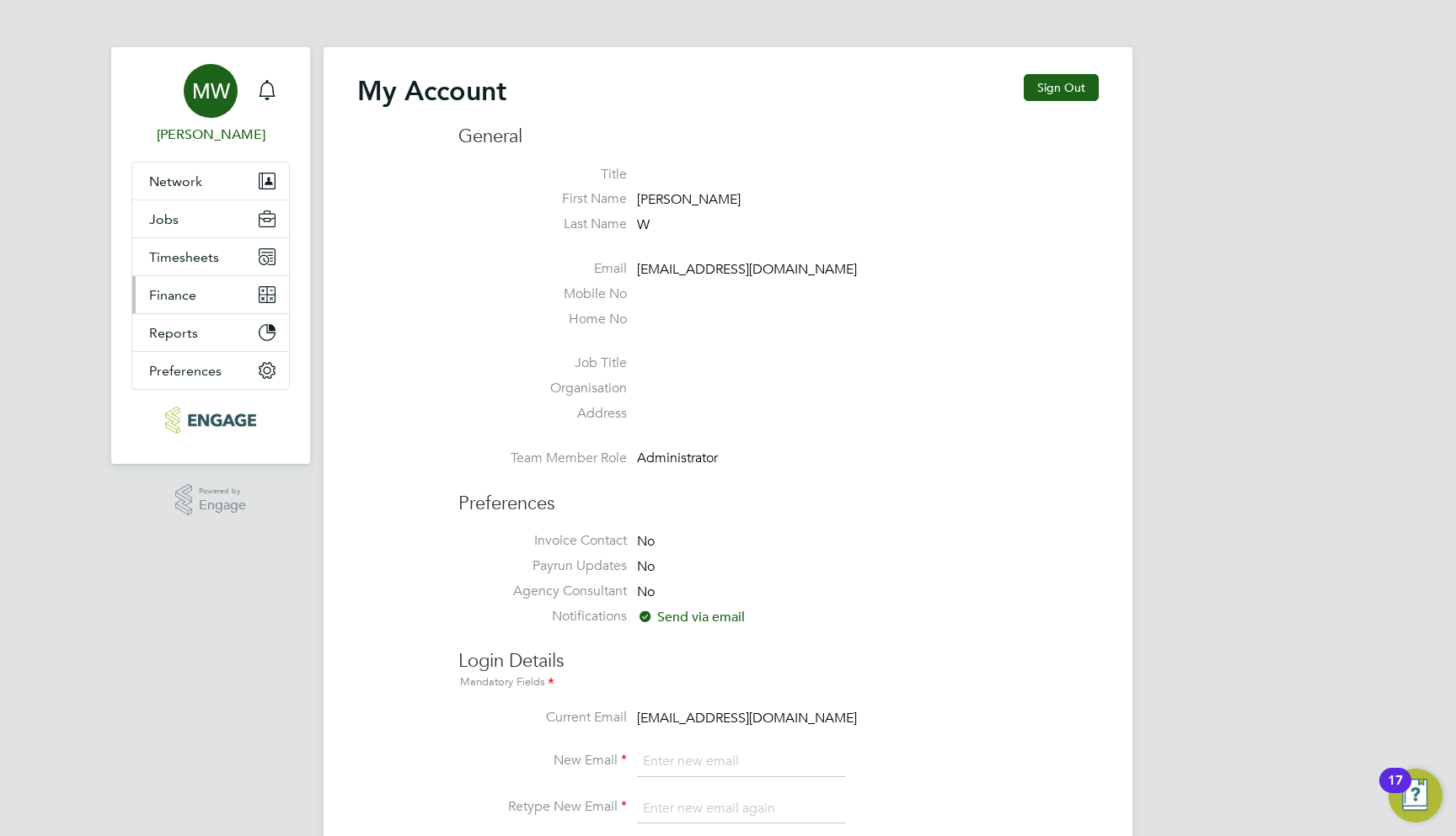
click at [214, 277] on button "Finance" at bounding box center [210, 295] width 157 height 37
click at [871, 355] on li "Job Title" at bounding box center [779, 367] width 641 height 25
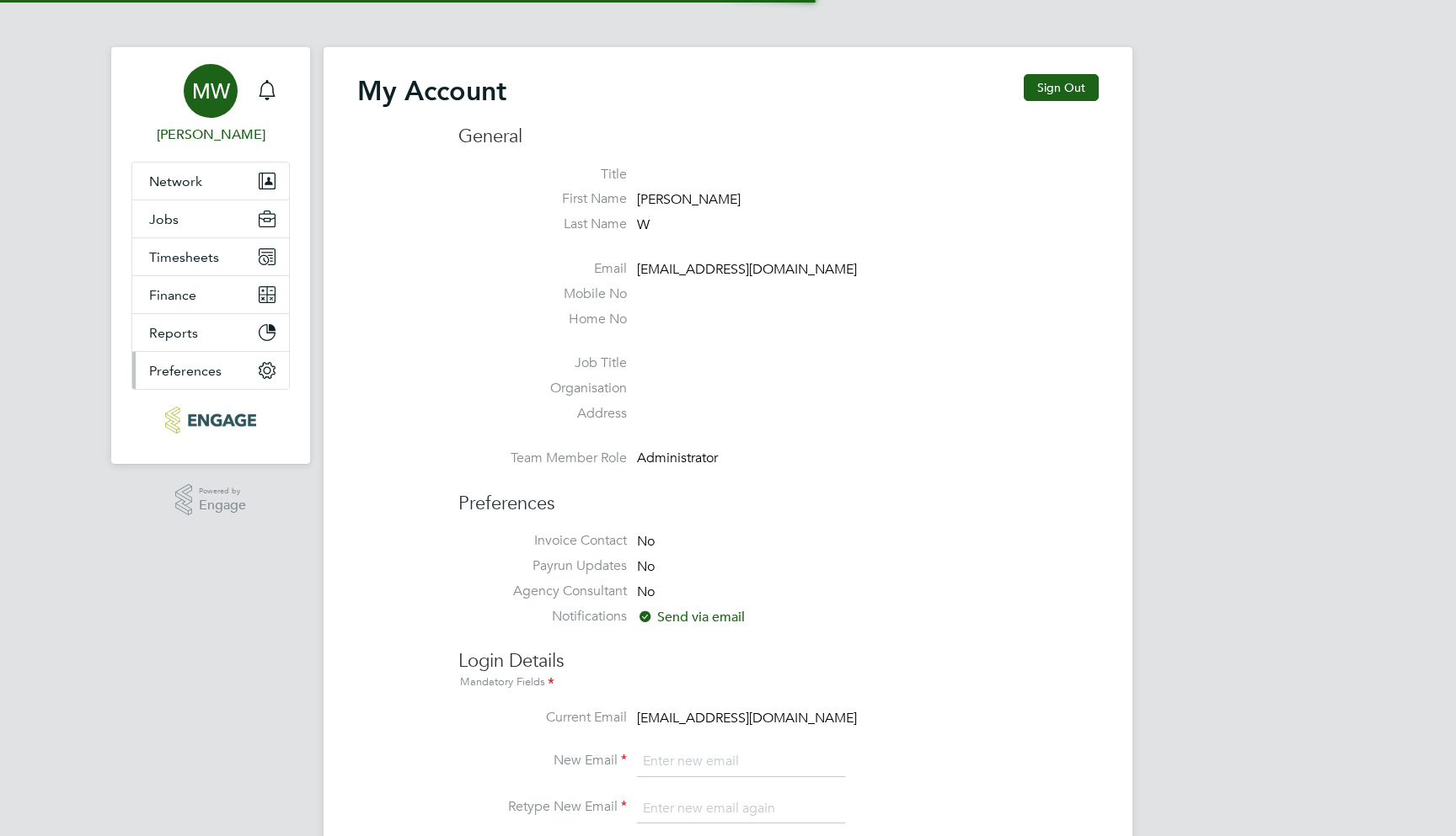
click at [210, 366] on span "Preferences" at bounding box center [184, 371] width 72 height 16
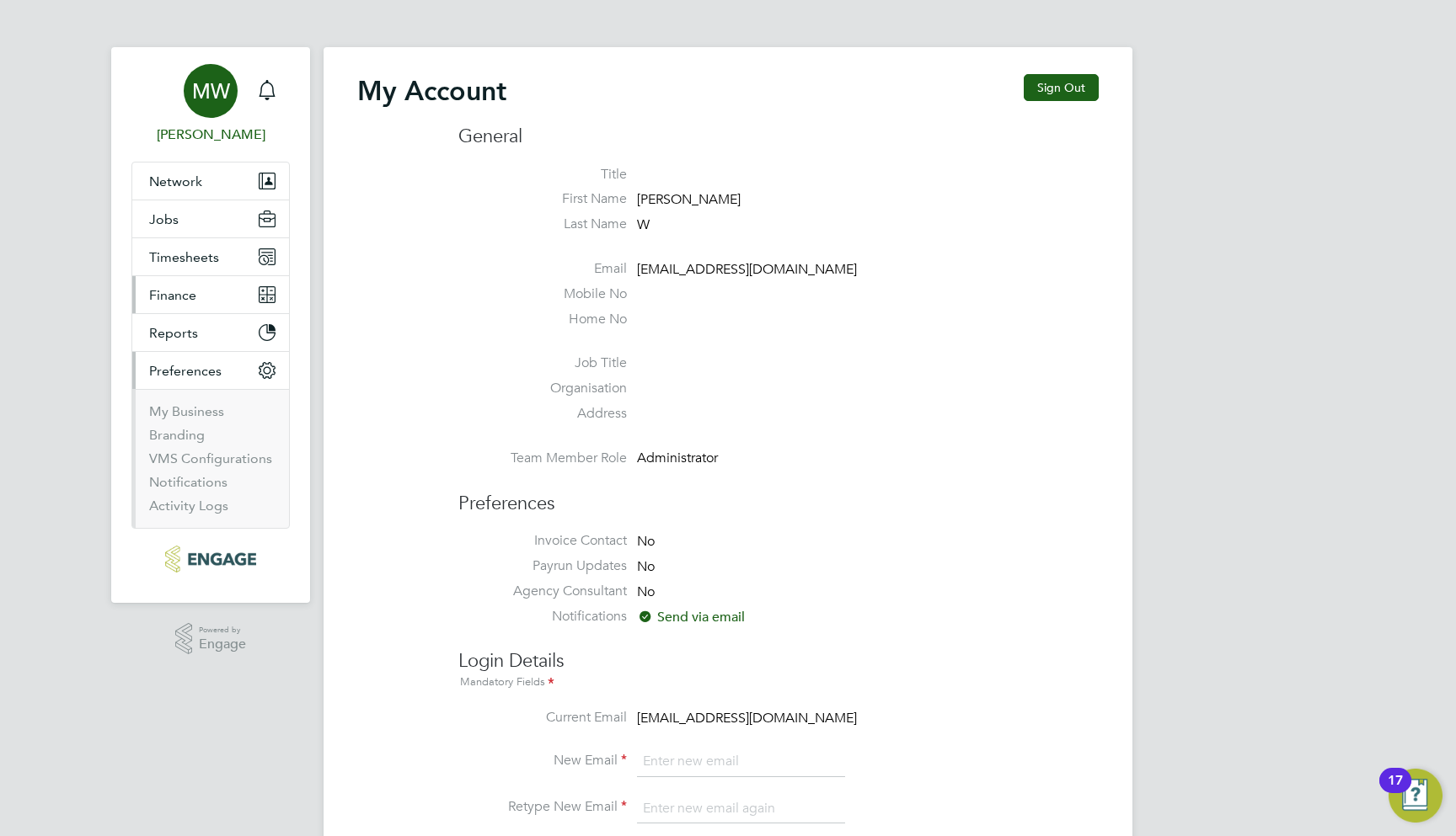
click at [209, 291] on button "Finance" at bounding box center [210, 295] width 157 height 37
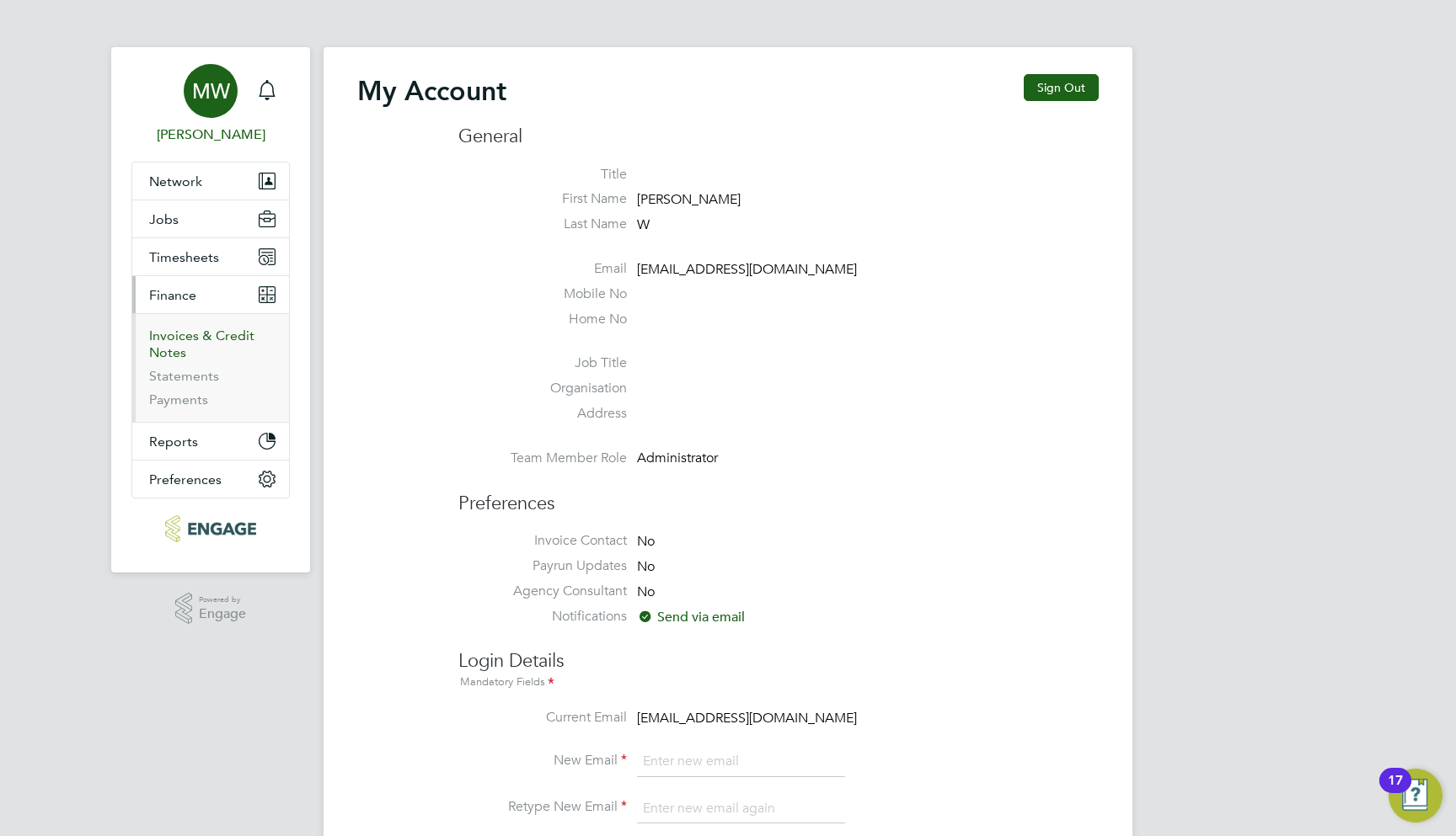
click at [192, 338] on link "Invoices & Credit Notes" at bounding box center [201, 343] width 105 height 33
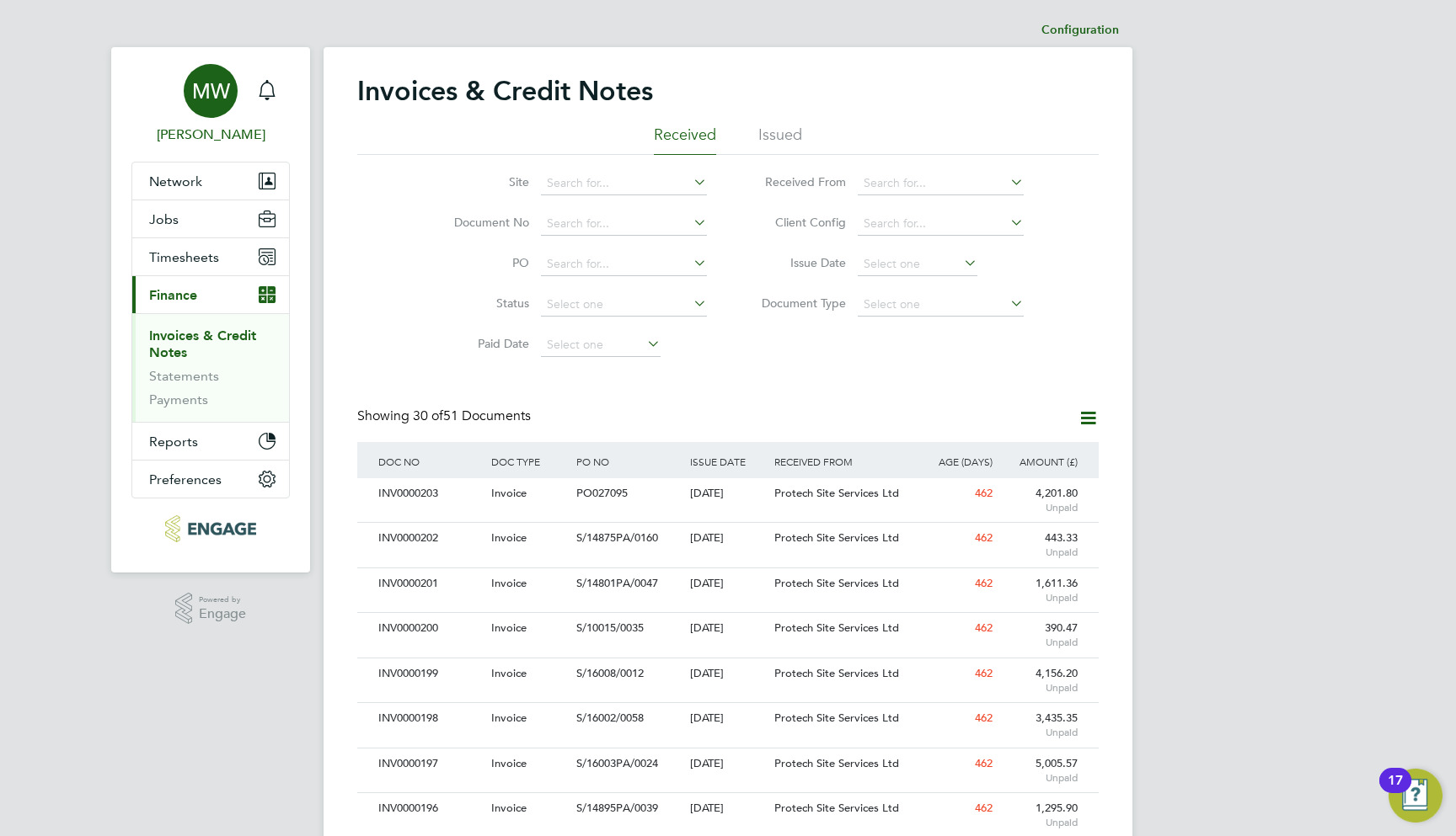
click at [210, 100] on span "MW" at bounding box center [211, 91] width 38 height 22
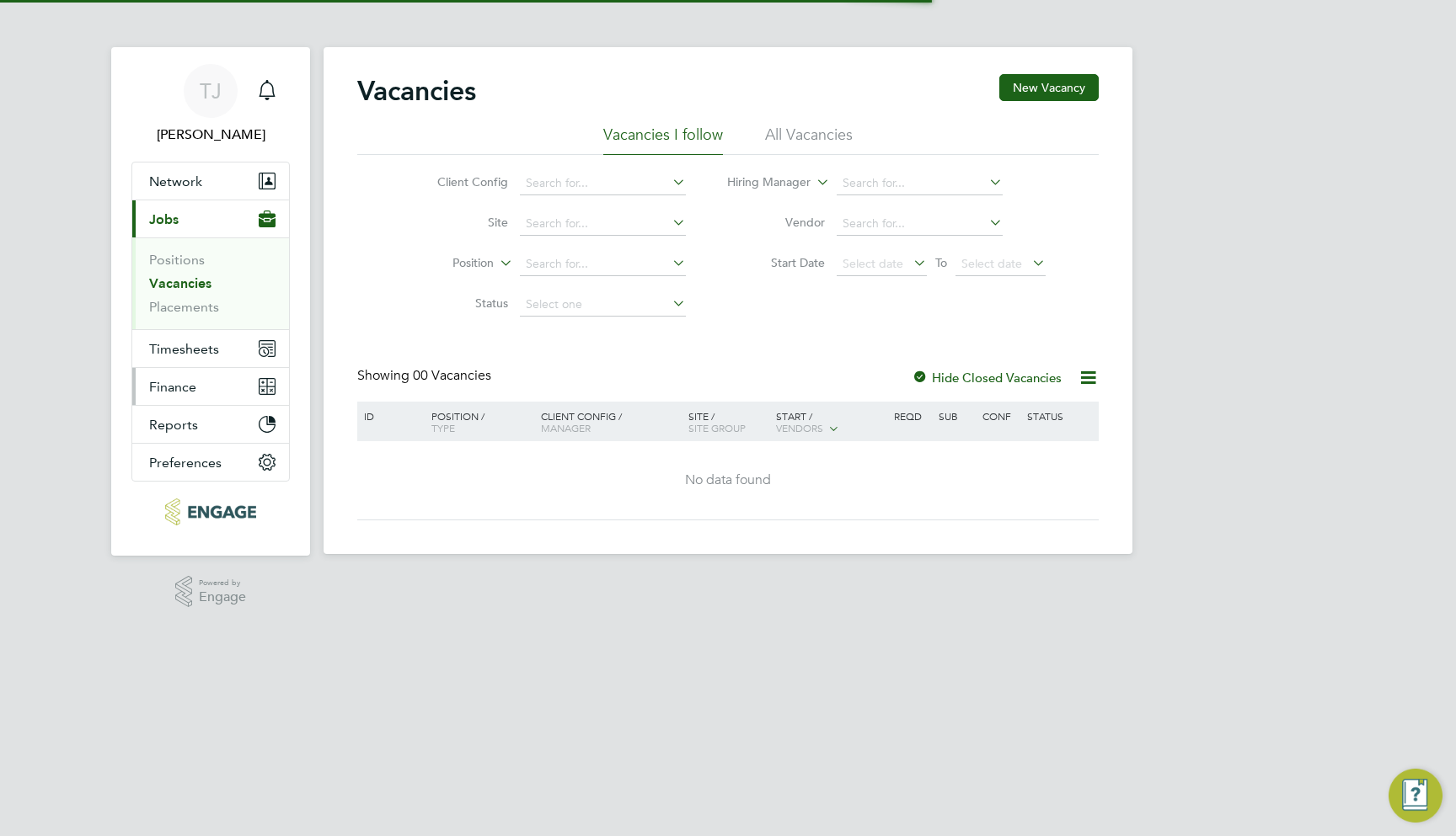
click at [204, 391] on button "Finance" at bounding box center [210, 386] width 157 height 37
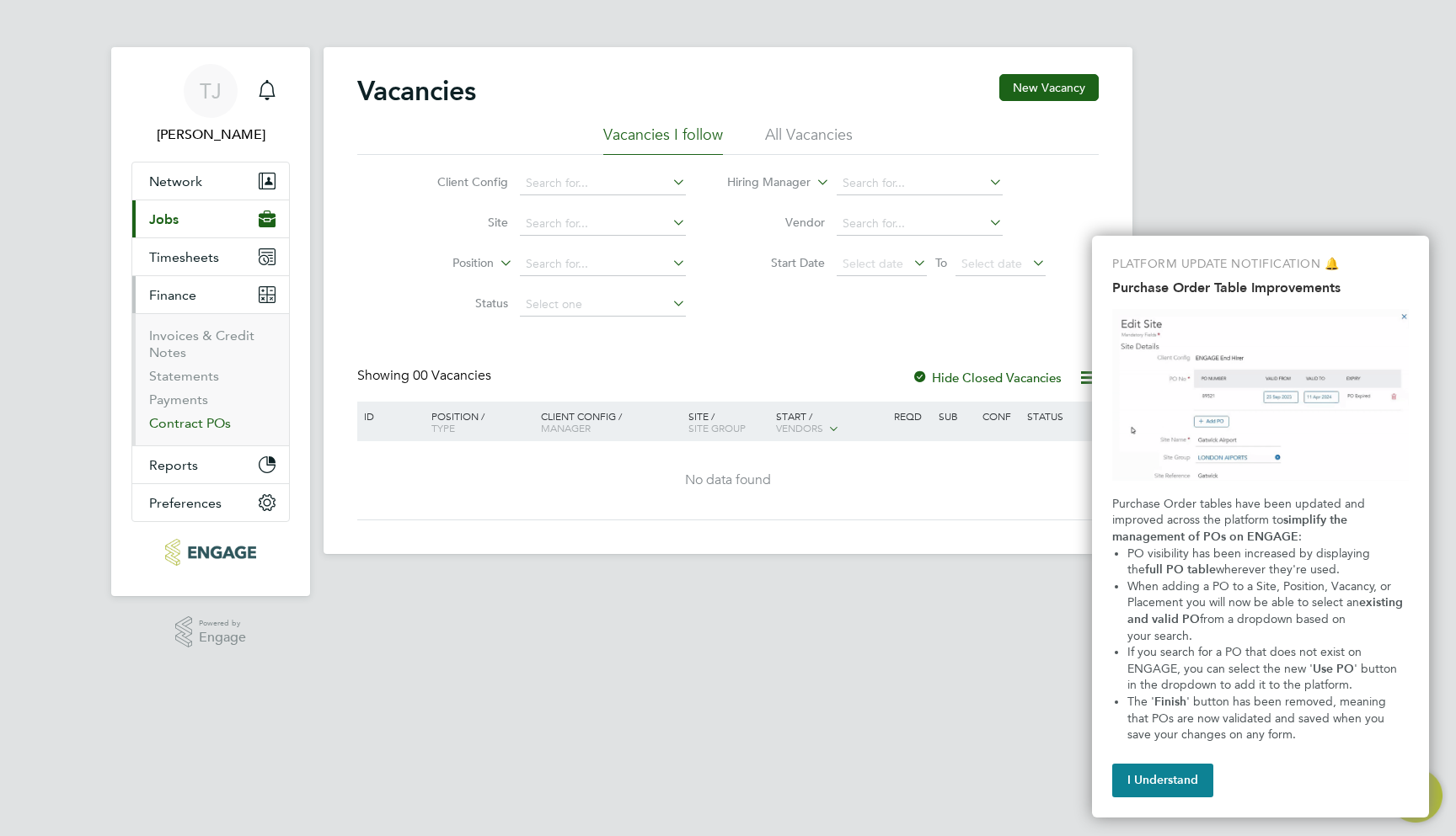
click at [203, 421] on link "Contract POs" at bounding box center [189, 423] width 81 height 16
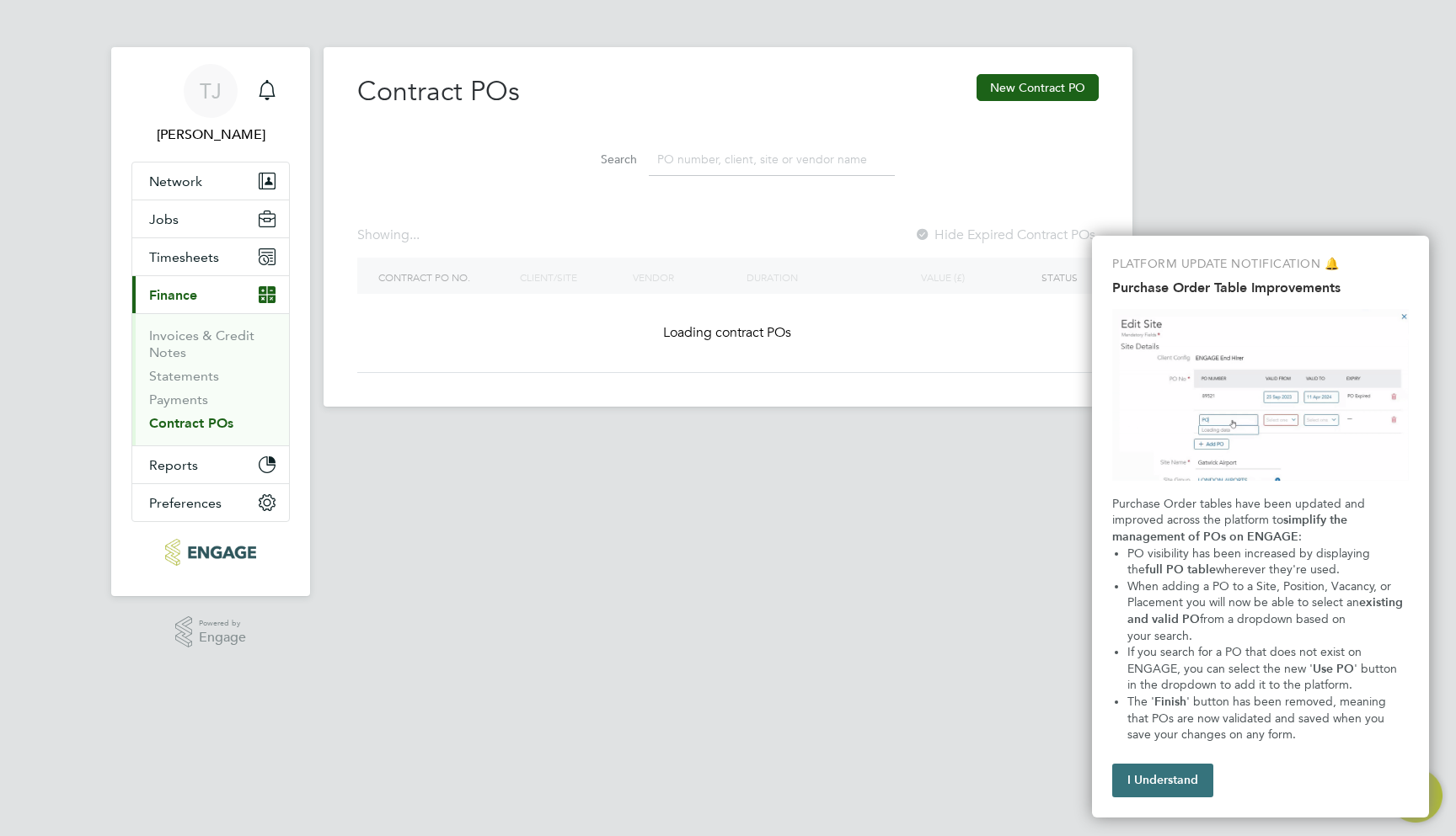
click at [1166, 776] on button "I Understand" at bounding box center [1162, 780] width 101 height 34
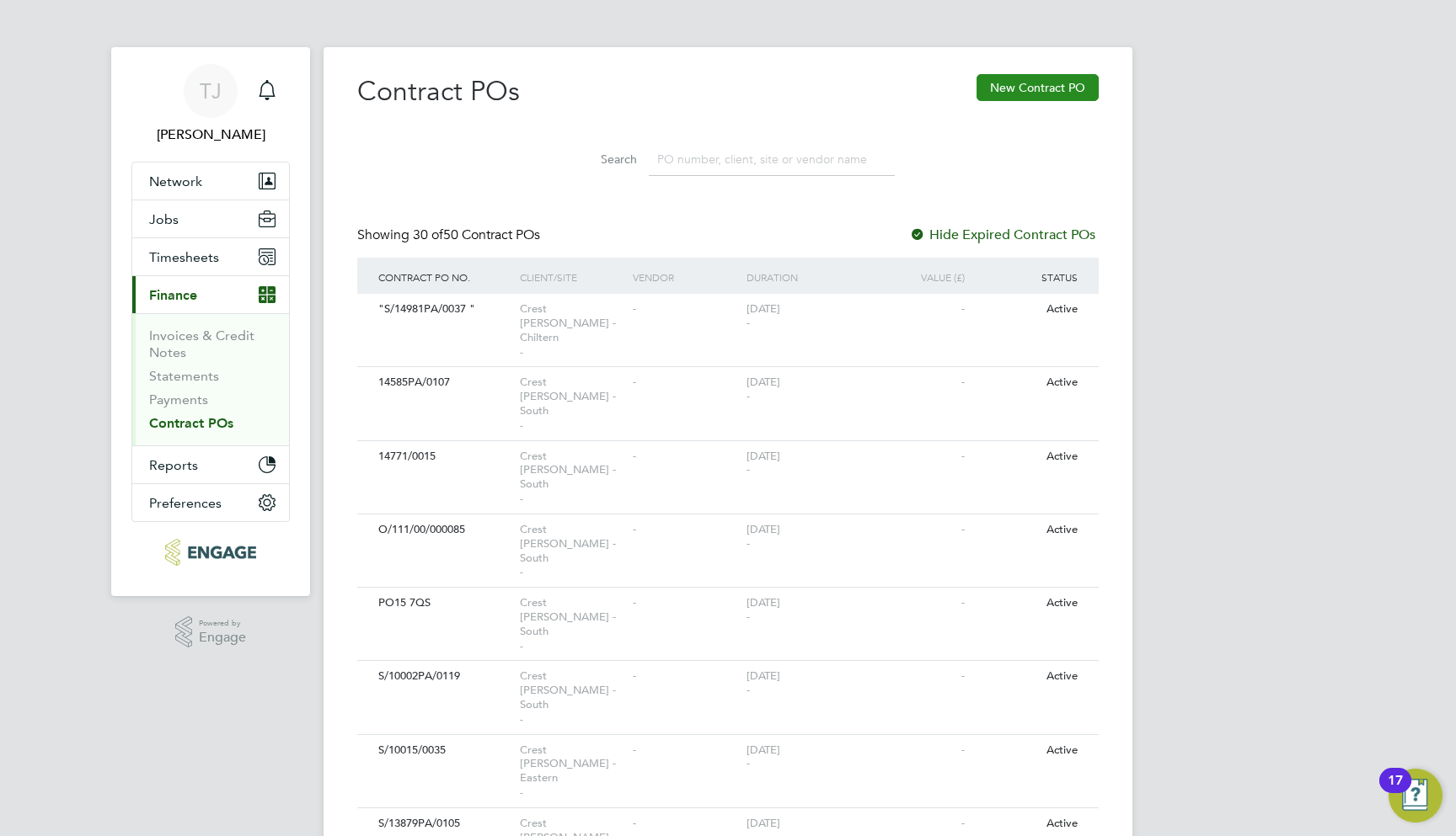
click at [1006, 90] on button "New Contract PO" at bounding box center [1036, 87] width 122 height 27
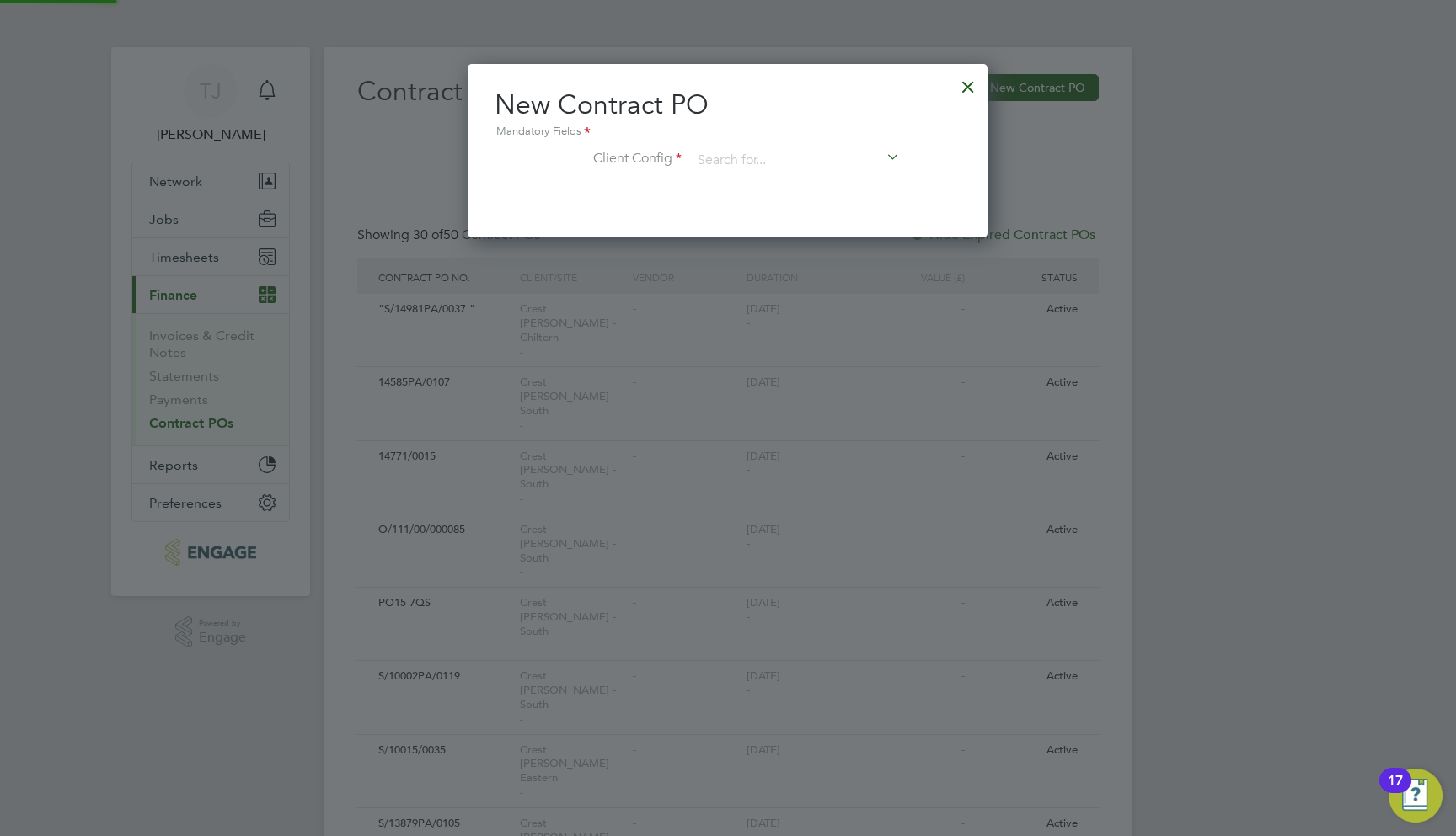
scroll to position [174, 521]
click at [726, 158] on input at bounding box center [795, 160] width 208 height 25
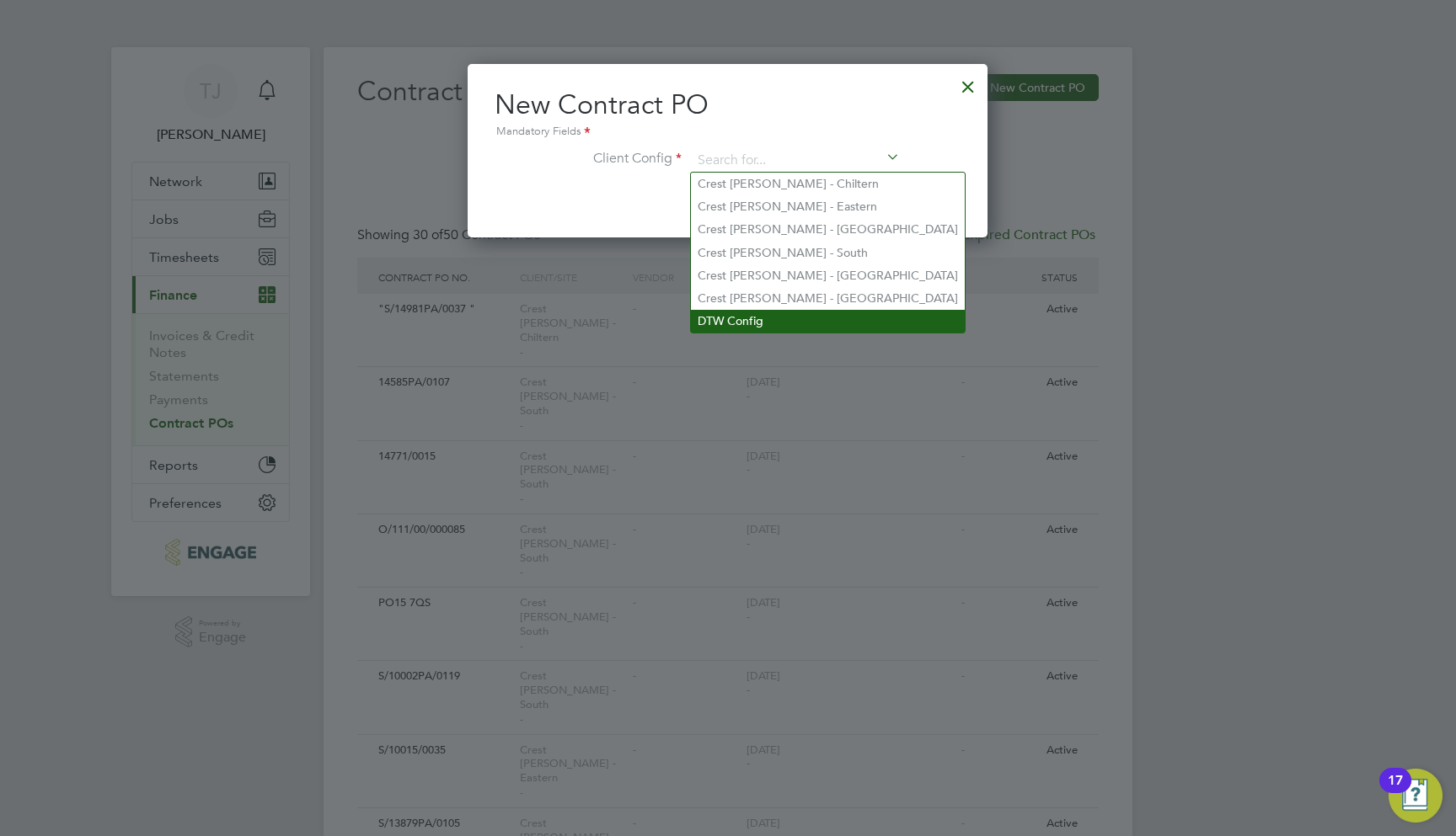
click at [738, 310] on li "DTW Config" at bounding box center [827, 321] width 274 height 23
type input "DTW Config"
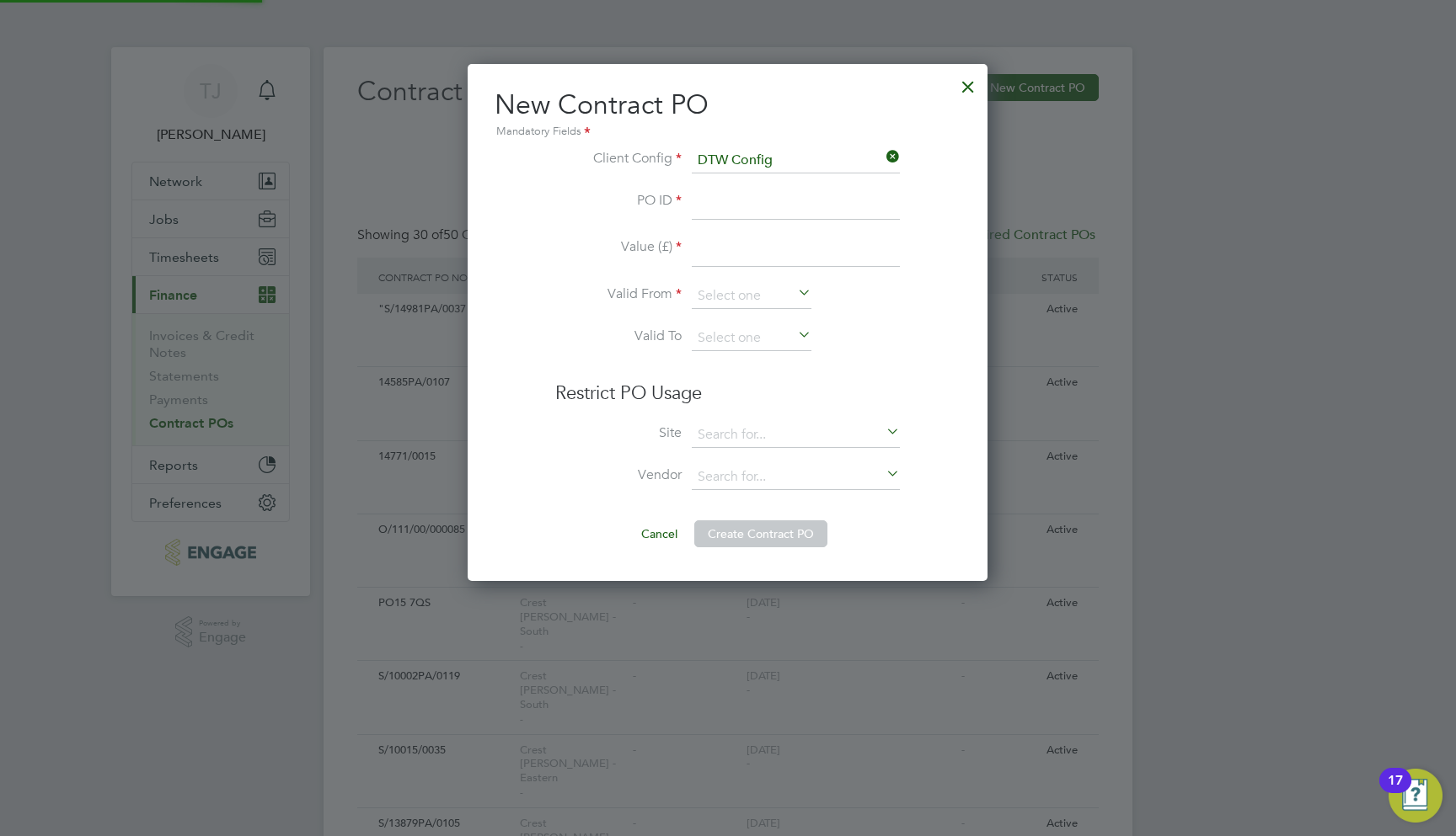
scroll to position [517, 521]
click at [707, 204] on input at bounding box center [795, 205] width 208 height 31
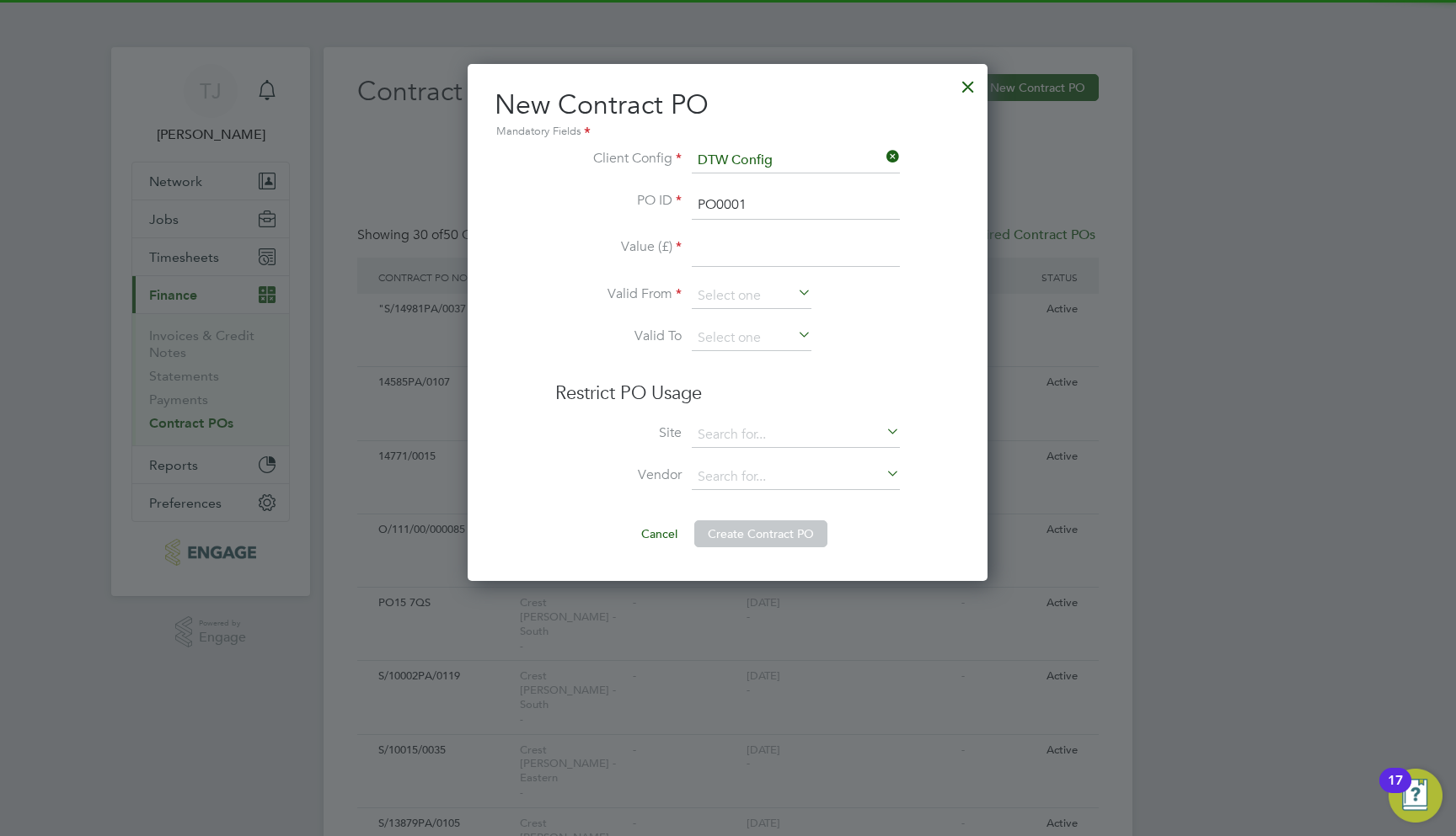
type input "PO0001"
click at [707, 254] on input at bounding box center [795, 252] width 208 height 31
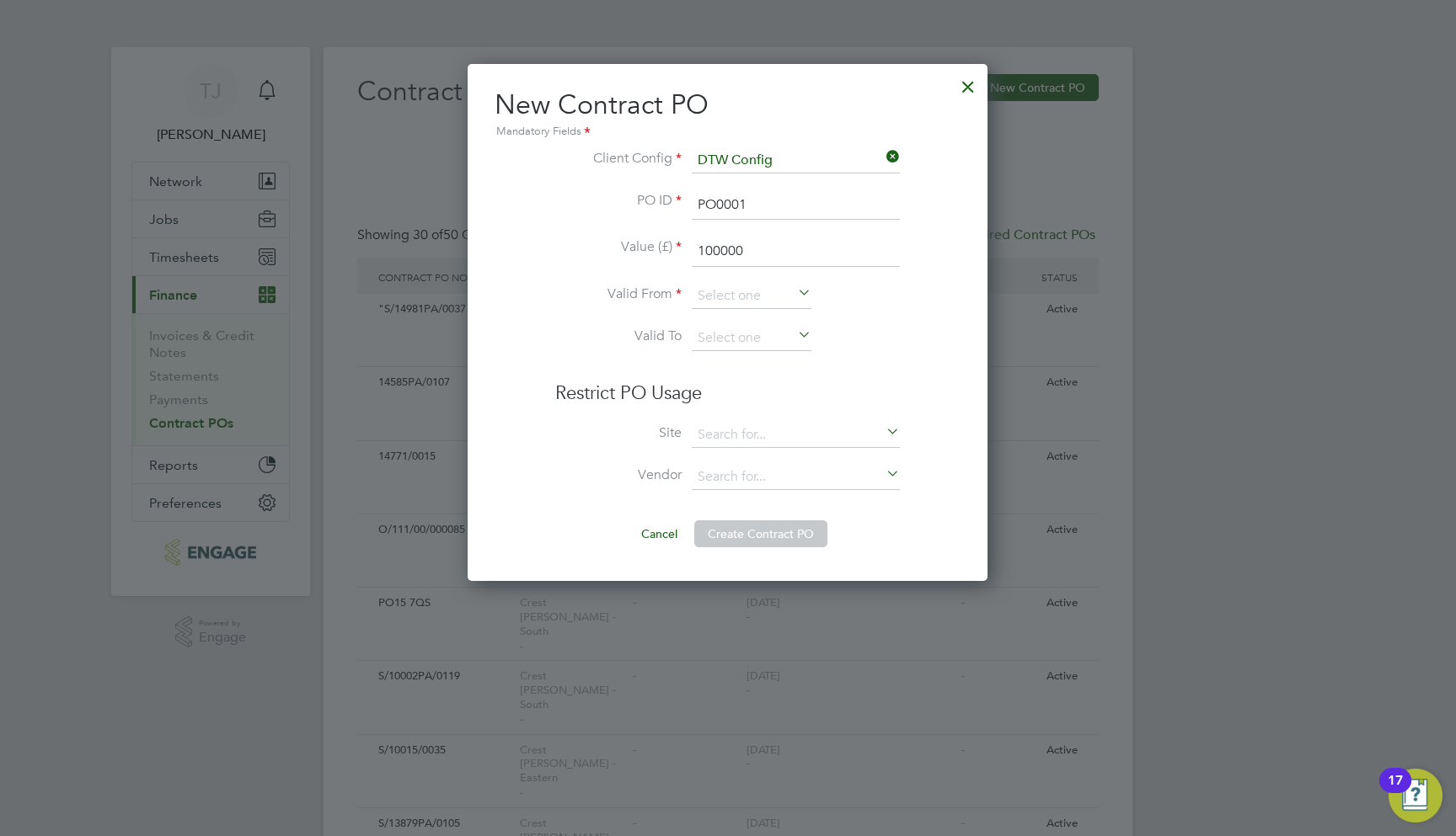
type input "100000"
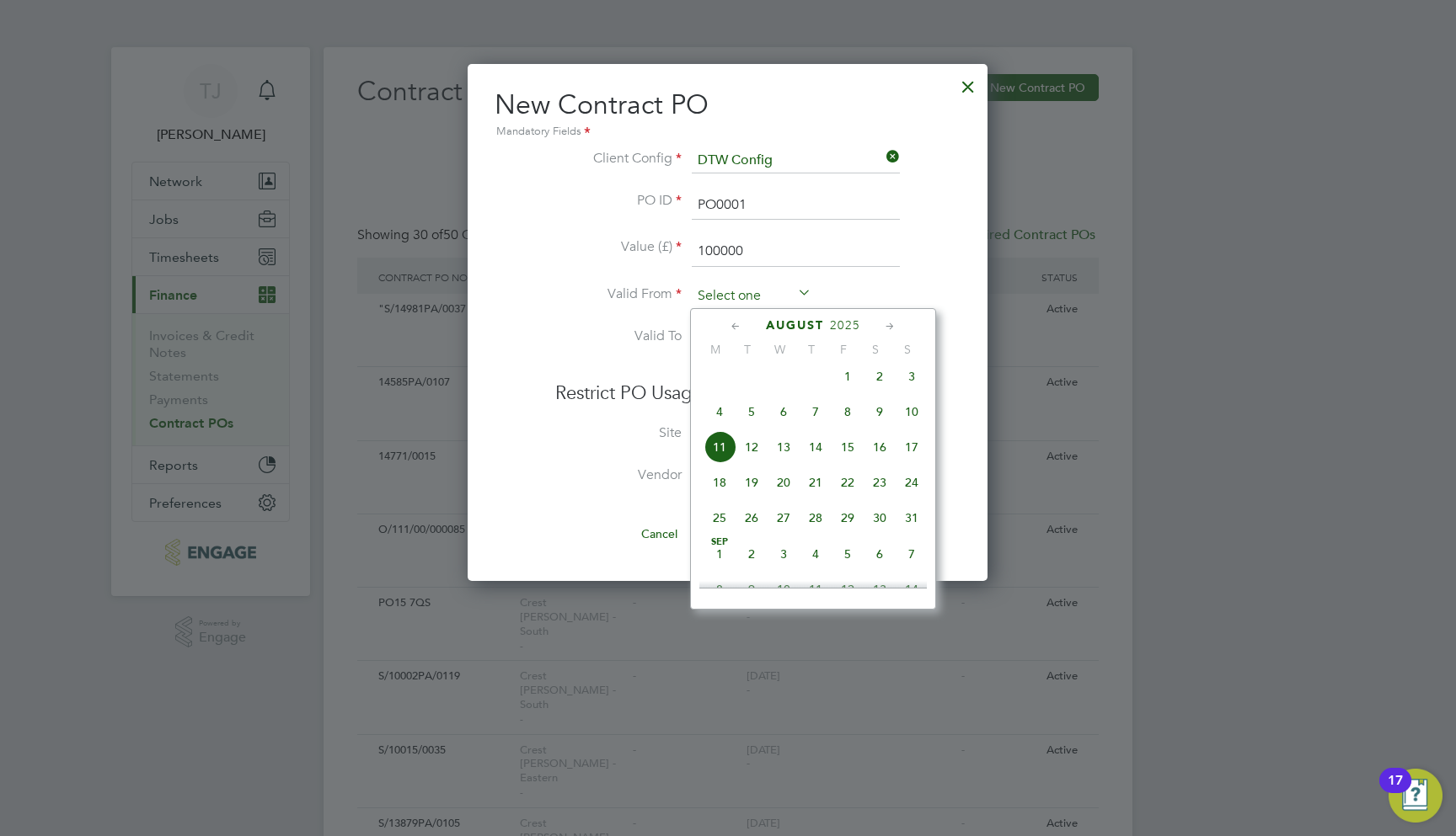
click at [731, 292] on input at bounding box center [751, 296] width 120 height 25
click at [845, 369] on span "Aug" at bounding box center [847, 365] width 32 height 8
type input "[DATE]"
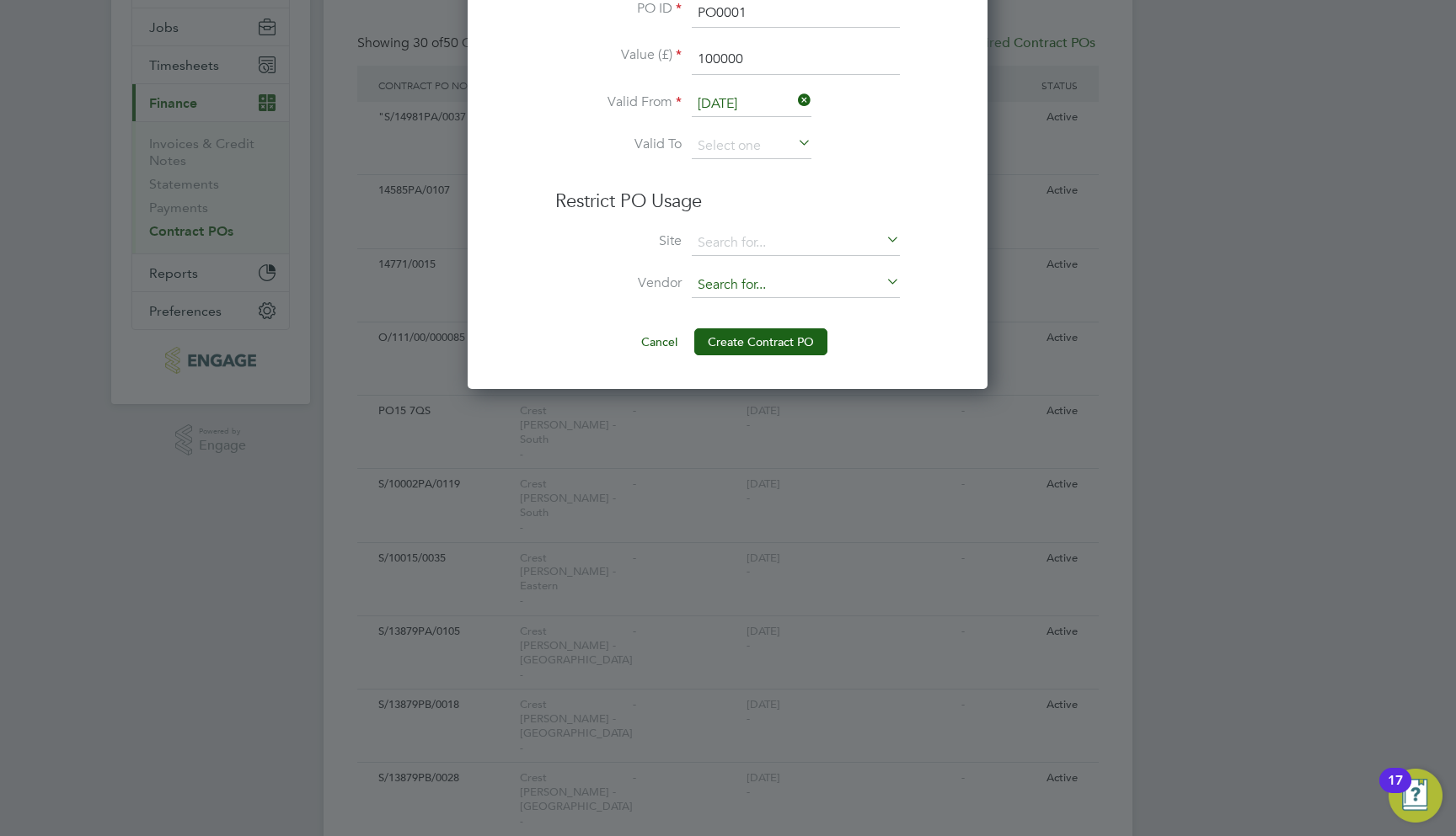
scroll to position [181, 0]
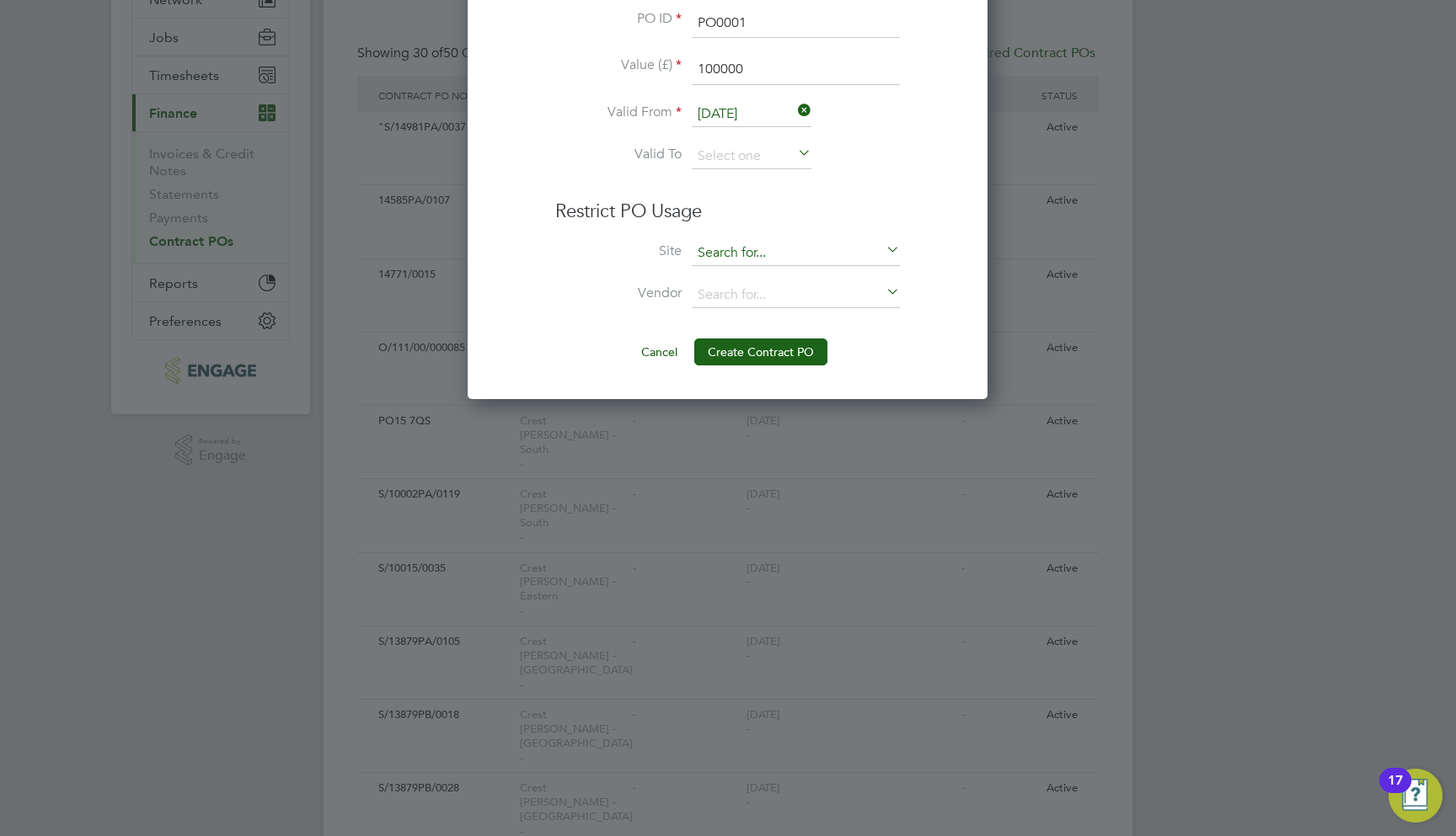
click at [764, 249] on input at bounding box center [795, 253] width 208 height 25
click at [761, 274] on li "DTW Site" at bounding box center [794, 277] width 209 height 23
type input "DTW Site"
click at [761, 297] on input at bounding box center [795, 295] width 208 height 25
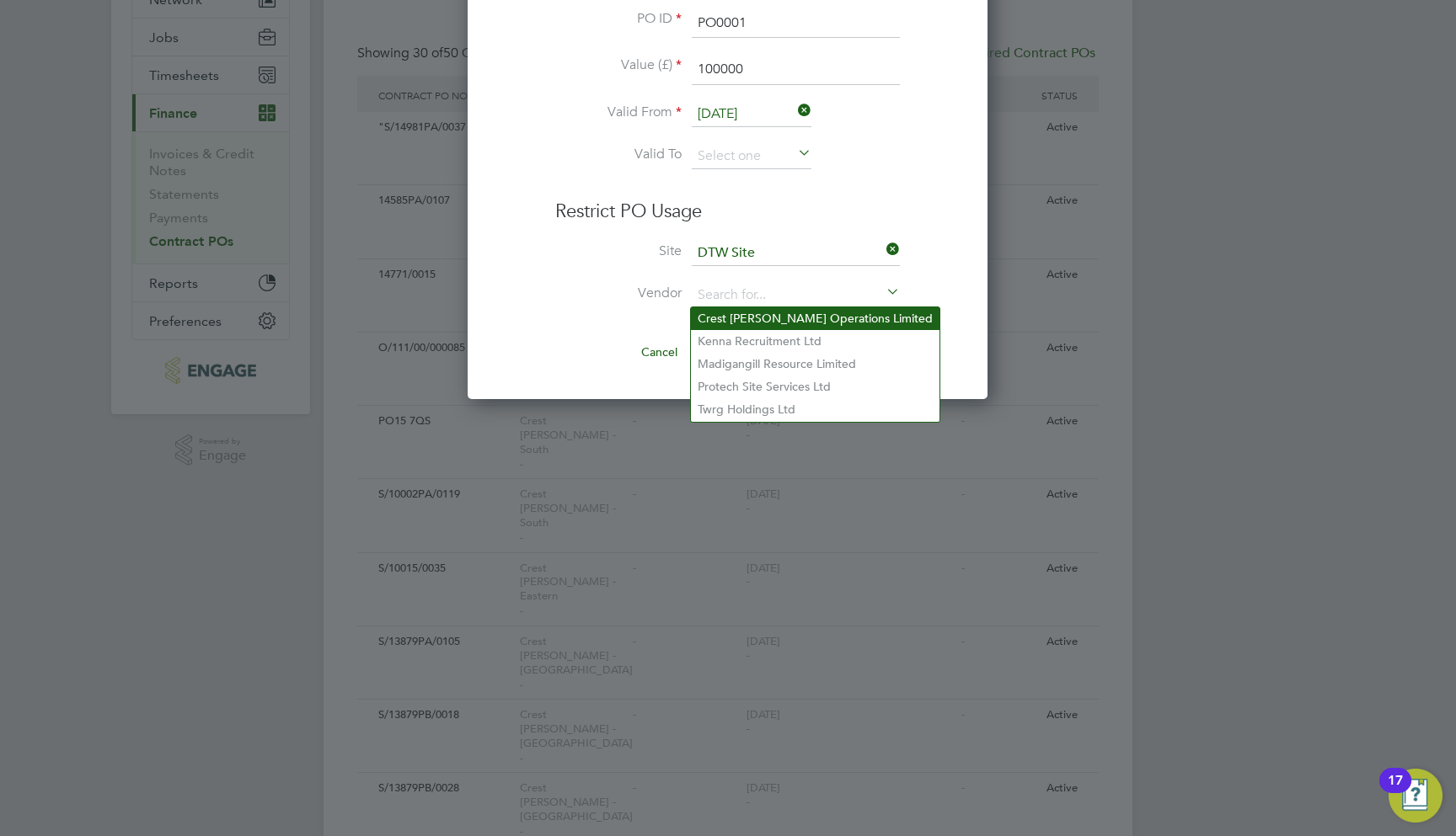
click at [759, 315] on li "Crest Nicholson Operations Limited" at bounding box center [814, 318] width 249 height 23
type input "Crest Nicholson Operations Limited"
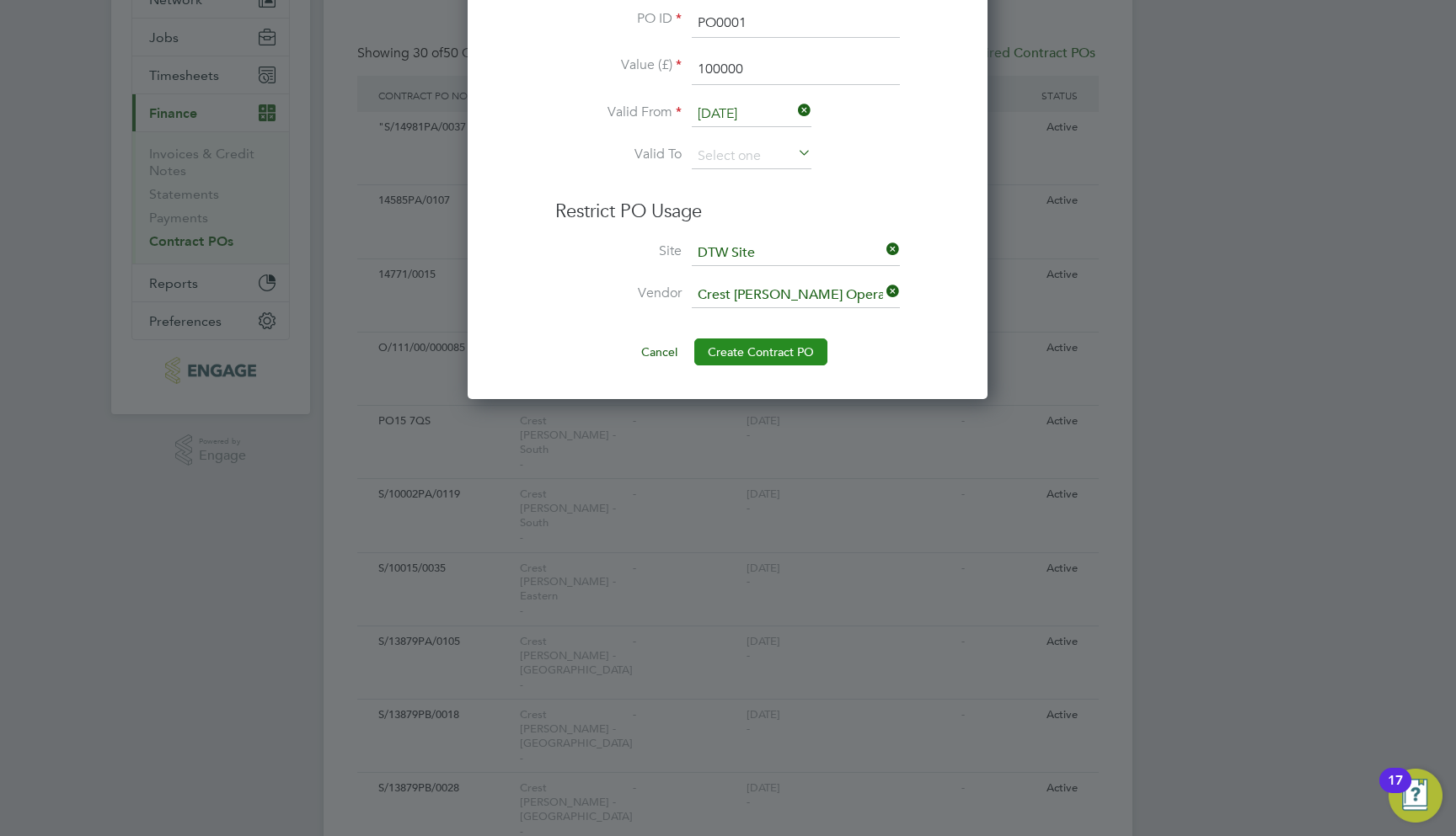
click at [773, 344] on button "Create Contract PO" at bounding box center [761, 351] width 133 height 27
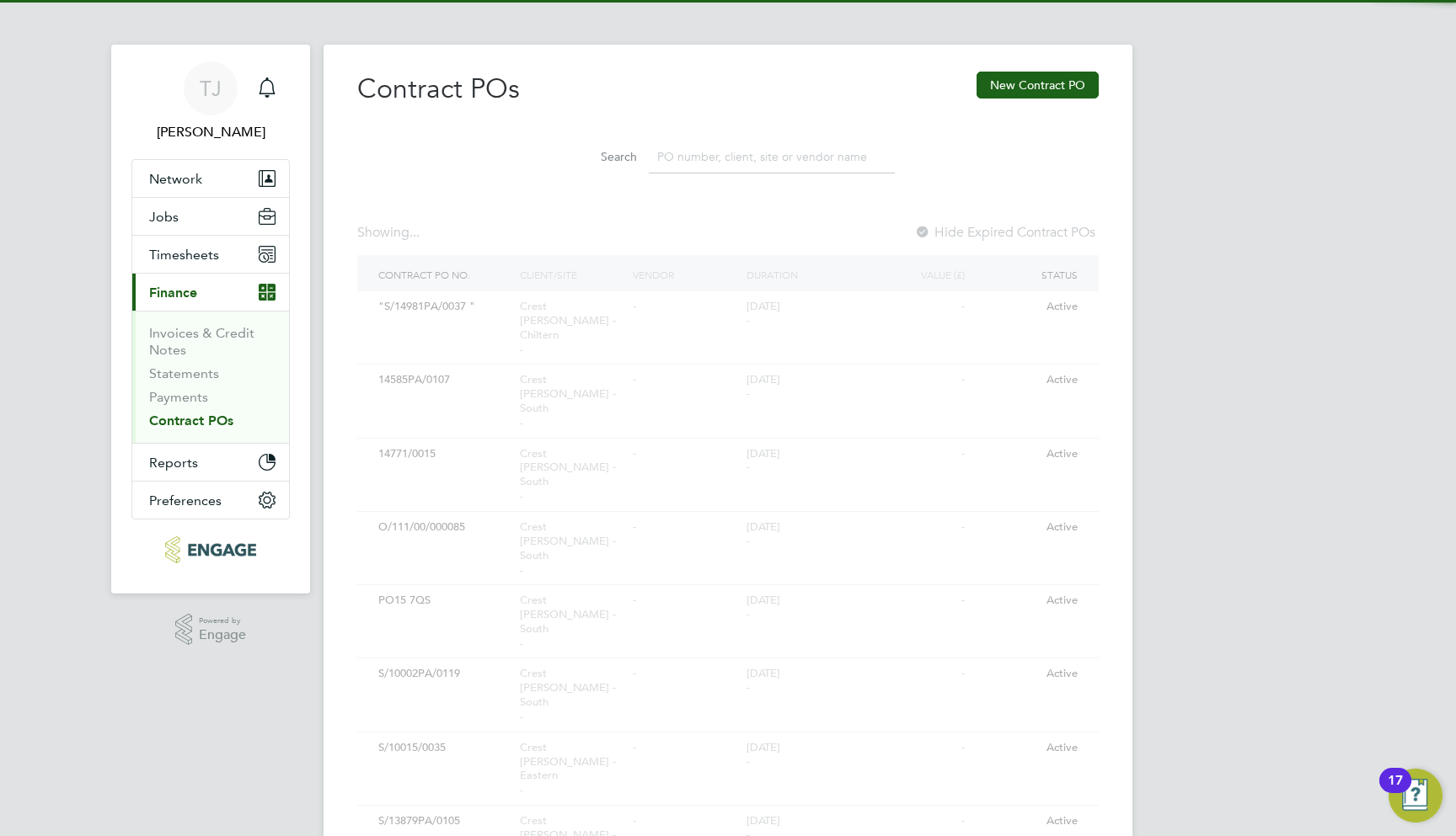
scroll to position [0, 0]
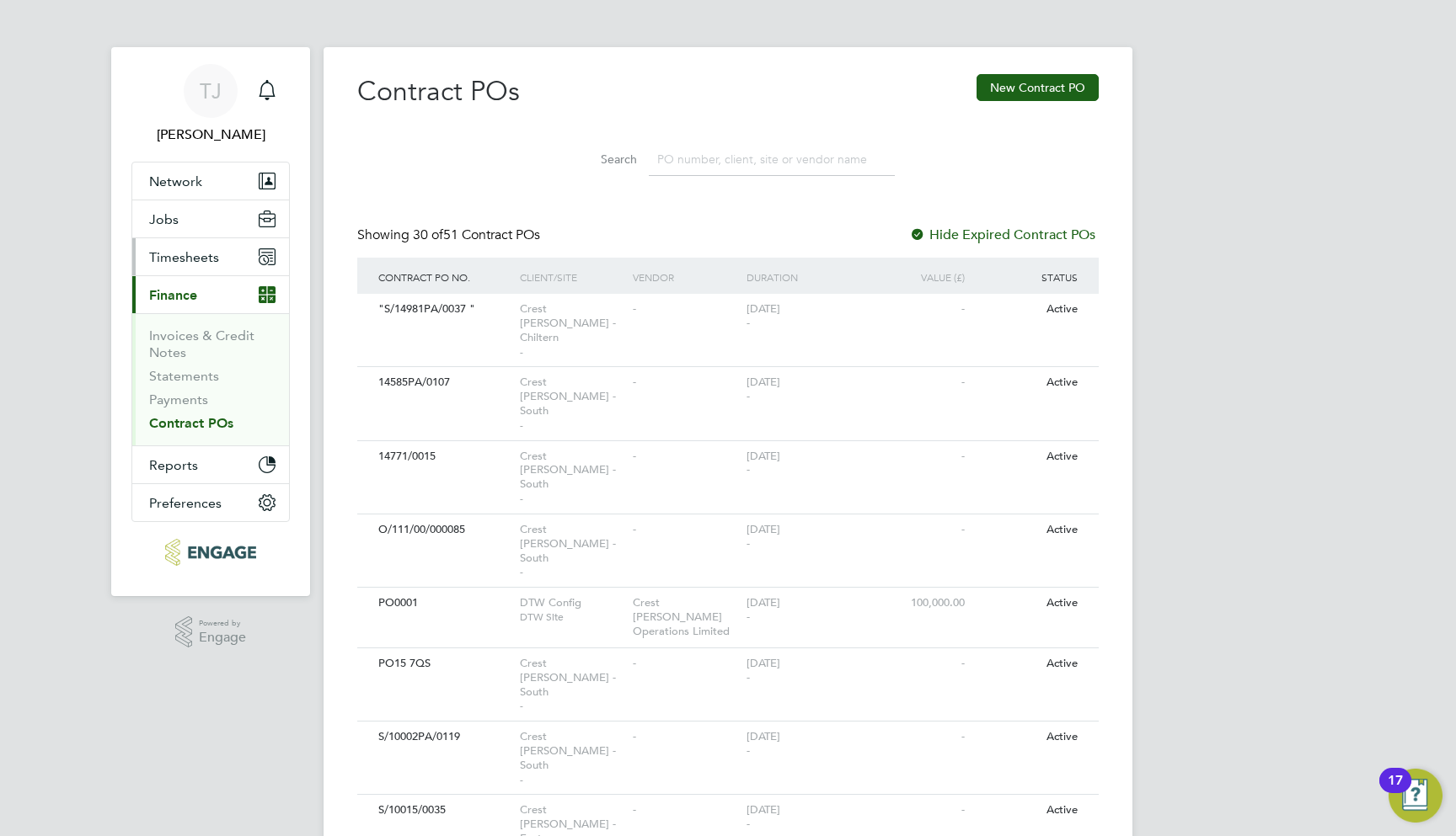
click at [230, 267] on button "Timesheets" at bounding box center [210, 256] width 157 height 37
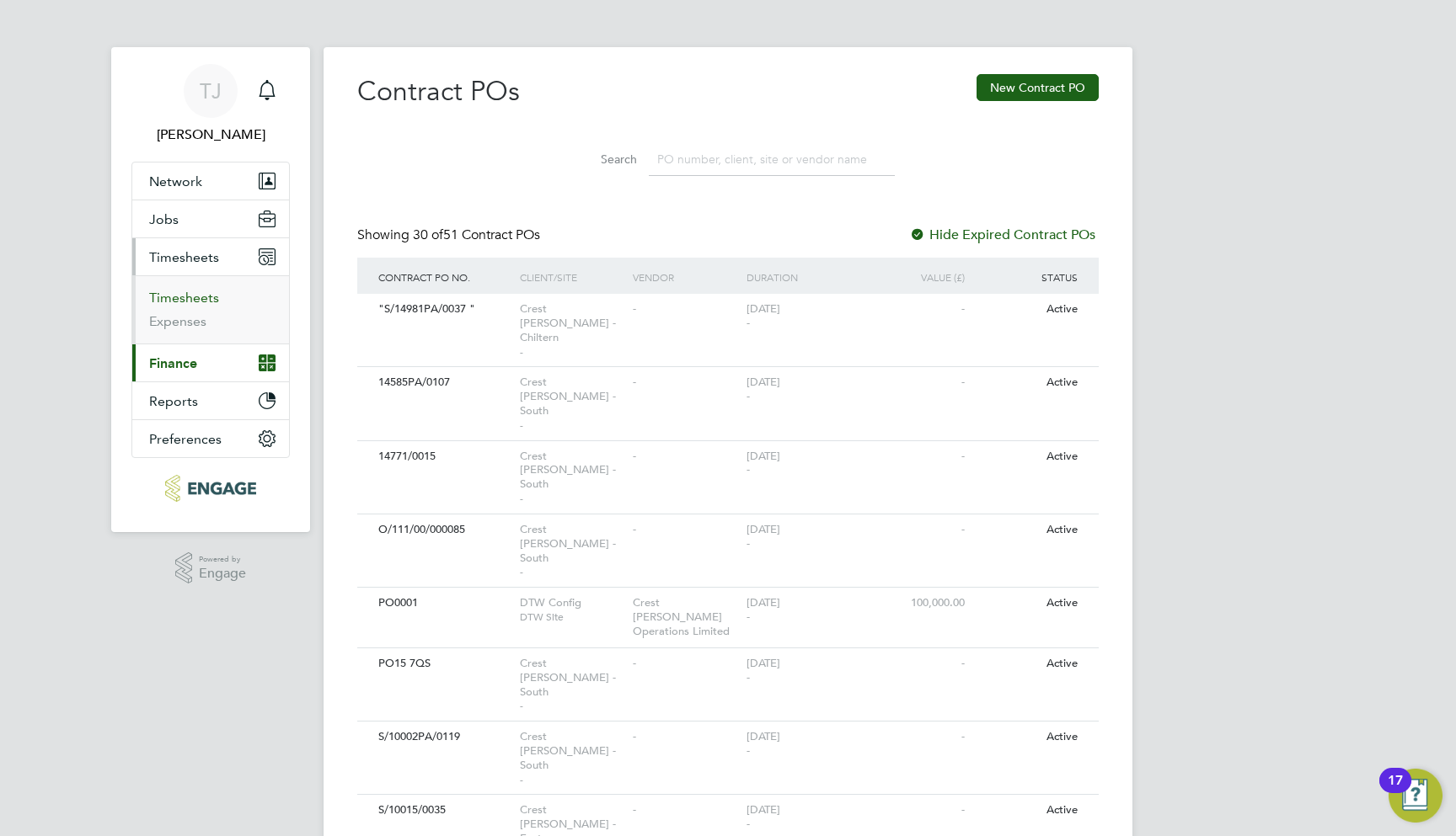
click at [195, 301] on link "Timesheets" at bounding box center [183, 298] width 69 height 16
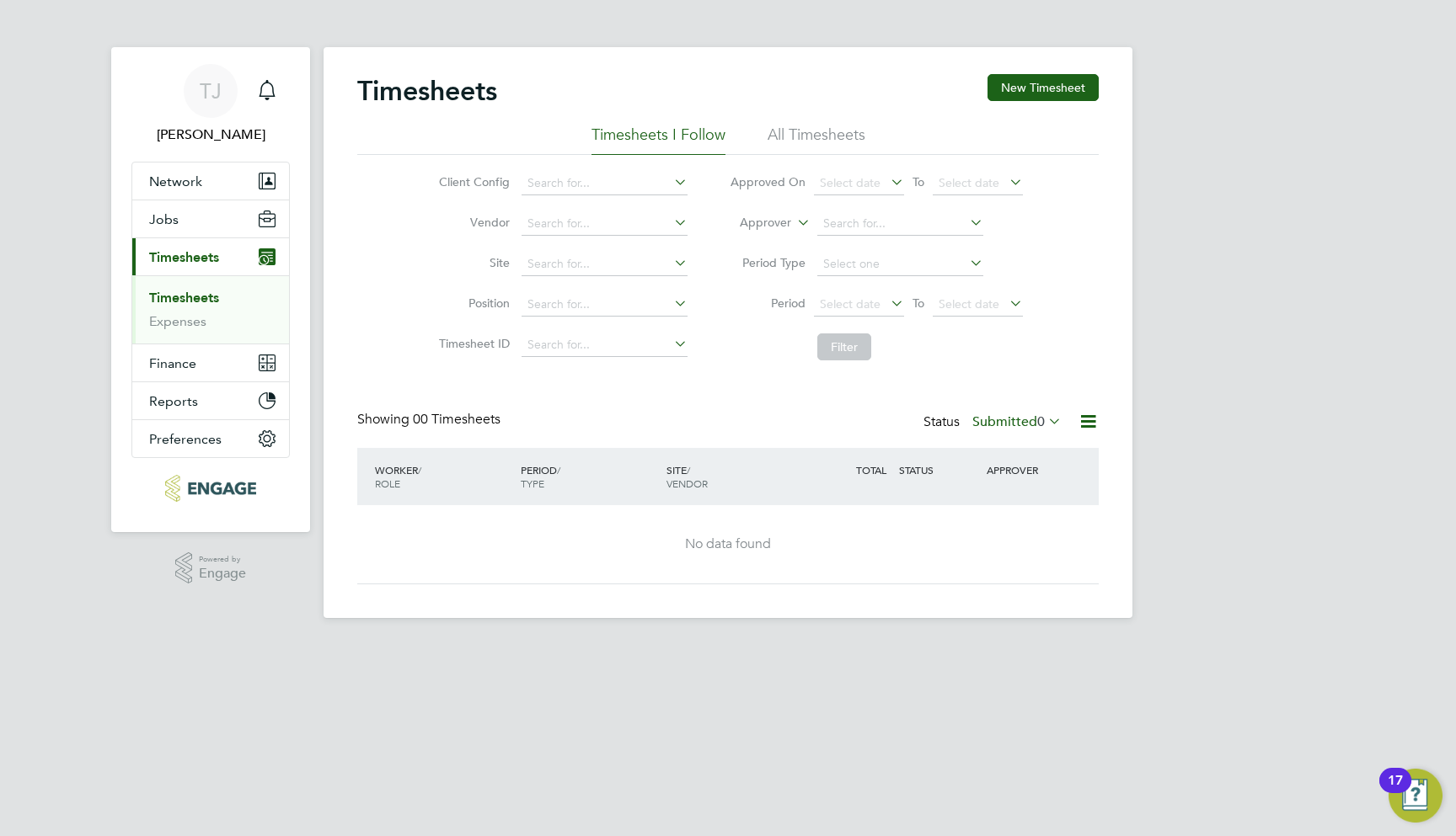
click at [804, 134] on li "All Timesheets" at bounding box center [816, 140] width 98 height 31
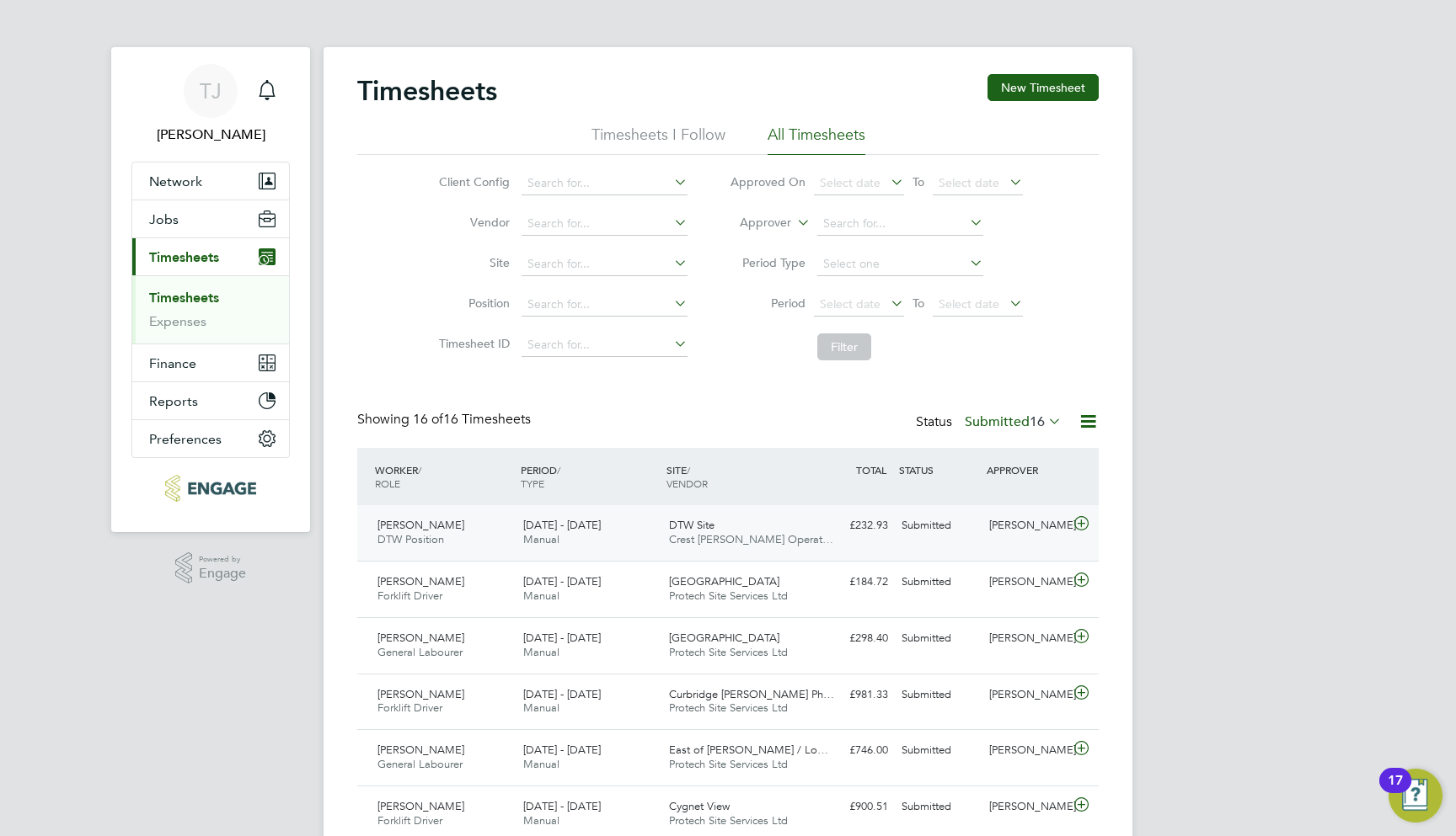
click at [931, 536] on div "Submitted" at bounding box center [938, 526] width 87 height 28
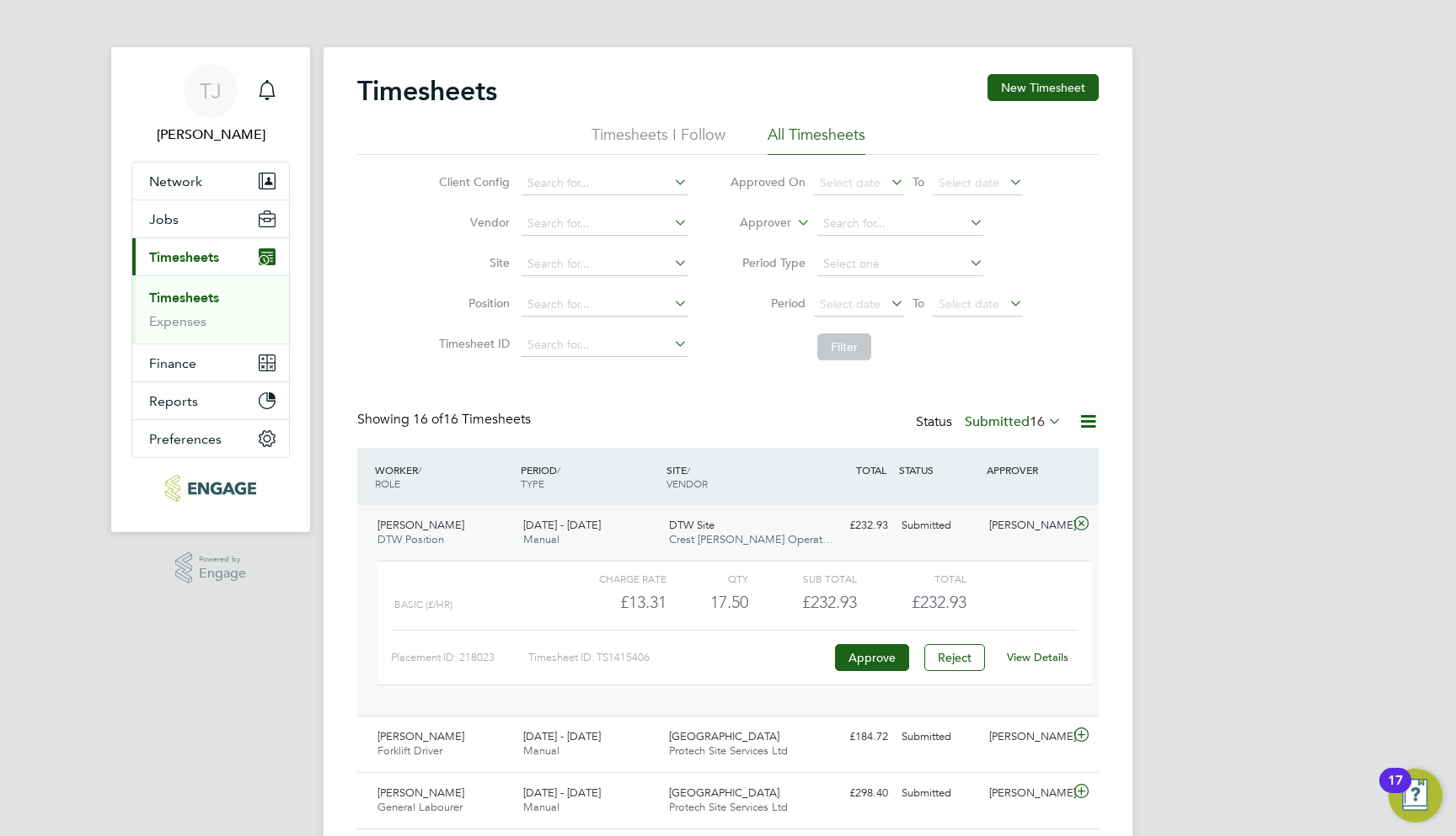
click at [1030, 652] on link "View Details" at bounding box center [1037, 657] width 61 height 14
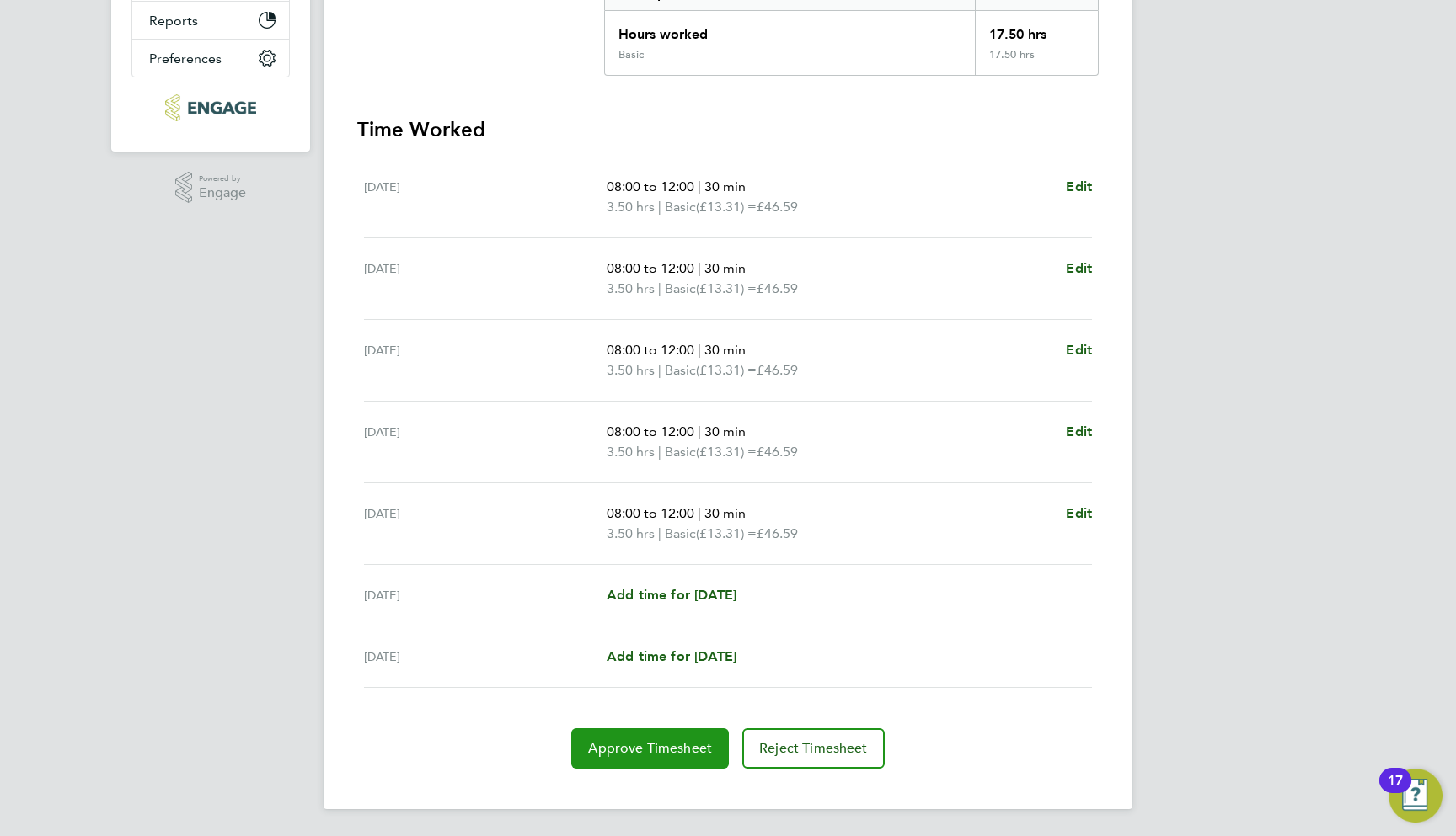
scroll to position [381, 0]
click at [695, 752] on span "Approve Timesheet" at bounding box center [650, 749] width 124 height 17
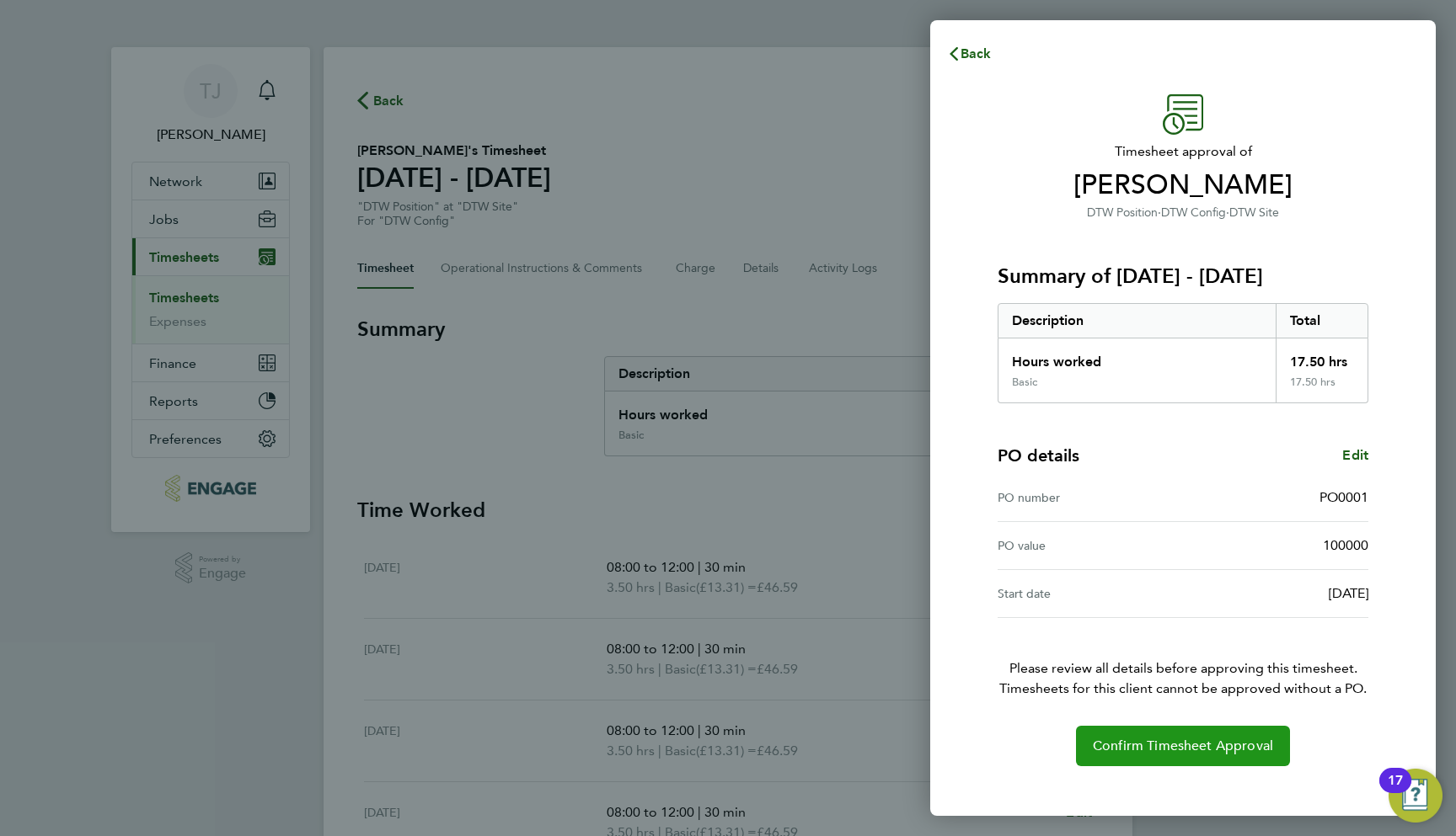
click at [1173, 749] on span "Confirm Timesheet Approval" at bounding box center [1183, 746] width 181 height 17
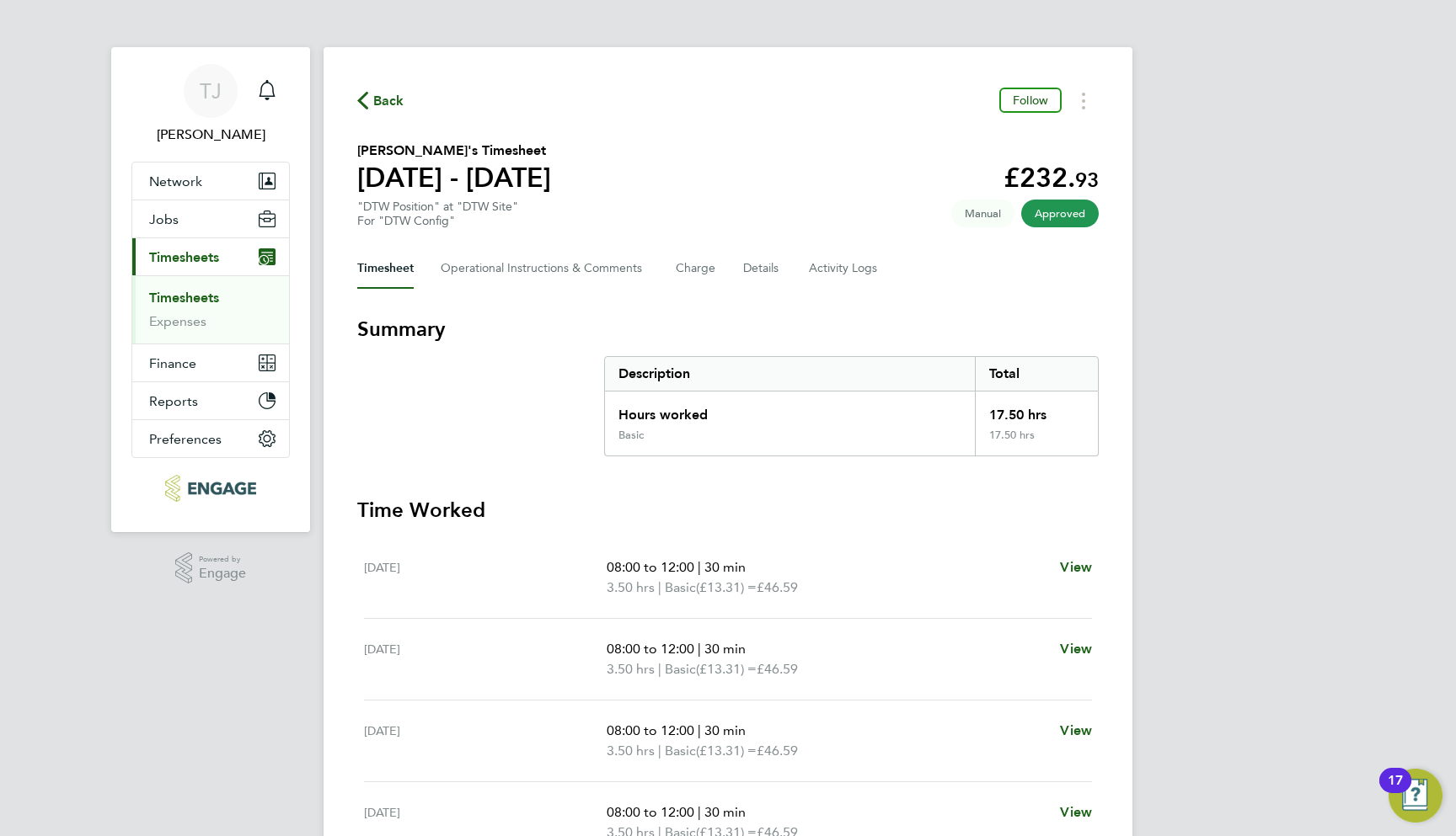
click at [190, 304] on link "Timesheets" at bounding box center [183, 298] width 69 height 16
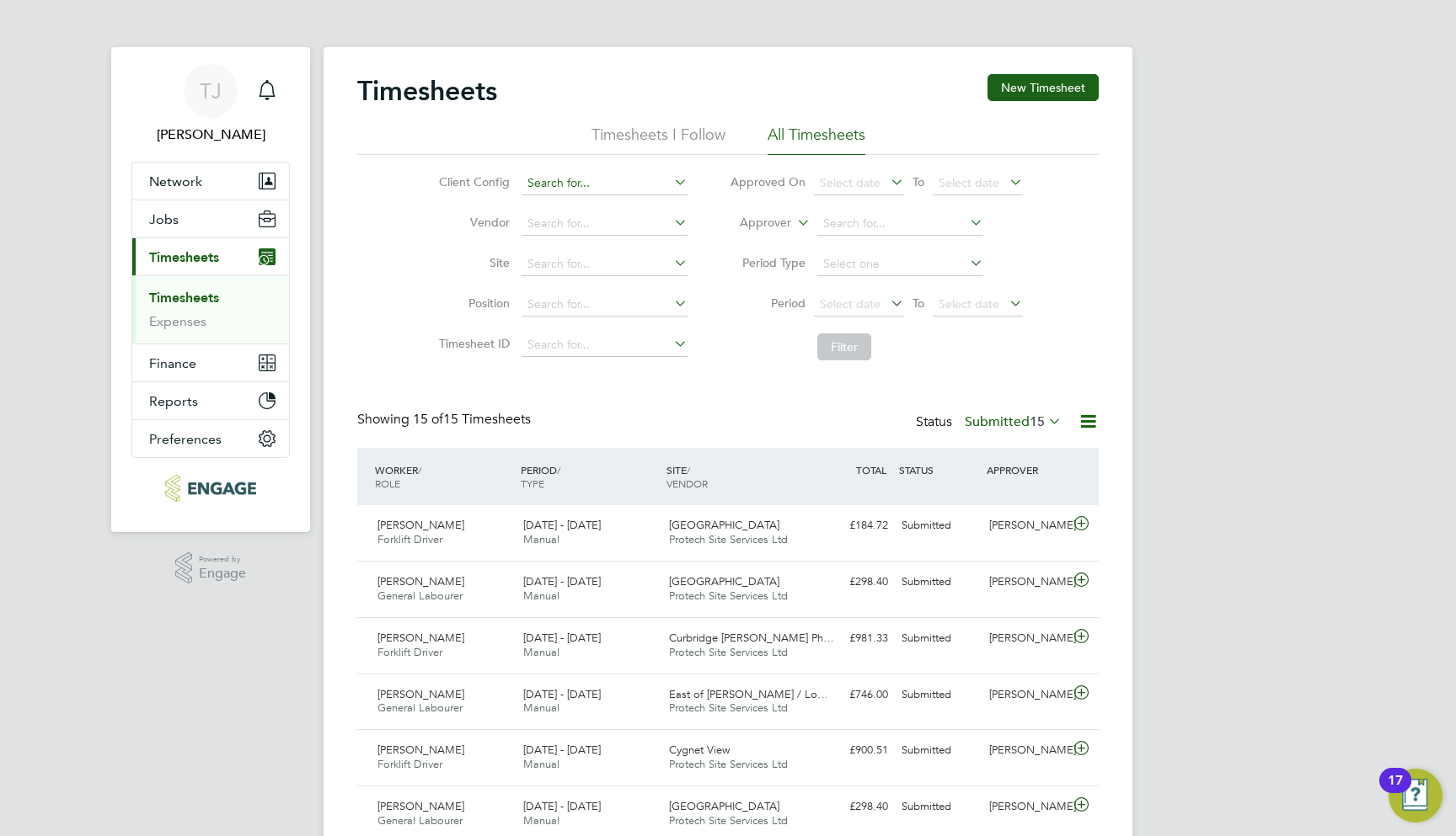
click at [612, 176] on input at bounding box center [604, 183] width 166 height 24
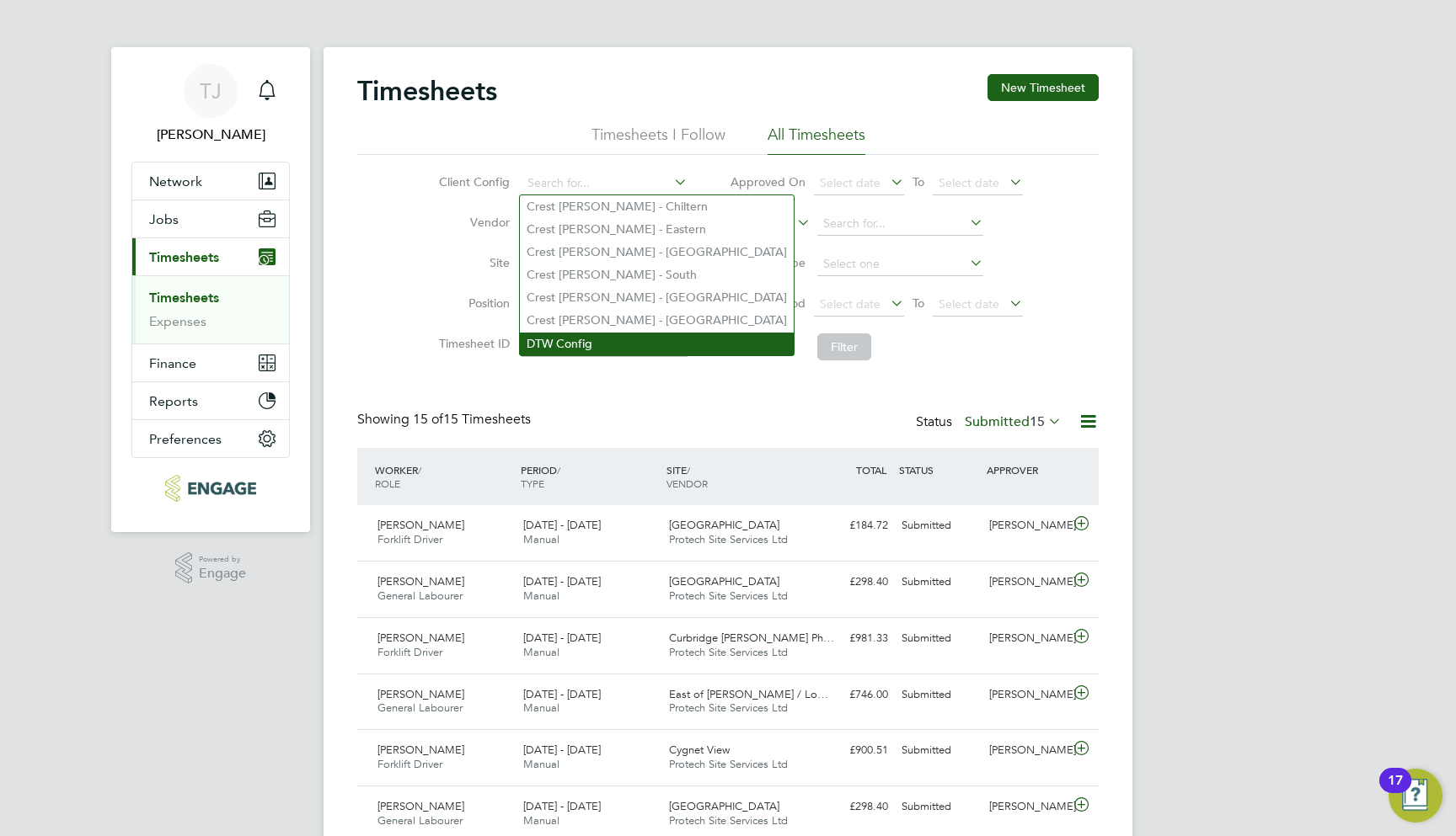
click at [600, 334] on li "DTW Config" at bounding box center [657, 343] width 274 height 23
type input "DTW Config"
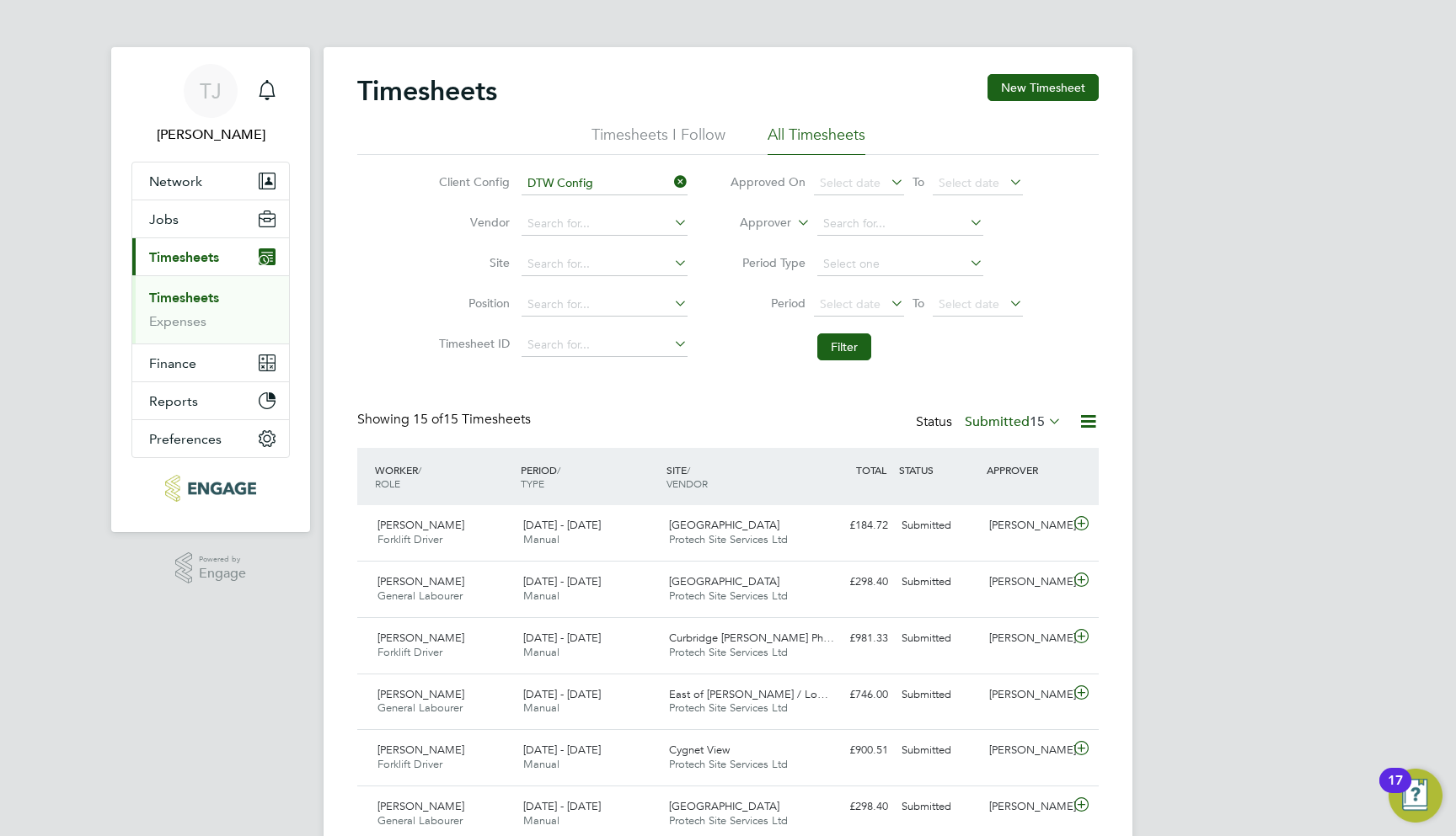
click at [1031, 423] on span "15" at bounding box center [1036, 421] width 15 height 17
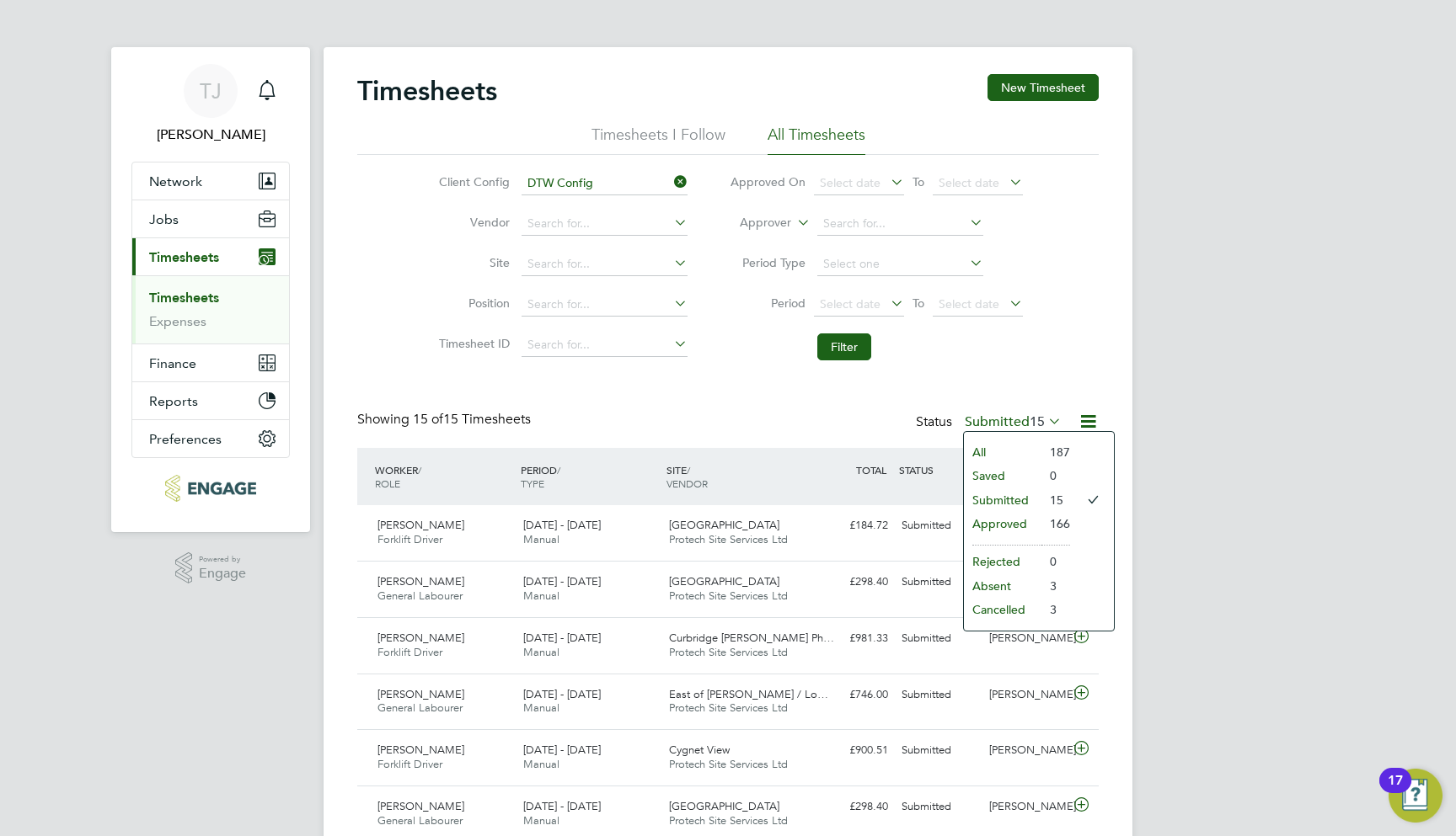
click at [844, 361] on li "Filter" at bounding box center [876, 347] width 335 height 44
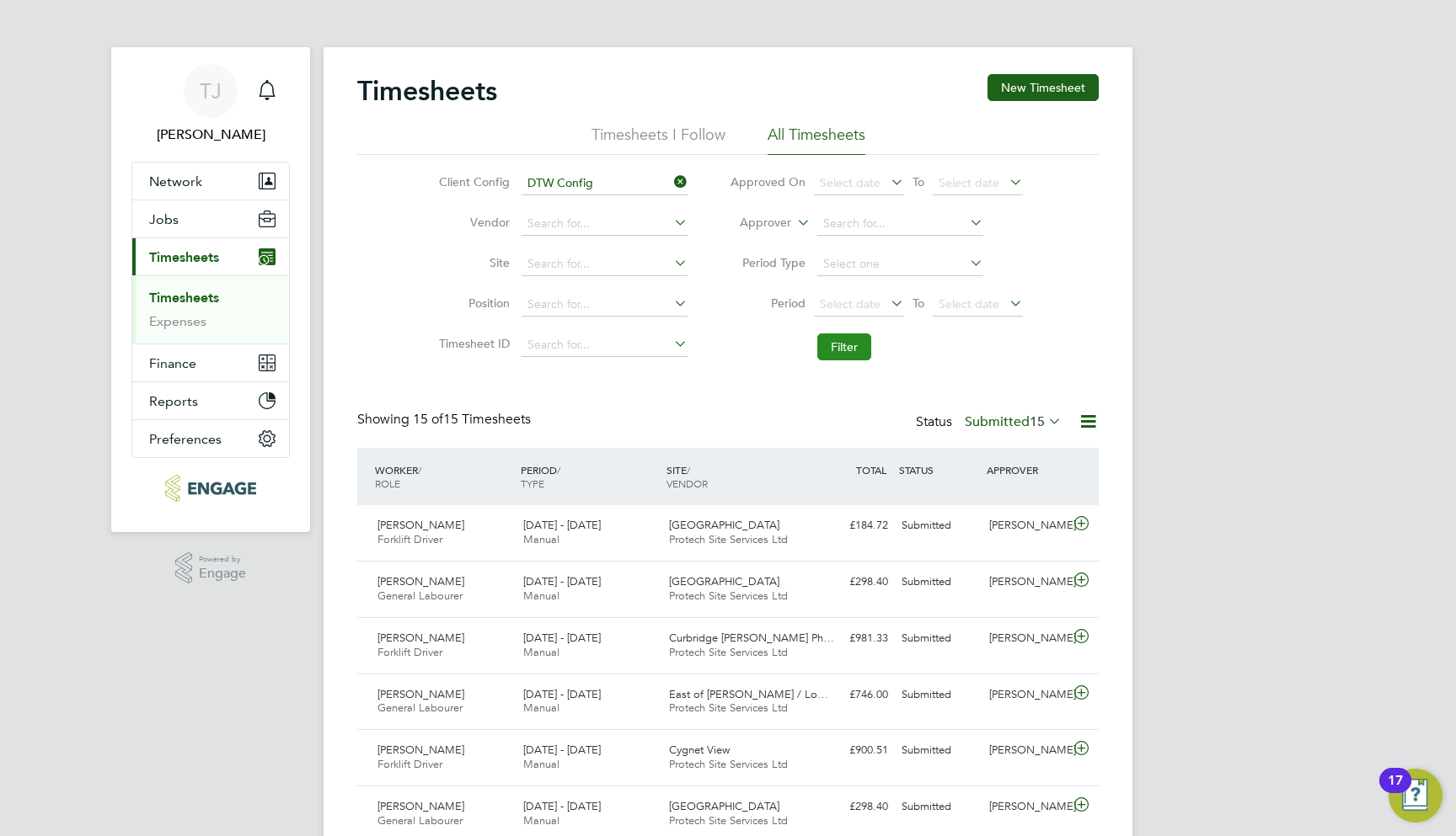
click at [843, 345] on button "Filter" at bounding box center [844, 346] width 54 height 27
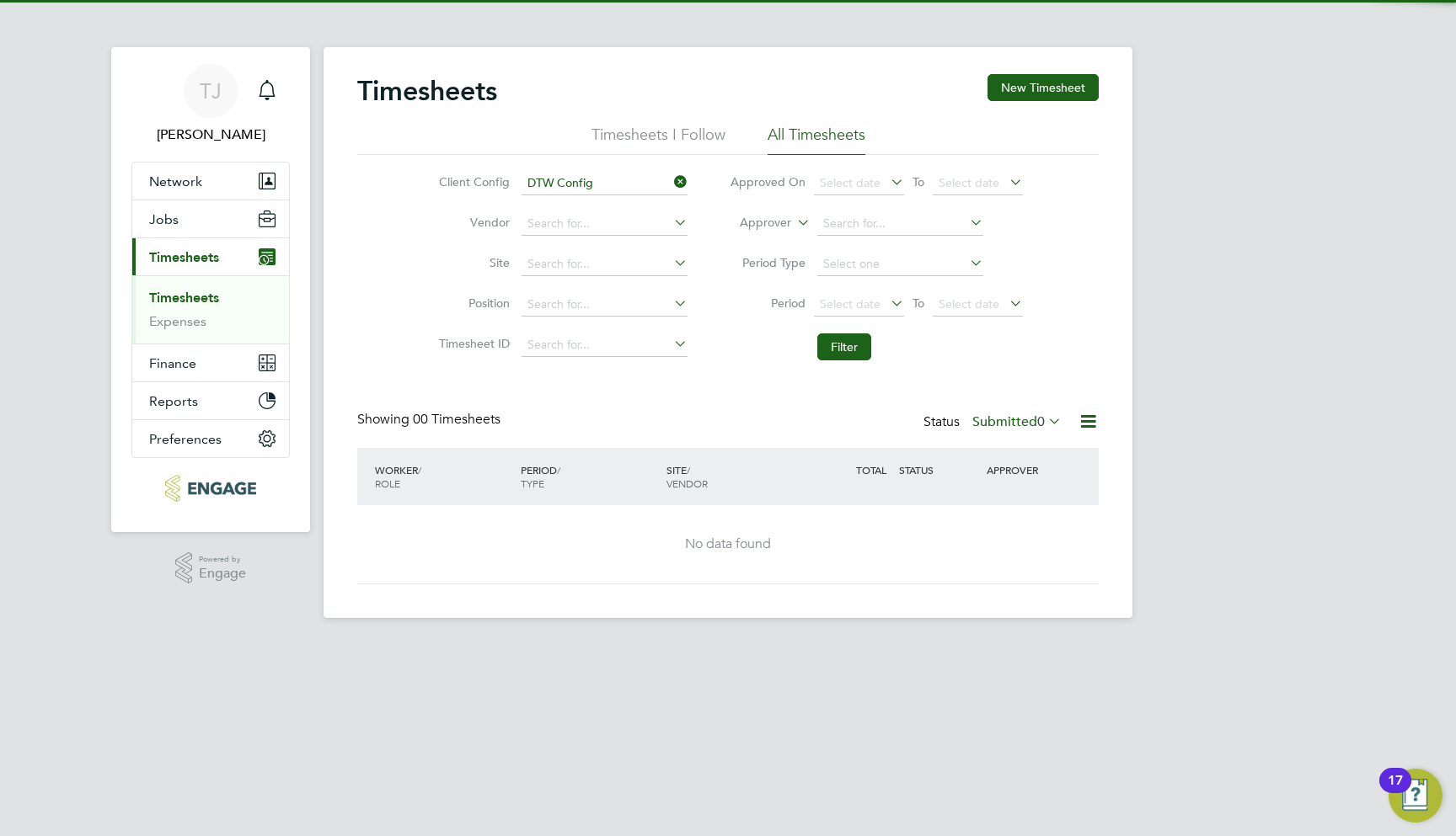
click at [1030, 423] on label "Submitted 0" at bounding box center [1017, 421] width 89 height 17
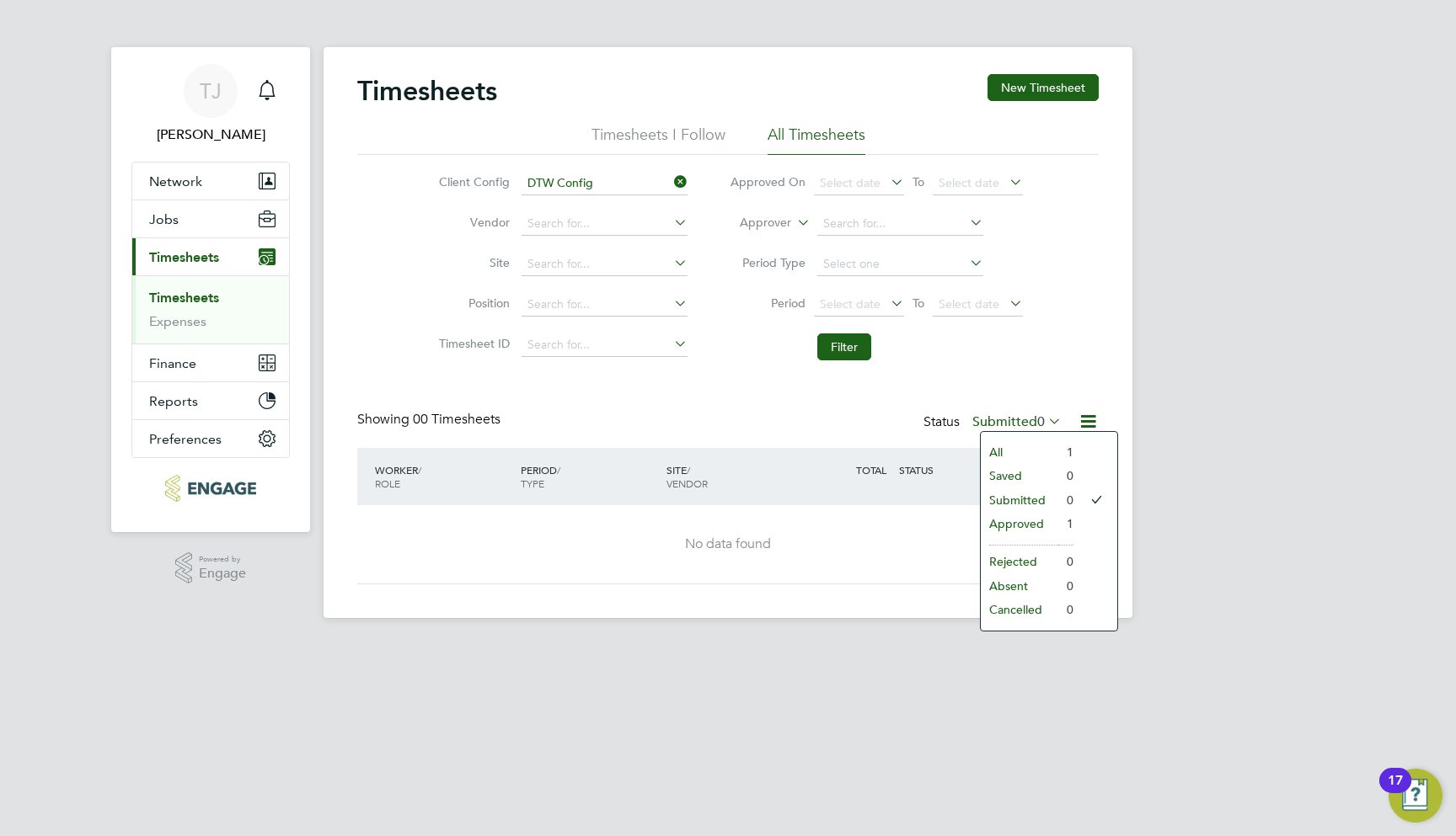
click at [1016, 448] on li "All" at bounding box center [1020, 452] width 77 height 24
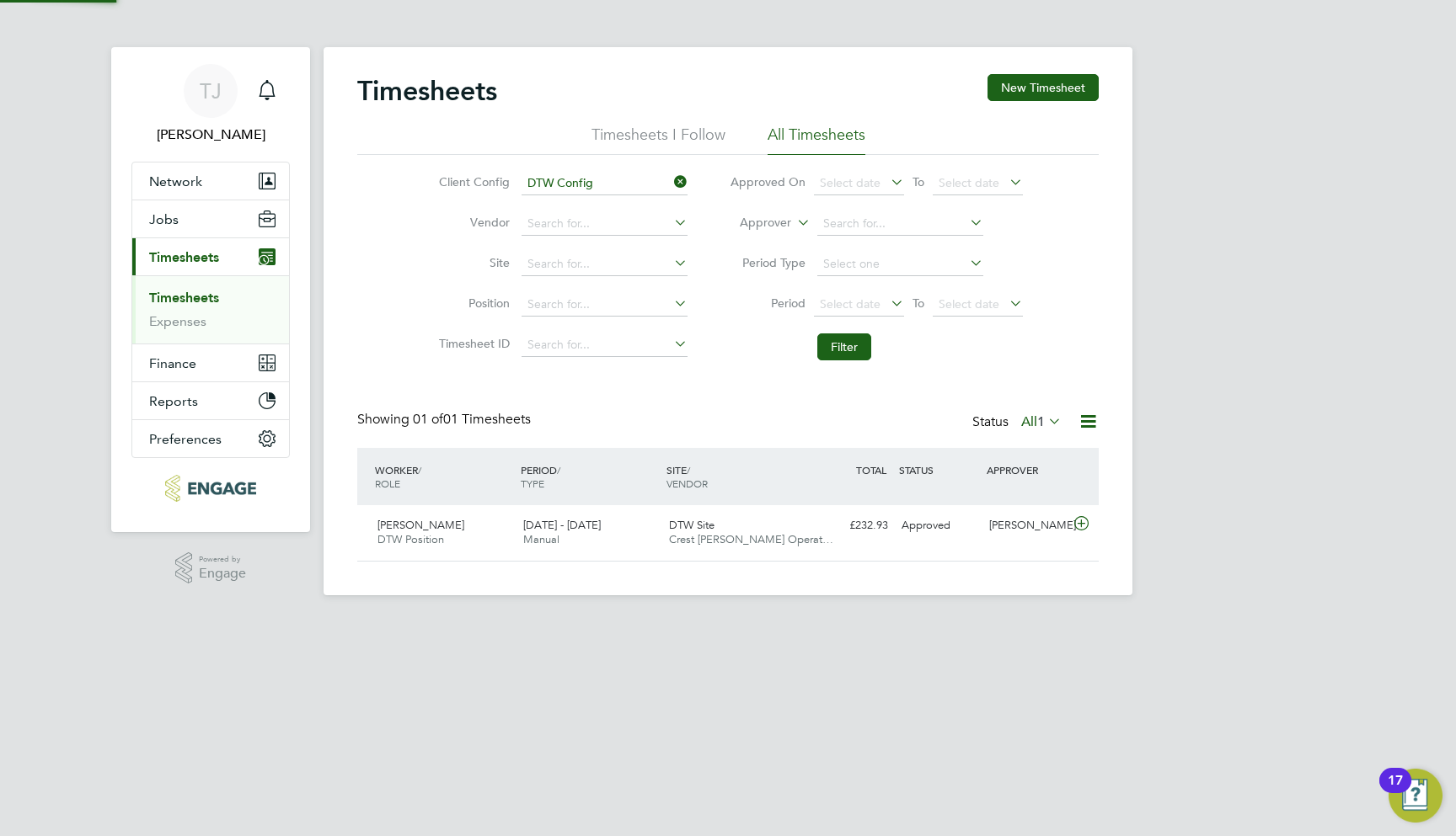
click at [1094, 424] on icon at bounding box center [1087, 420] width 21 height 21
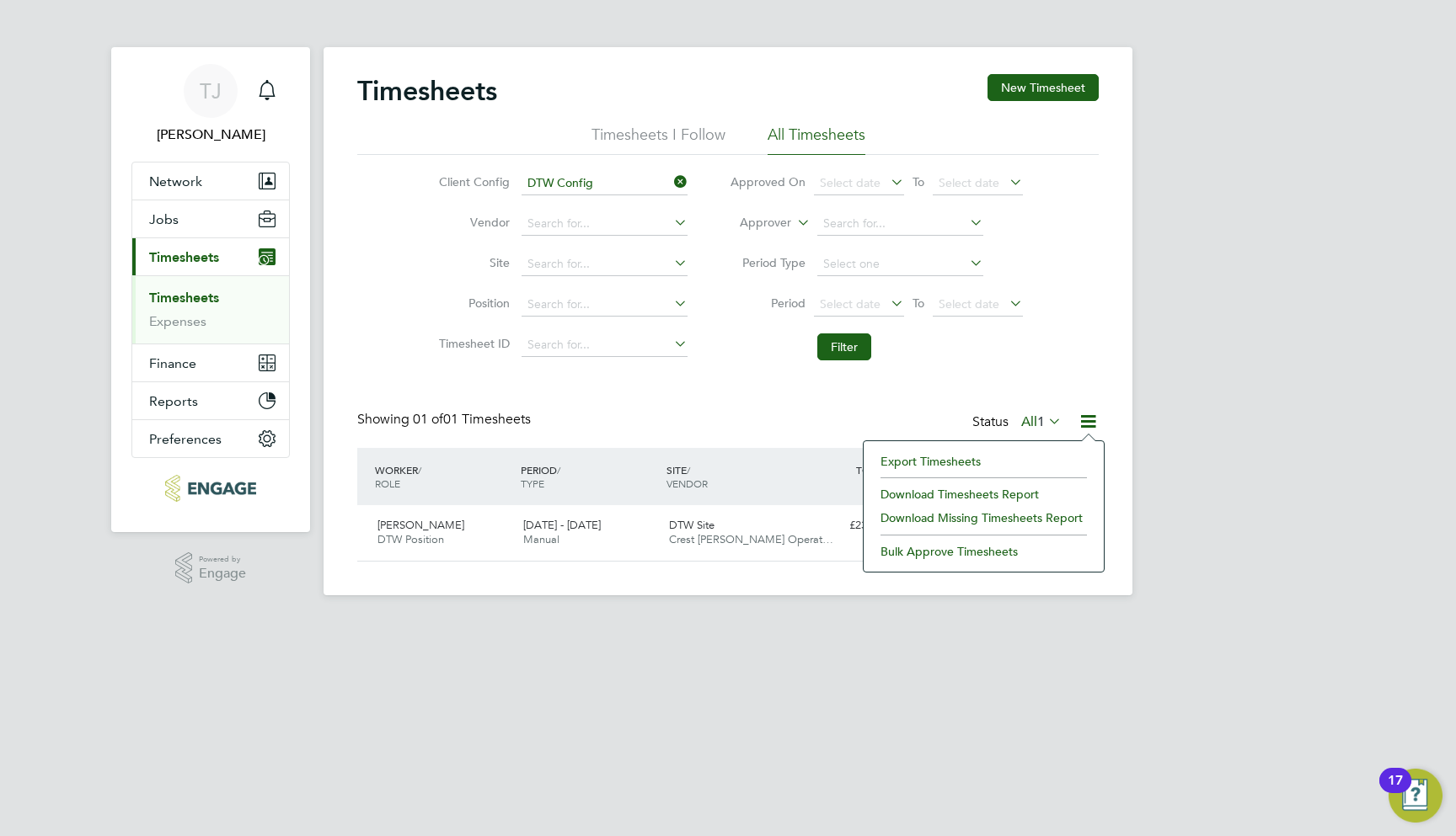
click at [936, 457] on li "Export Timesheets" at bounding box center [983, 462] width 223 height 24
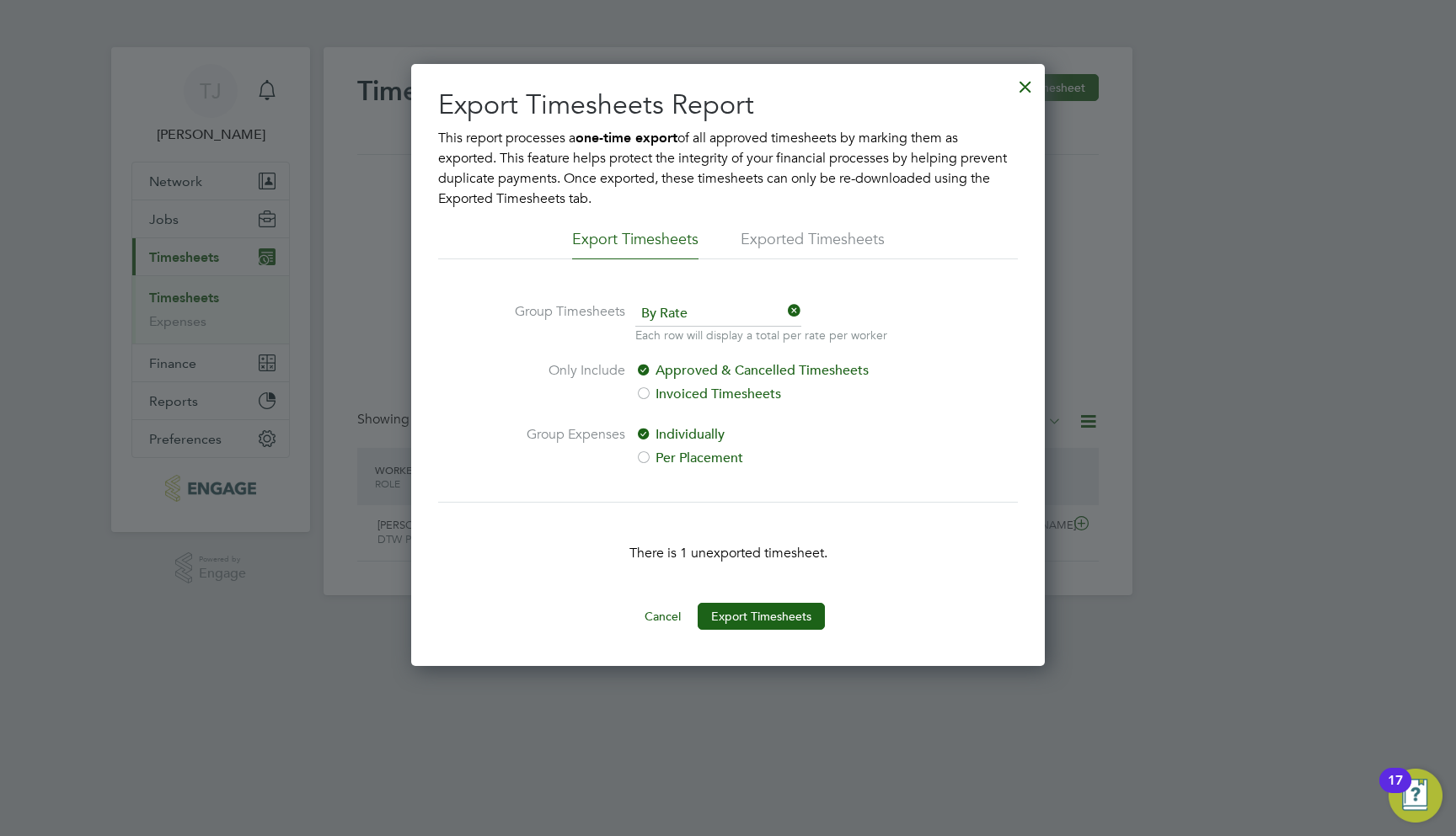
click at [758, 618] on button "Export Timesheets" at bounding box center [761, 616] width 127 height 27
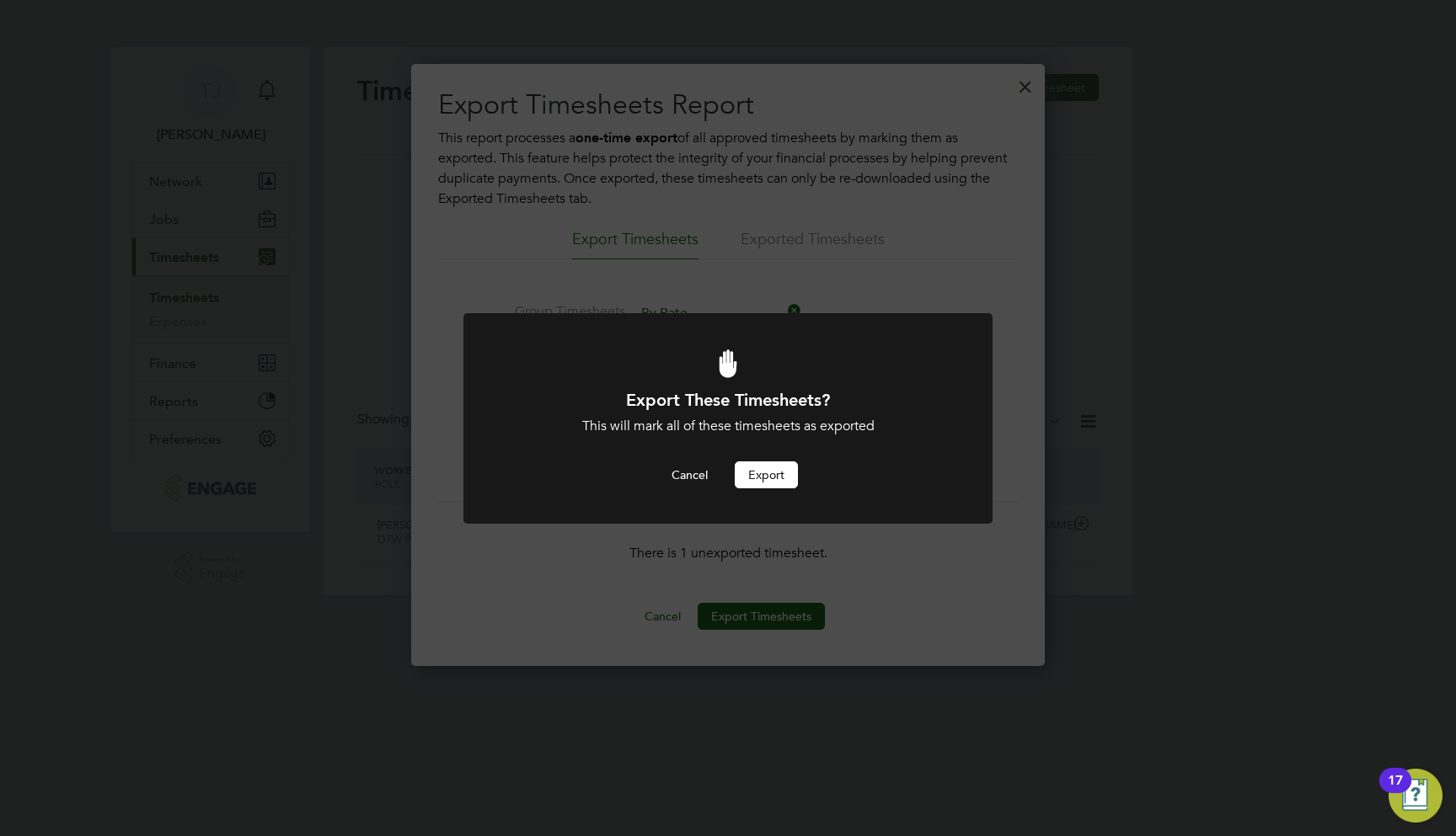
click at [773, 472] on button "Export" at bounding box center [767, 474] width 63 height 27
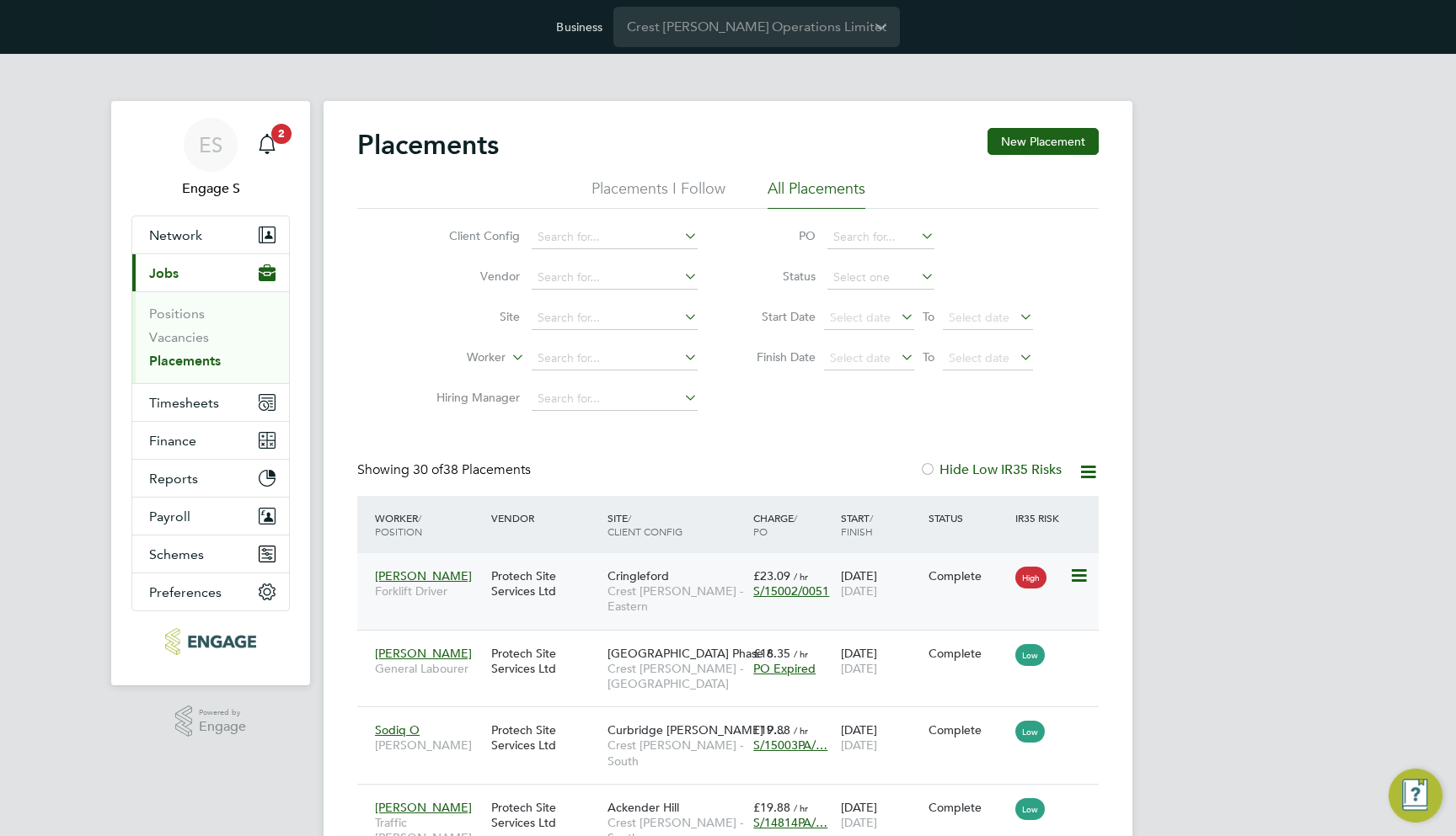
click at [676, 577] on div "Cringleford Crest Nicholson - Eastern" at bounding box center [675, 592] width 146 height 63
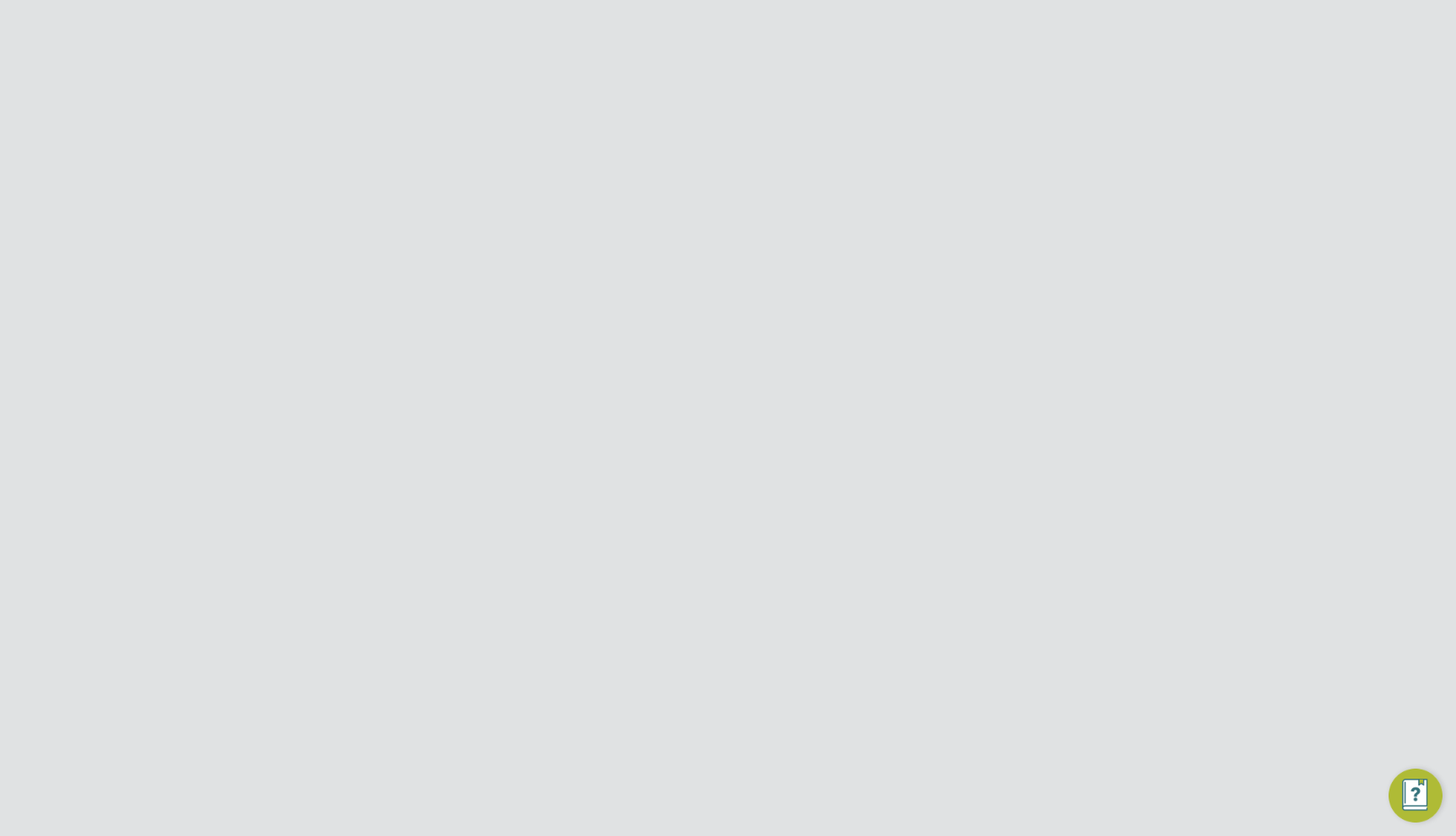
scroll to position [802, 148]
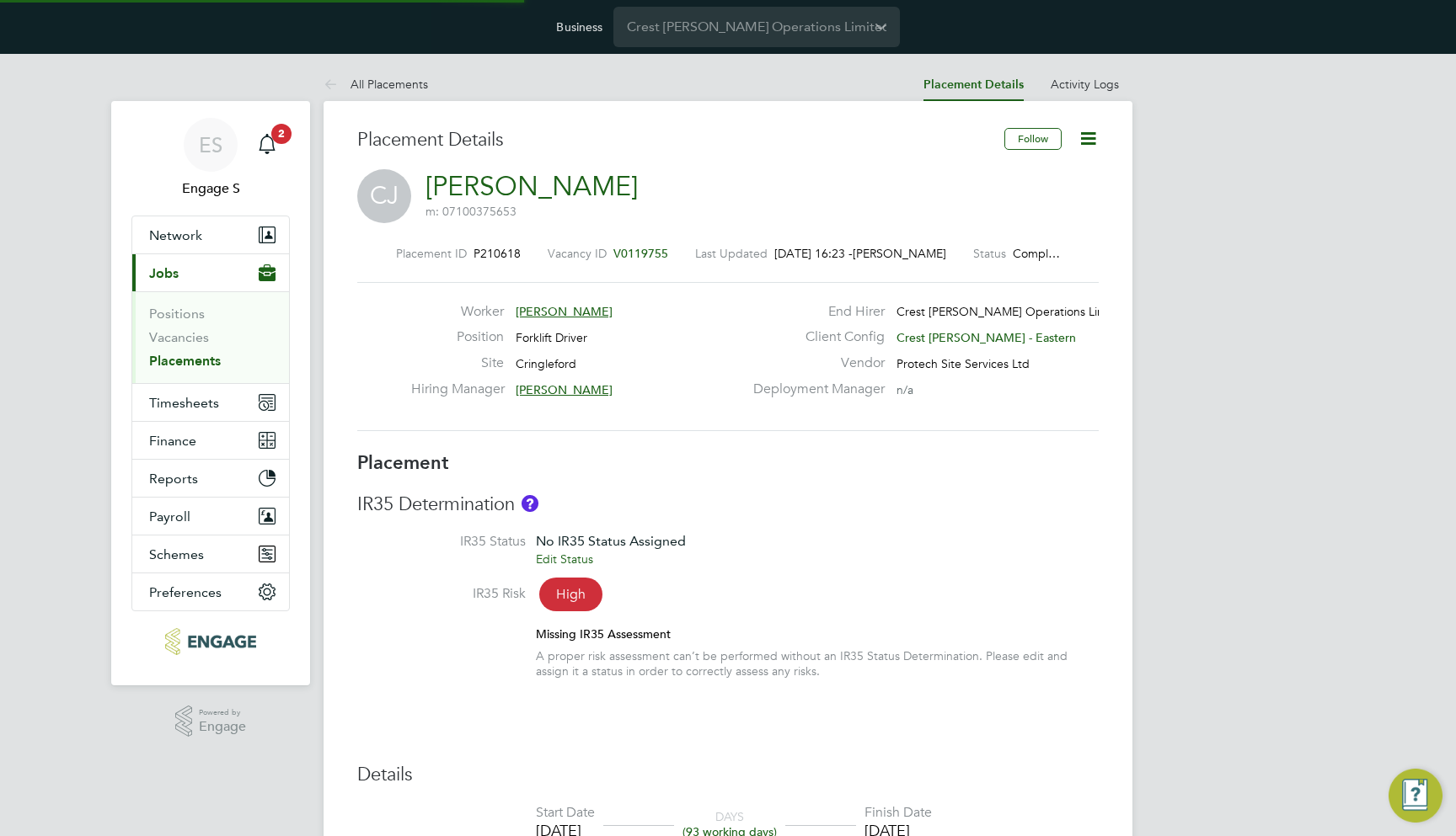
type input "[PERSON_NAME]"
type input "[DATE]"
type input "07:30"
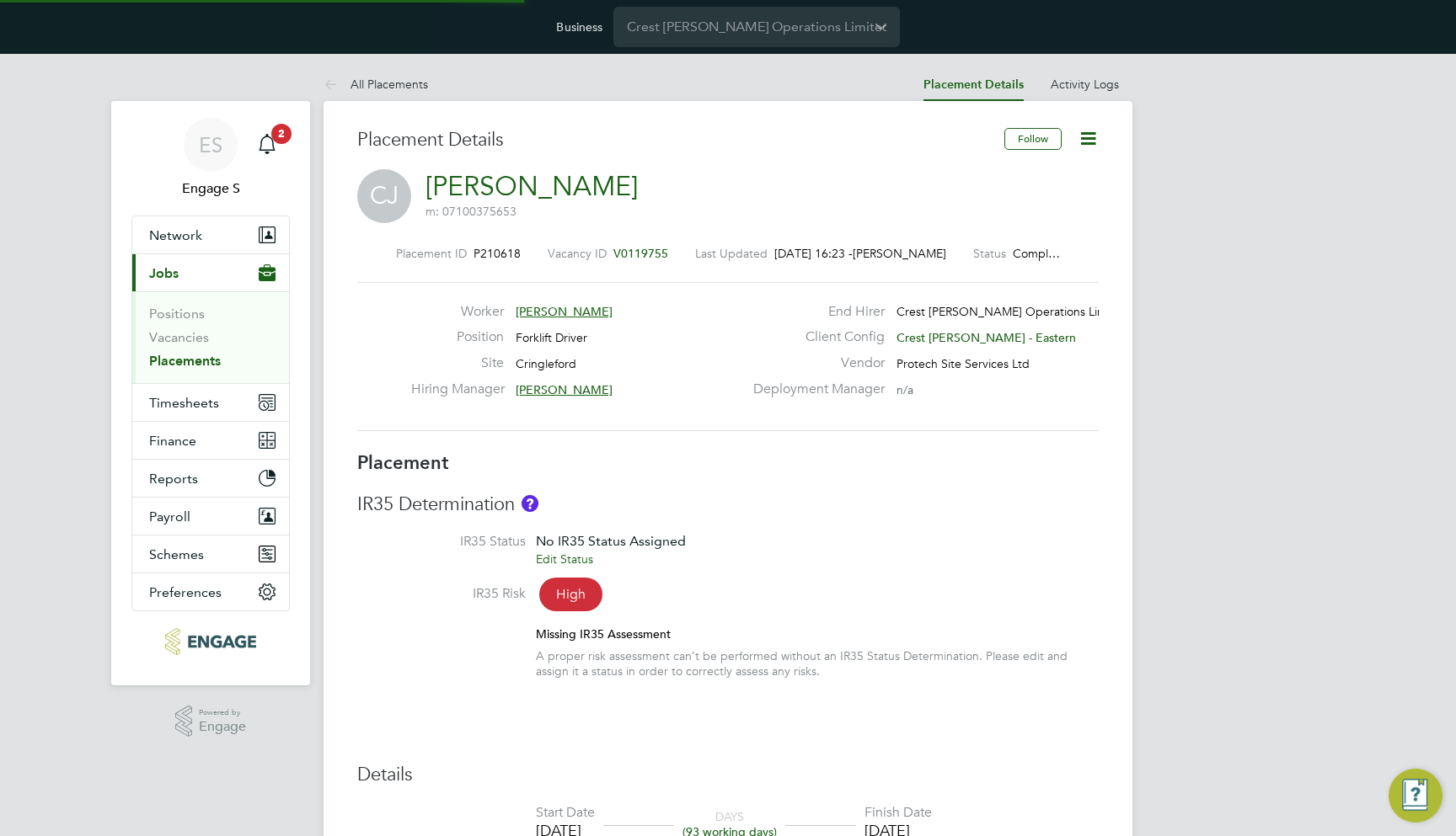
type input "17:00"
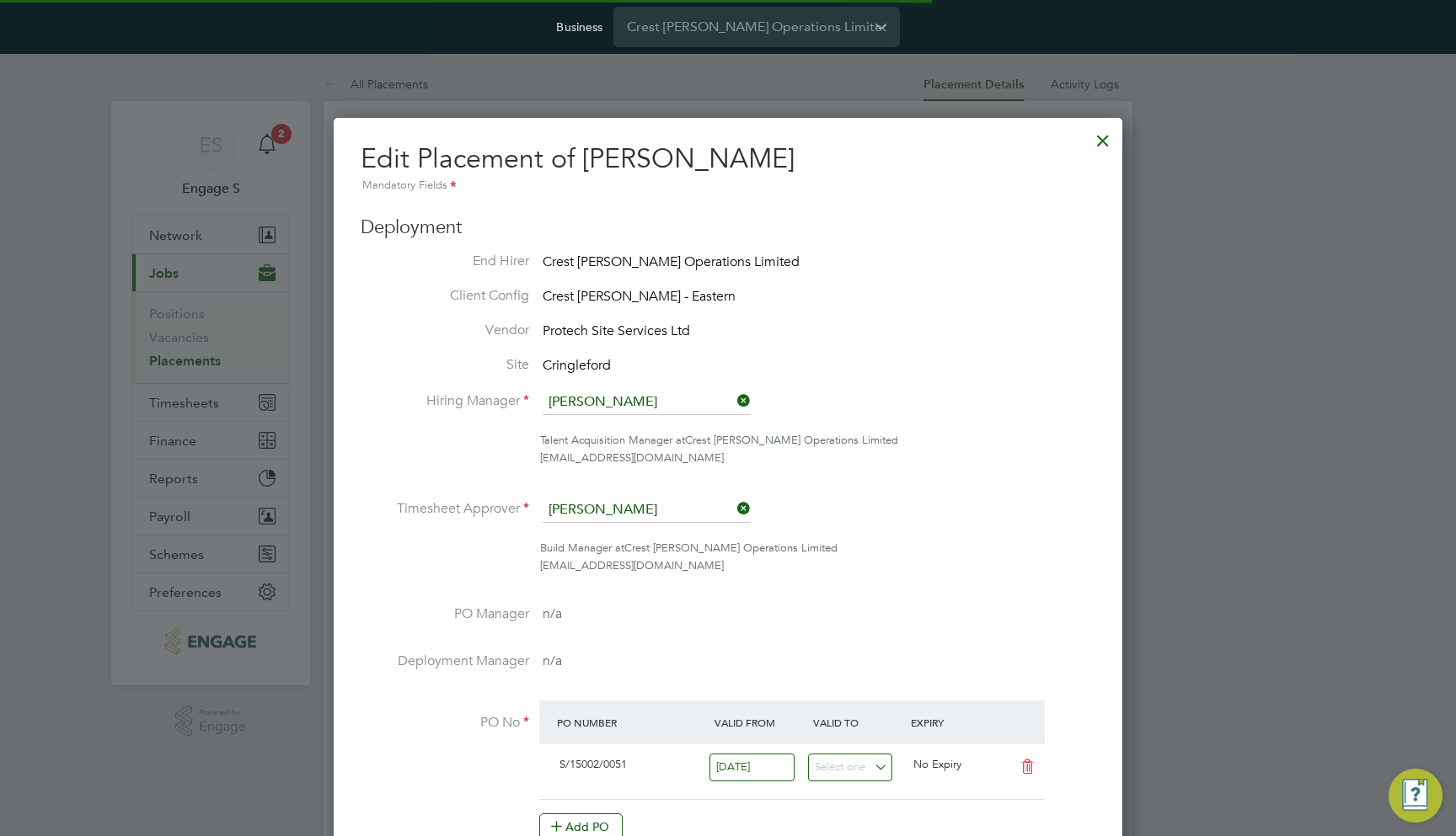
scroll to position [8, 8]
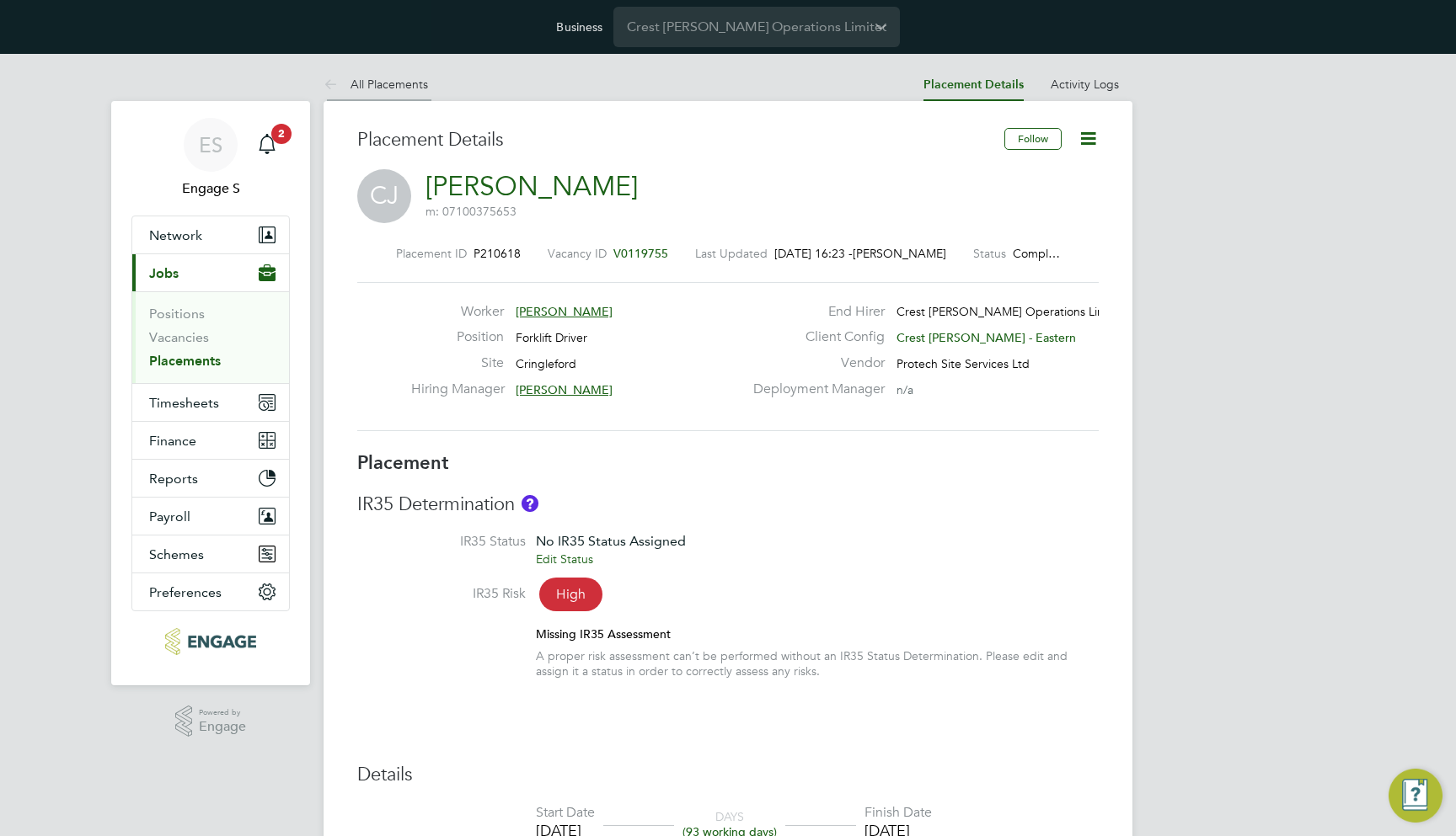
click at [418, 82] on link "All Placements" at bounding box center [375, 83] width 104 height 15
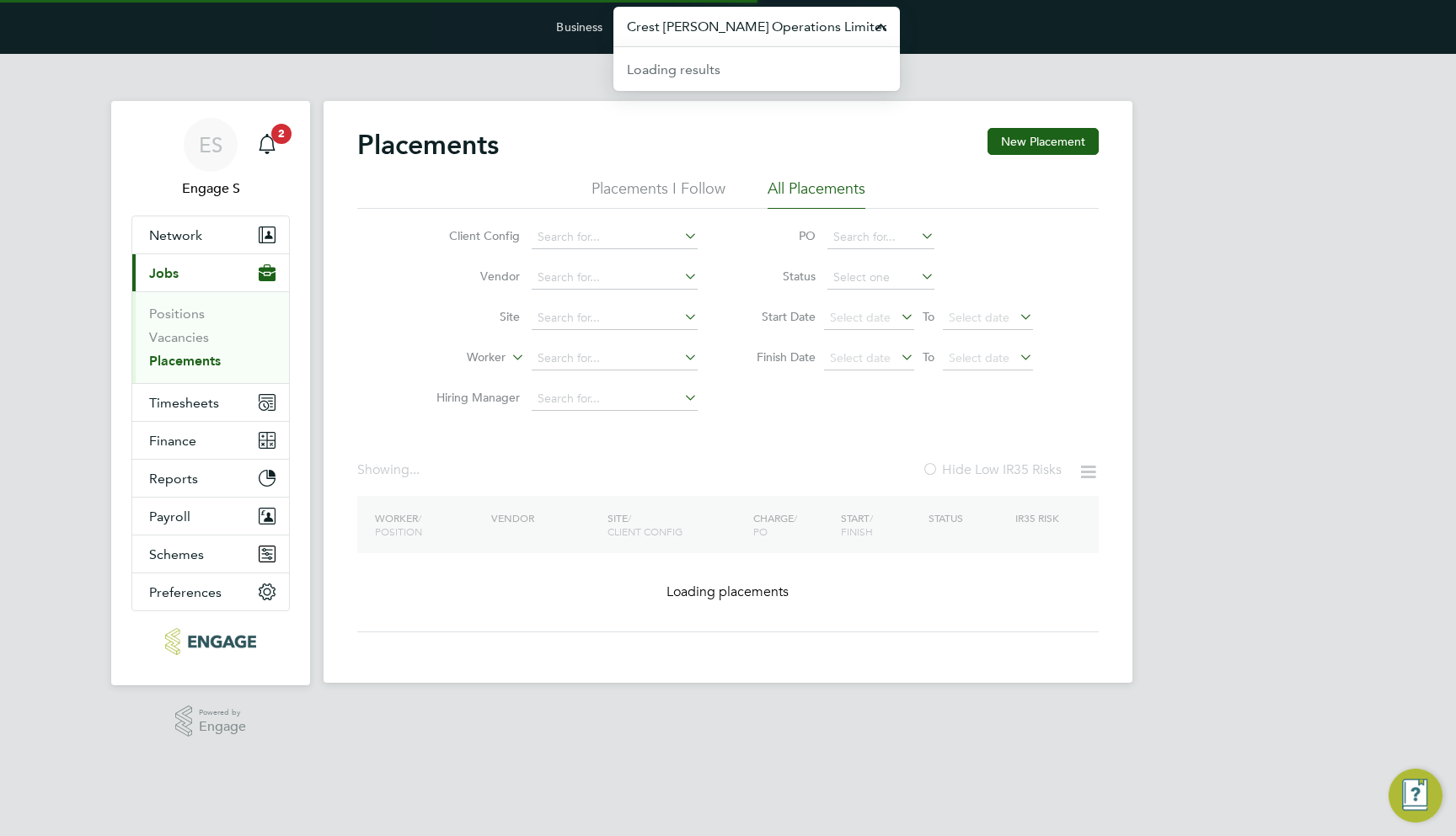
click at [691, 42] on input "Crest [PERSON_NAME] Operations Limited" at bounding box center [756, 27] width 287 height 40
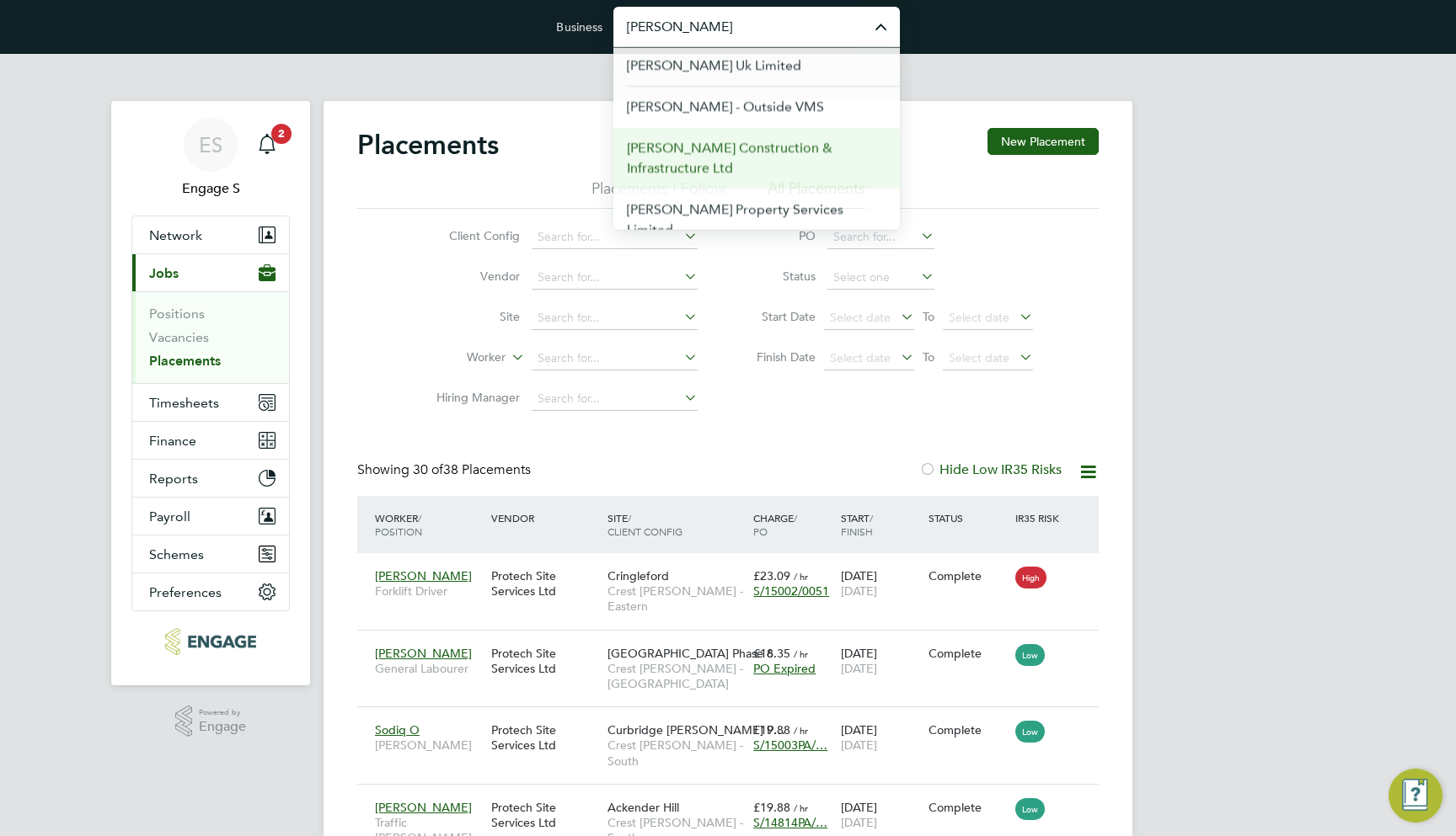
type input "[PERSON_NAME] Construction & Infrastructure Ltd"
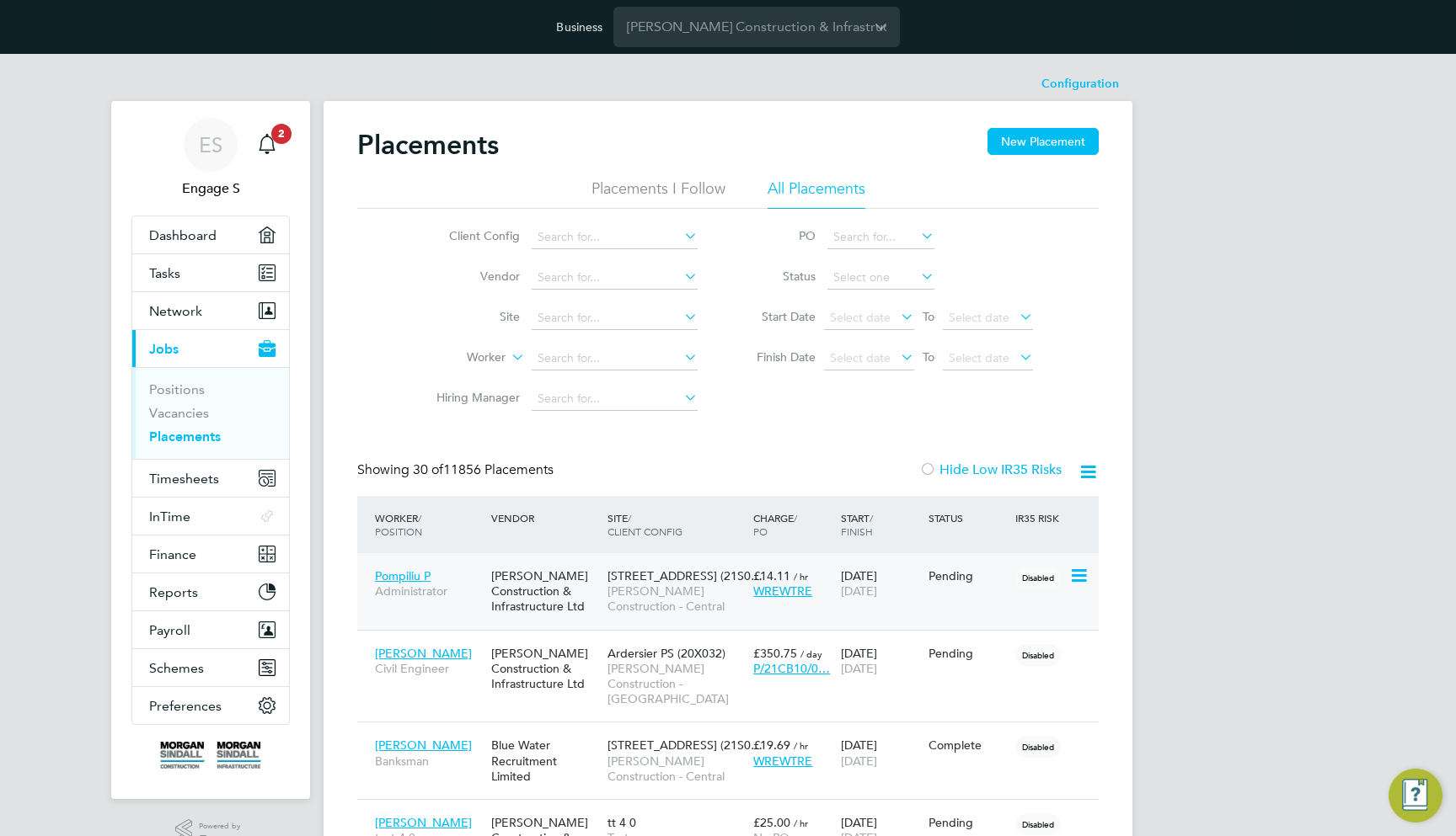
click at [655, 571] on span "[STREET_ADDRESS] (21S0…" at bounding box center [684, 575] width 155 height 15
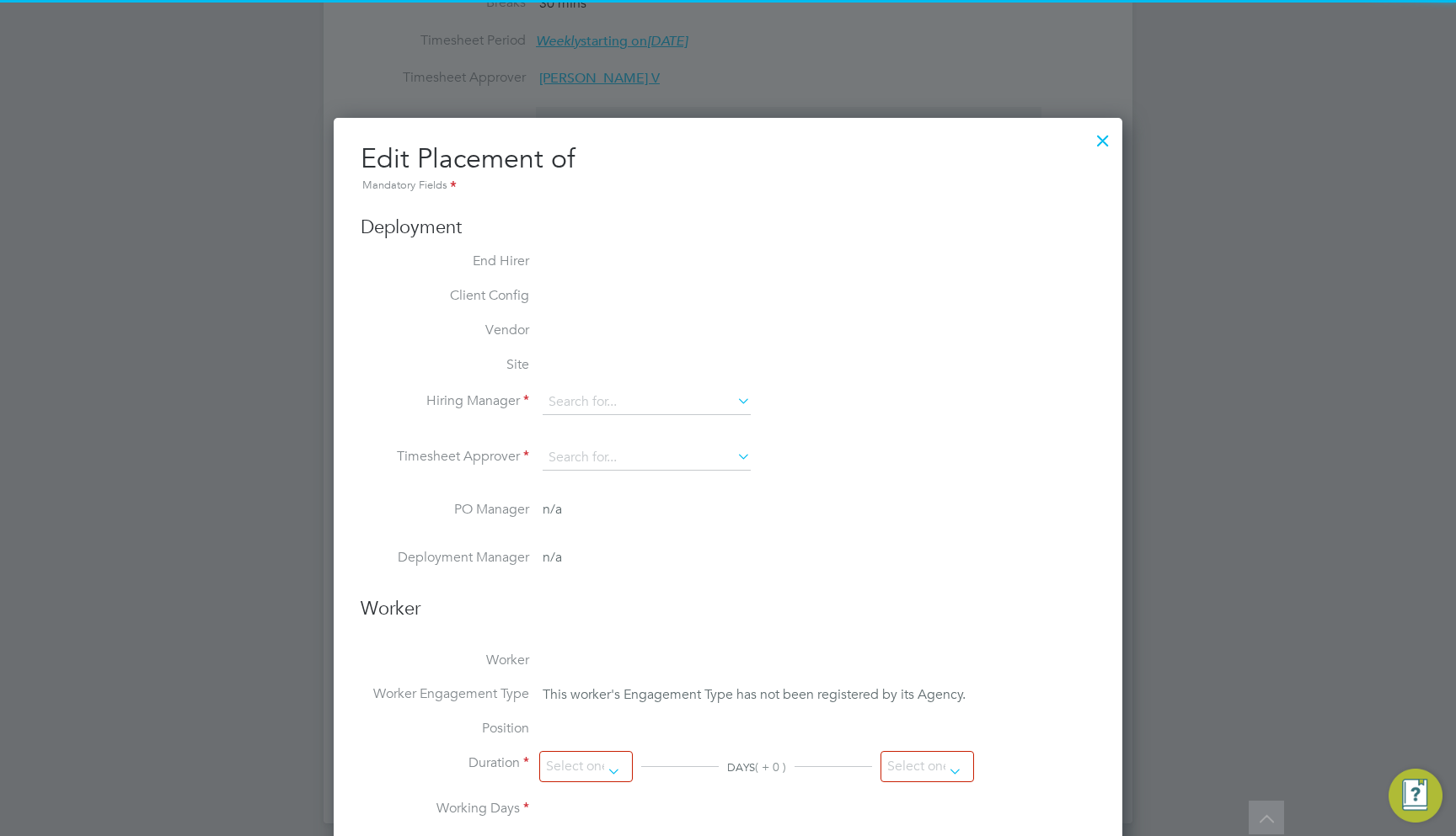
type input "Katie J"
type input "Luth V"
type input "[DATE]"
type input "31 Jul 2025"
type input "08:00"
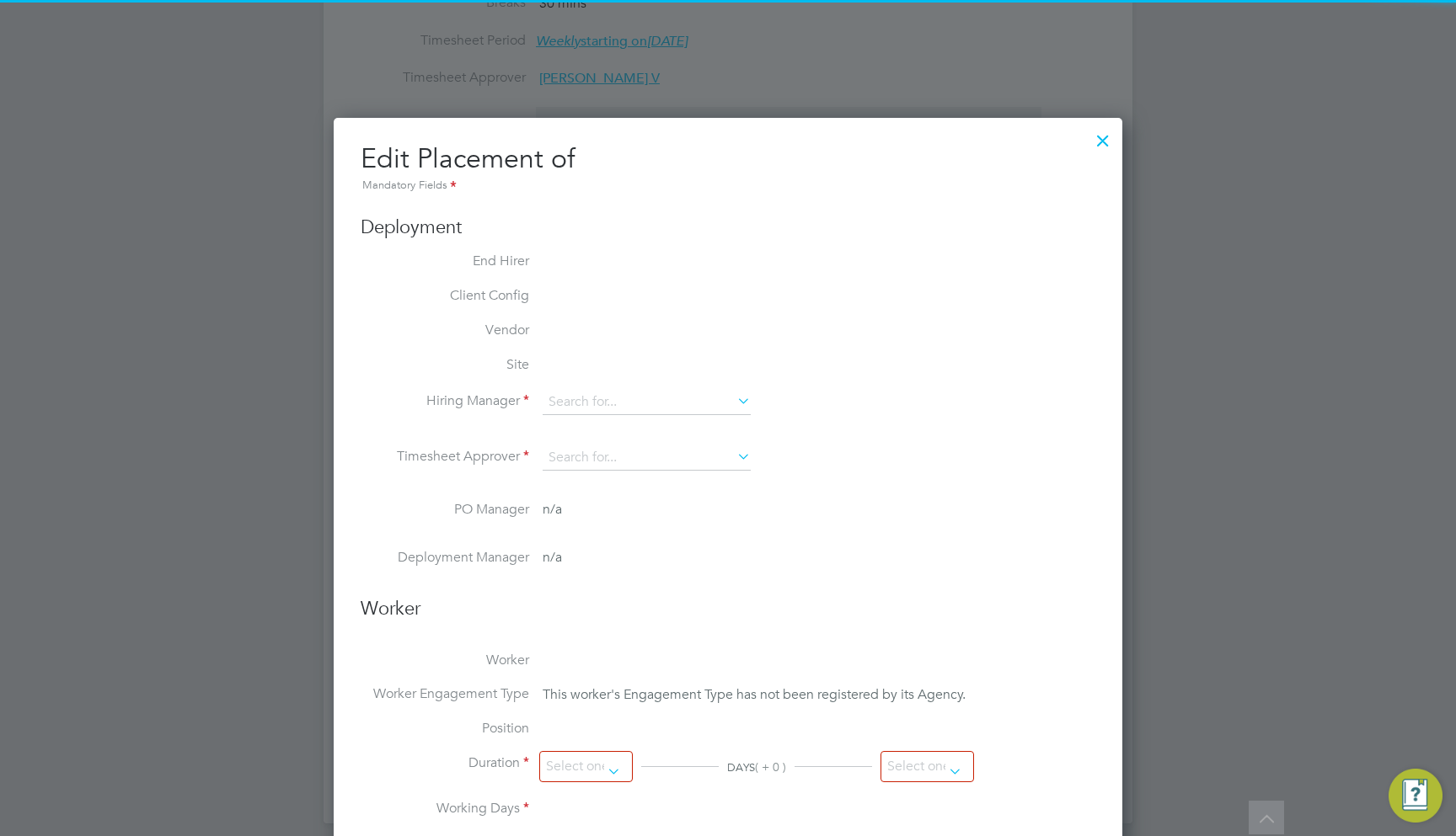
type input "18:00"
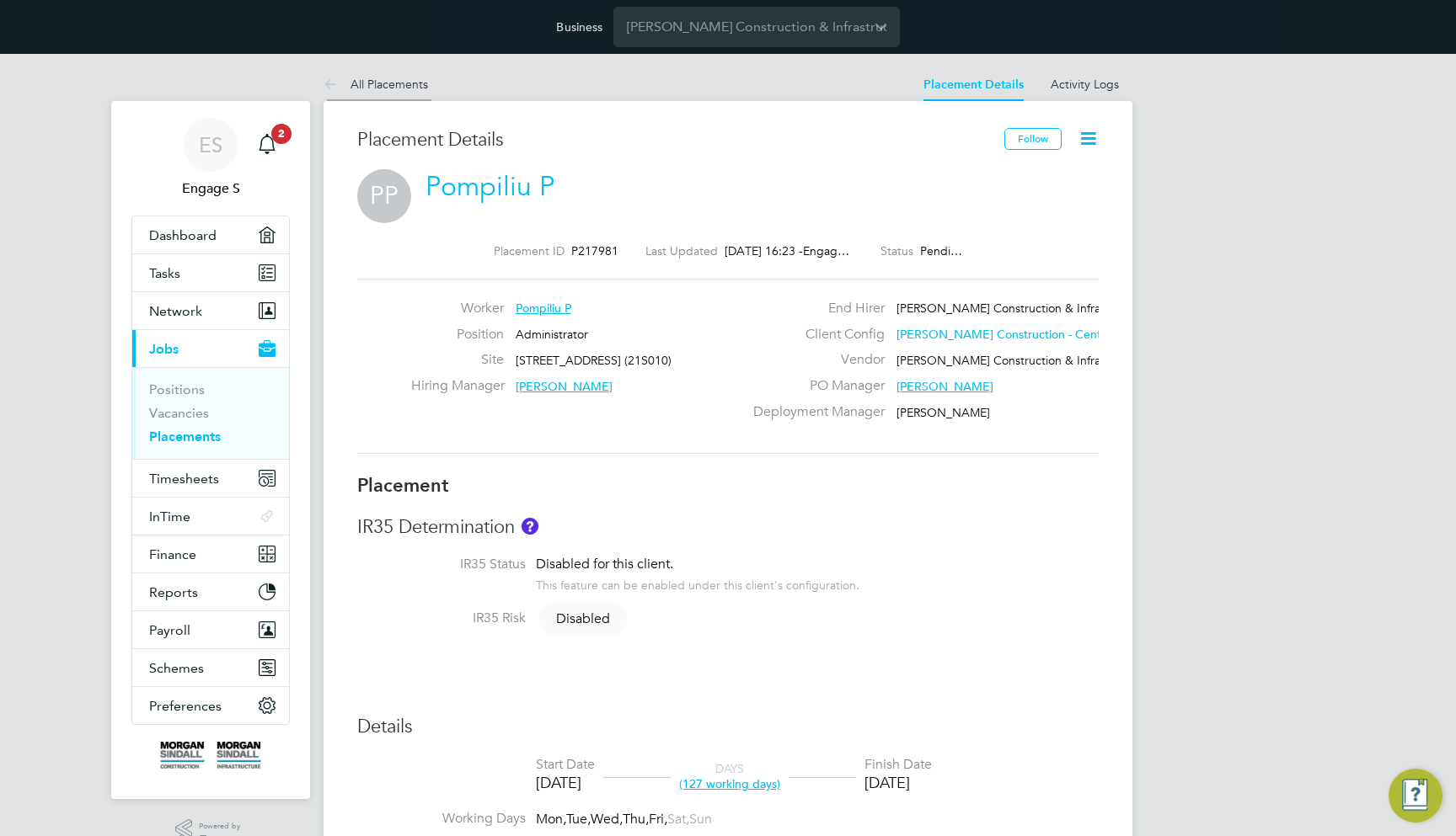
click at [394, 84] on link "All Placements" at bounding box center [375, 83] width 104 height 15
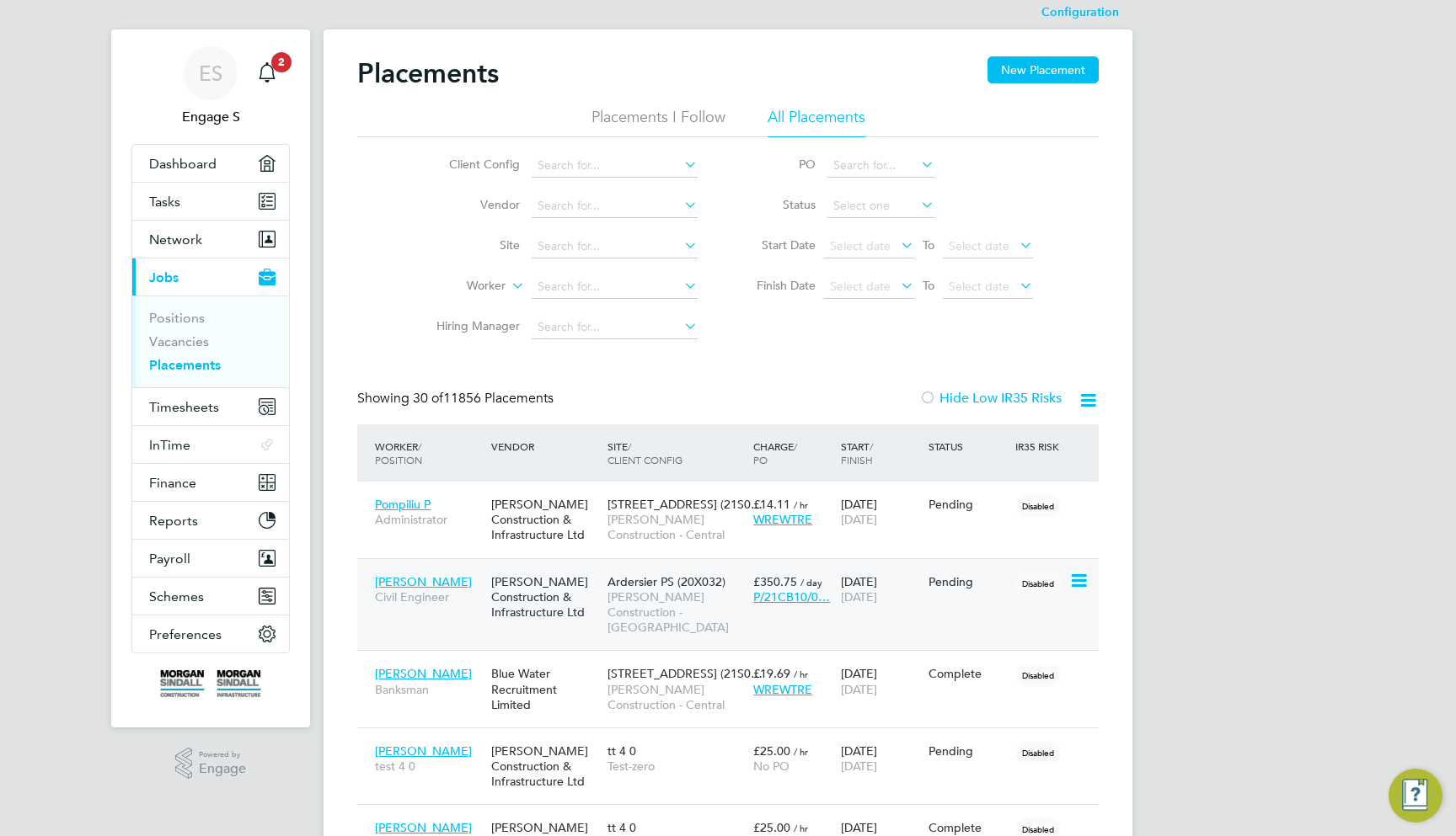
click at [679, 596] on span "Morgan Sindall Construction - Scotland" at bounding box center [675, 613] width 137 height 47
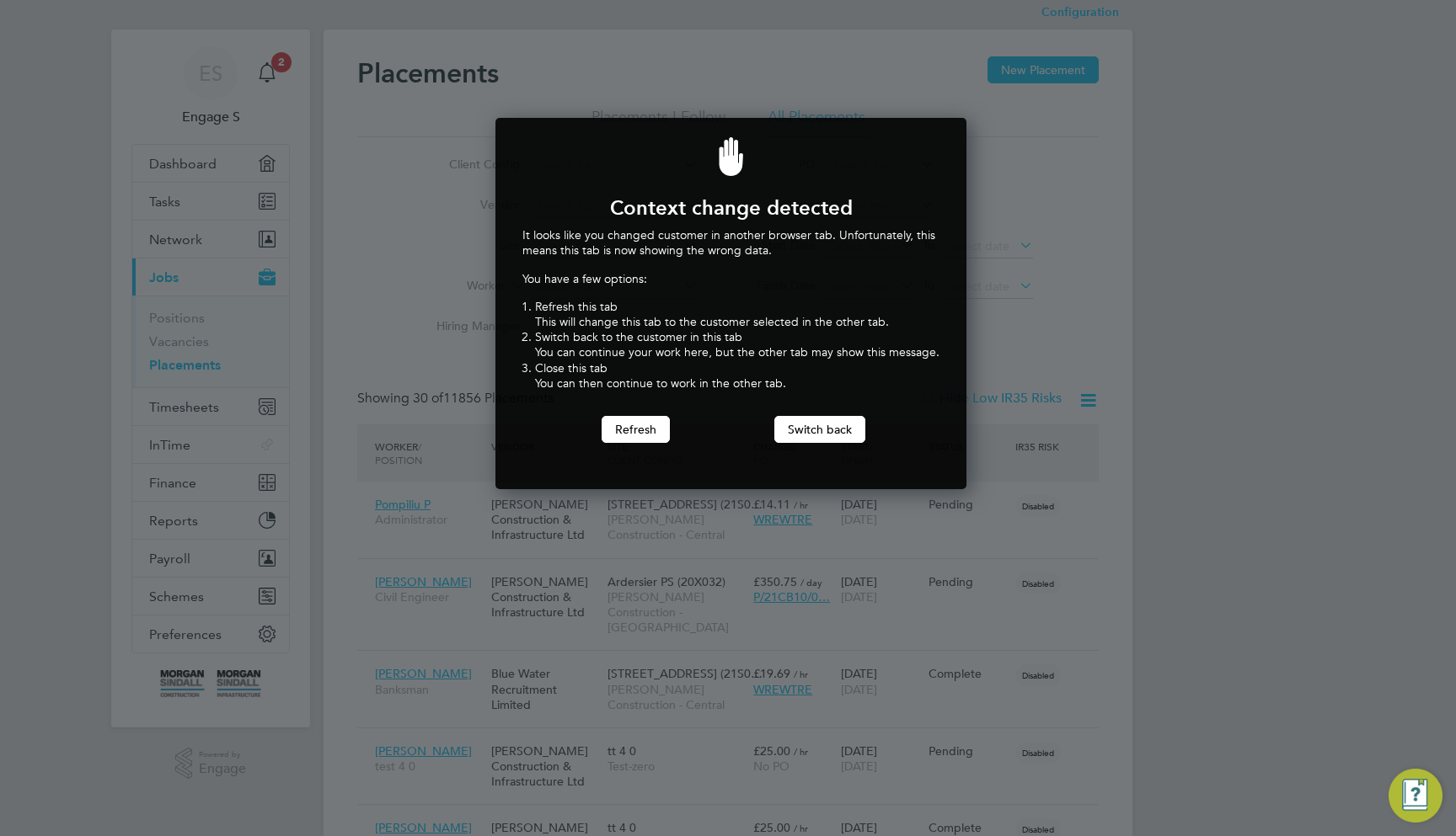
scroll to position [371, 465]
click at [786, 430] on button "Switch back" at bounding box center [820, 429] width 91 height 27
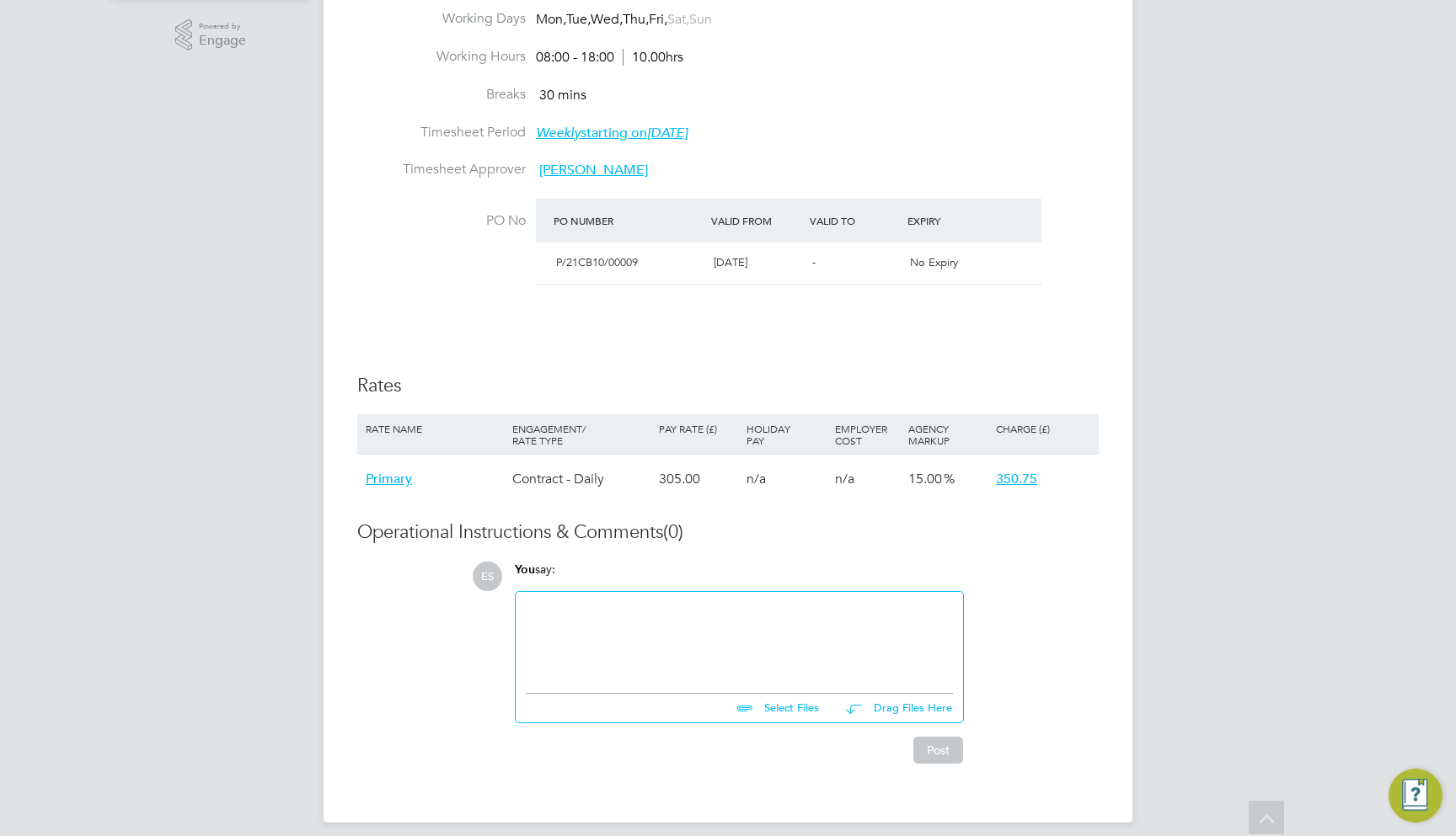
click at [1083, 545] on div "Operational Instructions & Comments (0) ES You say: Select Files Drag Files Her…" at bounding box center [727, 642] width 741 height 243
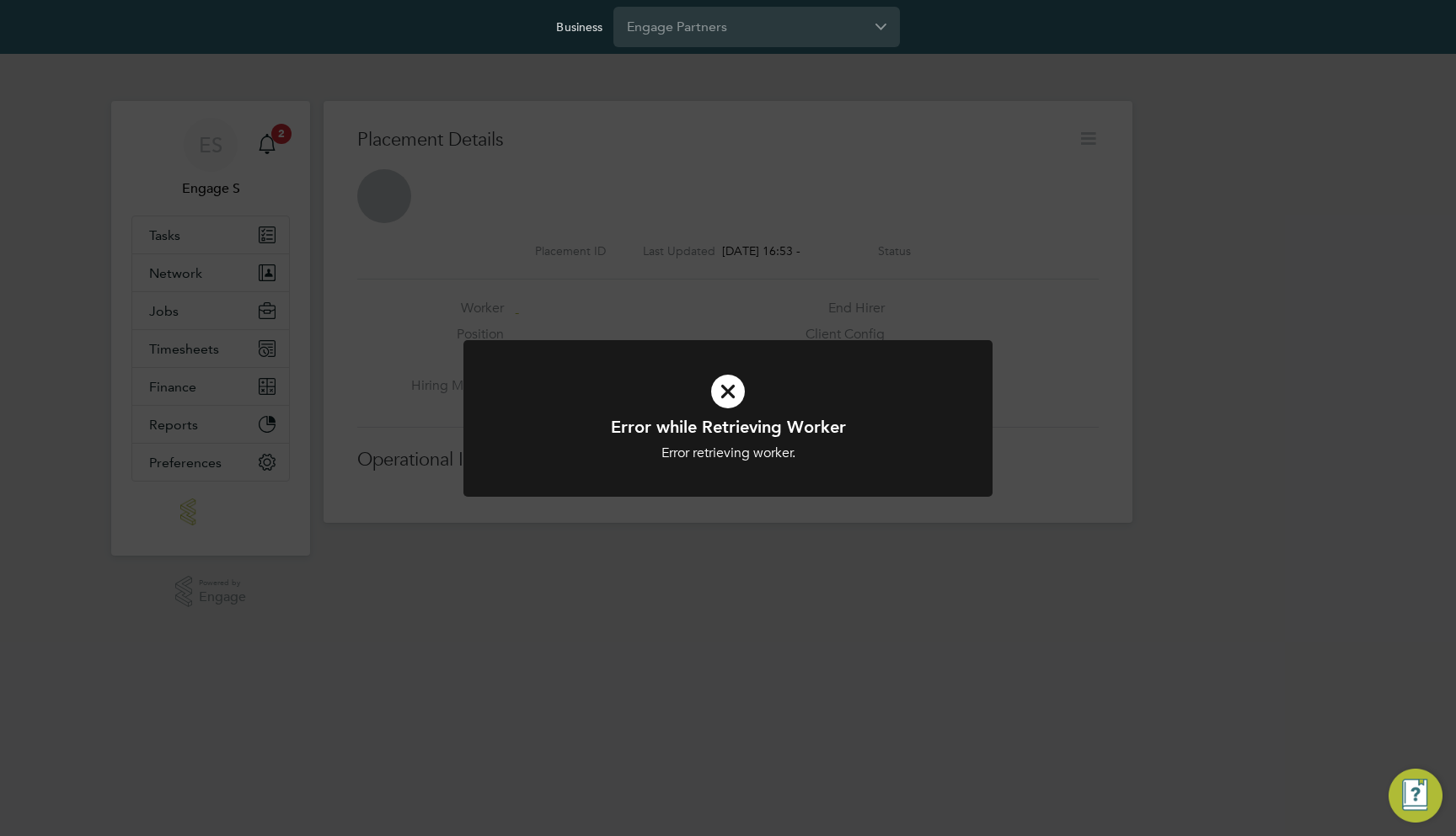
click at [633, 657] on div "Error while Retrieving Worker Error retrieving worker. Cancel Okay" at bounding box center [728, 418] width 1456 height 836
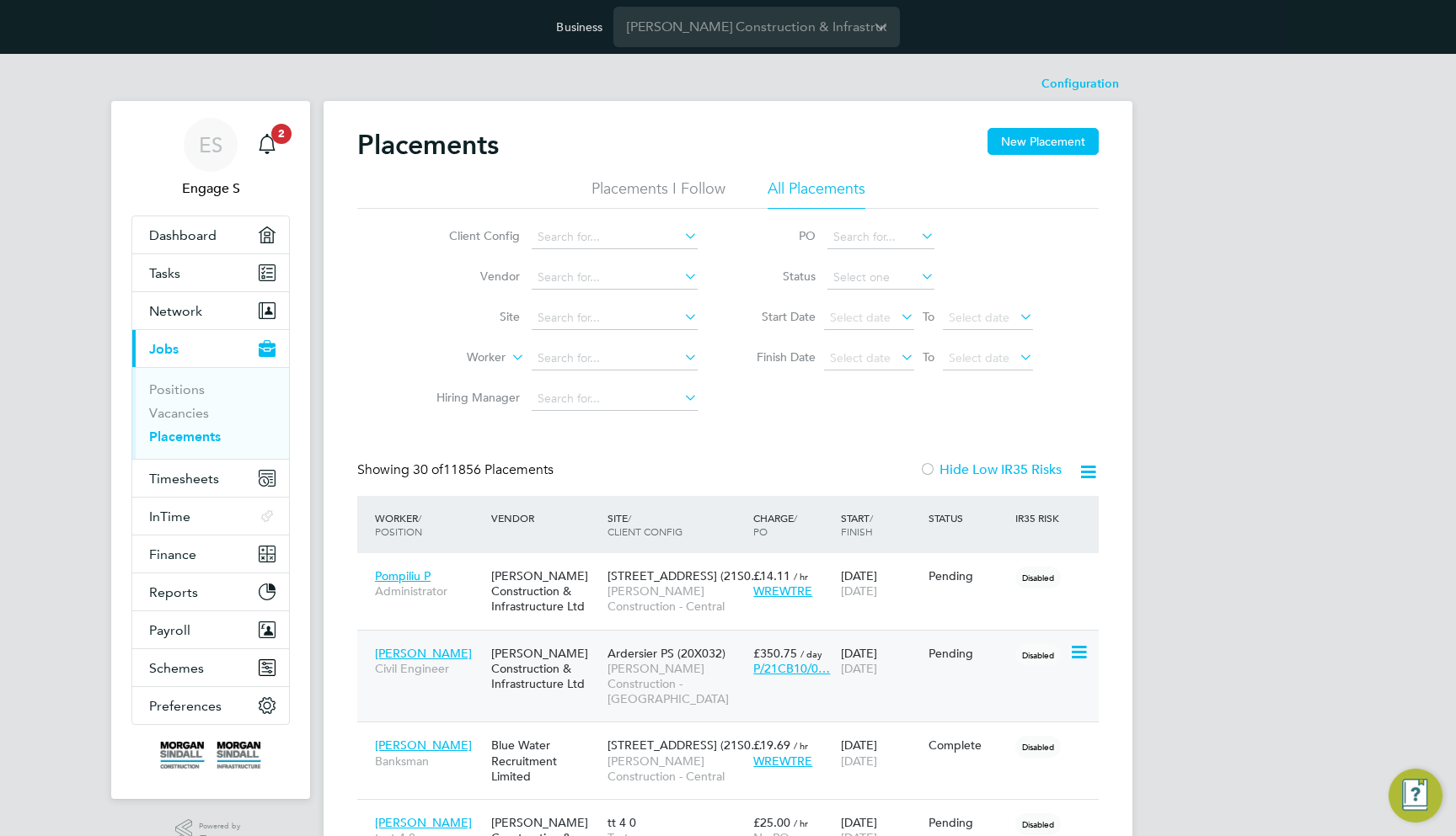
click at [707, 696] on div "Ardersier PS (20X032) [PERSON_NAME] Construction - [GEOGRAPHIC_DATA]" at bounding box center [675, 676] width 146 height 78
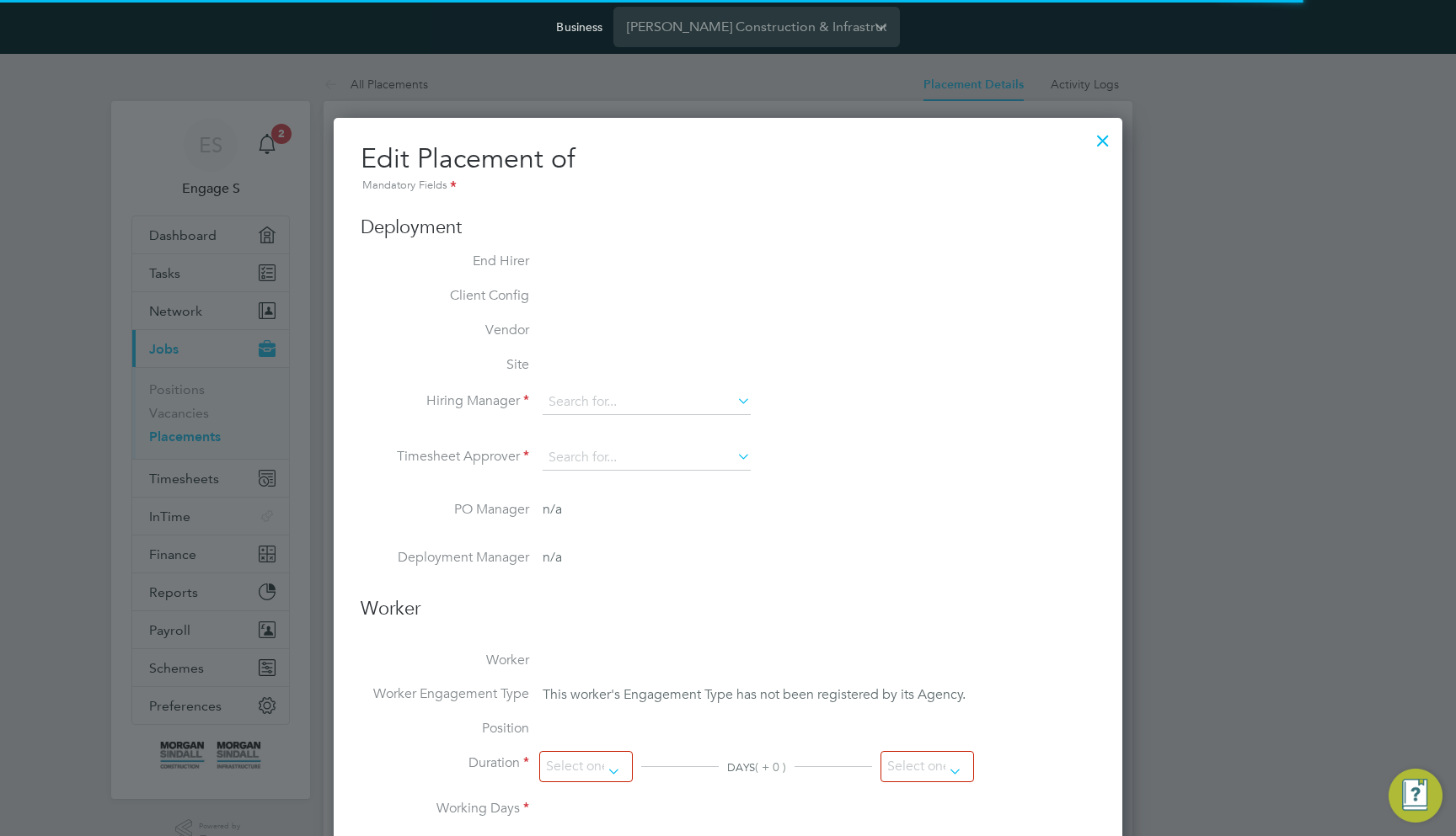
type input "[PERSON_NAME]"
type input "[DATE]"
type input "08:00"
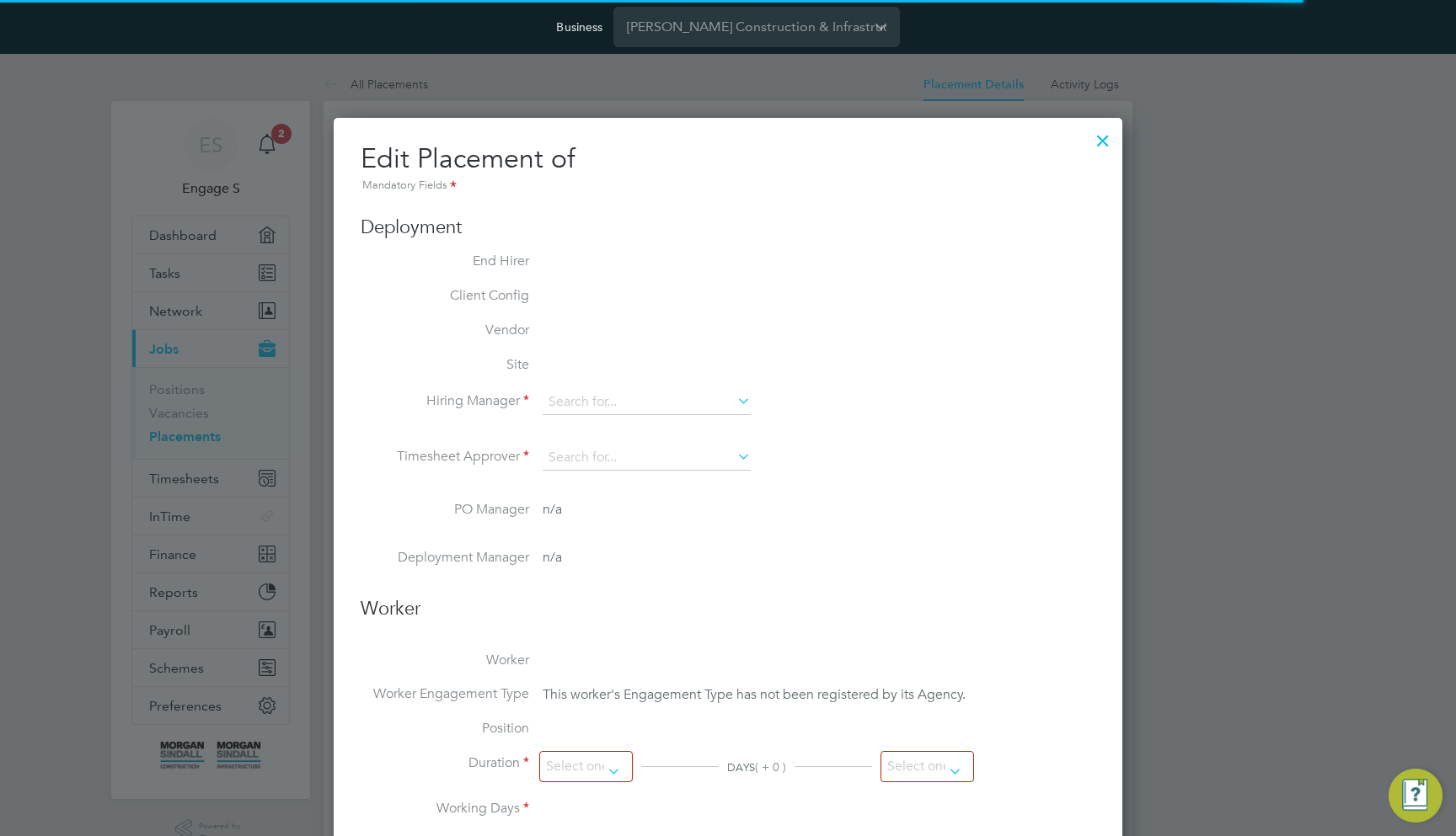
type input "18:00"
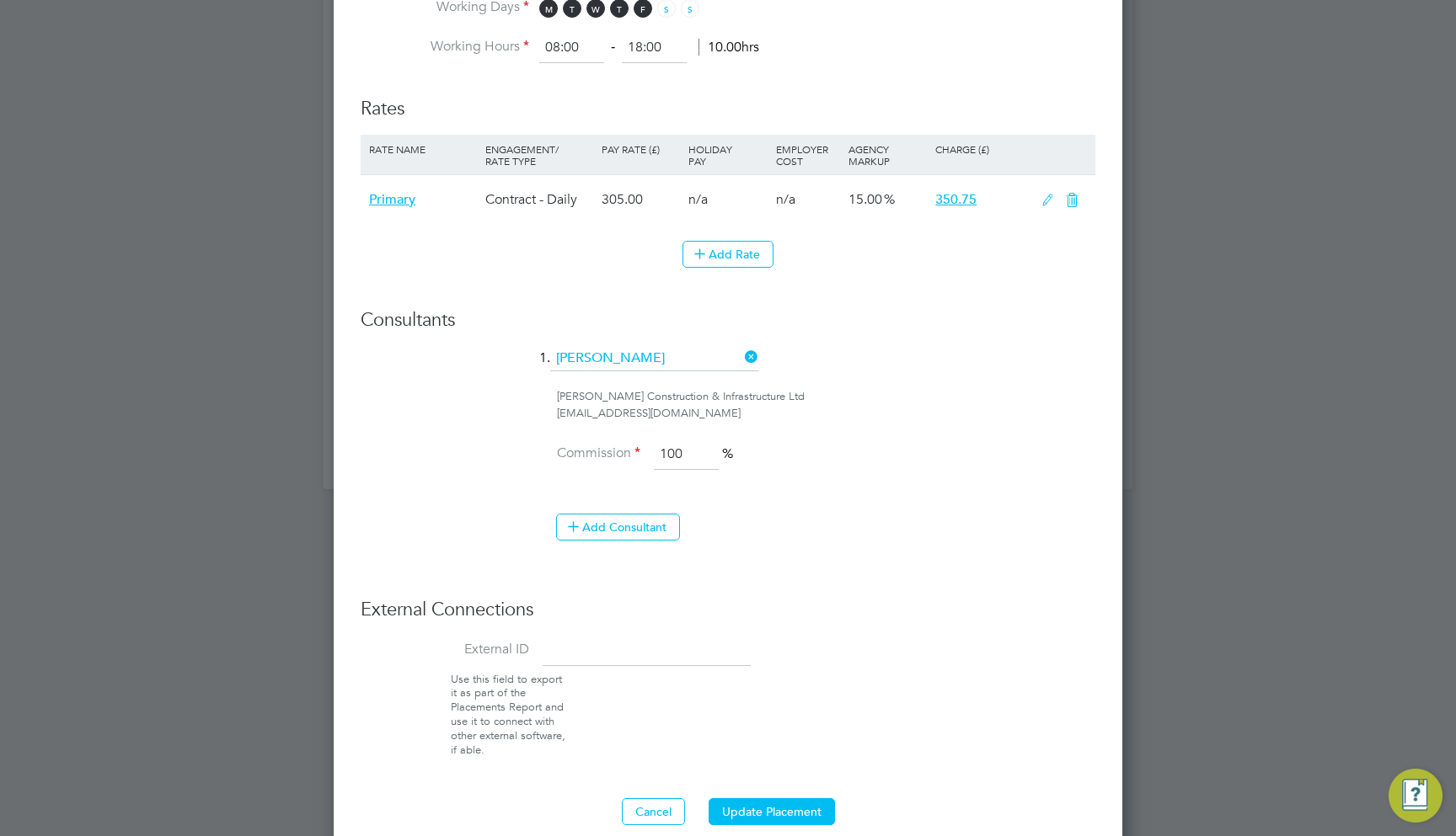
click at [1046, 193] on icon at bounding box center [1047, 200] width 21 height 14
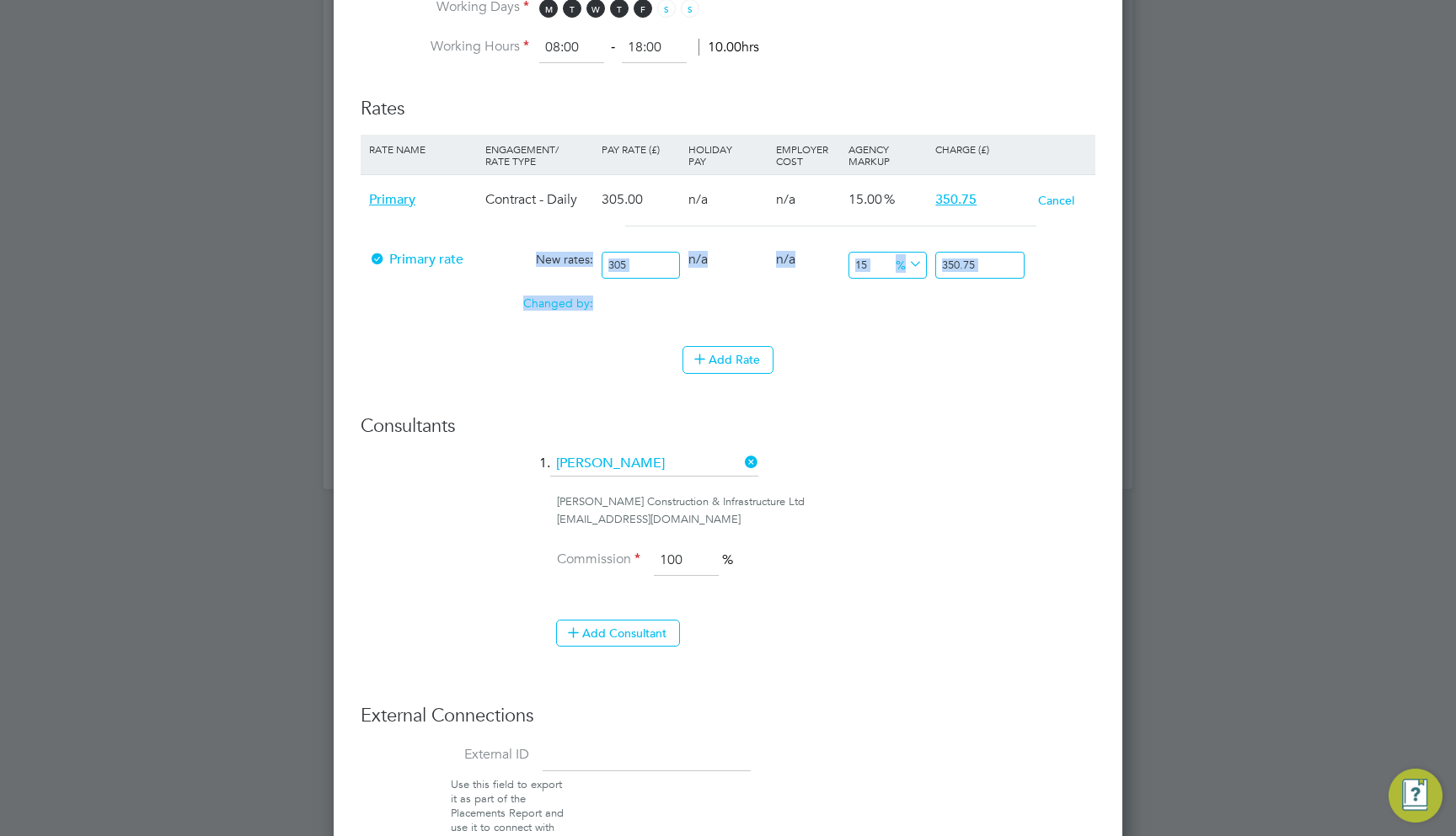
drag, startPoint x: 544, startPoint y: 269, endPoint x: 591, endPoint y: 295, distance: 53.7
click at [591, 295] on div "Primary Contract - Daily 305.00 n/a n/a 15.00 350.75 Cancel Primary rate New ra…" at bounding box center [728, 252] width 735 height 156
click at [546, 308] on div "Changed by: 0.00 0.00 0 0.00" at bounding box center [728, 308] width 735 height 42
drag, startPoint x: 527, startPoint y: 288, endPoint x: 651, endPoint y: 294, distance: 124.1
click at [651, 293] on div "Changed by: 0.00 0.00 0 0.00" at bounding box center [728, 308] width 735 height 42
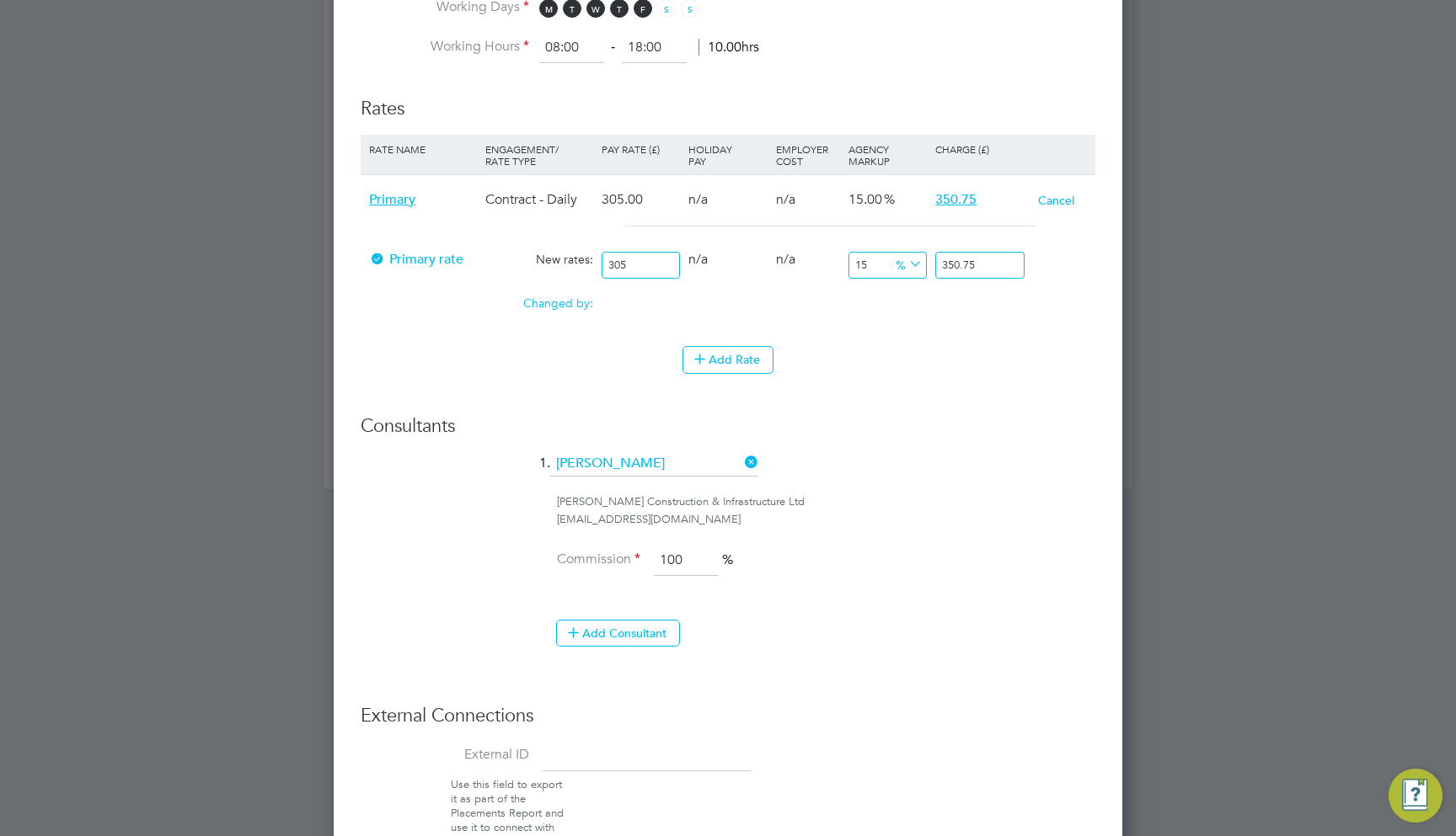
click at [667, 288] on div "0.00" at bounding box center [640, 296] width 86 height 17
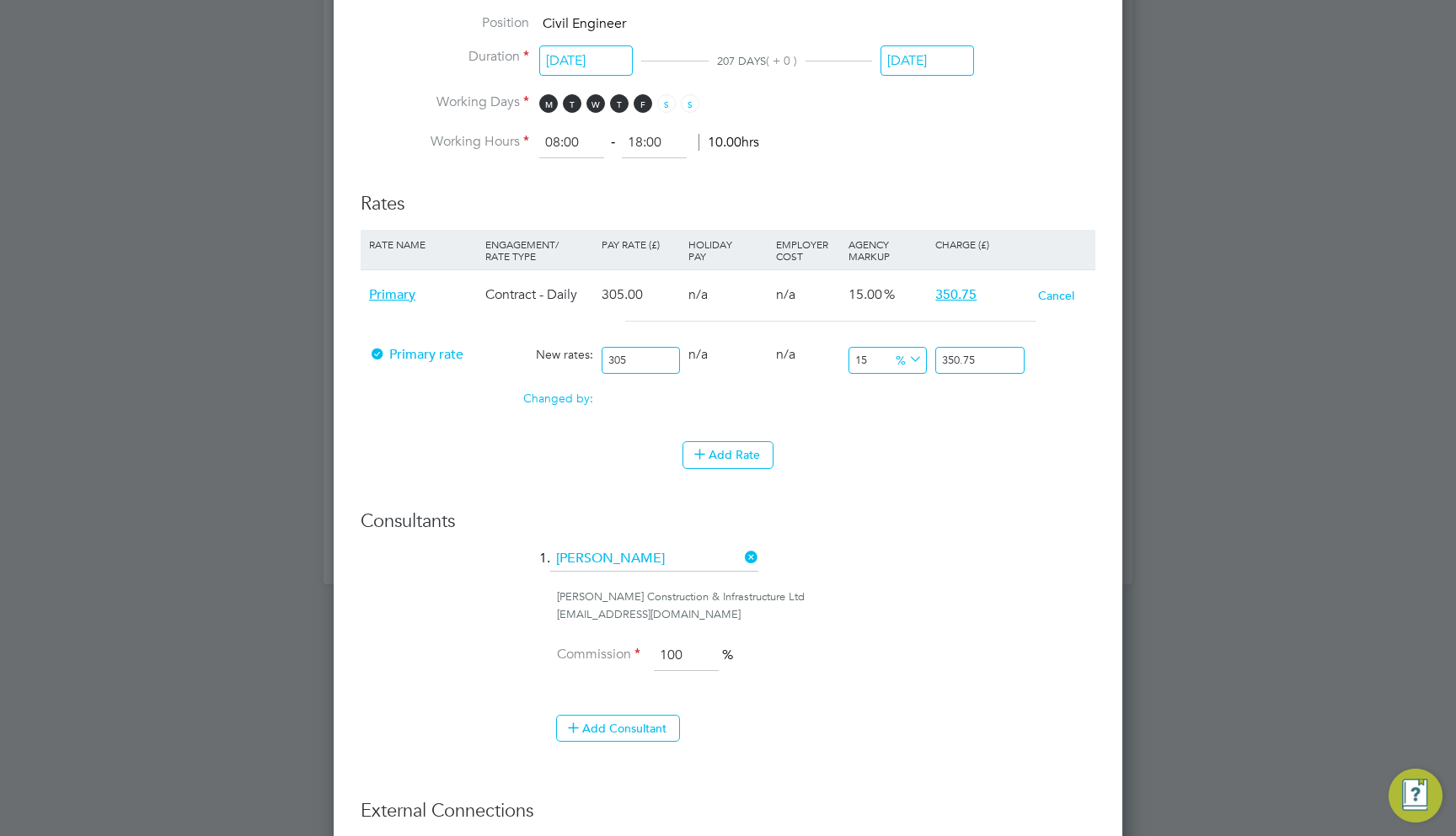
scroll to position [1022, 0]
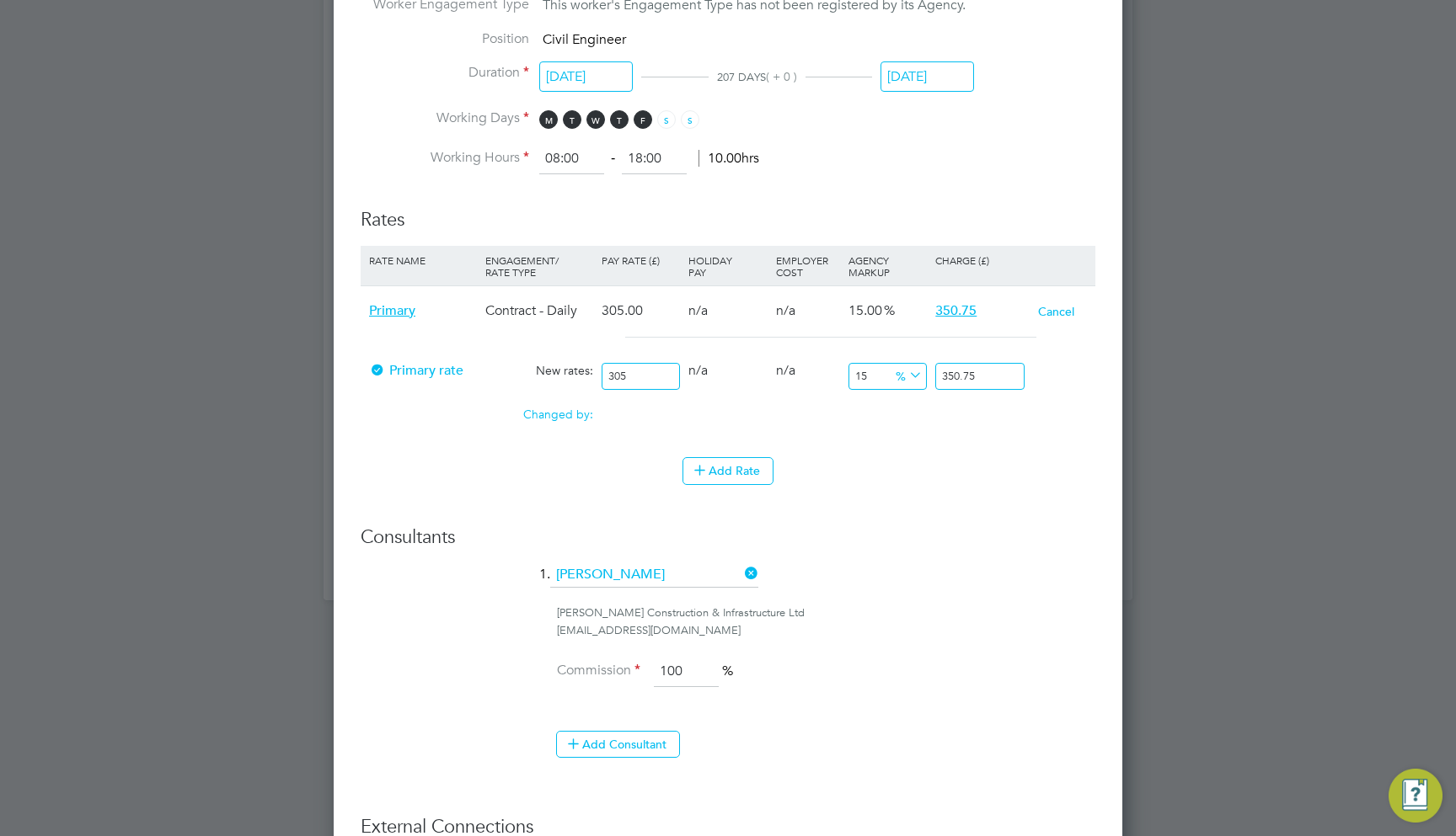
click at [1061, 303] on button "Cancel" at bounding box center [1056, 311] width 38 height 17
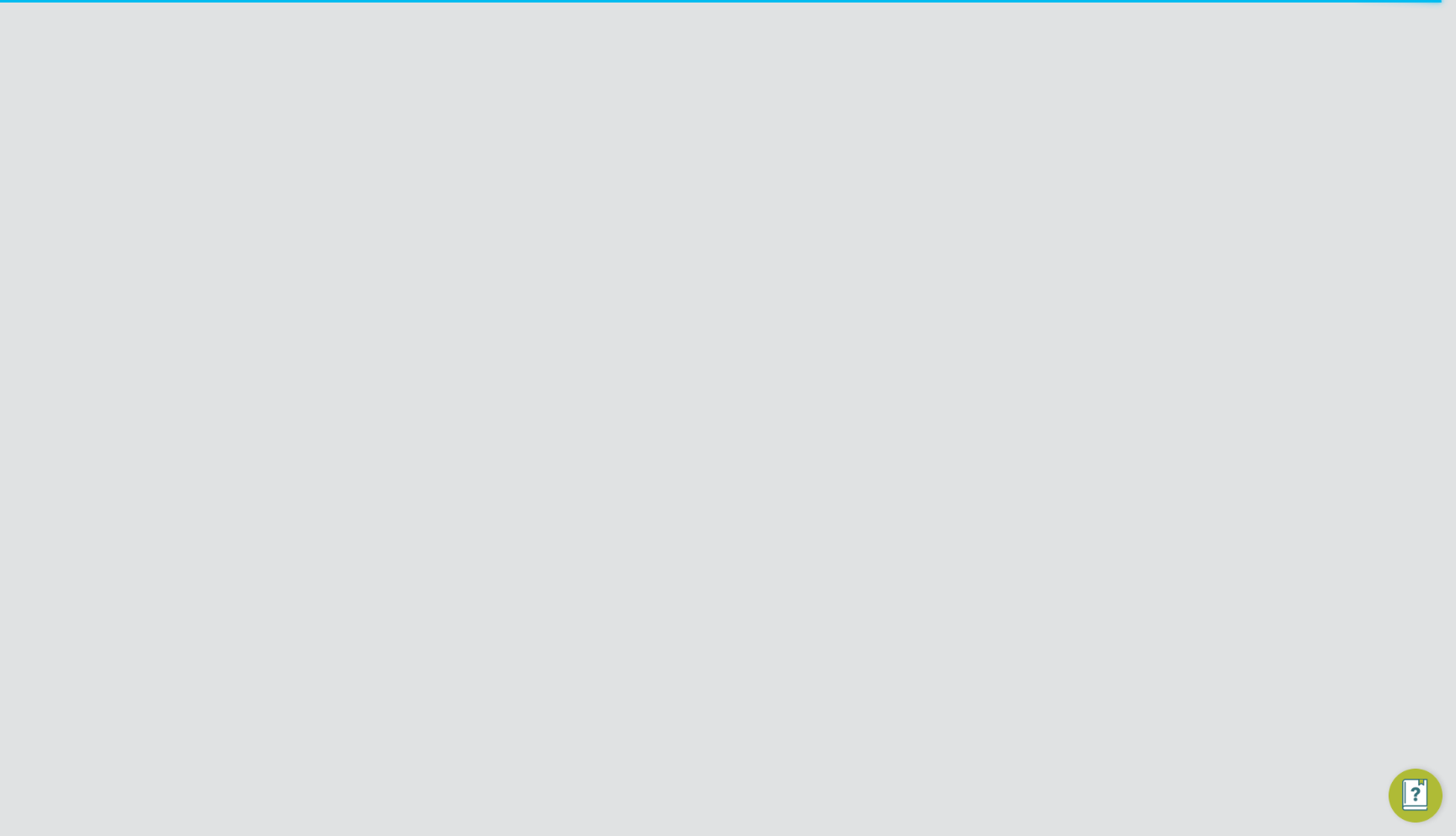
scroll to position [1731, 789]
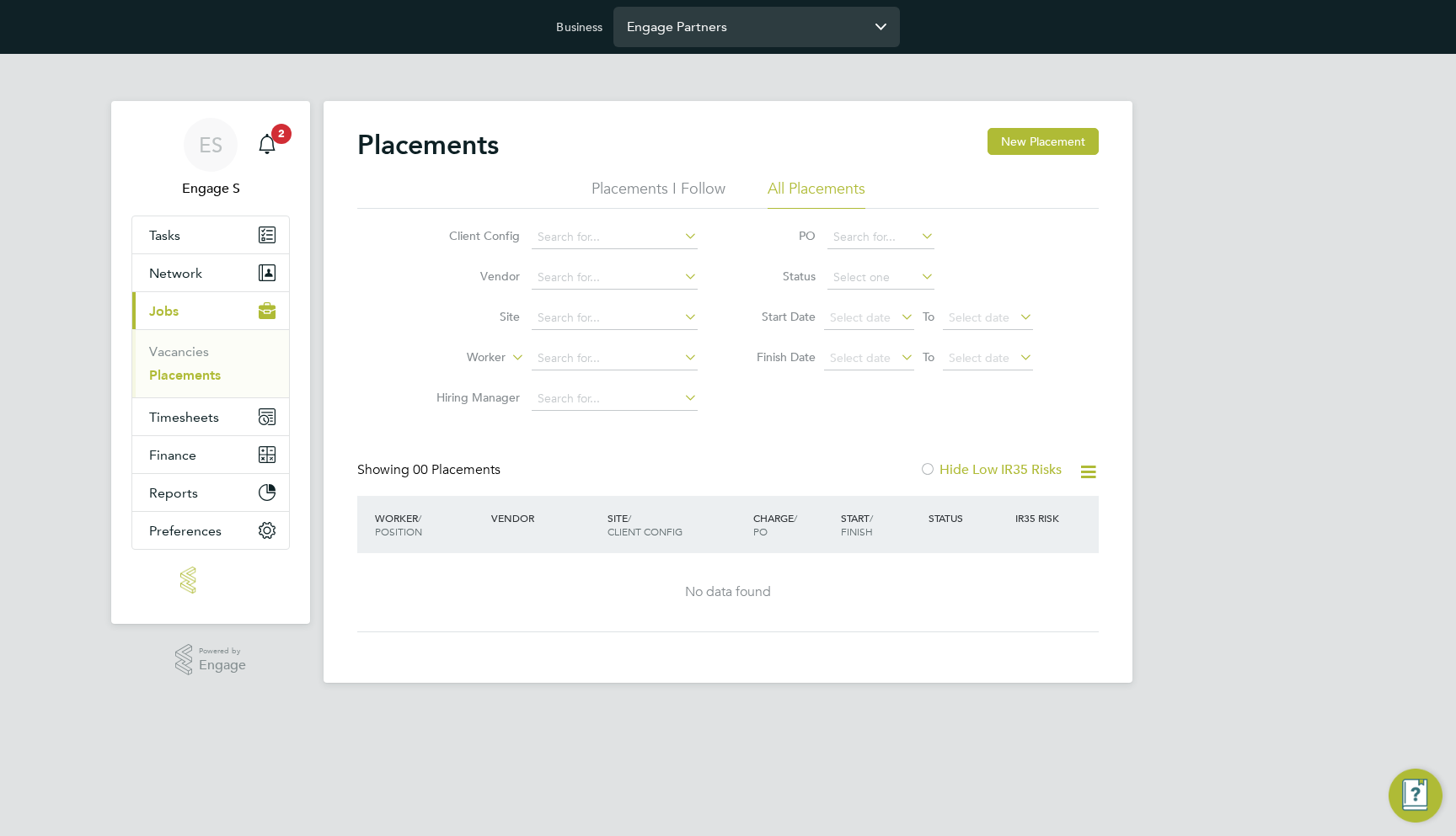
click at [744, 31] on input "Engage Partners" at bounding box center [756, 27] width 287 height 40
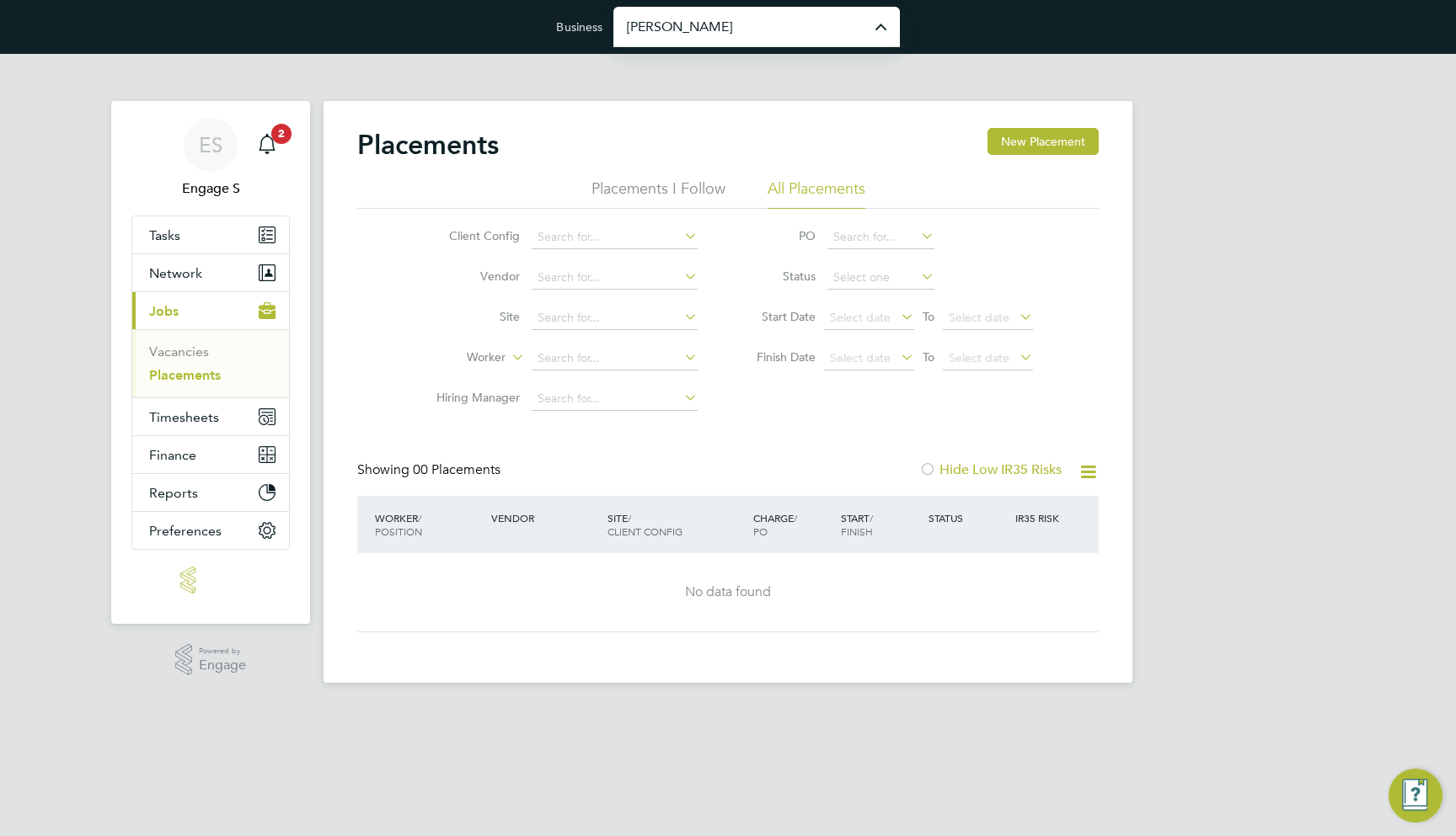
type input "[PERSON_NAME] Construction & Infrastructure Ltd"
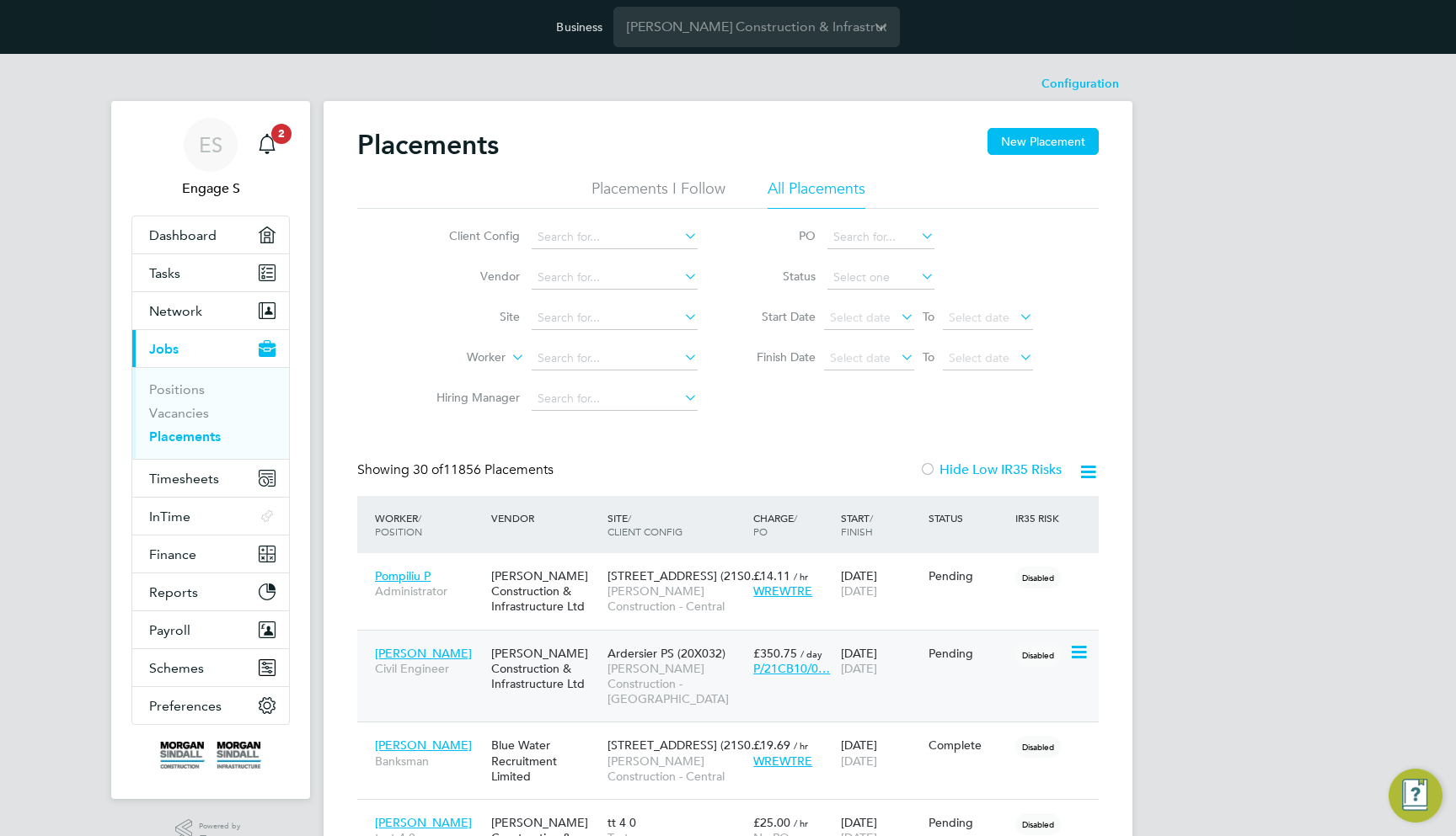
click at [679, 673] on span "[PERSON_NAME] Construction - [GEOGRAPHIC_DATA]" at bounding box center [675, 684] width 137 height 47
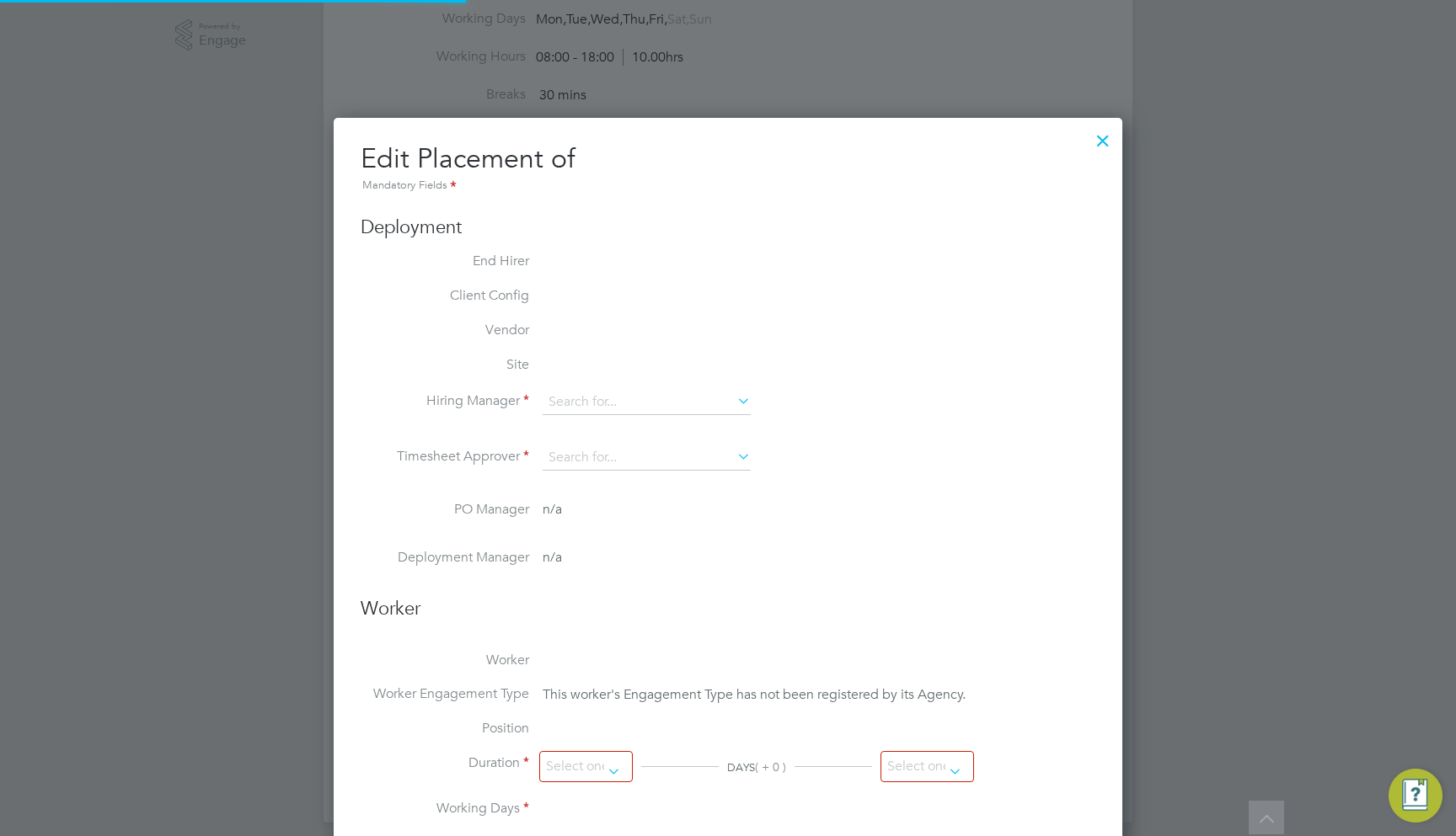
type input "[PERSON_NAME]"
type input "[DATE]"
type input "08:00"
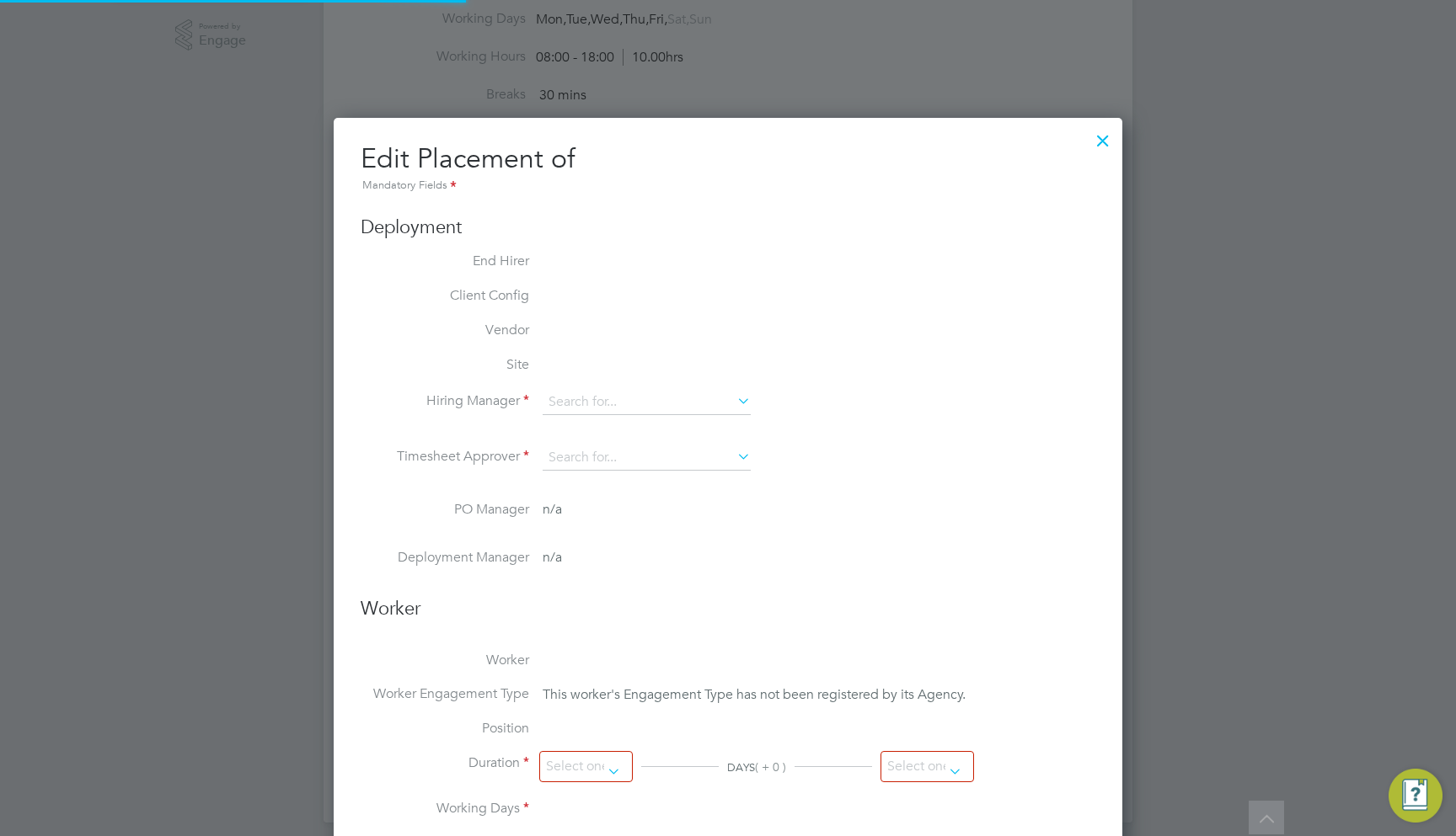
type input "18:00"
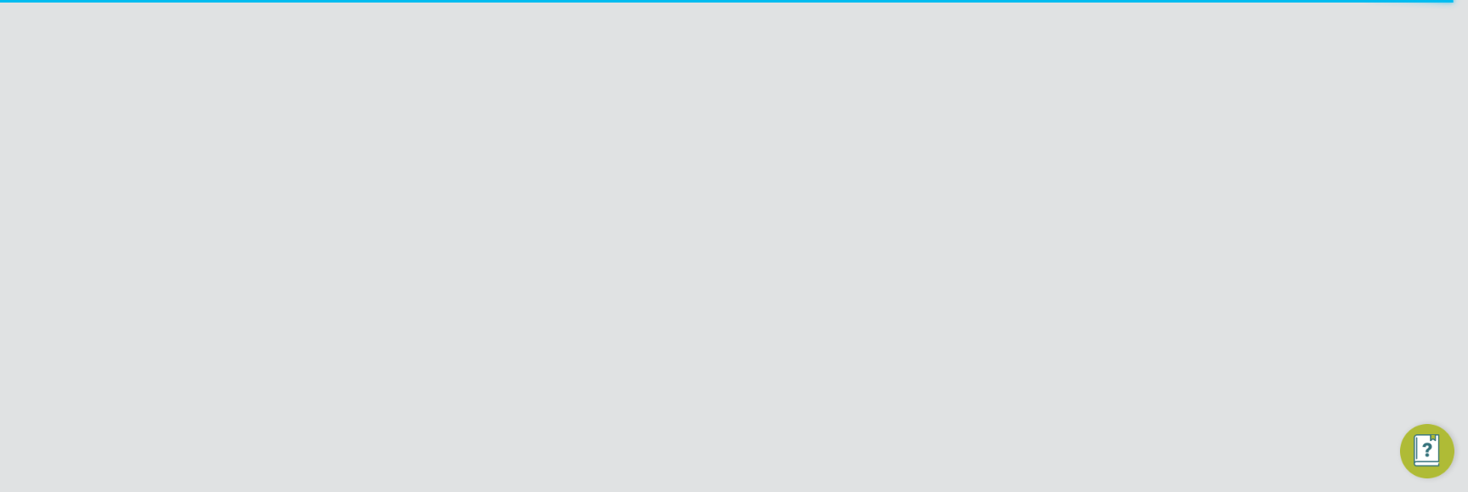
scroll to position [1745, 796]
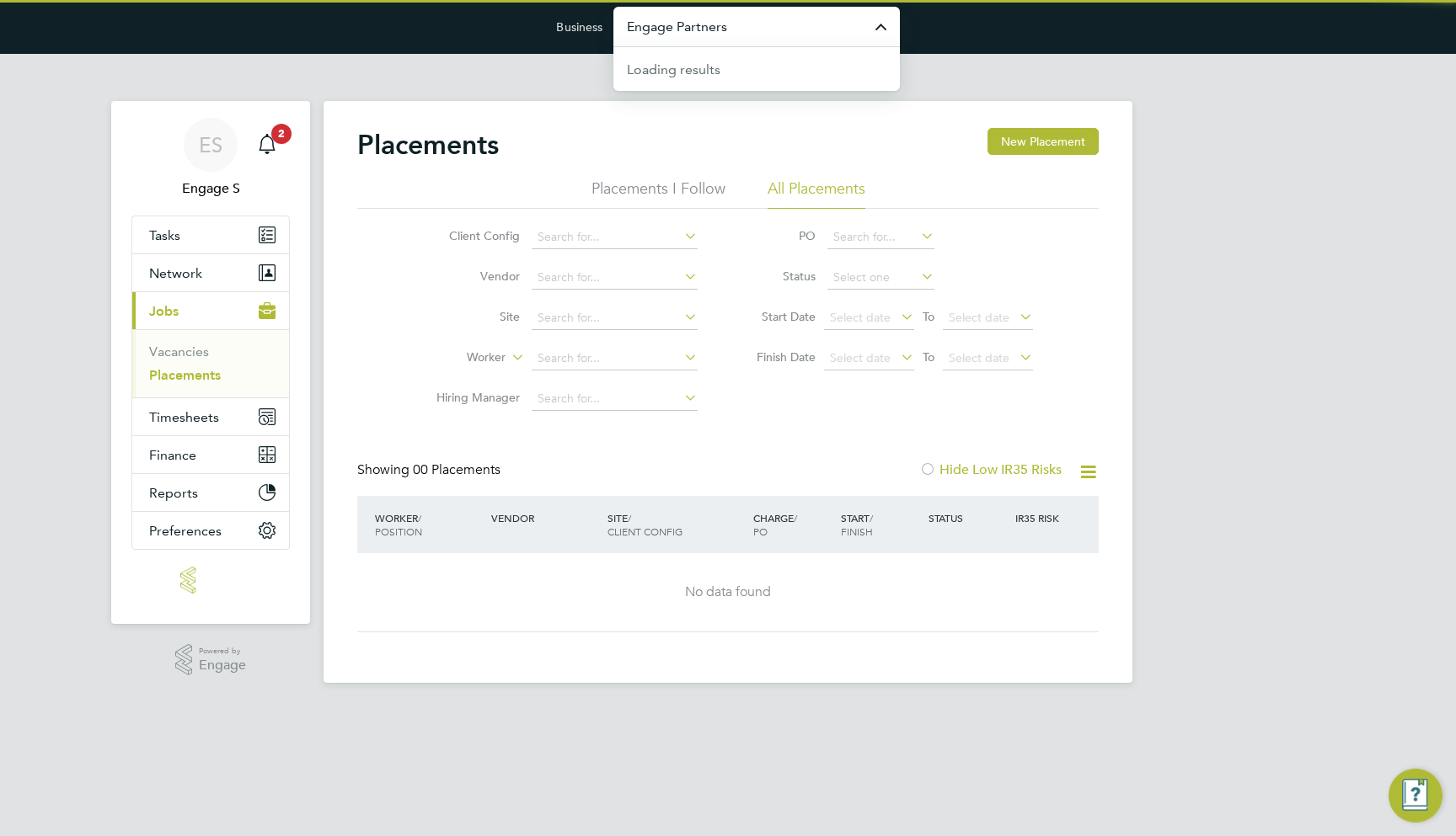
click at [735, 37] on input "Engage Partners" at bounding box center [756, 27] width 287 height 40
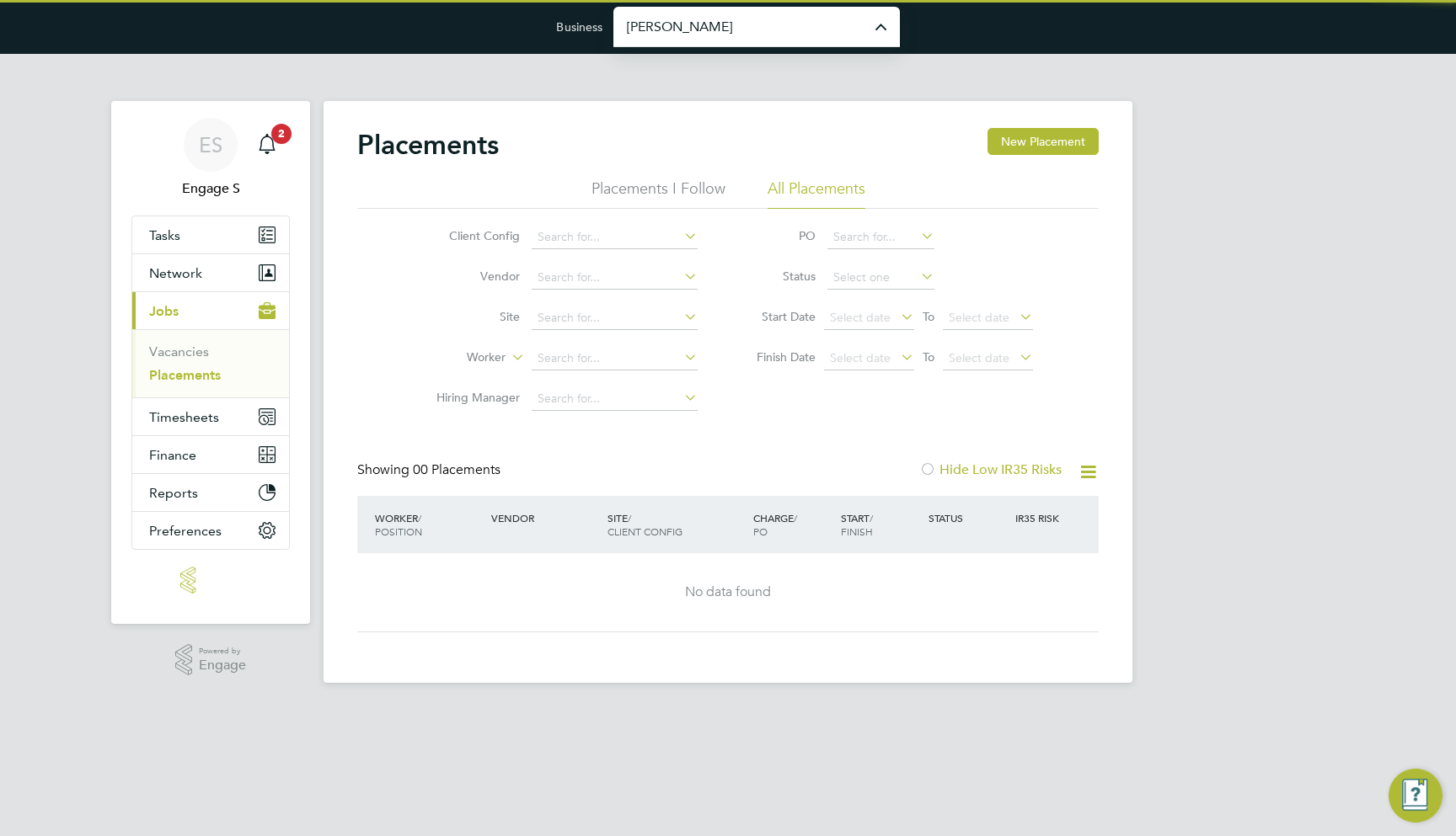
type input "[PERSON_NAME] Construction & Infrastructure Ltd"
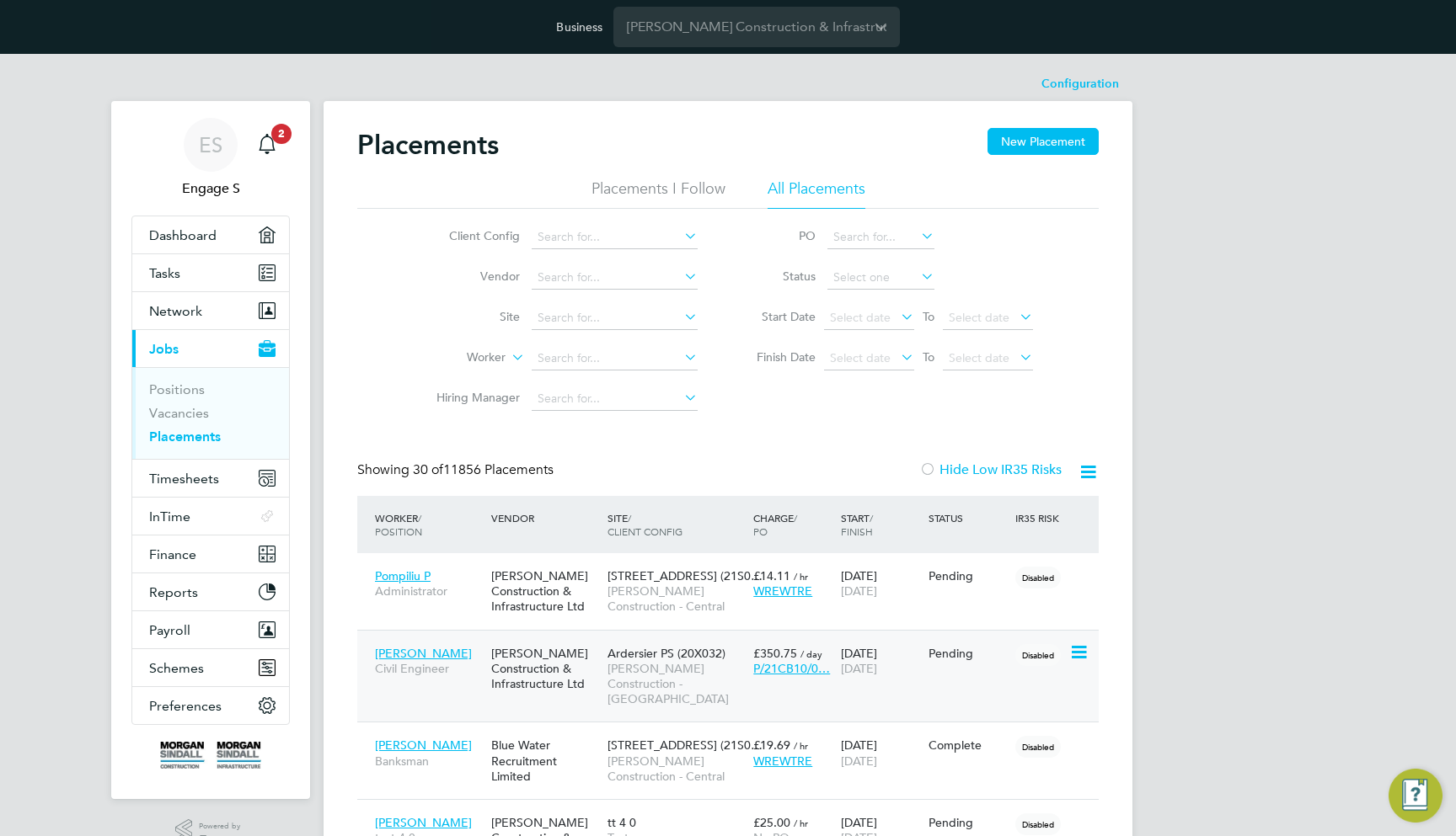
click at [722, 657] on span "Ardersier PS (20X032)" at bounding box center [666, 653] width 118 height 15
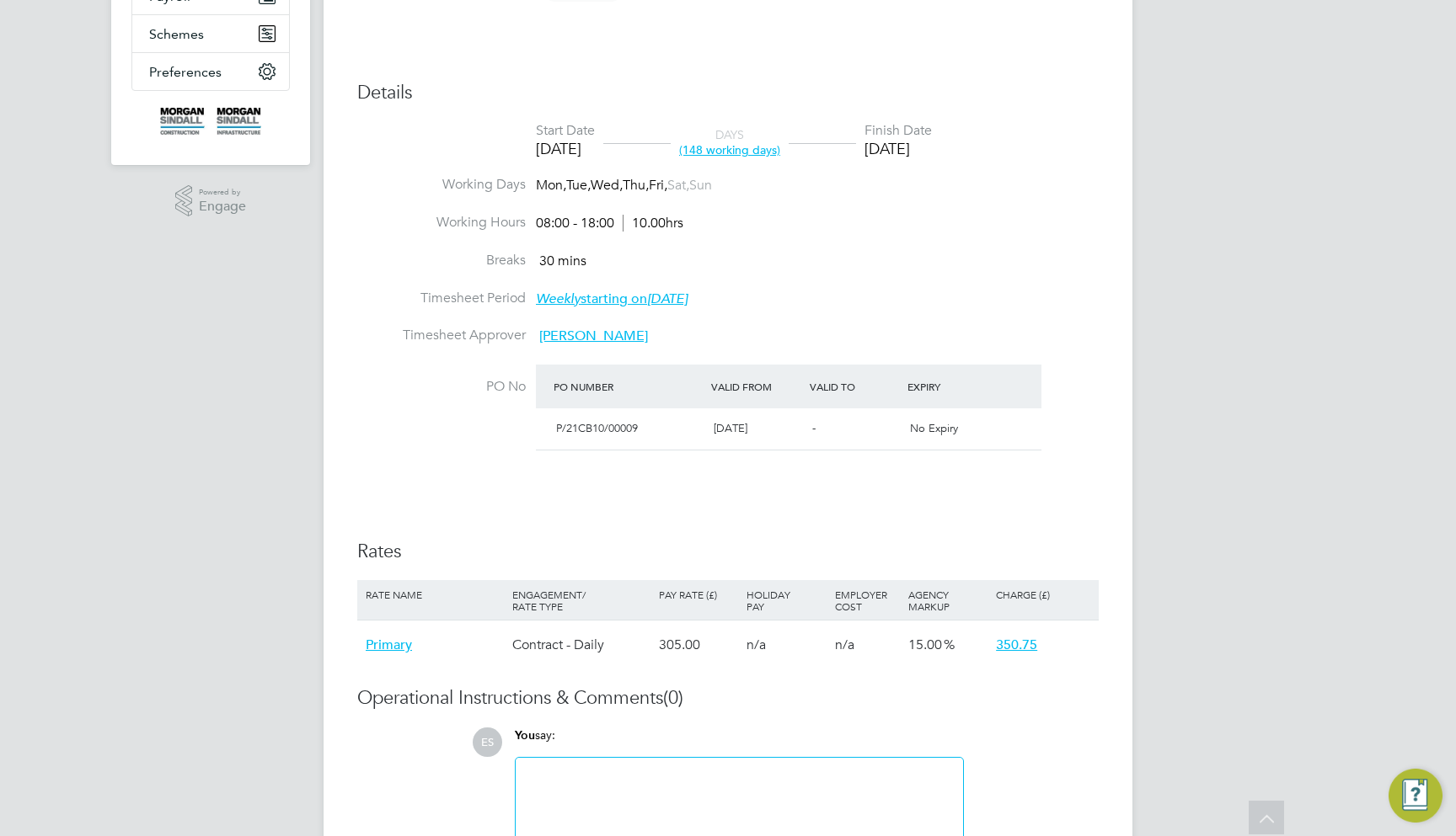
scroll to position [721, 0]
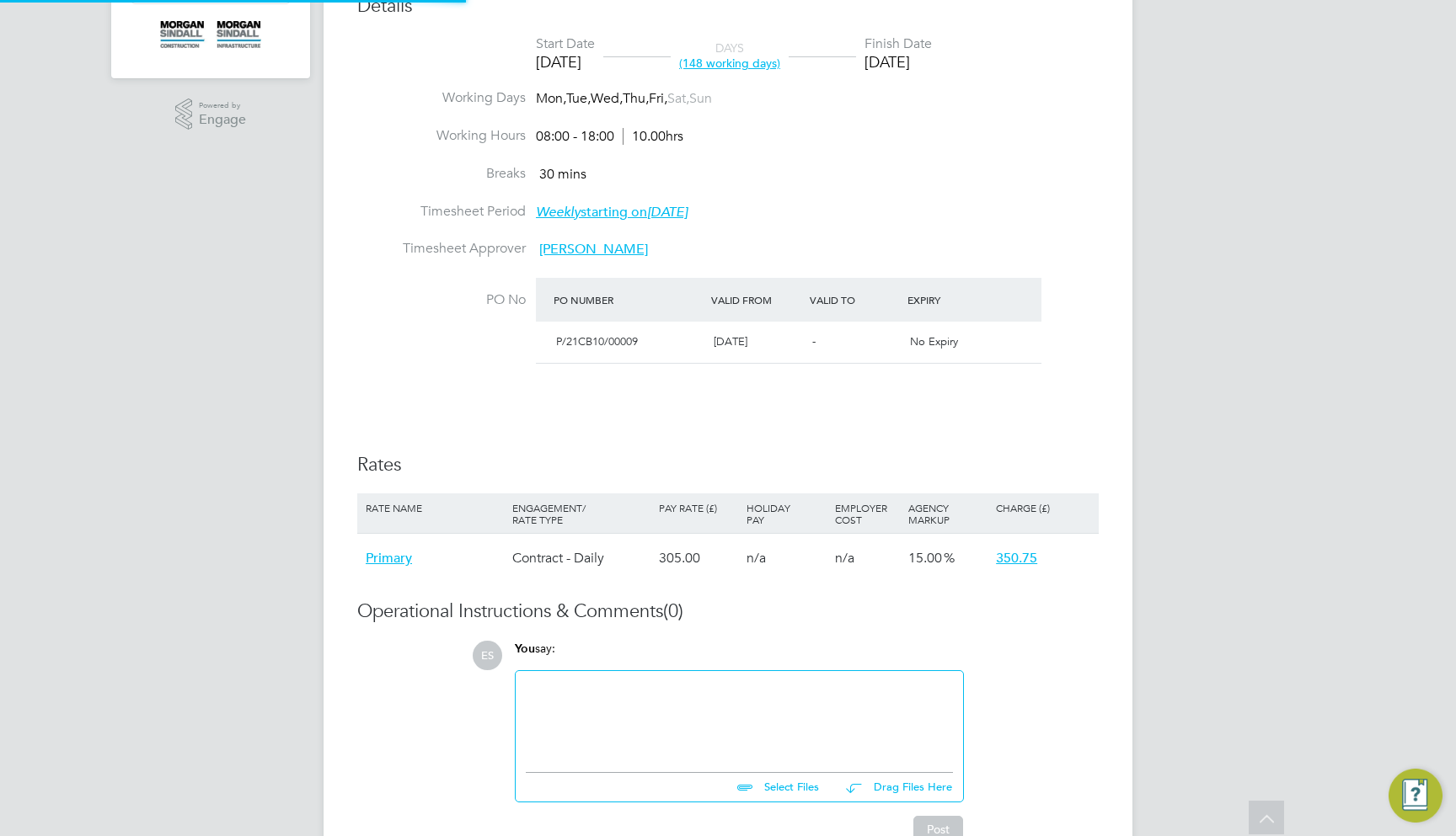
scroll to position [35, 735]
type input "[PERSON_NAME]"
type input "[DATE]"
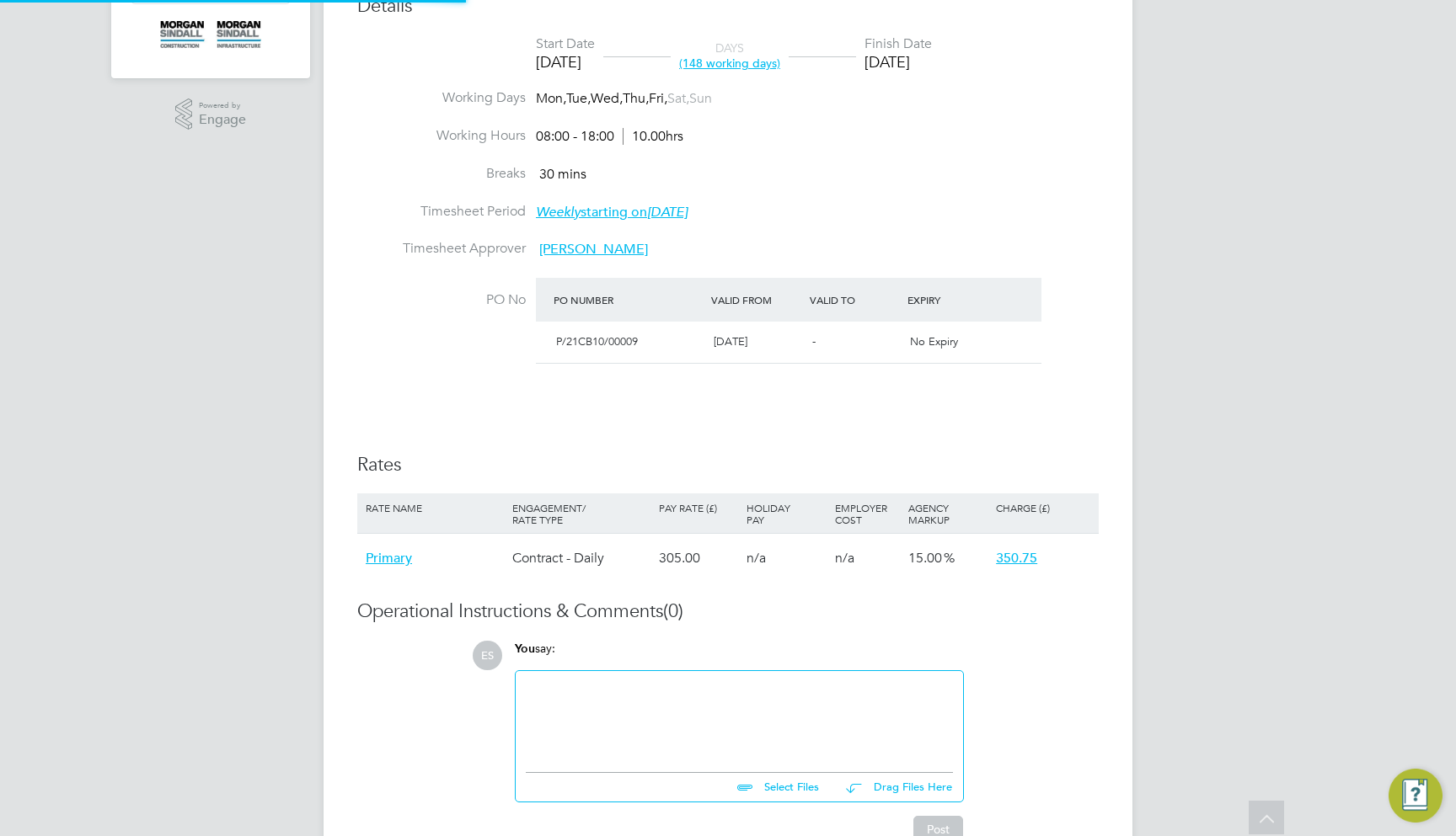
type input "08:00"
type input "18:00"
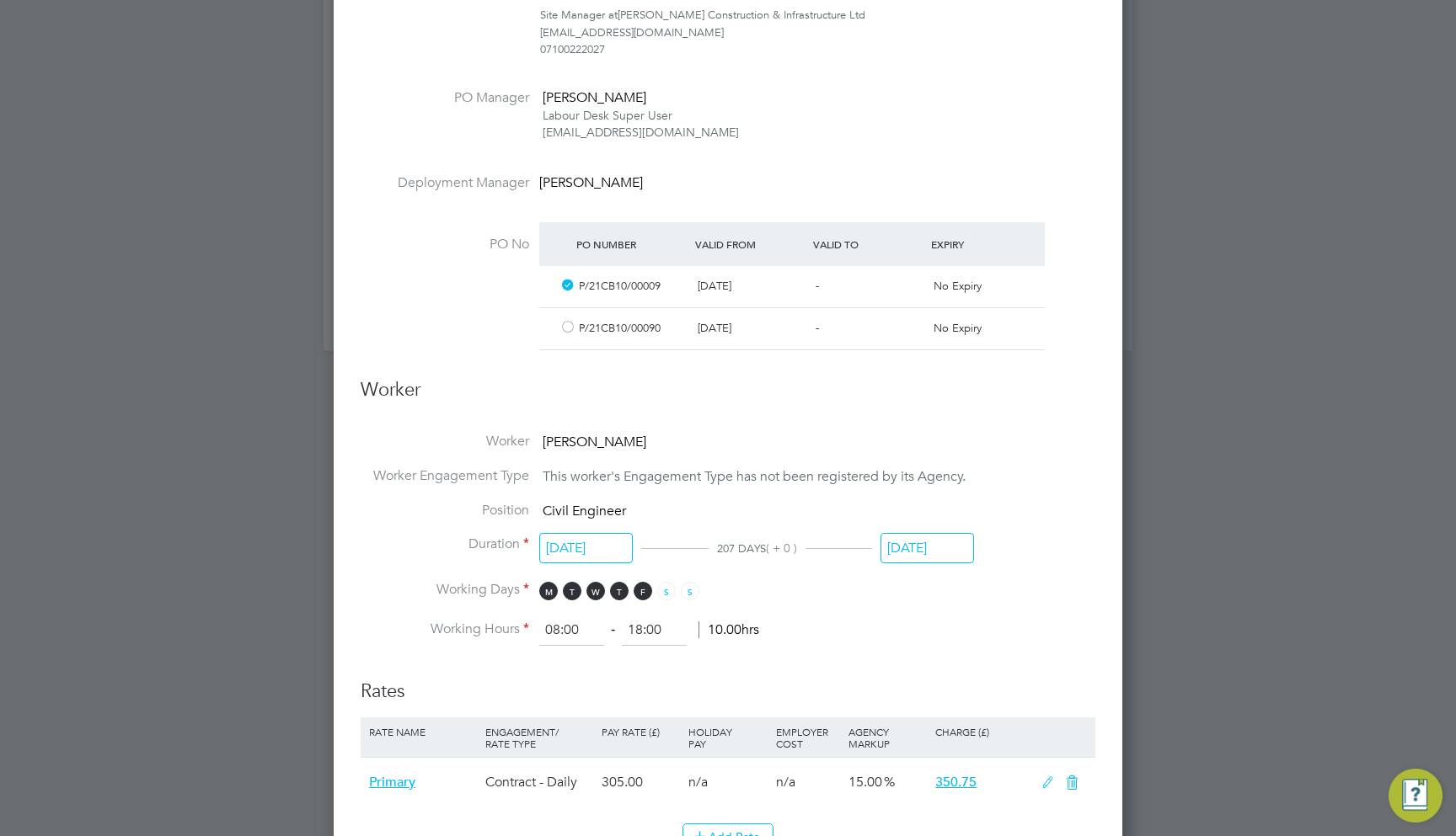
scroll to position [1550, 0]
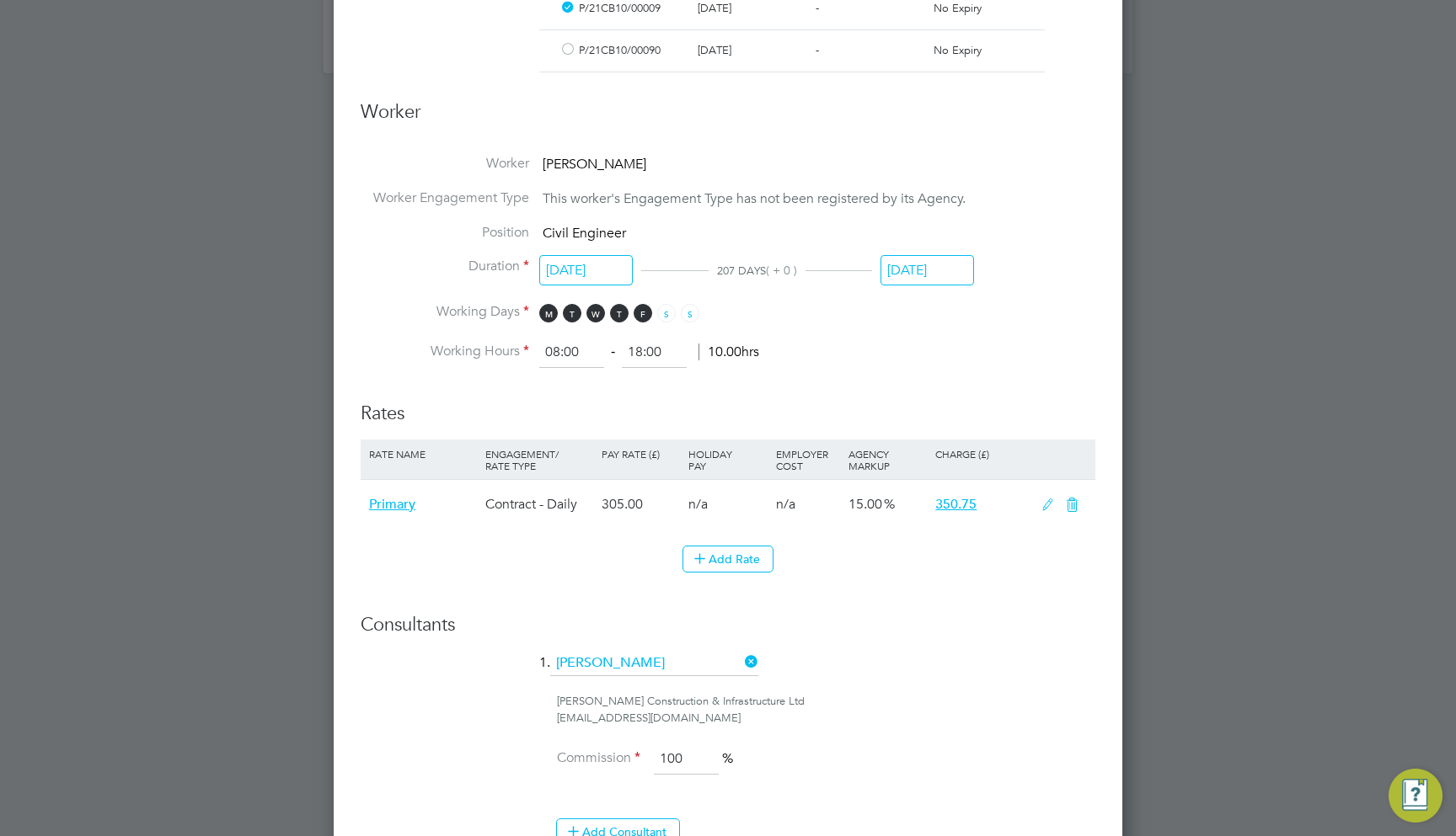
click at [1039, 499] on icon at bounding box center [1047, 506] width 21 height 14
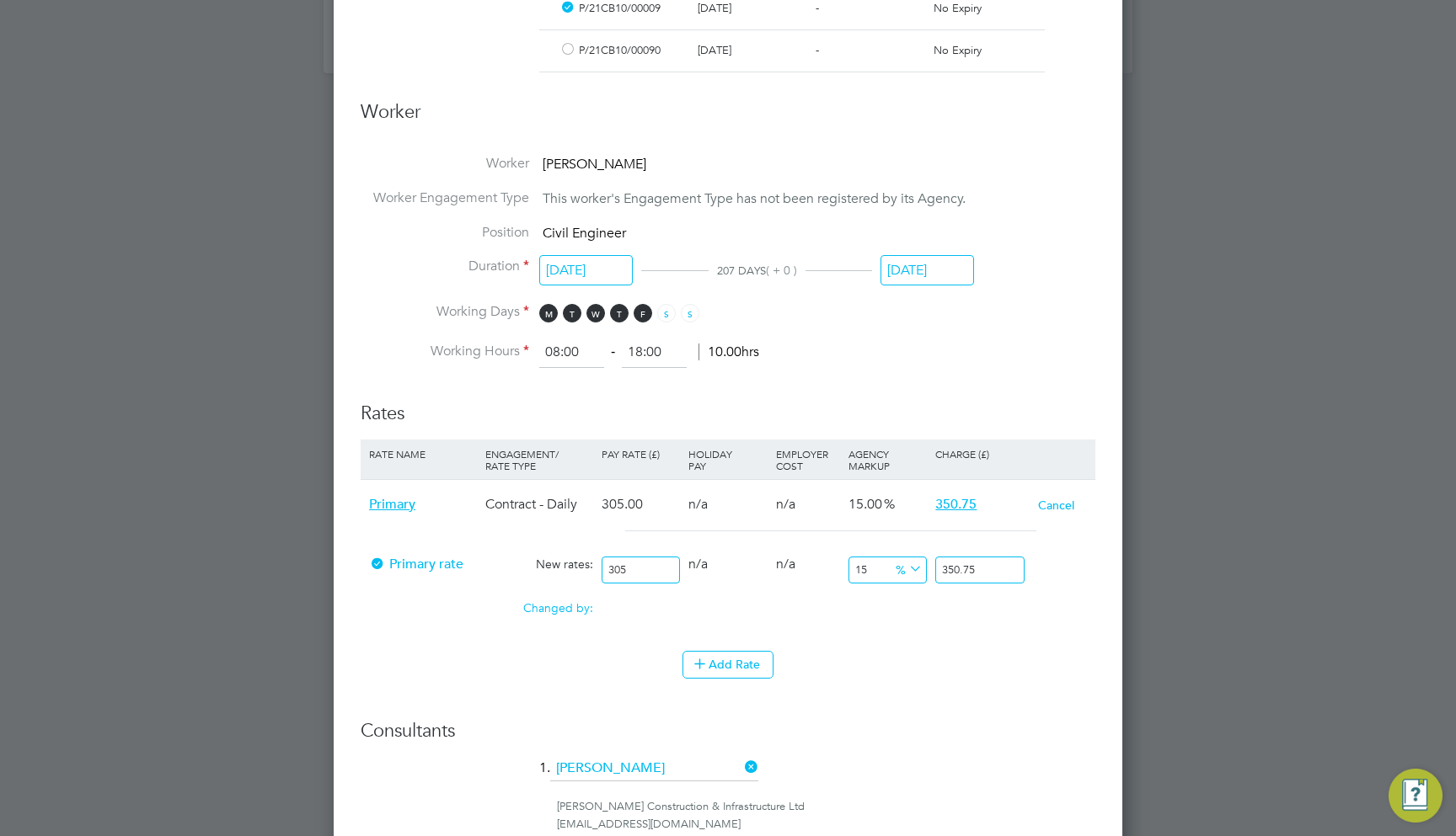
click at [643, 556] on input "305" at bounding box center [640, 570] width 78 height 28
type input "30"
type input "34.5"
type input "306"
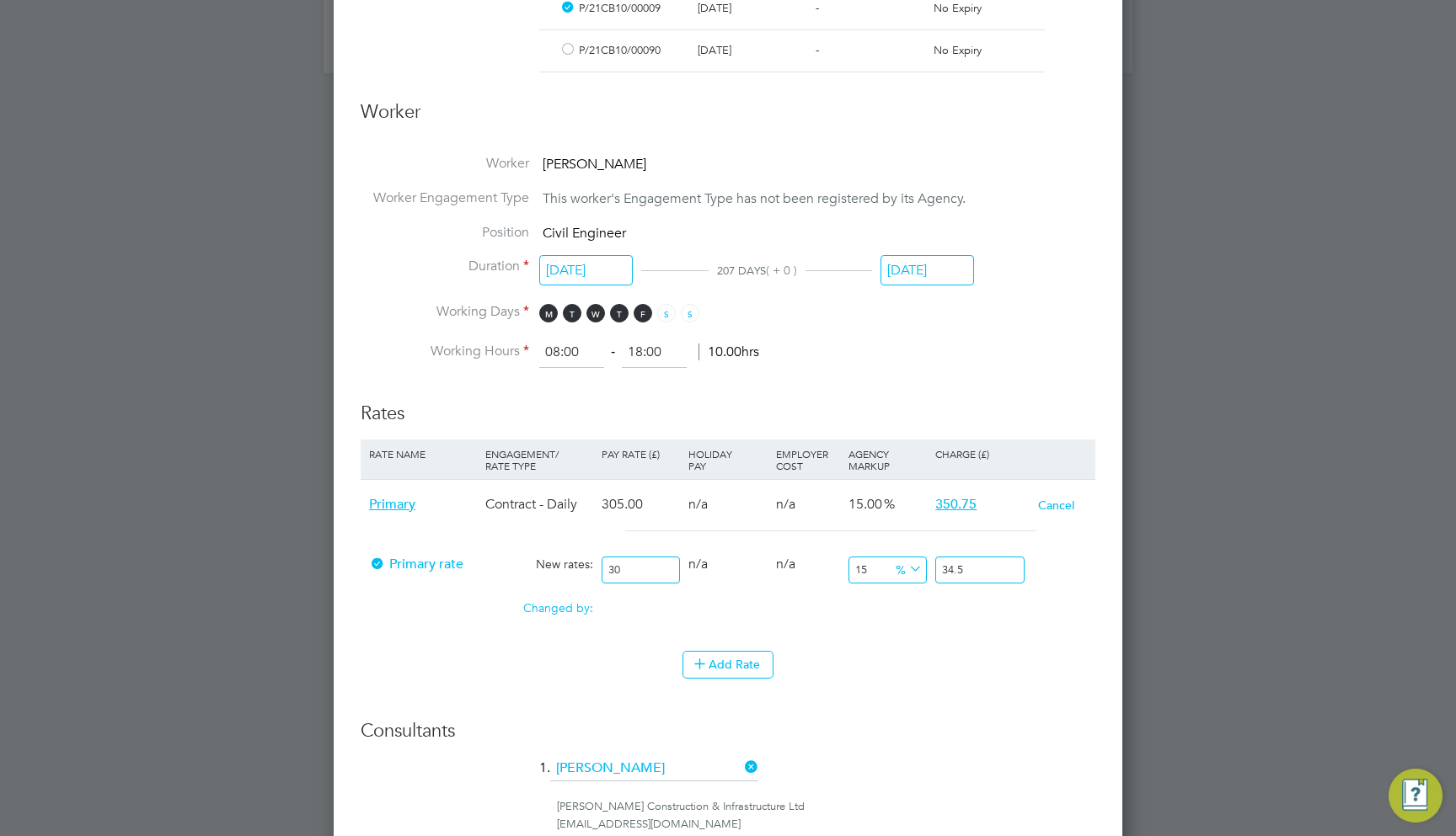
type input "351.9"
type input "306"
click at [859, 556] on input "15" at bounding box center [887, 570] width 78 height 28
type input "1"
type input "309.06"
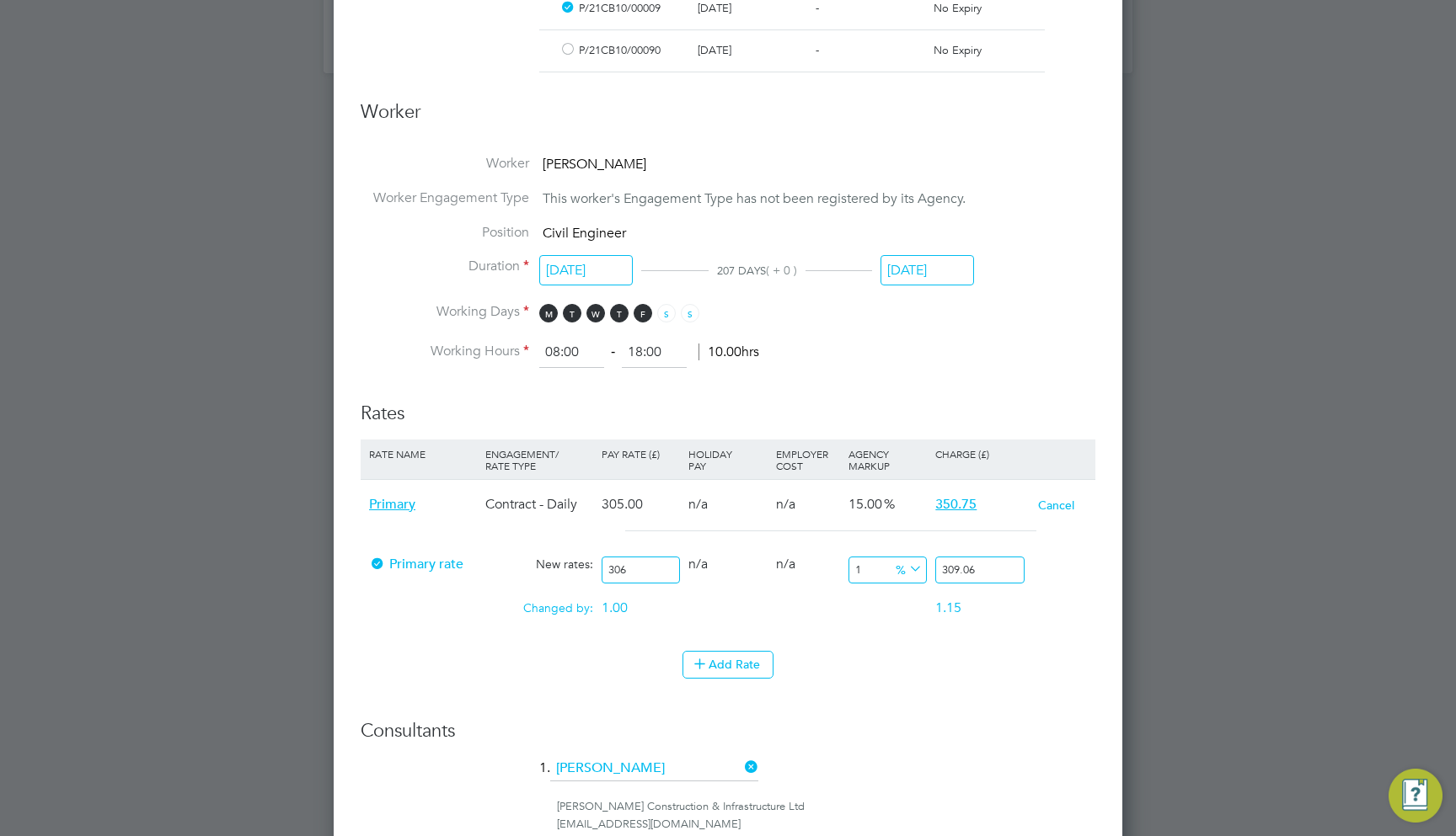
type input "12"
type input "342.72"
type input "12"
click at [958, 671] on li "Add Rate" at bounding box center [728, 673] width 735 height 44
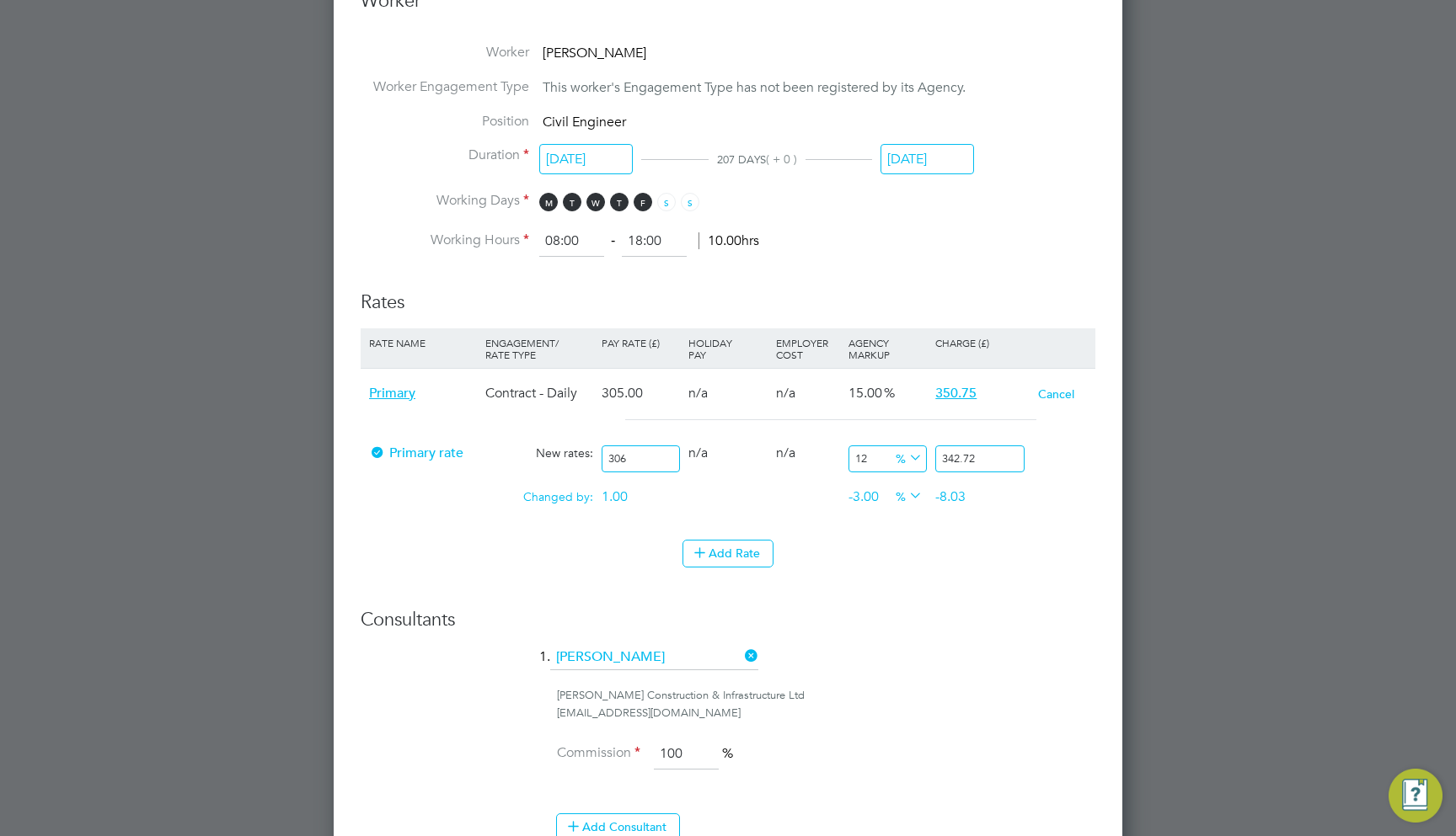
scroll to position [1663, 0]
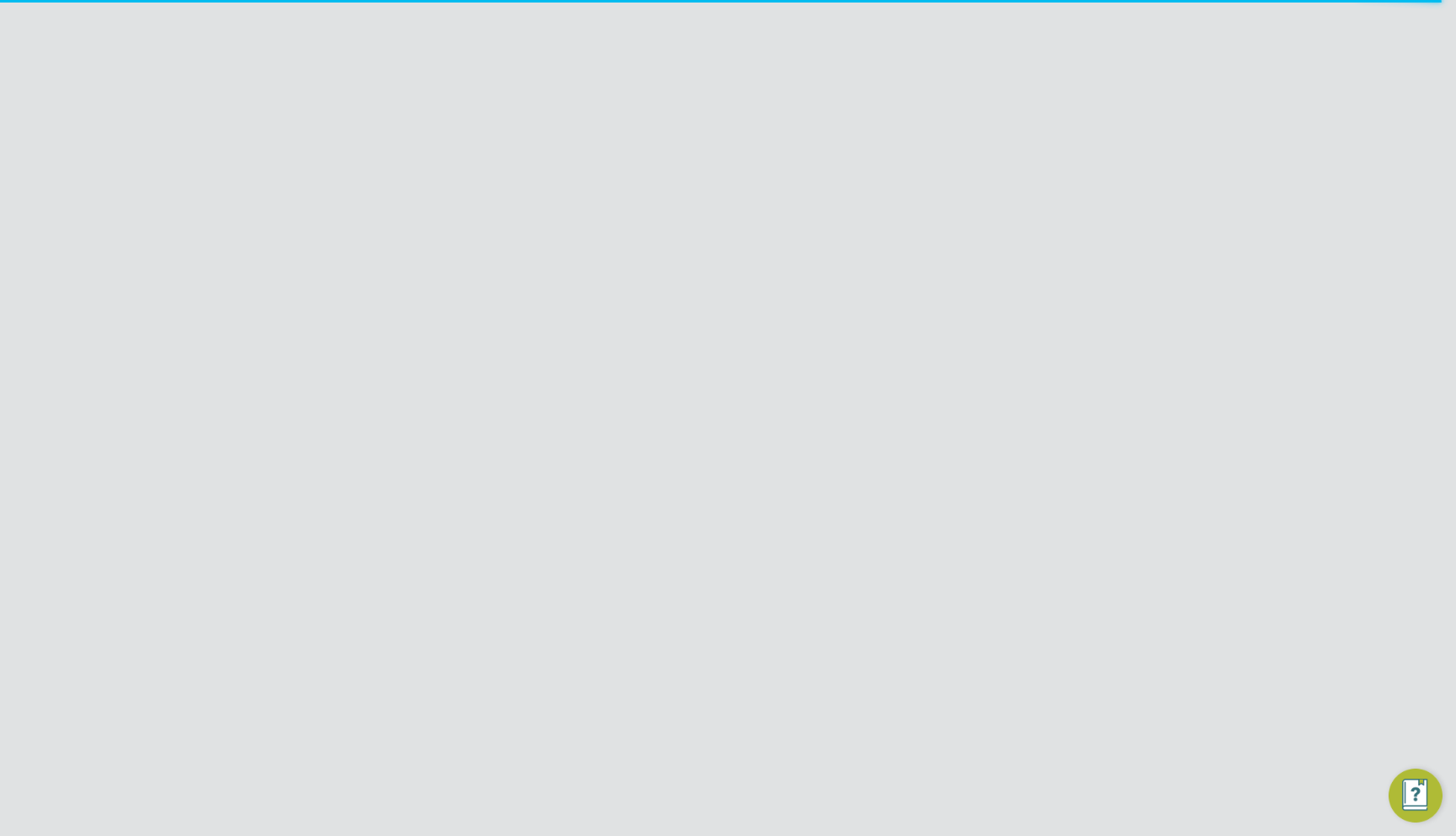
scroll to position [1836, 789]
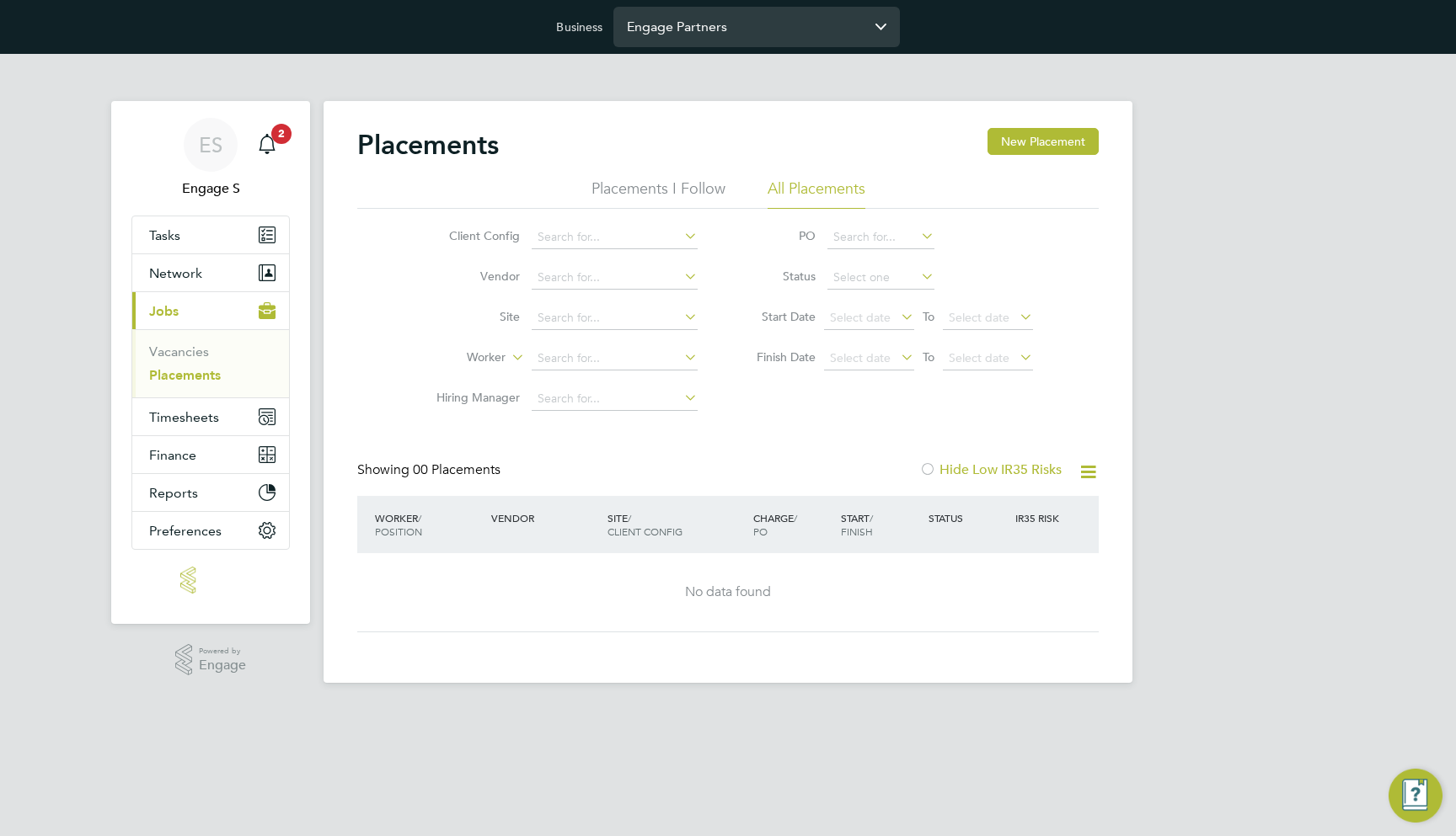
click at [741, 13] on input "Engage Partners" at bounding box center [756, 27] width 287 height 40
type input "[PERSON_NAME] Construction & Infrastructure Ltd"
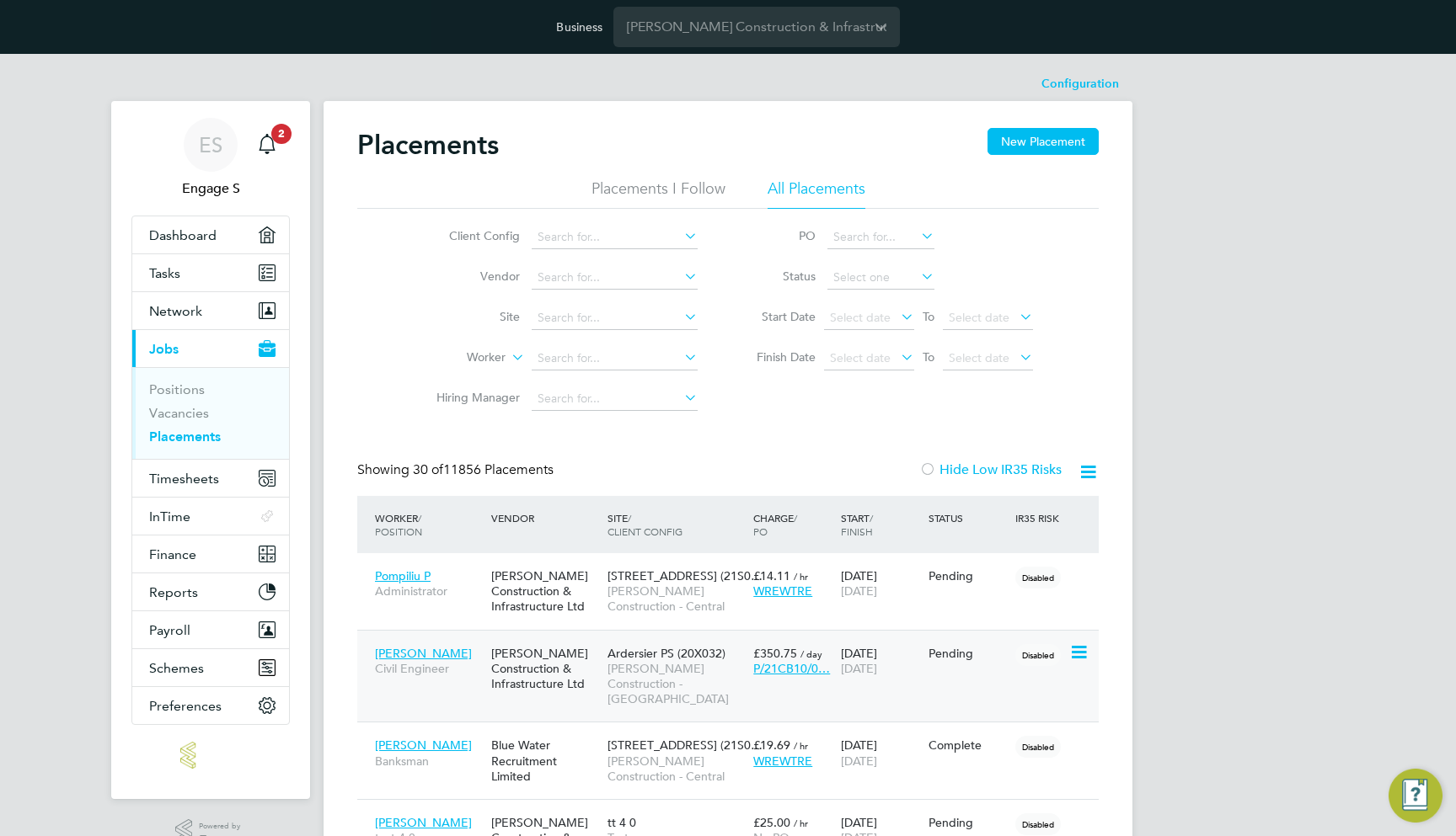
click at [663, 668] on span "[PERSON_NAME] Construction - [GEOGRAPHIC_DATA]" at bounding box center [675, 684] width 137 height 47
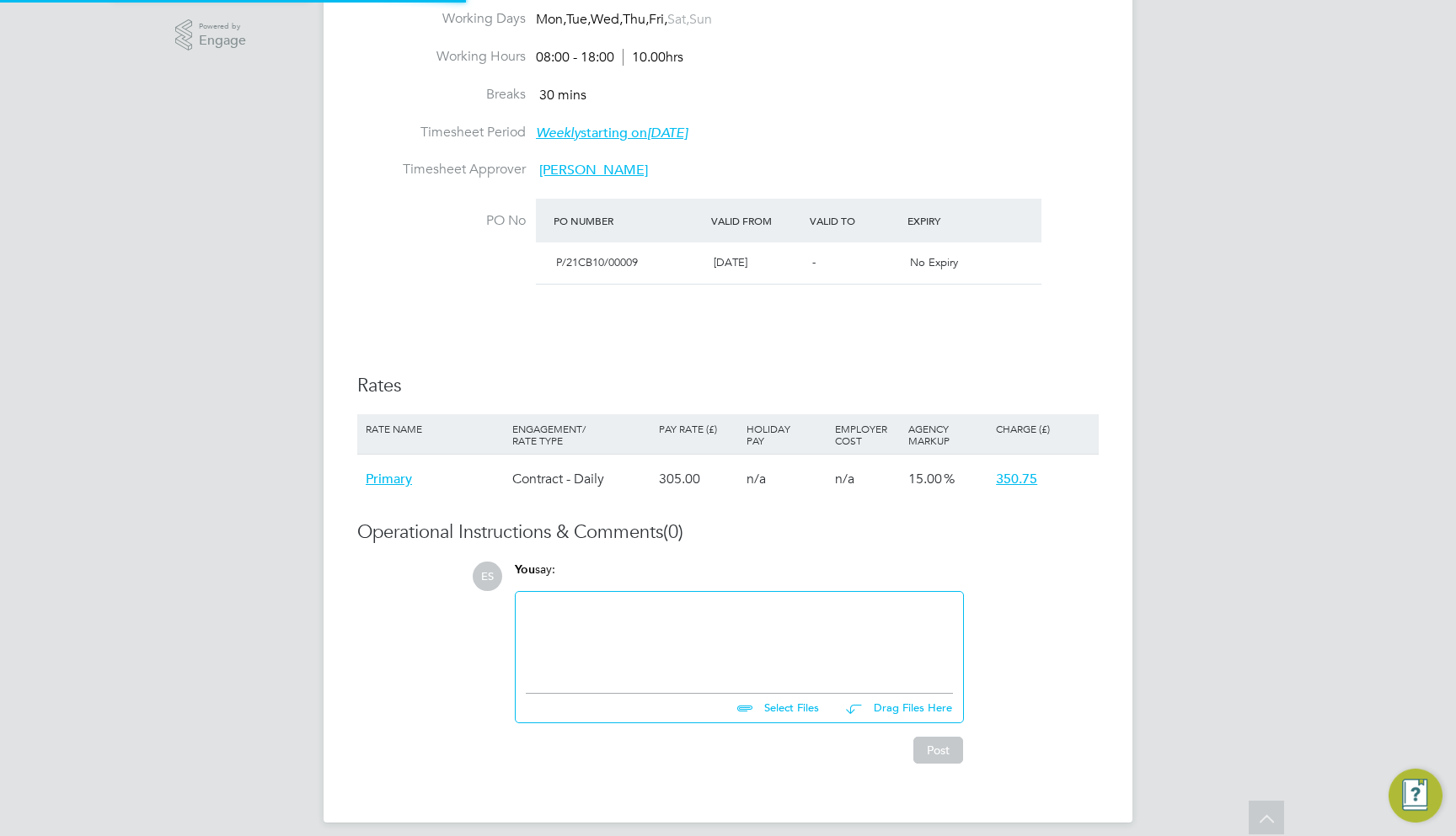
type input "[PERSON_NAME]"
type input "[DATE]"
type input "08:00"
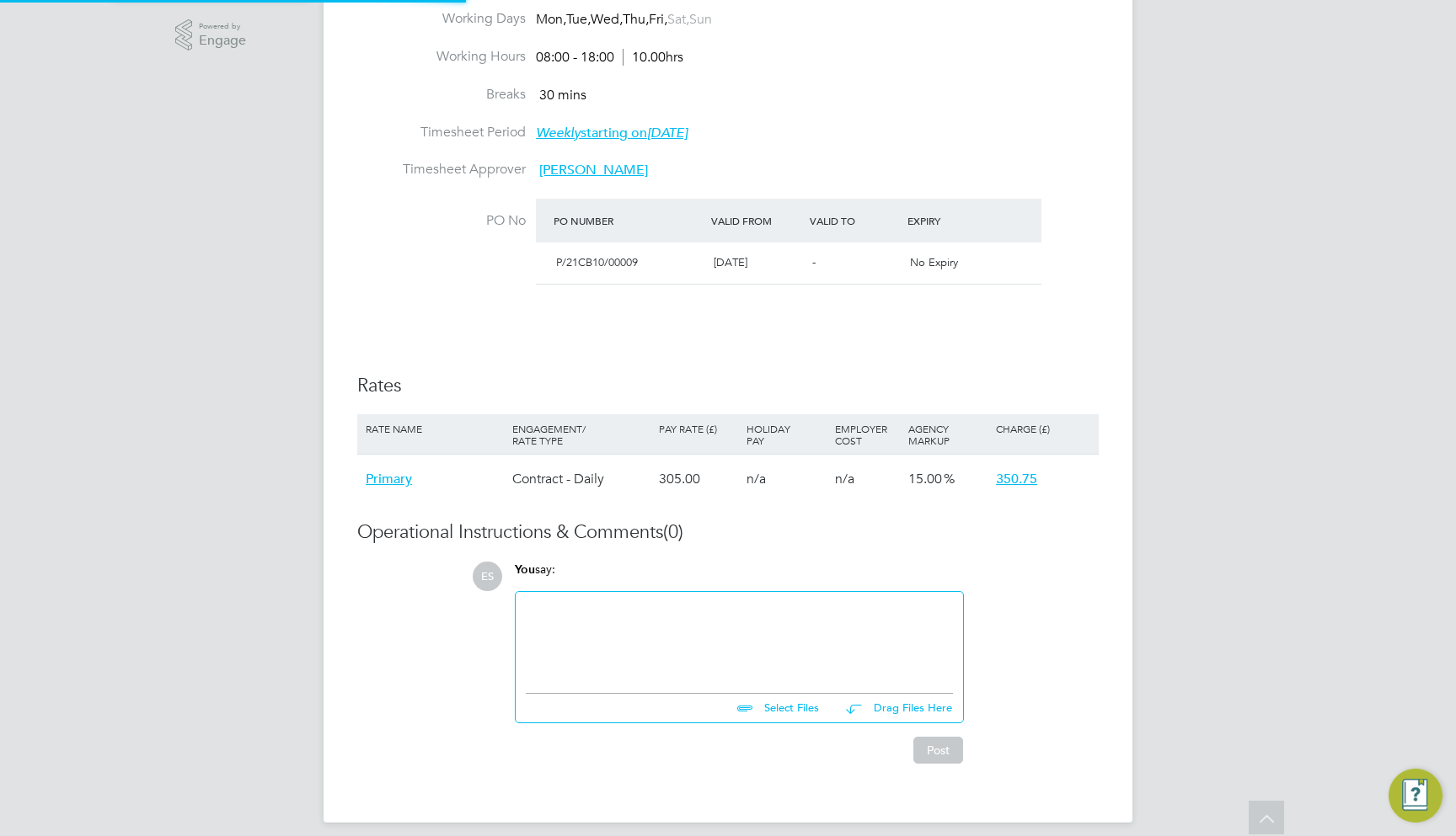
type input "18:00"
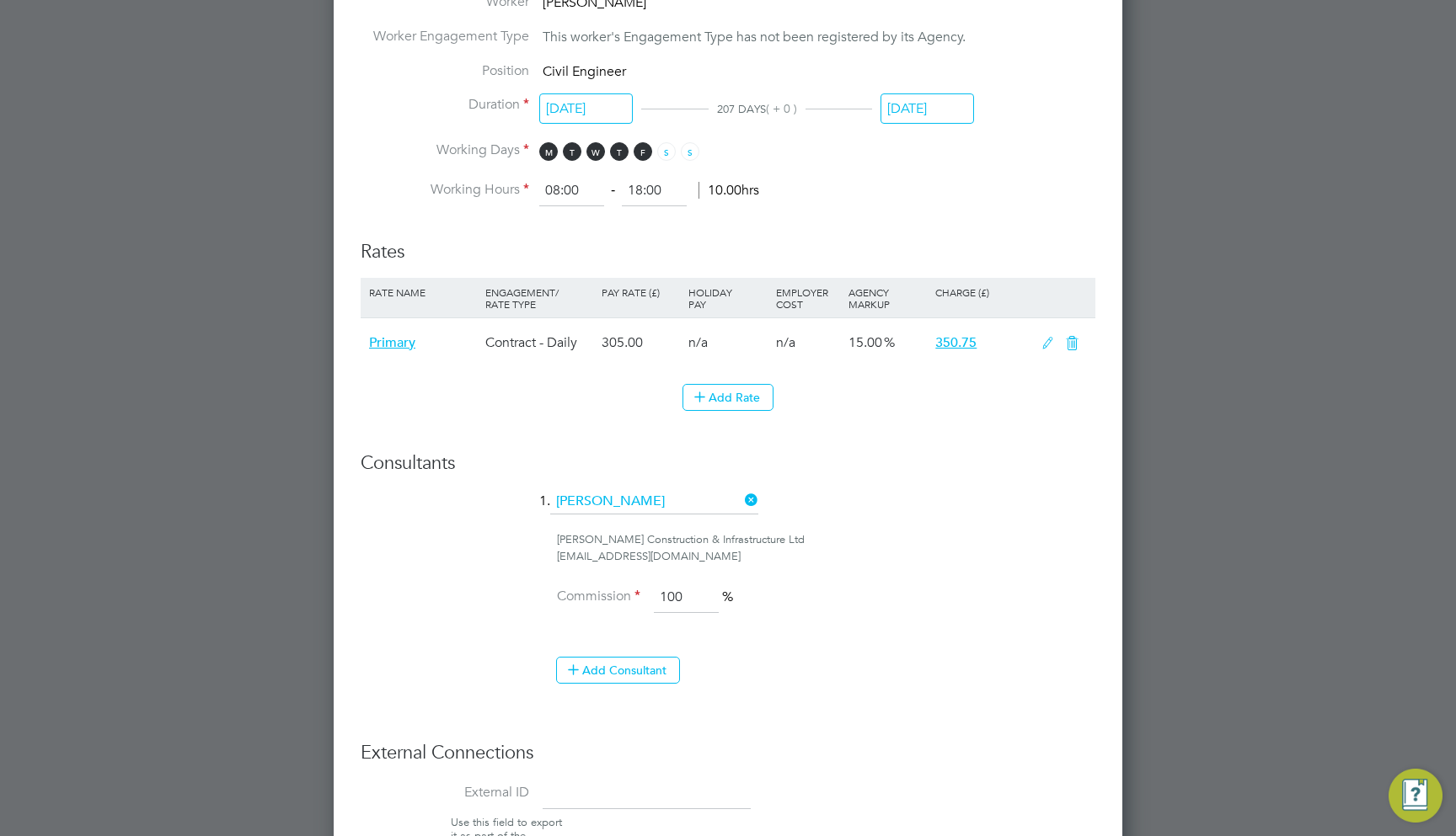
click at [1039, 337] on icon at bounding box center [1047, 344] width 21 height 14
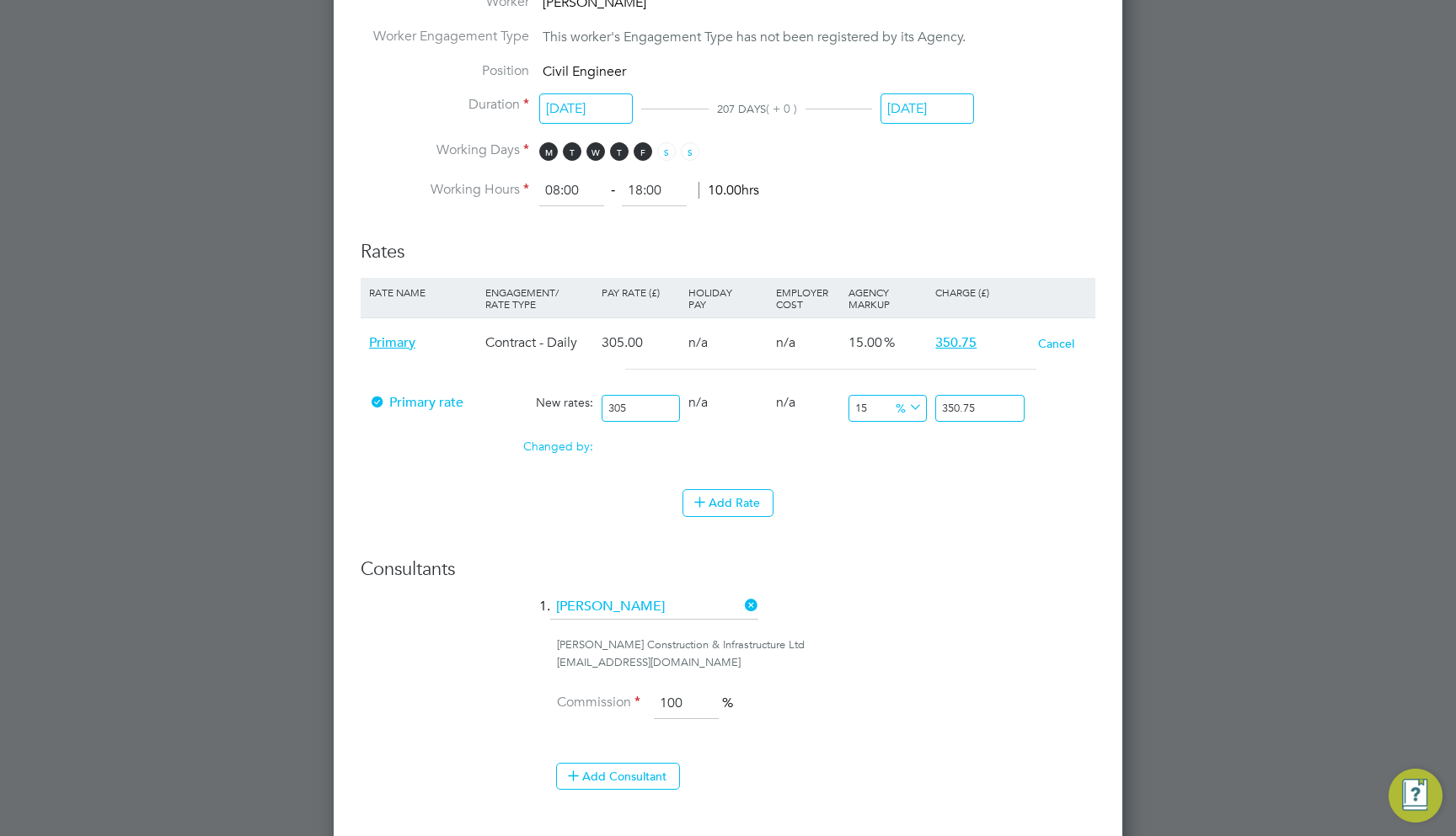
click at [644, 395] on input "305" at bounding box center [640, 409] width 78 height 28
type input "3"
type input "3.45"
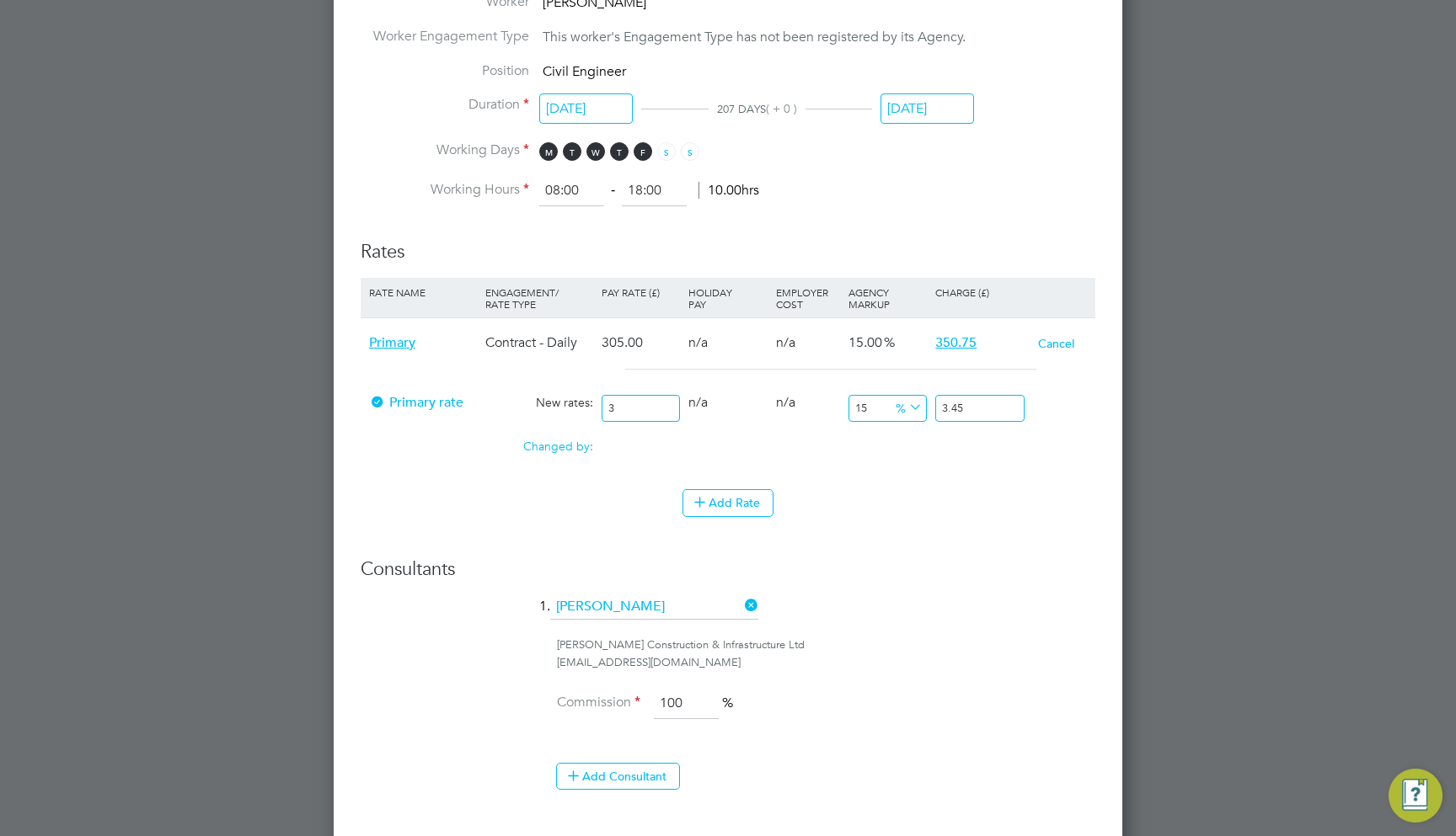
type input "31"
type input "35.65"
type input "310"
type input "356.5"
type input "310"
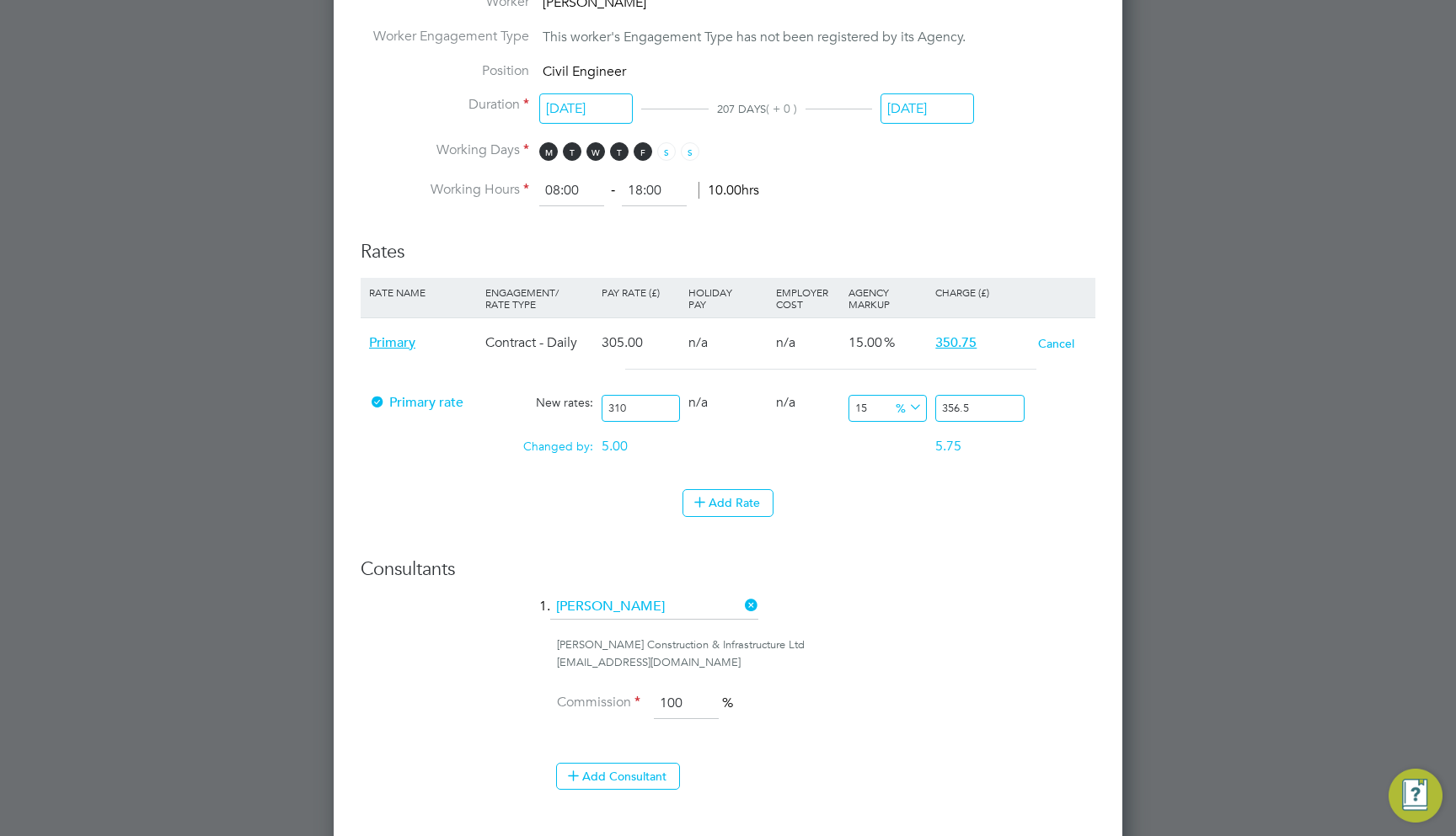
click at [868, 395] on input "15" at bounding box center [887, 409] width 78 height 28
type input "1"
type input "313.1"
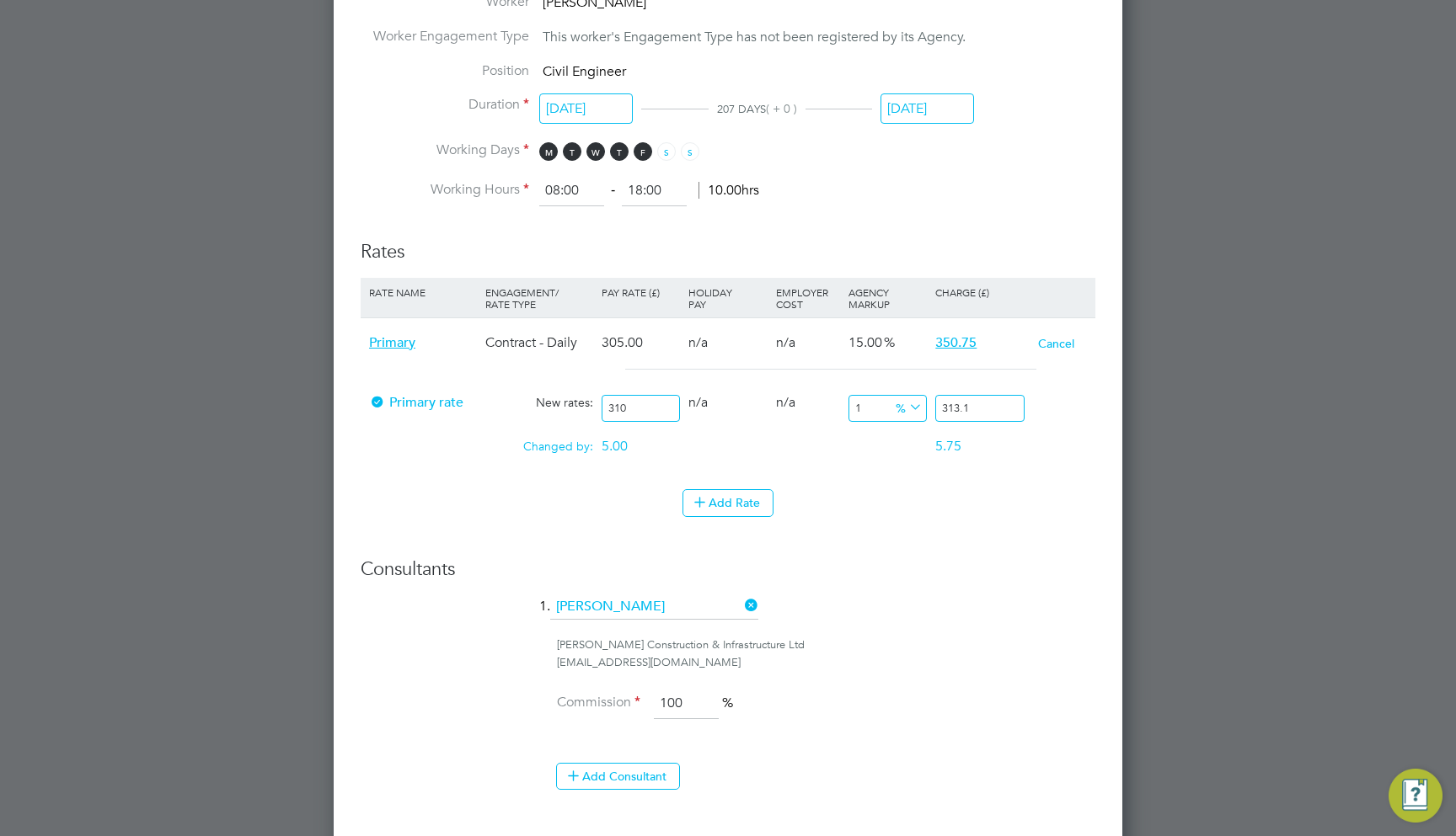
type input "12"
type input "347.2"
type input "1"
type input "313.1"
type input "18"
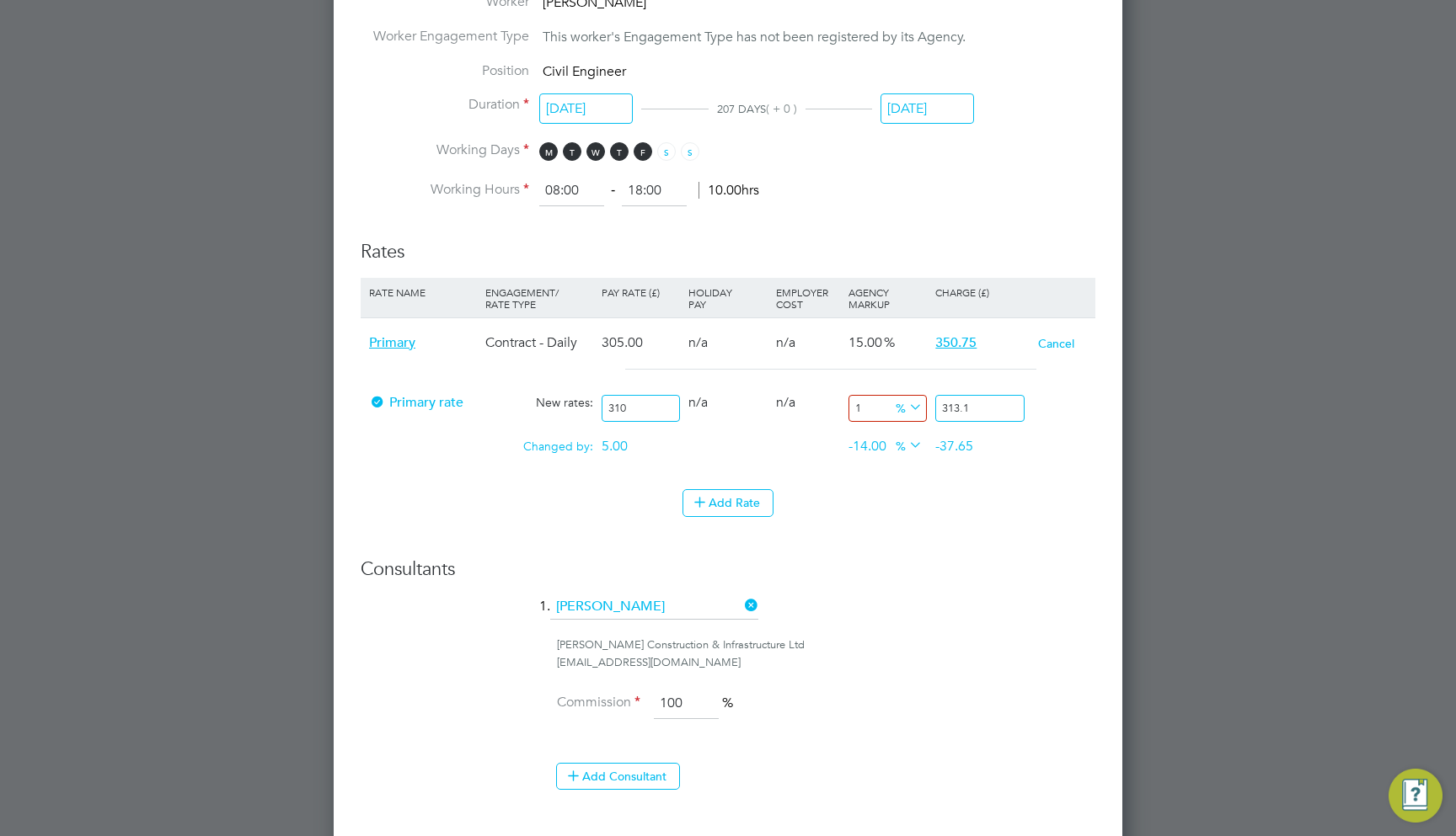
type input "365.8"
type input "18"
click at [906, 433] on icon at bounding box center [906, 445] width 0 height 24
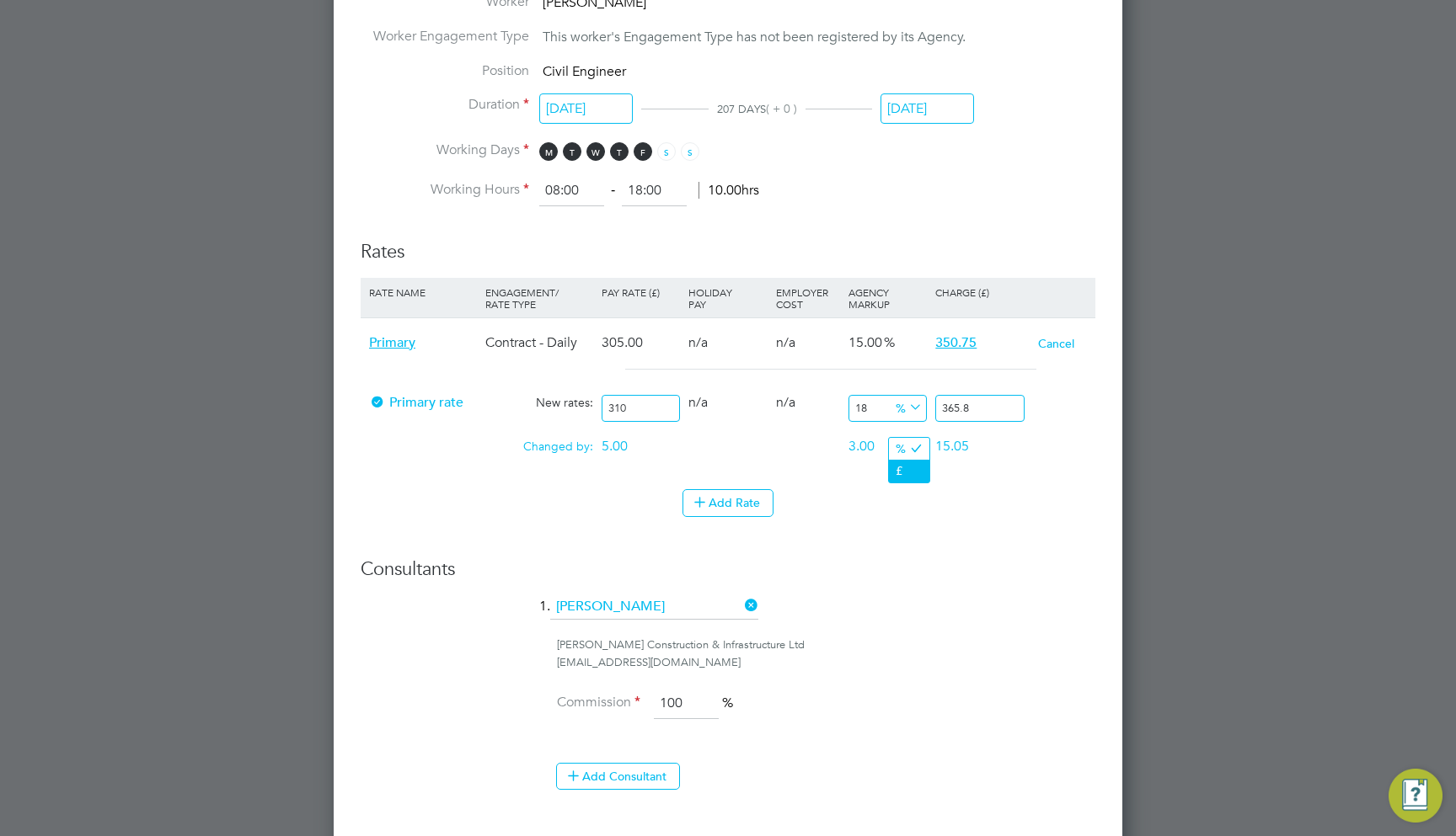
click at [912, 472] on li "£" at bounding box center [909, 471] width 41 height 22
click at [906, 433] on icon at bounding box center [906, 445] width 0 height 24
click at [909, 445] on li "%" at bounding box center [907, 449] width 37 height 22
click at [909, 557] on h3 "Consultants" at bounding box center [728, 569] width 735 height 25
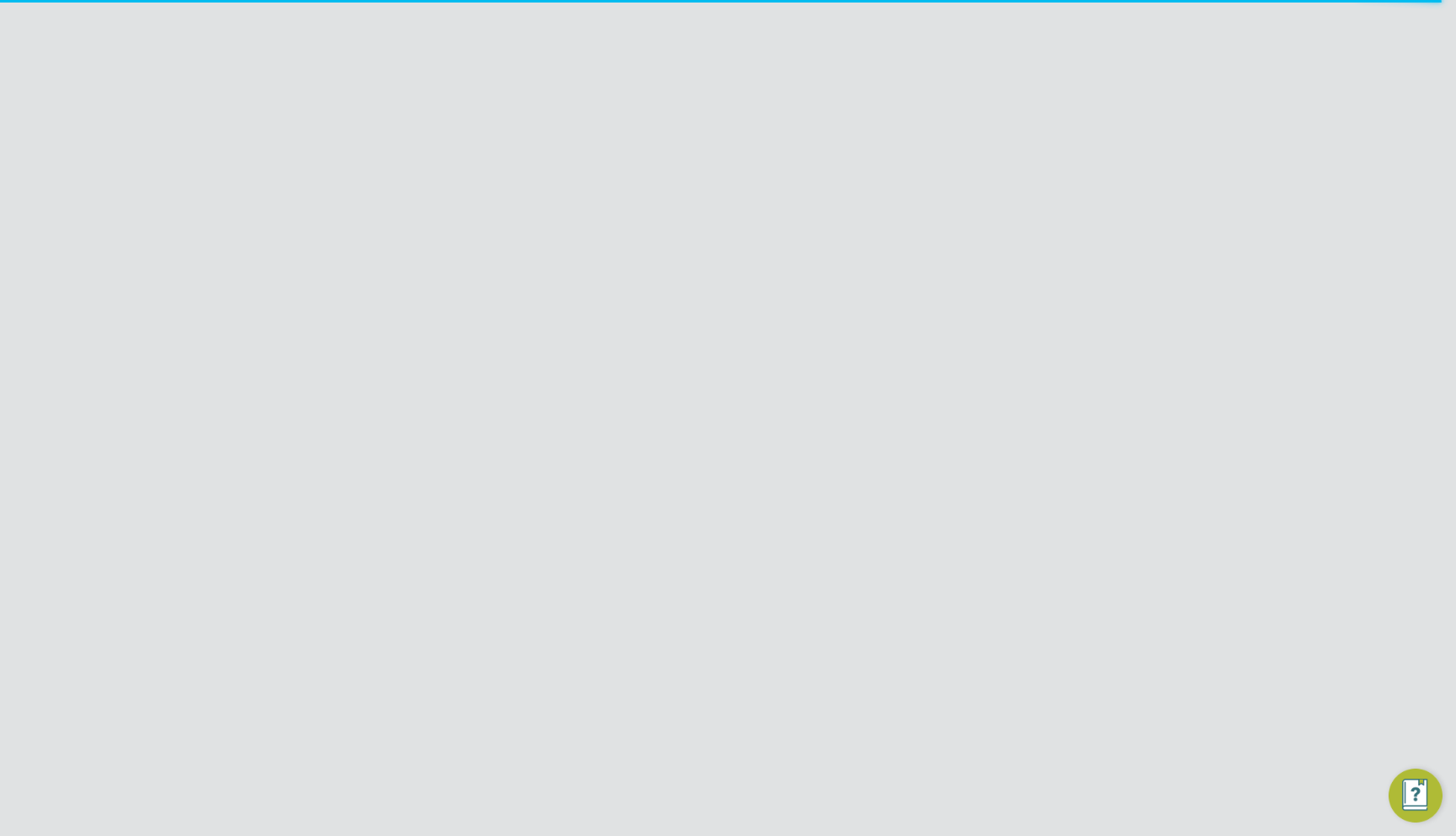
scroll to position [1836, 789]
